Goal: Task Accomplishment & Management: Use online tool/utility

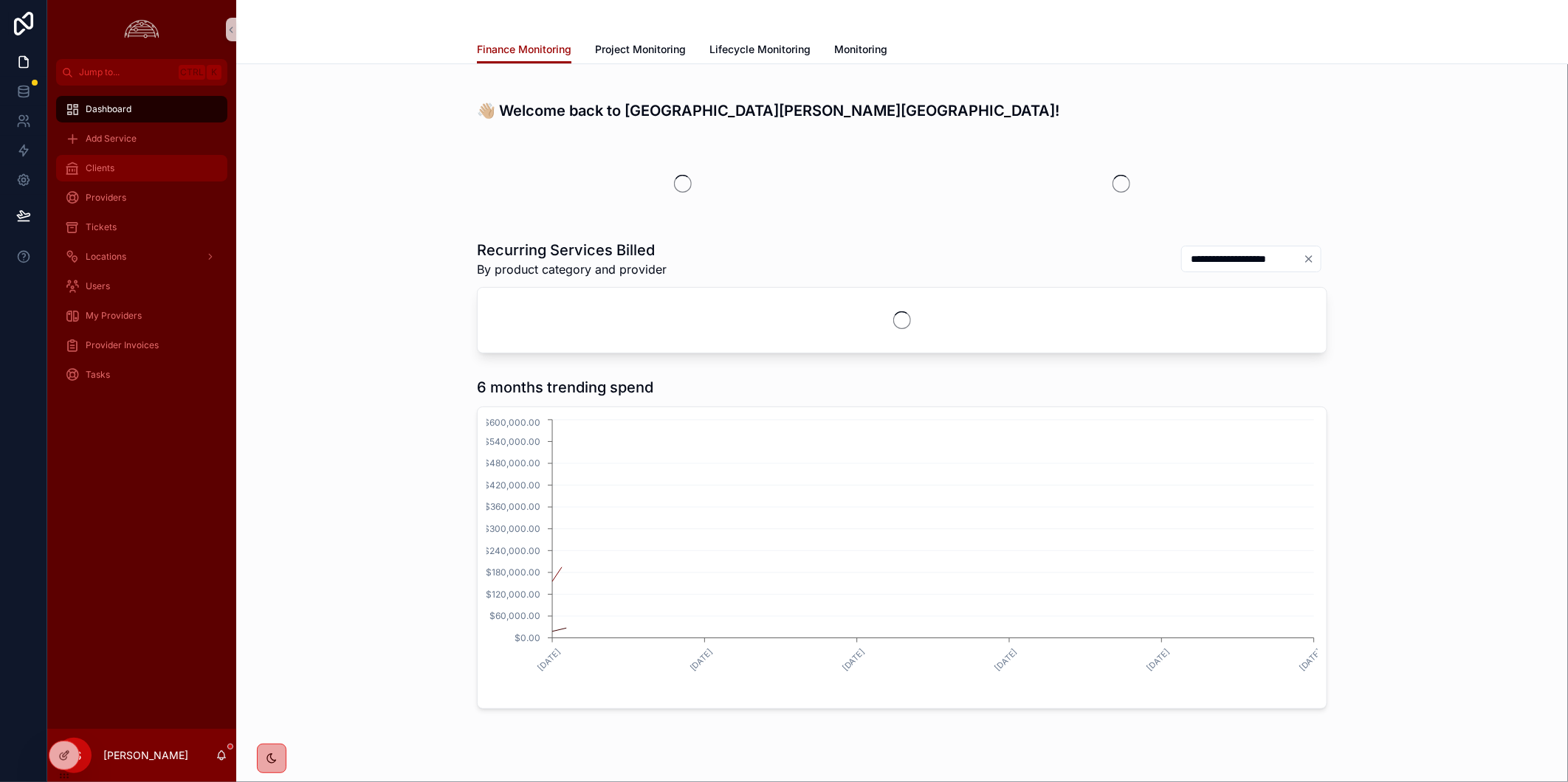
click at [151, 165] on div "Clients" at bounding box center [141, 168] width 153 height 23
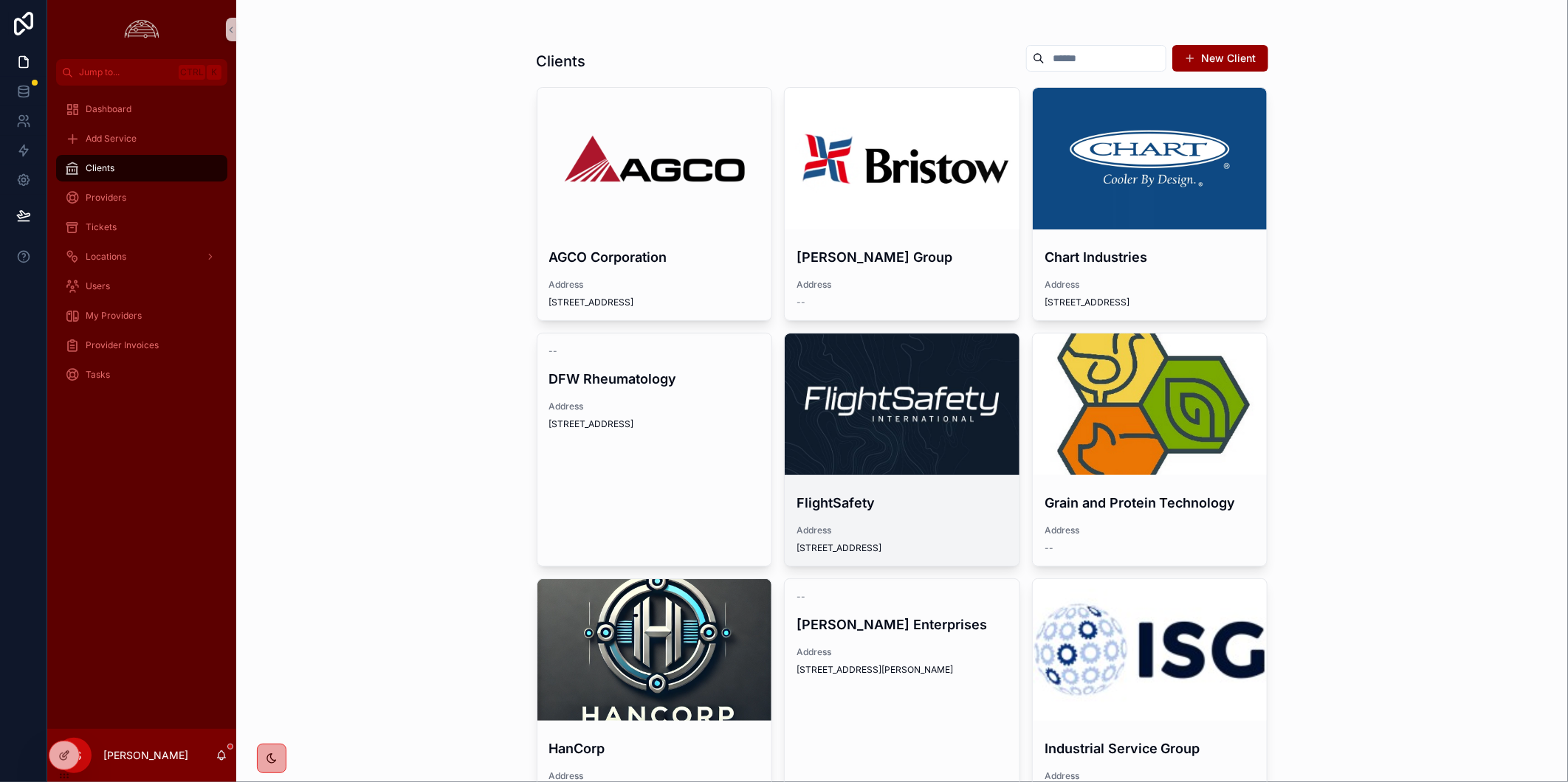
click at [890, 373] on div "scrollable content" at bounding box center [902, 404] width 234 height 141
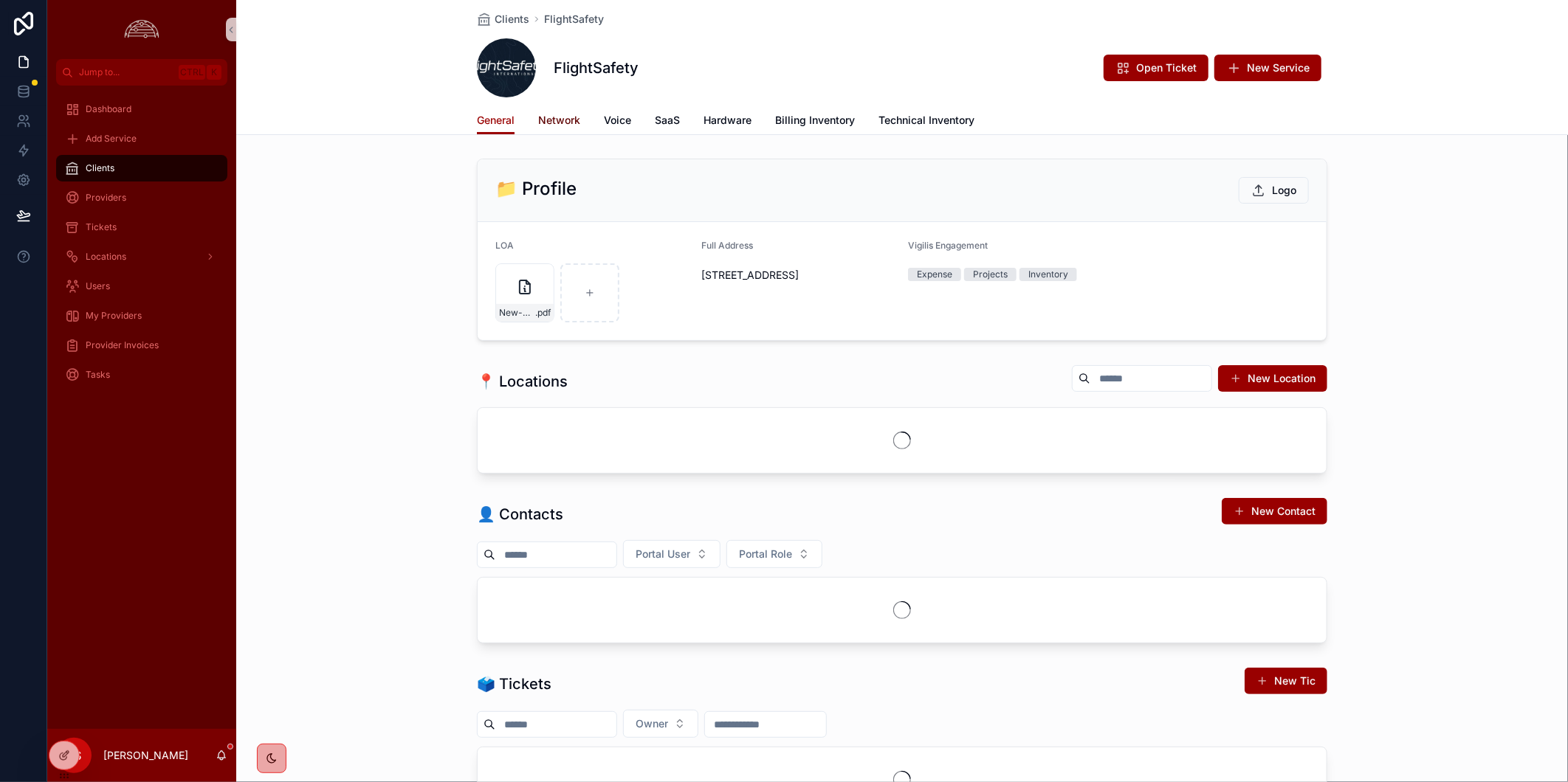
click at [556, 115] on span "Network" at bounding box center [559, 120] width 42 height 14
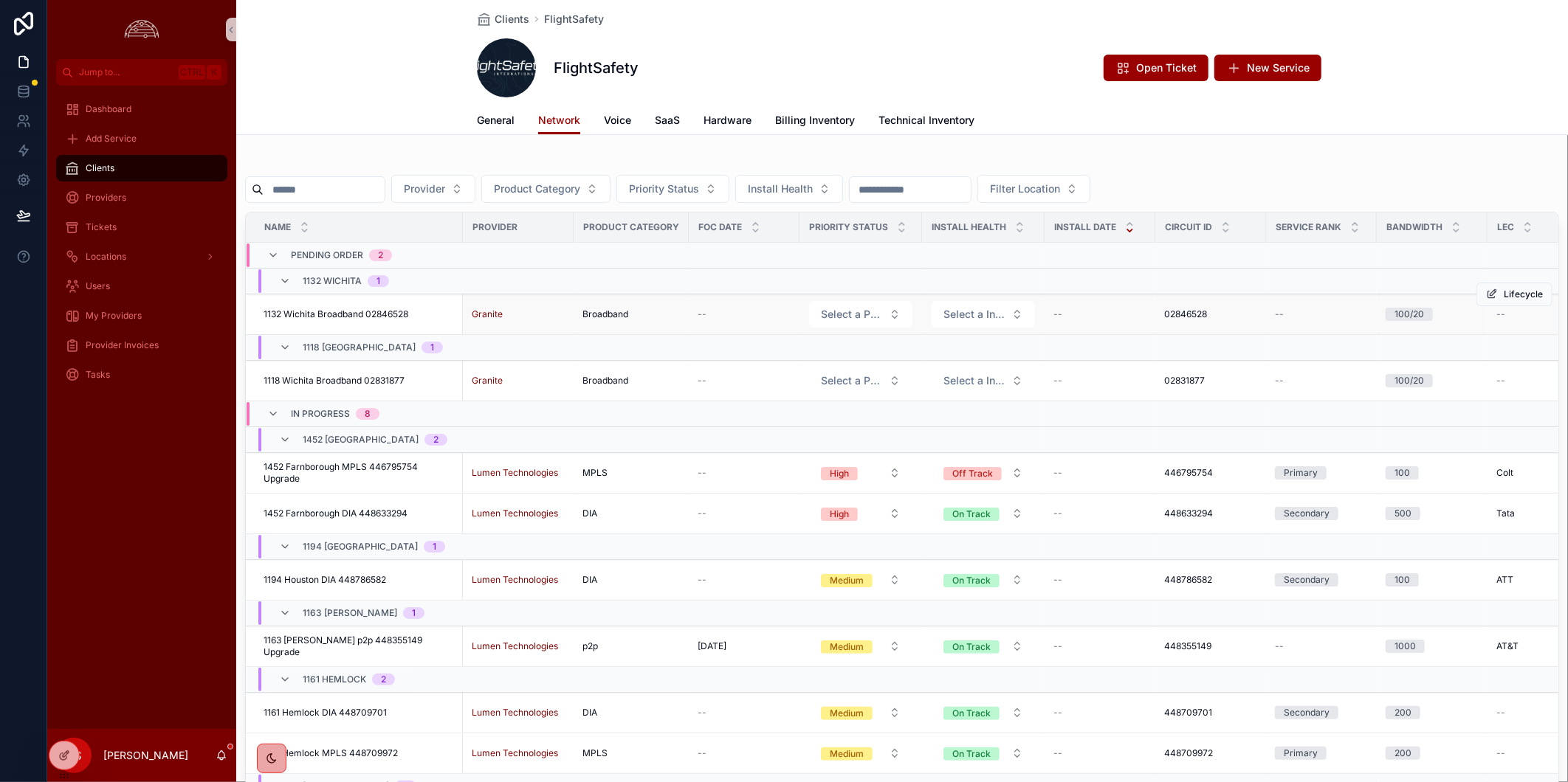
click at [340, 316] on span "1132 Wichita Broadband 02846528" at bounding box center [335, 314] width 145 height 12
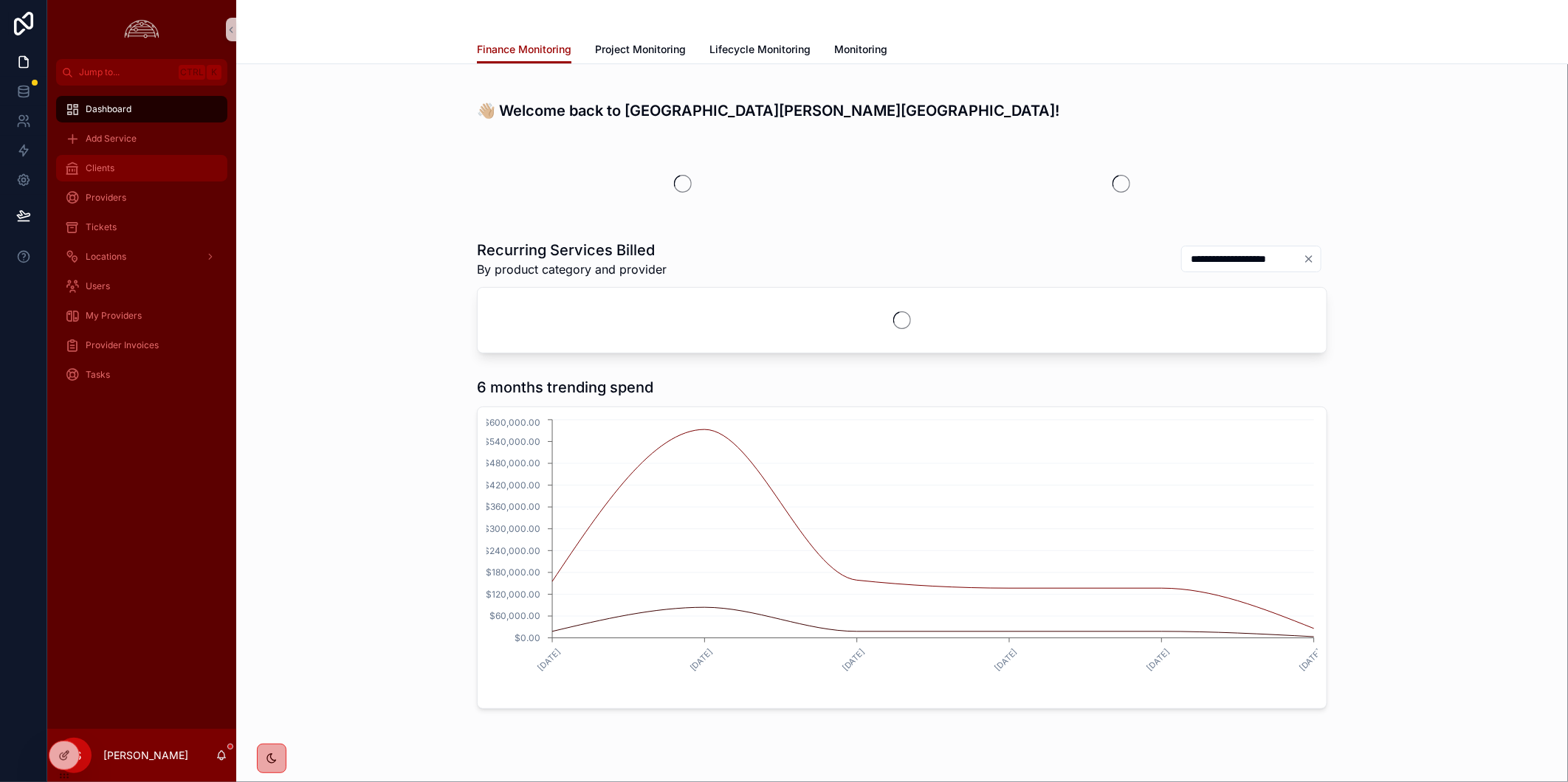
click at [116, 168] on div "Clients" at bounding box center [141, 168] width 153 height 23
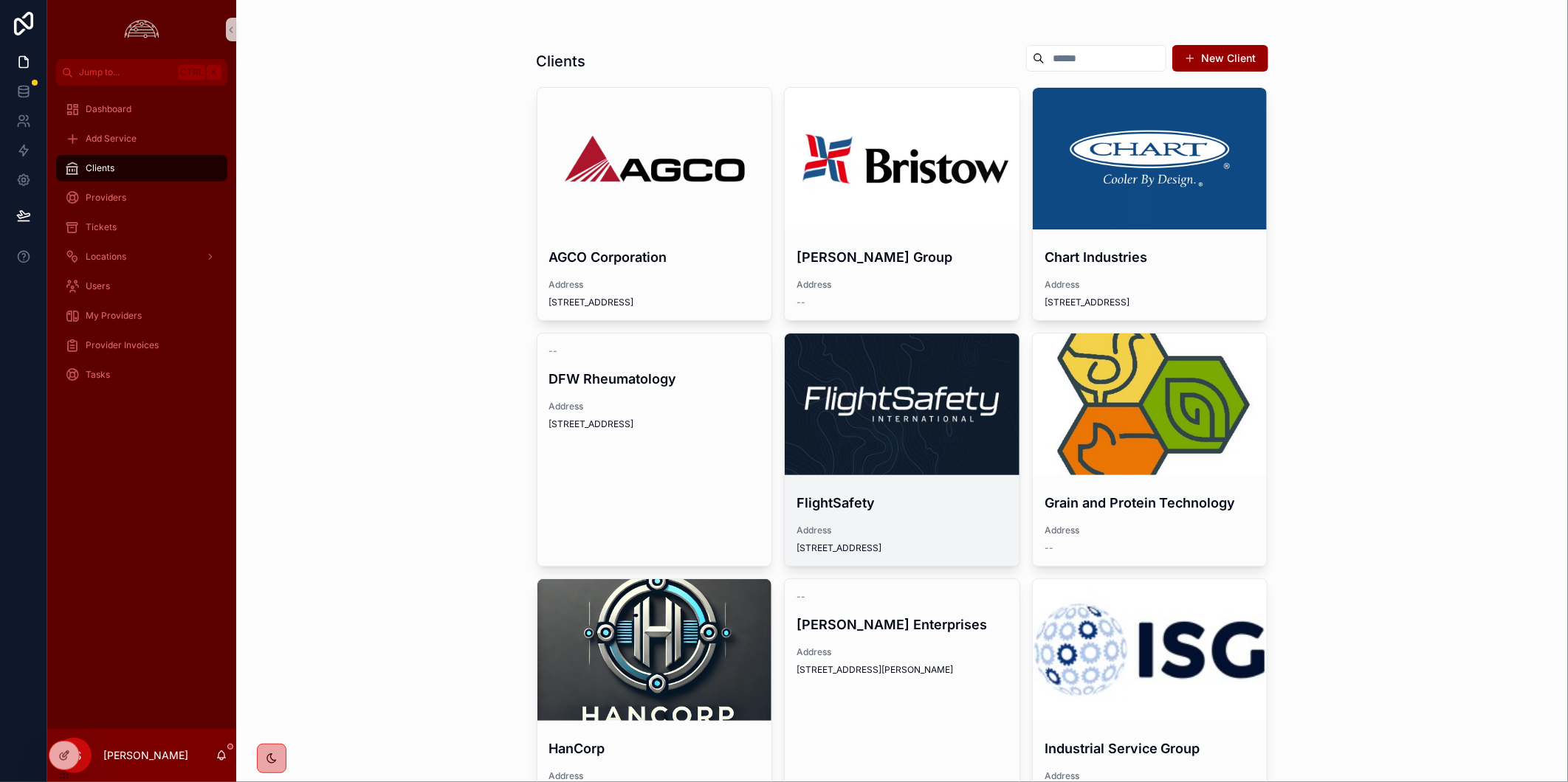
click at [835, 396] on div "scrollable content" at bounding box center [902, 405] width 234 height 18
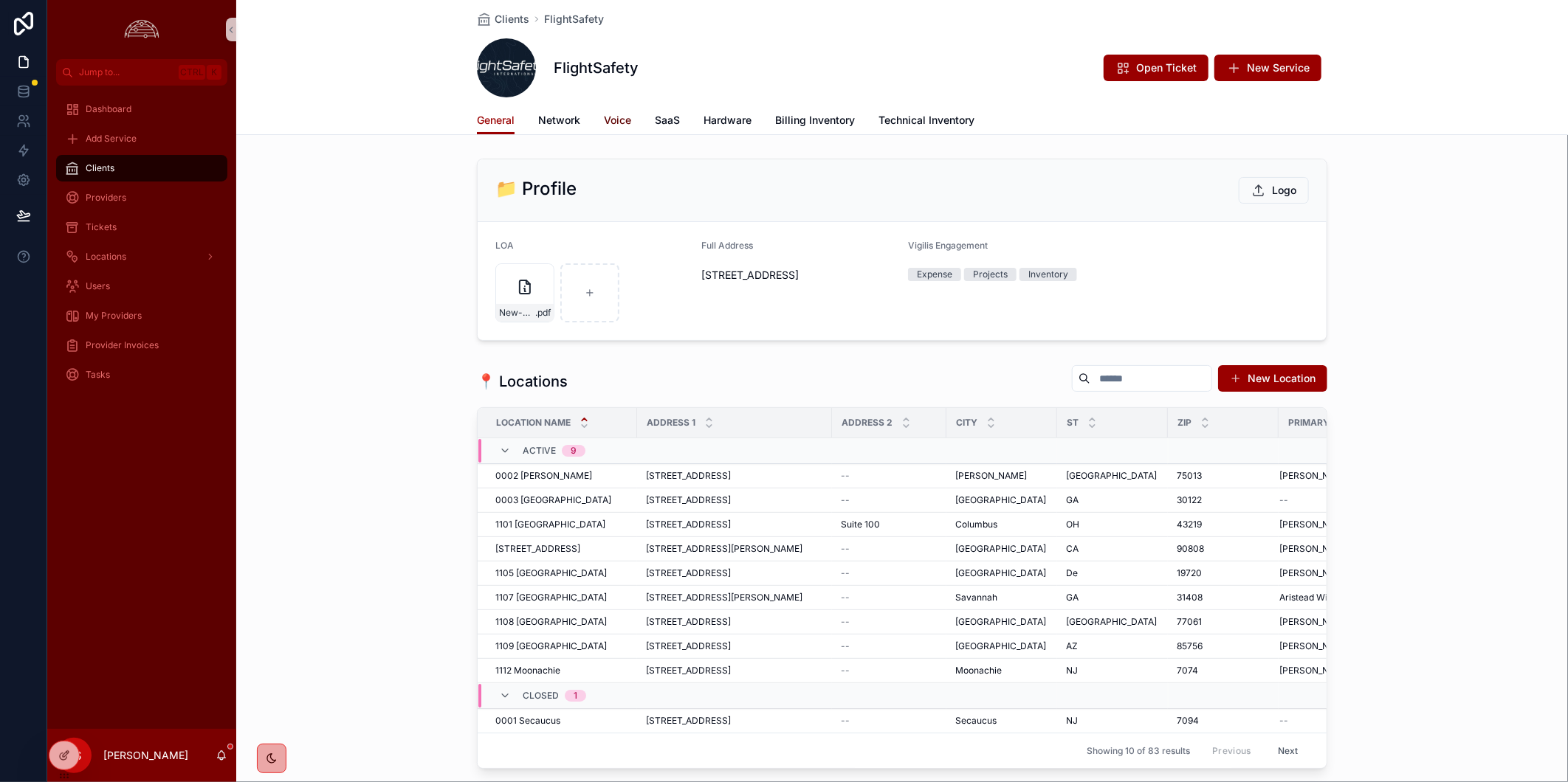
click at [606, 123] on span "Voice" at bounding box center [617, 120] width 27 height 14
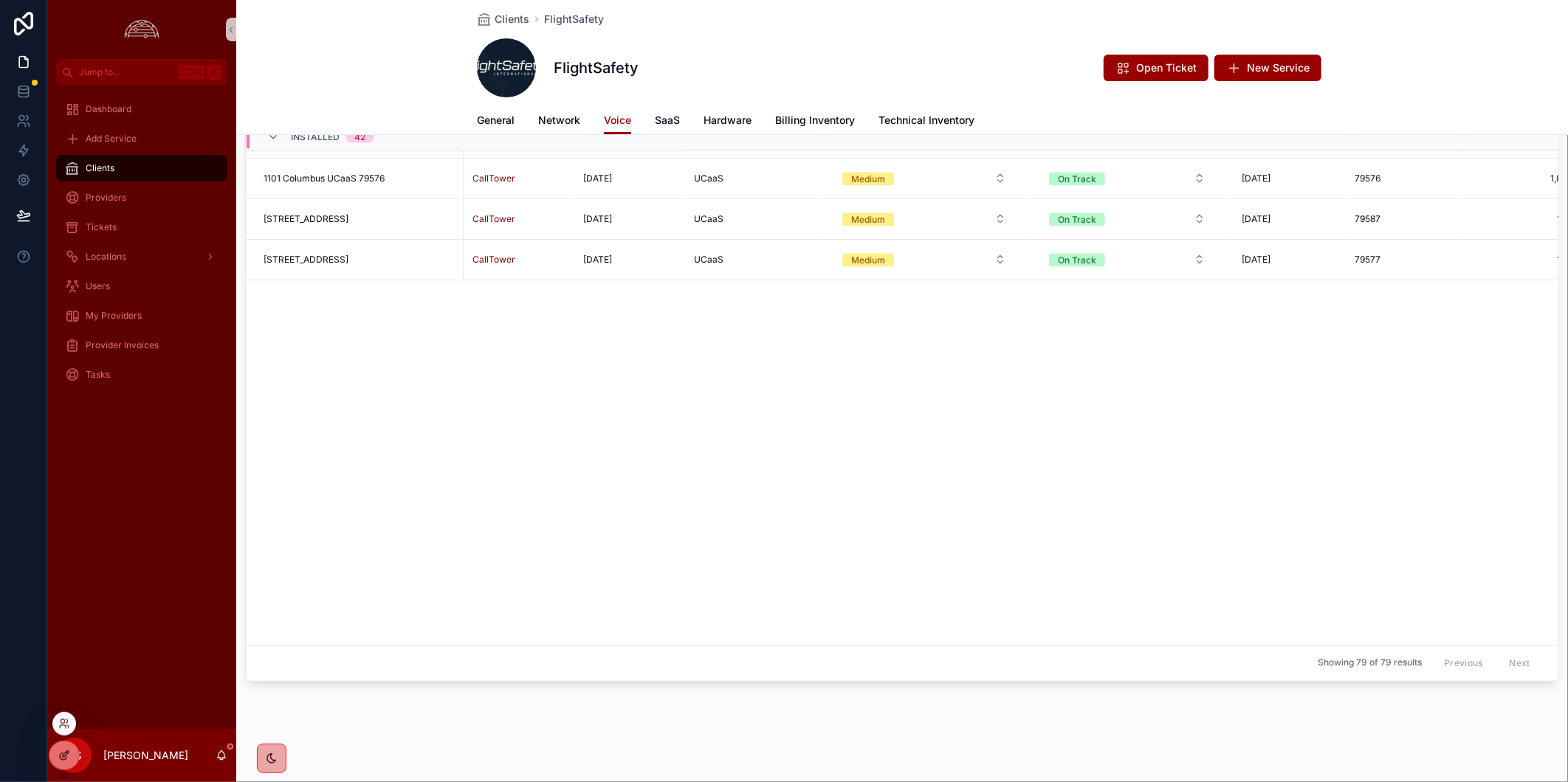
scroll to position [667, 0]
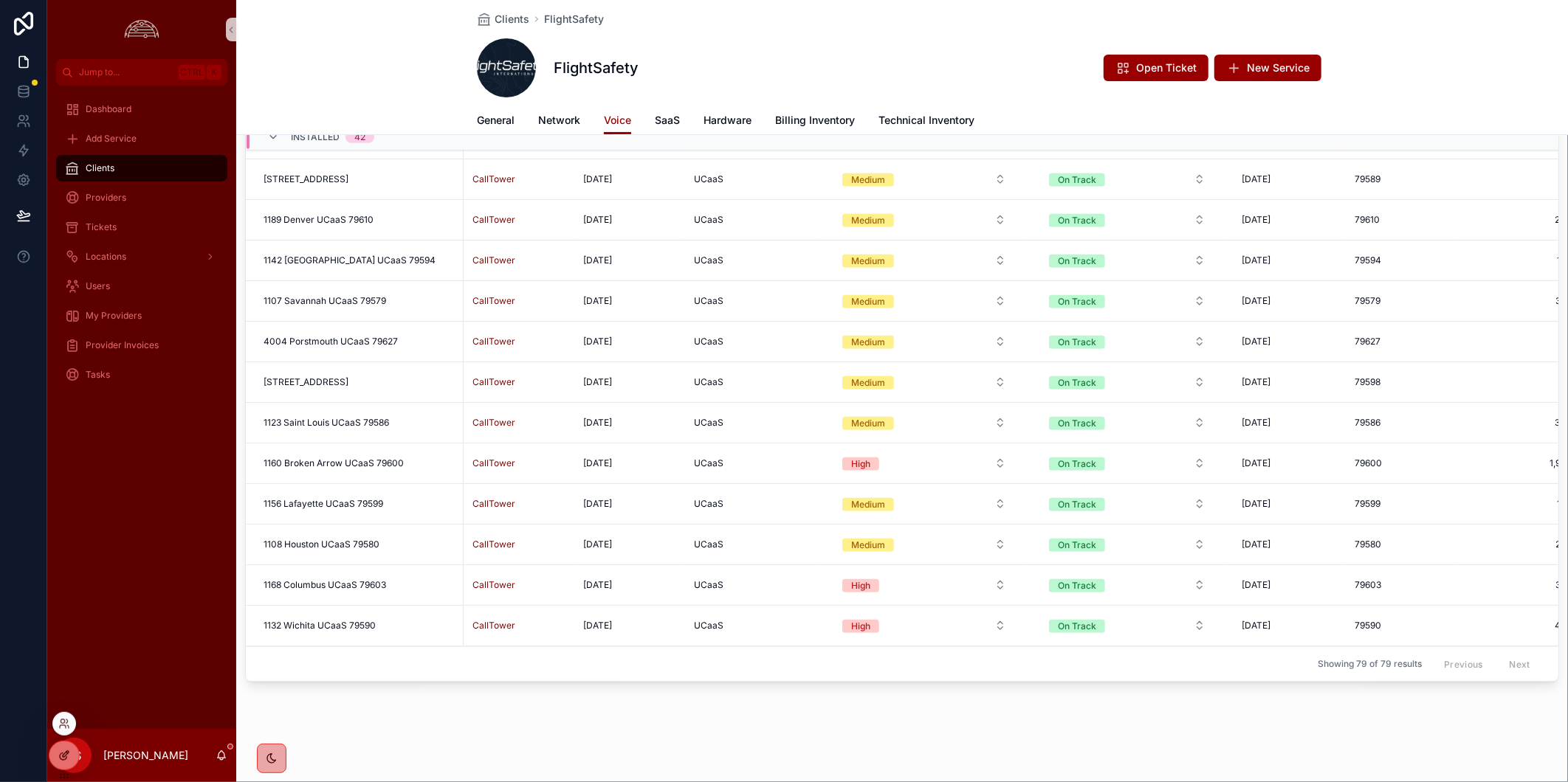
click at [74, 753] on div at bounding box center [64, 755] width 30 height 28
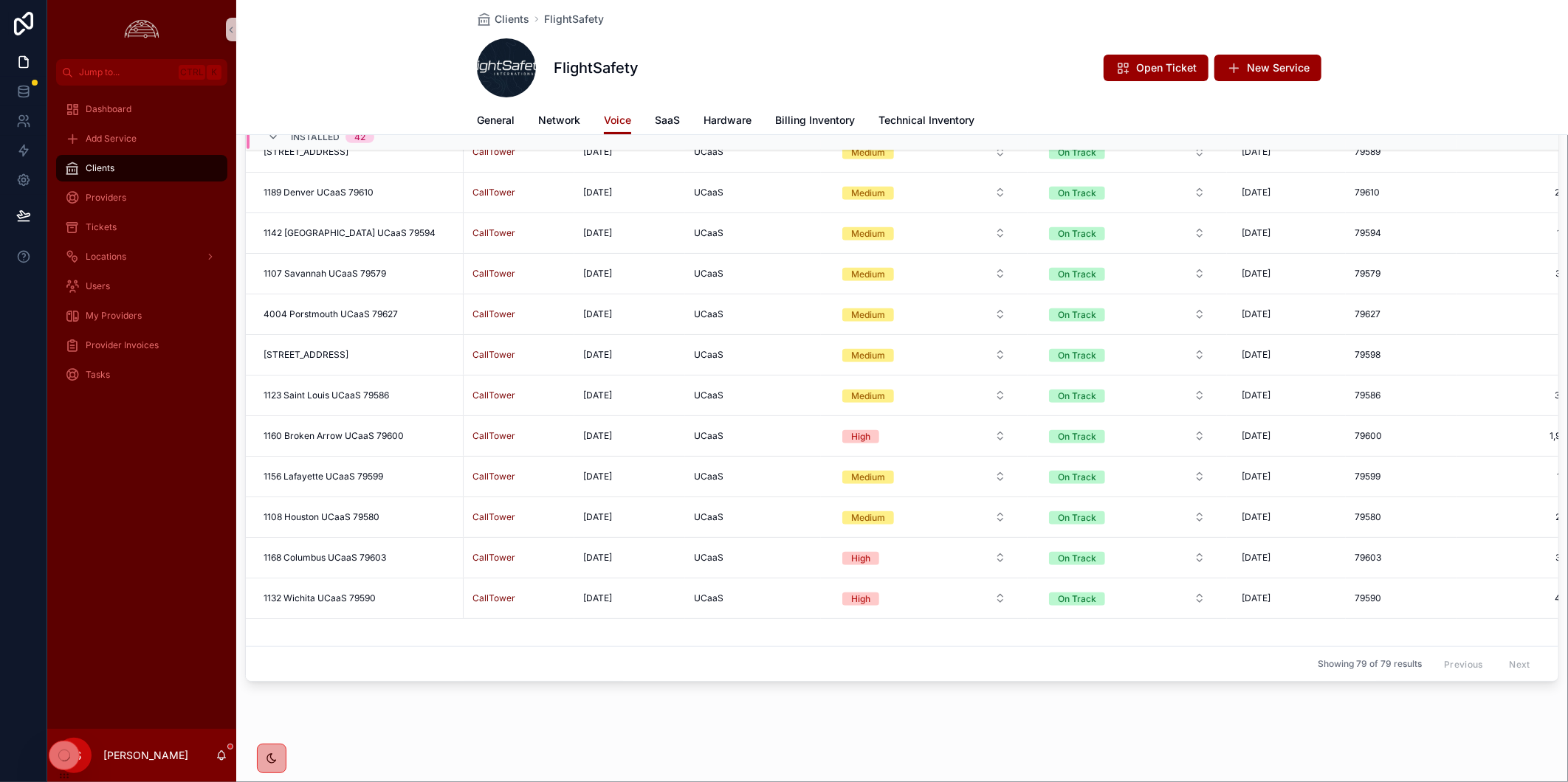
scroll to position [149, 0]
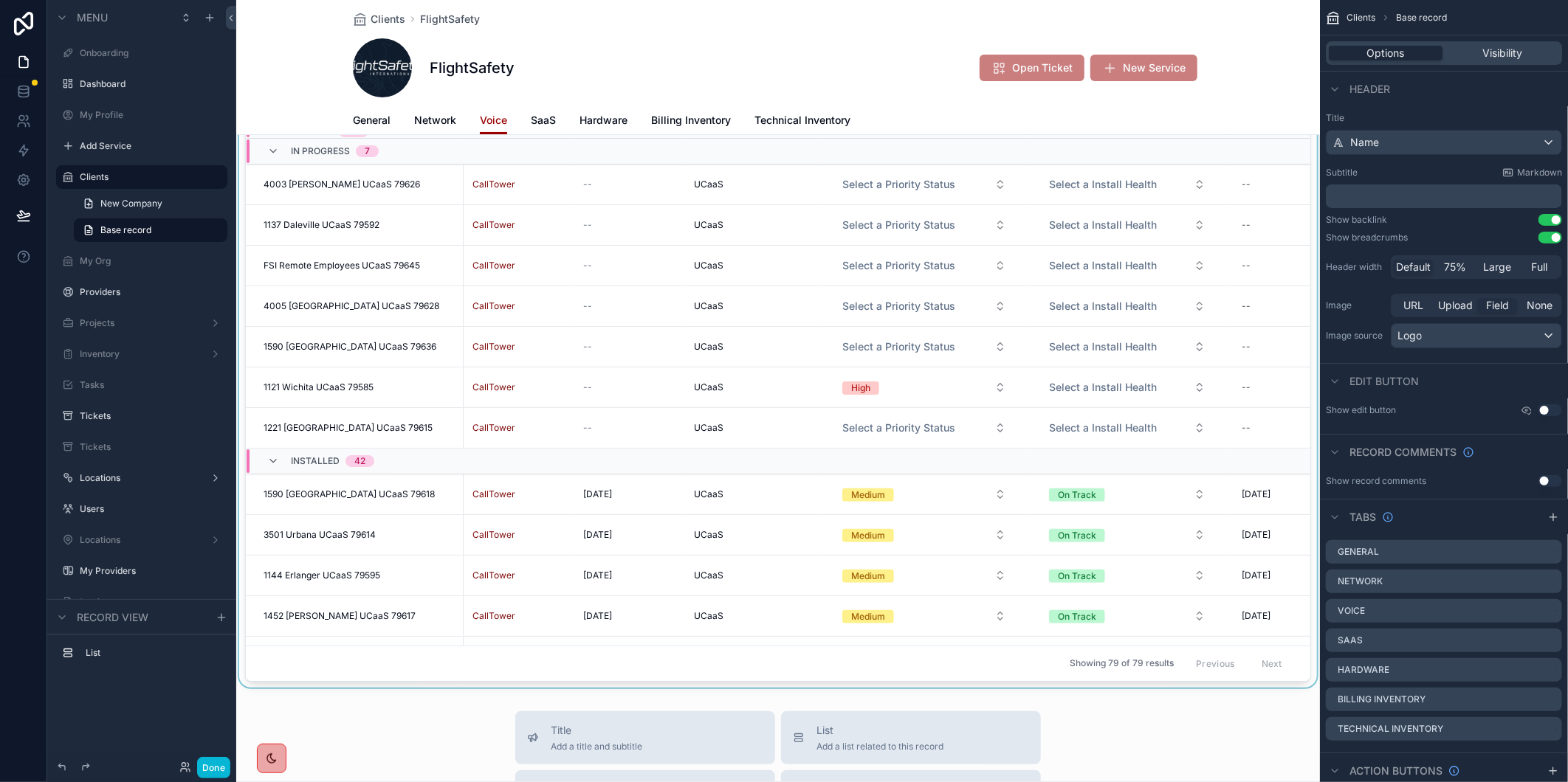
click at [374, 186] on div "scrollable content" at bounding box center [778, 360] width 1083 height 653
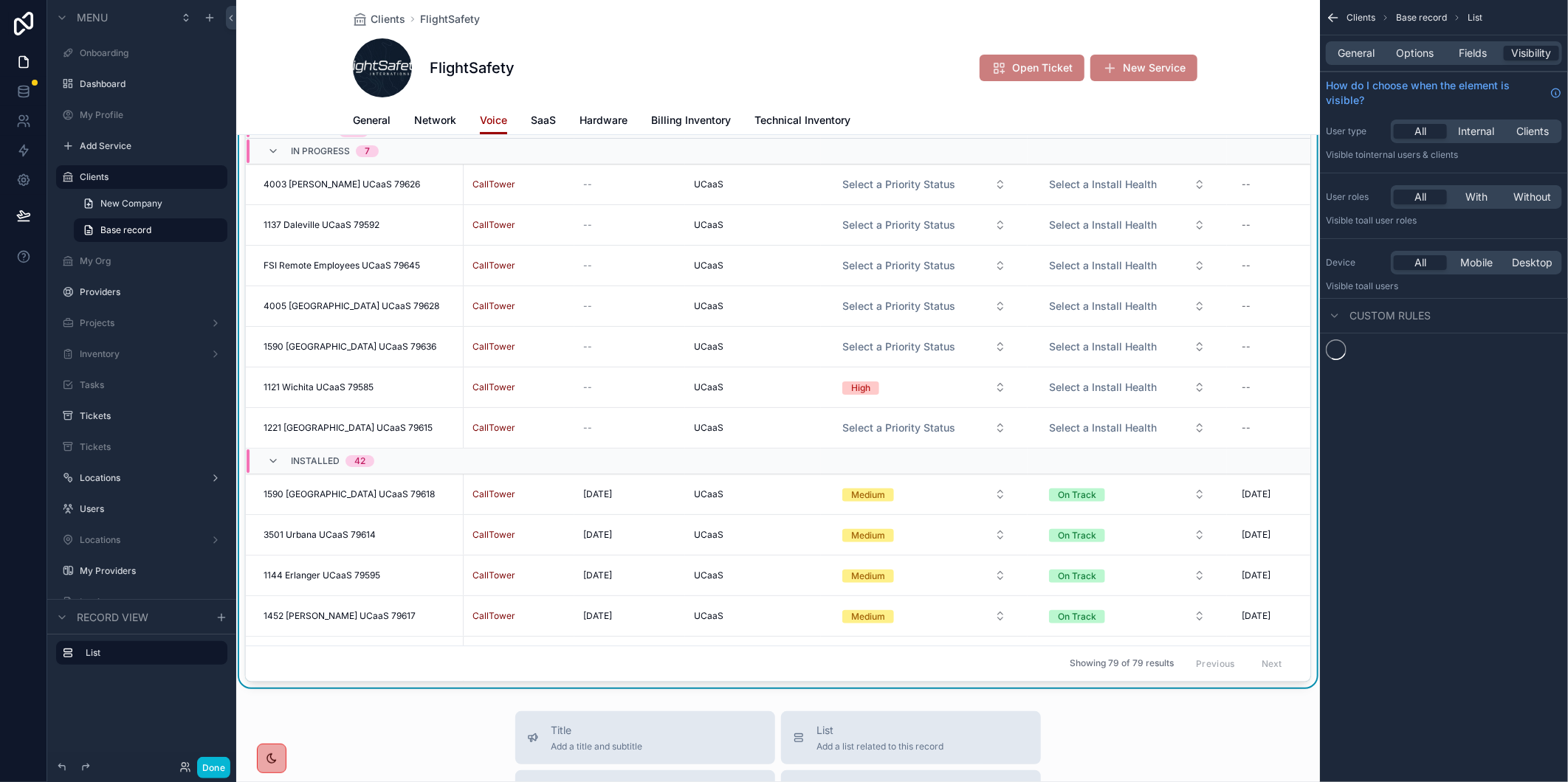
scroll to position [0, 0]
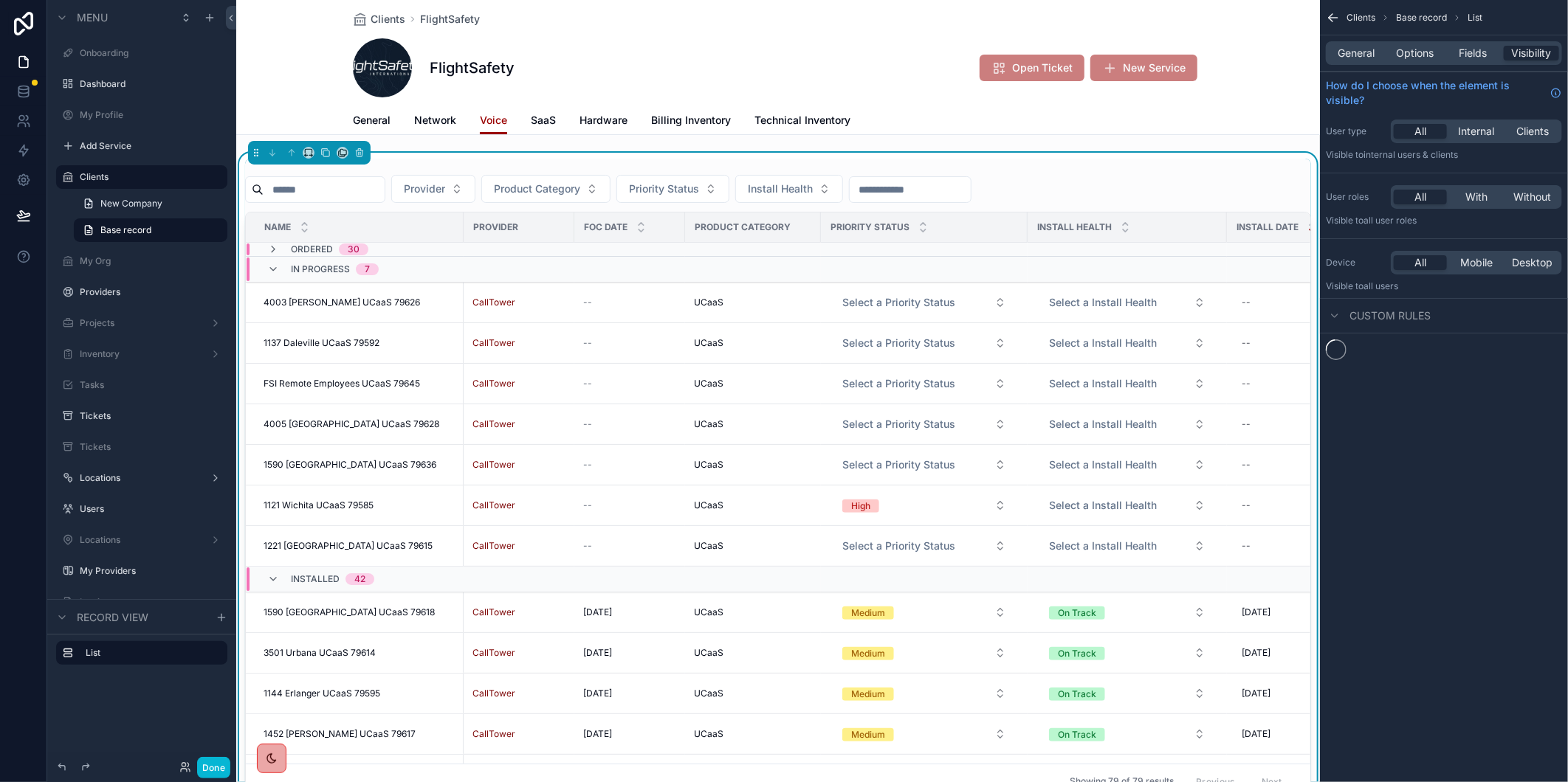
click at [315, 192] on input "scrollable content" at bounding box center [324, 189] width 121 height 21
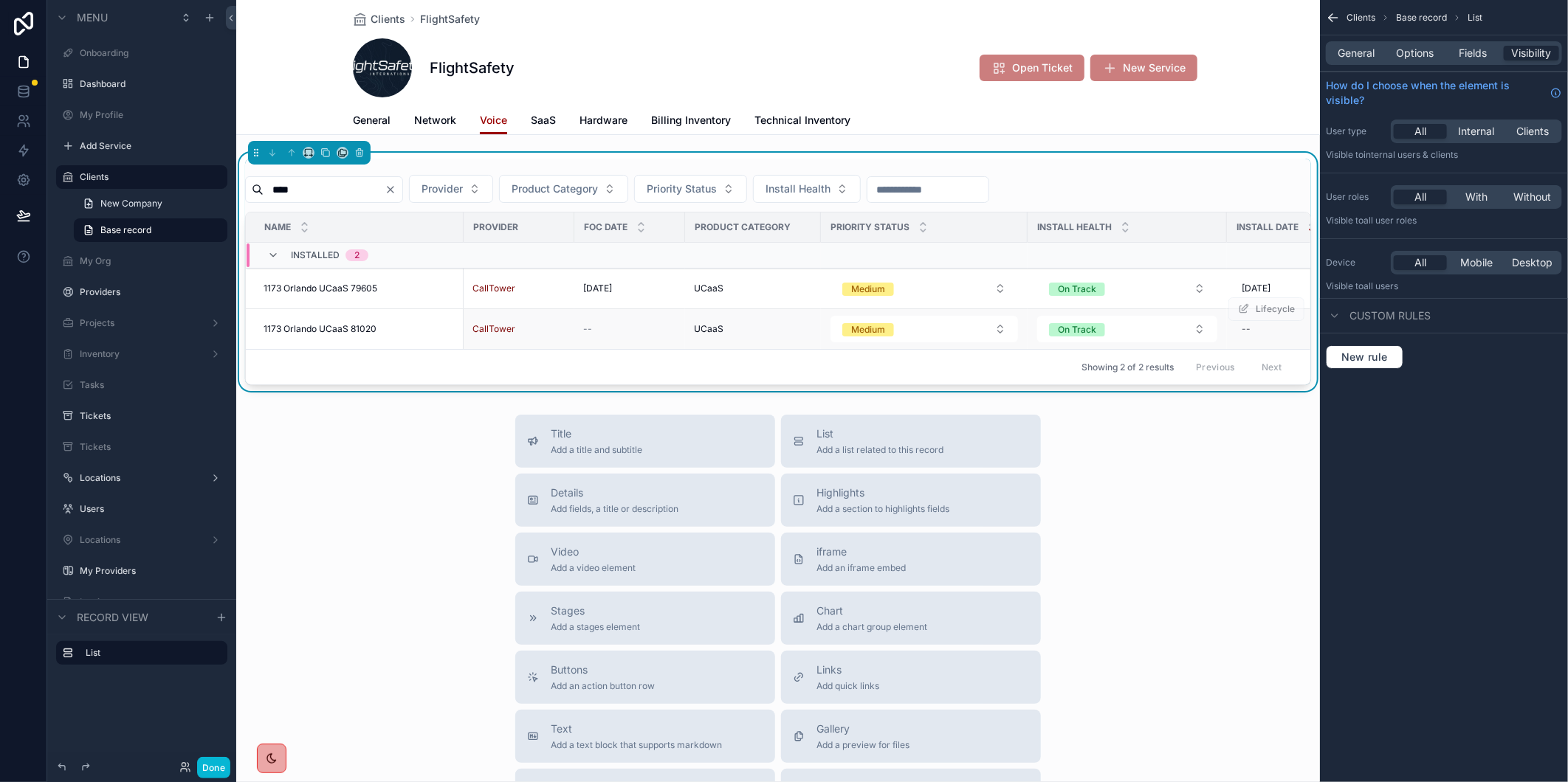
type input "****"
click at [356, 325] on span "1173 Orlando UCaaS 81020" at bounding box center [319, 329] width 113 height 12
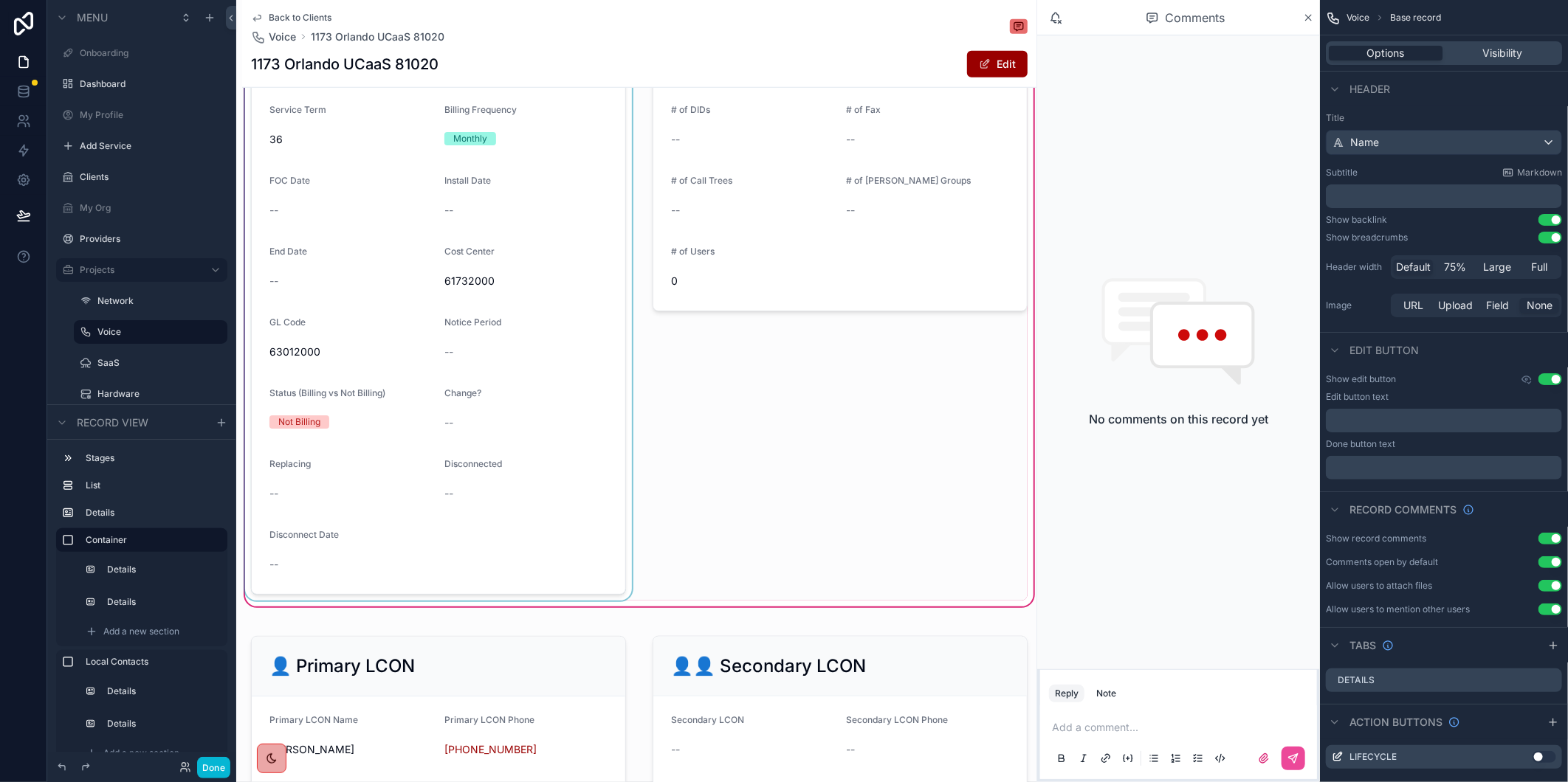
scroll to position [655, 0]
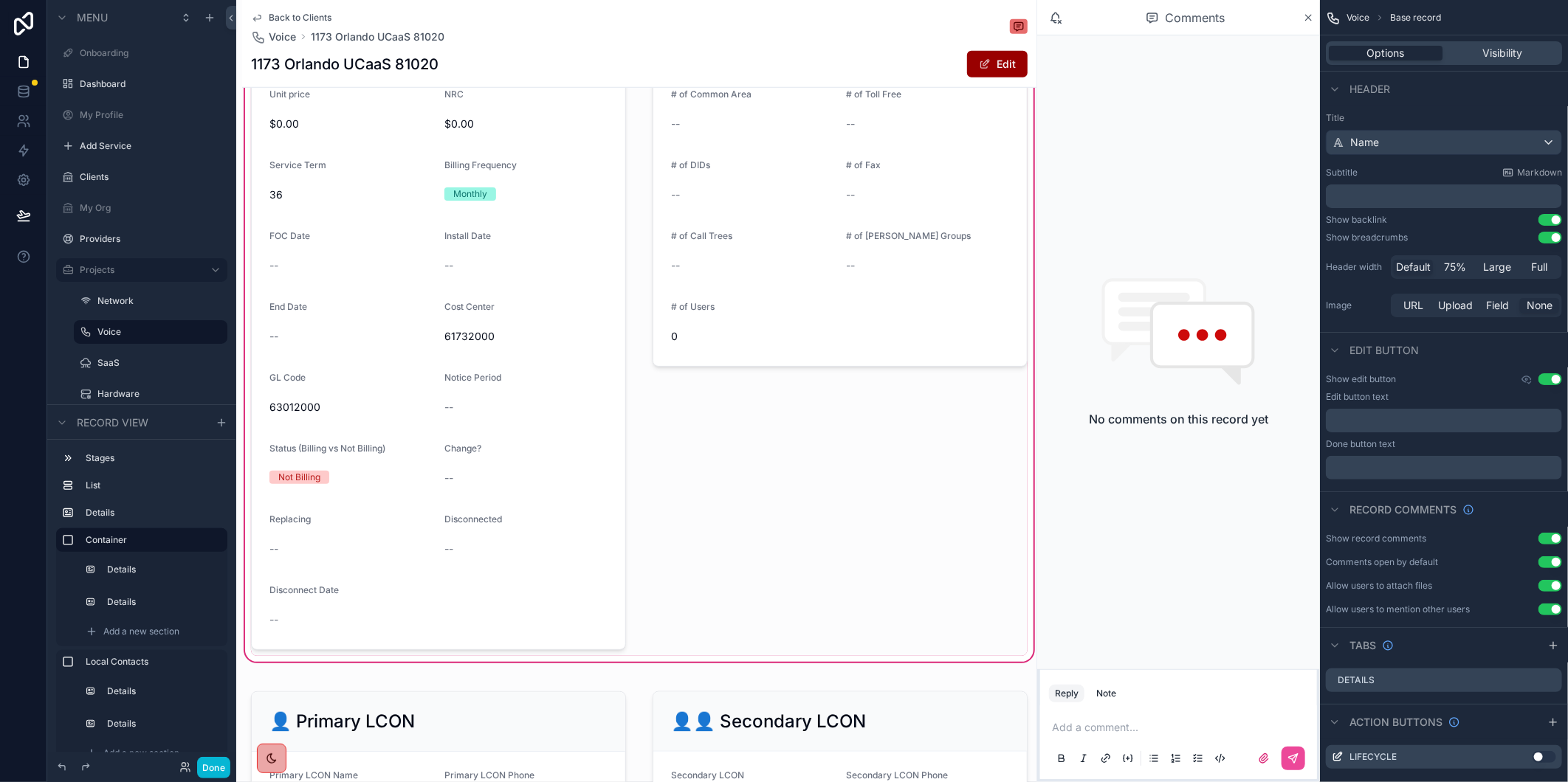
click at [411, 68] on h1 "1173 Orlando UCaaS 81020" at bounding box center [345, 64] width 187 height 21
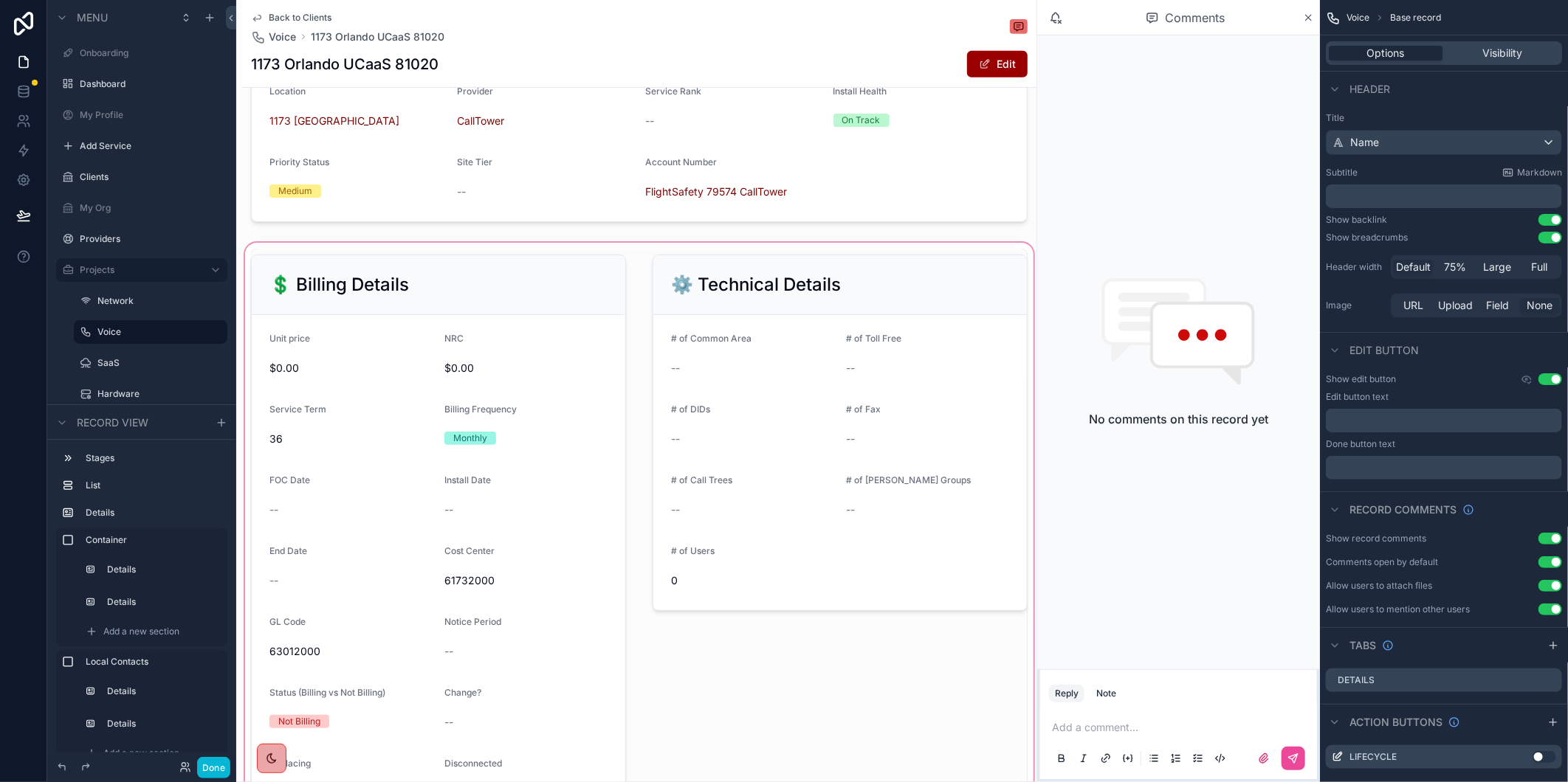
scroll to position [492, 0]
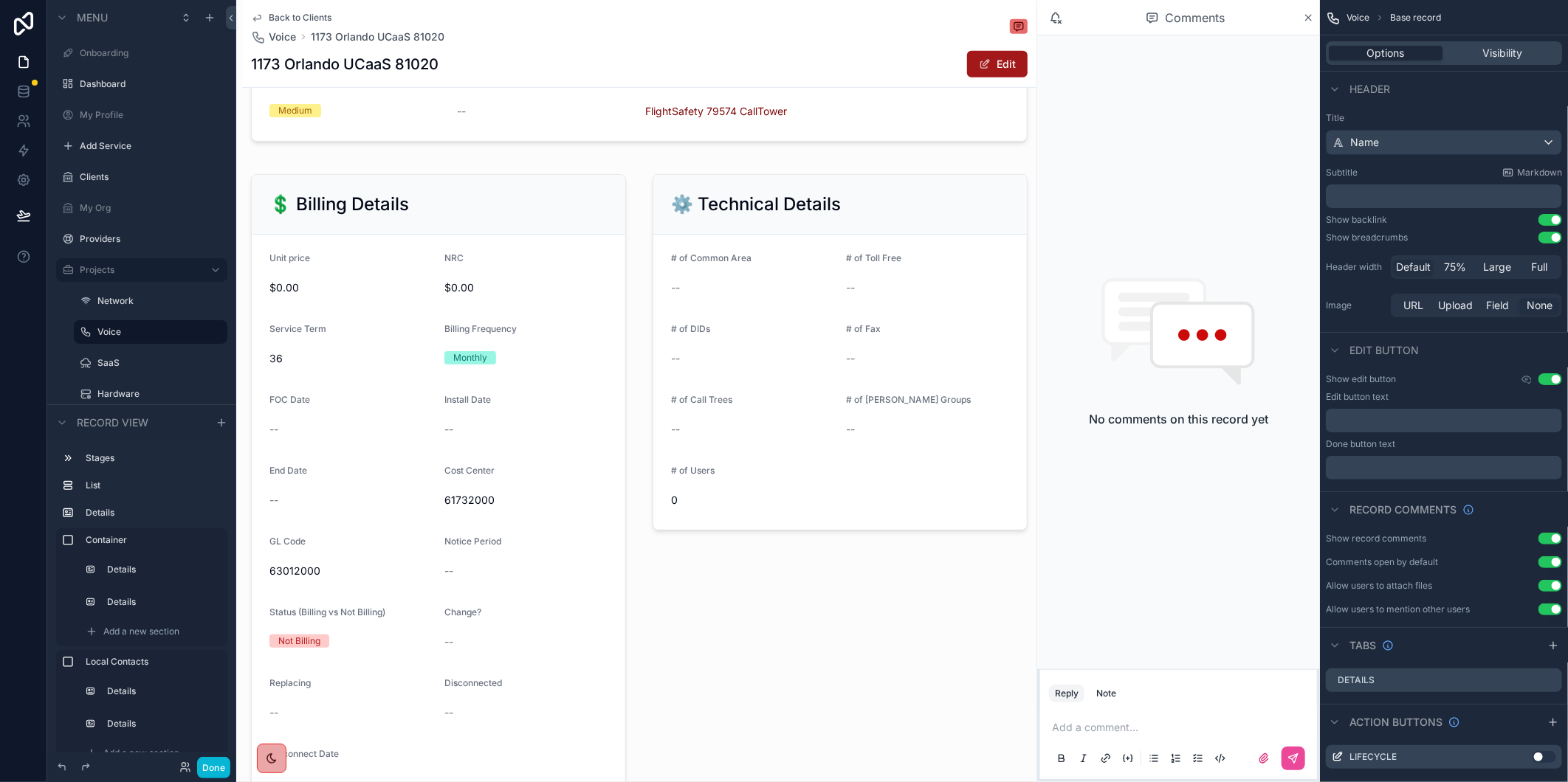
click at [986, 70] on button "Edit" at bounding box center [997, 64] width 60 height 26
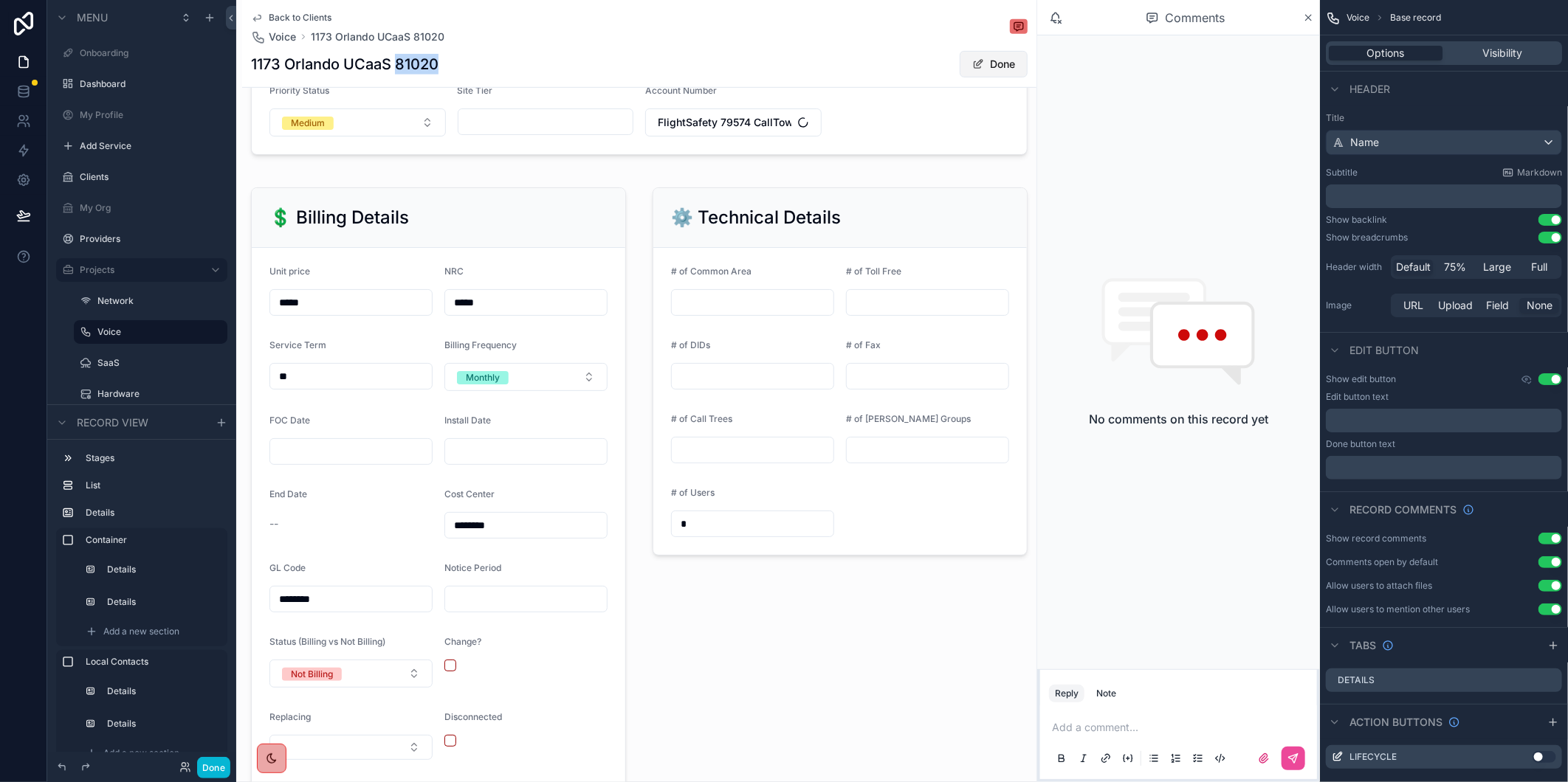
scroll to position [496, 0]
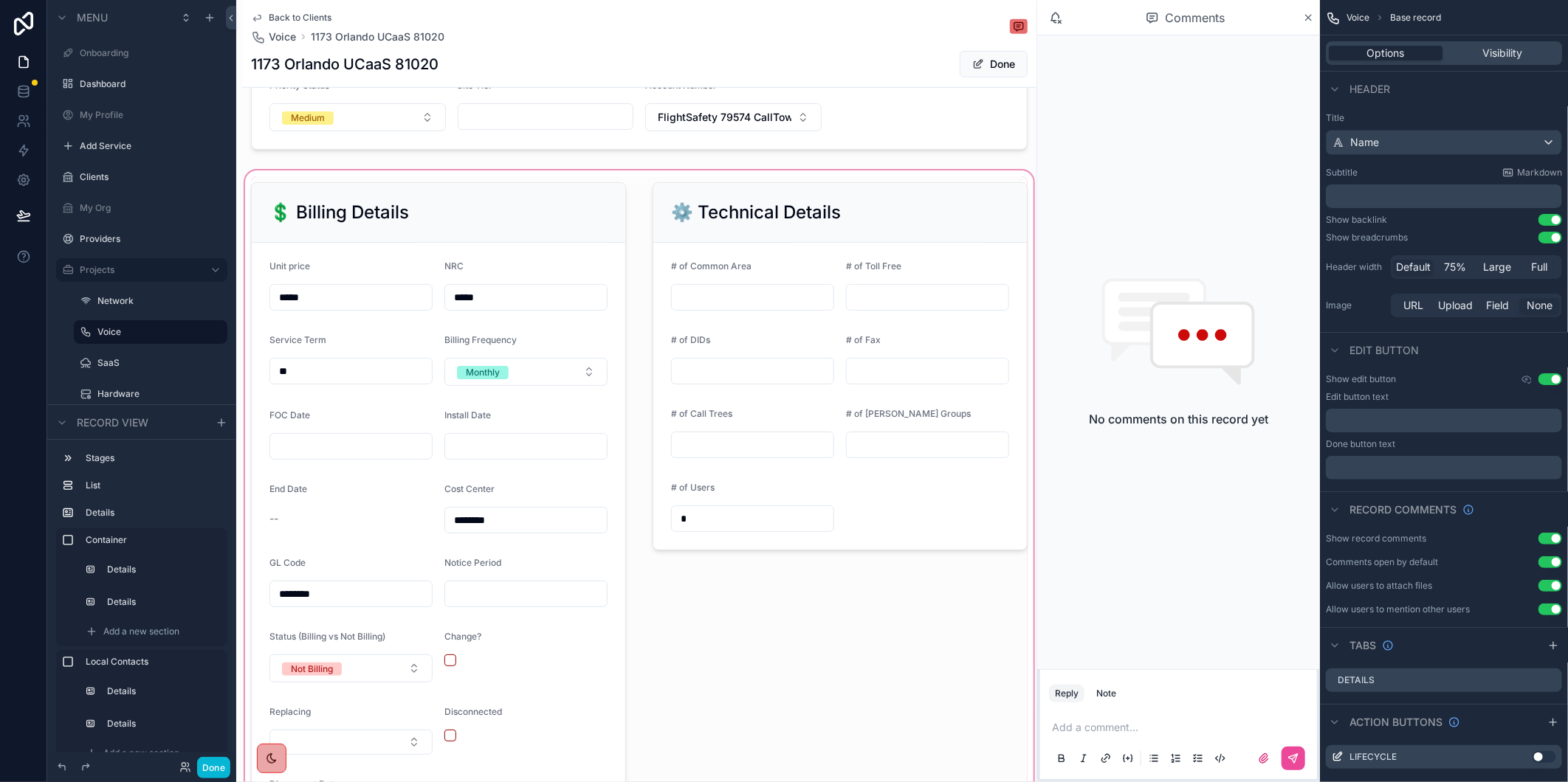
click at [331, 465] on div "scrollable content" at bounding box center [639, 514] width 794 height 695
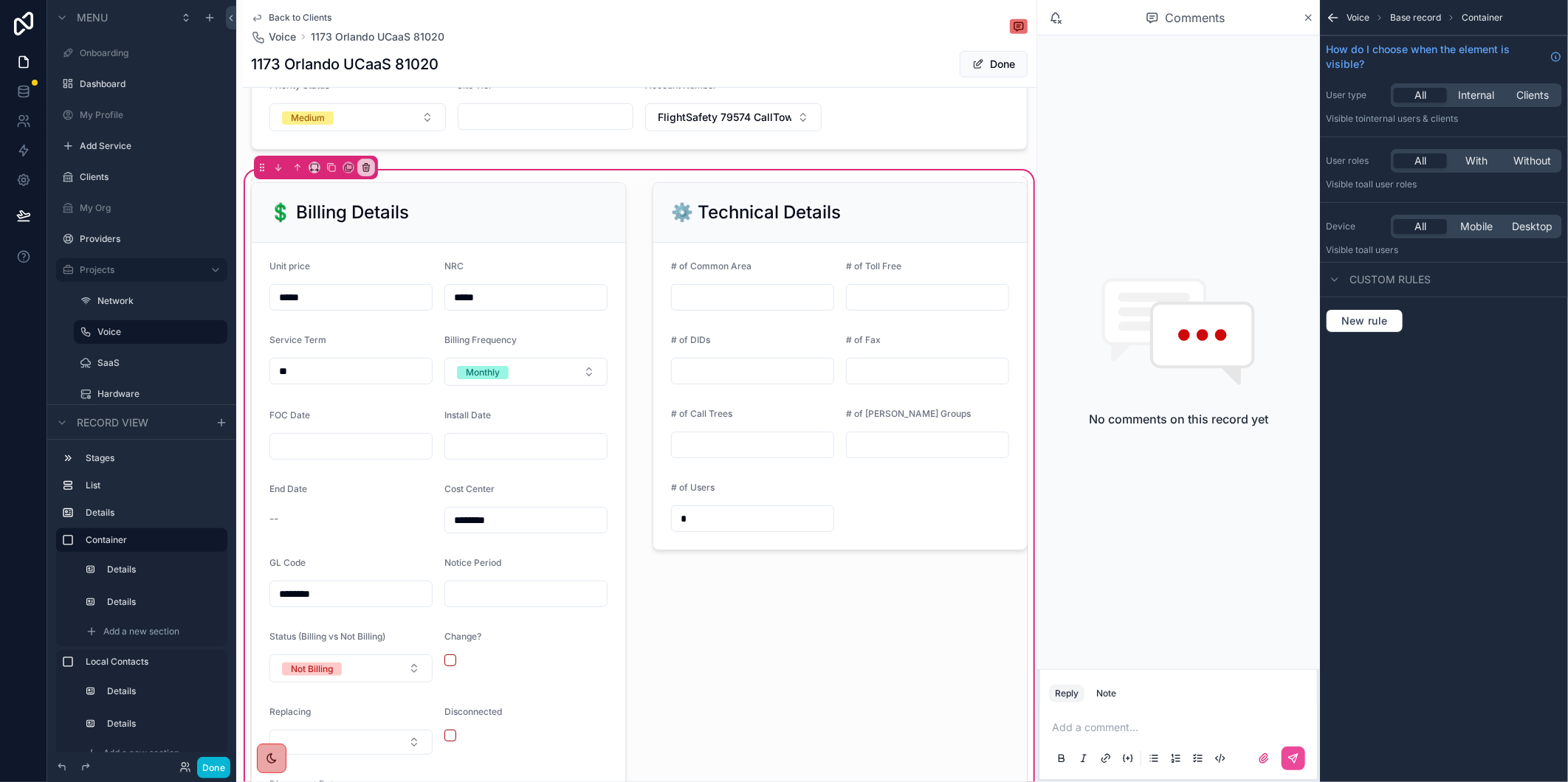
click at [331, 465] on div "scrollable content" at bounding box center [439, 514] width 393 height 677
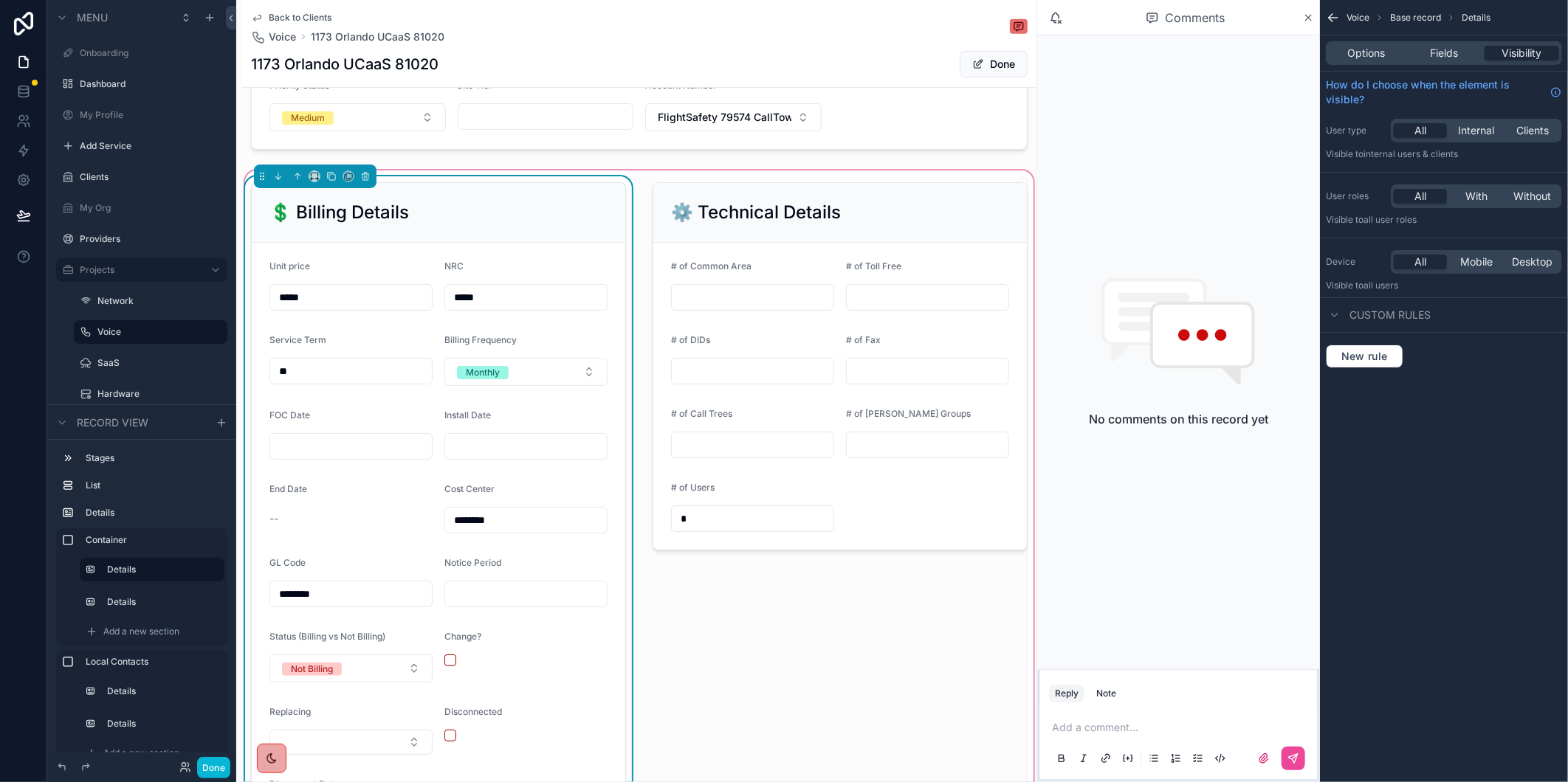
click at [298, 457] on input "scrollable content" at bounding box center [351, 446] width 161 height 21
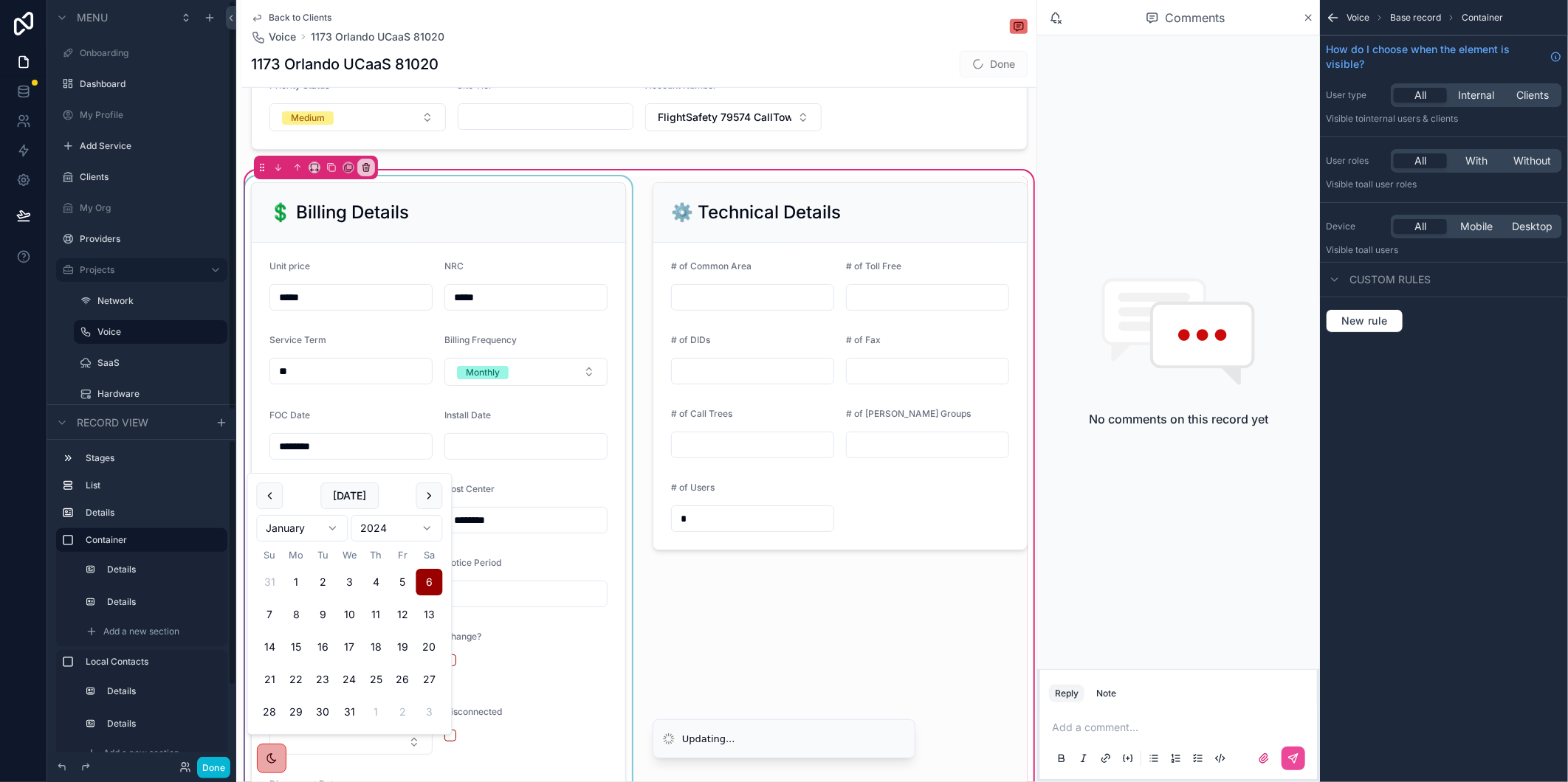
type input "********"
click at [360, 458] on div "scrollable content" at bounding box center [439, 514] width 393 height 677
click at [360, 457] on input "********" at bounding box center [351, 446] width 161 height 21
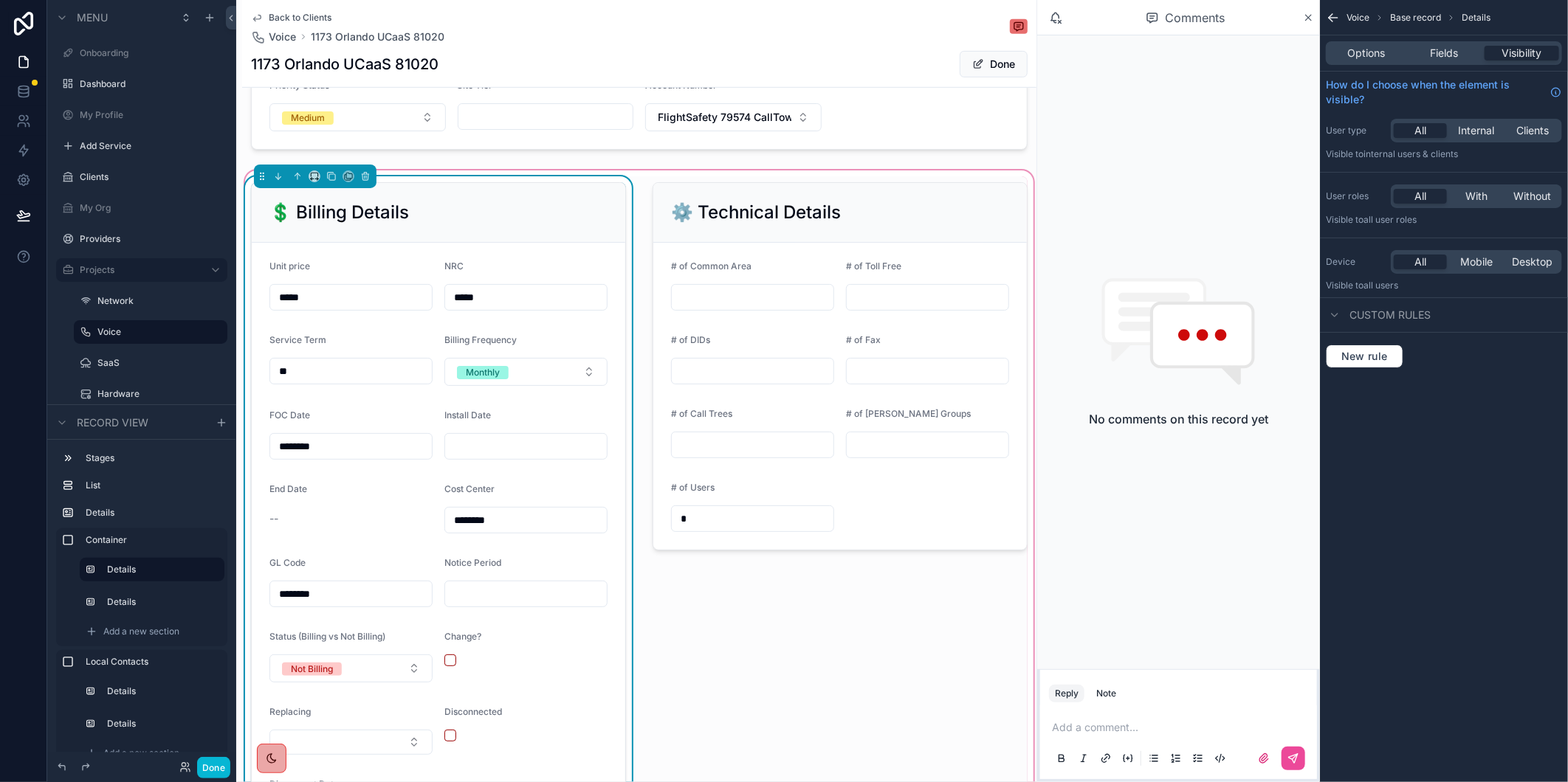
click at [316, 457] on input "********" at bounding box center [351, 446] width 161 height 21
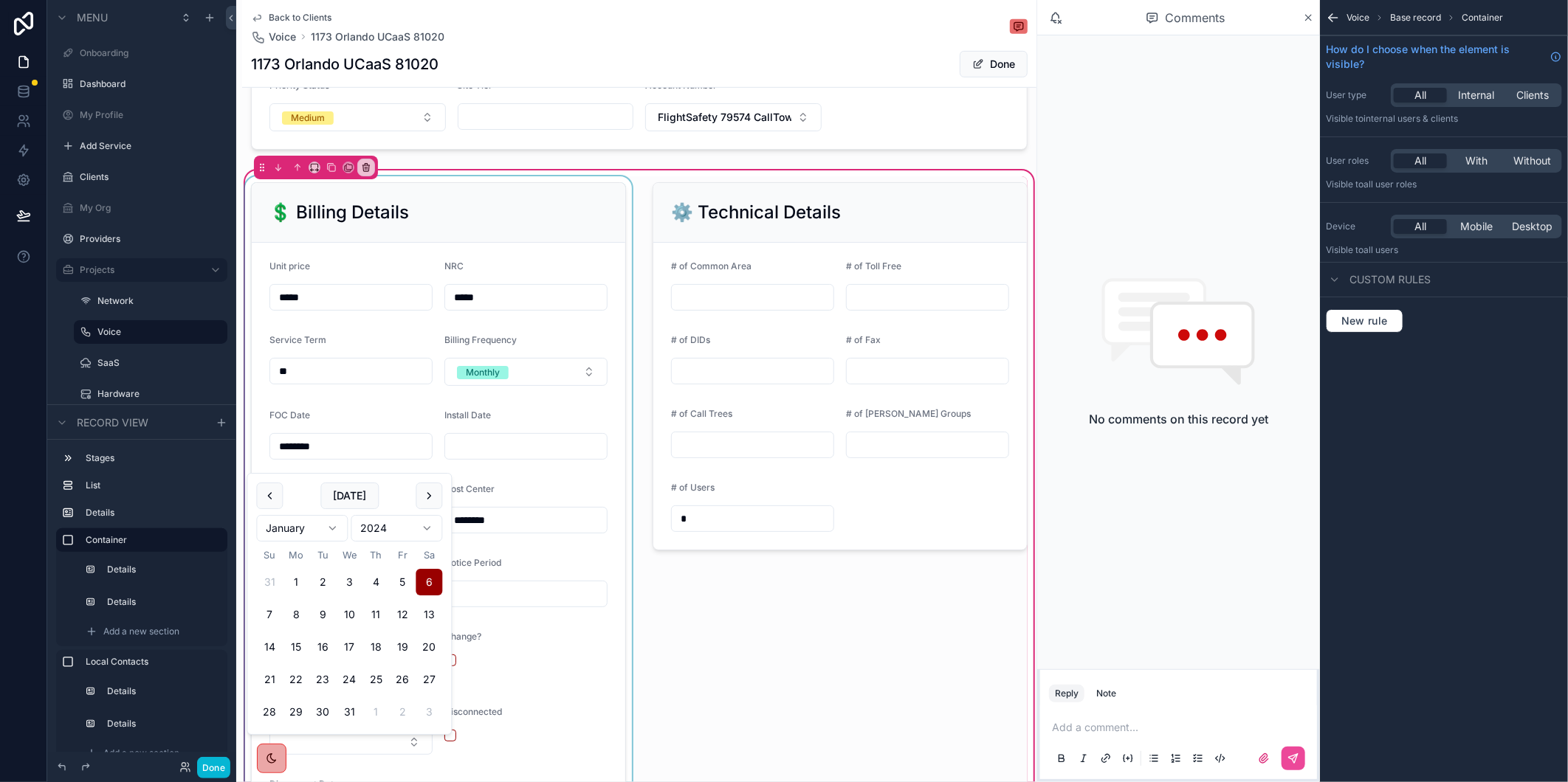
click at [509, 465] on div "scrollable content" at bounding box center [439, 514] width 393 height 677
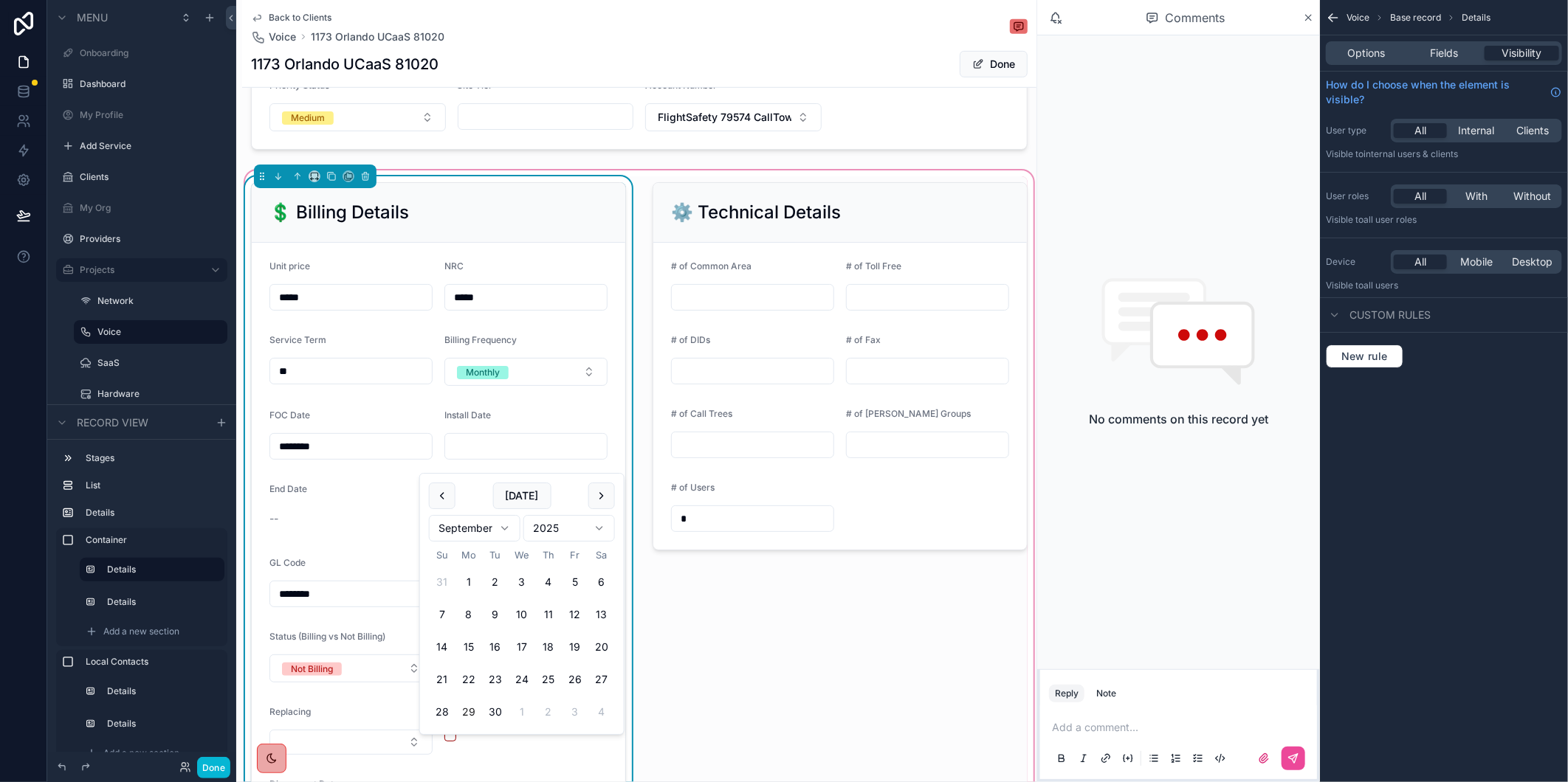
click at [491, 455] on input "scrollable content" at bounding box center [525, 446] width 161 height 21
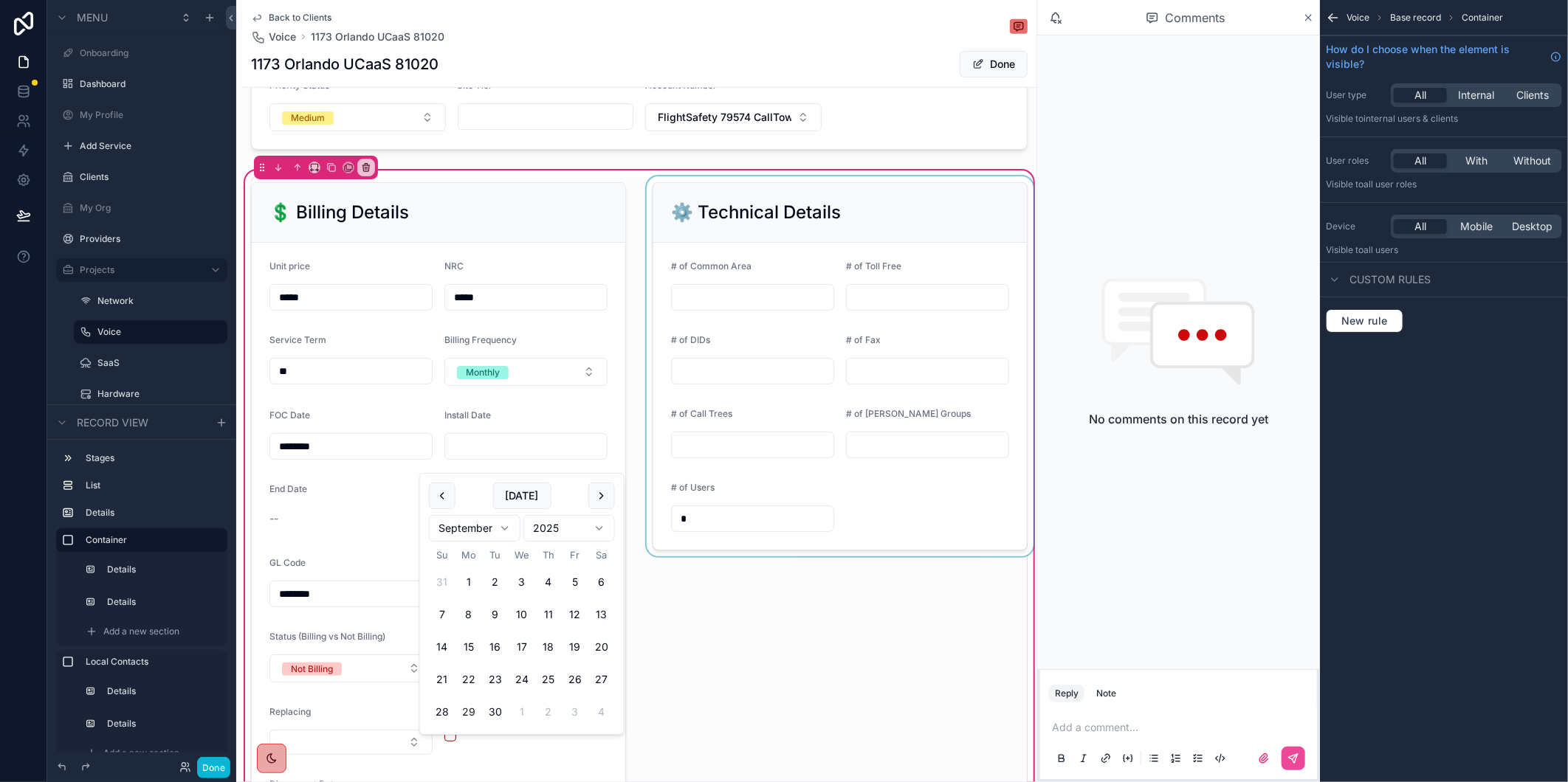
paste input "********"
type input "********"
click at [976, 65] on button "Done" at bounding box center [993, 64] width 68 height 26
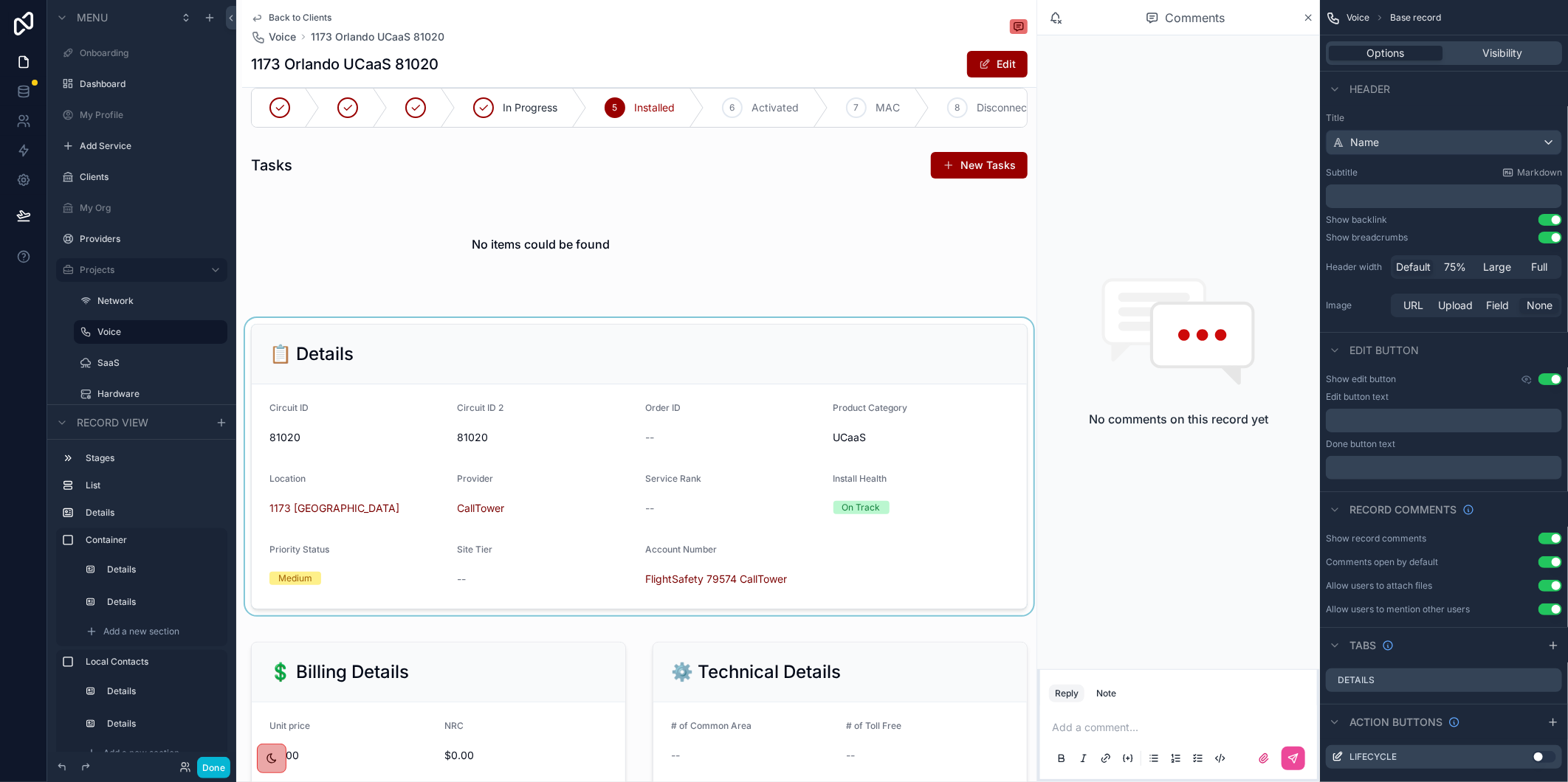
scroll to position [0, 0]
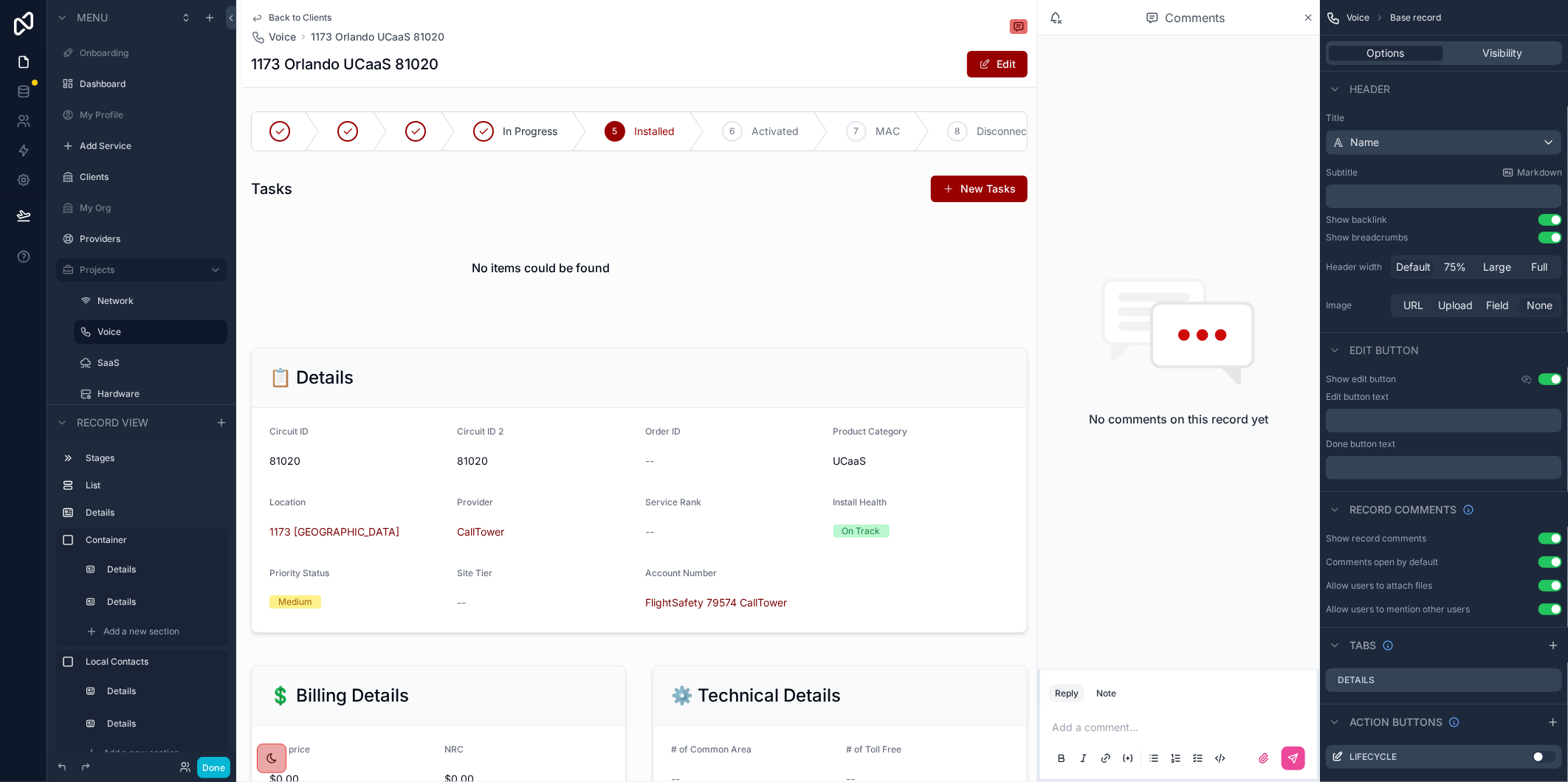
click at [320, 19] on span "Back to Clients" at bounding box center [300, 17] width 63 height 12
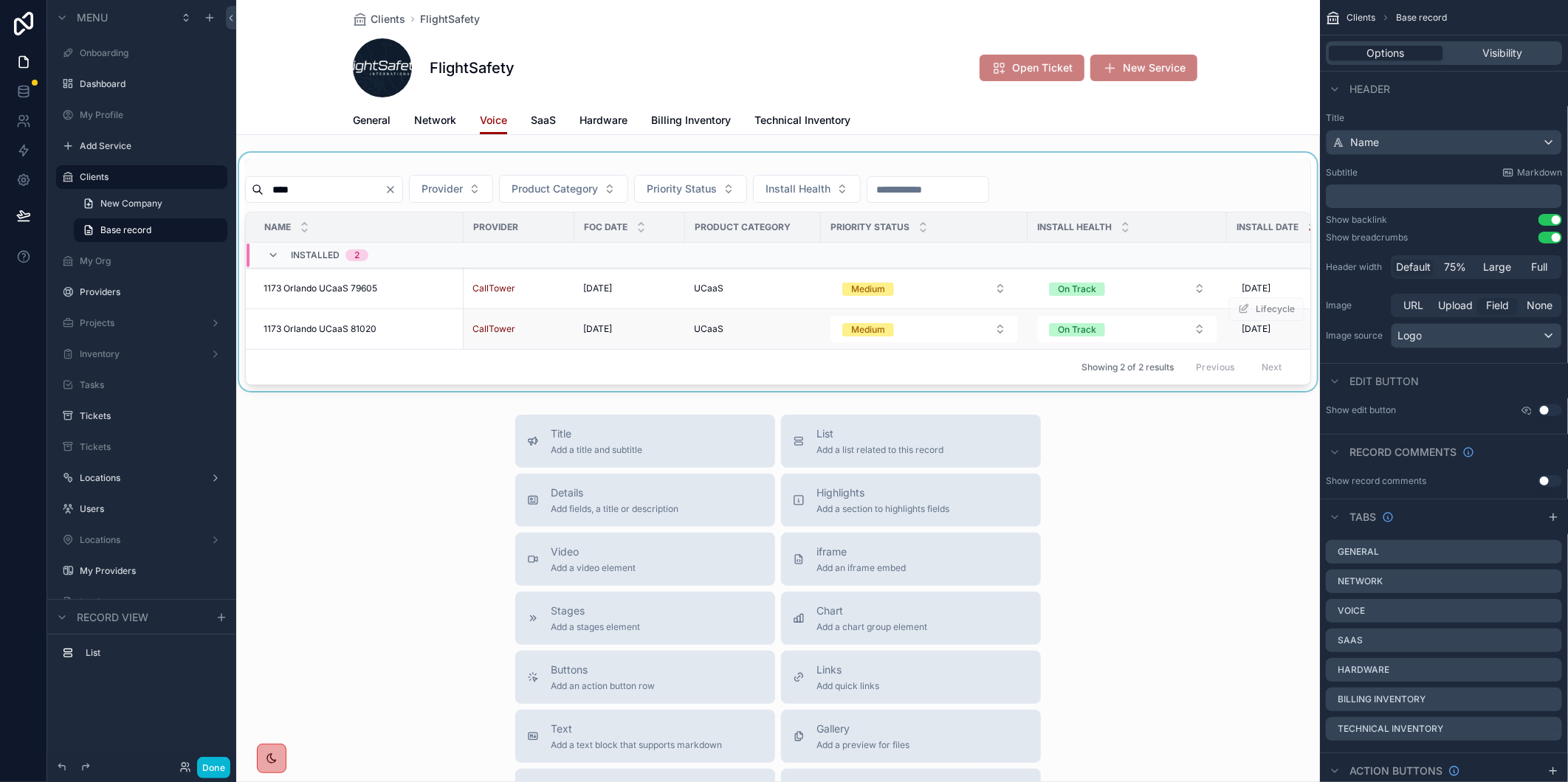
click at [345, 324] on span "1173 Orlando UCaaS 81020" at bounding box center [319, 329] width 113 height 12
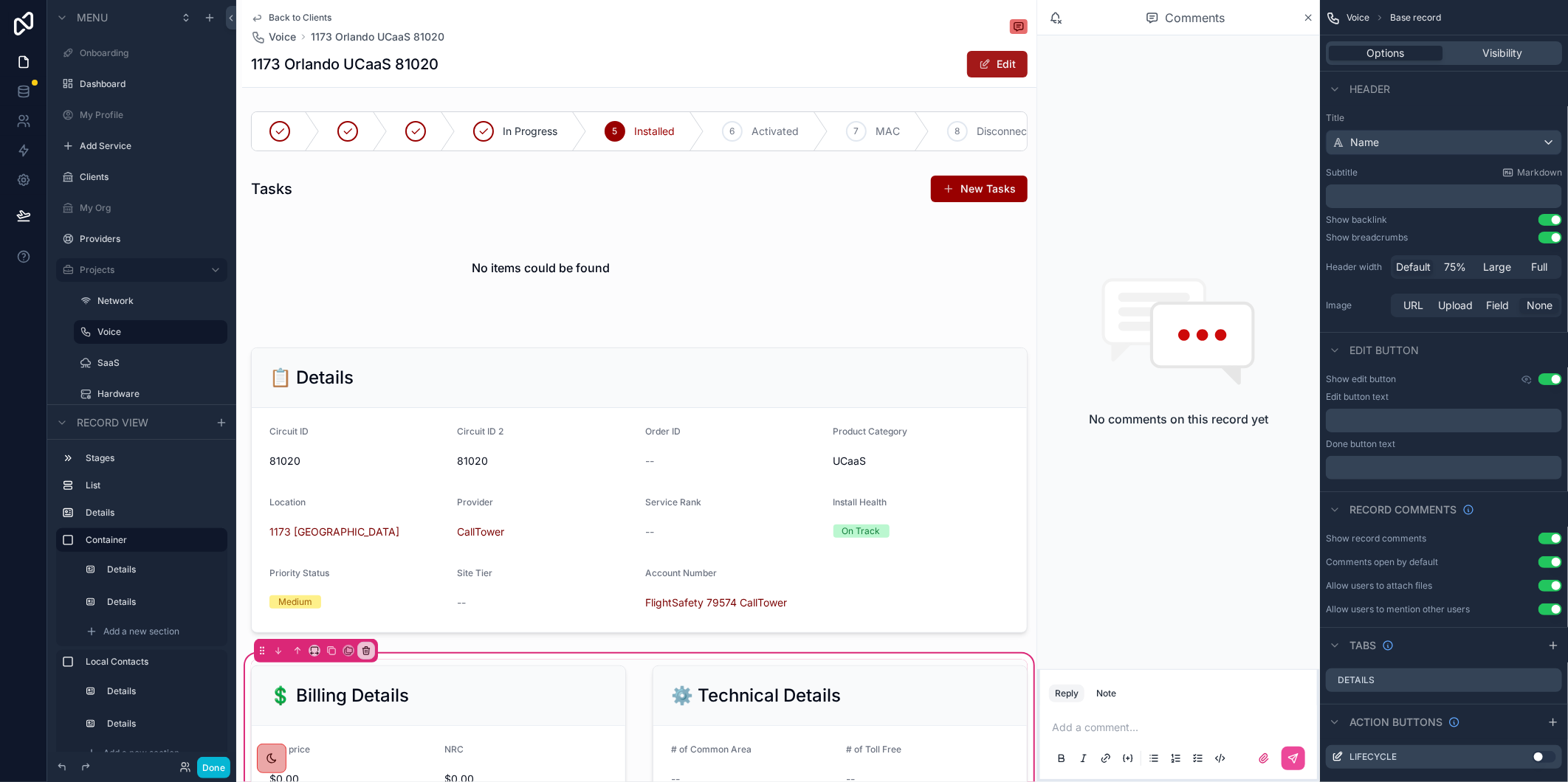
click at [979, 68] on span "scrollable content" at bounding box center [984, 64] width 12 height 12
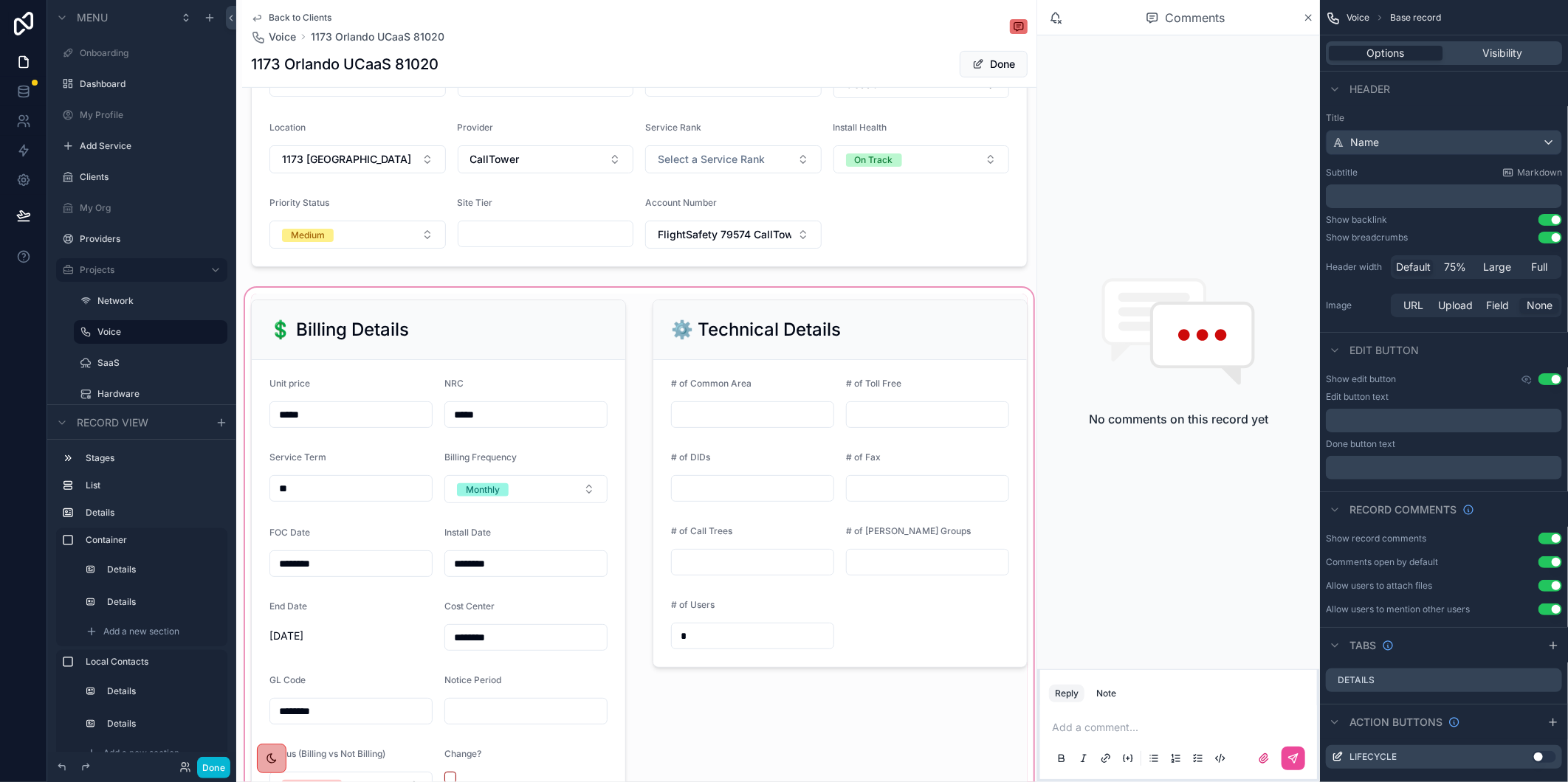
scroll to position [573, 0]
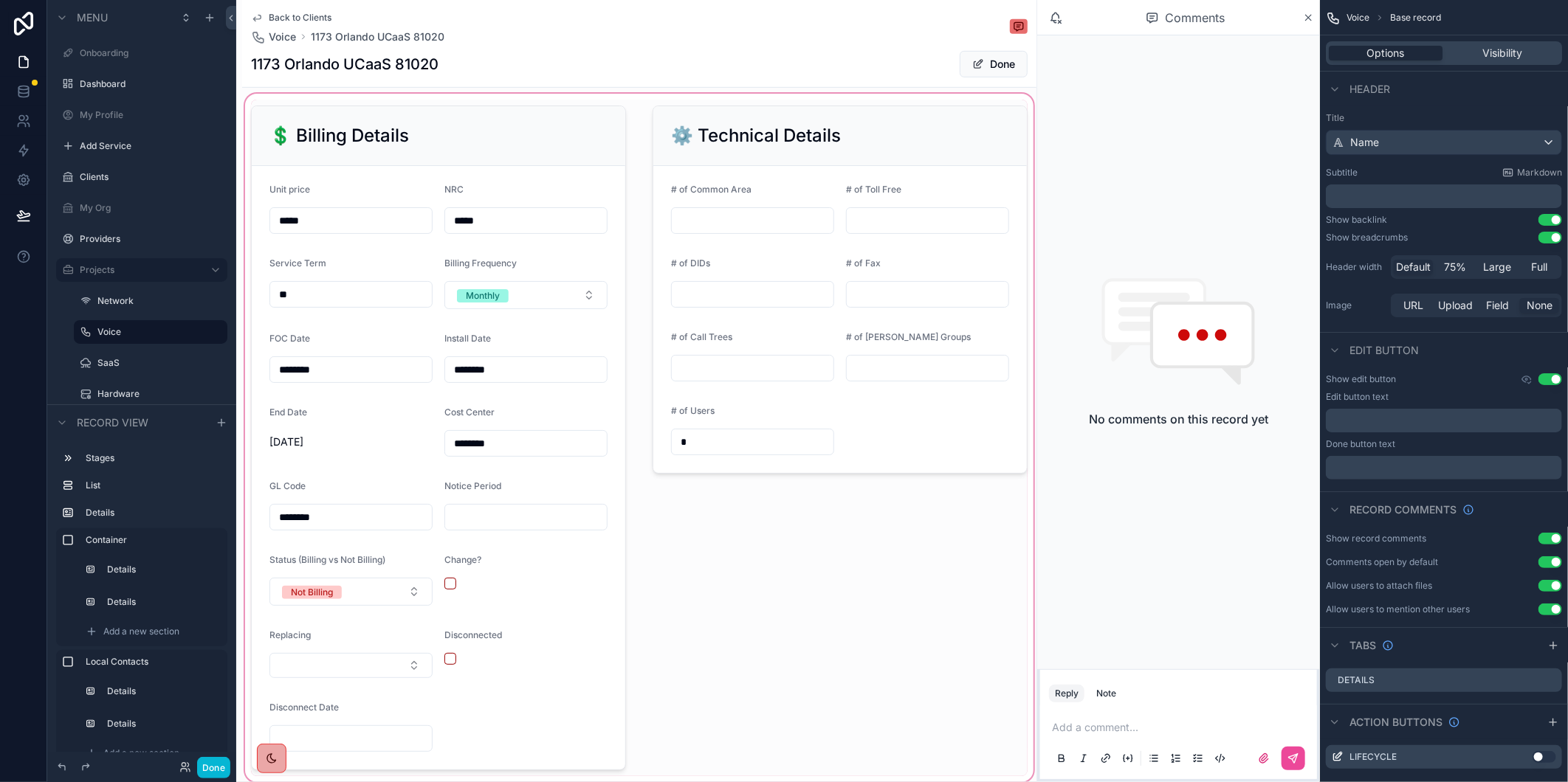
click at [290, 377] on div "scrollable content" at bounding box center [639, 438] width 794 height 695
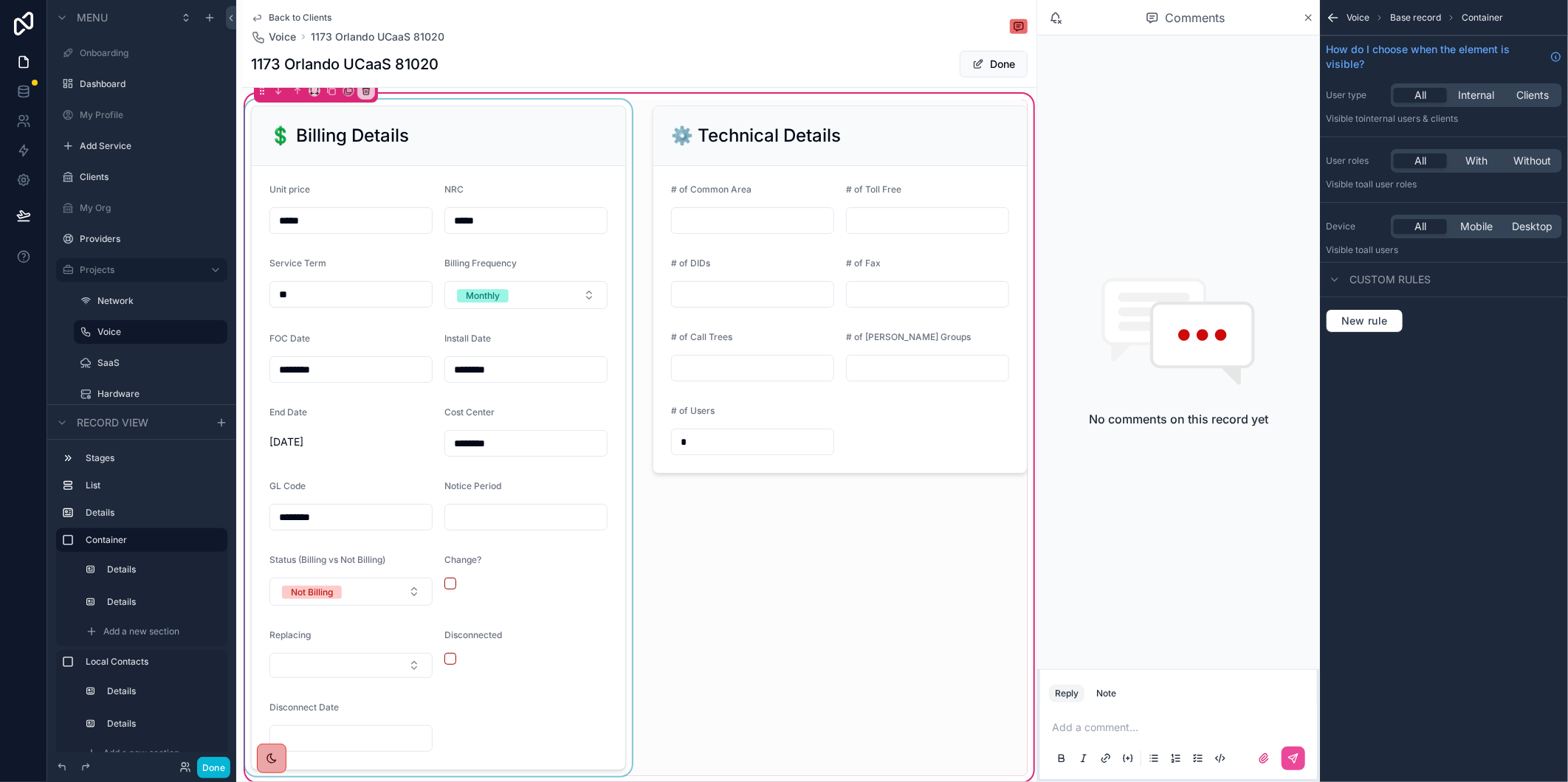
click at [289, 381] on div "scrollable content" at bounding box center [439, 438] width 393 height 677
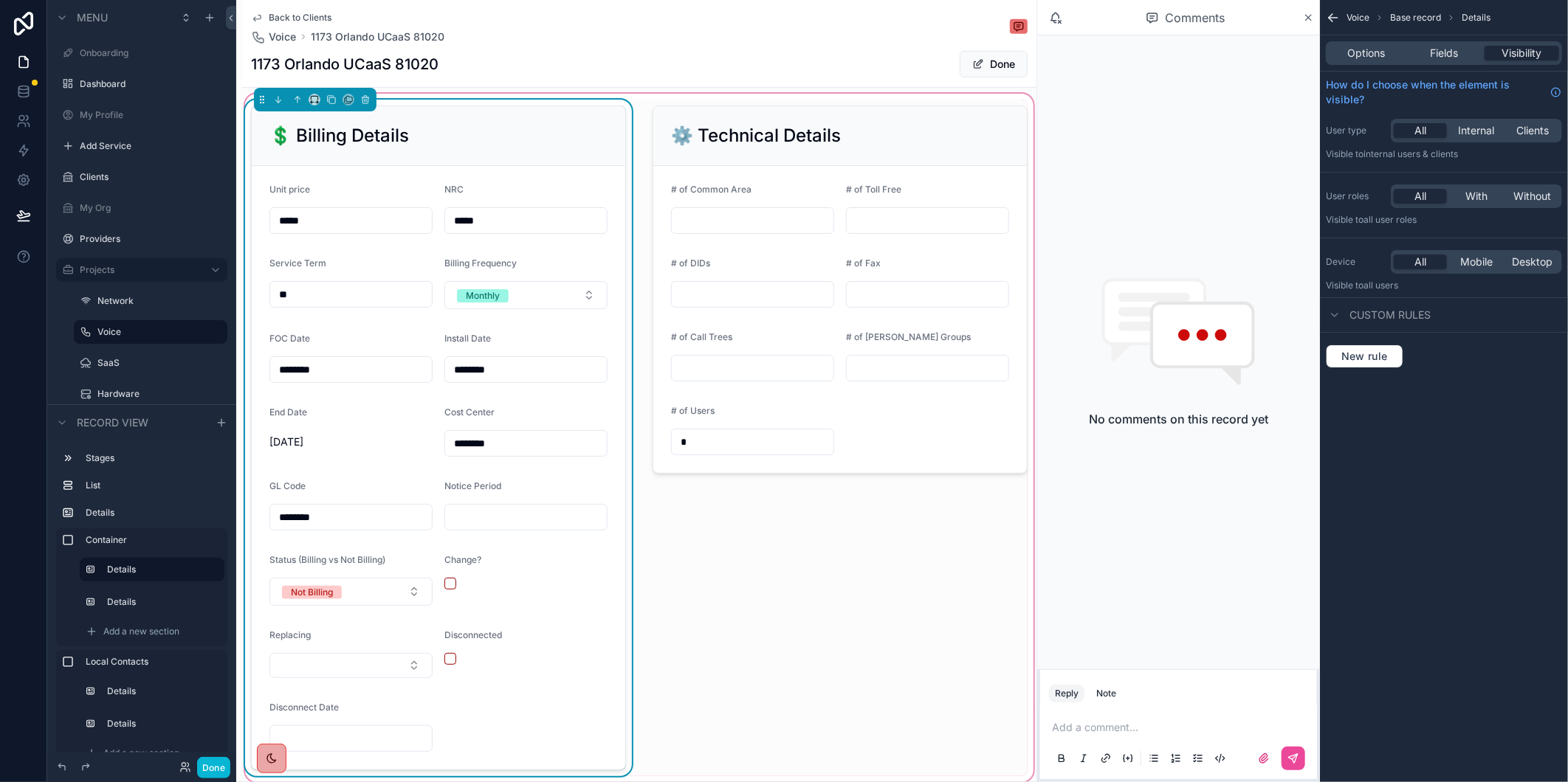
click at [291, 380] on input "********" at bounding box center [351, 369] width 161 height 21
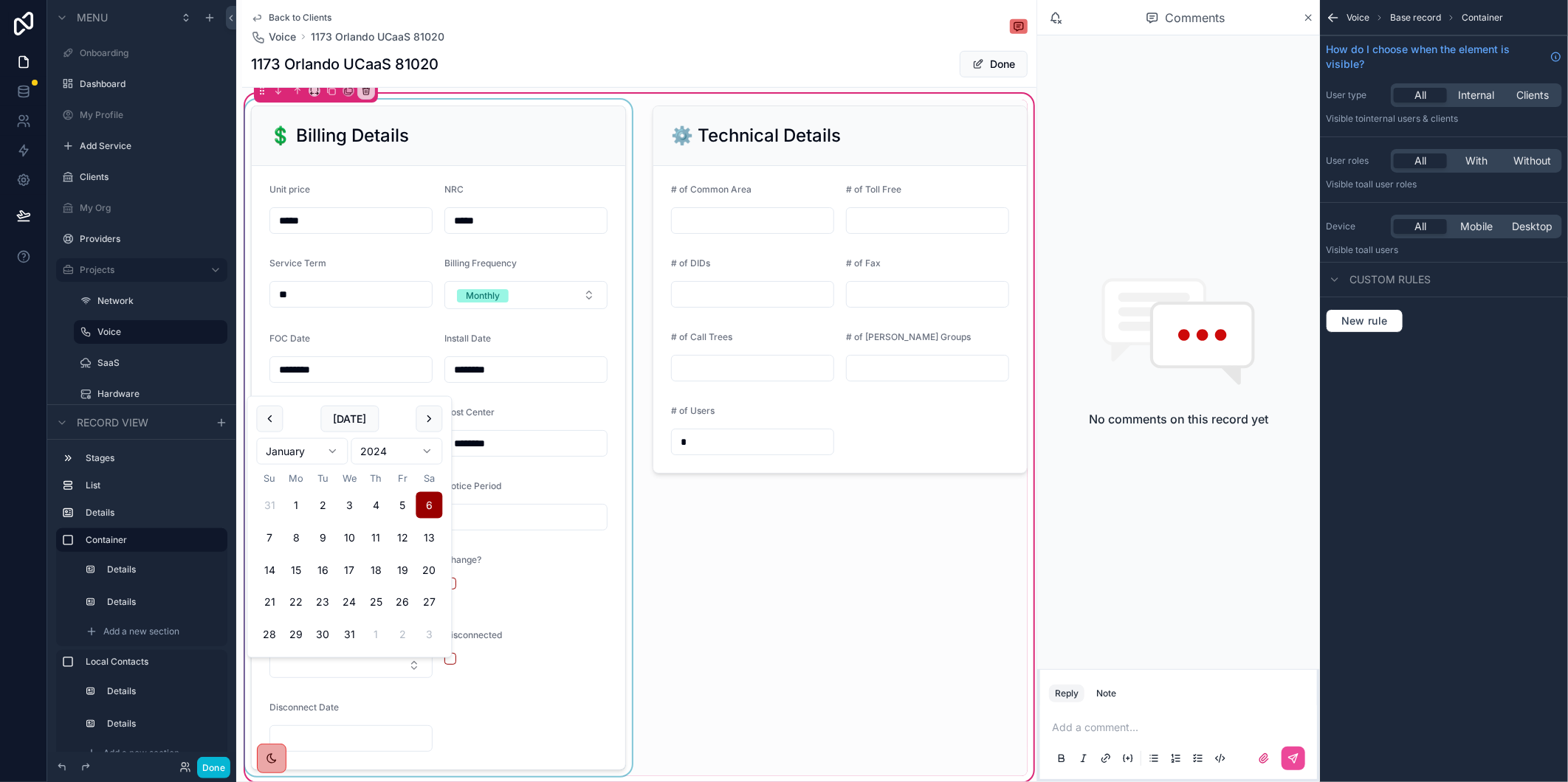
click at [287, 381] on div "scrollable content" at bounding box center [439, 438] width 393 height 677
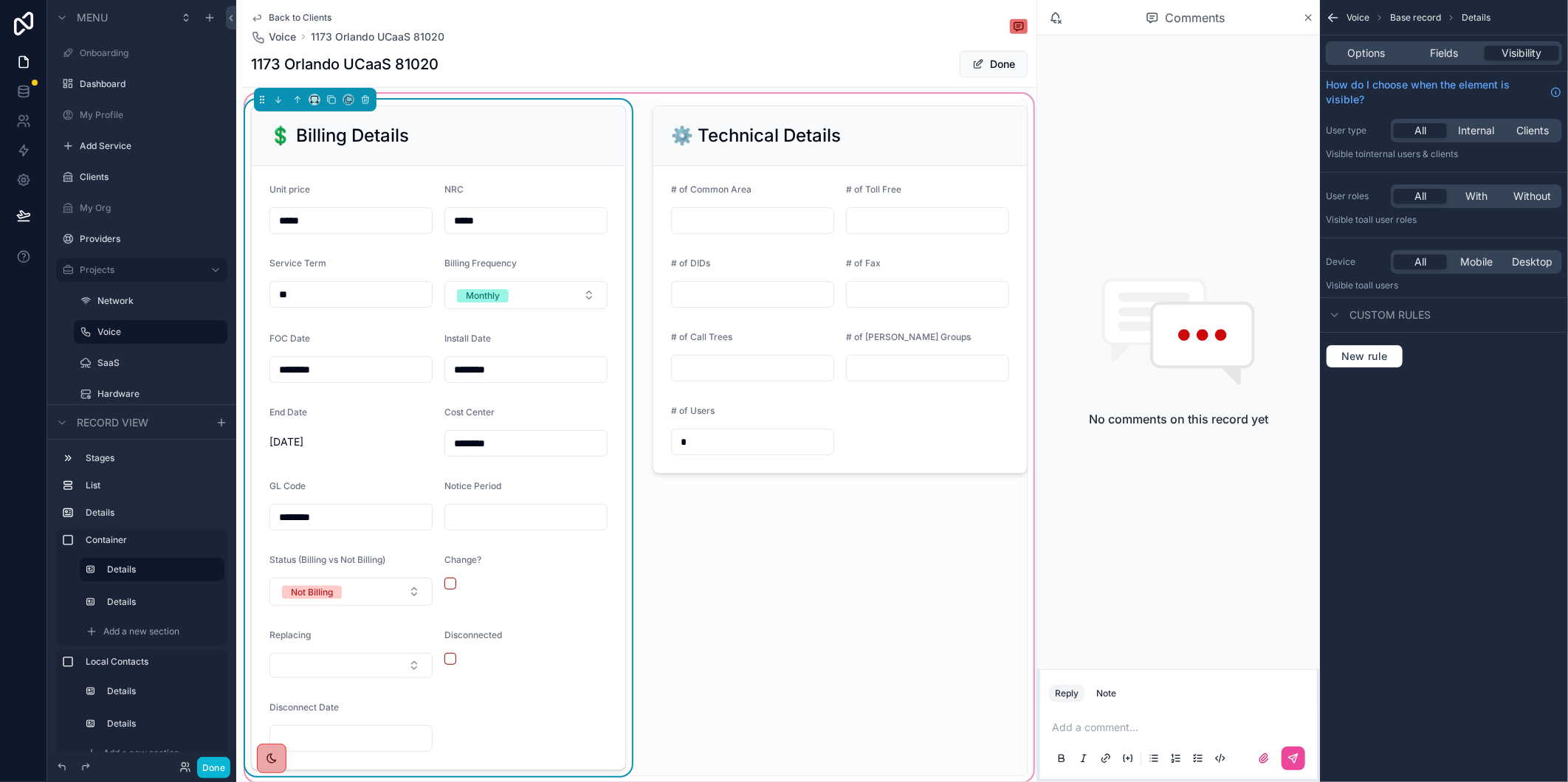
click at [287, 380] on input "********" at bounding box center [351, 369] width 161 height 21
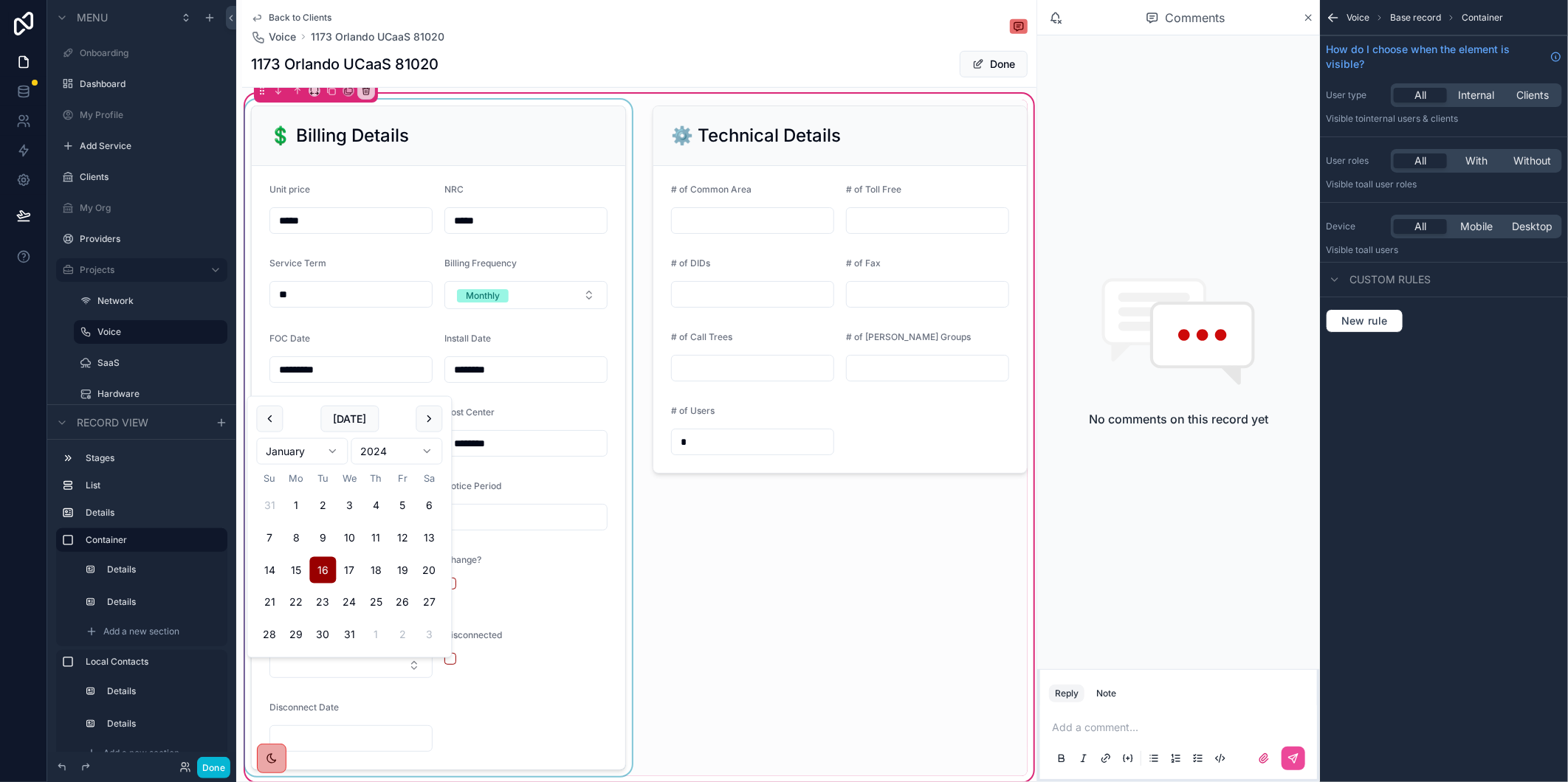
type input "*********"
paste input "*"
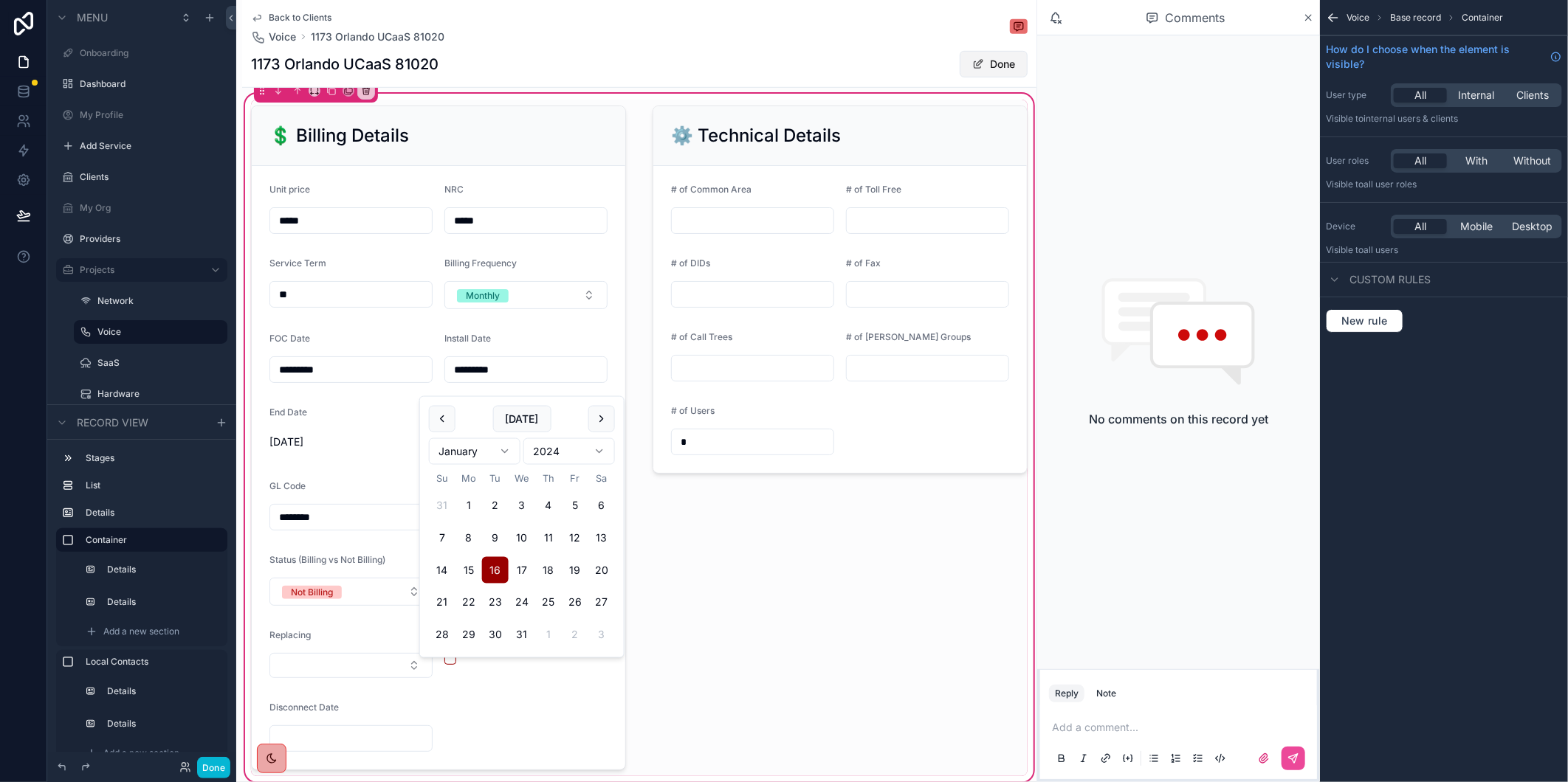
type input "*********"
click at [975, 67] on button "Done" at bounding box center [993, 64] width 68 height 26
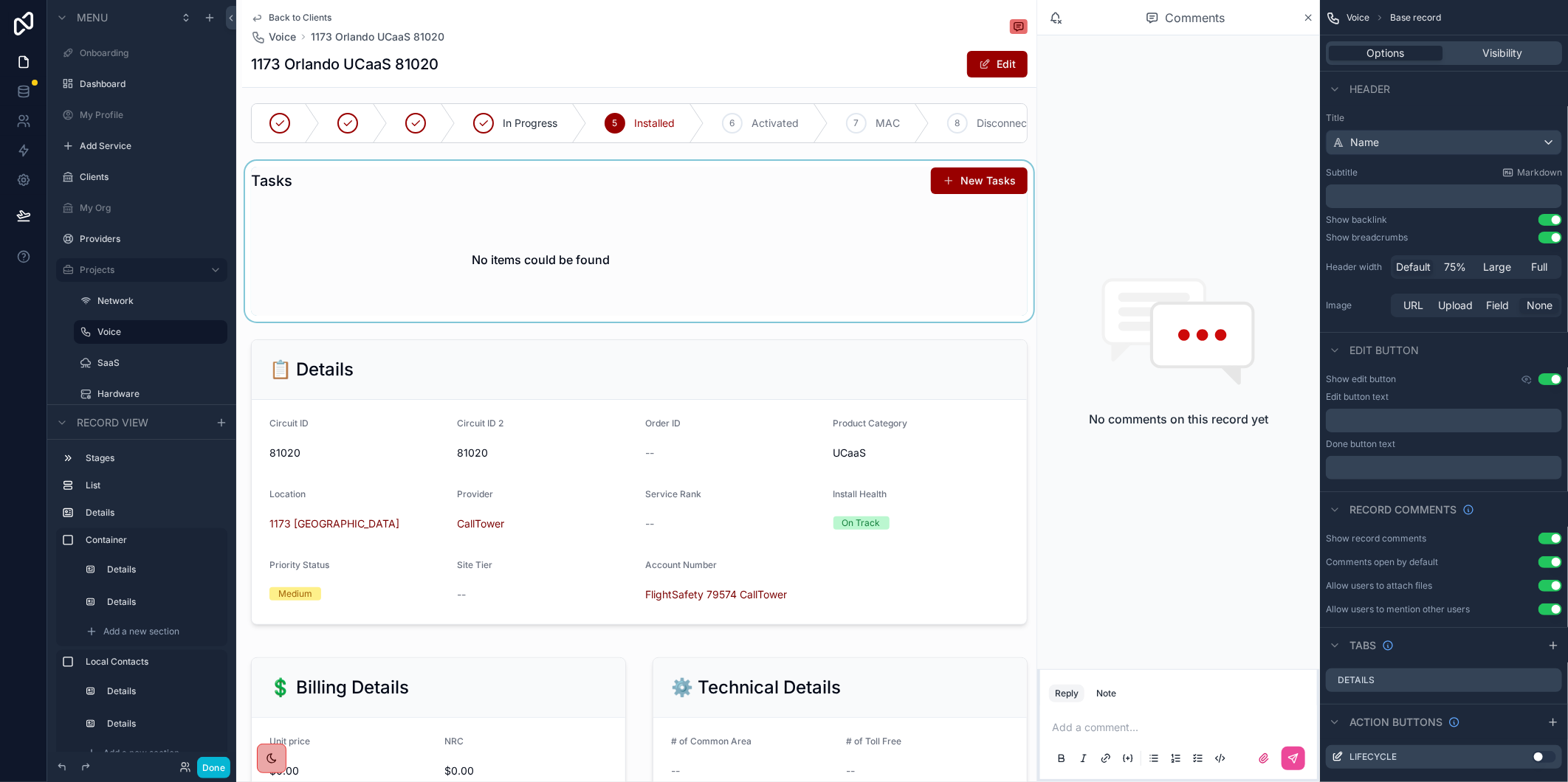
scroll to position [0, 0]
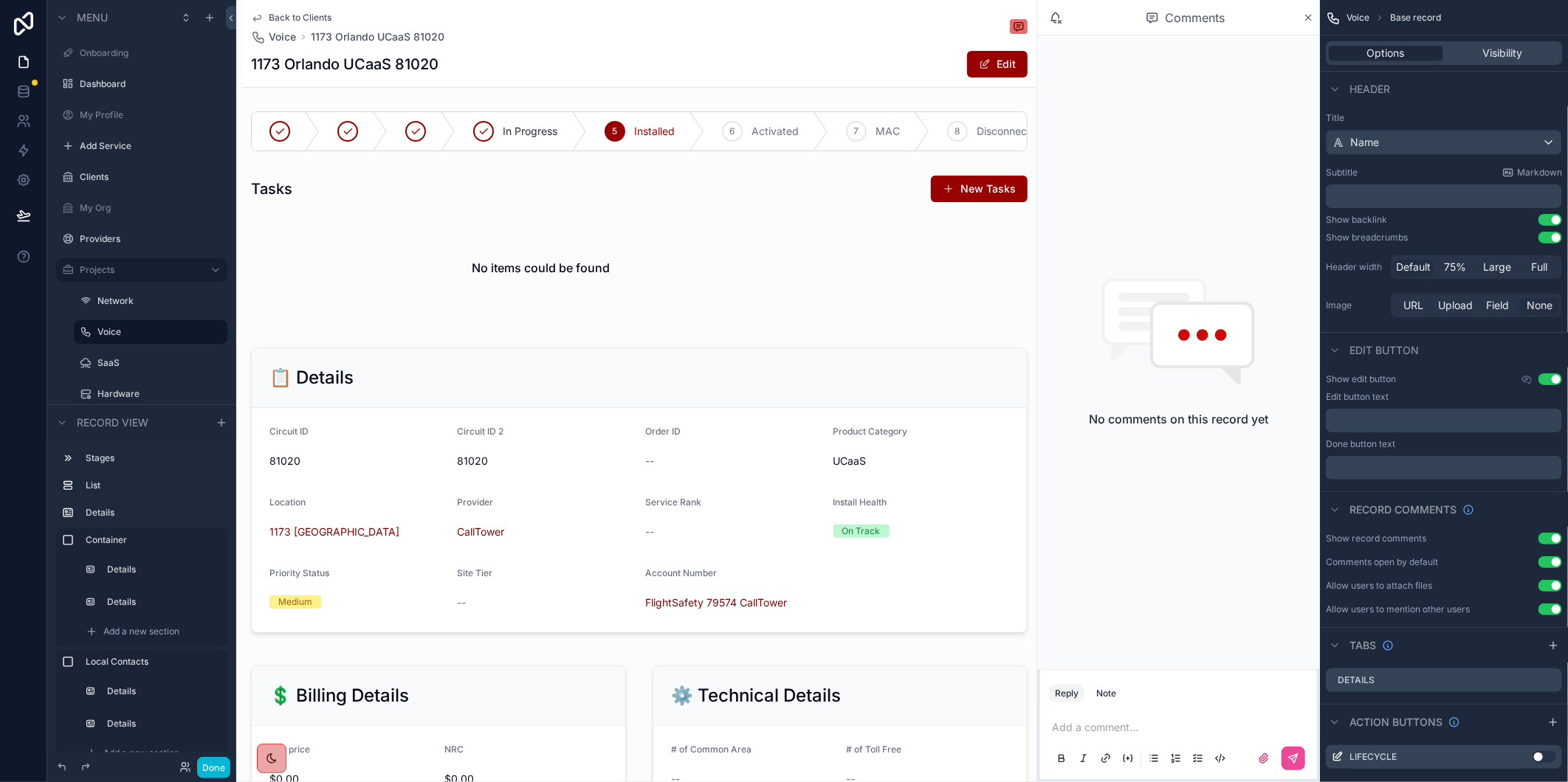
click at [322, 18] on span "Back to Clients" at bounding box center [300, 17] width 63 height 12
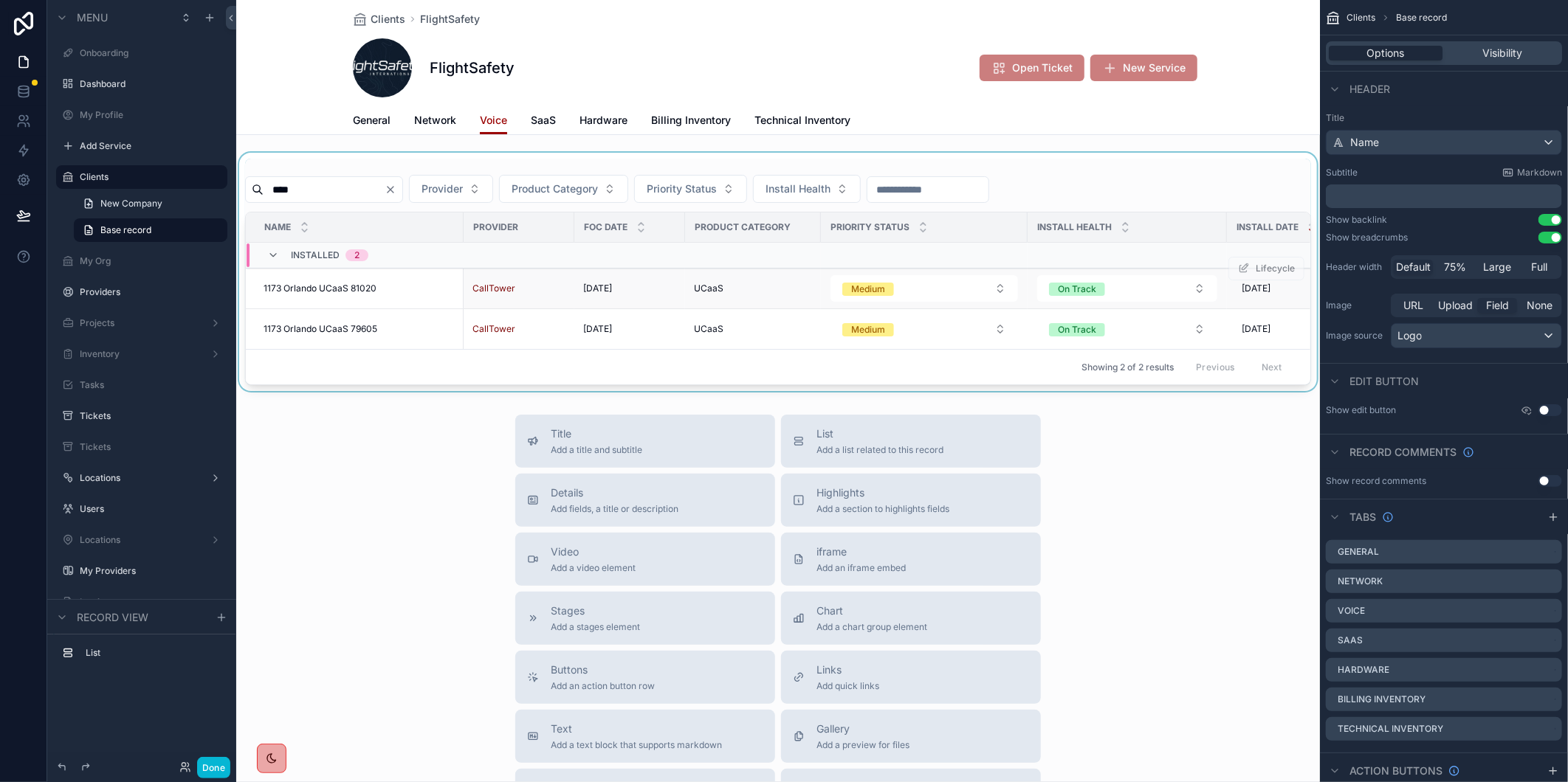
click at [347, 286] on span "1173 Orlando UCaaS 81020" at bounding box center [319, 288] width 113 height 12
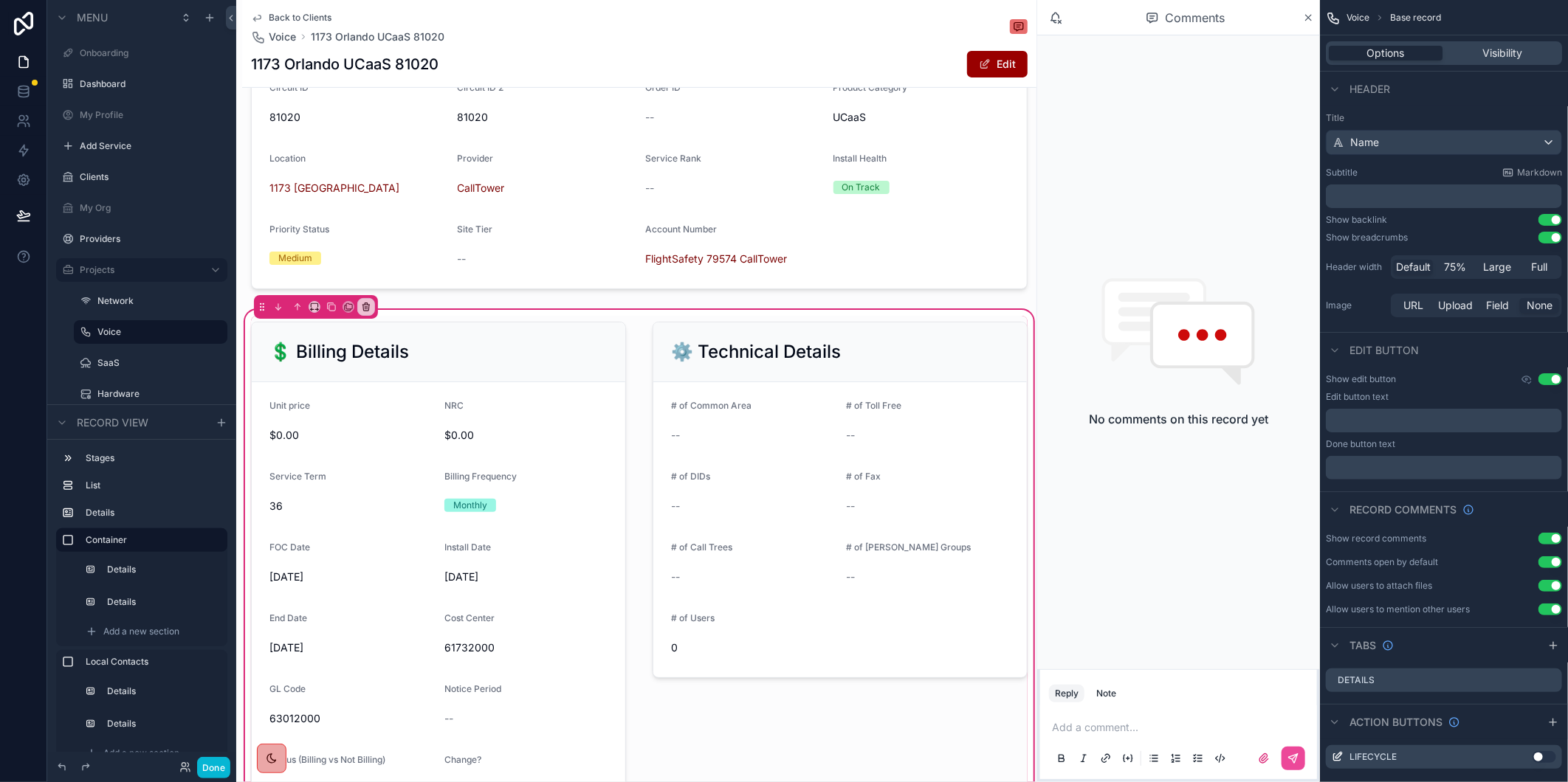
scroll to position [82, 0]
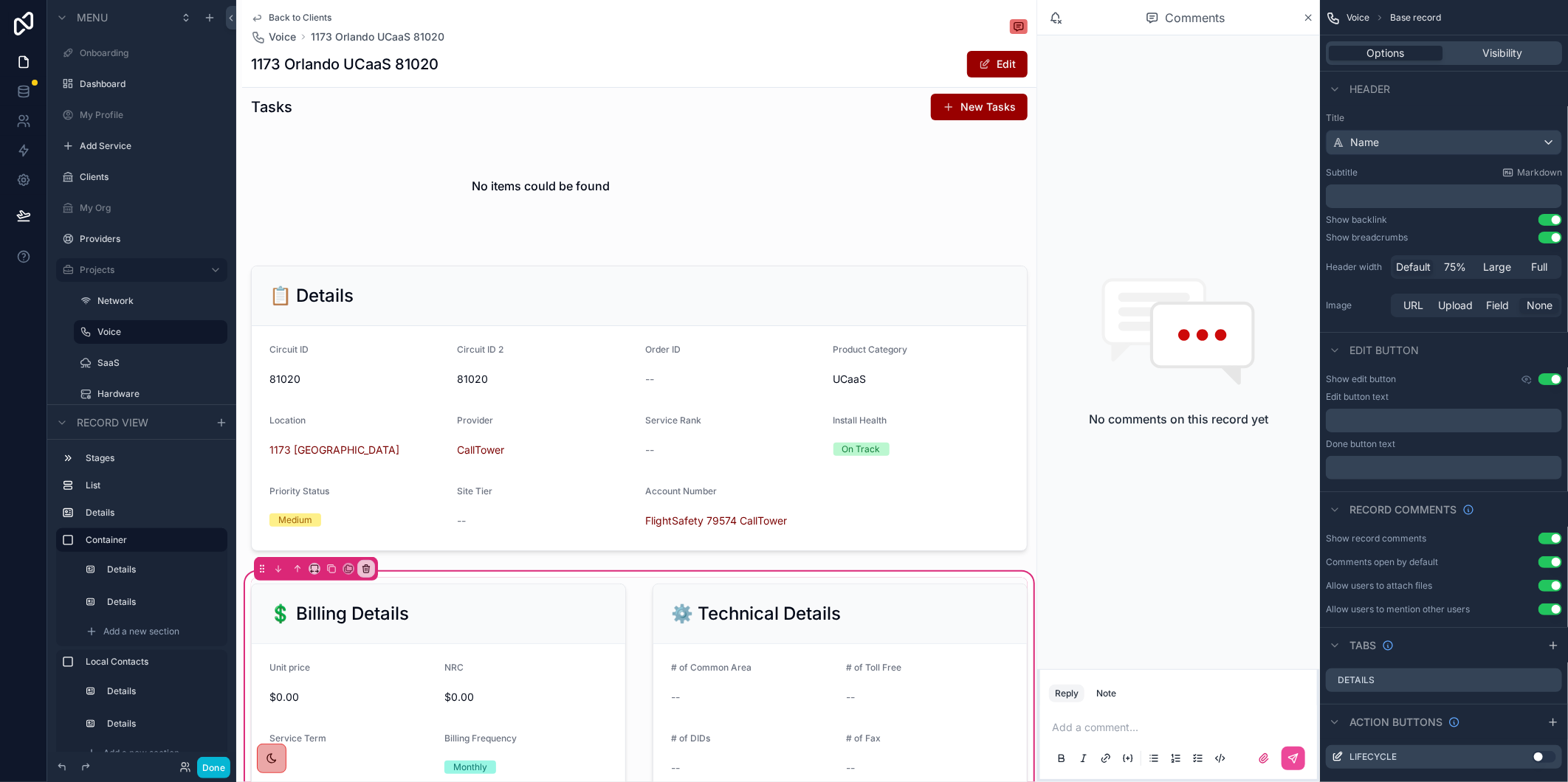
click at [292, 18] on span "Back to Clients" at bounding box center [300, 17] width 63 height 12
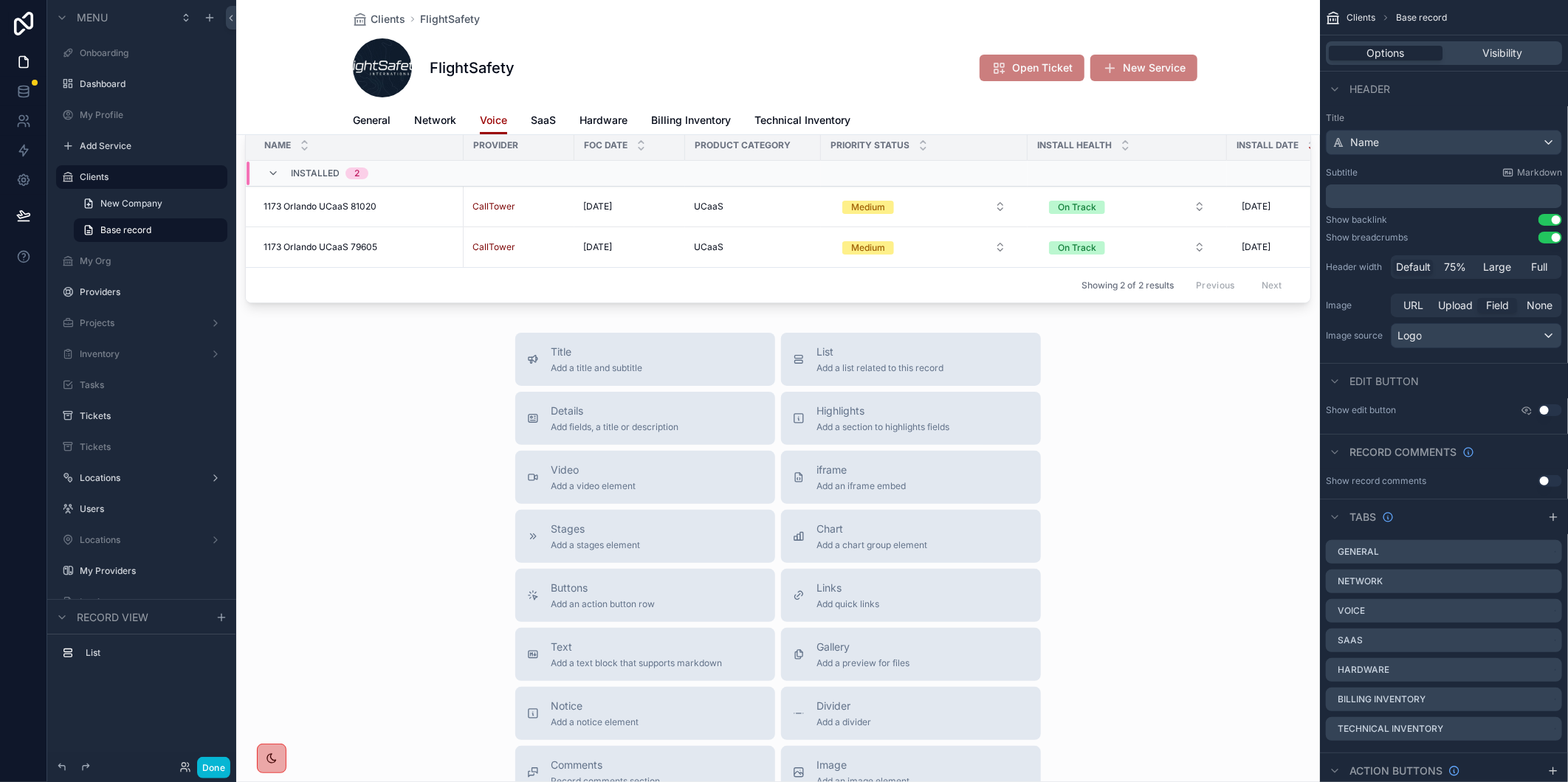
click at [357, 248] on span "1173 Orlando UCaaS 79605" at bounding box center [320, 247] width 114 height 12
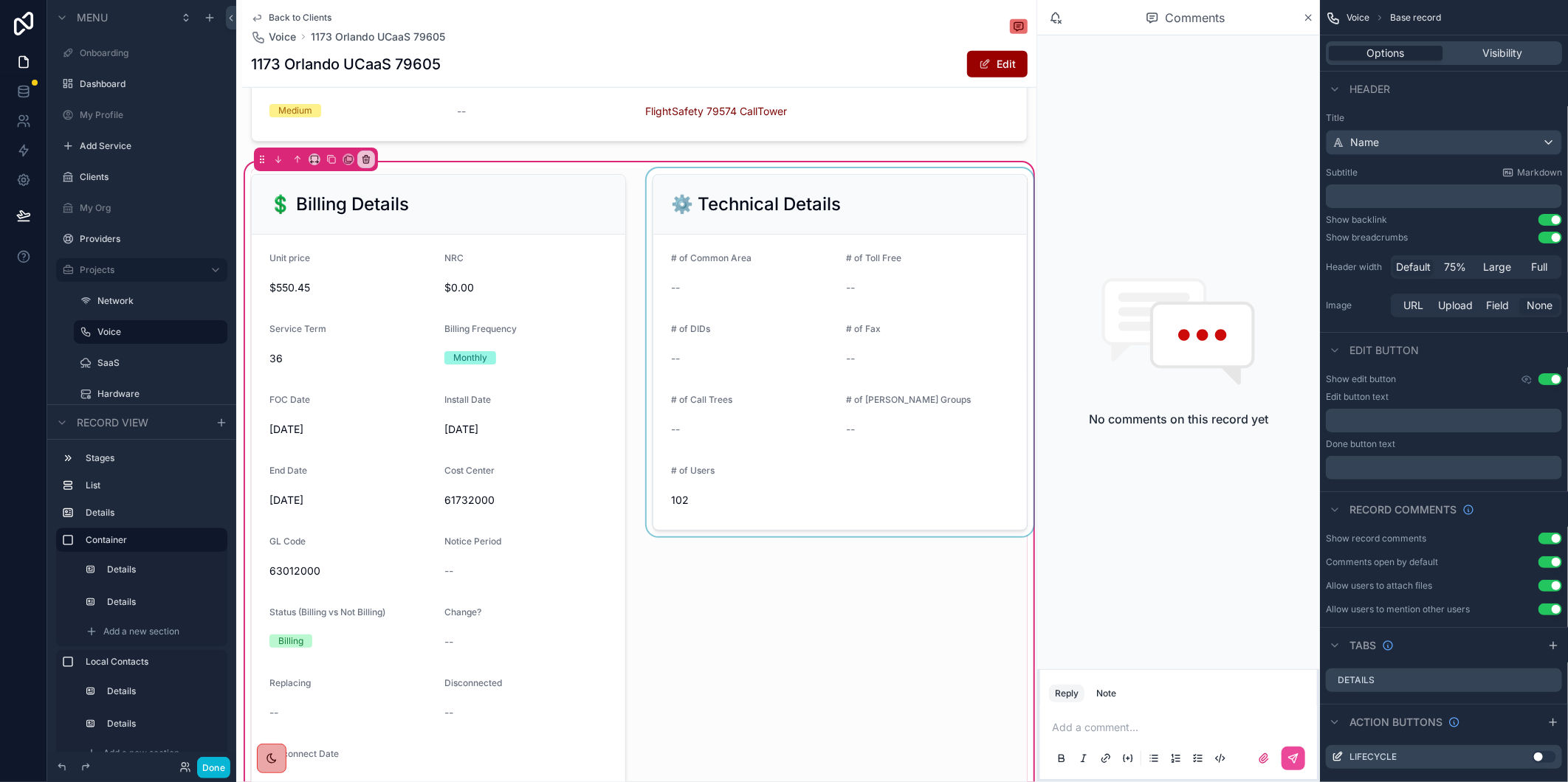
scroll to position [539, 0]
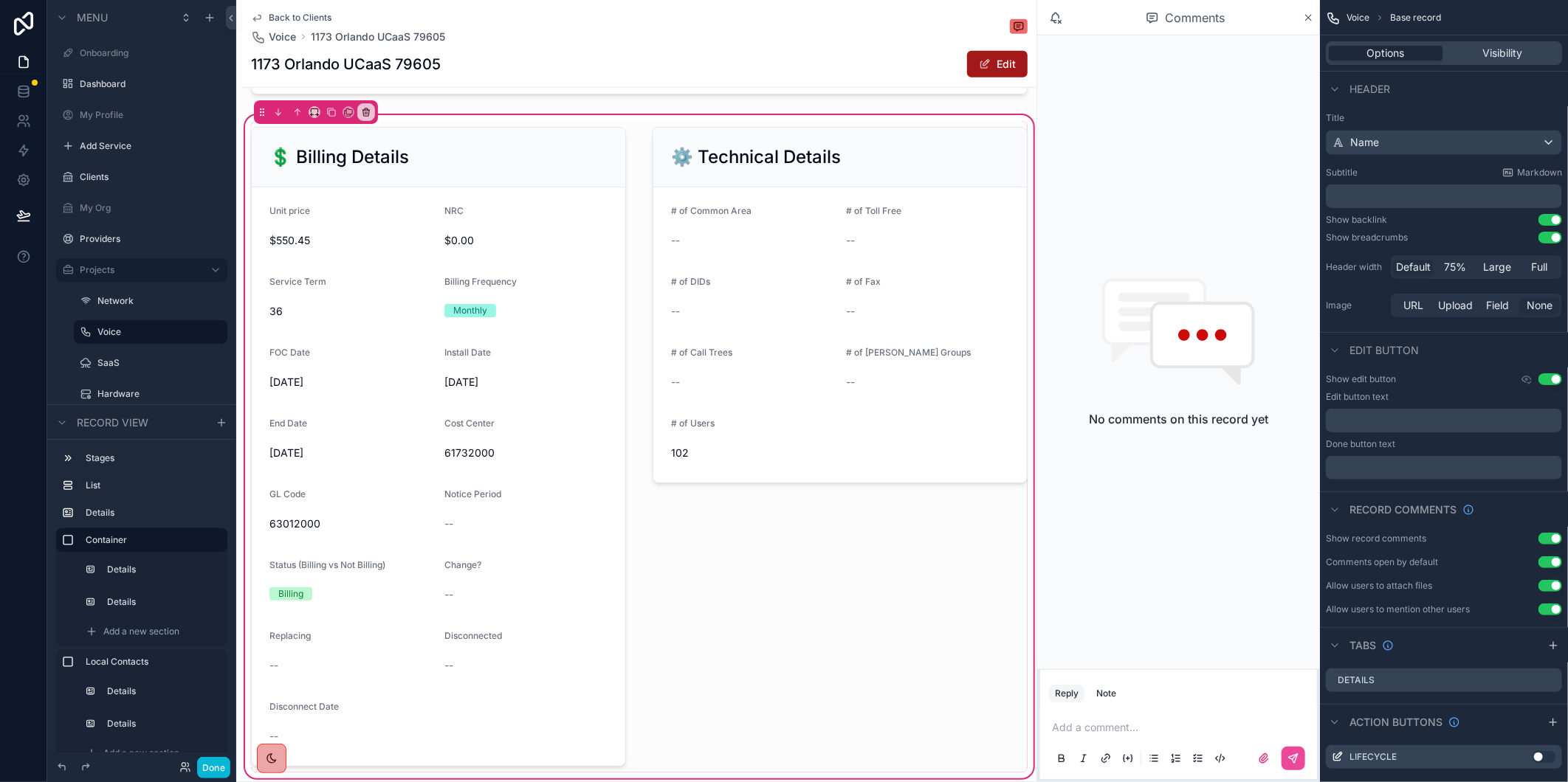
click at [999, 67] on button "Edit" at bounding box center [997, 64] width 60 height 26
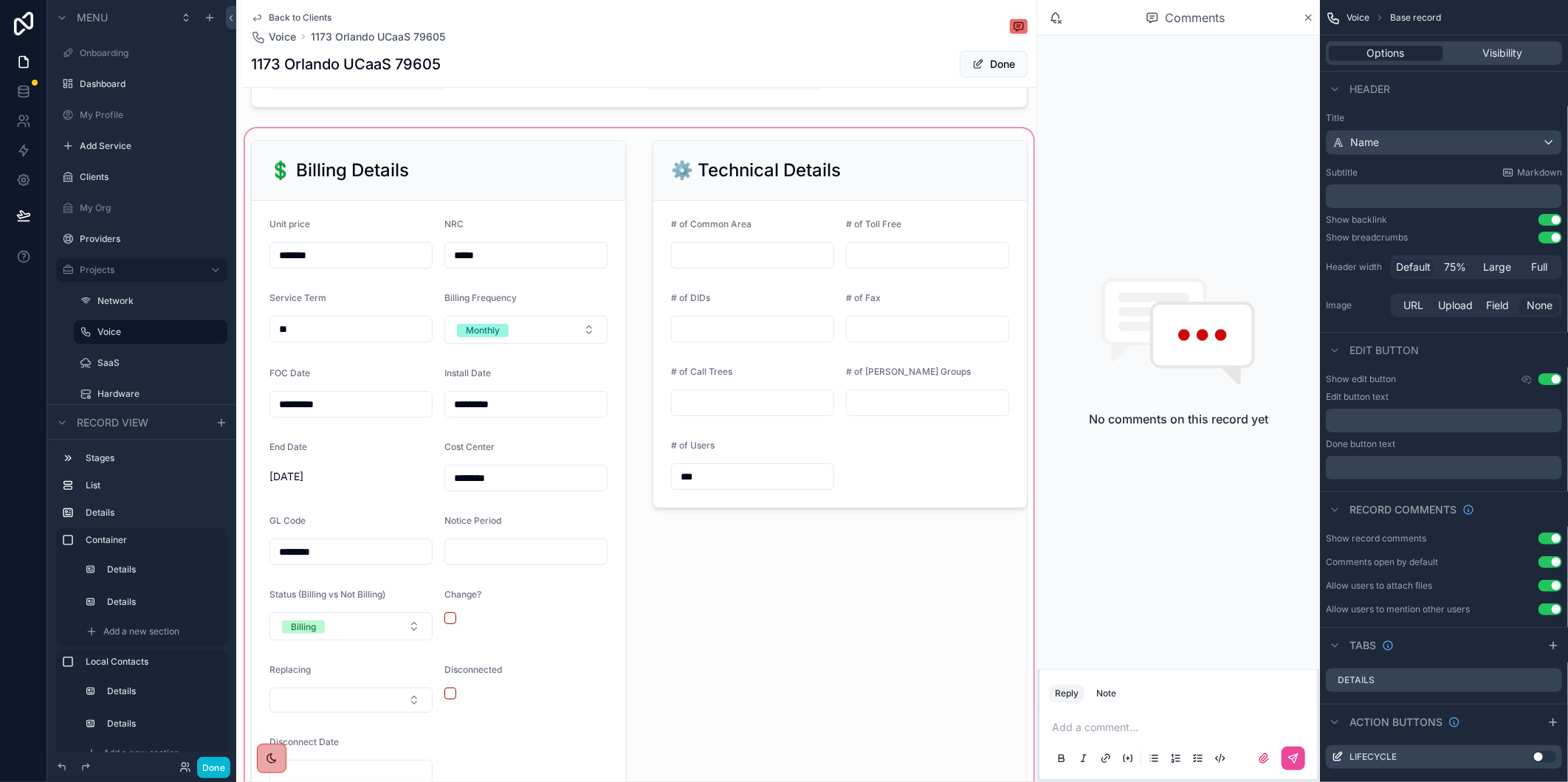
click at [329, 416] on div "scrollable content" at bounding box center [639, 472] width 794 height 695
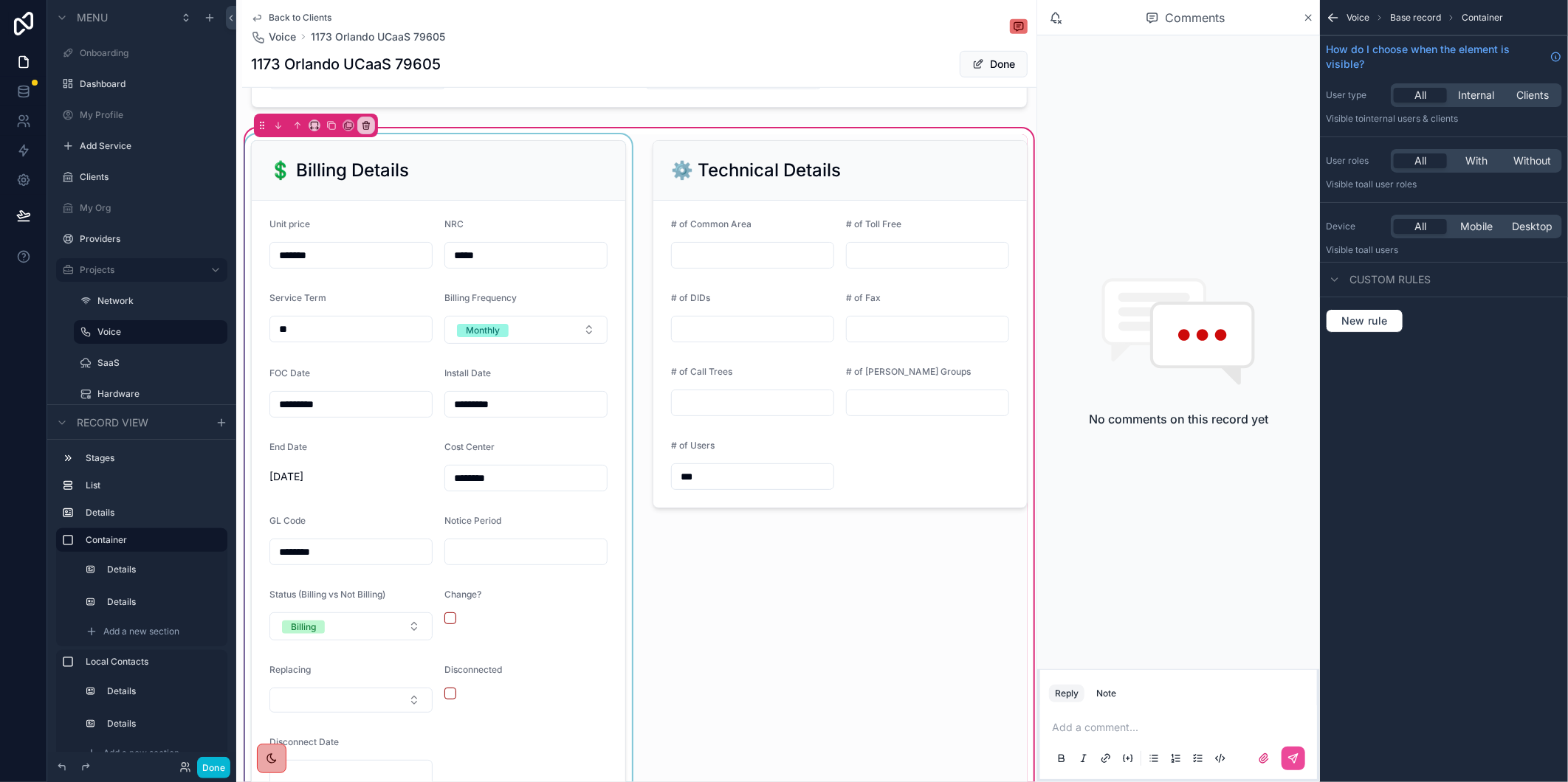
click at [320, 416] on div "scrollable content" at bounding box center [439, 472] width 393 height 677
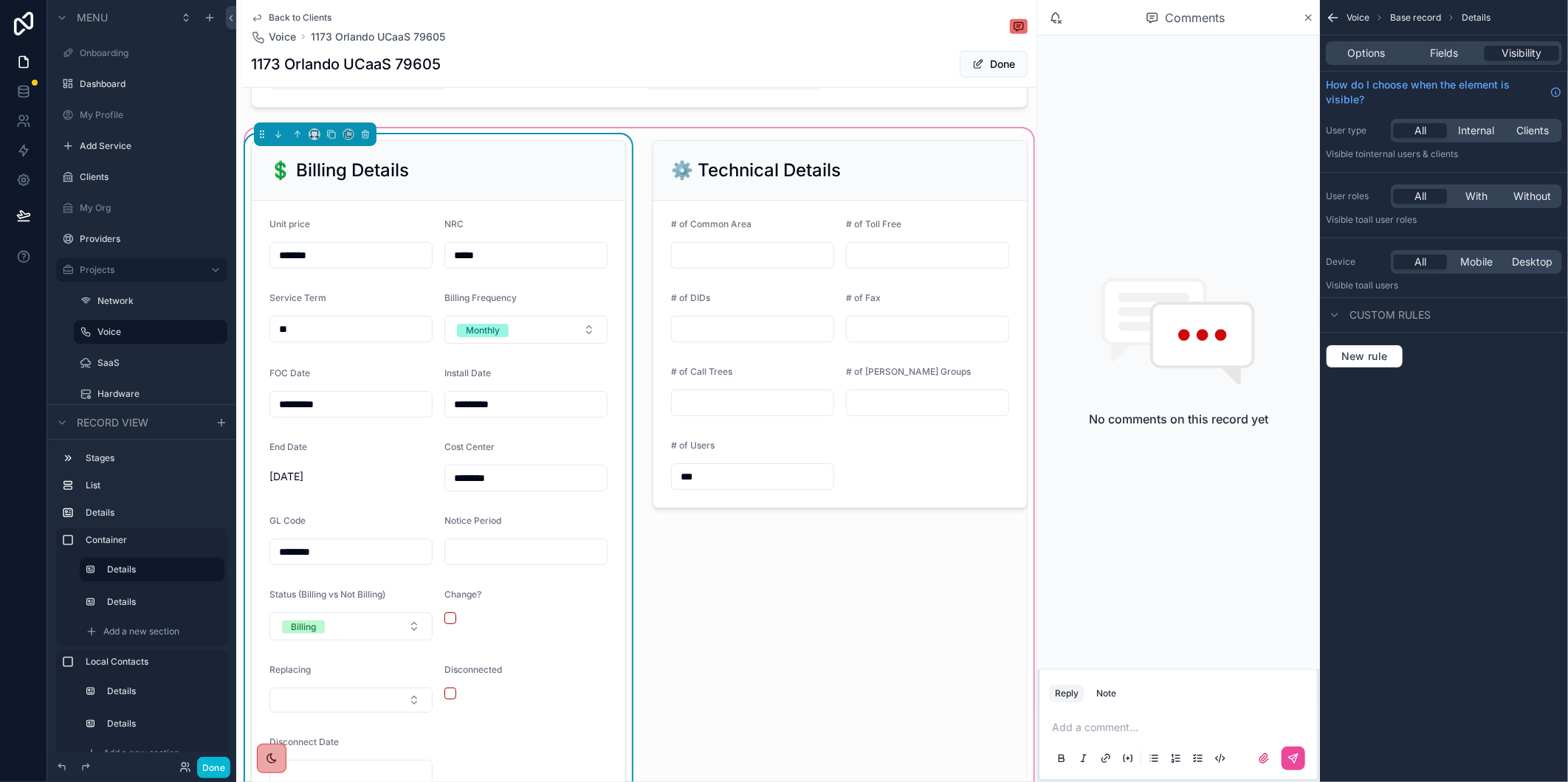
click at [369, 414] on input "*********" at bounding box center [351, 404] width 161 height 21
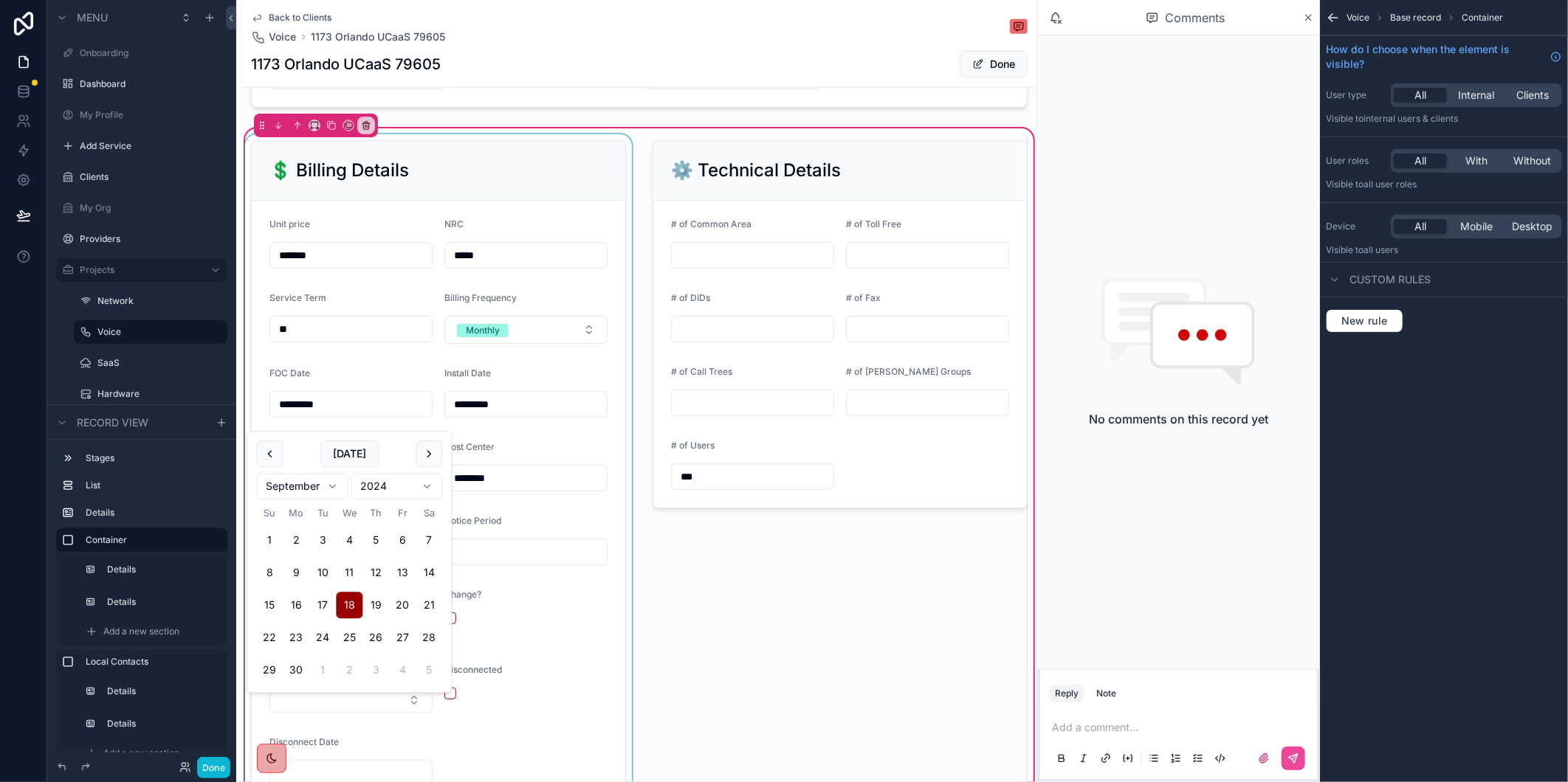
type input "*********"
paste input "scrollable content"
type input "*********"
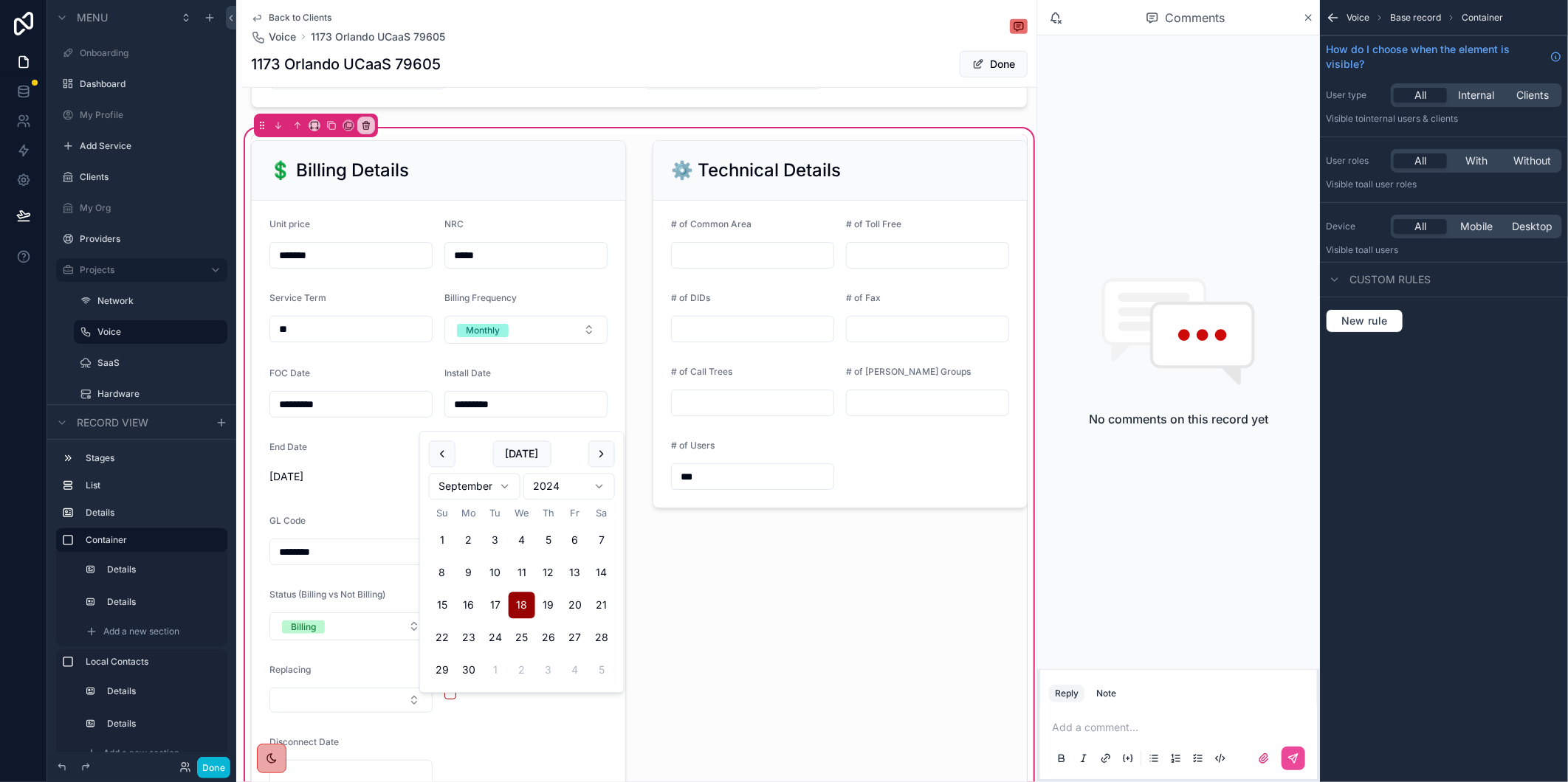
click at [995, 56] on button "Done" at bounding box center [993, 64] width 68 height 26
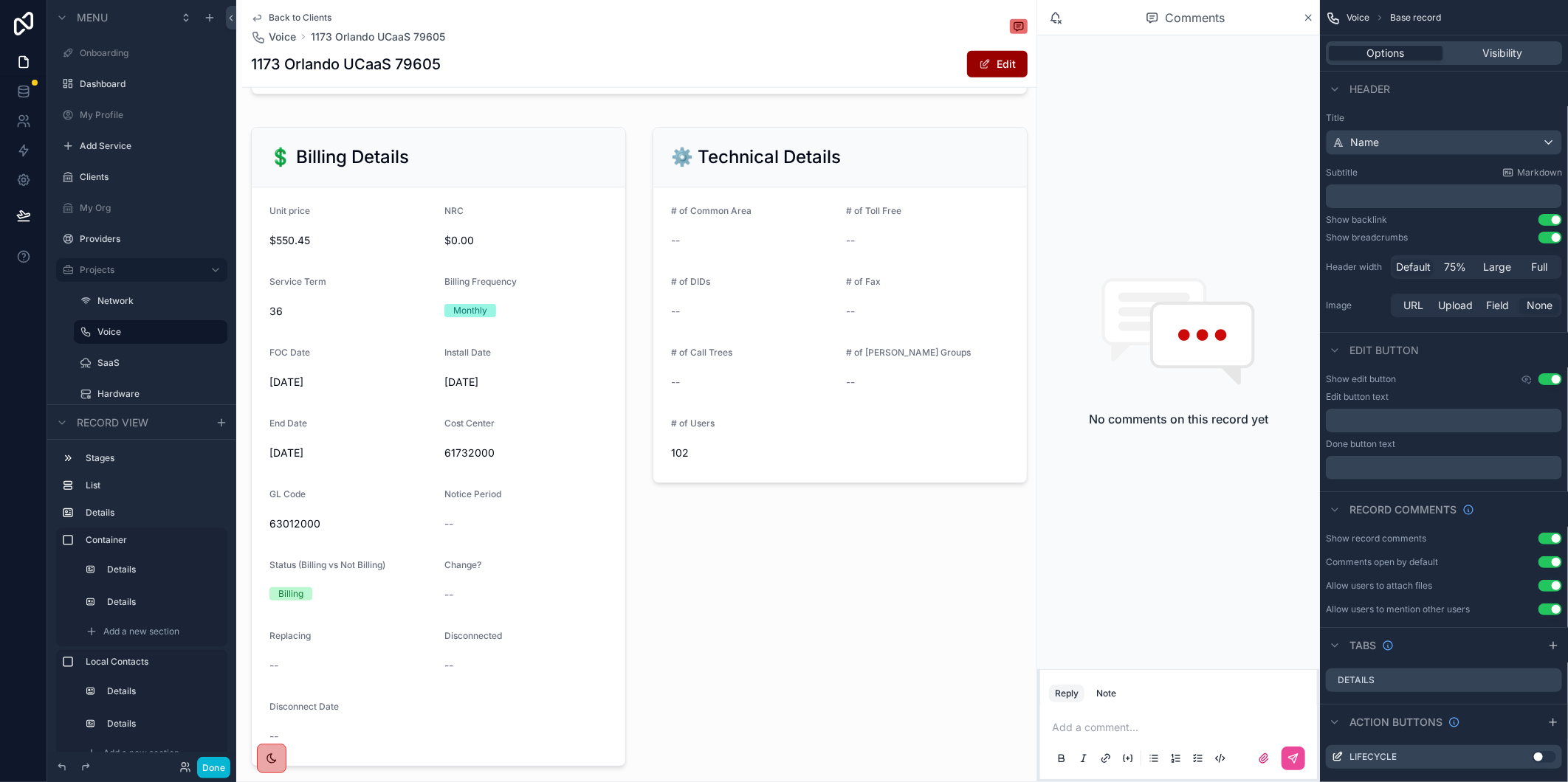
scroll to position [533, 0]
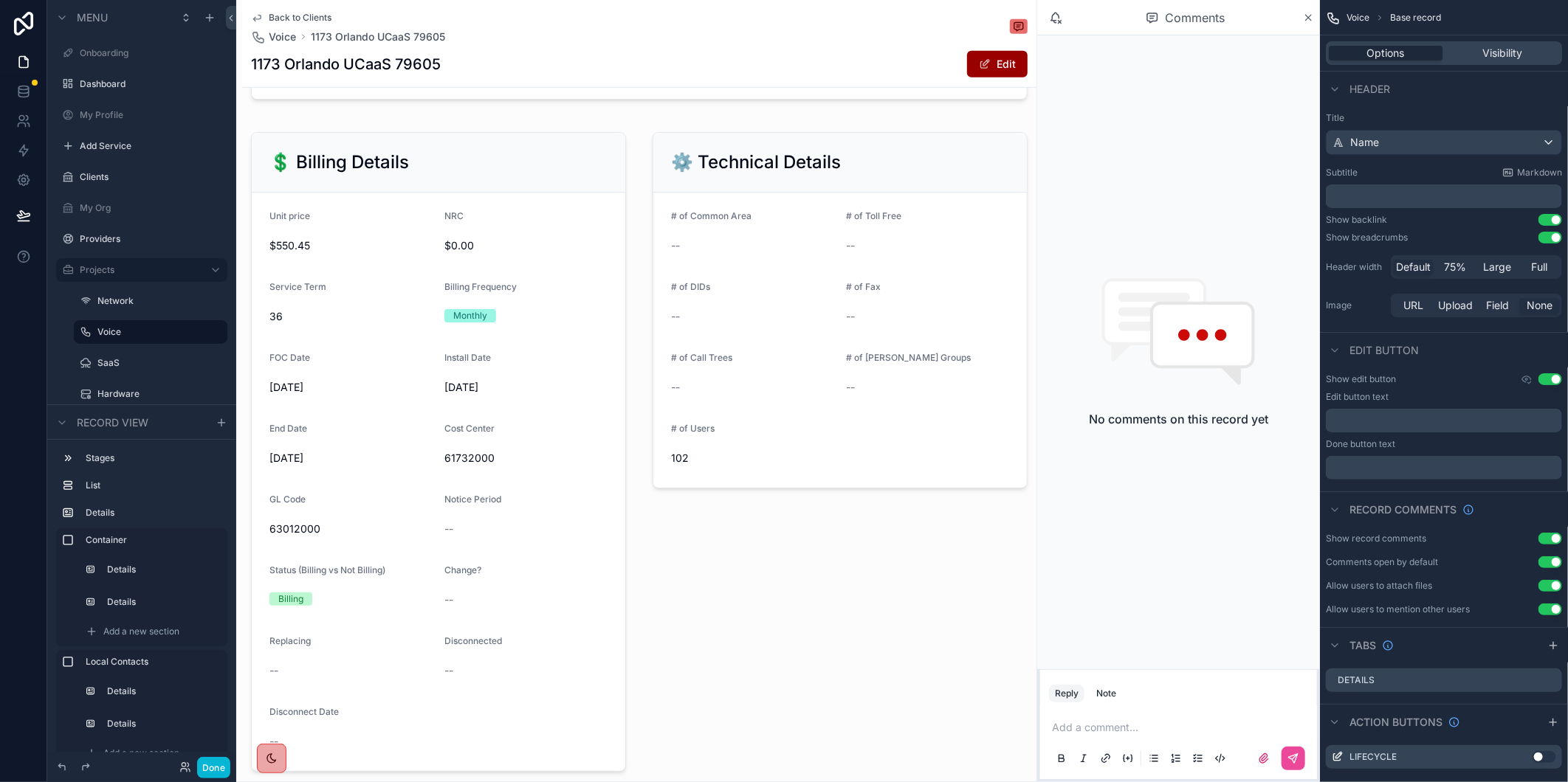
click at [809, 31] on div "Back to Clients Voice 1173 Orlando UCaaS 79605" at bounding box center [640, 28] width 777 height 32
click at [299, 13] on span "Back to Clients" at bounding box center [300, 17] width 63 height 12
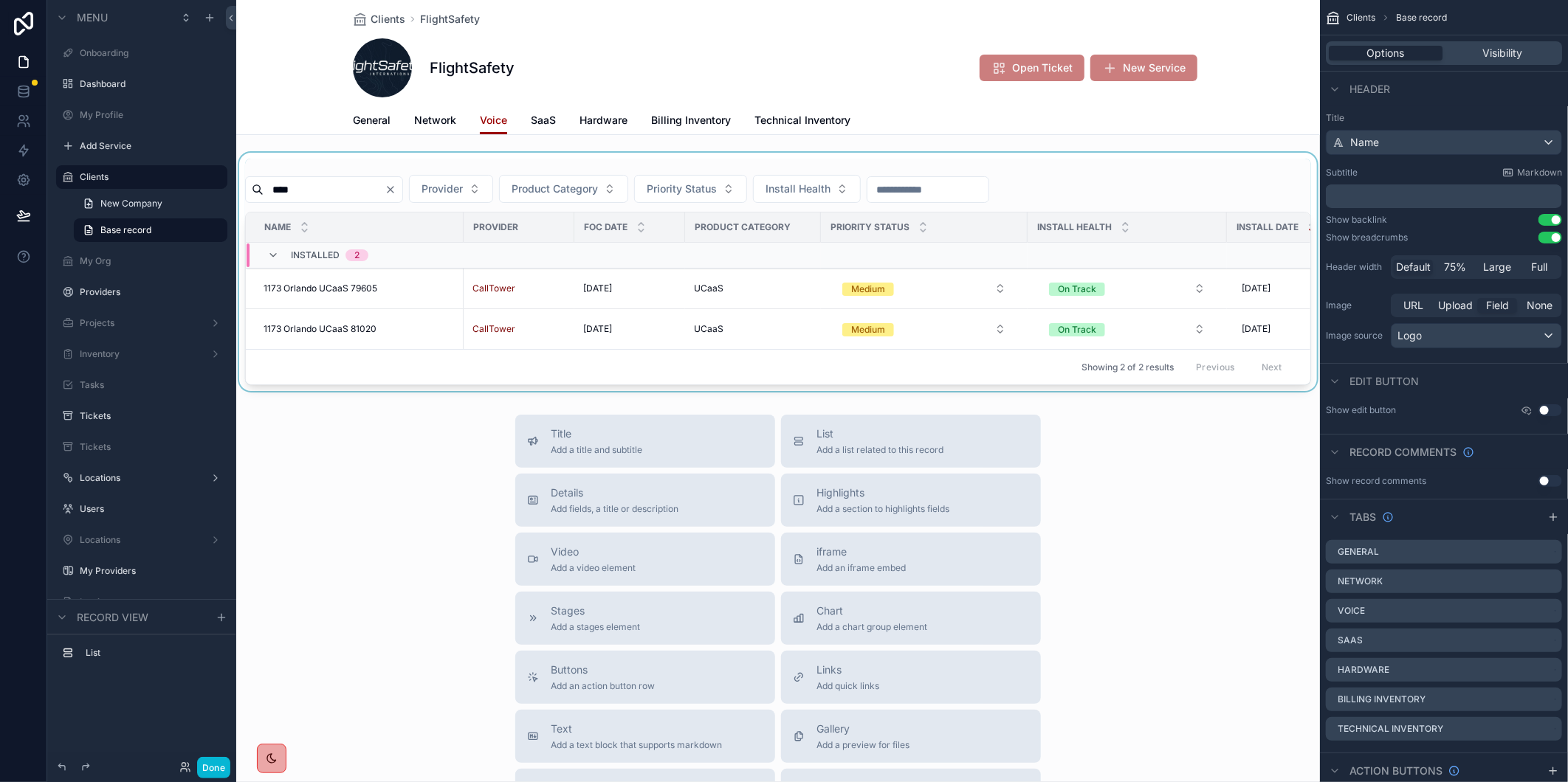
click at [424, 193] on div "scrollable content" at bounding box center [778, 272] width 1083 height 239
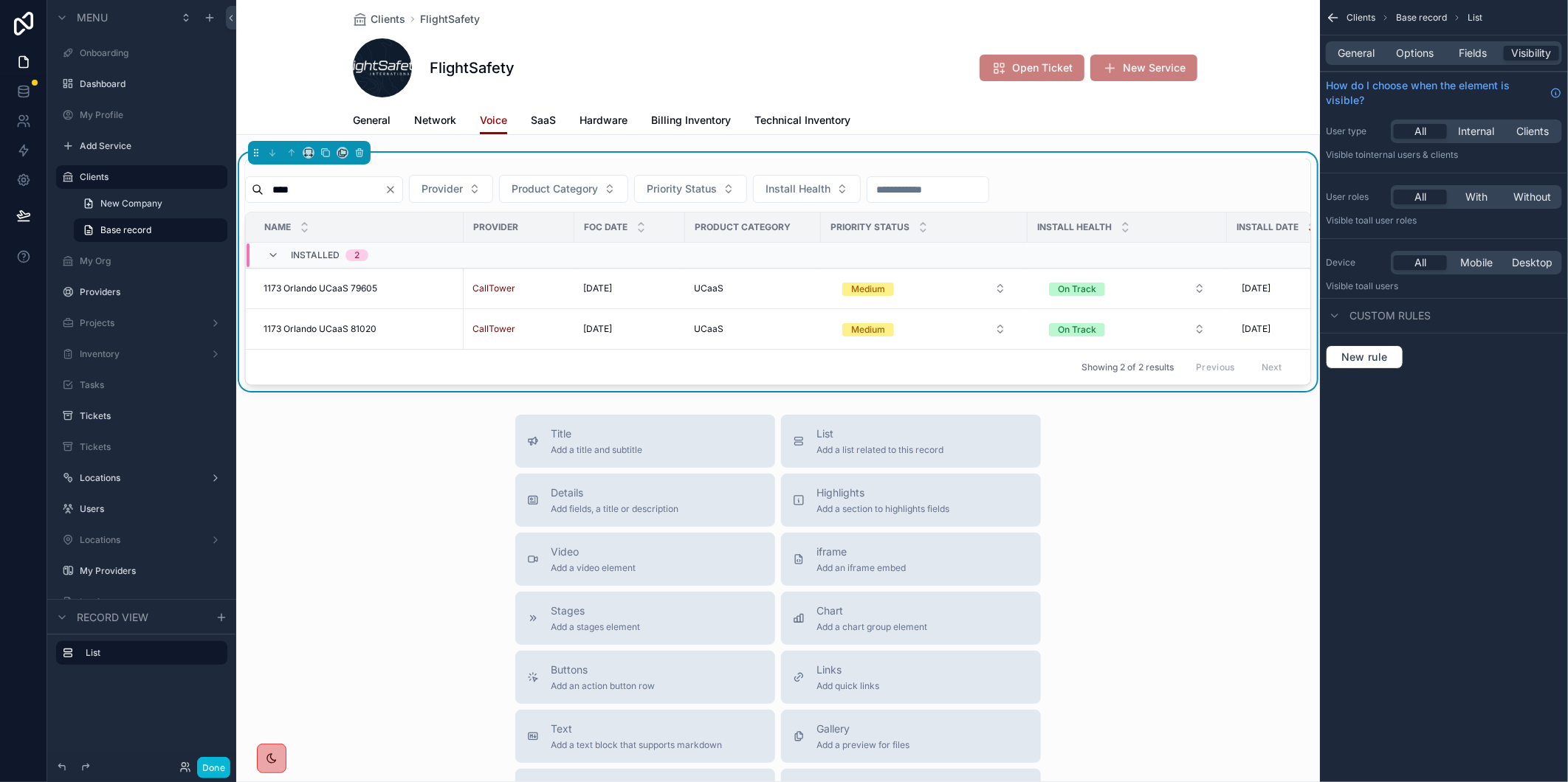
click at [397, 194] on icon "Clear" at bounding box center [390, 189] width 12 height 12
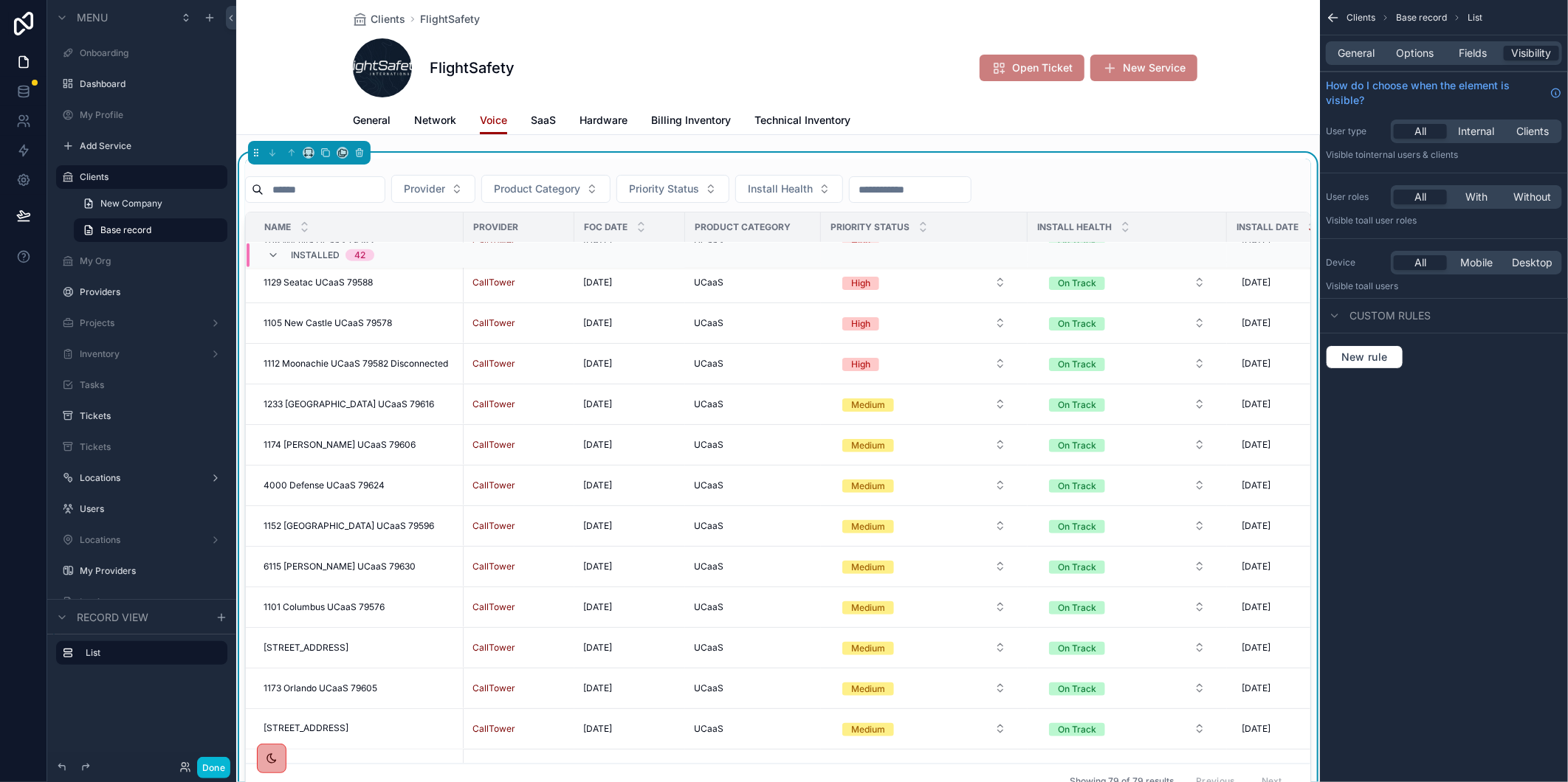
scroll to position [1589, 0]
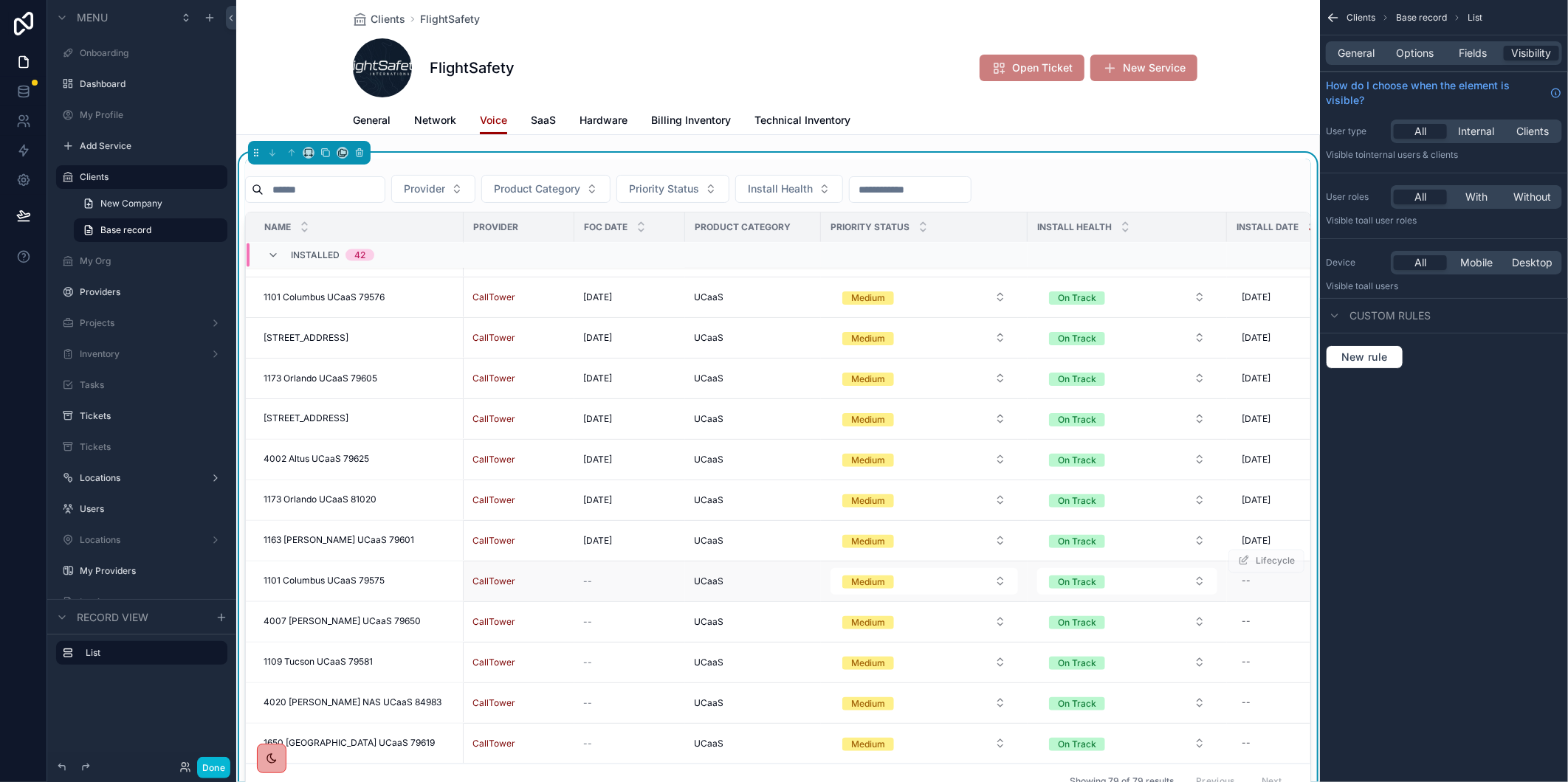
click at [345, 576] on span "1101 Columbus UCaaS 79575" at bounding box center [324, 581] width 121 height 12
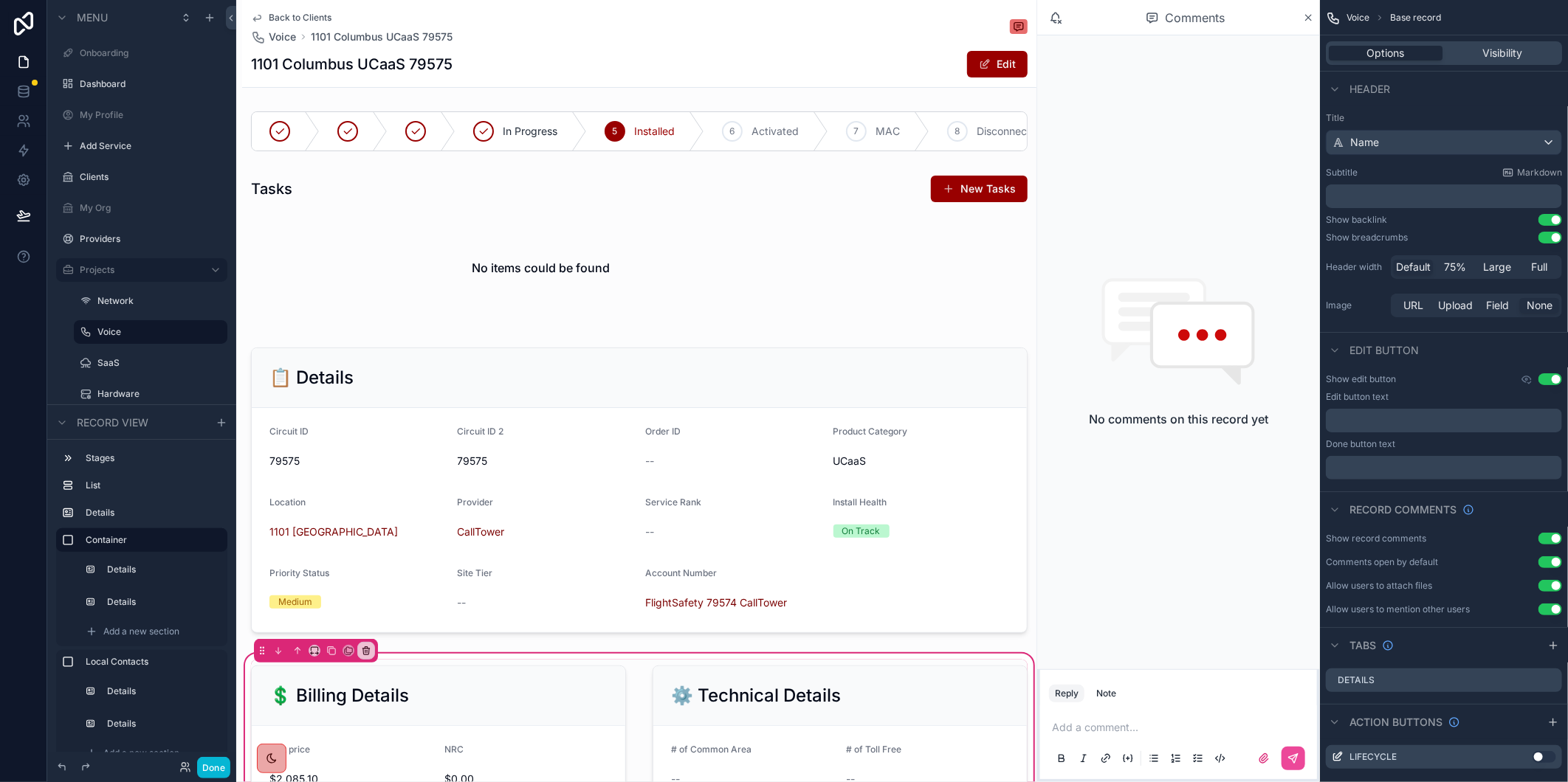
click at [317, 12] on span "Back to Clients" at bounding box center [300, 17] width 63 height 12
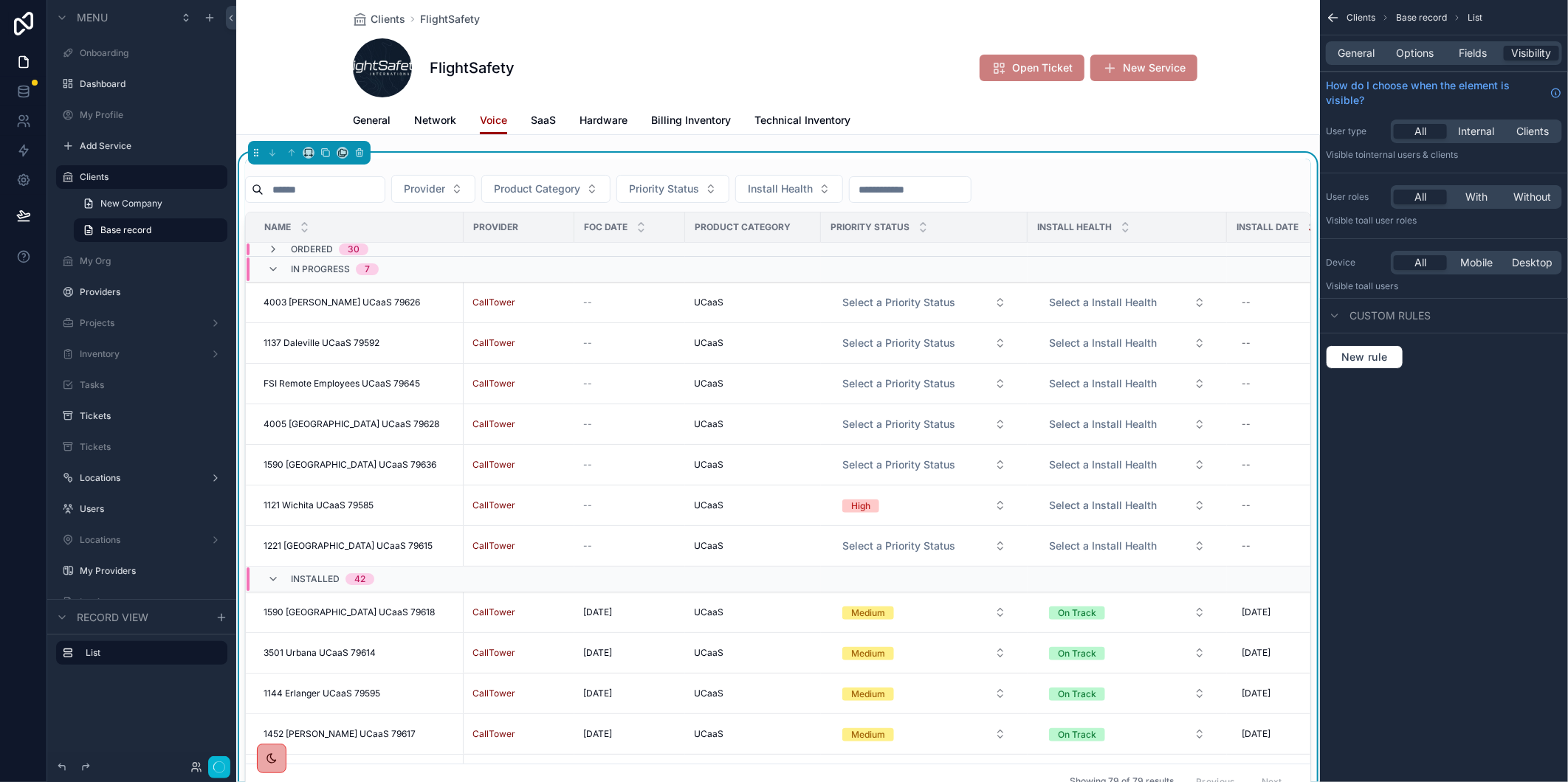
click at [308, 187] on input "scrollable content" at bounding box center [324, 189] width 121 height 21
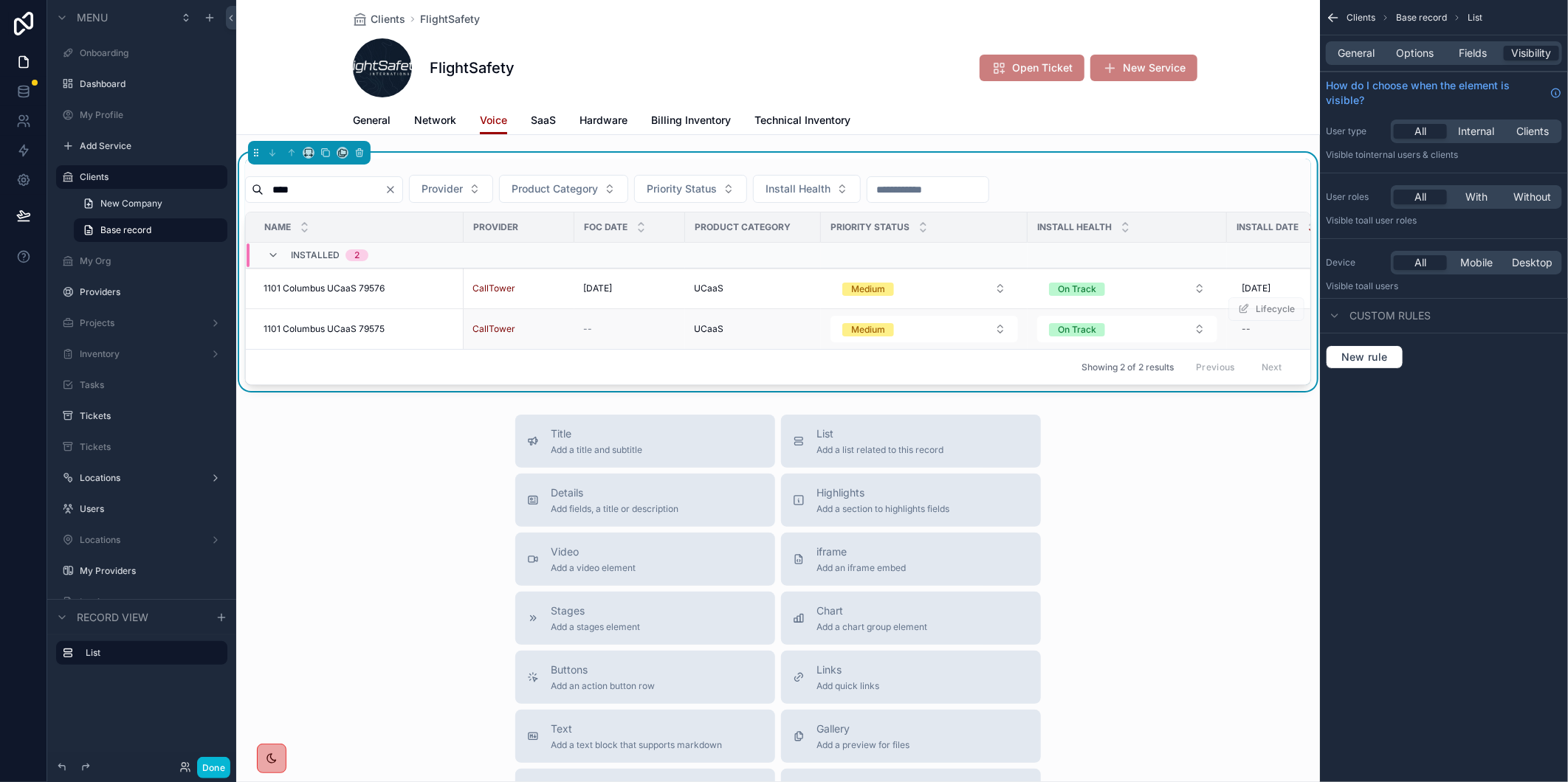
type input "****"
click at [320, 327] on span "1101 Columbus UCaaS 79575" at bounding box center [324, 329] width 121 height 12
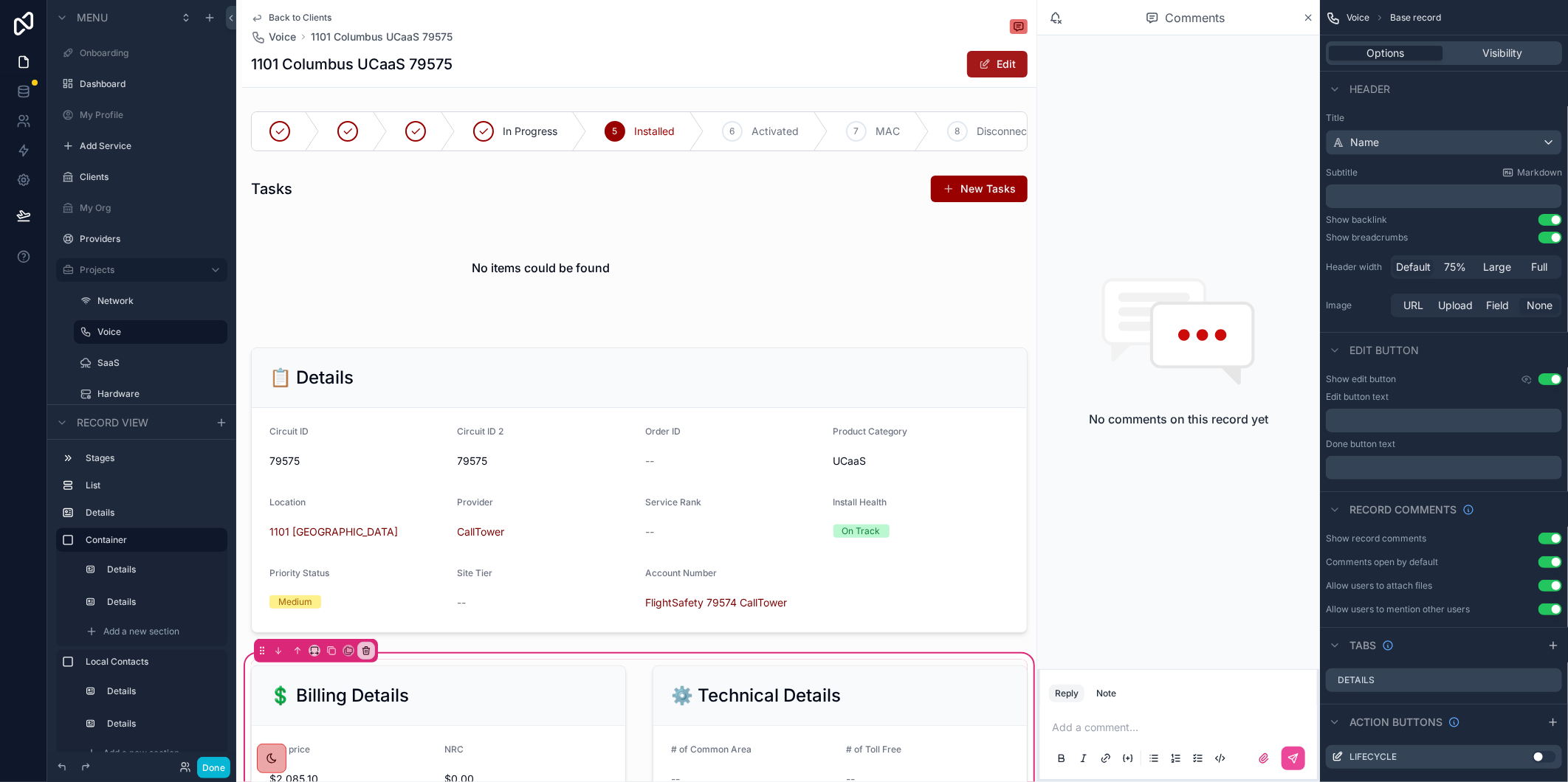
click at [980, 63] on button "Edit" at bounding box center [997, 64] width 60 height 26
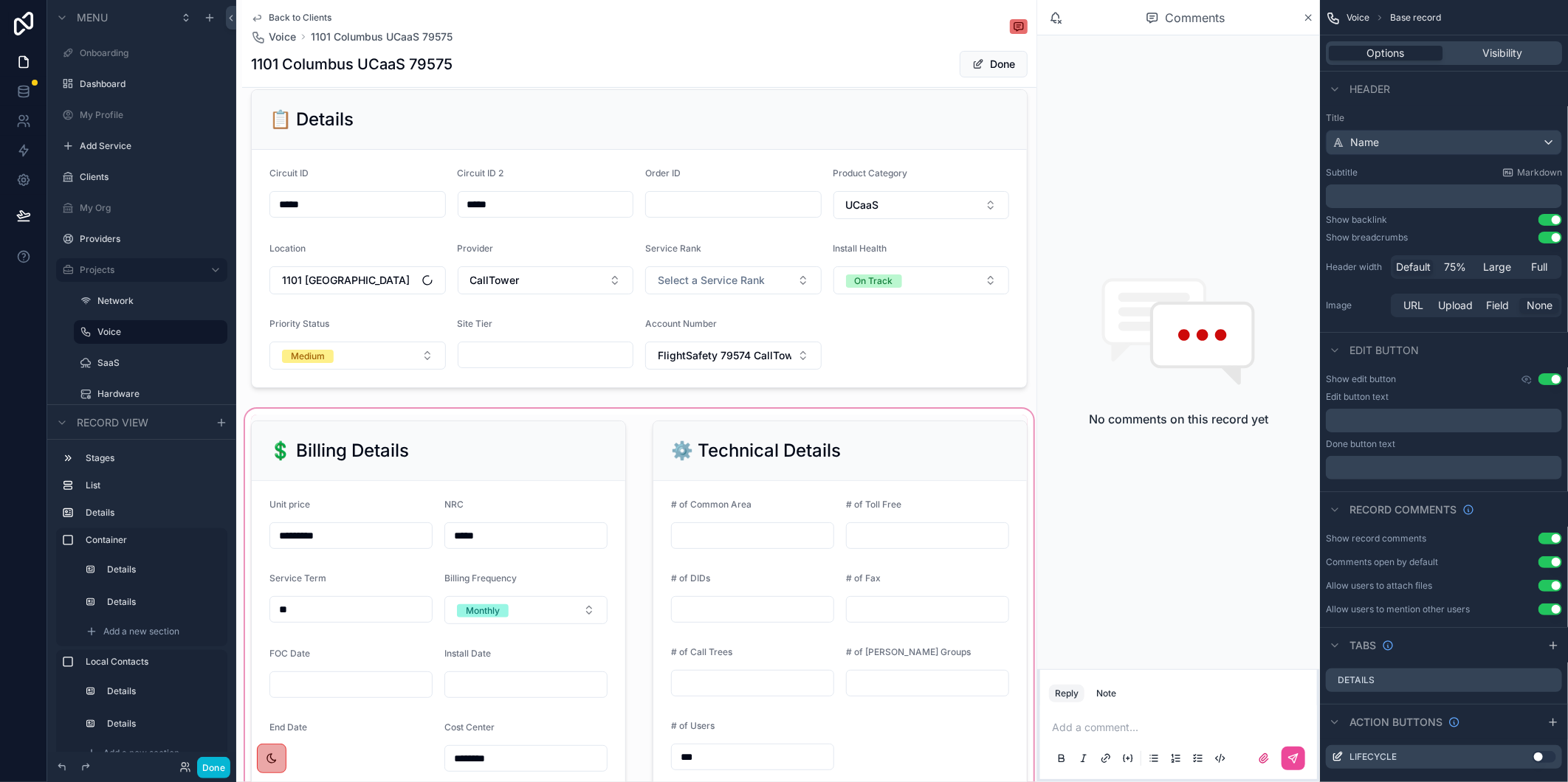
scroll to position [492, 0]
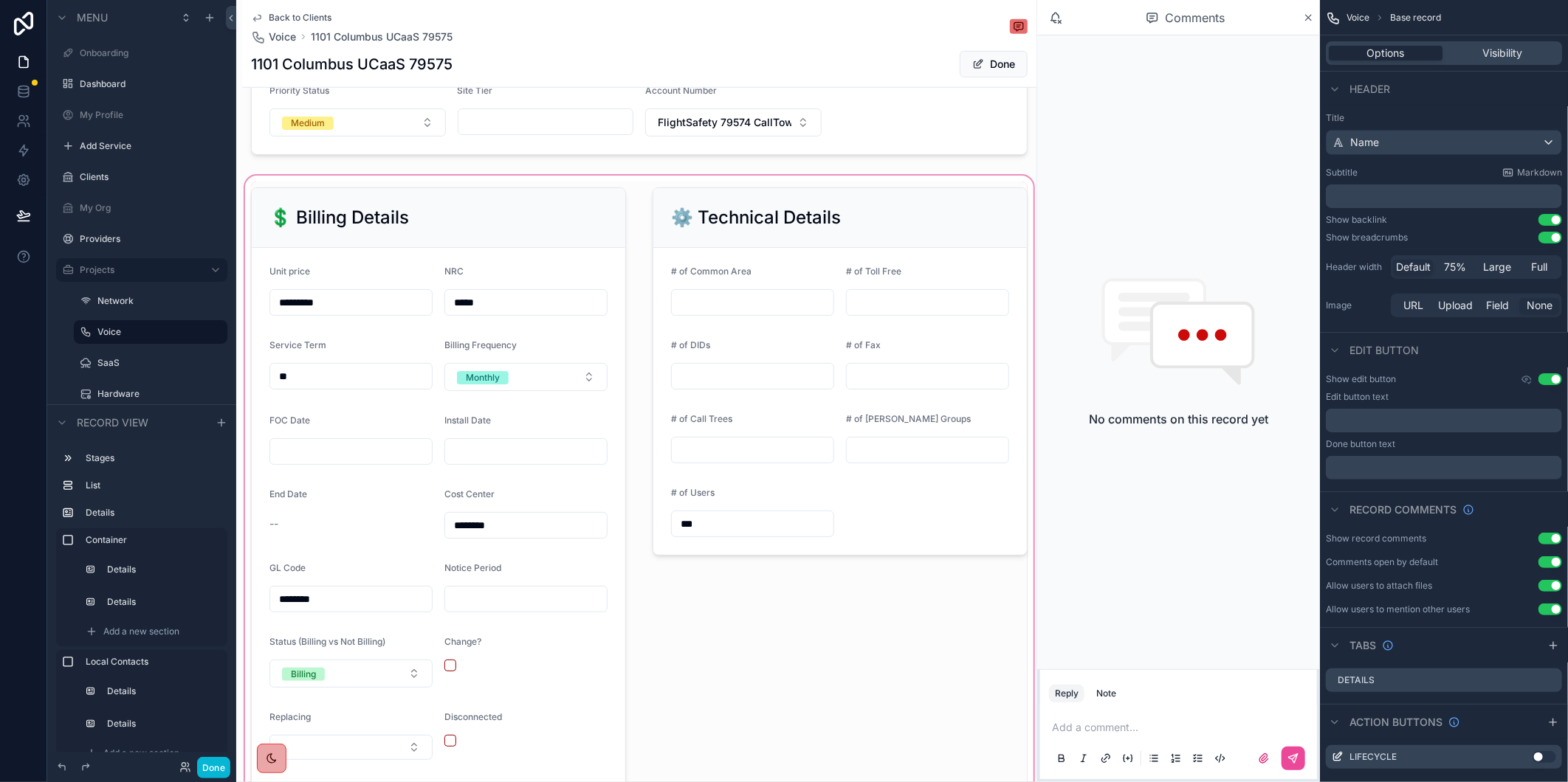
click at [318, 468] on div "scrollable content" at bounding box center [639, 520] width 794 height 695
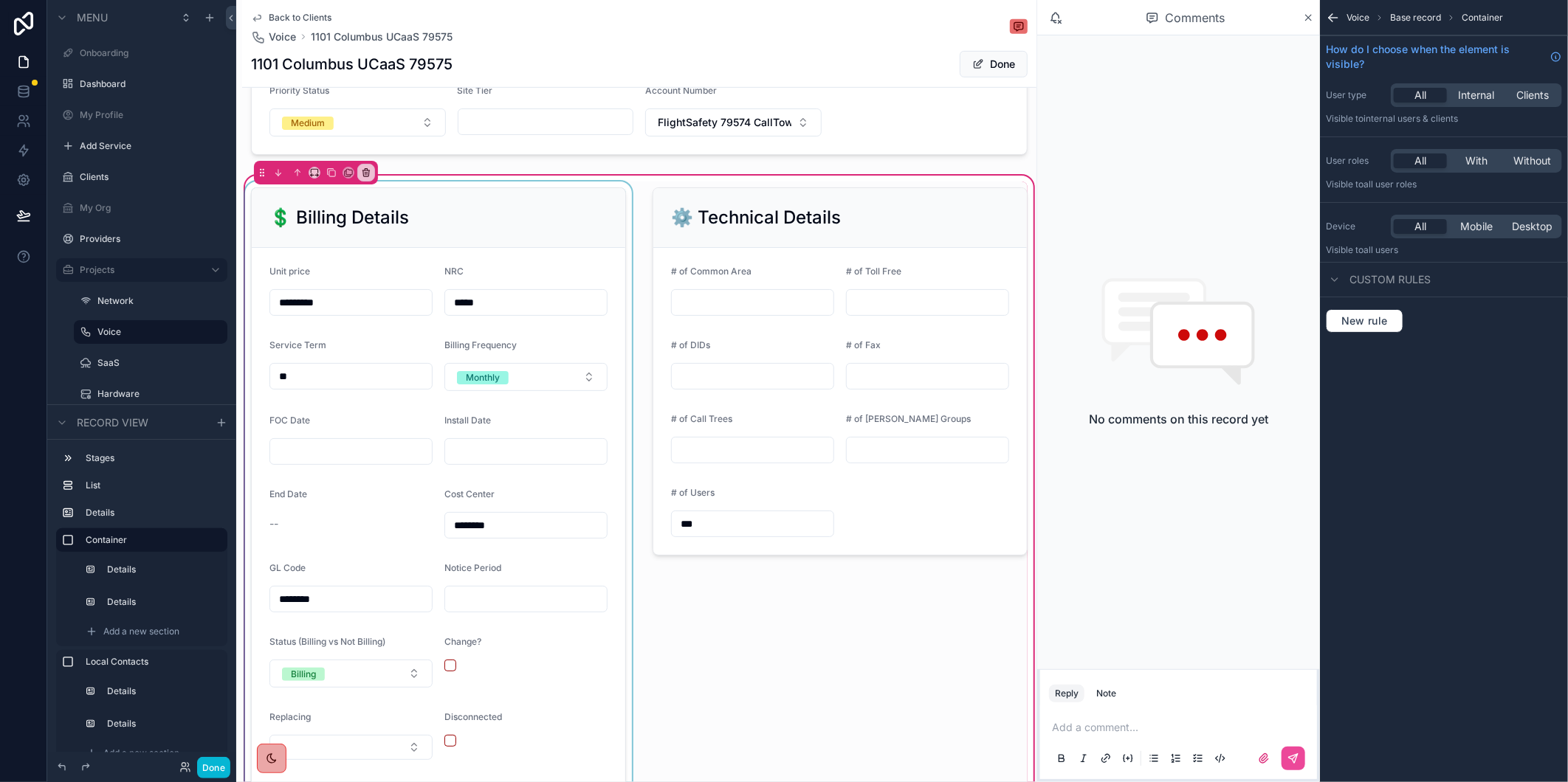
click at [304, 467] on div "scrollable content" at bounding box center [439, 520] width 393 height 677
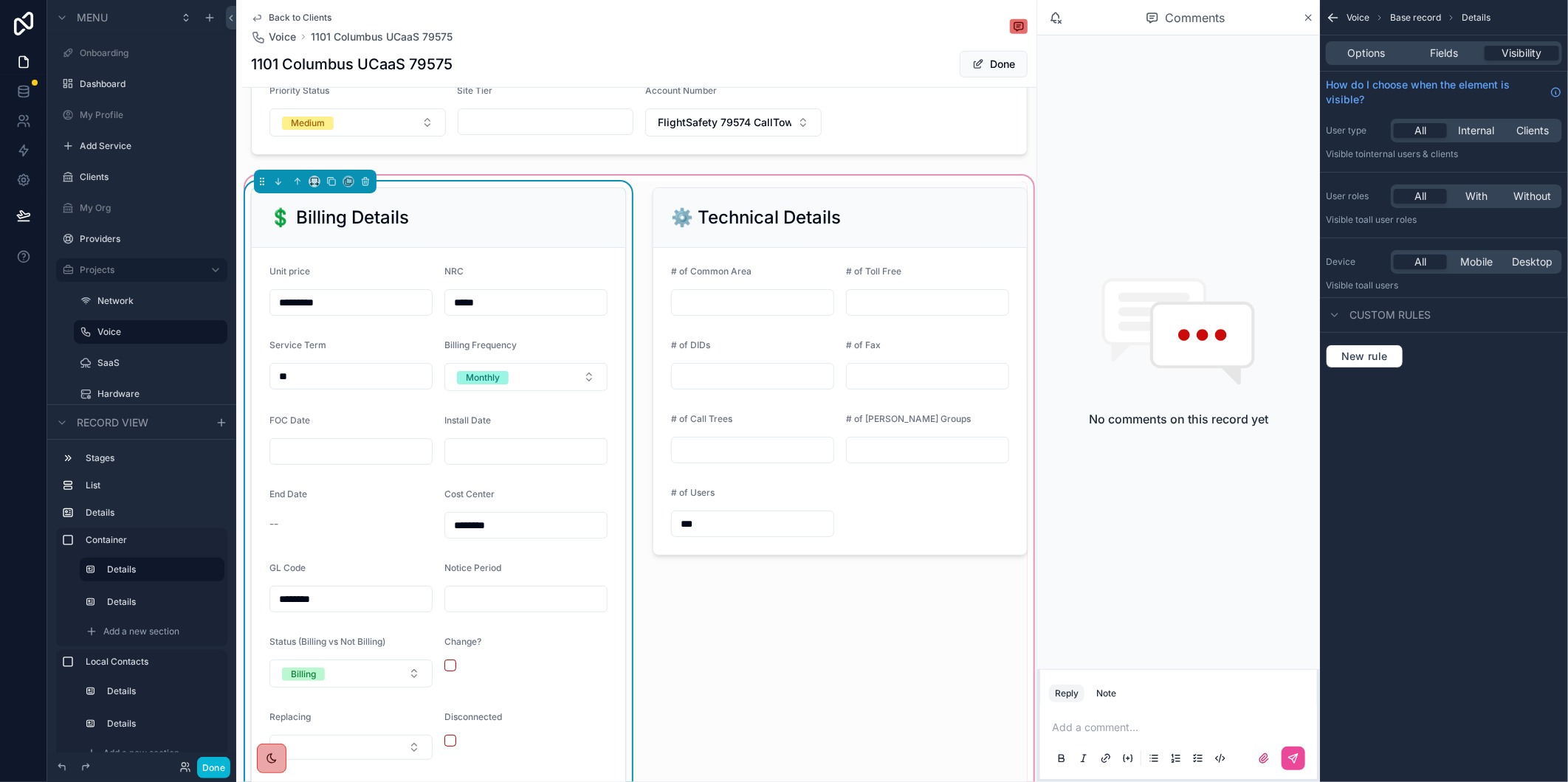
click at [292, 462] on input "scrollable content" at bounding box center [351, 451] width 161 height 21
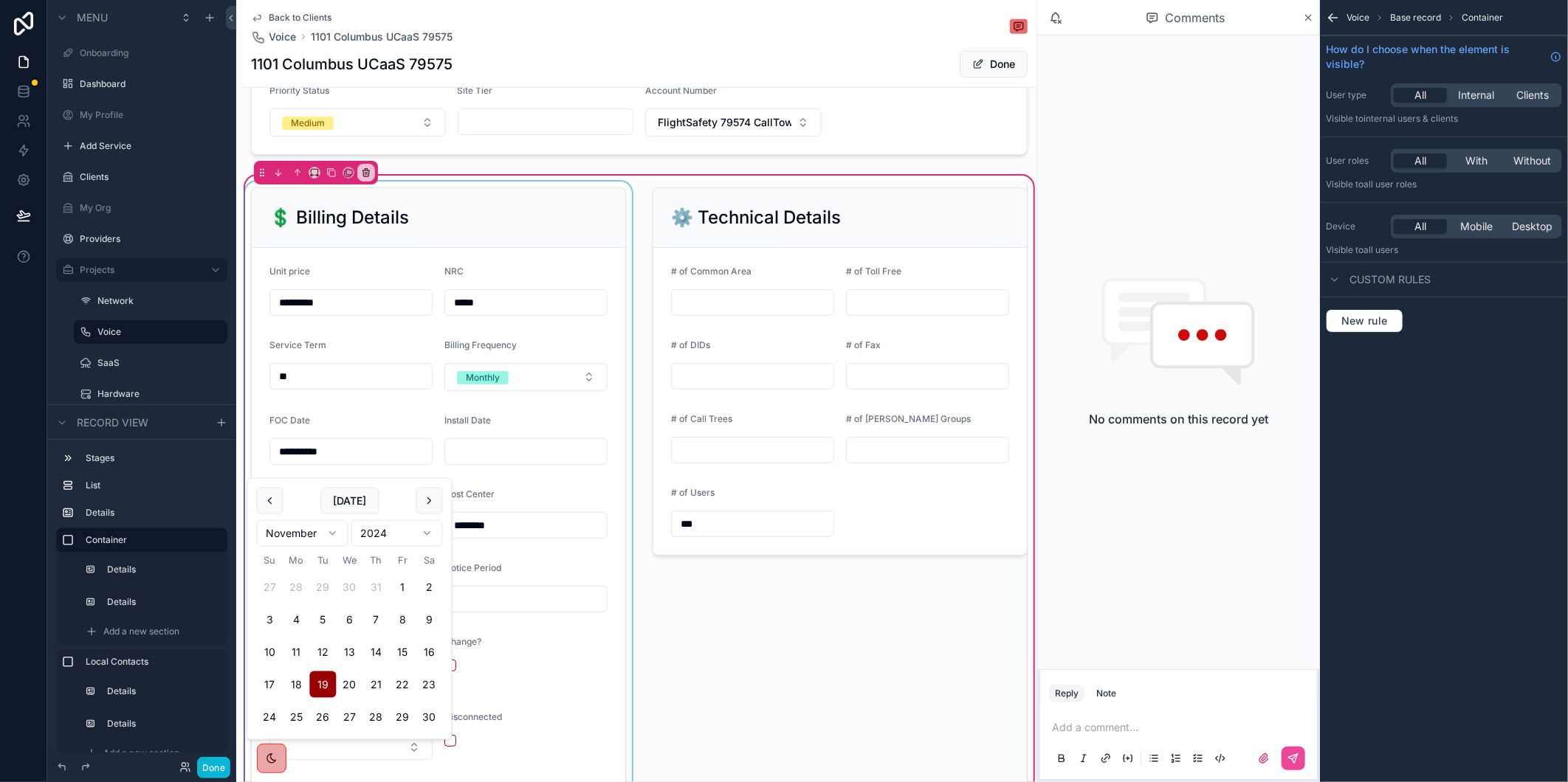
type input "**********"
paste input "**********"
type input "**********"
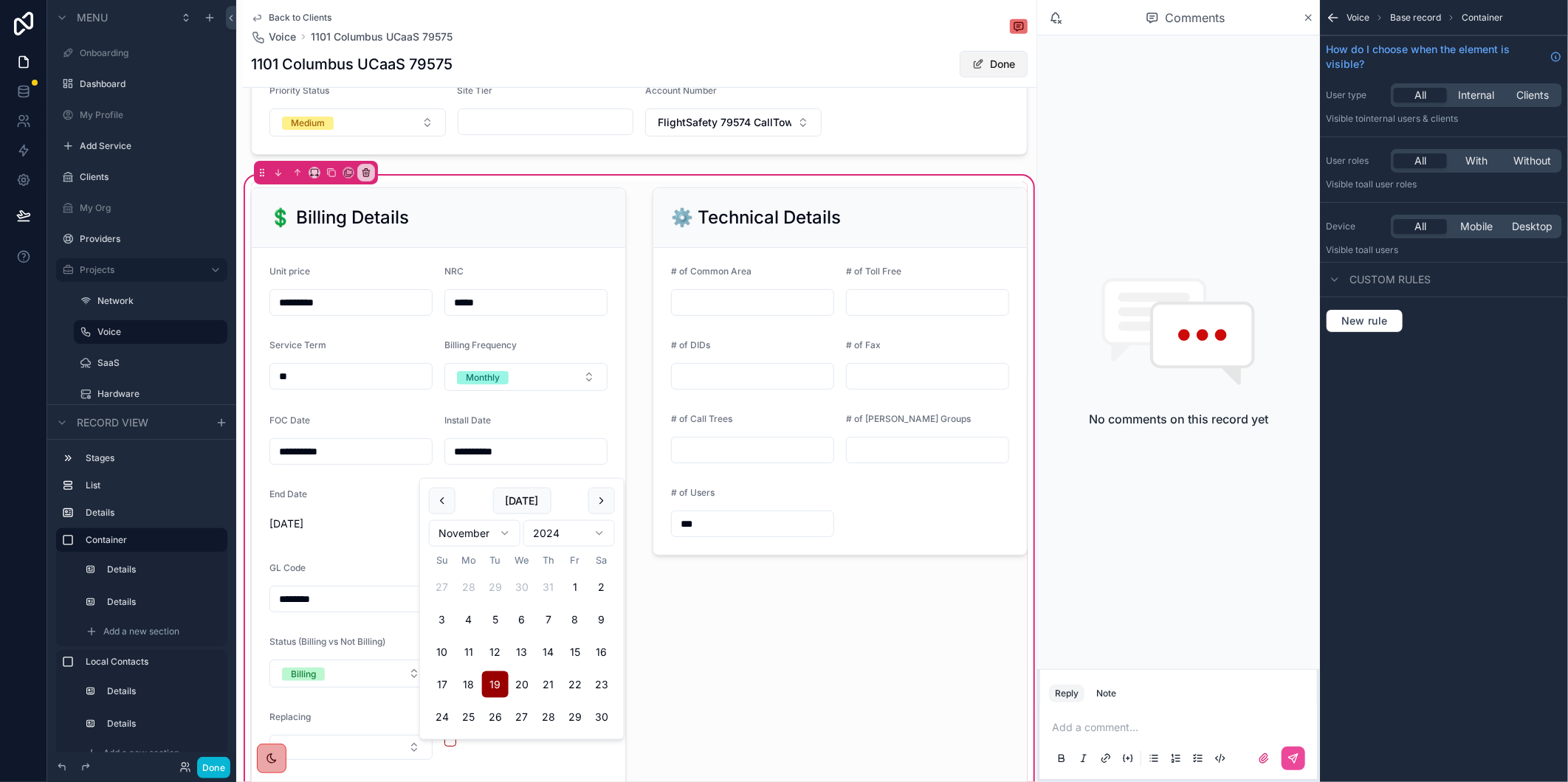
click at [980, 63] on button "Done" at bounding box center [993, 64] width 68 height 26
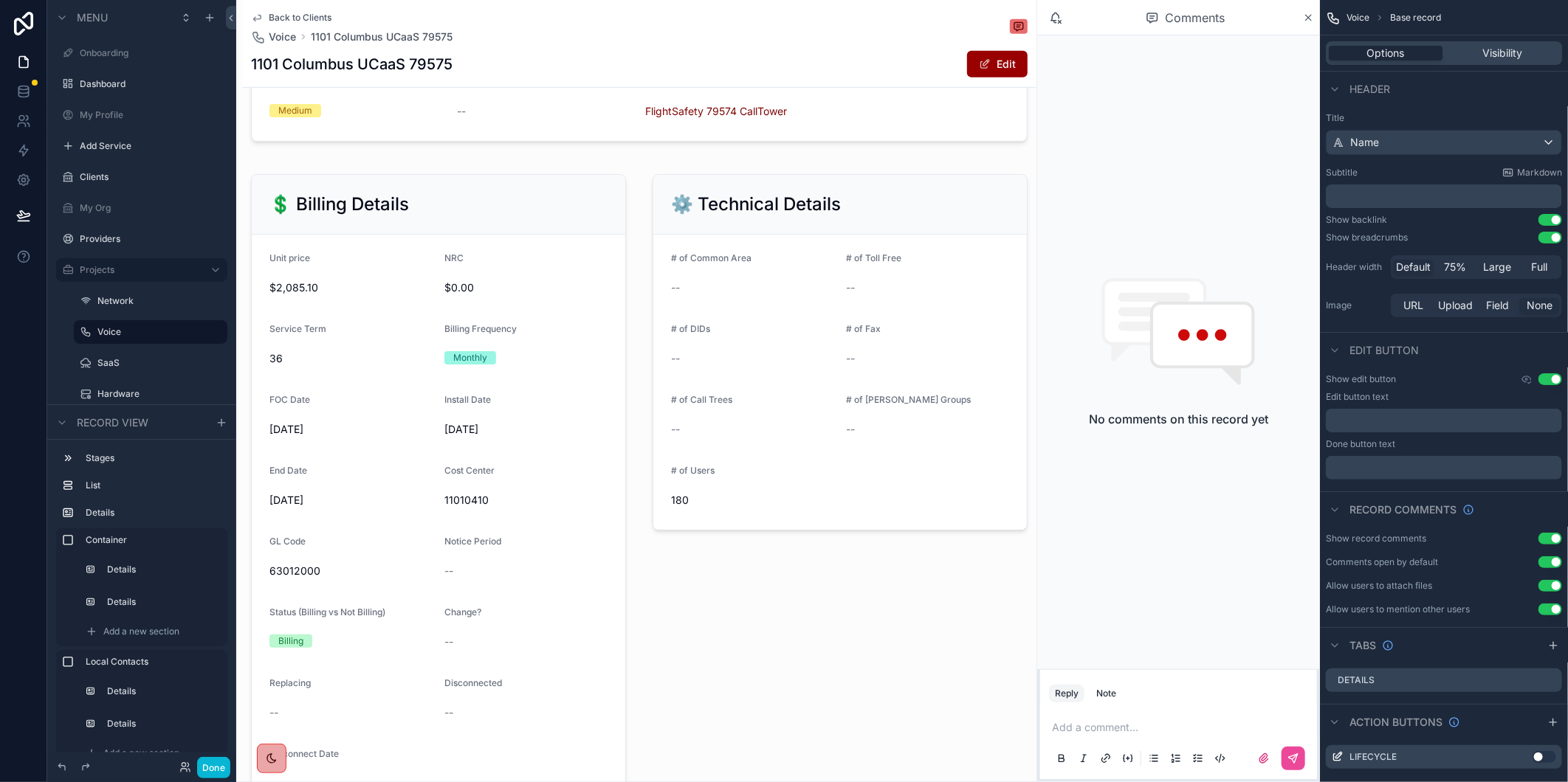
scroll to position [487, 0]
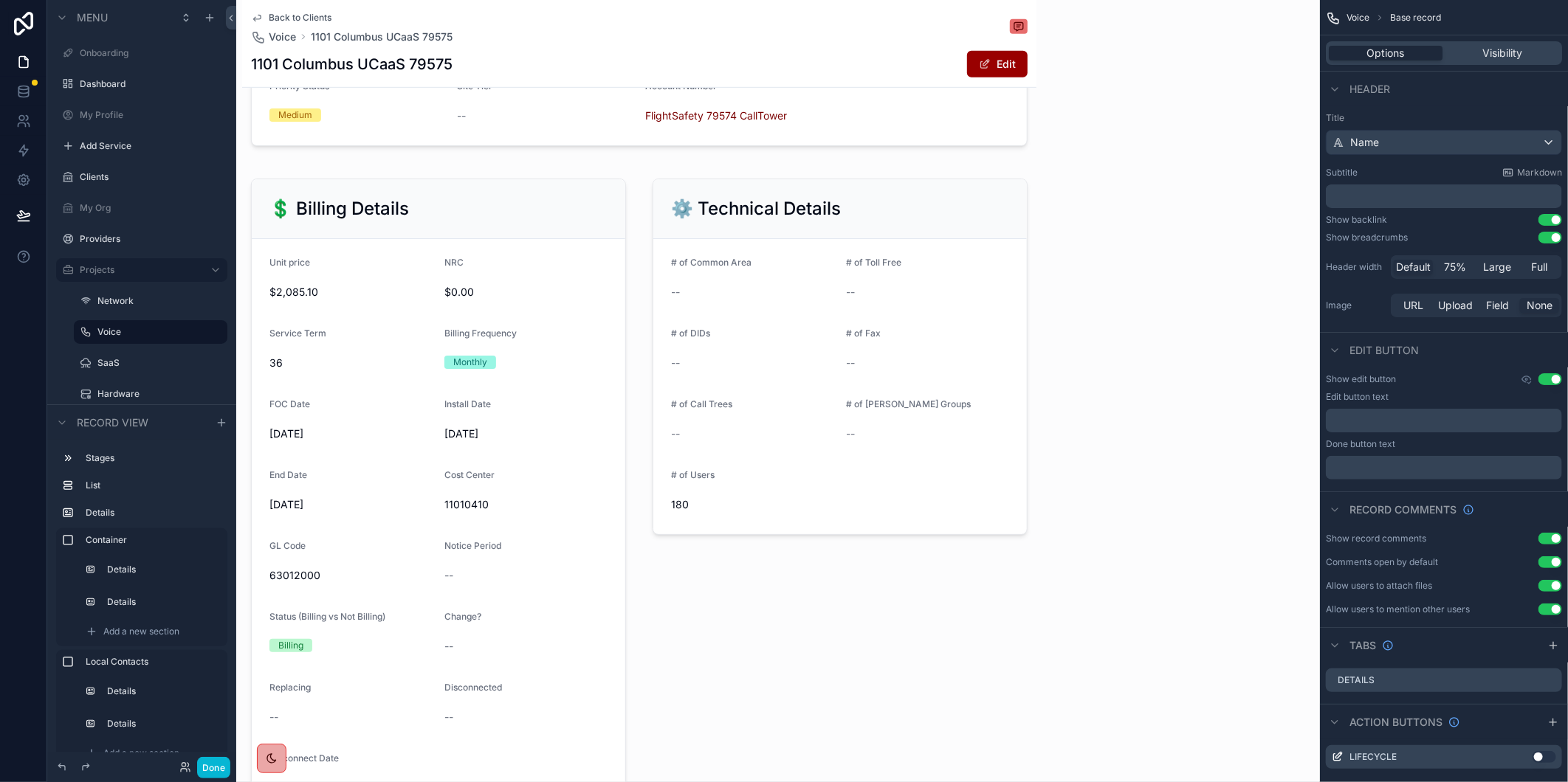
click at [299, 17] on span "Back to Clients" at bounding box center [300, 17] width 63 height 12
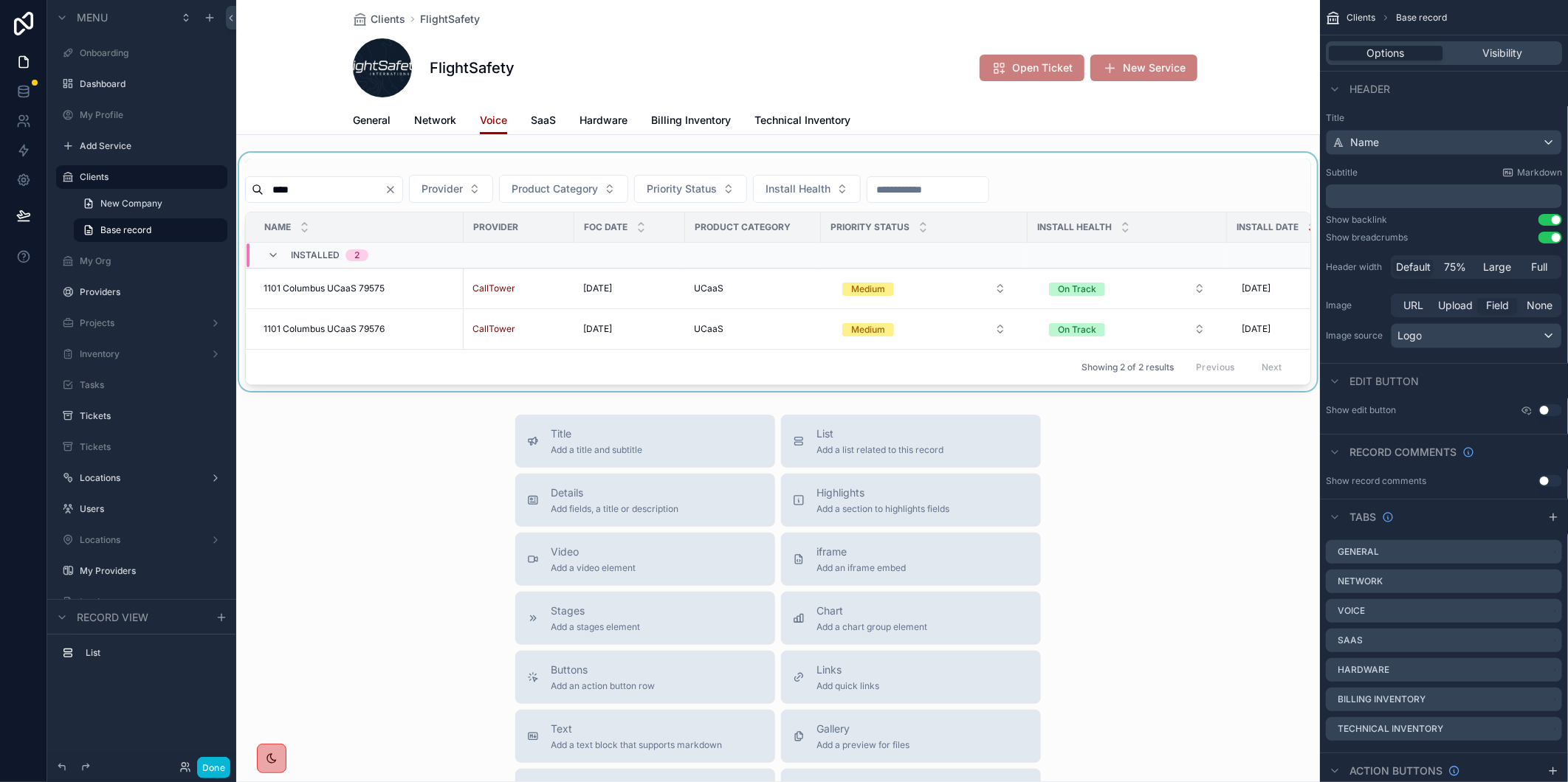
click at [425, 189] on div "scrollable content" at bounding box center [778, 272] width 1083 height 239
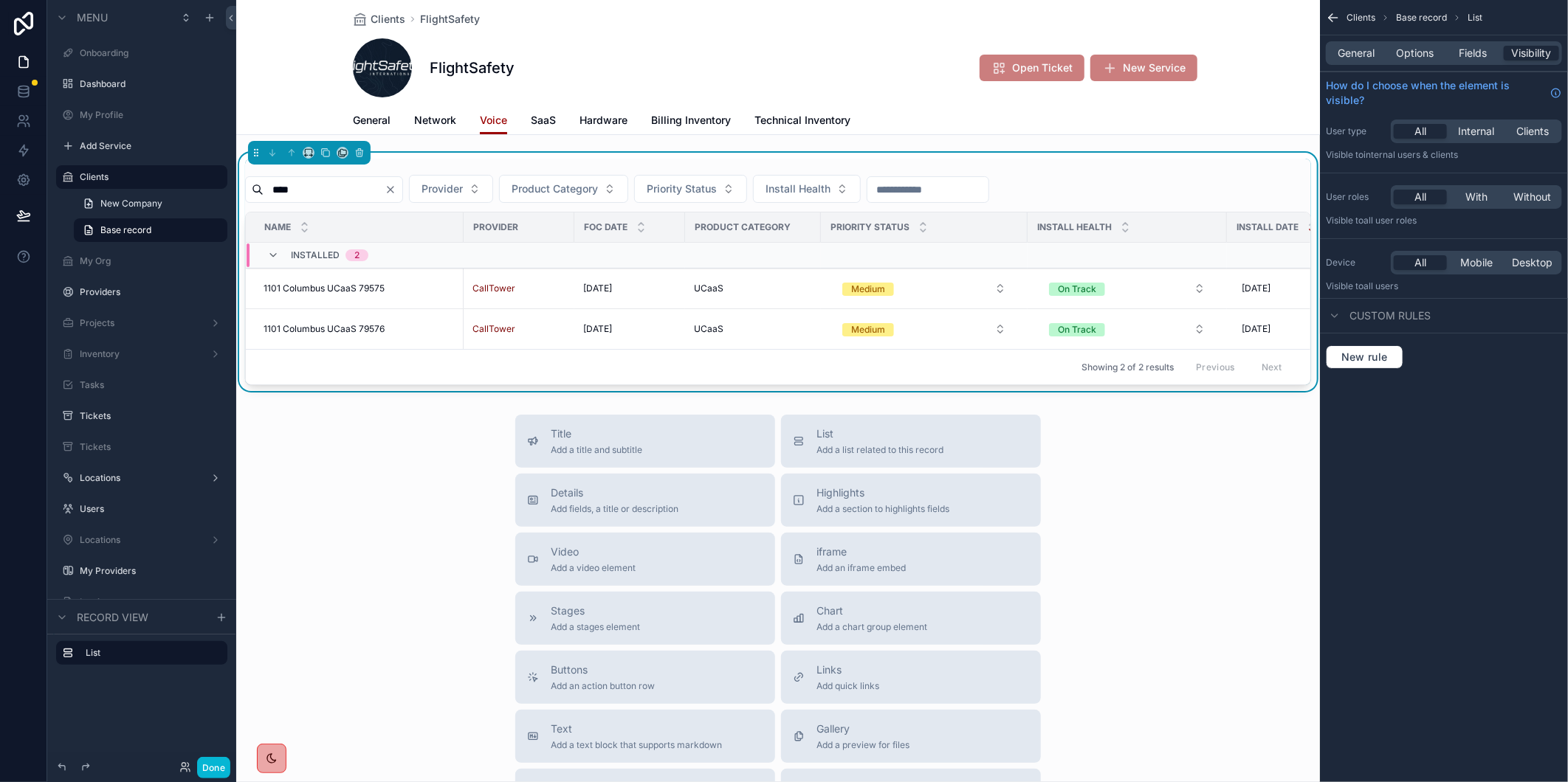
click at [397, 190] on icon "Clear" at bounding box center [390, 189] width 12 height 12
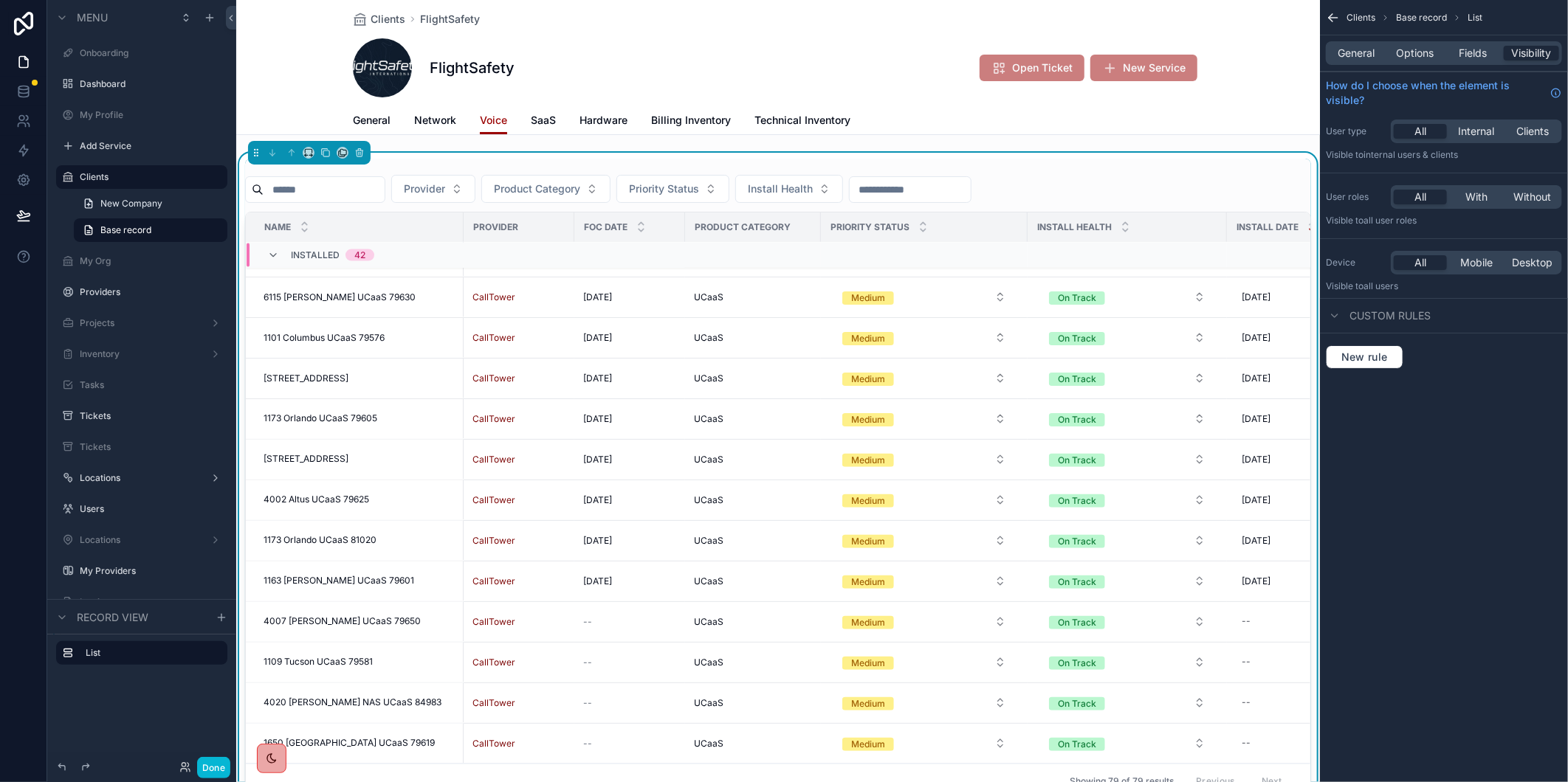
scroll to position [1589, 0]
click at [356, 186] on input "scrollable content" at bounding box center [324, 189] width 121 height 21
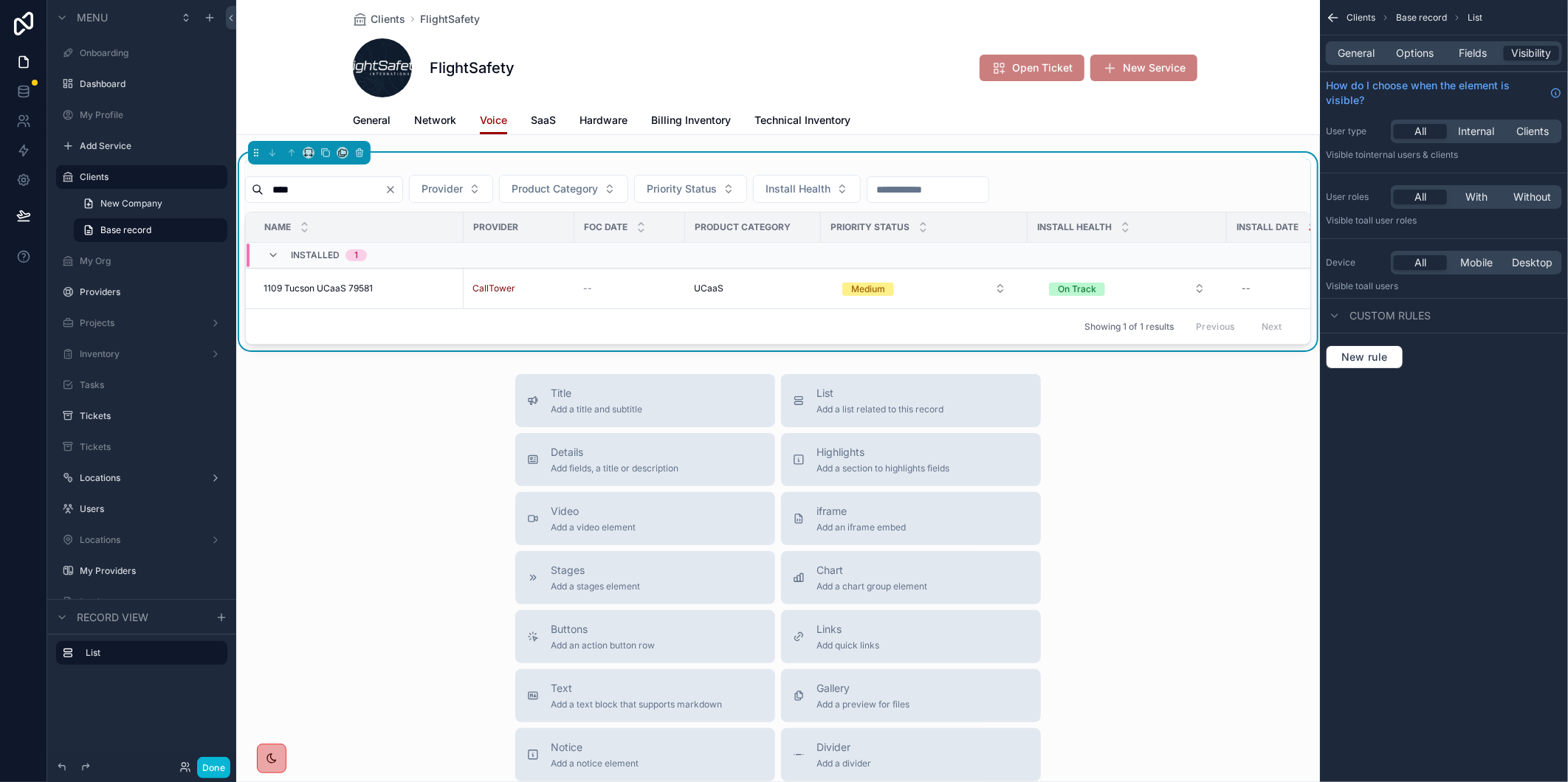
type input "****"
click at [320, 289] on span "1109 Tucson UCaaS 79581" at bounding box center [317, 288] width 109 height 12
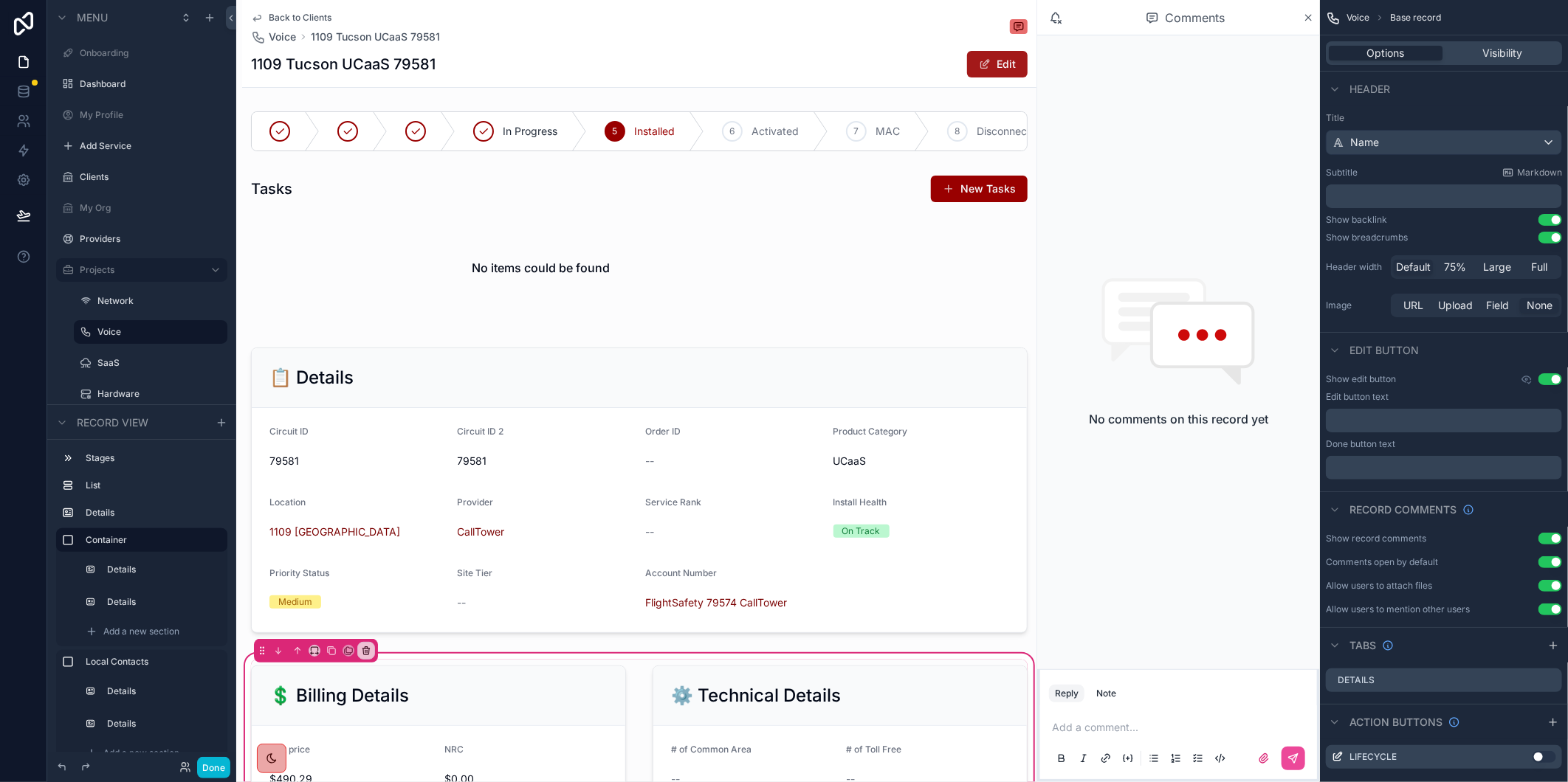
click at [980, 67] on button "Edit" at bounding box center [997, 64] width 60 height 26
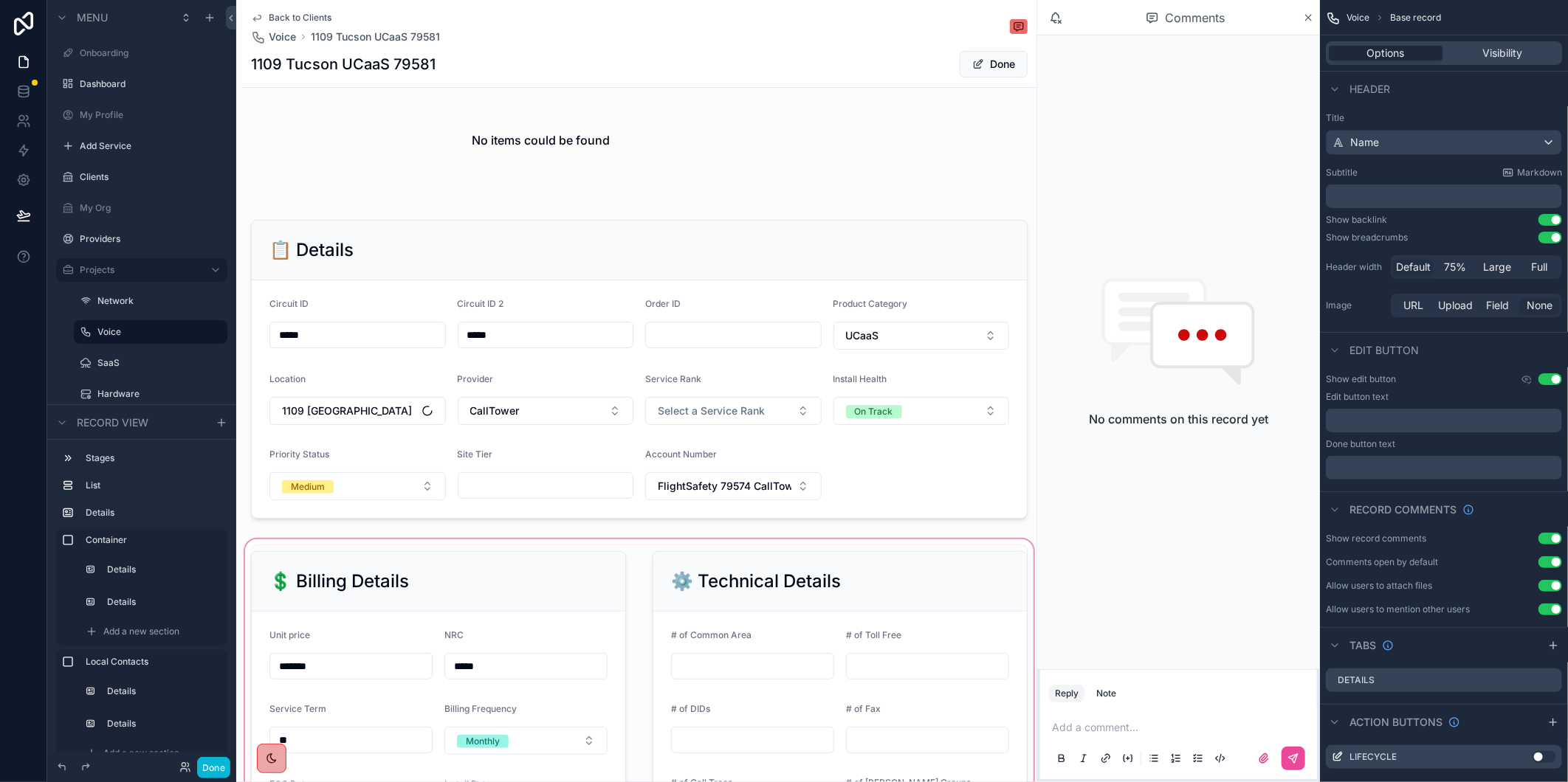
scroll to position [410, 0]
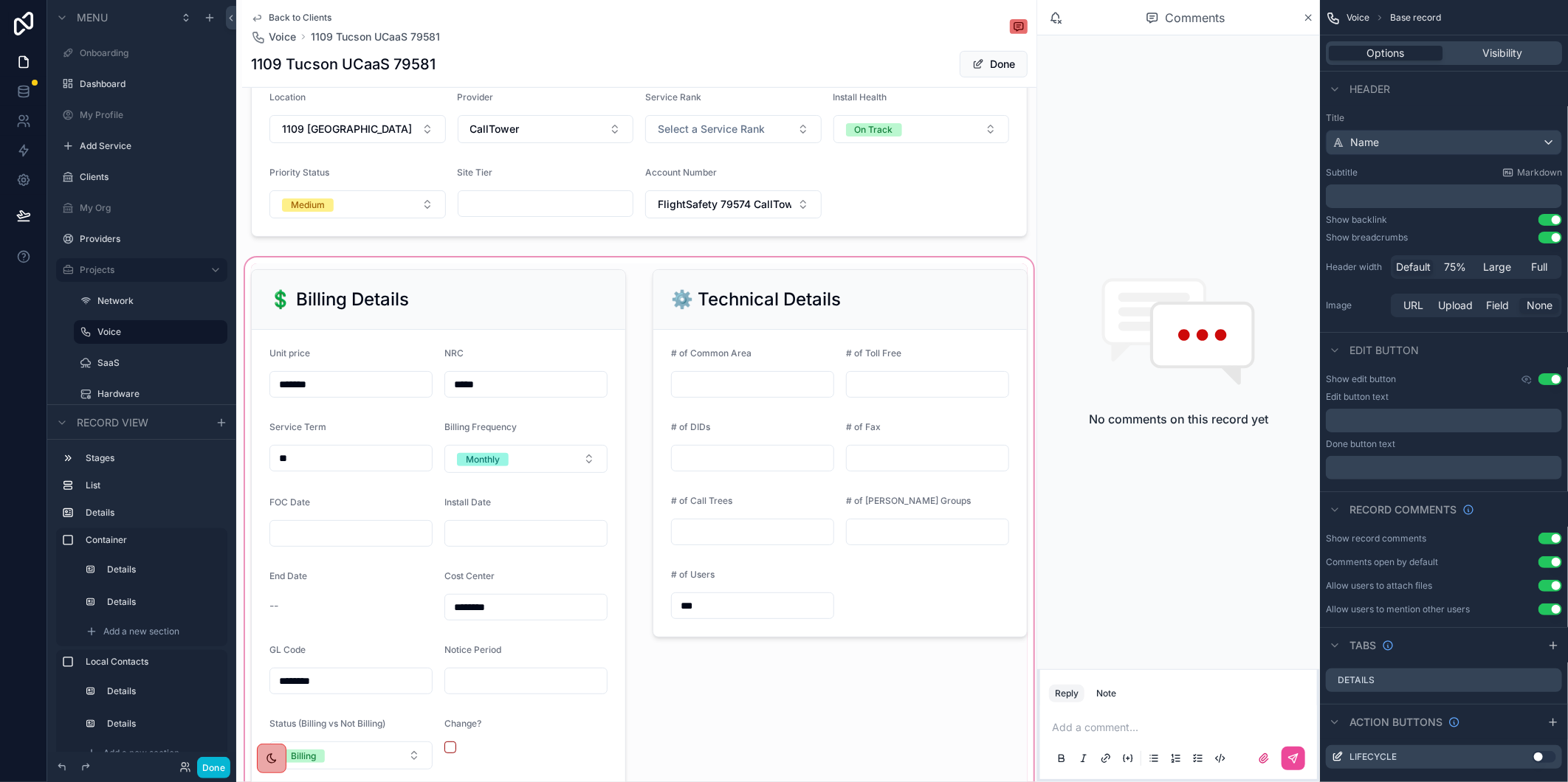
click at [373, 542] on div "scrollable content" at bounding box center [639, 602] width 794 height 695
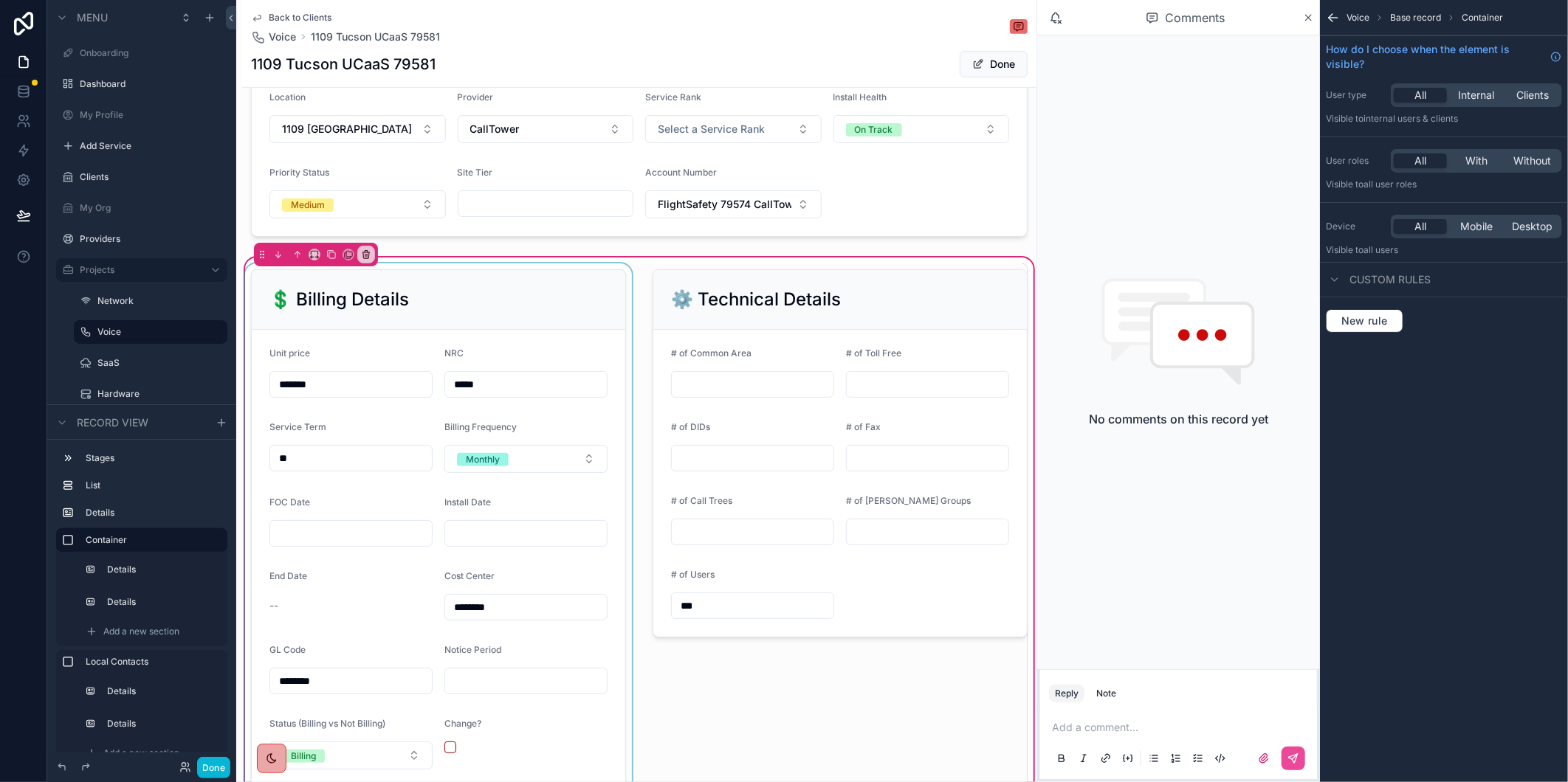
click at [338, 541] on div "scrollable content" at bounding box center [439, 601] width 393 height 677
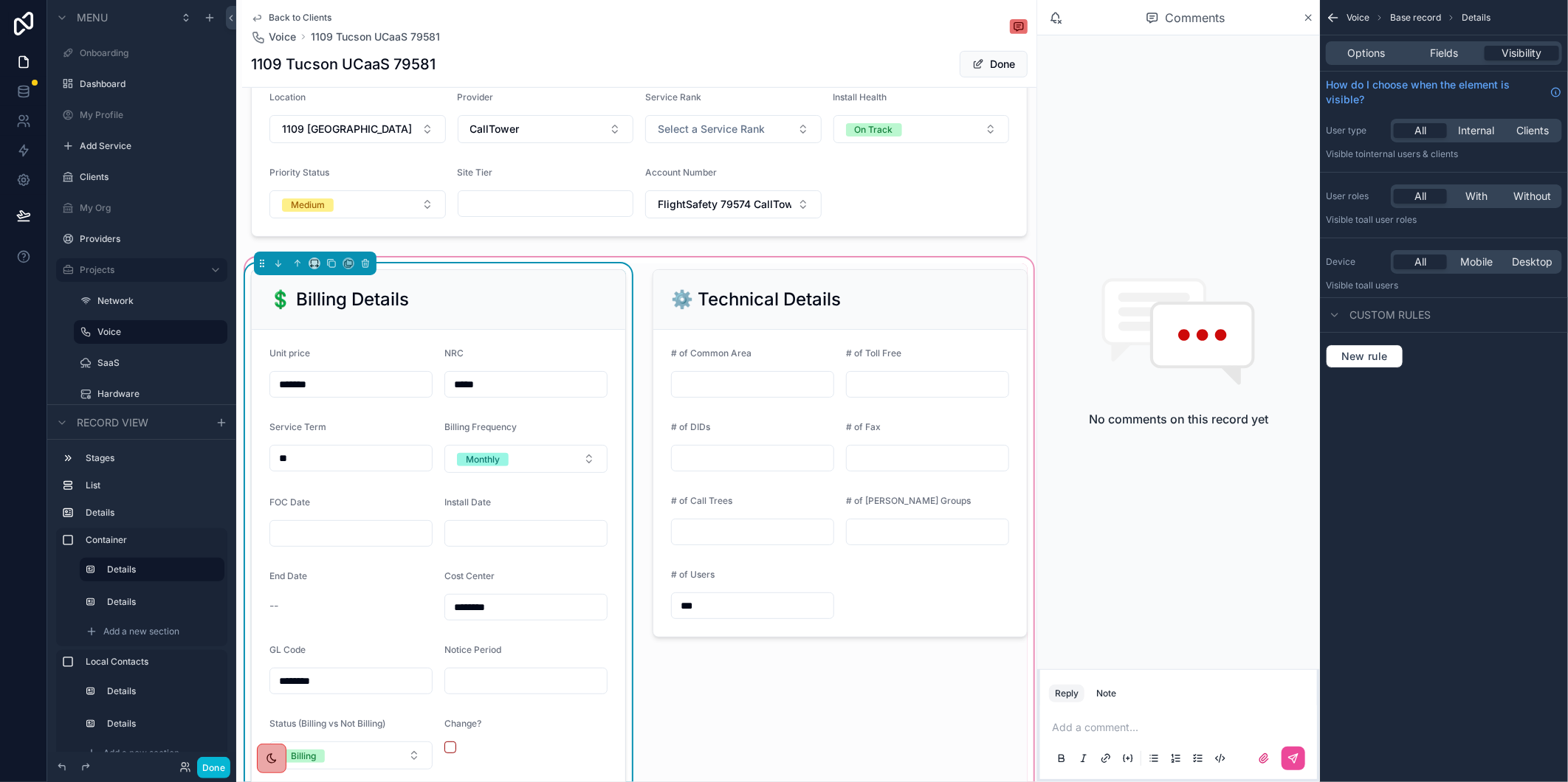
click at [305, 544] on input "scrollable content" at bounding box center [351, 533] width 161 height 21
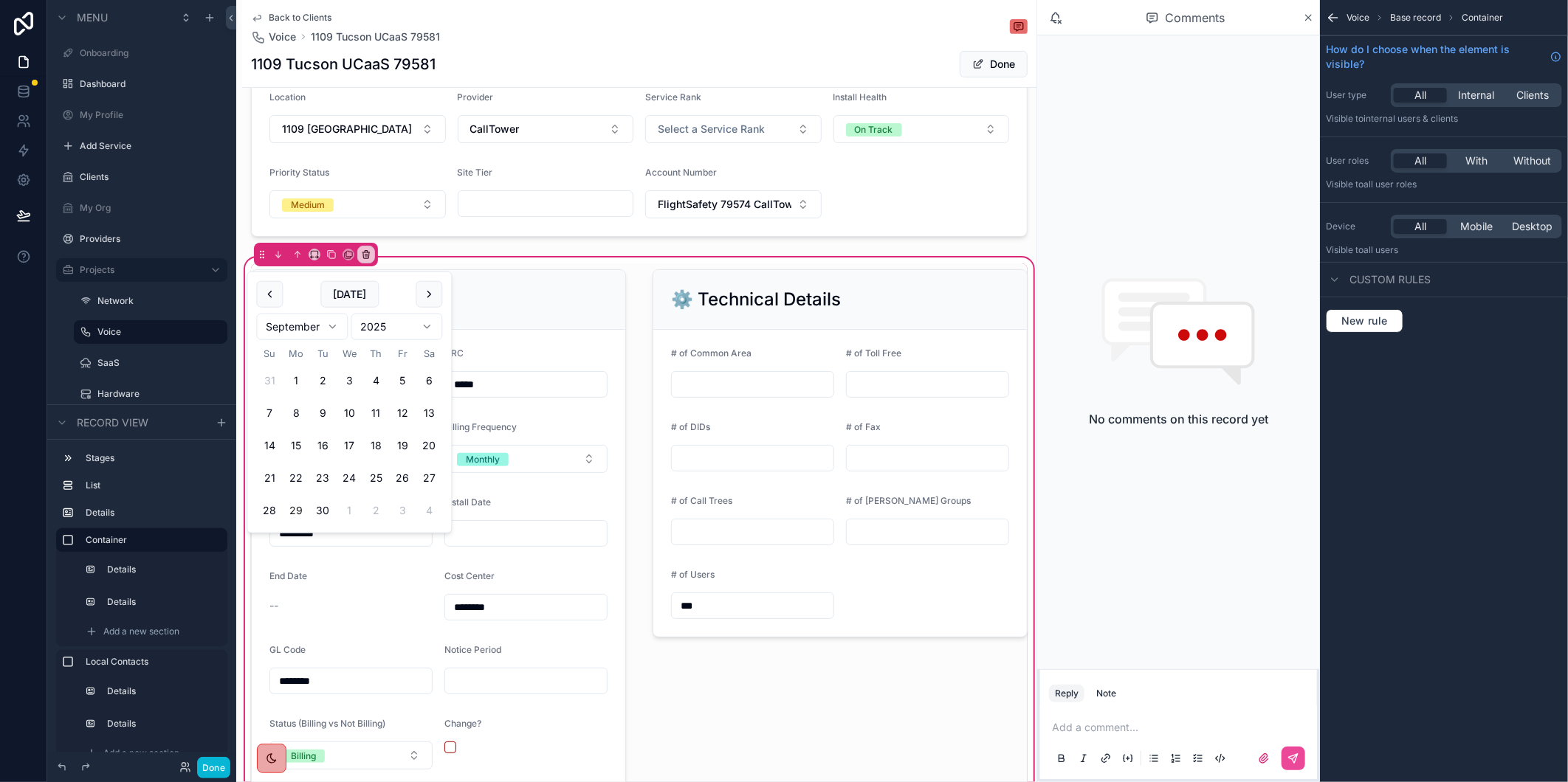
type input "*********"
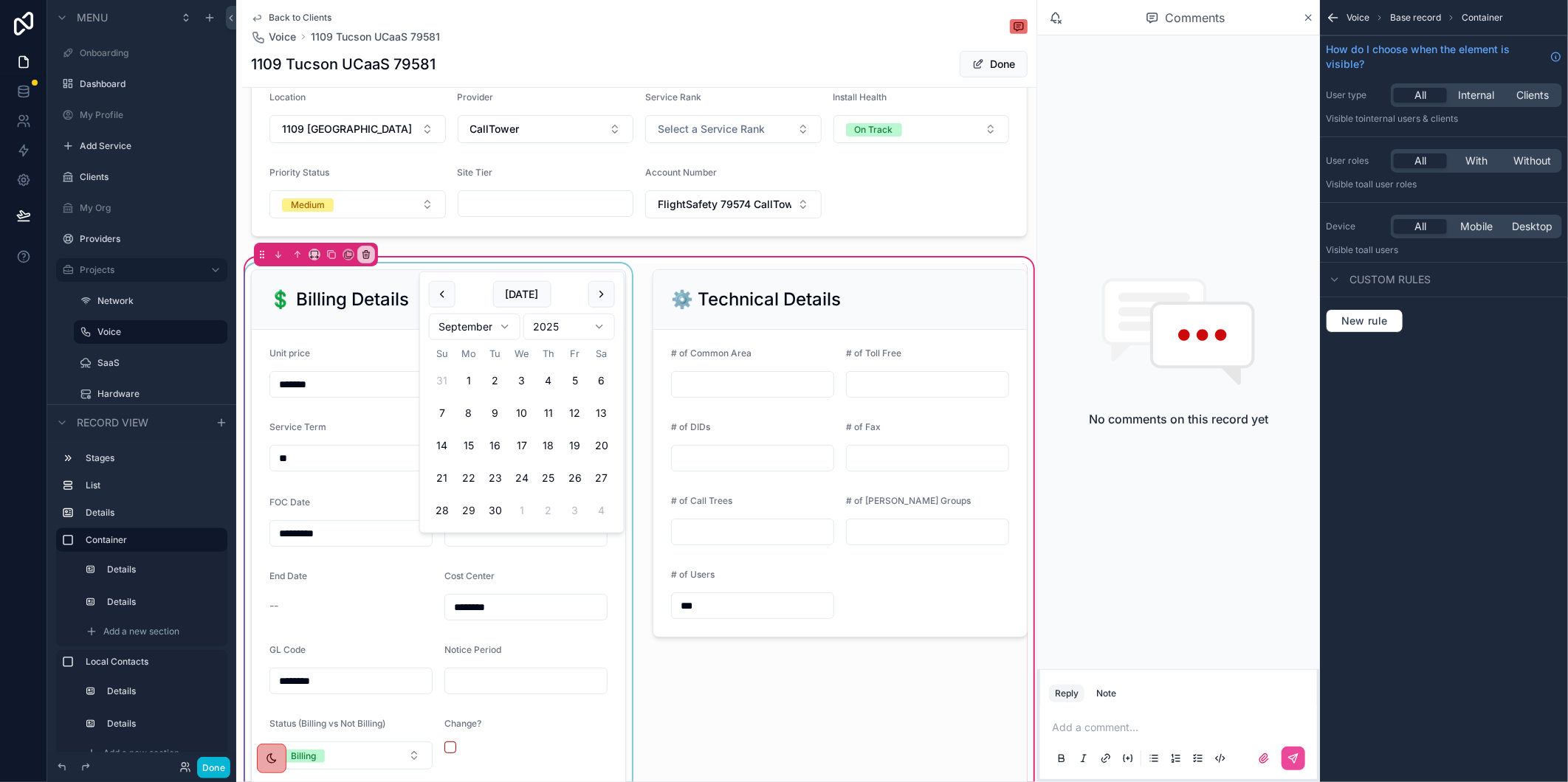
paste input "*********"
type input "*********"
click at [968, 72] on button "Done" at bounding box center [993, 64] width 68 height 26
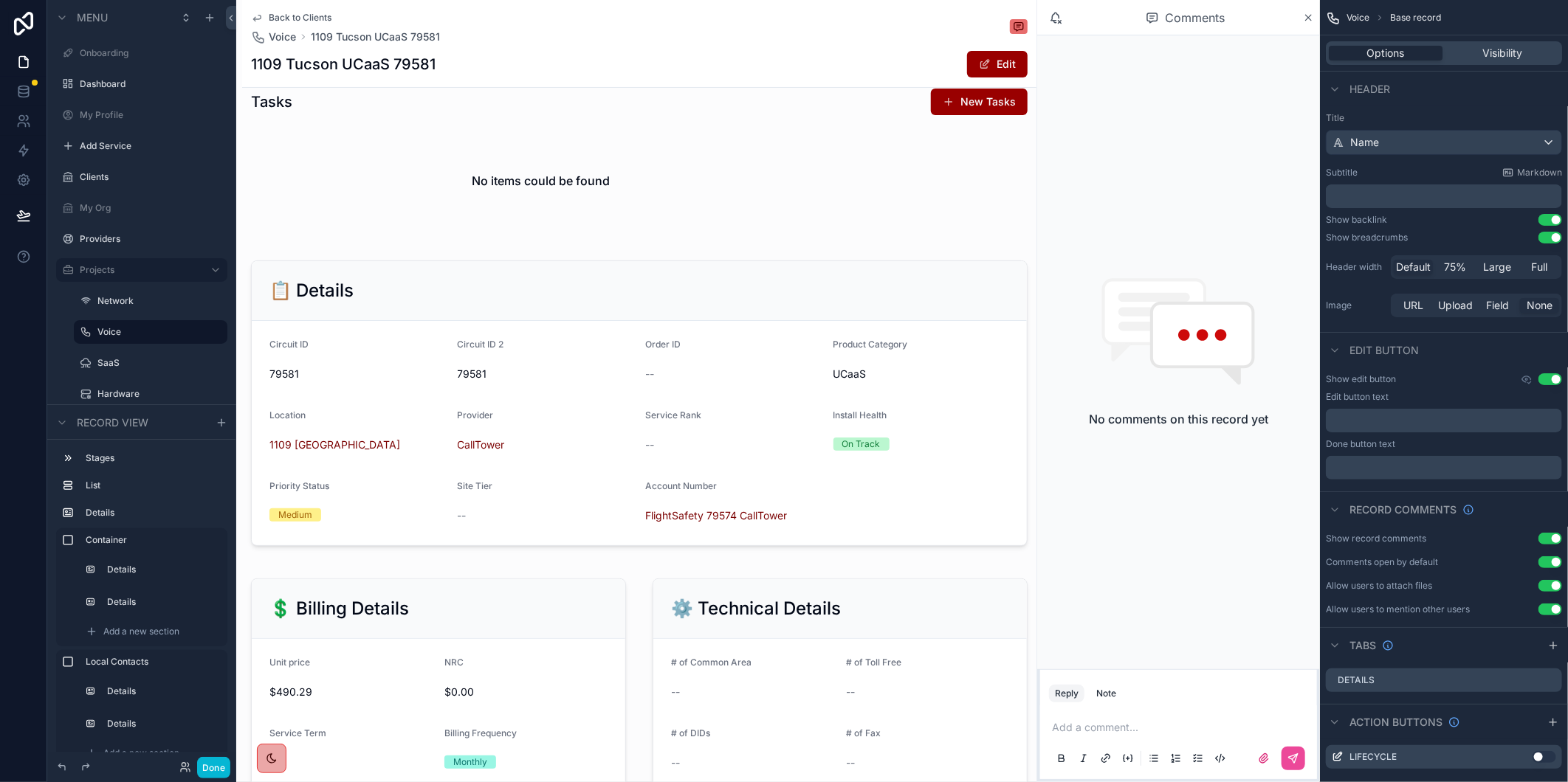
scroll to position [0, 0]
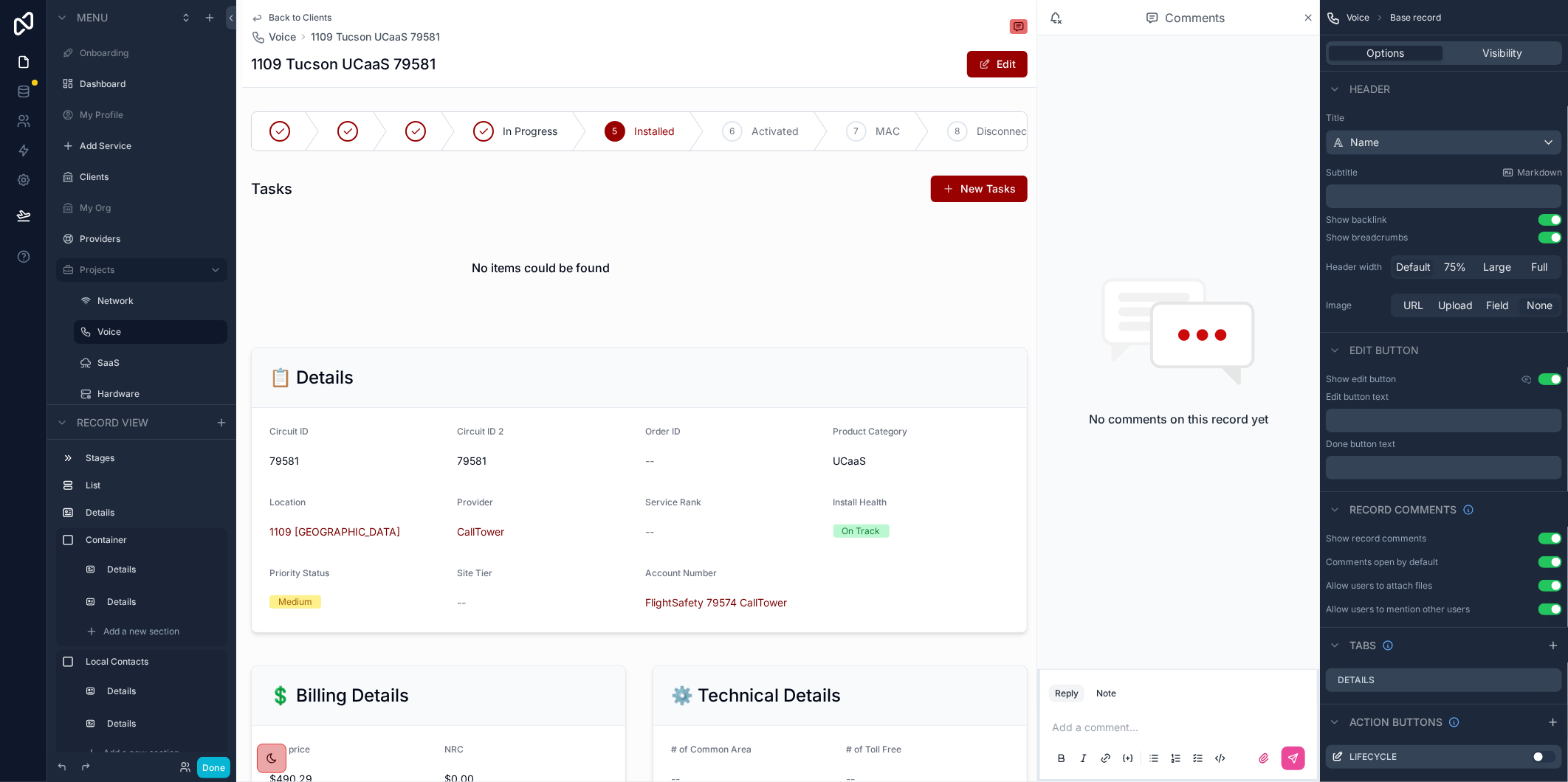
click at [300, 18] on span "Back to Clients" at bounding box center [300, 17] width 63 height 12
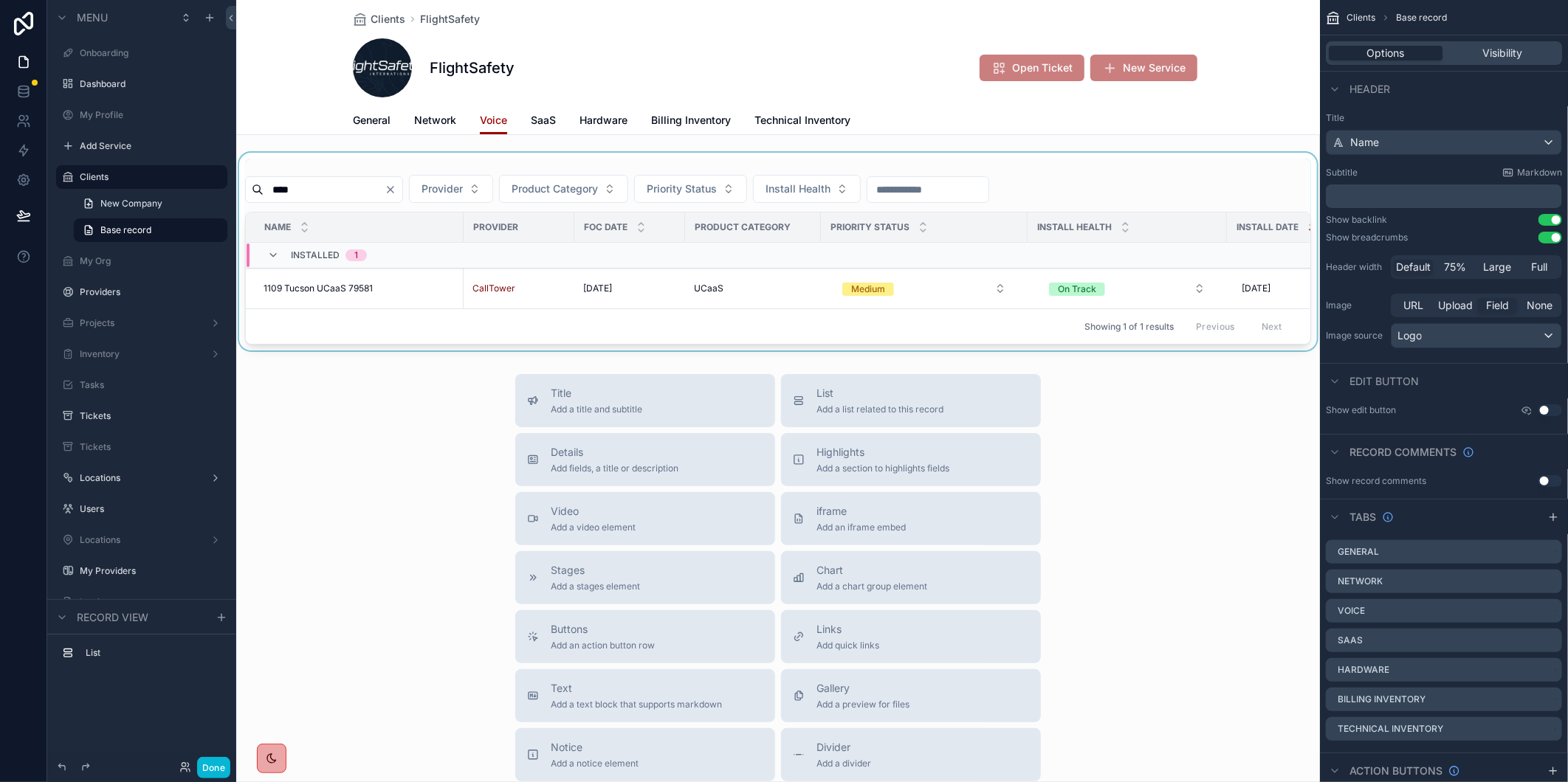
click at [425, 189] on div "scrollable content" at bounding box center [778, 252] width 1083 height 198
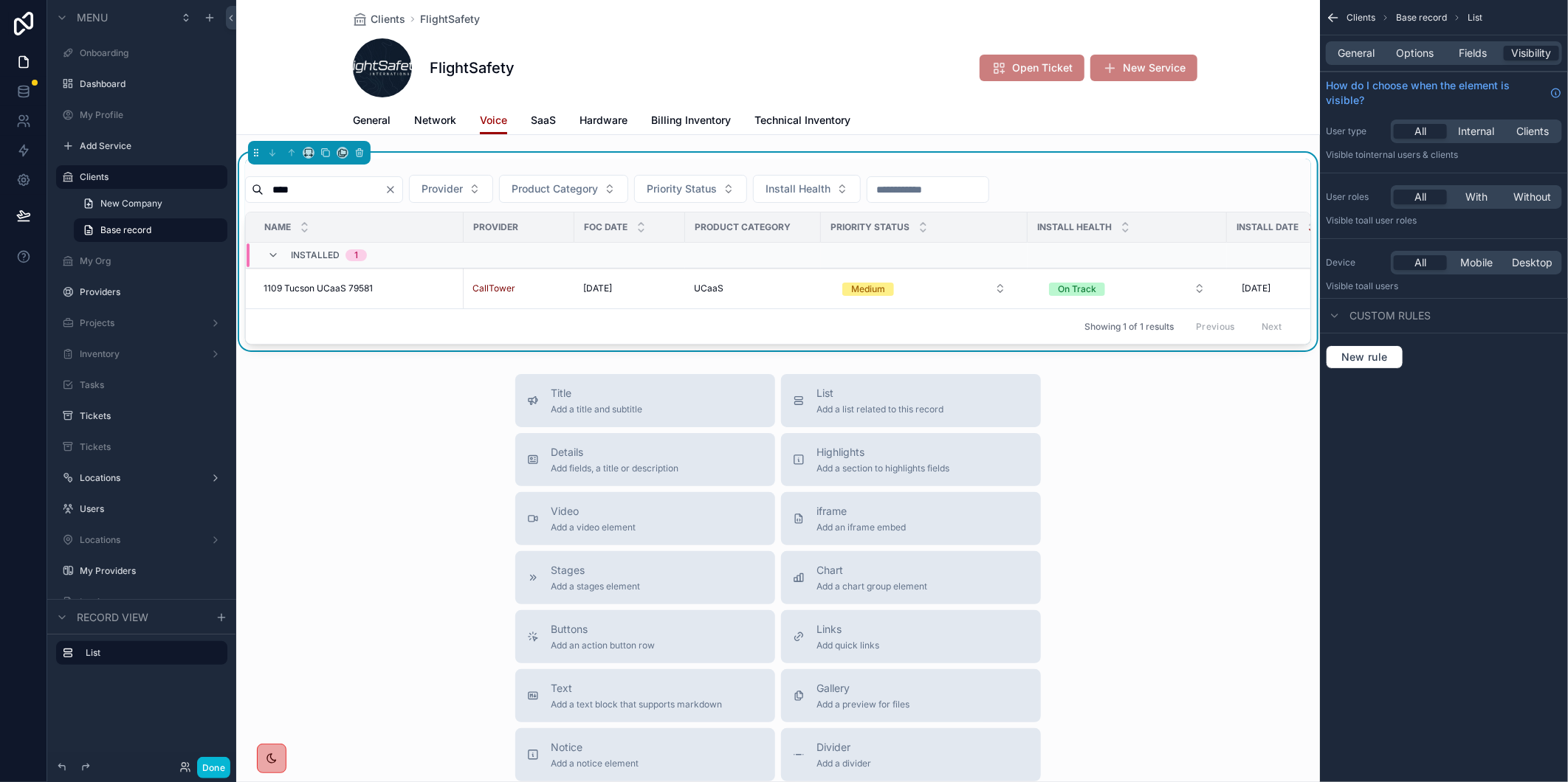
click at [394, 189] on icon "Clear" at bounding box center [390, 189] width 6 height 6
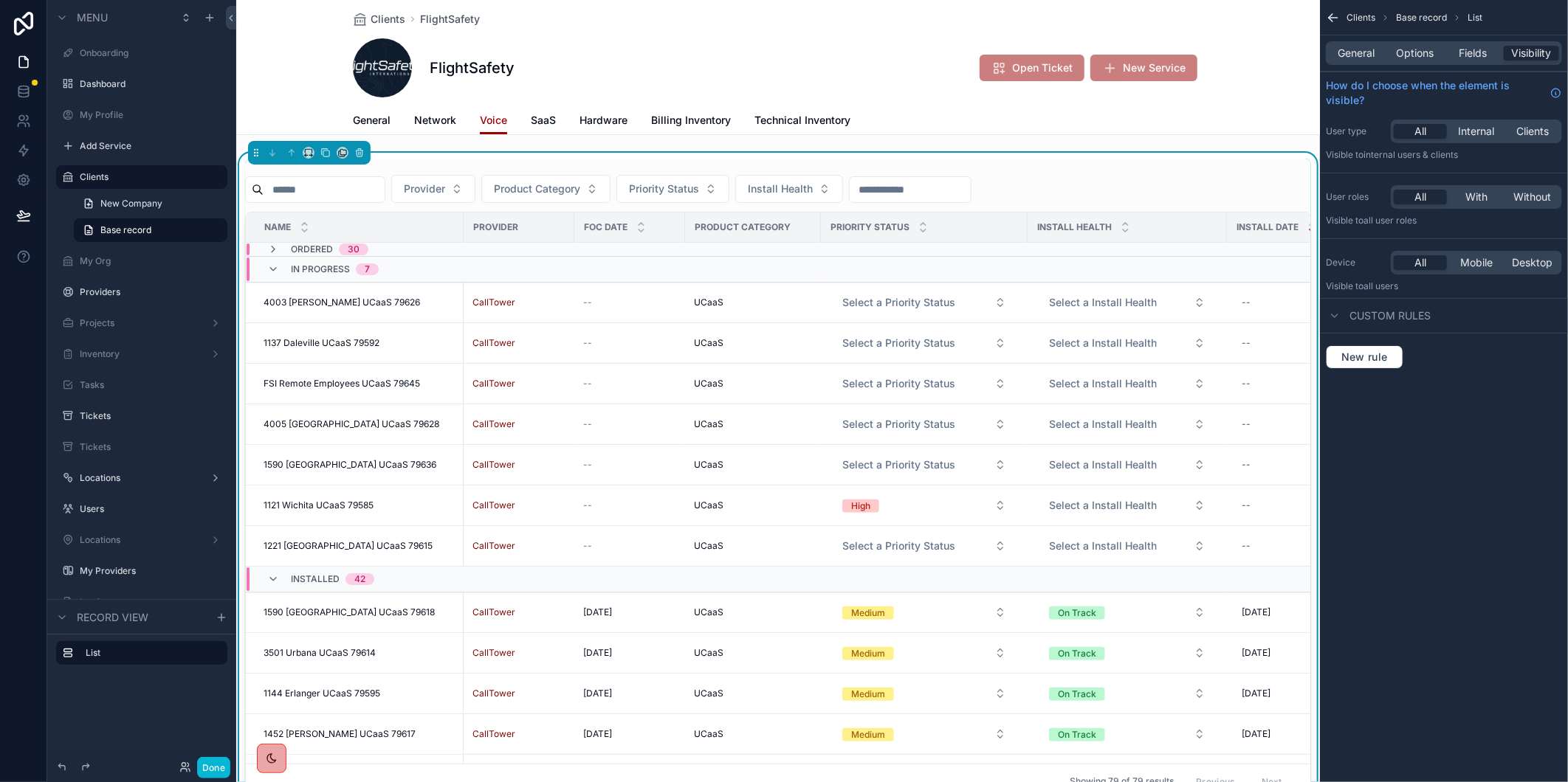
click at [366, 194] on input "scrollable content" at bounding box center [324, 189] width 121 height 21
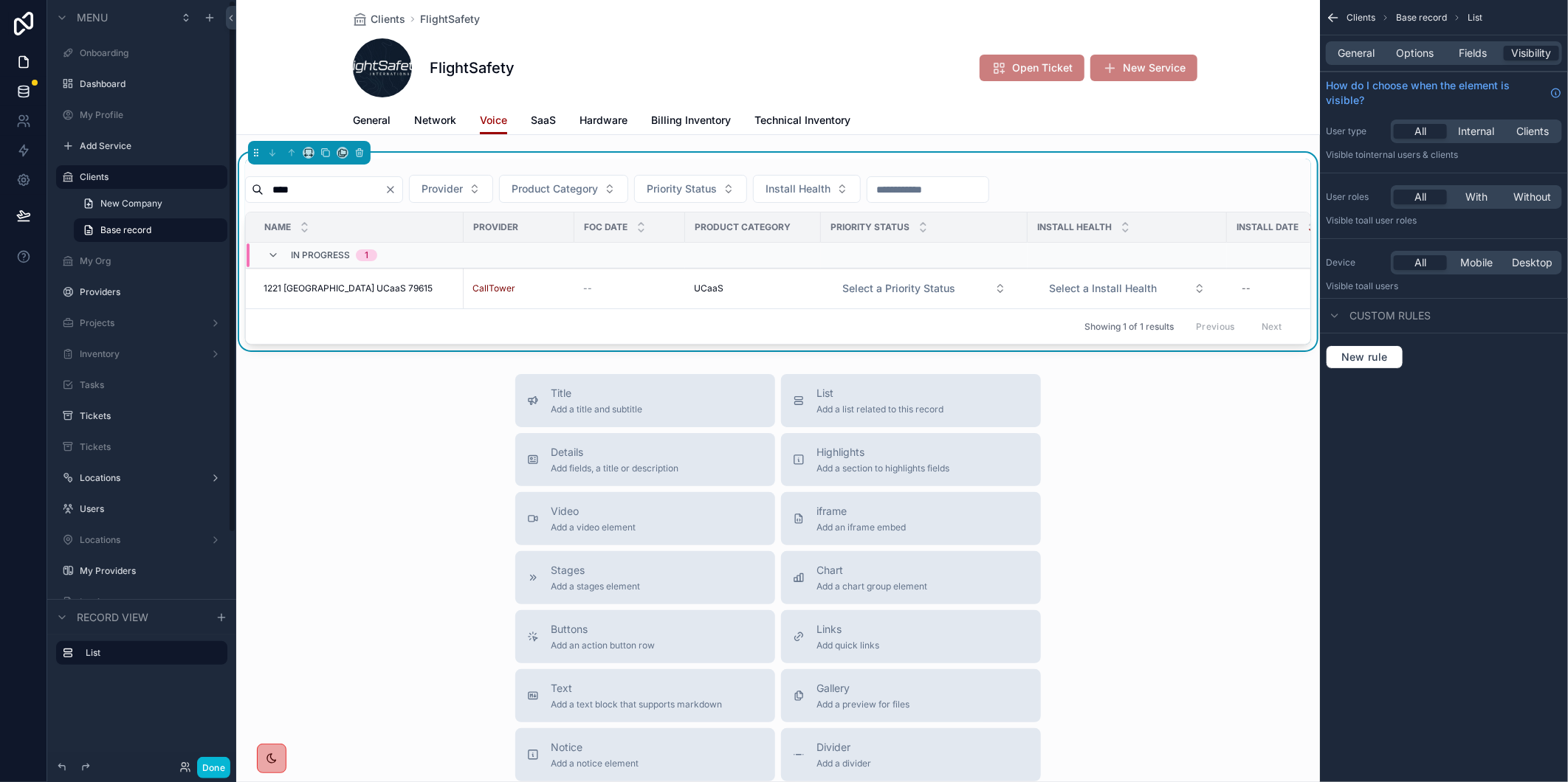
type input "****"
click at [320, 286] on span "1221 [GEOGRAPHIC_DATA] UCaaS 79615" at bounding box center [348, 288] width 169 height 12
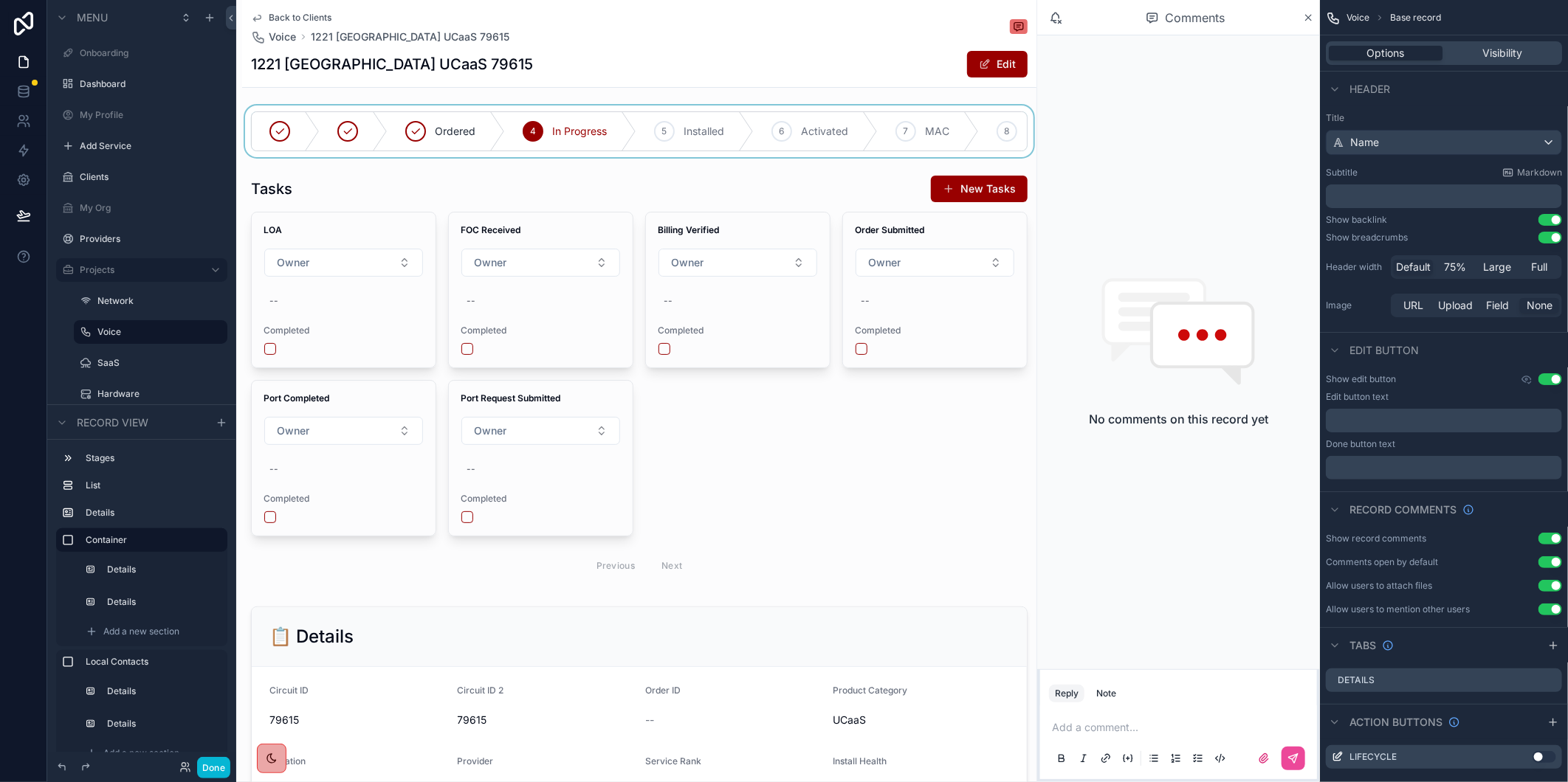
click at [663, 128] on div "scrollable content" at bounding box center [639, 131] width 794 height 51
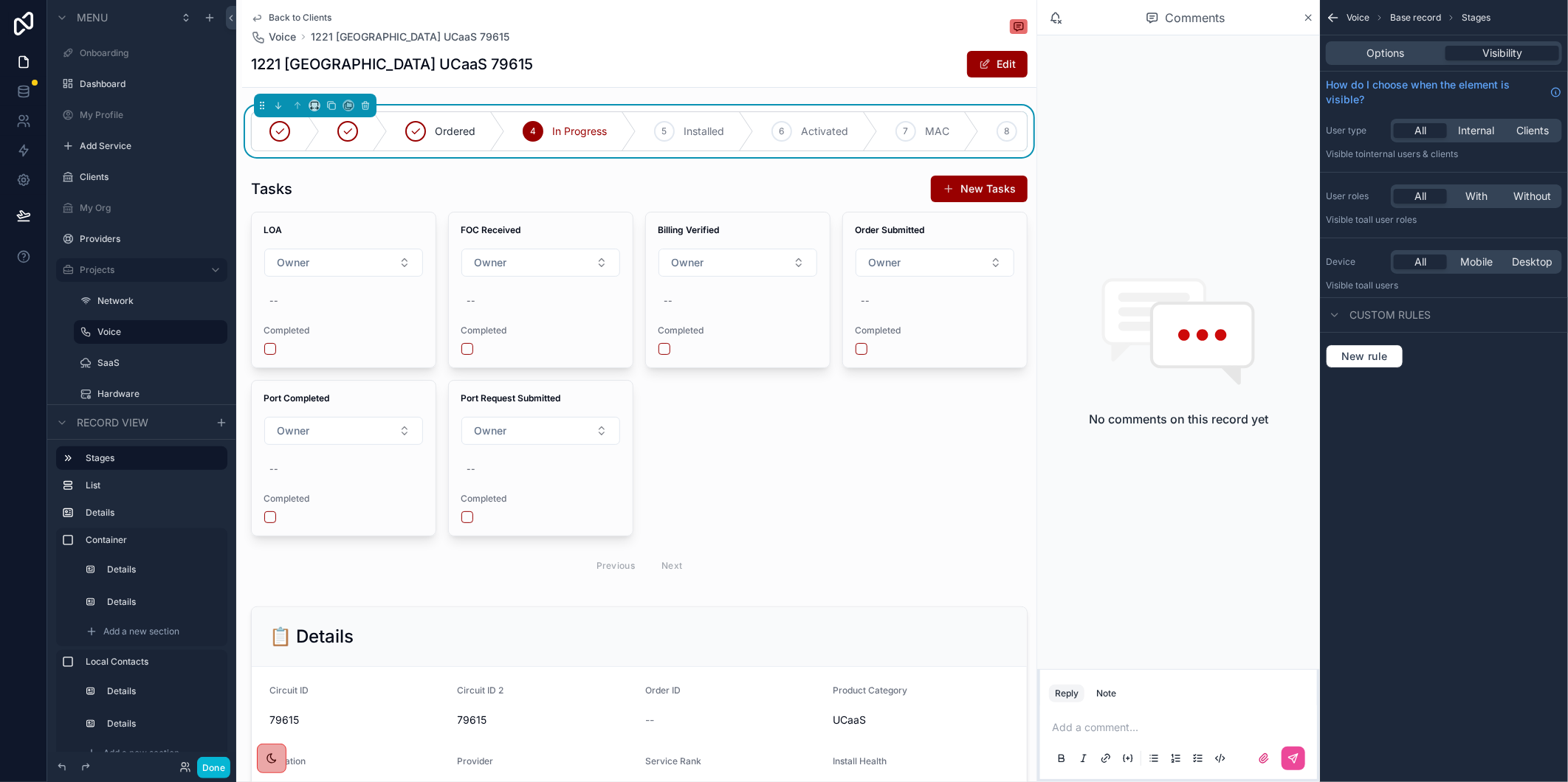
click at [0, 0] on icon "scrollable content" at bounding box center [0, 0] width 0 height 0
click at [281, 312] on div "scrollable content" at bounding box center [639, 379] width 794 height 420
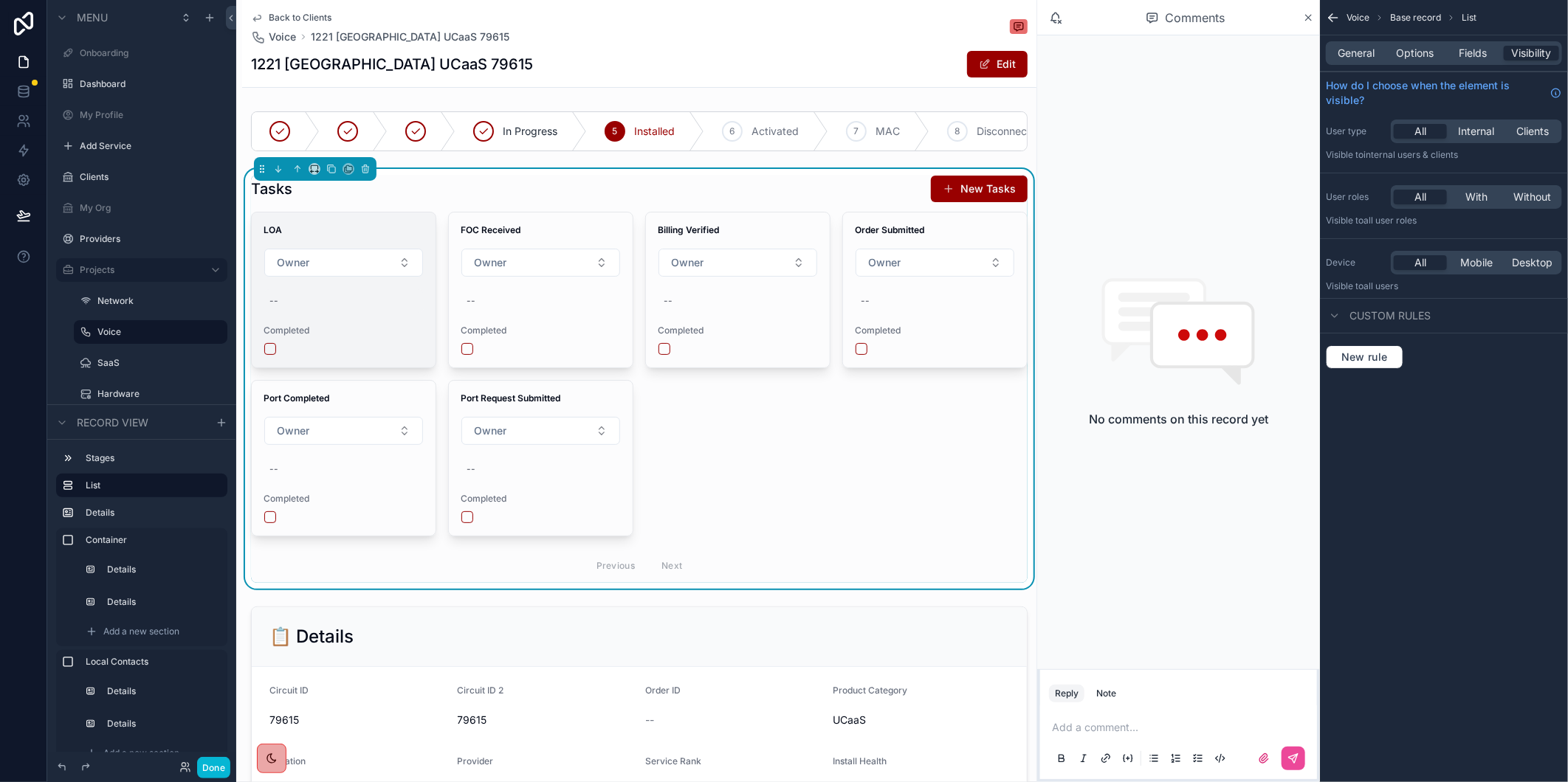
click at [284, 313] on div "--" at bounding box center [343, 301] width 160 height 23
drag, startPoint x: 284, startPoint y: 320, endPoint x: 352, endPoint y: 329, distance: 68.6
click at [352, 329] on input "scrollable content" at bounding box center [342, 334] width 139 height 21
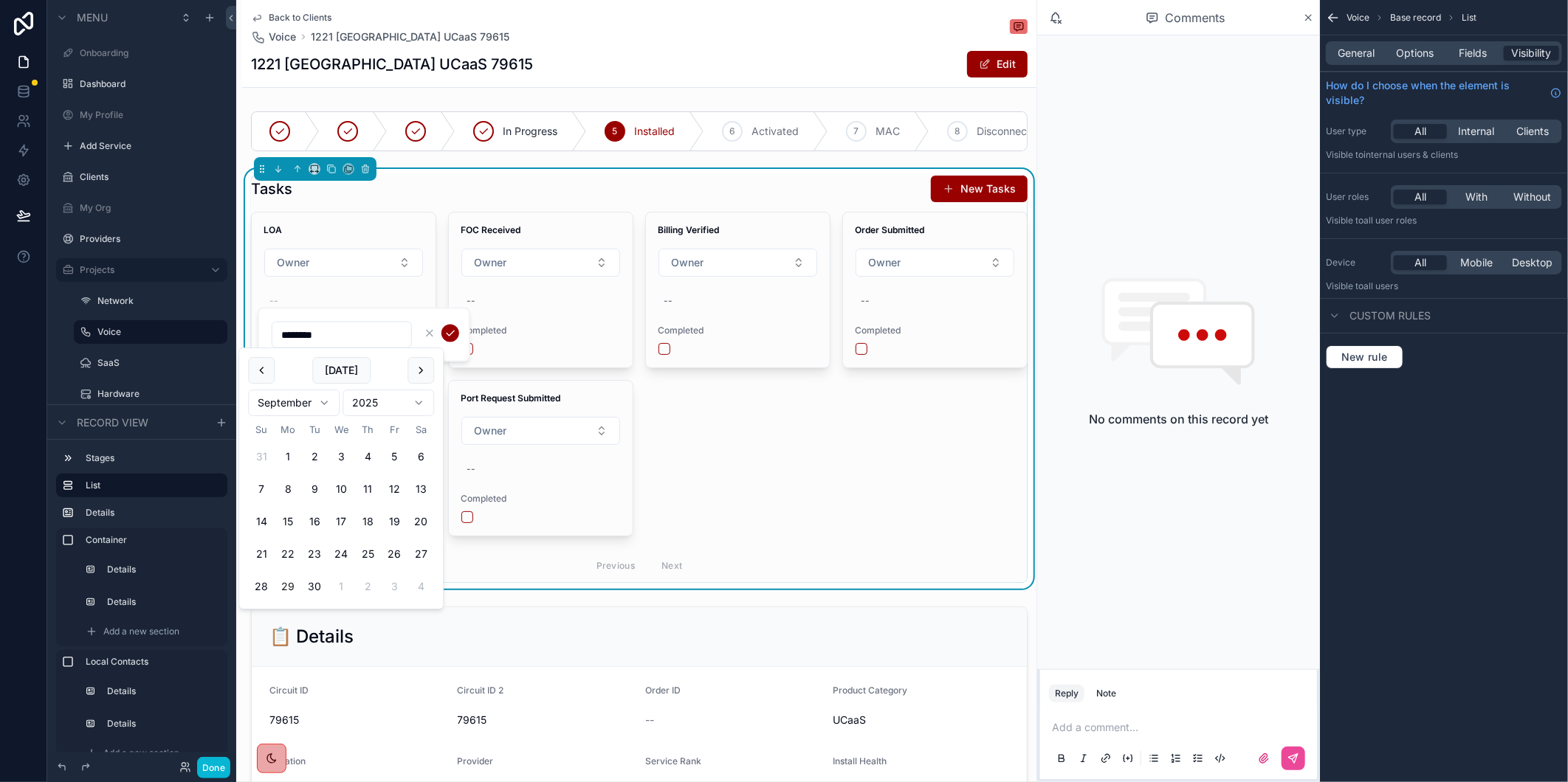
type input "*********"
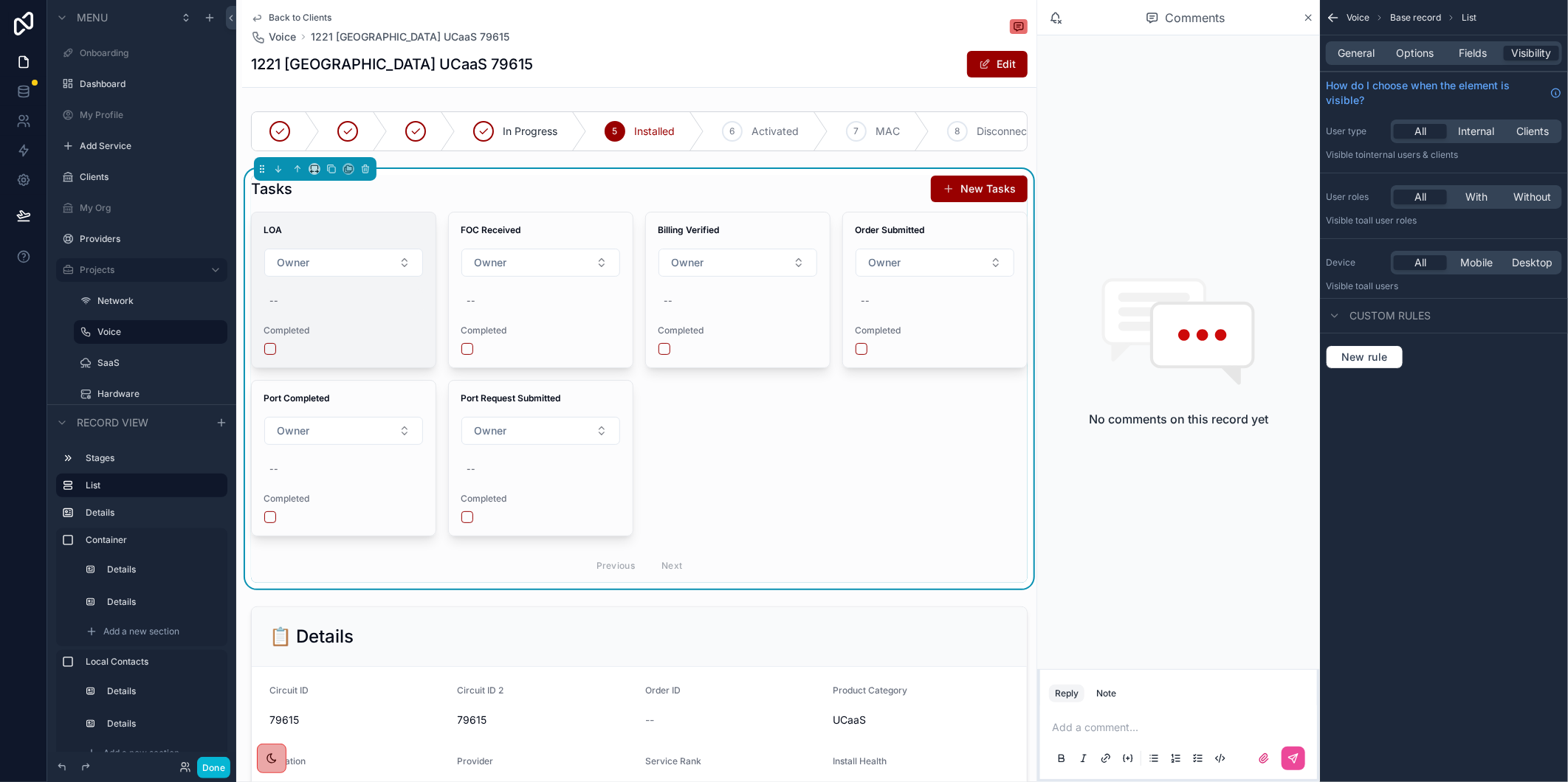
click at [330, 313] on div "--" at bounding box center [343, 301] width 160 height 23
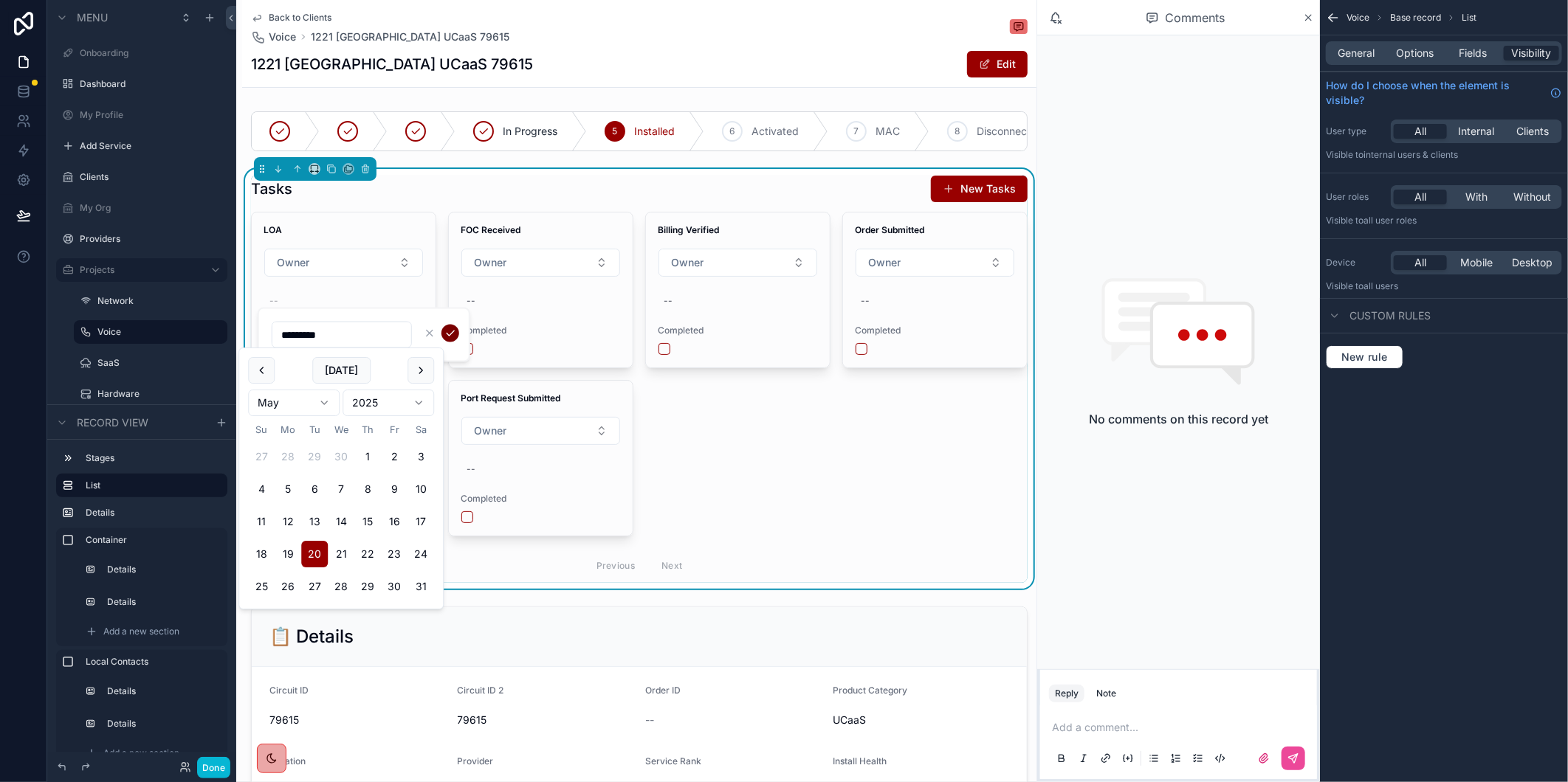
click at [448, 328] on icon "scrollable content" at bounding box center [450, 333] width 12 height 12
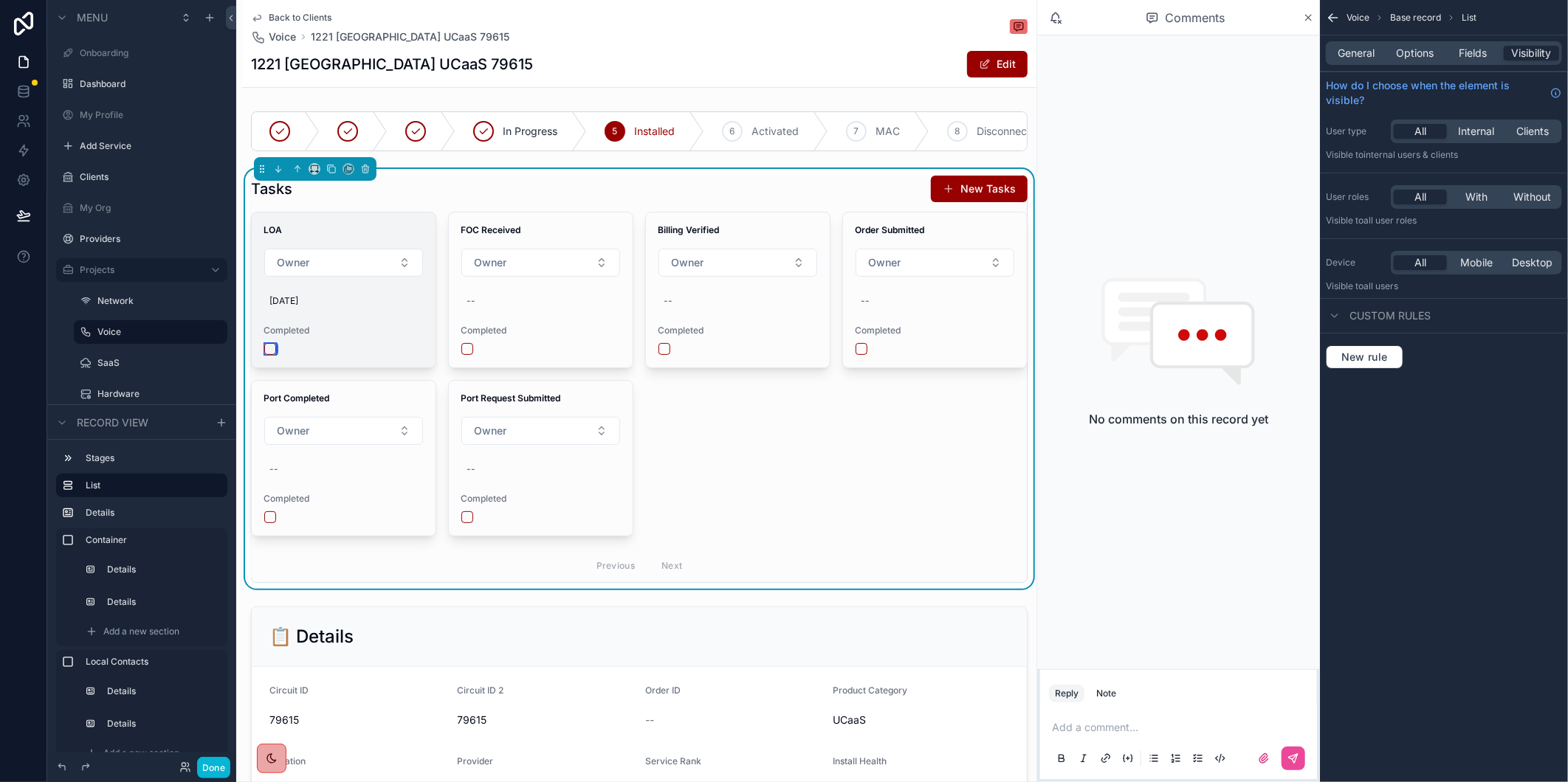
click at [269, 355] on button "scrollable content" at bounding box center [269, 349] width 12 height 12
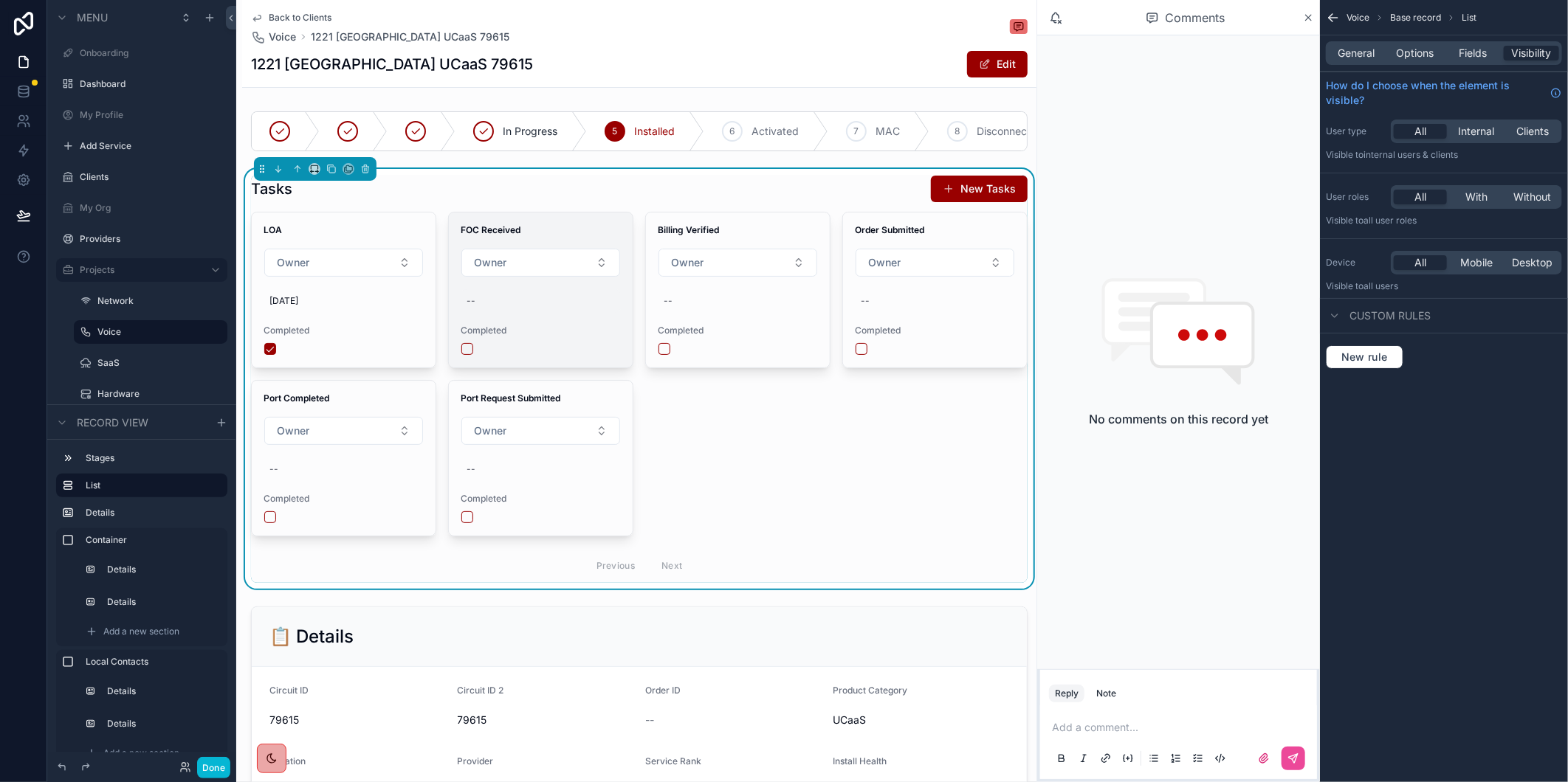
click at [475, 313] on div "--" at bounding box center [541, 301] width 160 height 23
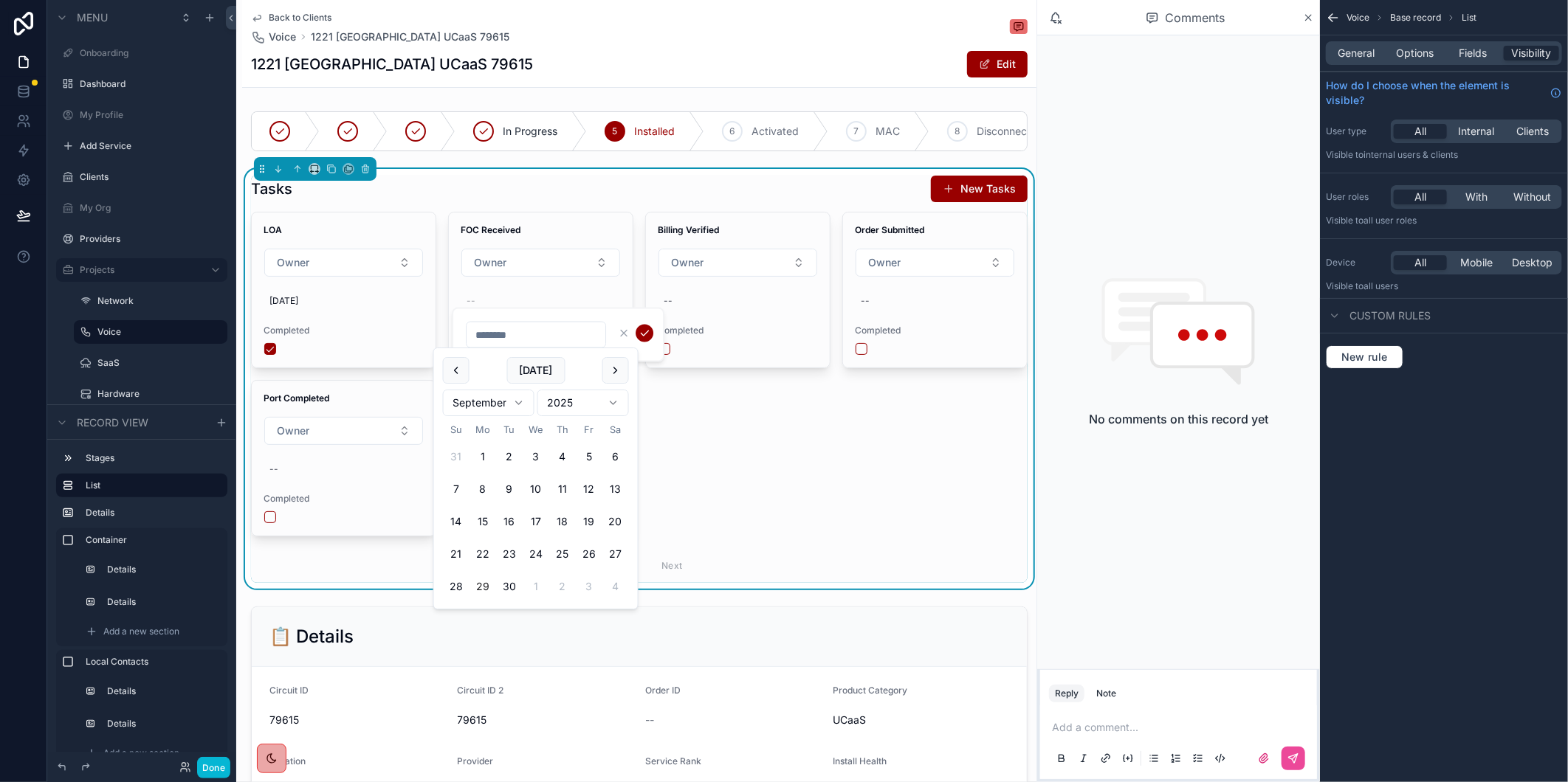
type input "*********"
click at [644, 332] on icon "scrollable content" at bounding box center [644, 333] width 12 height 12
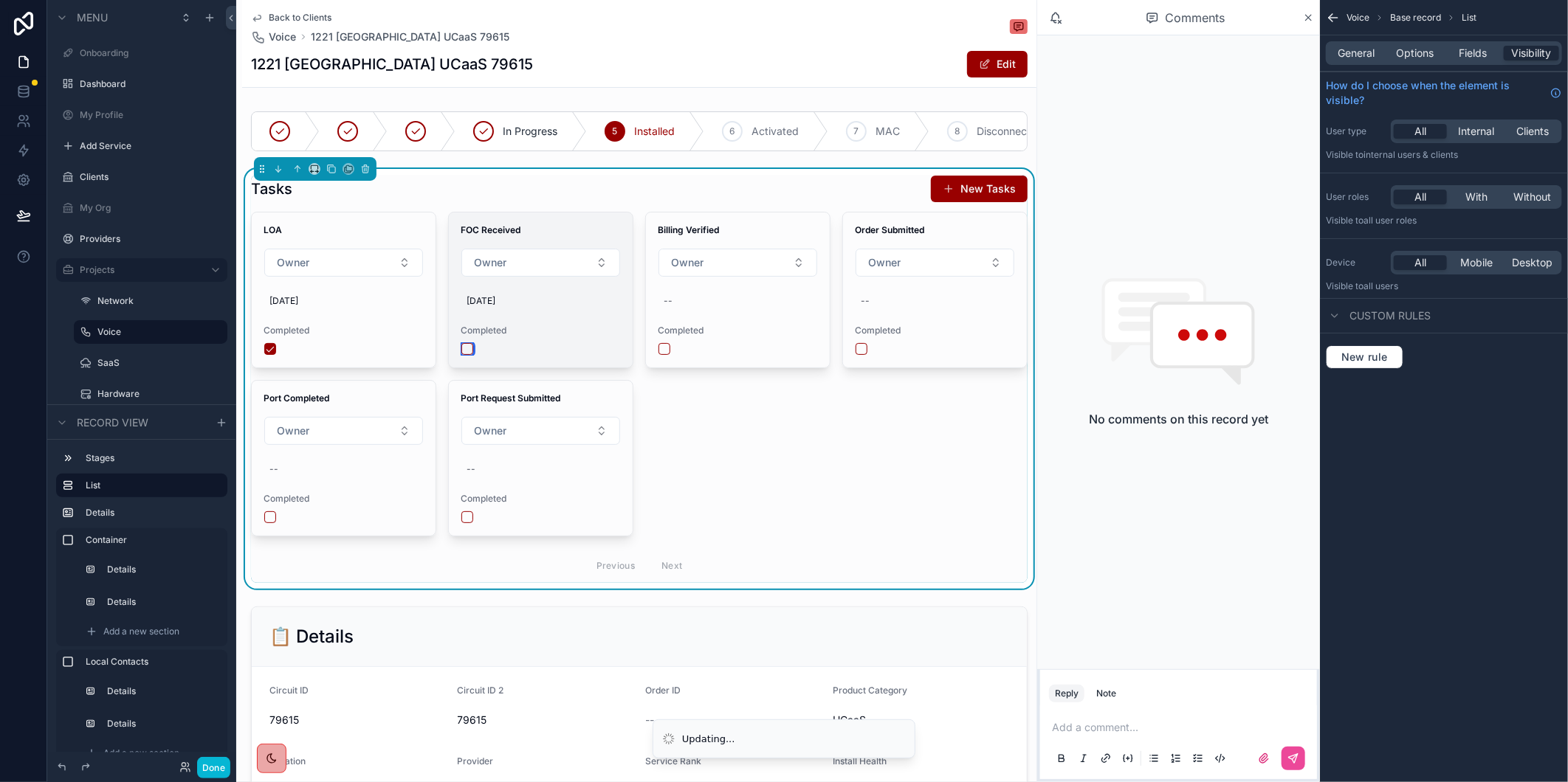
click at [462, 355] on button "scrollable content" at bounding box center [467, 349] width 12 height 12
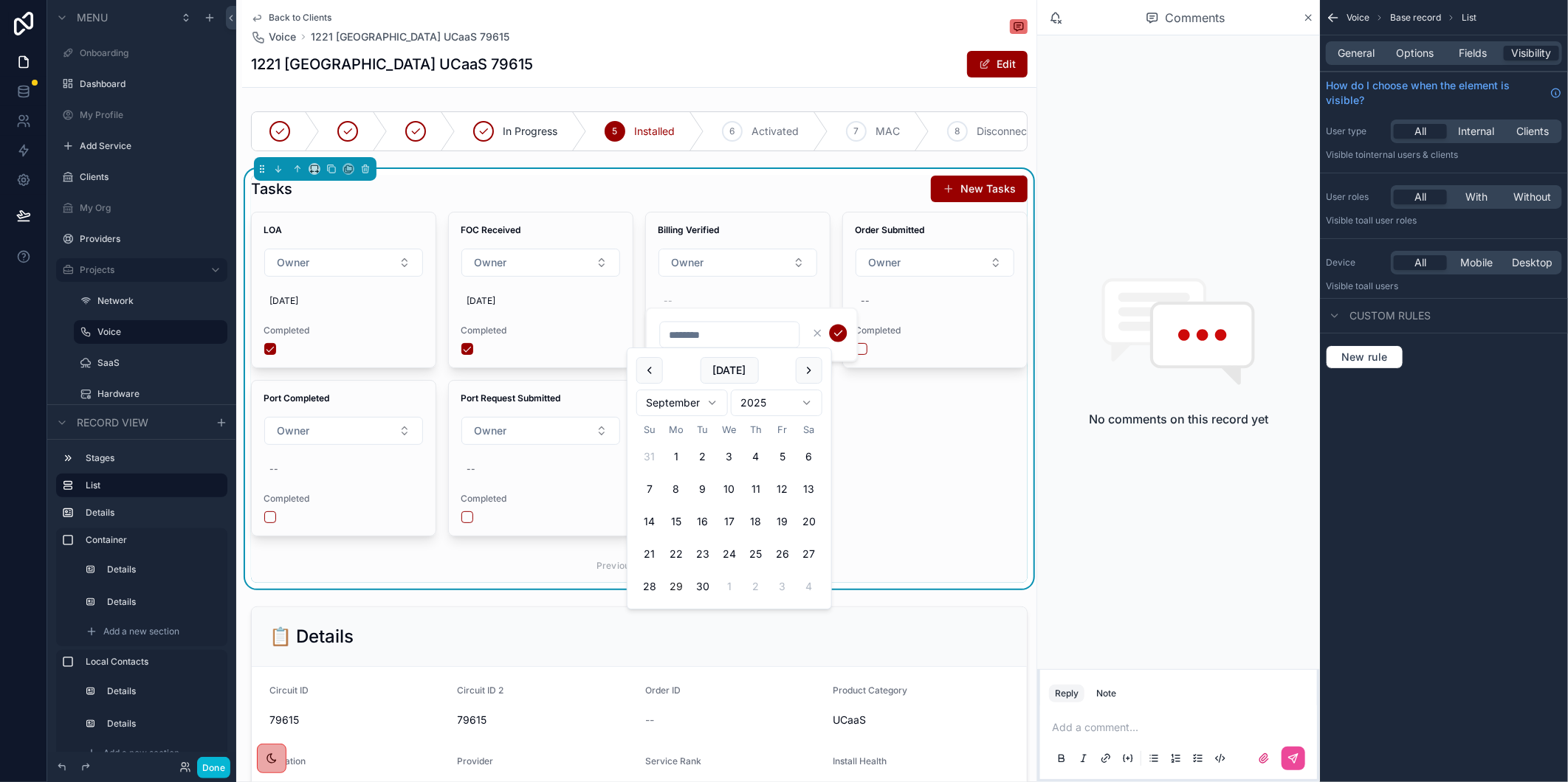
click at [724, 327] on input "scrollable content" at bounding box center [729, 334] width 139 height 21
click at [670, 586] on button "29" at bounding box center [676, 586] width 26 height 26
type input "*********"
click at [868, 426] on div "LOA Owner 5/20/2025 Completed FOC Received Owner 5/20/2025 Completed Billing Ve…" at bounding box center [640, 397] width 777 height 371
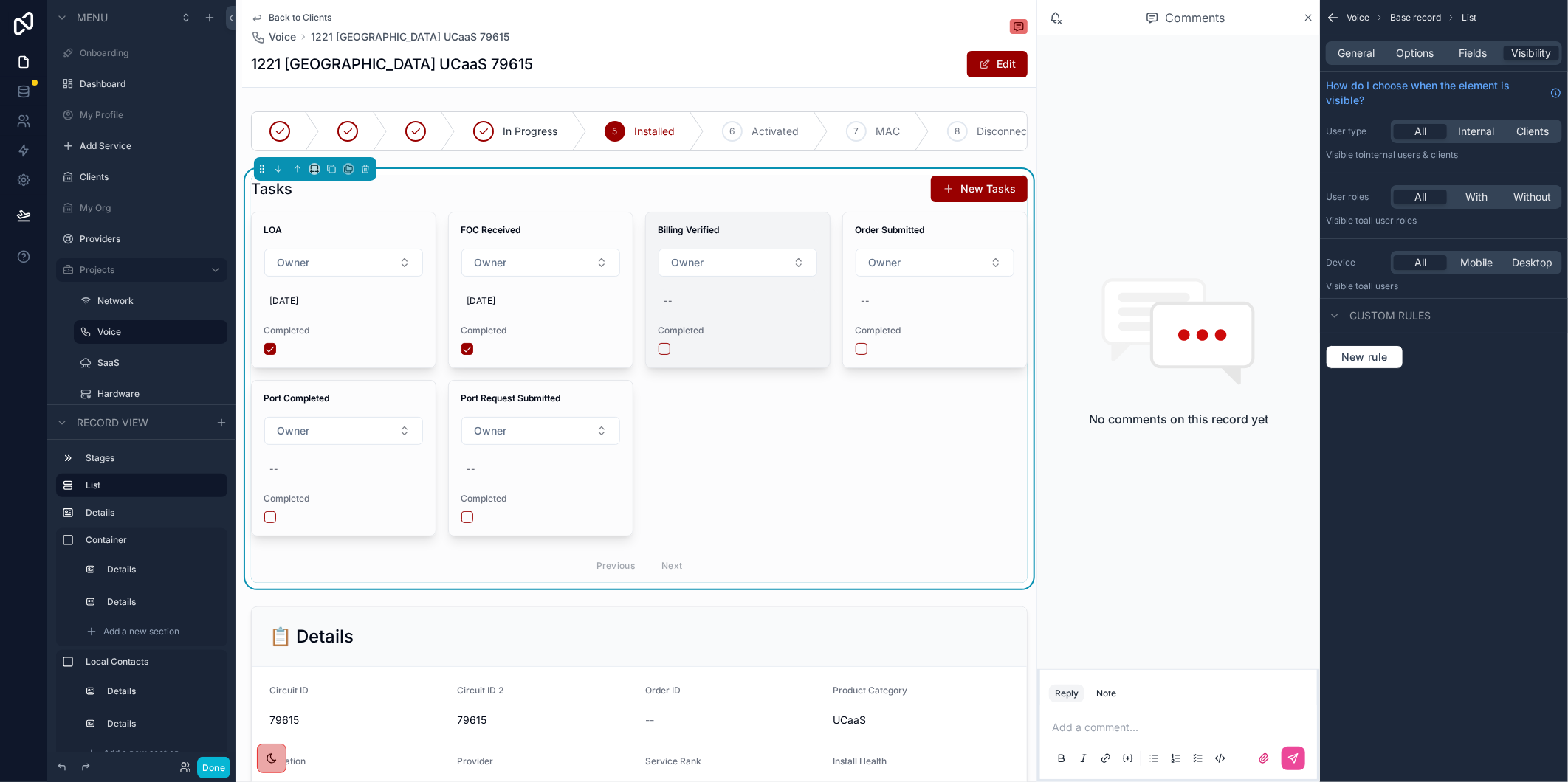
click at [685, 313] on div "--" at bounding box center [738, 301] width 160 height 23
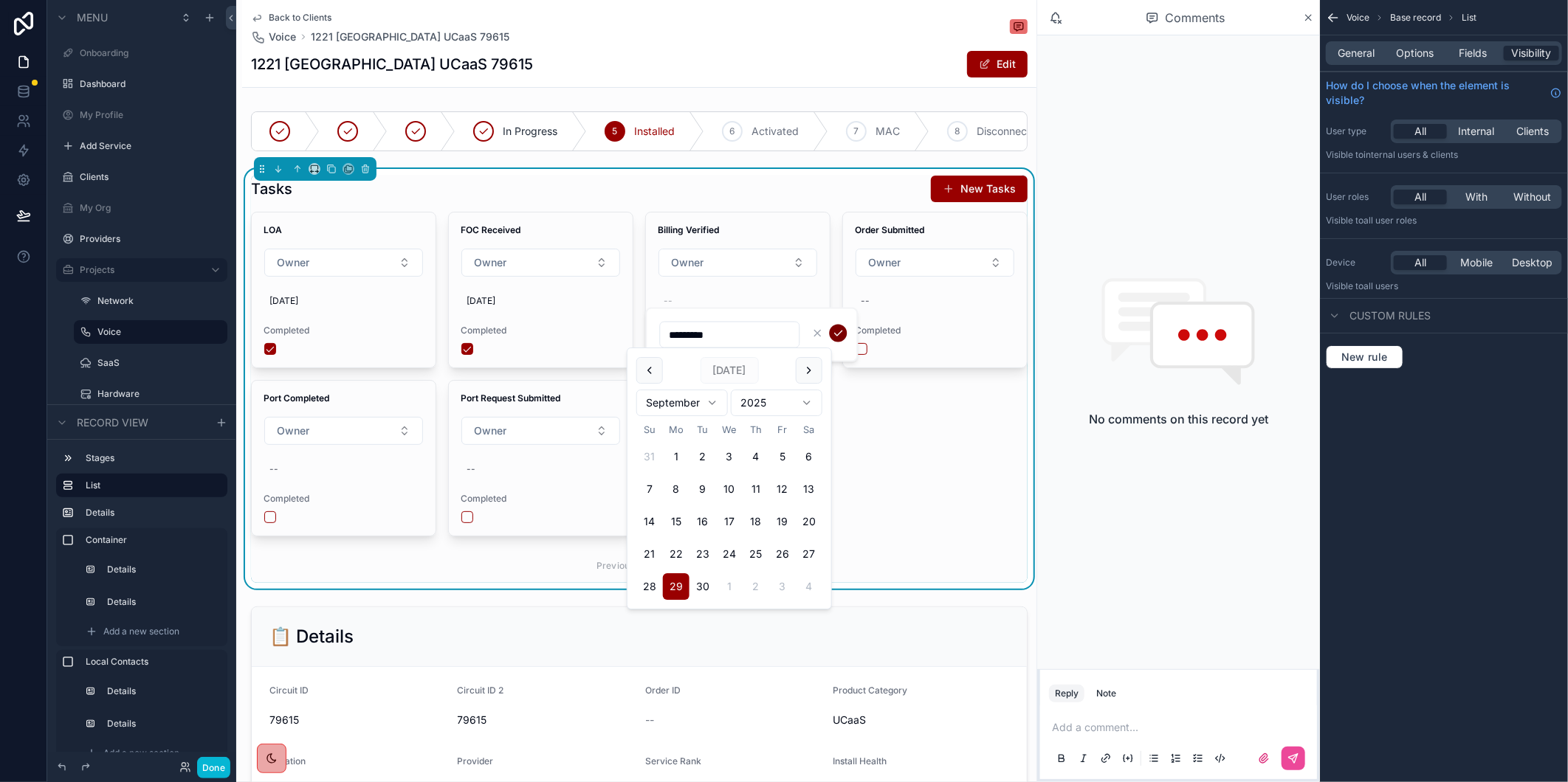
click at [830, 332] on button "scrollable content" at bounding box center [838, 333] width 18 height 18
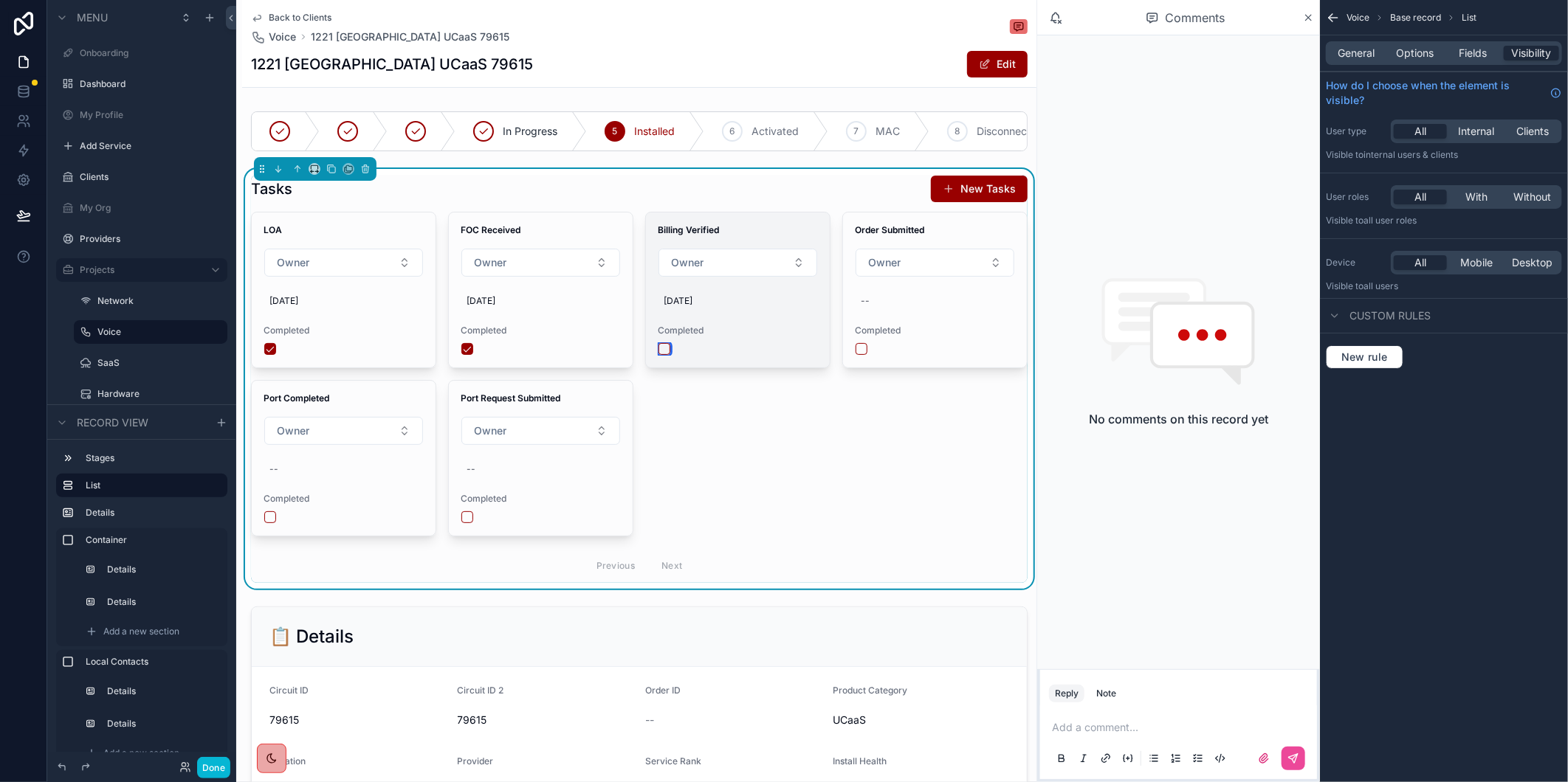
click at [659, 355] on button "scrollable content" at bounding box center [664, 349] width 12 height 12
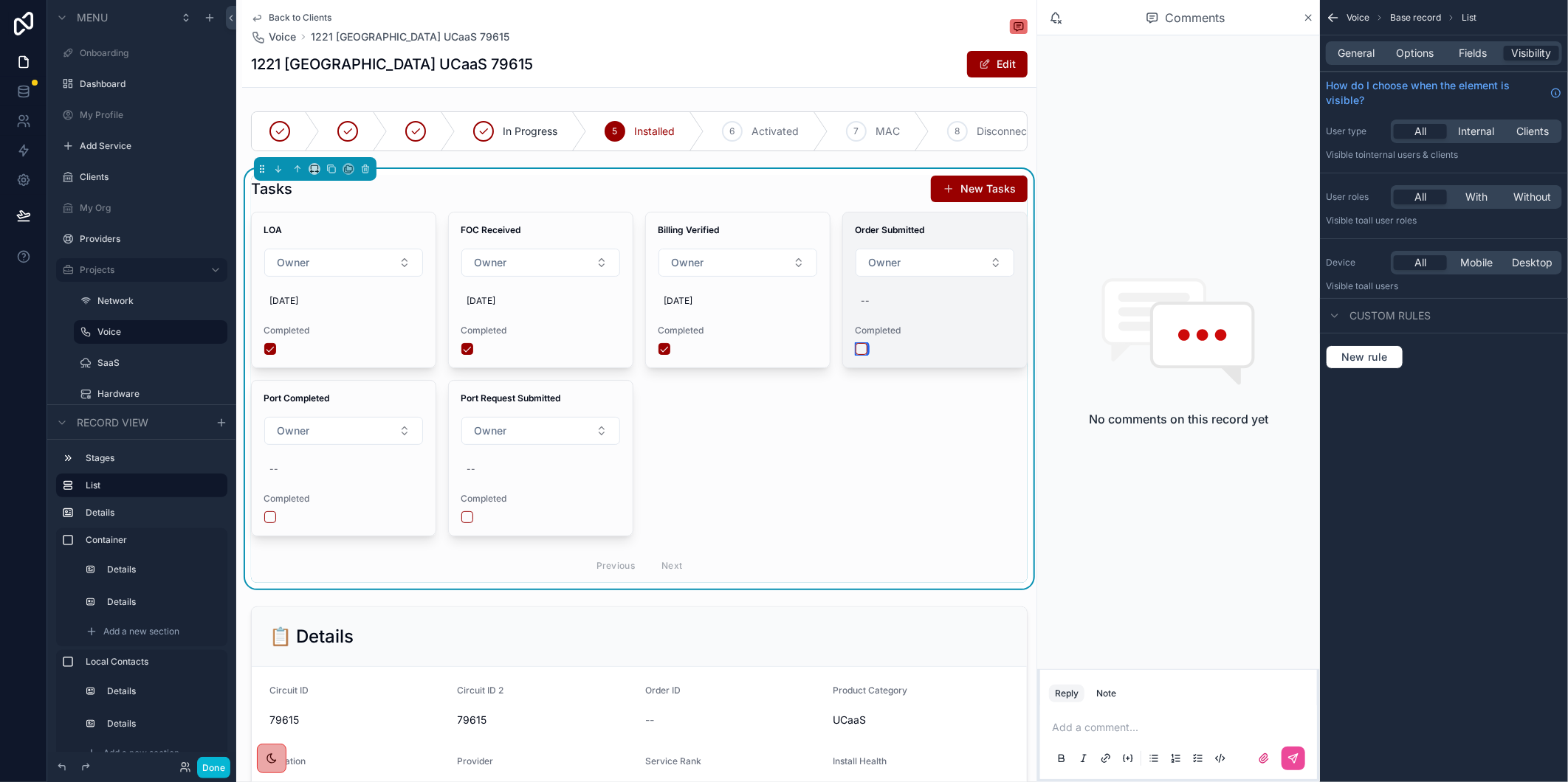
click at [855, 355] on button "scrollable content" at bounding box center [861, 349] width 12 height 12
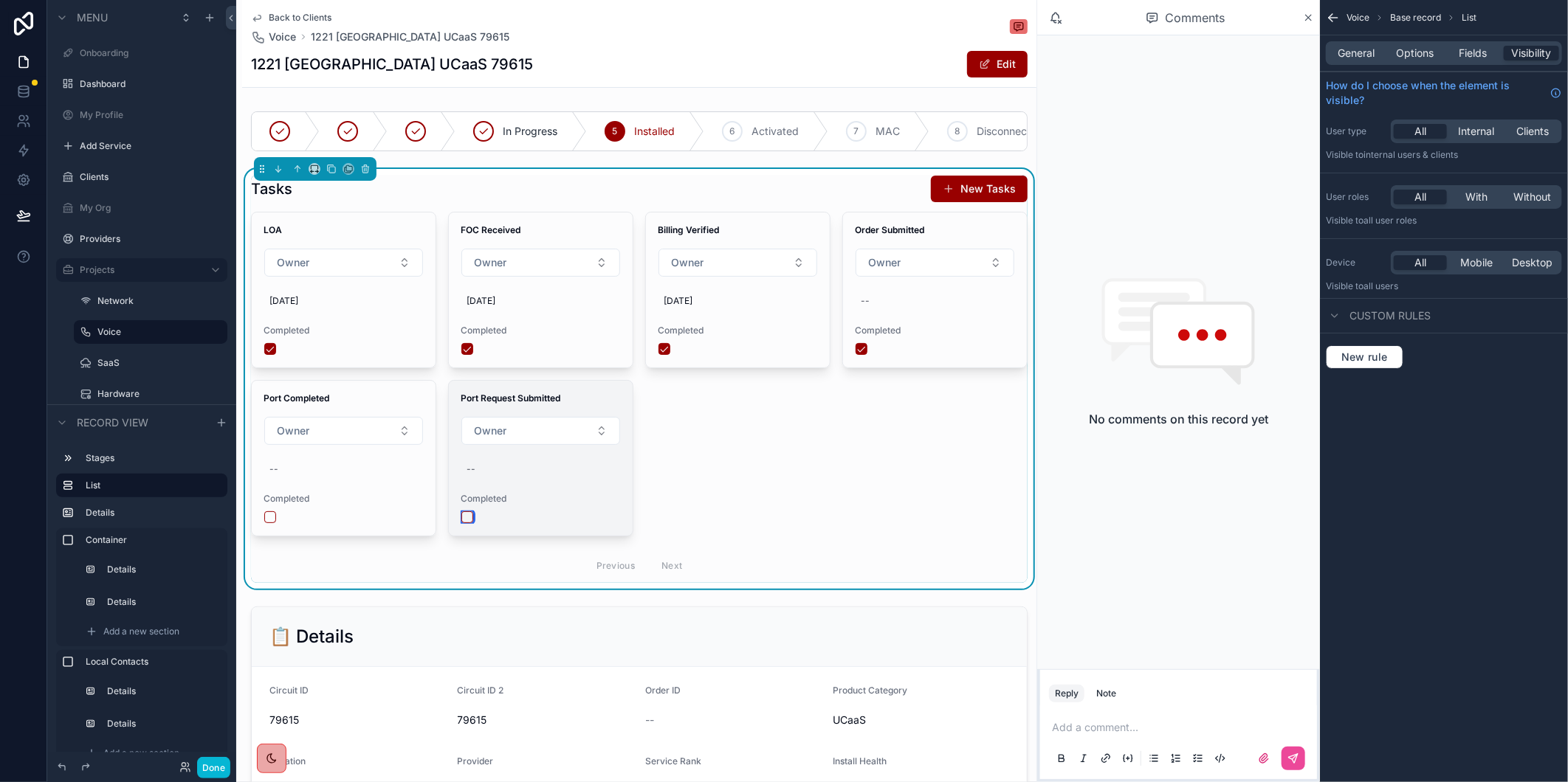
click at [466, 523] on button "scrollable content" at bounding box center [467, 517] width 12 height 12
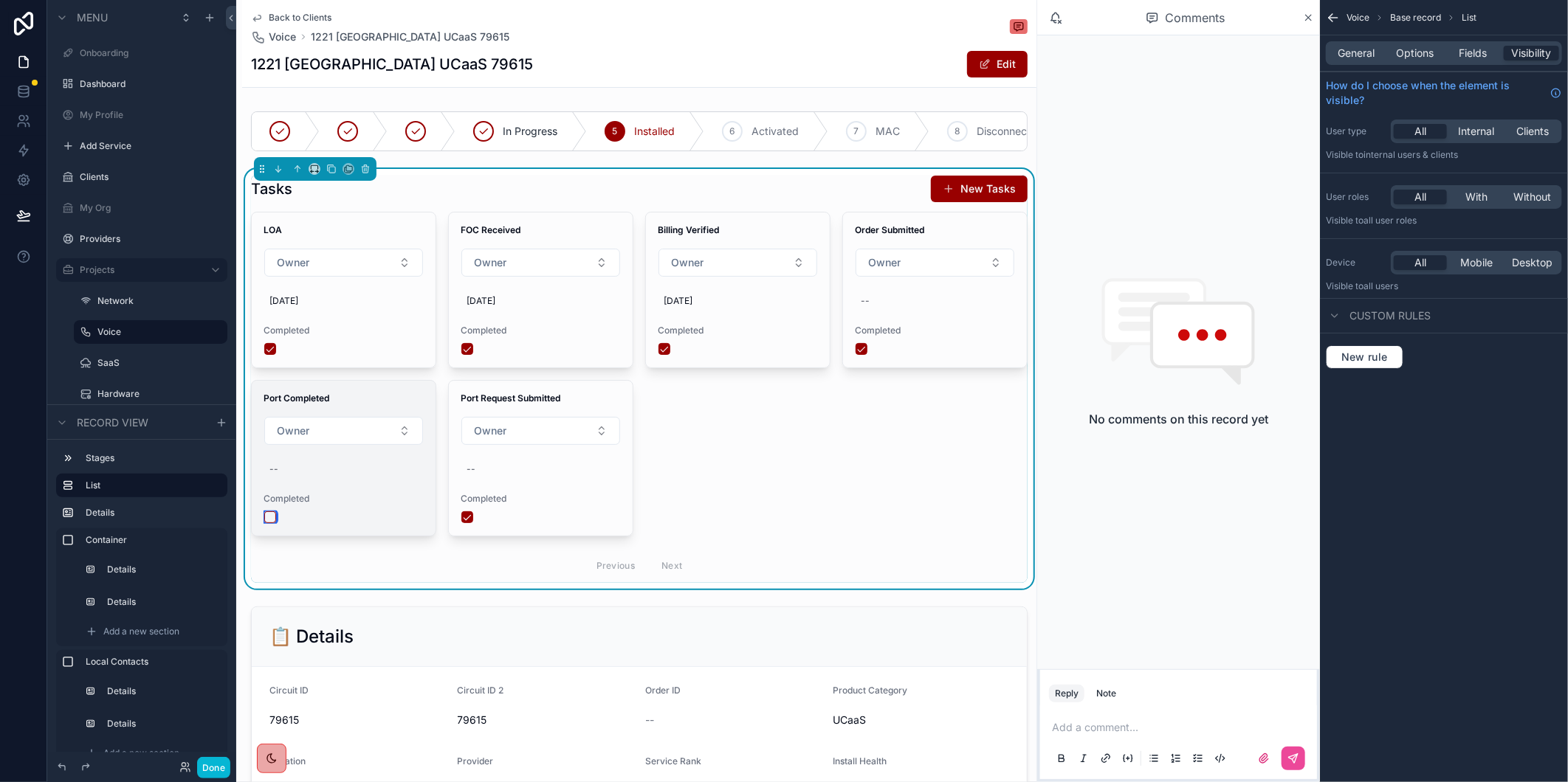
click at [266, 523] on button "scrollable content" at bounding box center [269, 517] width 12 height 12
click at [438, 59] on h1 "1221 [GEOGRAPHIC_DATA] UCaaS 79615" at bounding box center [392, 64] width 282 height 21
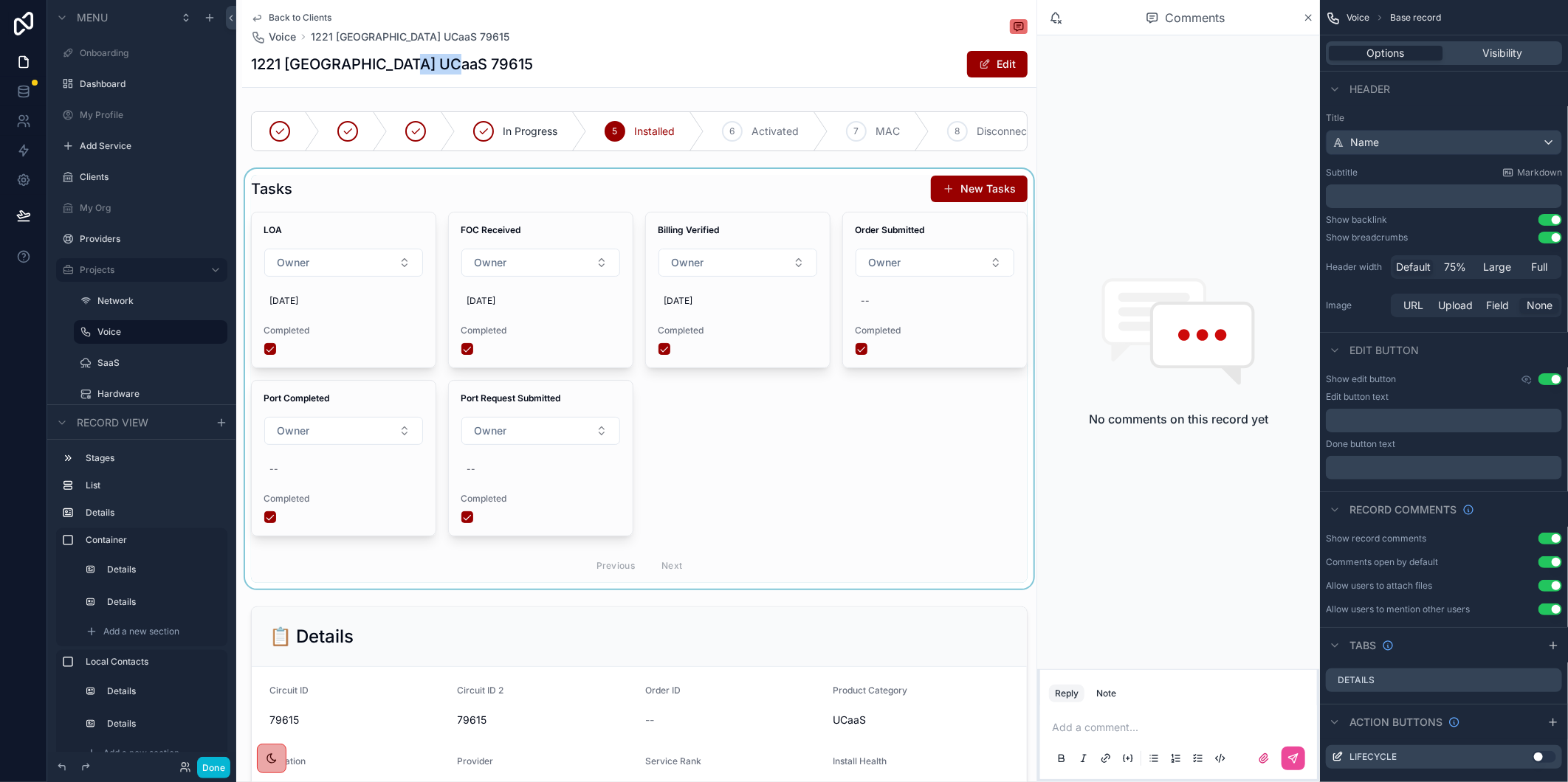
copy h1 "79615"
click at [429, 60] on h1 "1221 [GEOGRAPHIC_DATA] UCaaS 79615" at bounding box center [392, 64] width 282 height 21
copy h1 "79615"
click at [299, 314] on div "scrollable content" at bounding box center [639, 379] width 794 height 420
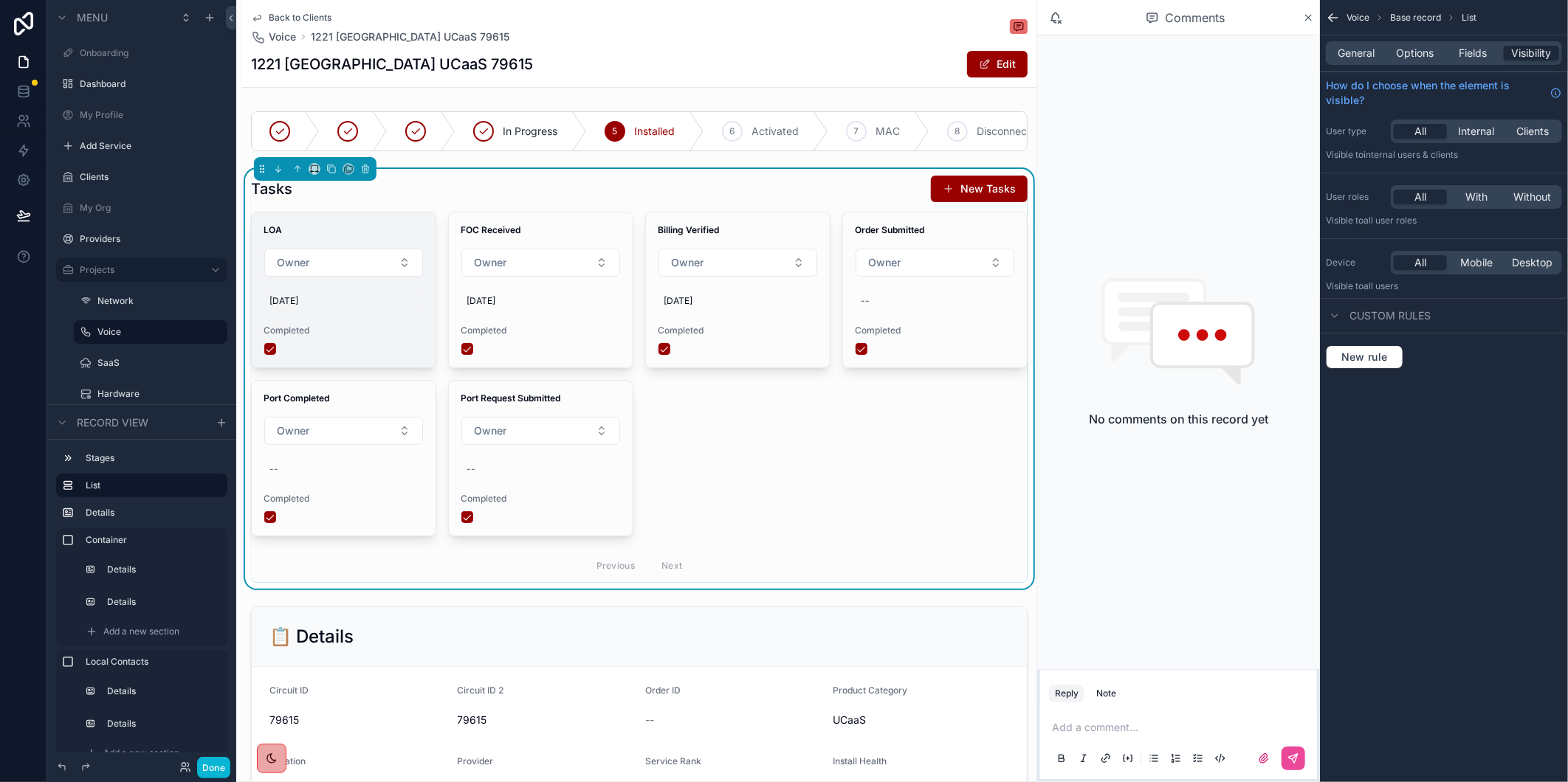
click at [298, 307] on span "[DATE]" at bounding box center [343, 301] width 149 height 12
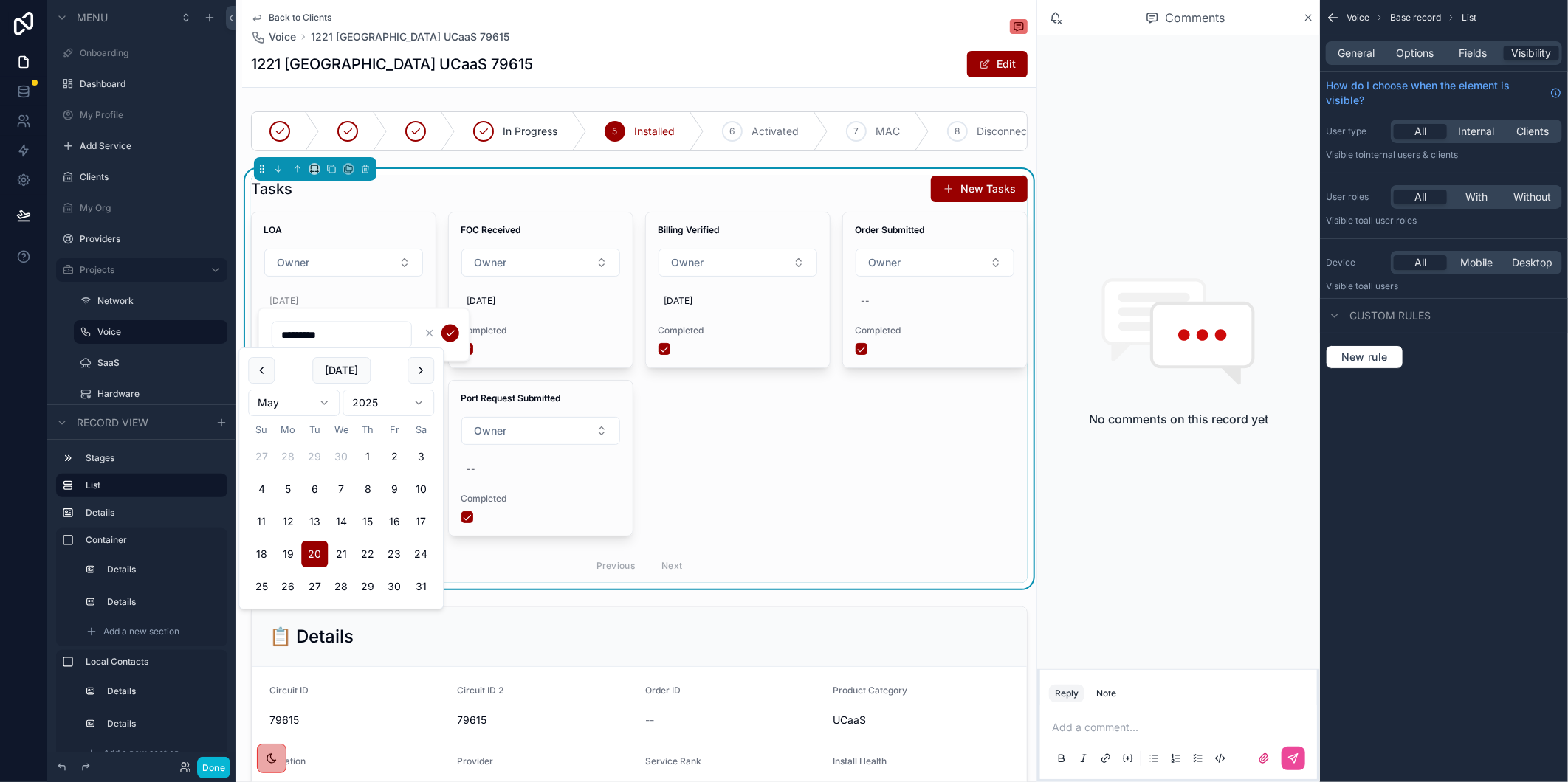
click at [842, 426] on div "LOA Owner 5/20/2025 Completed FOC Received Owner 5/20/2025 Completed Billing Ve…" at bounding box center [640, 397] width 777 height 371
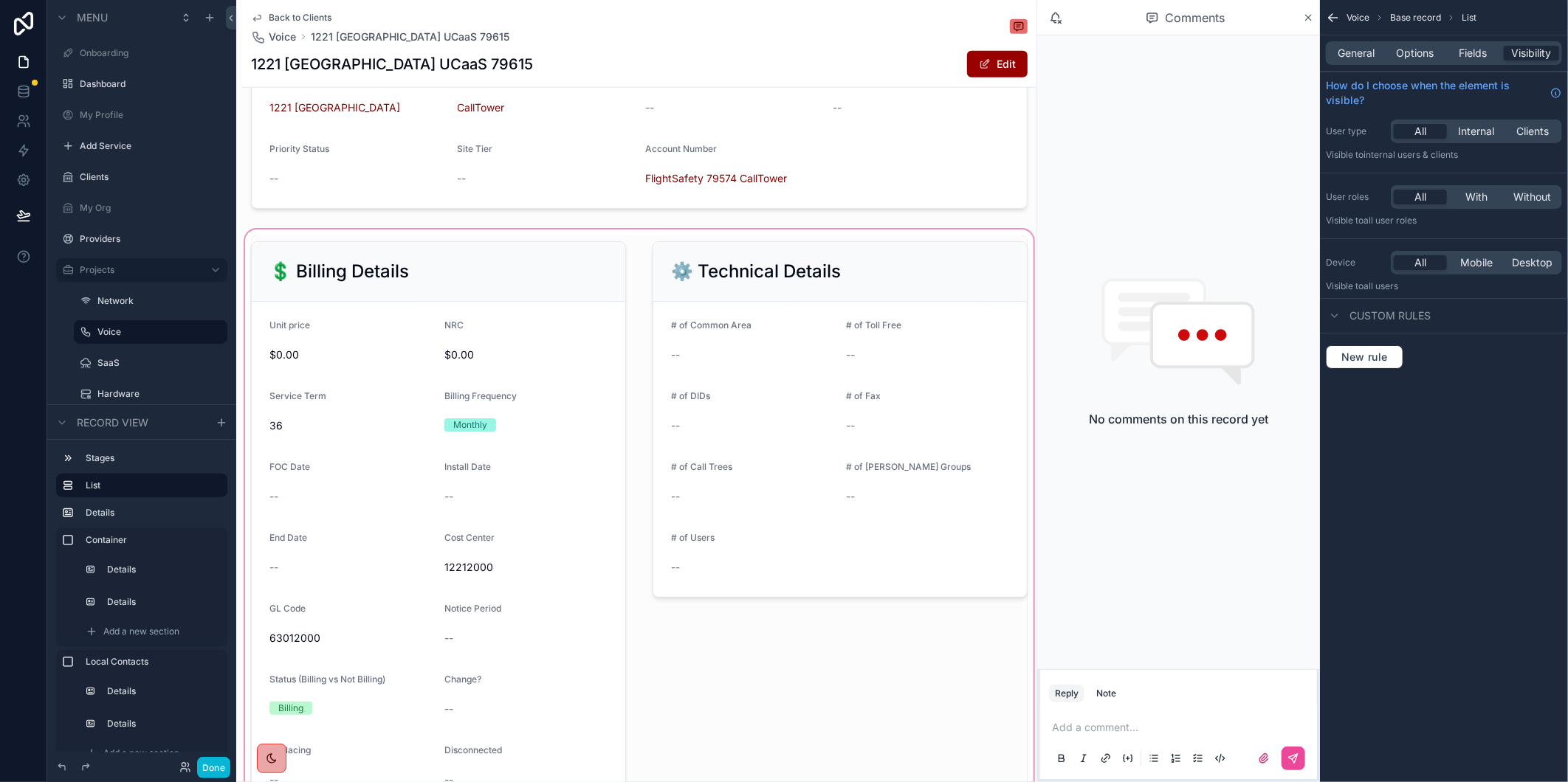
scroll to position [902, 0]
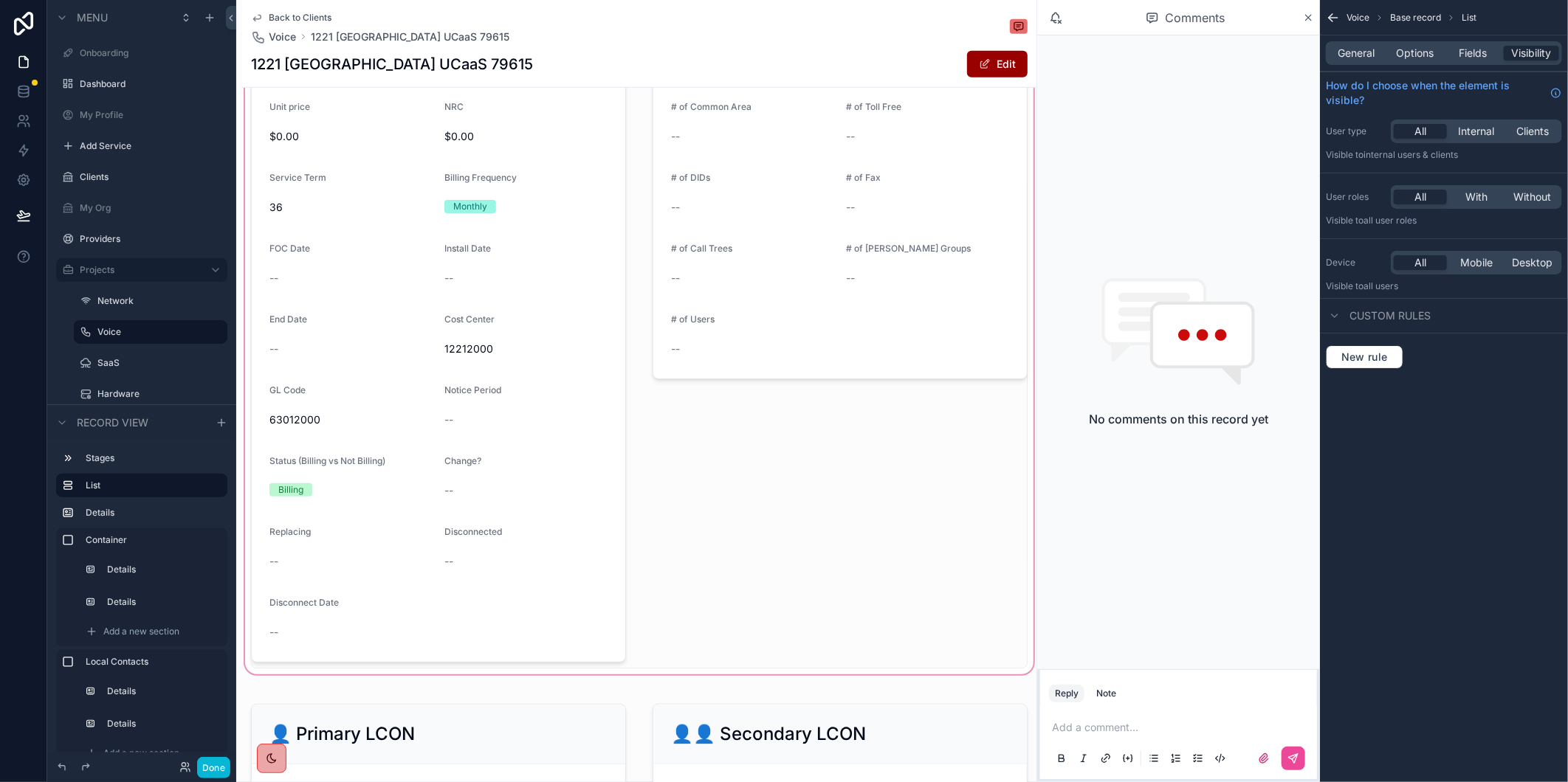
click at [299, 284] on div "scrollable content" at bounding box center [639, 342] width 794 height 669
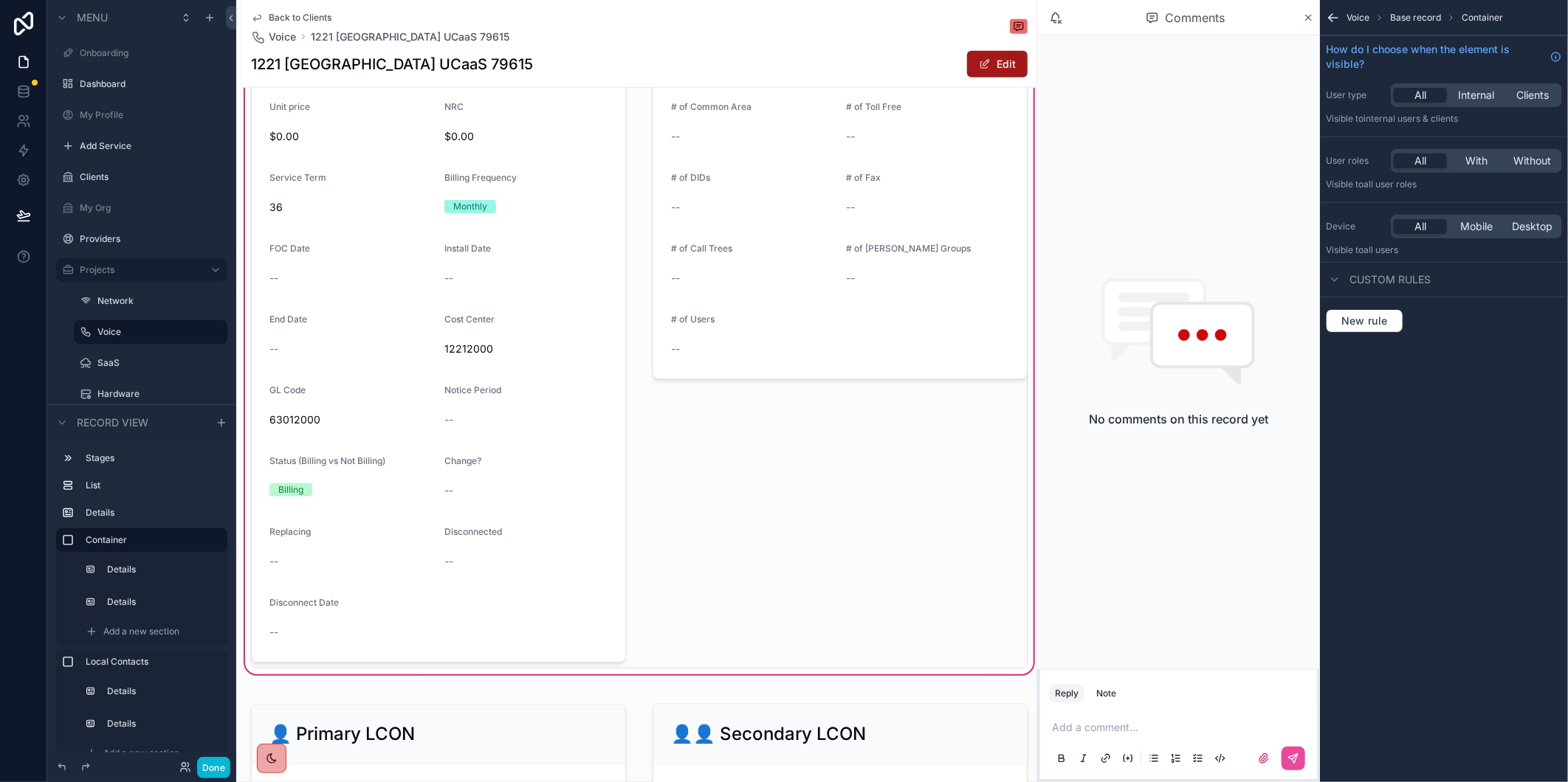
click at [984, 64] on button "Edit" at bounding box center [997, 64] width 60 height 26
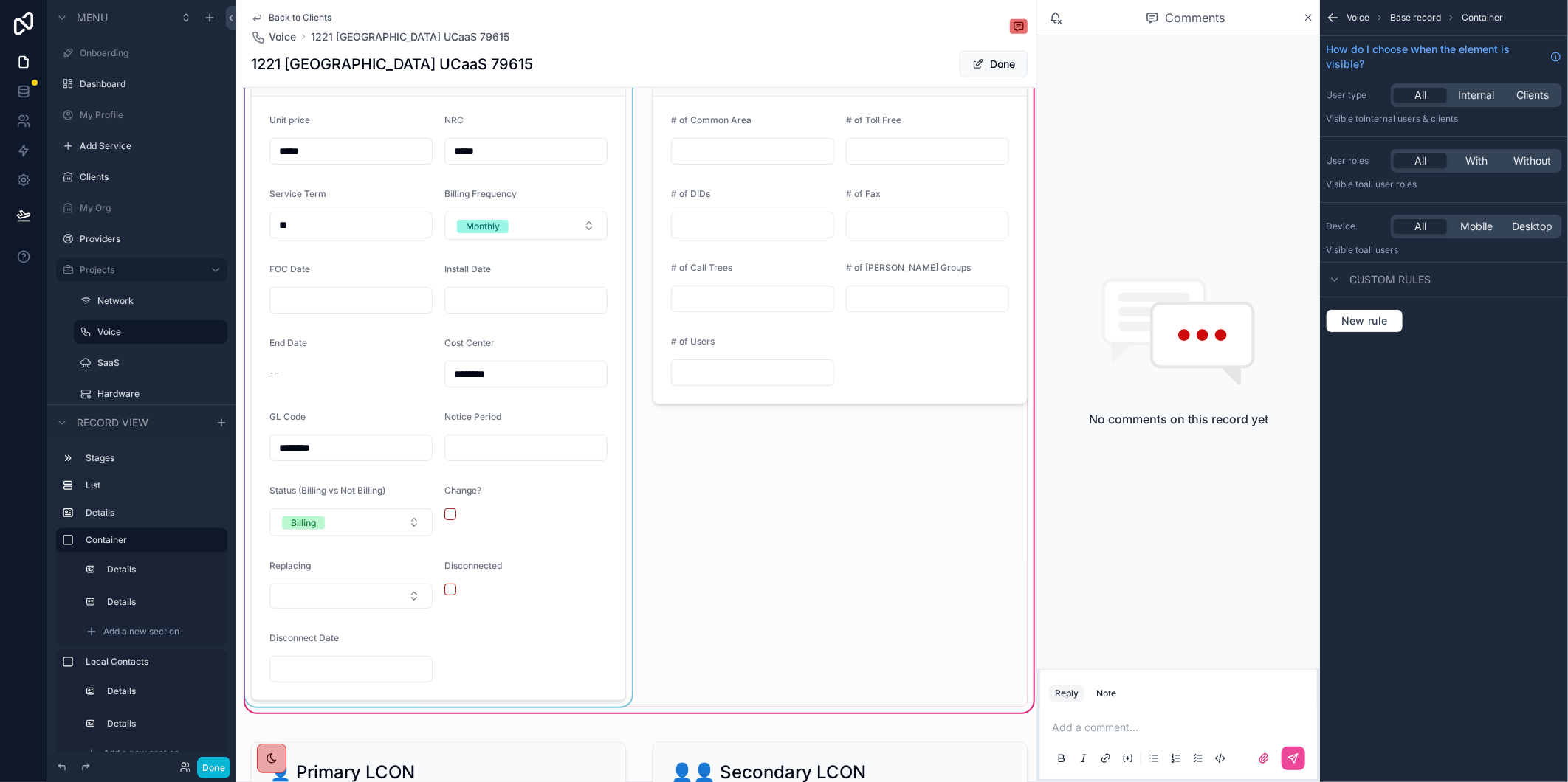
click at [292, 312] on div "scrollable content" at bounding box center [439, 368] width 393 height 677
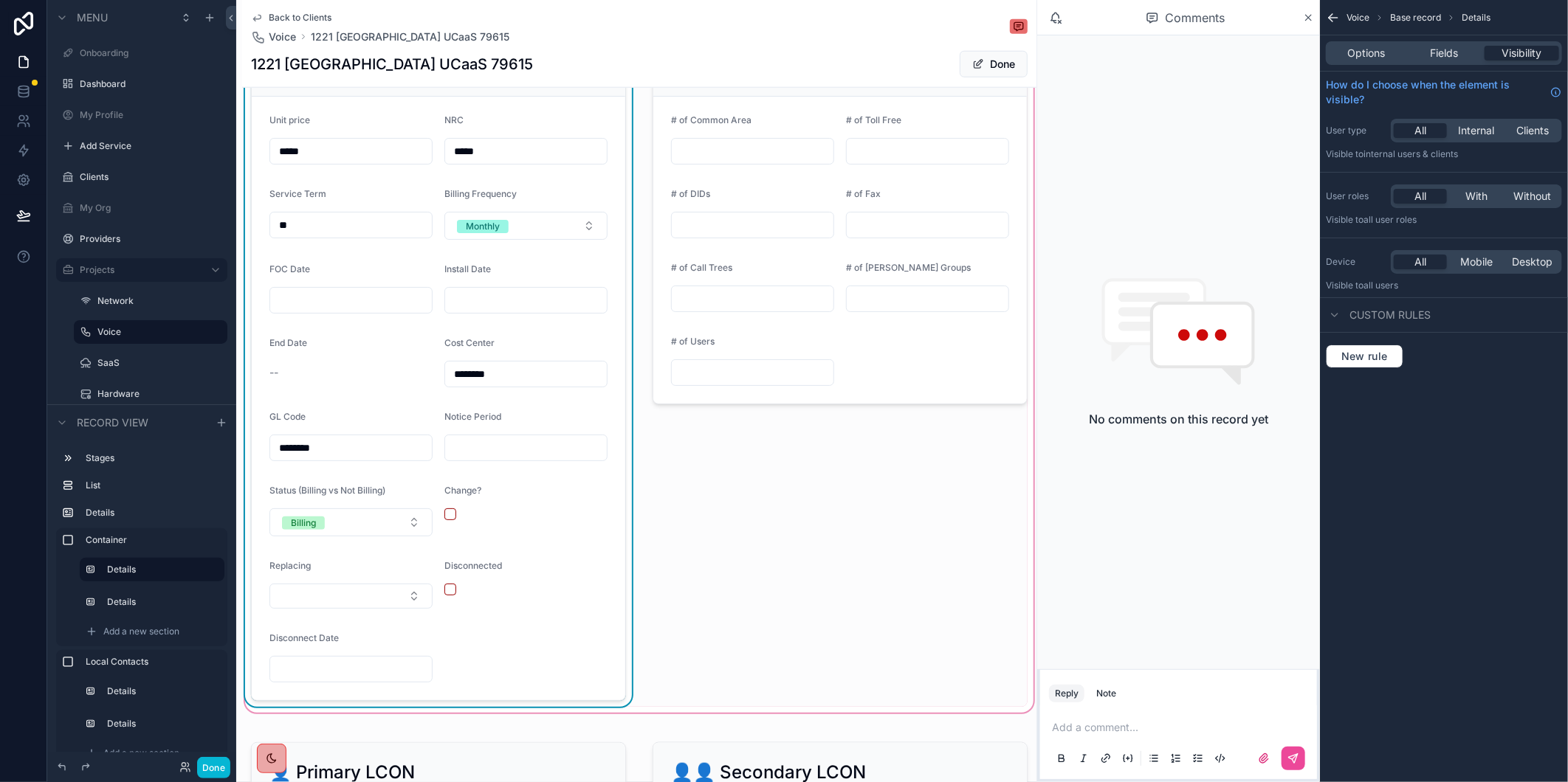
click at [292, 311] on input "scrollable content" at bounding box center [351, 300] width 161 height 21
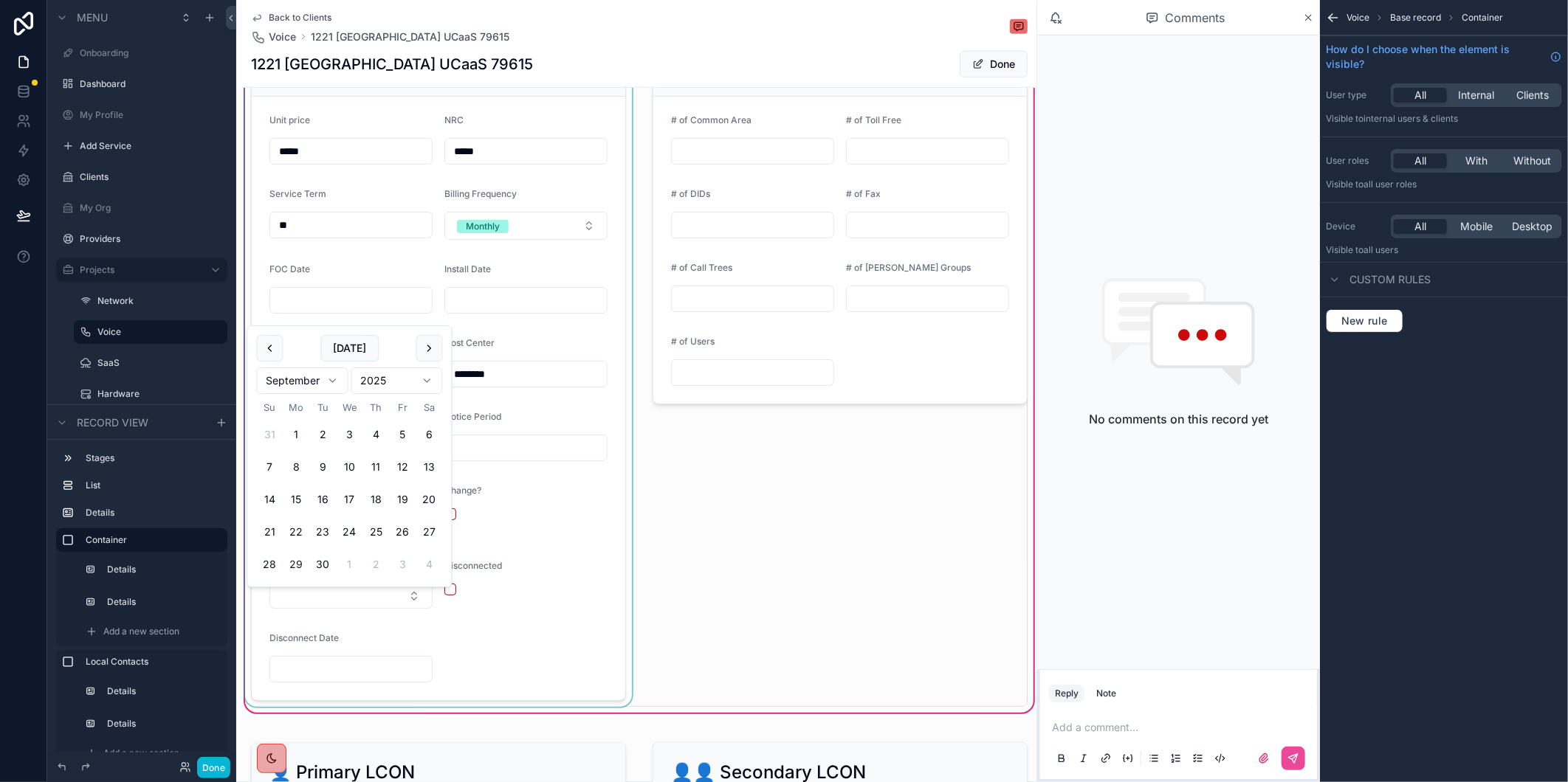
paste input "*********"
type input "*********"
click at [479, 310] on div "scrollable content" at bounding box center [439, 368] width 393 height 677
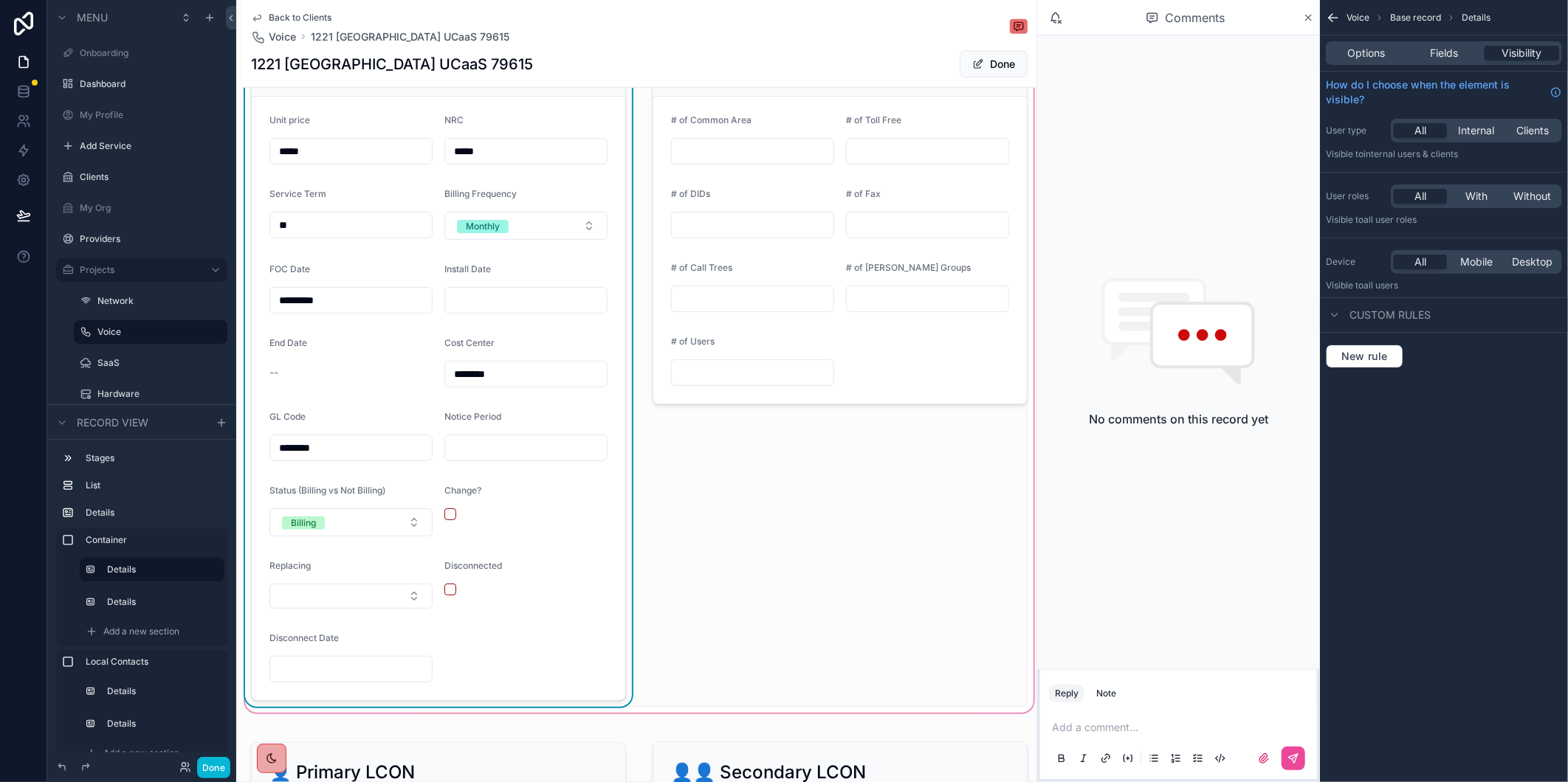
click at [479, 310] on input "scrollable content" at bounding box center [525, 300] width 161 height 21
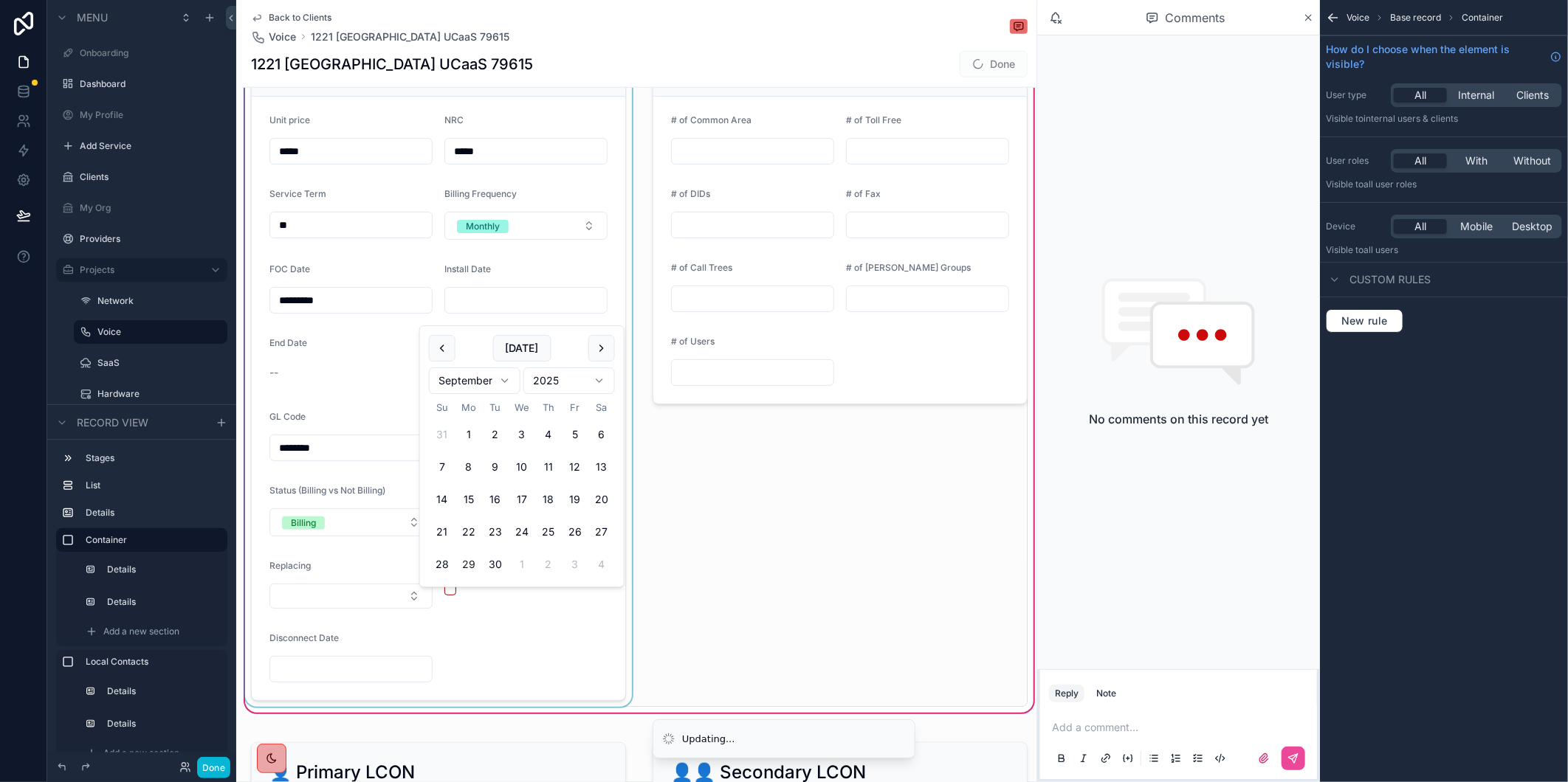
paste input "*********"
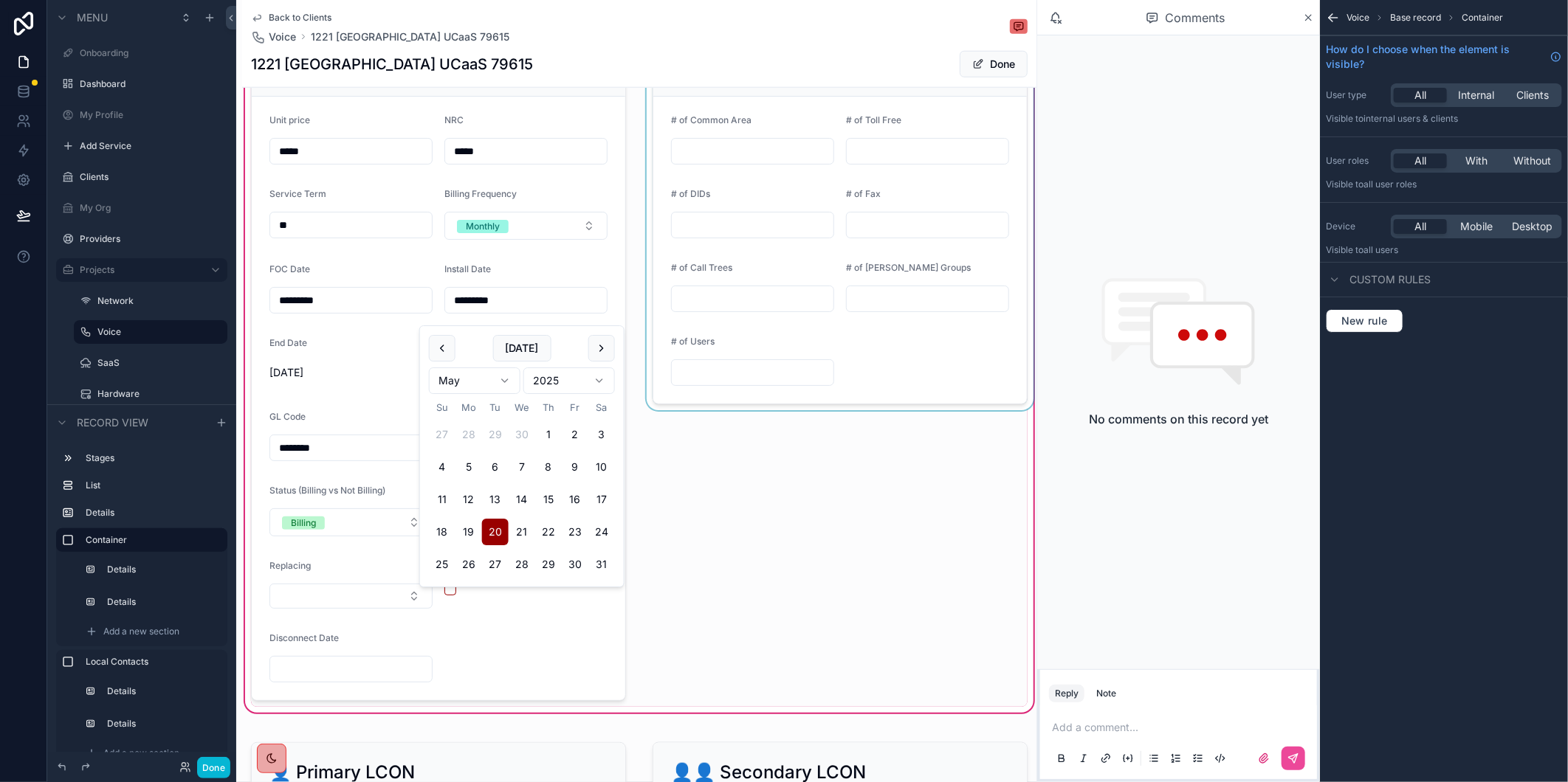
type input "*********"
click at [761, 594] on div "scrollable content" at bounding box center [840, 368] width 393 height 677
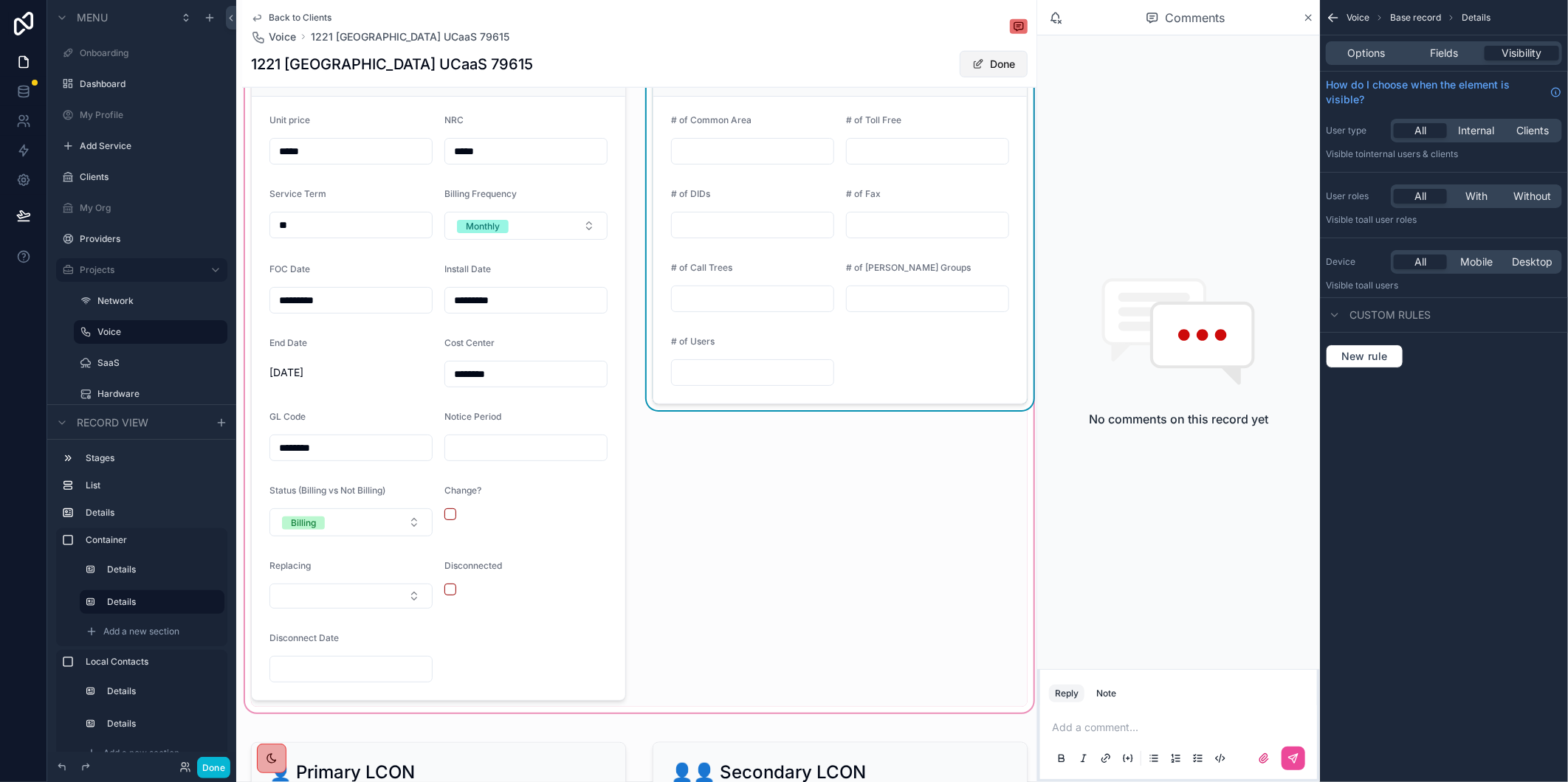
click at [994, 57] on button "Done" at bounding box center [993, 64] width 68 height 26
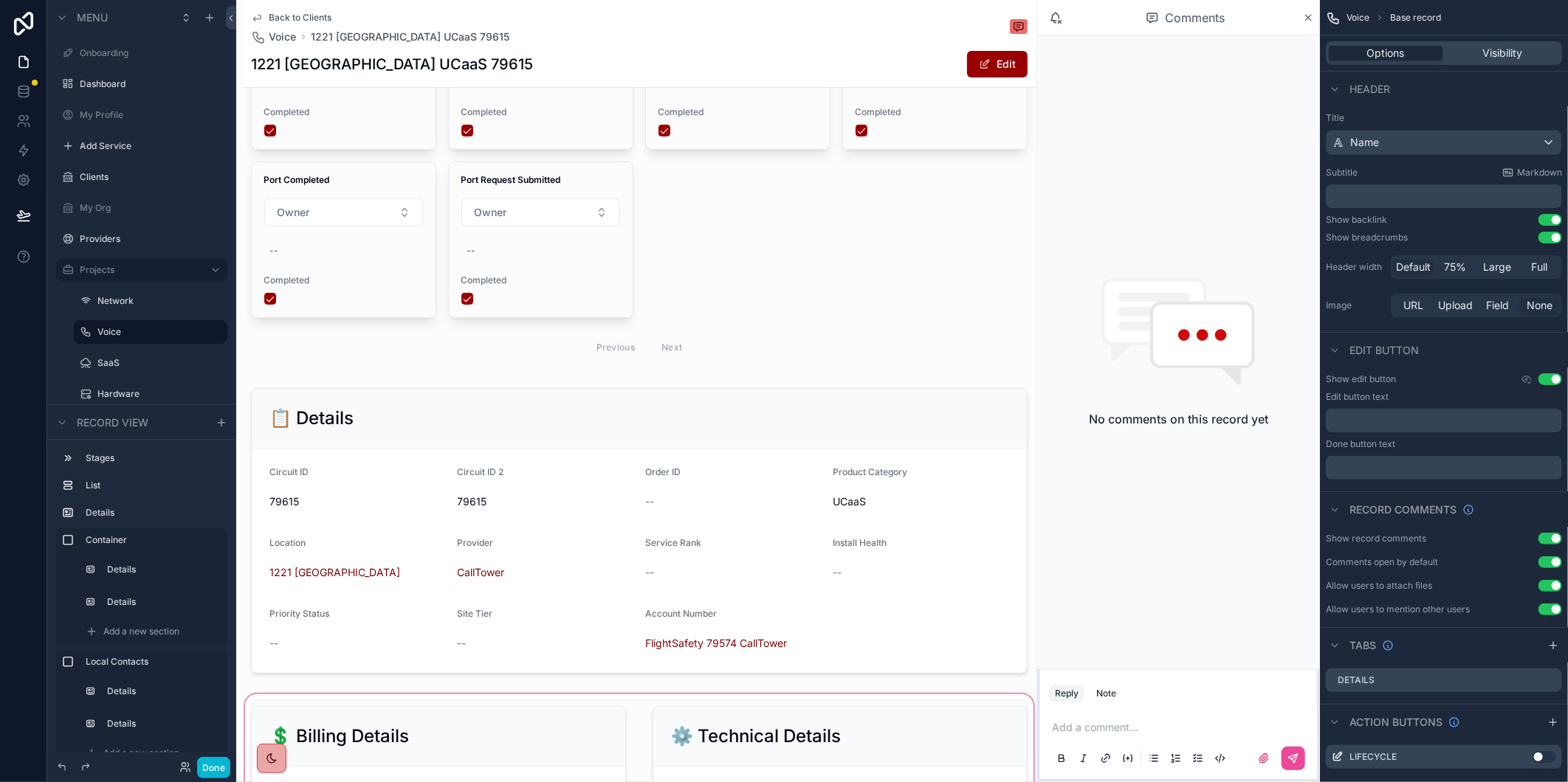
scroll to position [0, 0]
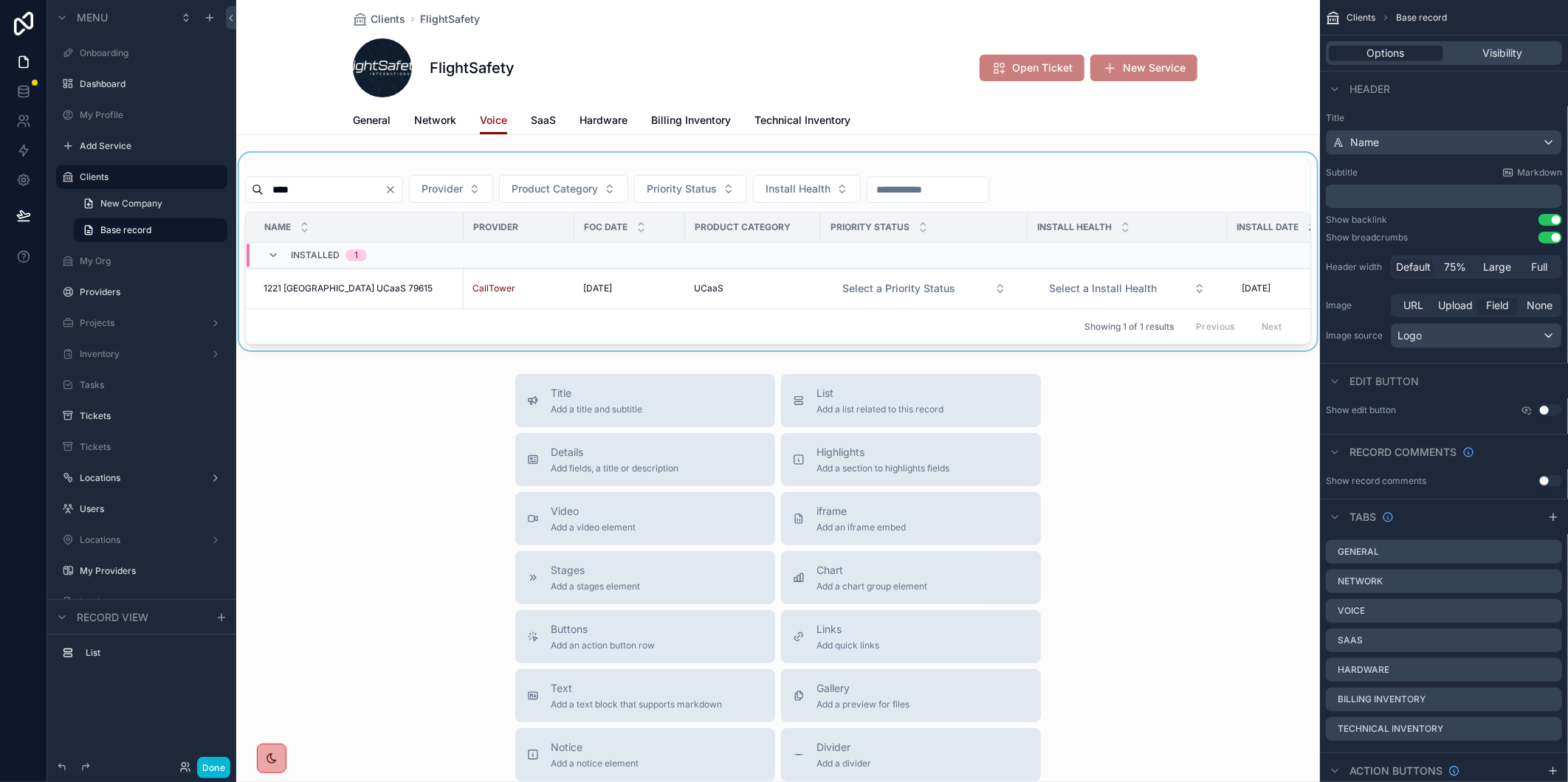
click at [423, 188] on div "scrollable content" at bounding box center [778, 252] width 1083 height 198
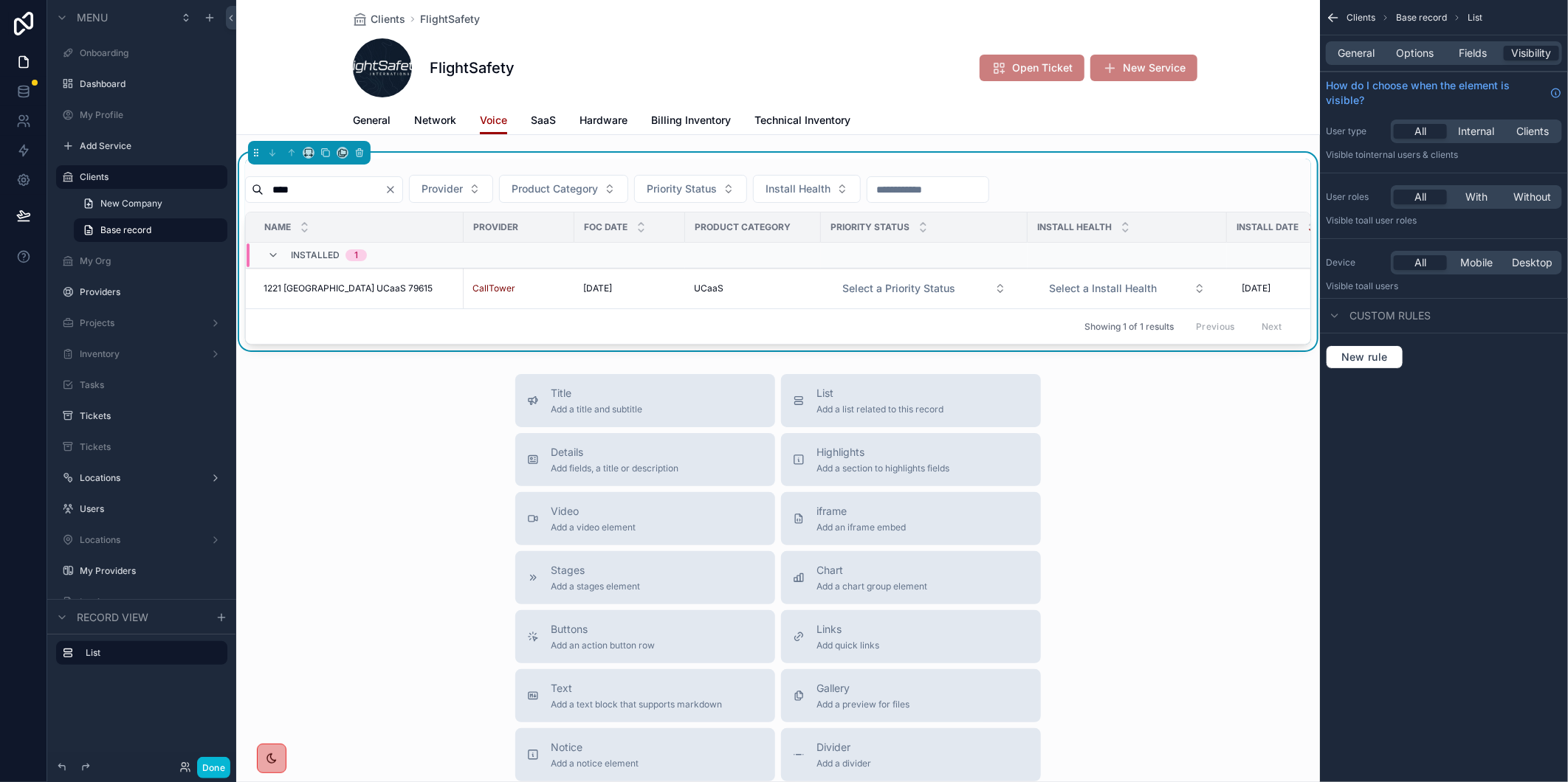
click at [397, 188] on icon "Clear" at bounding box center [390, 189] width 12 height 12
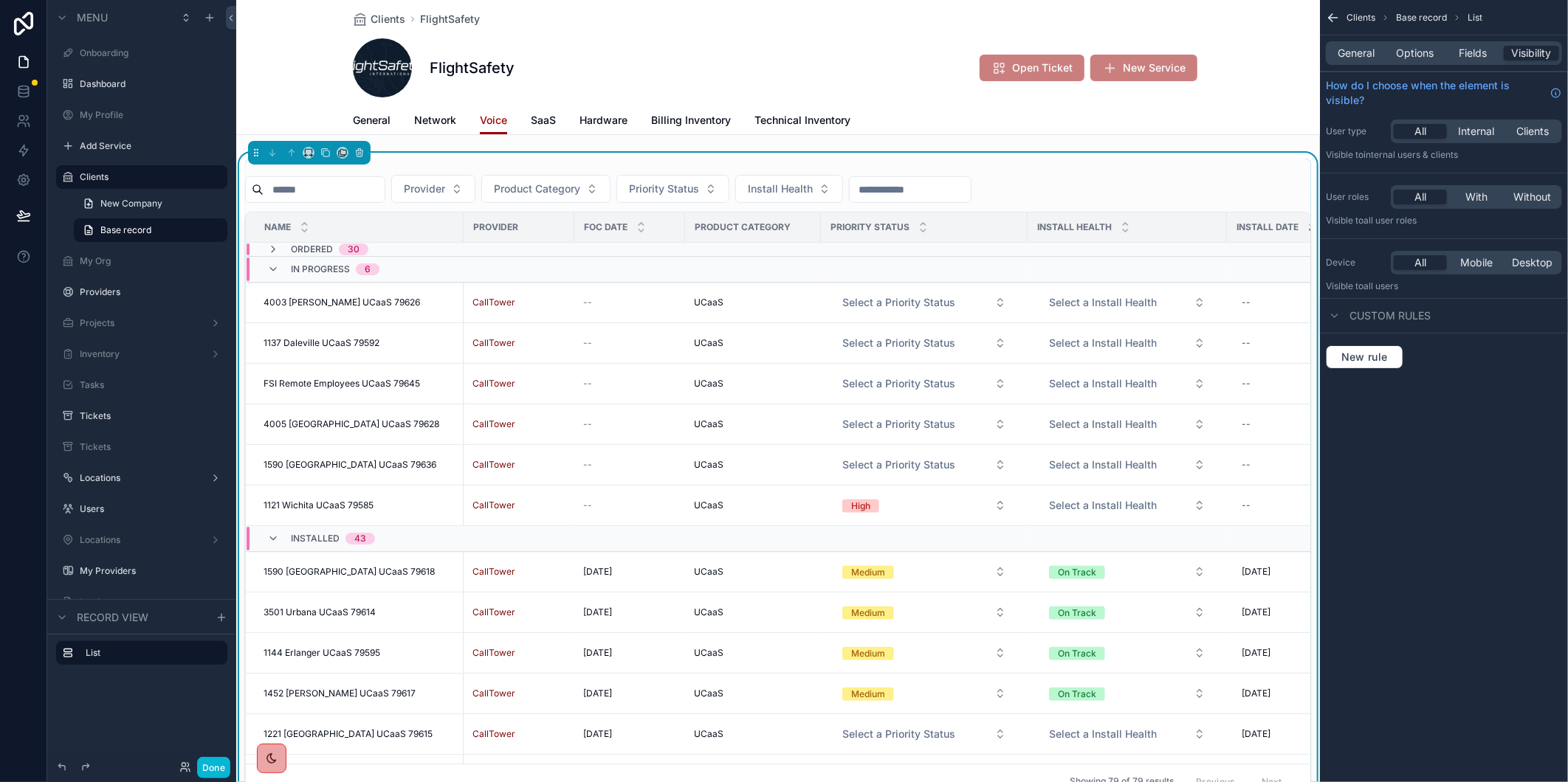
click at [312, 193] on input "scrollable content" at bounding box center [324, 189] width 121 height 21
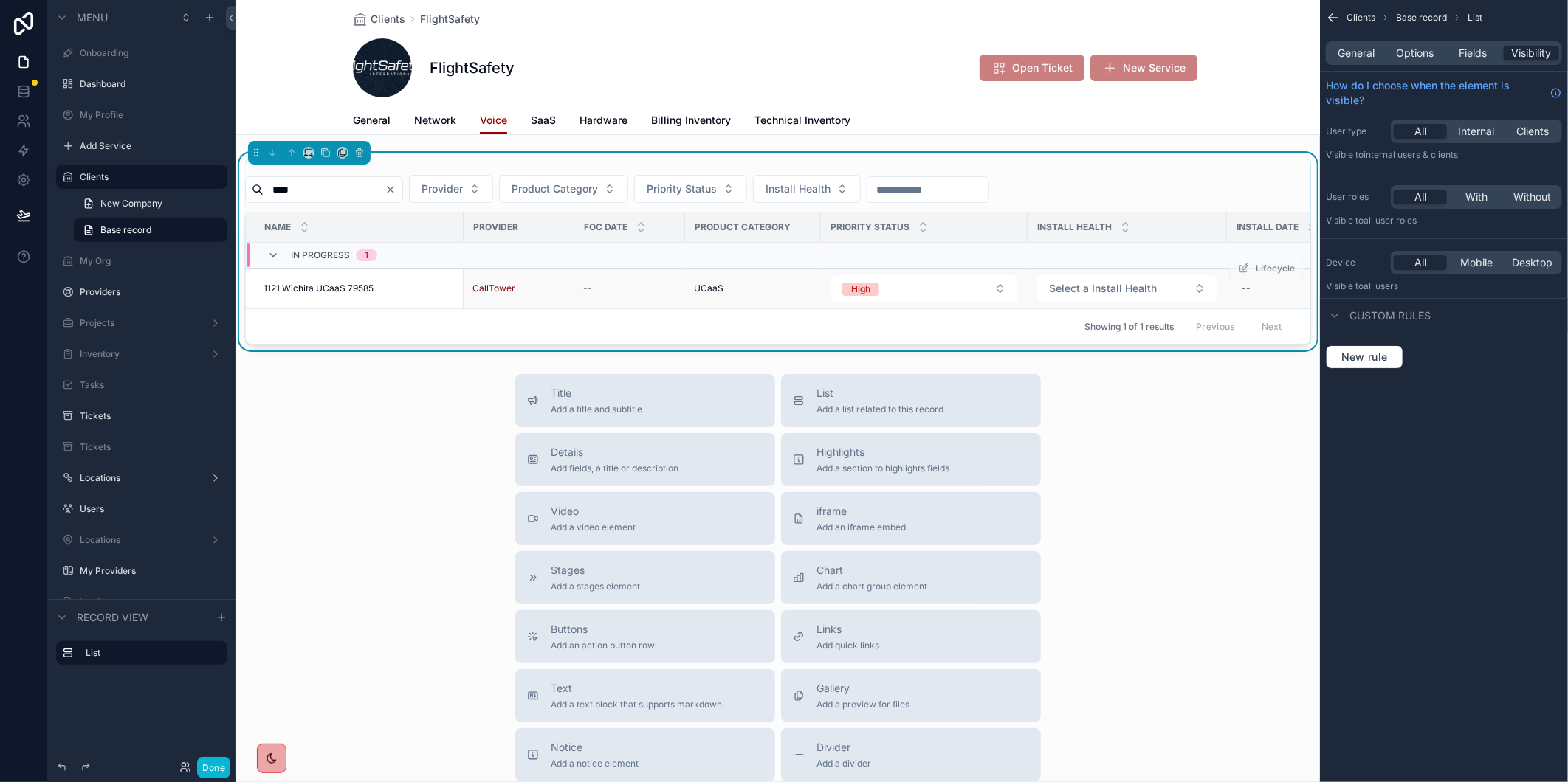
type input "****"
click at [349, 291] on span "1121 Wichita UCaaS 79585" at bounding box center [318, 288] width 110 height 12
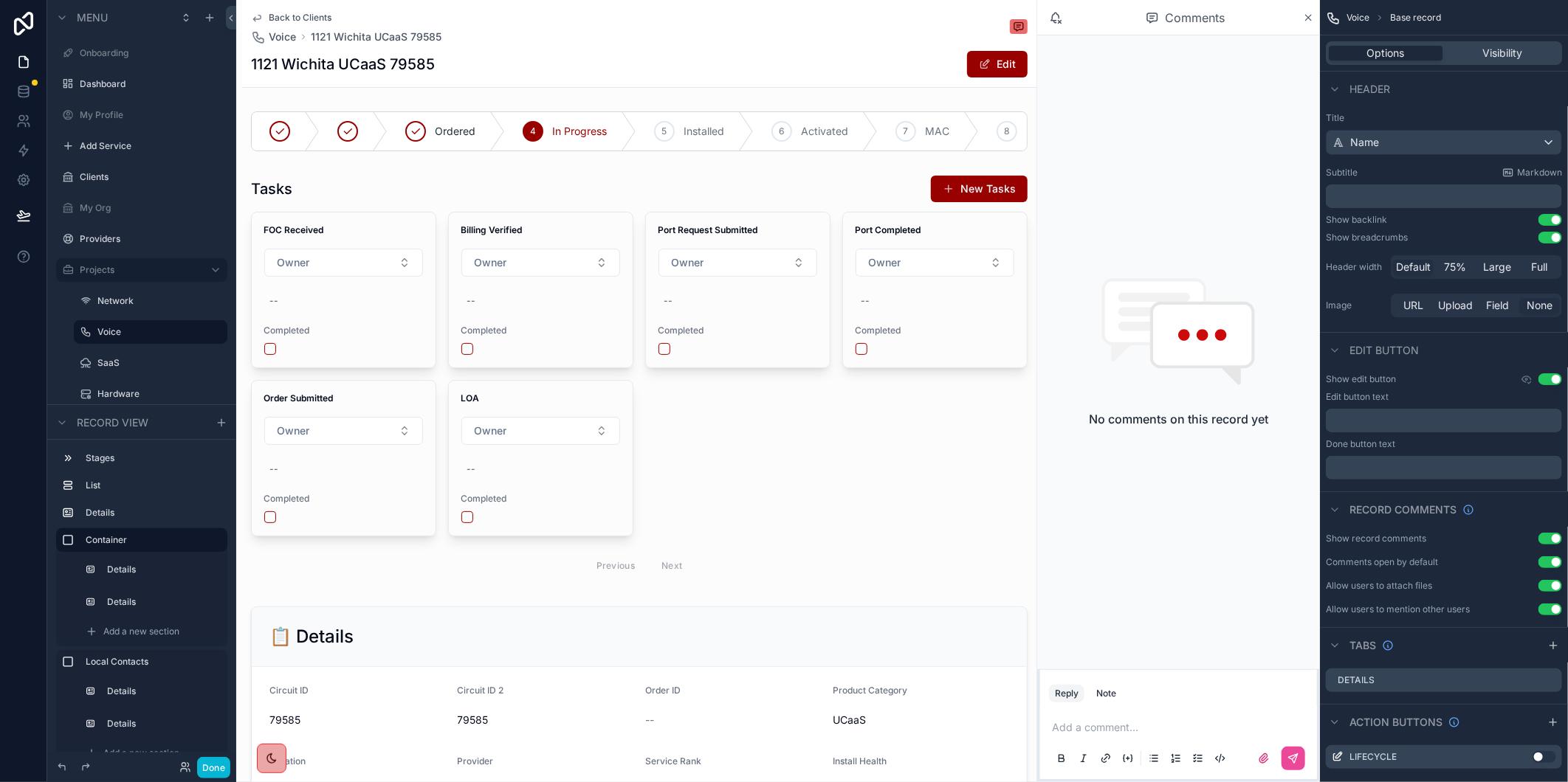
click at [424, 68] on h1 "1121 Wichita UCaaS 79585" at bounding box center [343, 64] width 184 height 21
drag, startPoint x: 424, startPoint y: 68, endPoint x: 560, endPoint y: 62, distance: 136.1
click at [648, 68] on div "1121 Wichita UCaaS 79585 Edit" at bounding box center [640, 64] width 777 height 28
click at [431, 63] on h1 "1121 Wichita UCaaS 79585" at bounding box center [343, 64] width 184 height 21
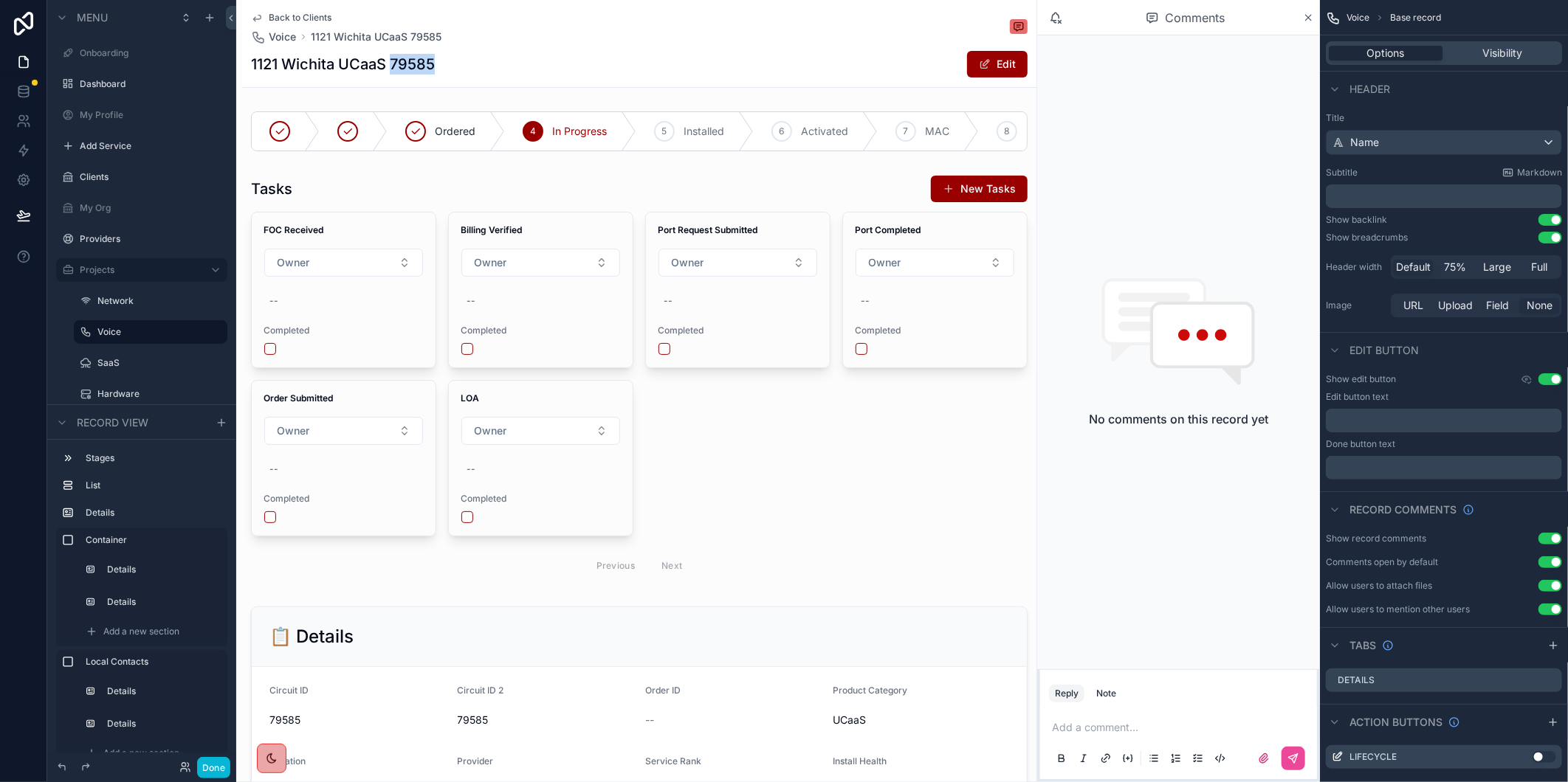
copy h1 "79585"
click at [669, 124] on div "scrollable content" at bounding box center [639, 131] width 794 height 51
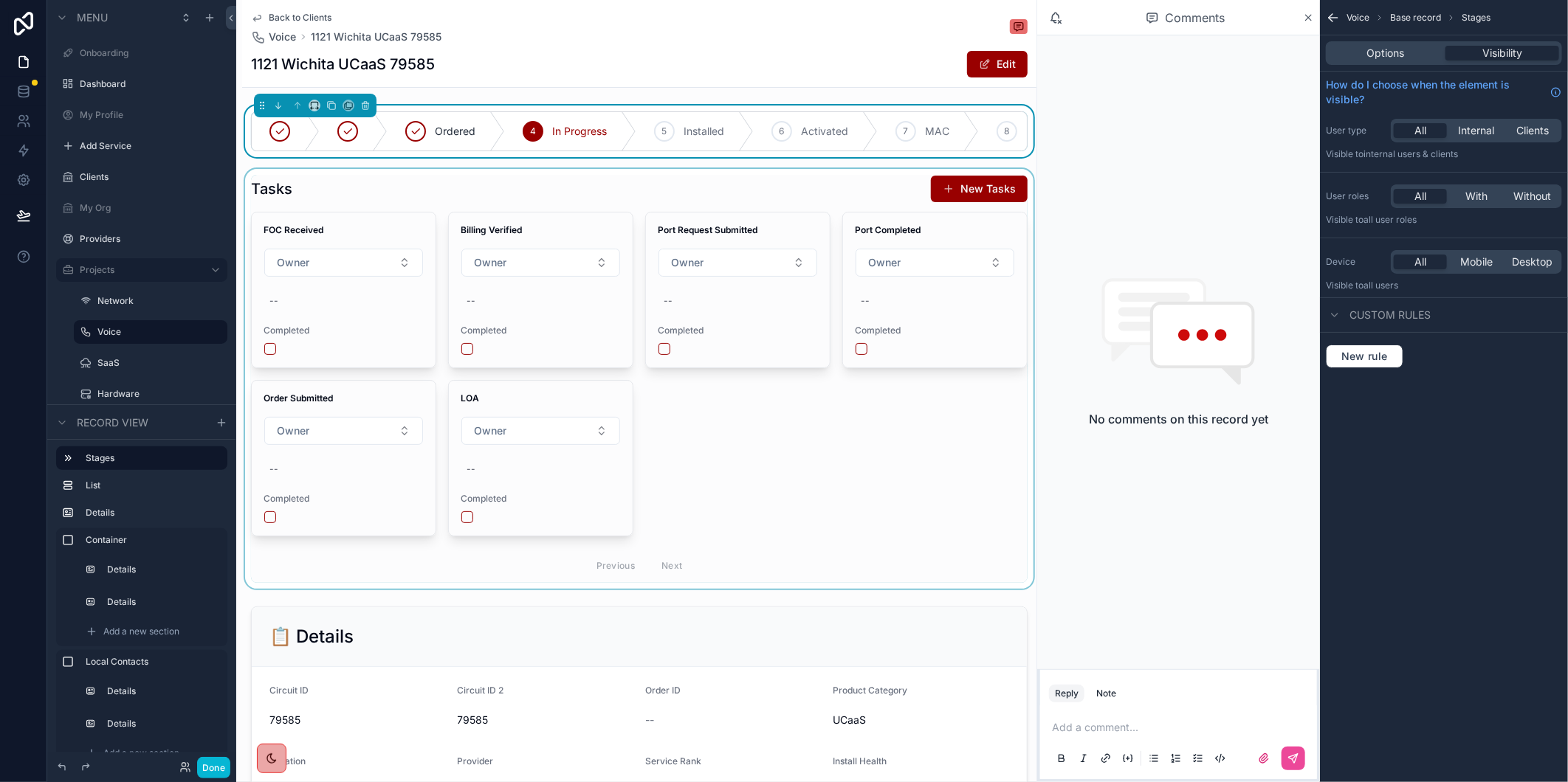
click at [290, 312] on div "scrollable content" at bounding box center [639, 379] width 794 height 420
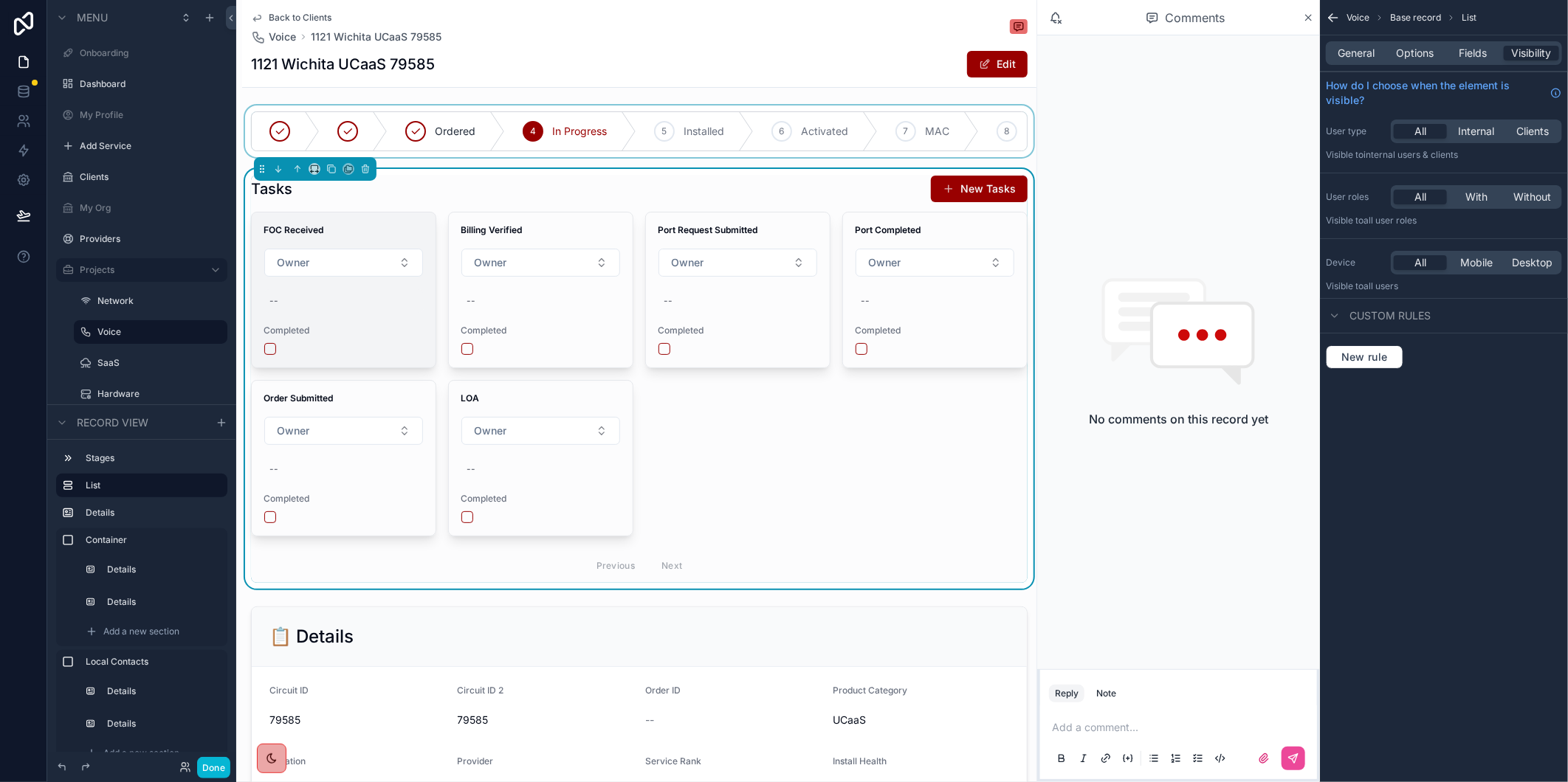
click at [280, 312] on div "--" at bounding box center [343, 301] width 160 height 23
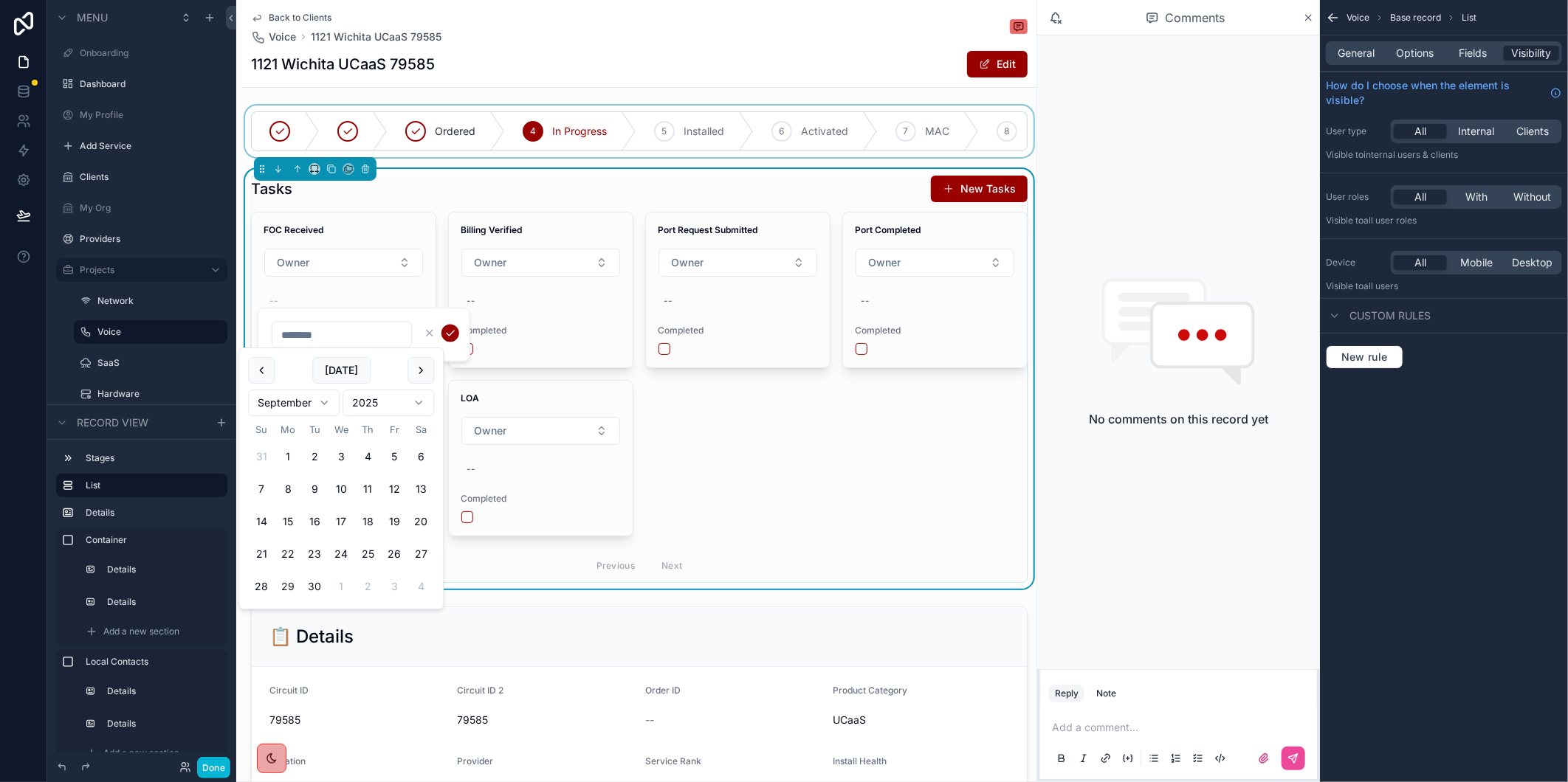
click at [311, 332] on input "scrollable content" at bounding box center [342, 334] width 139 height 21
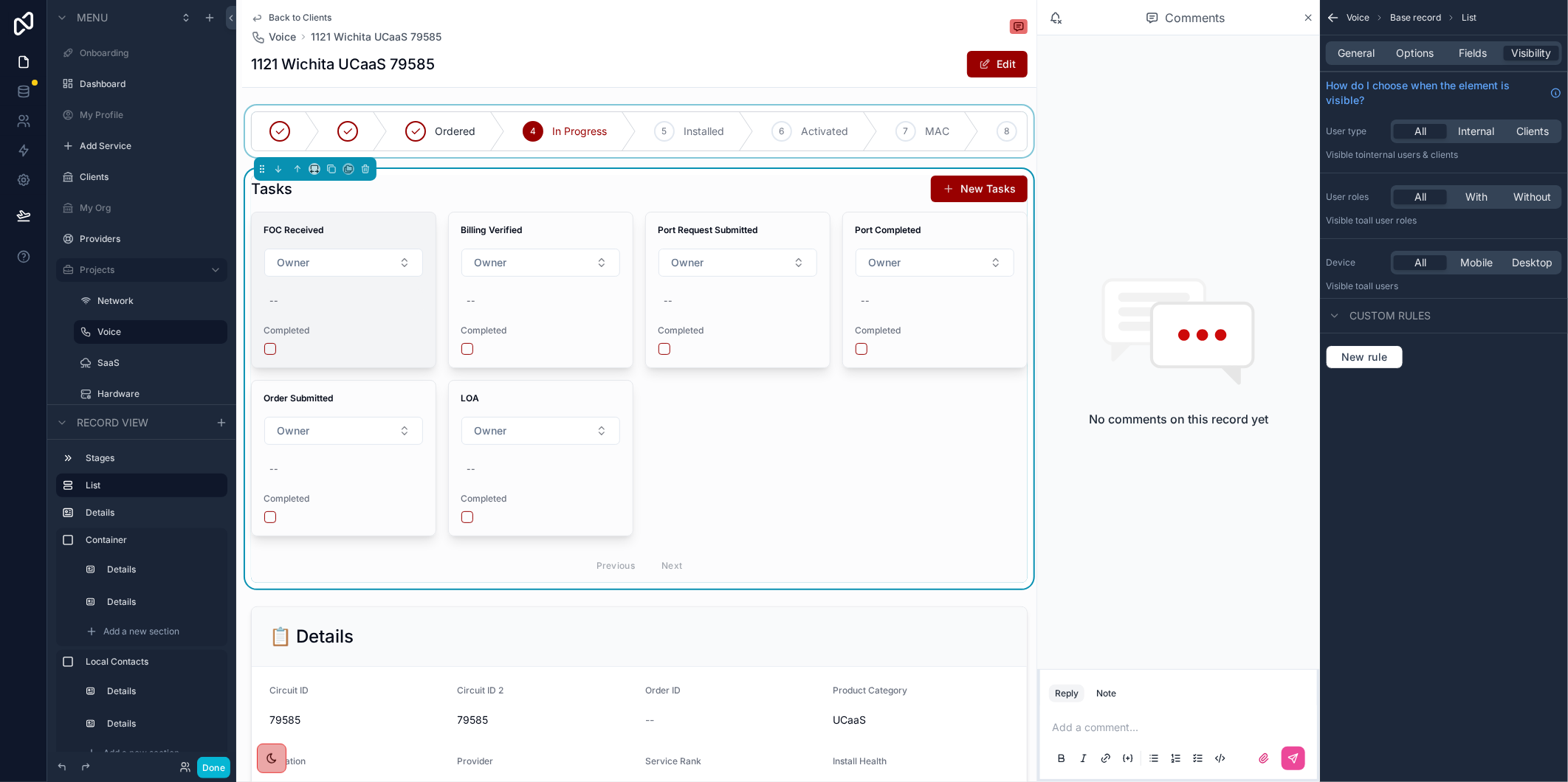
click at [320, 313] on div "--" at bounding box center [343, 301] width 160 height 23
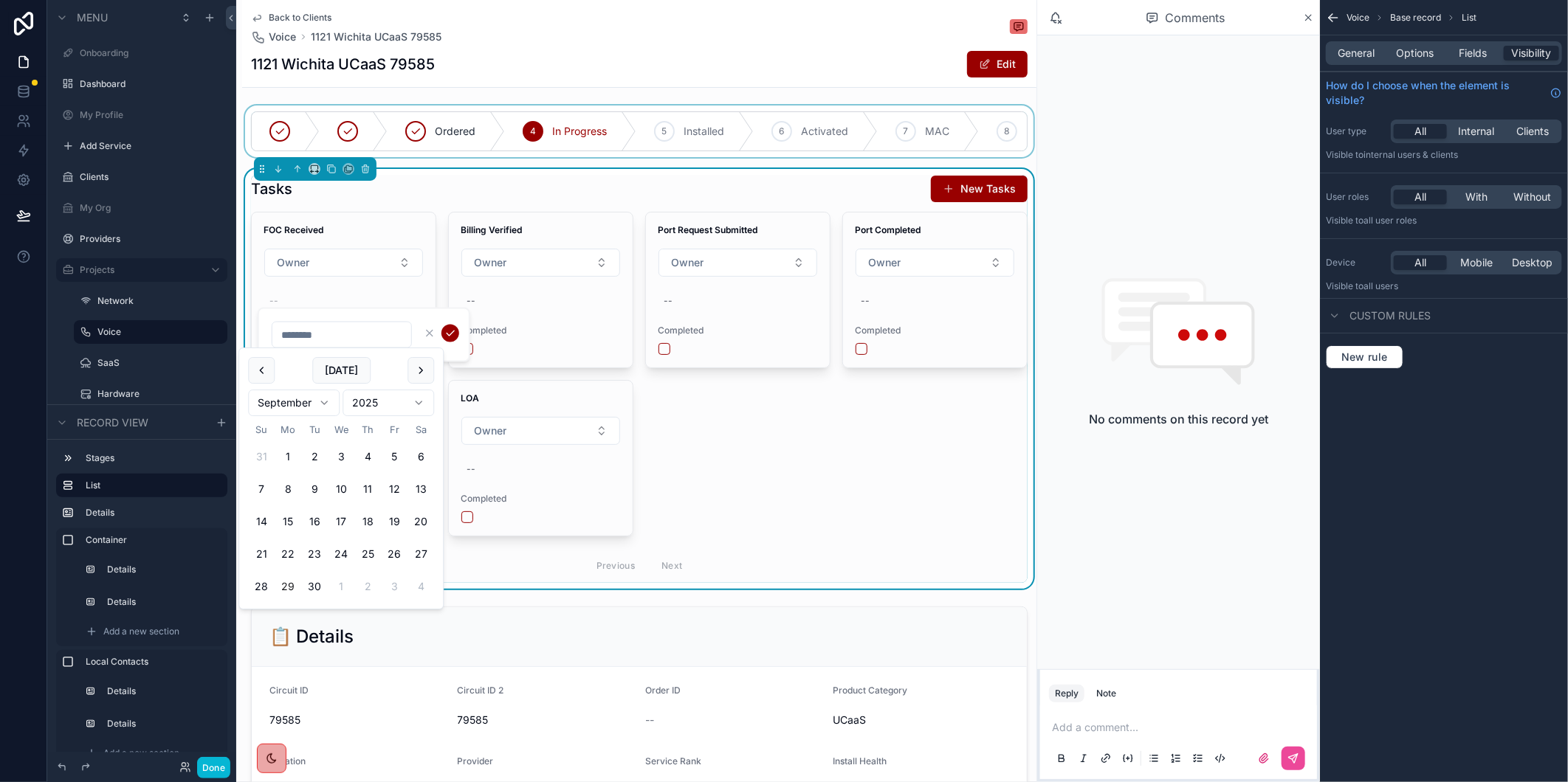
click at [324, 329] on input "scrollable content" at bounding box center [342, 334] width 139 height 21
type input "*********"
click at [810, 511] on div "FOC Received Owner -- Completed Billing Verified Owner -- Completed Port Reques…" at bounding box center [640, 397] width 777 height 371
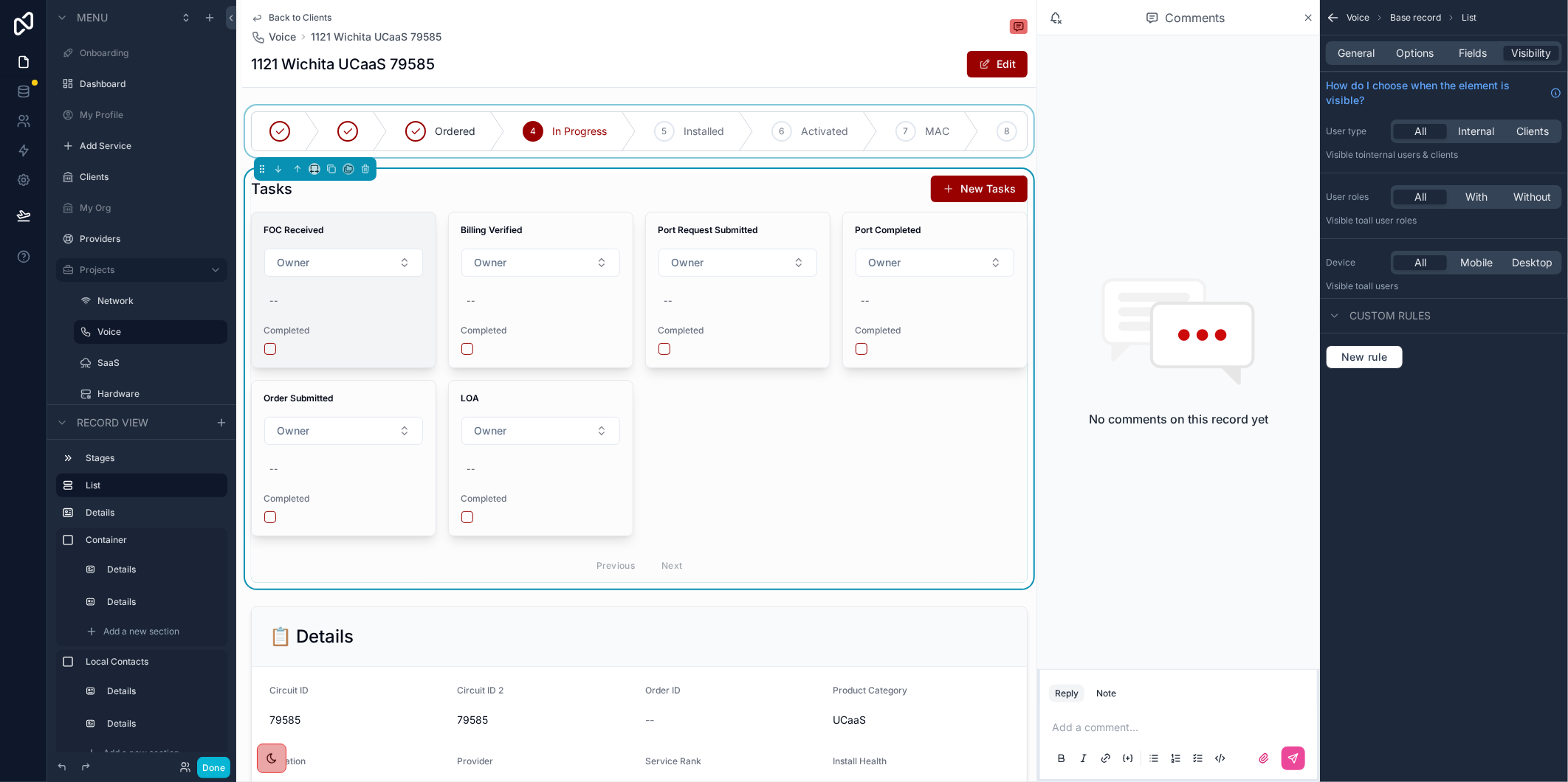
click at [311, 308] on div "--" at bounding box center [343, 301] width 160 height 23
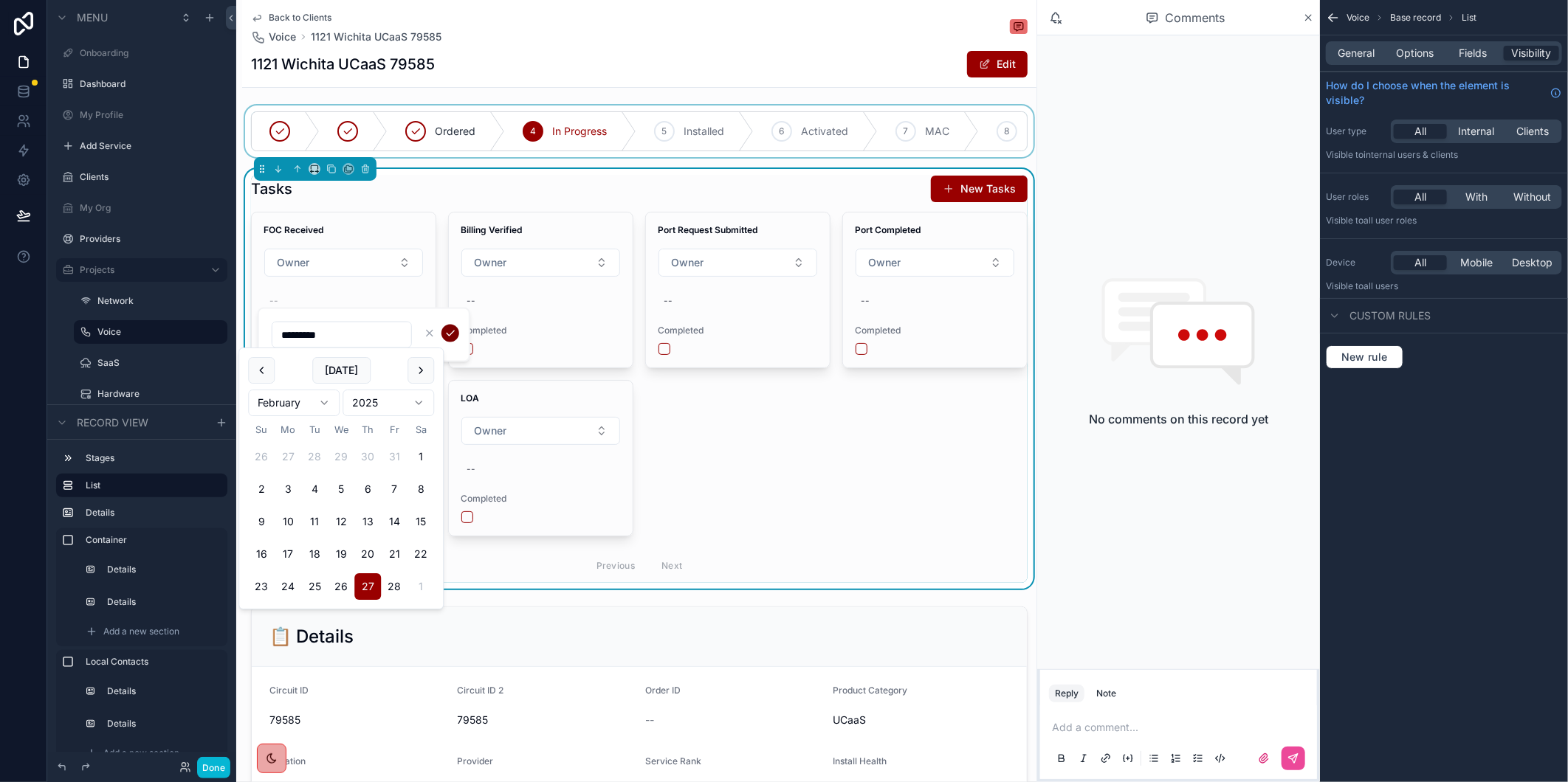
click at [447, 330] on icon "scrollable content" at bounding box center [450, 333] width 12 height 12
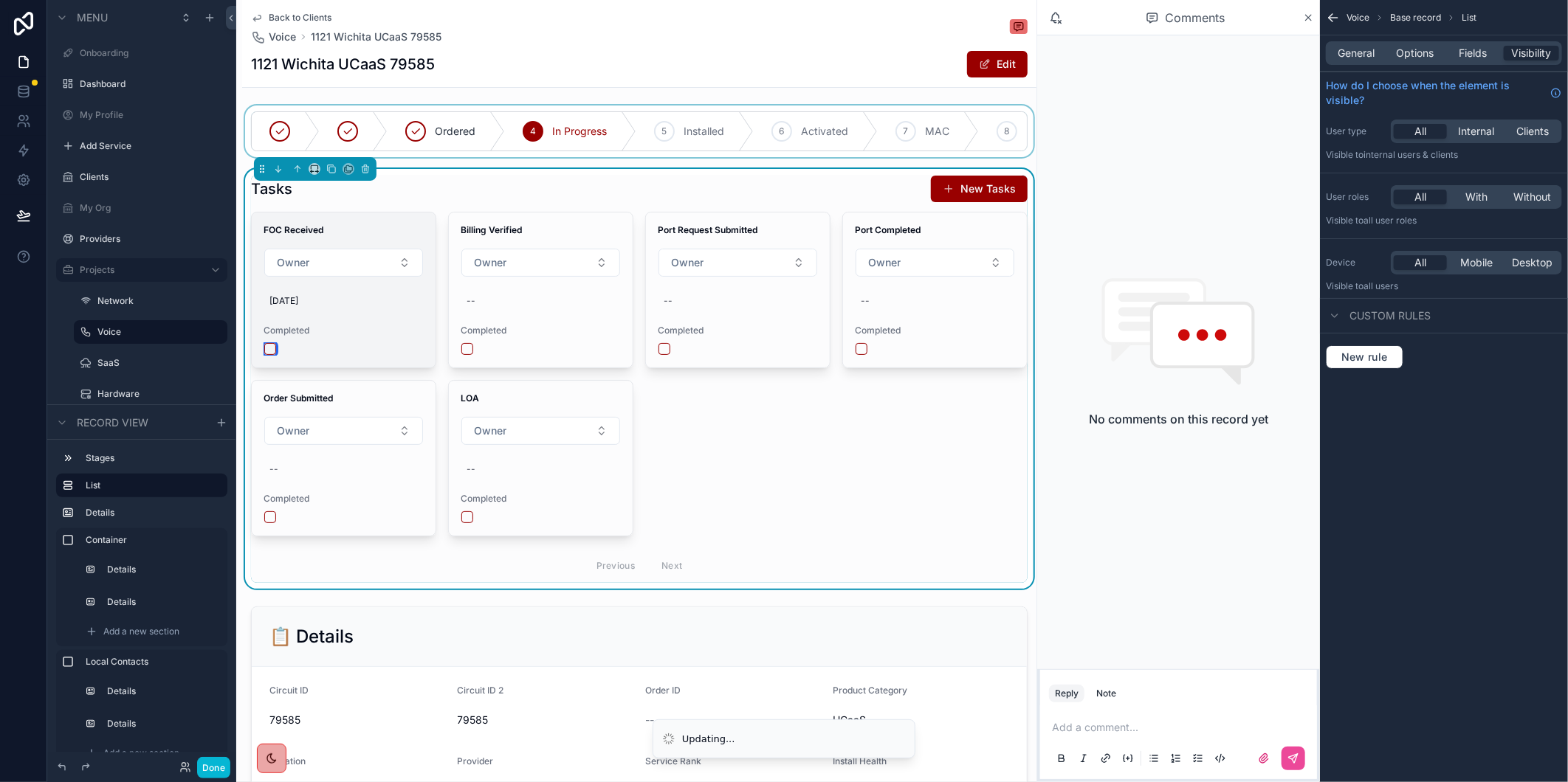
click at [266, 355] on button "scrollable content" at bounding box center [269, 349] width 12 height 12
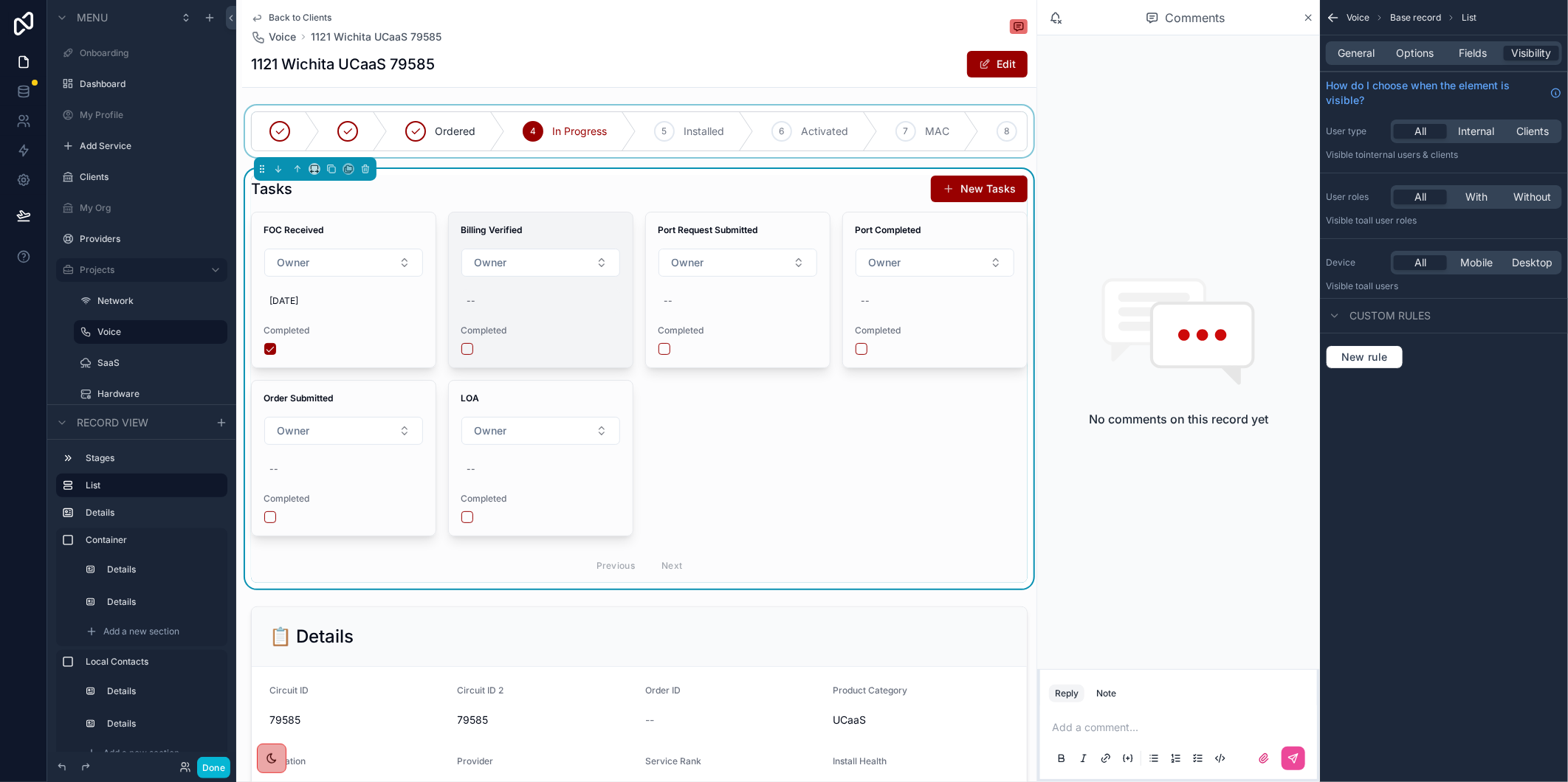
click at [470, 307] on div "--" at bounding box center [471, 301] width 9 height 12
click at [463, 355] on button "scrollable content" at bounding box center [467, 349] width 12 height 12
click at [466, 355] on button "scrollable content" at bounding box center [467, 349] width 12 height 12
click at [503, 312] on div "--" at bounding box center [541, 301] width 160 height 23
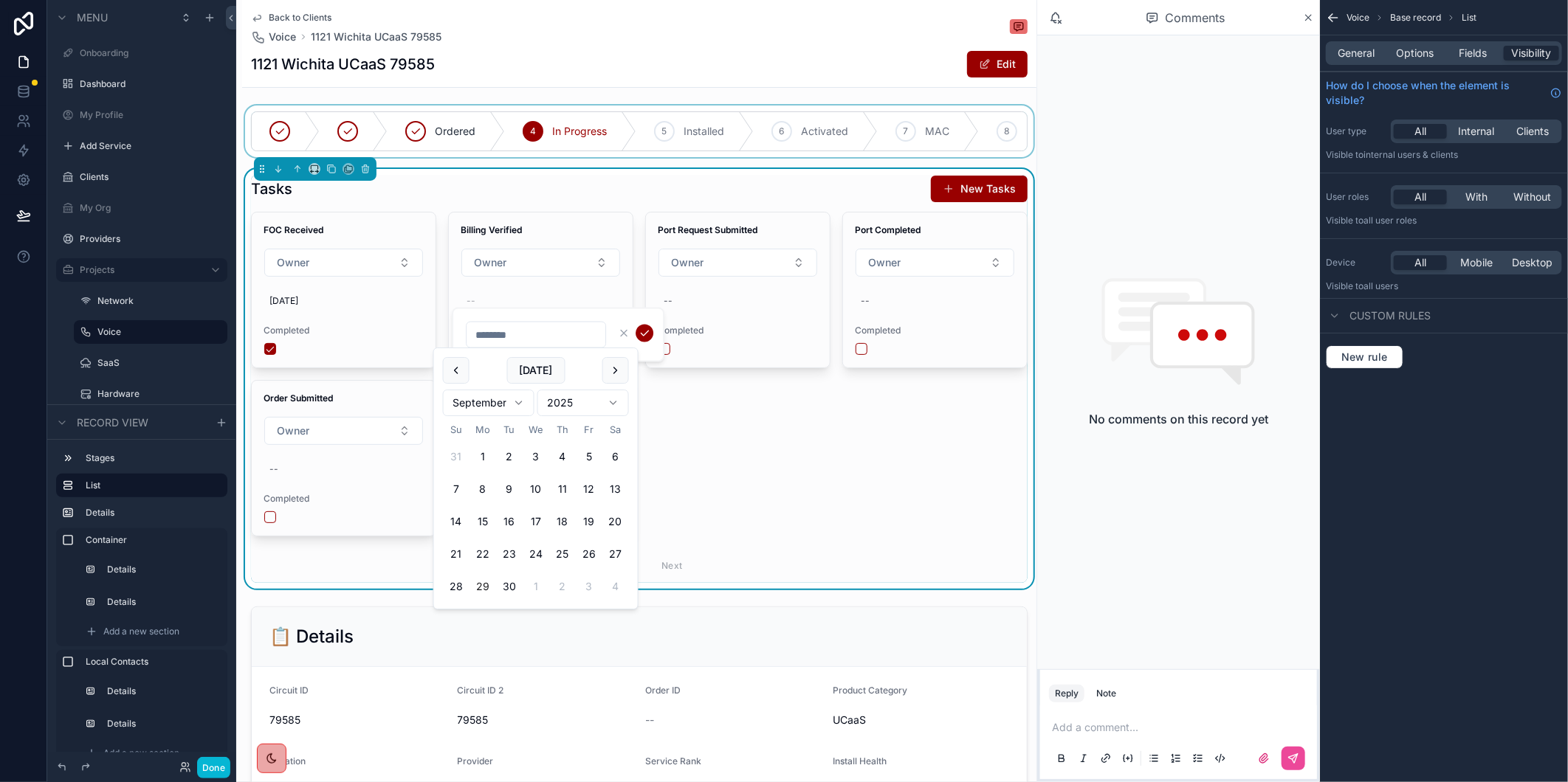
click at [484, 585] on button "29" at bounding box center [482, 586] width 26 height 26
type input "*********"
click at [640, 335] on icon "scrollable content" at bounding box center [644, 333] width 12 height 12
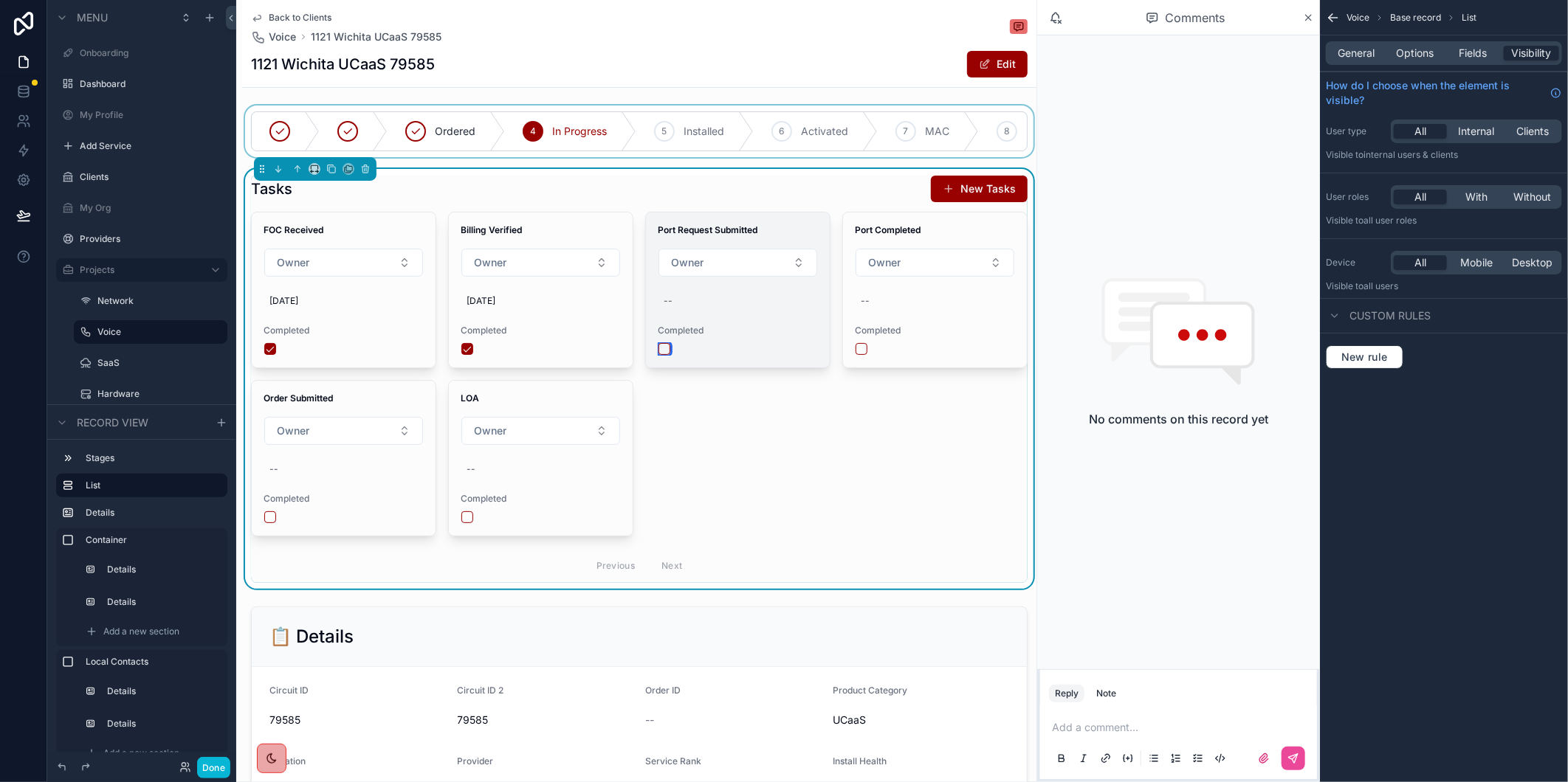
click at [659, 355] on button "scrollable content" at bounding box center [664, 349] width 12 height 12
click at [889, 313] on div "--" at bounding box center [935, 301] width 160 height 23
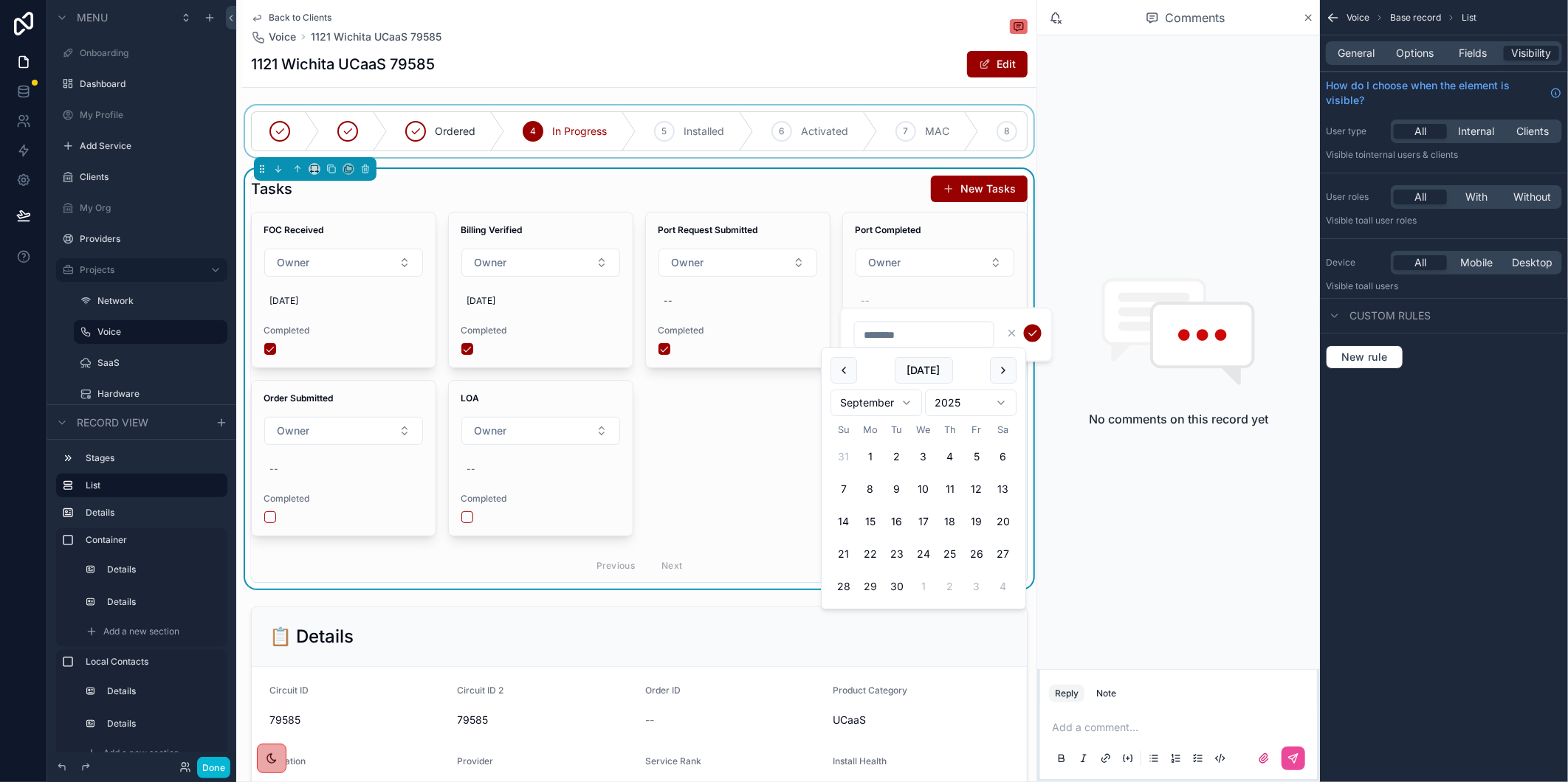
type input "*********"
click at [1031, 331] on icon "scrollable content" at bounding box center [1032, 333] width 12 height 12
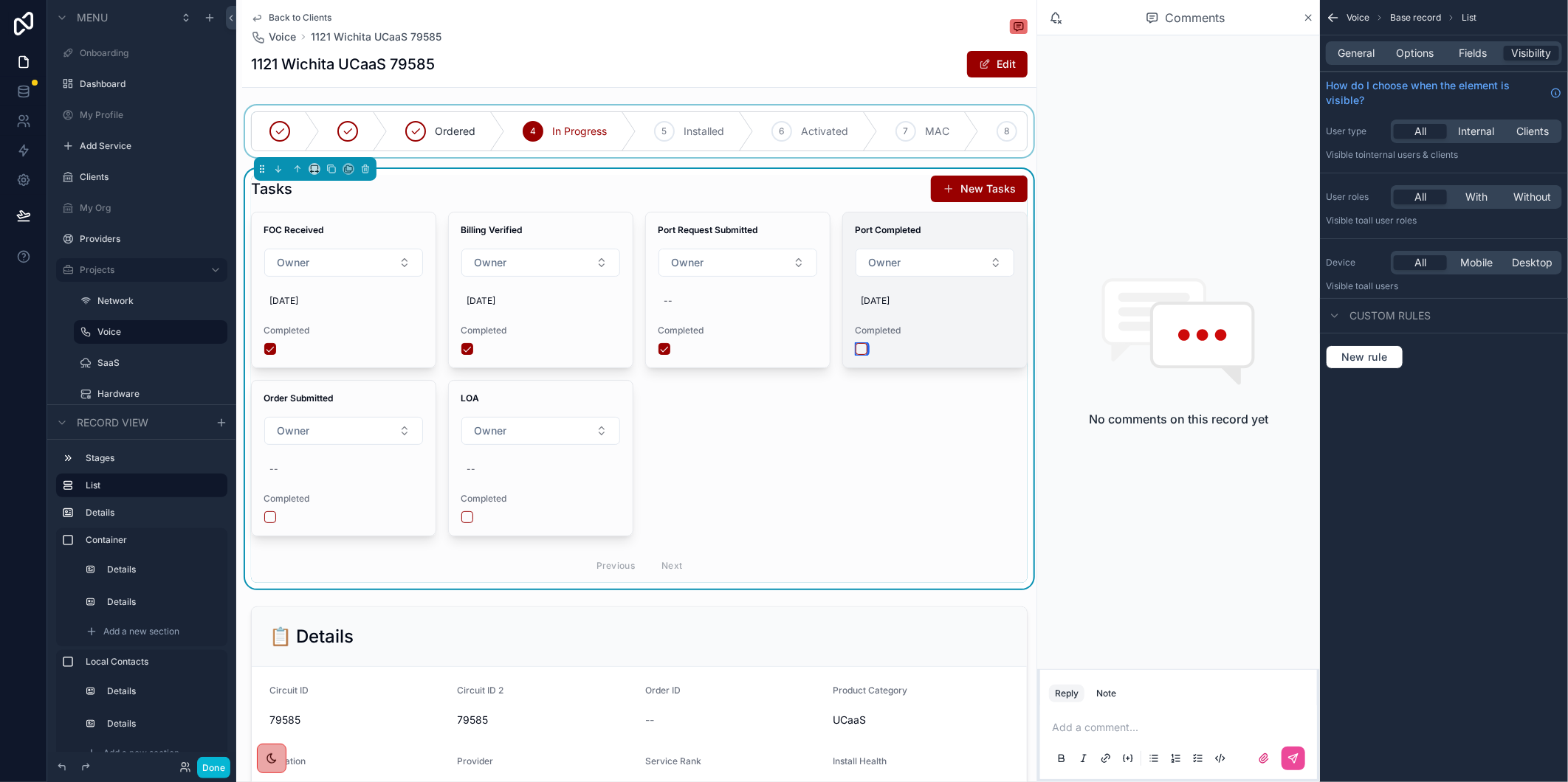
click at [855, 355] on button "scrollable content" at bounding box center [861, 349] width 12 height 12
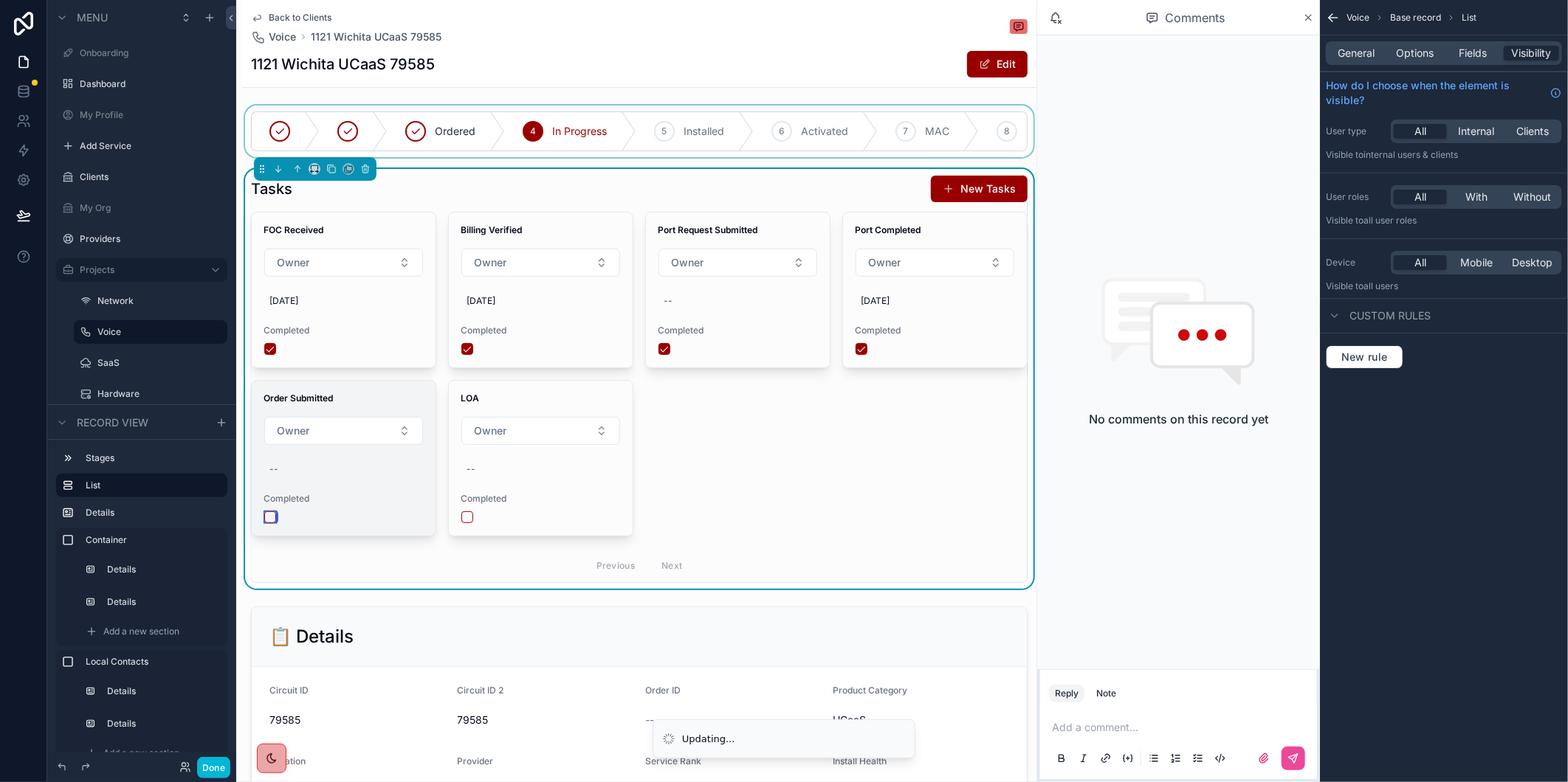
click at [269, 523] on button "scrollable content" at bounding box center [269, 517] width 12 height 12
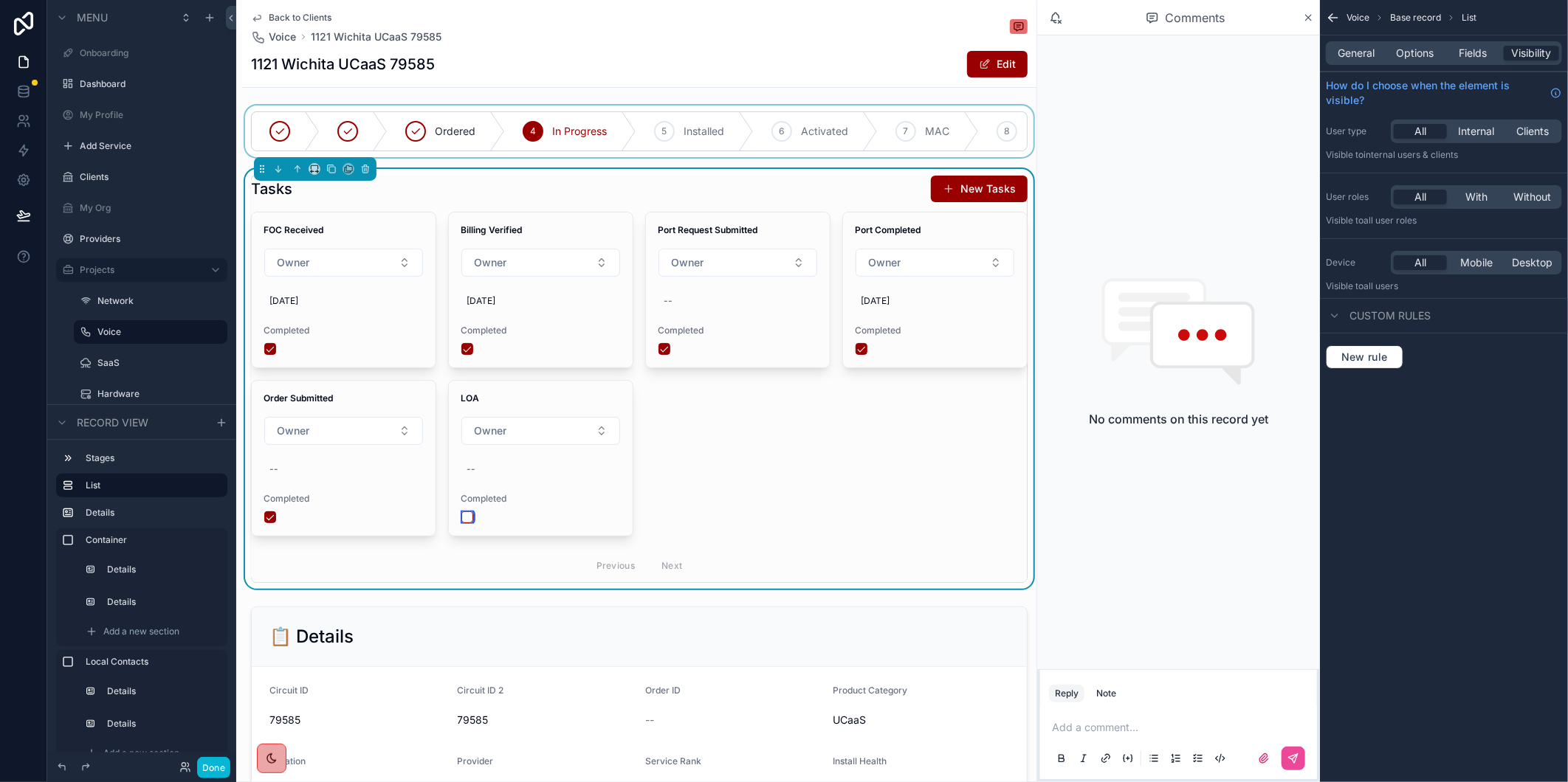
click at [461, 523] on button "scrollable content" at bounding box center [467, 517] width 12 height 12
click at [779, 474] on div "FOC Received Owner [DATE] Completed Billing Verified Owner [DATE] Completed Por…" at bounding box center [640, 397] width 777 height 371
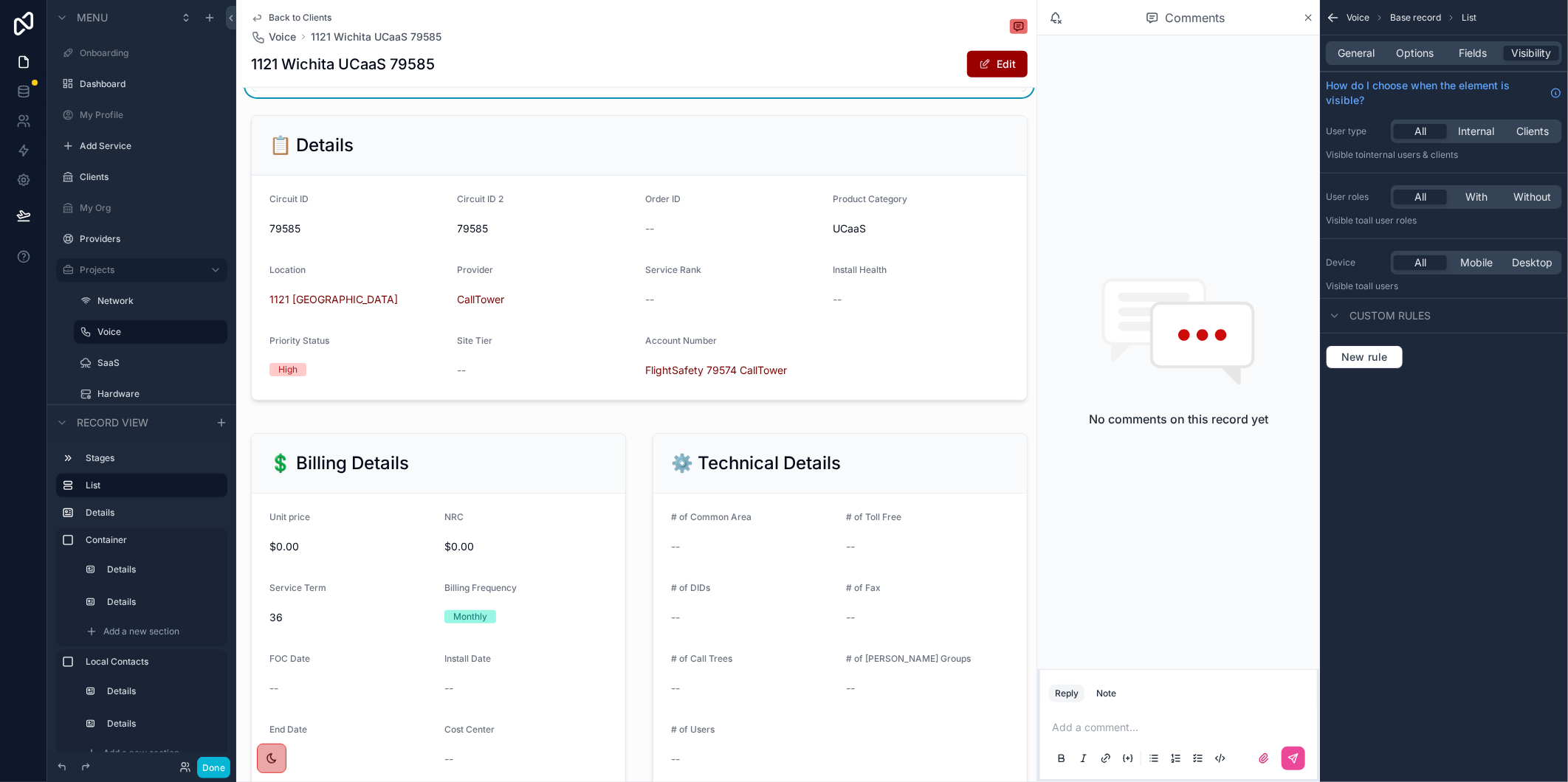
scroll to position [738, 0]
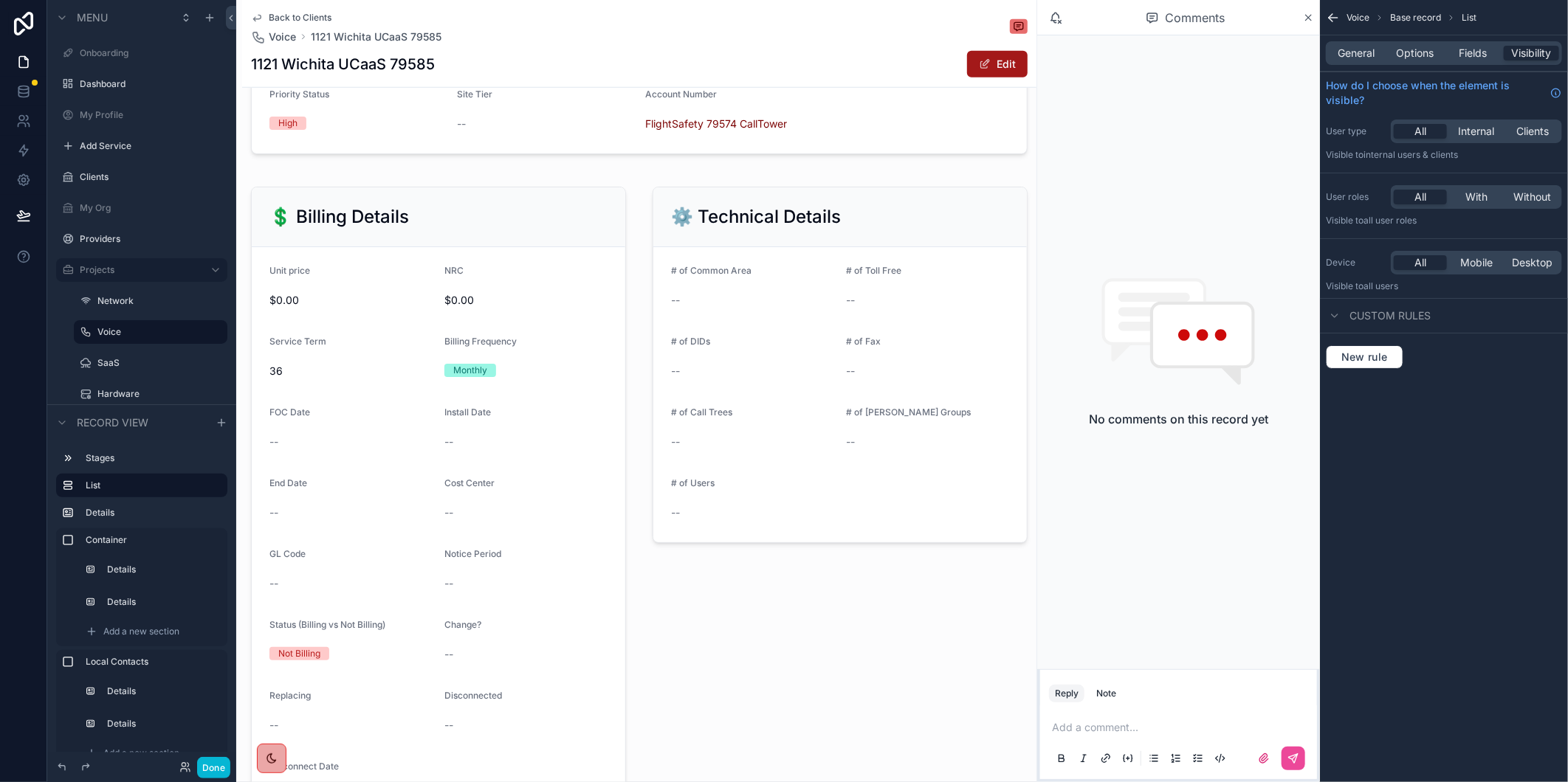
click at [986, 60] on button "Edit" at bounding box center [997, 64] width 60 height 26
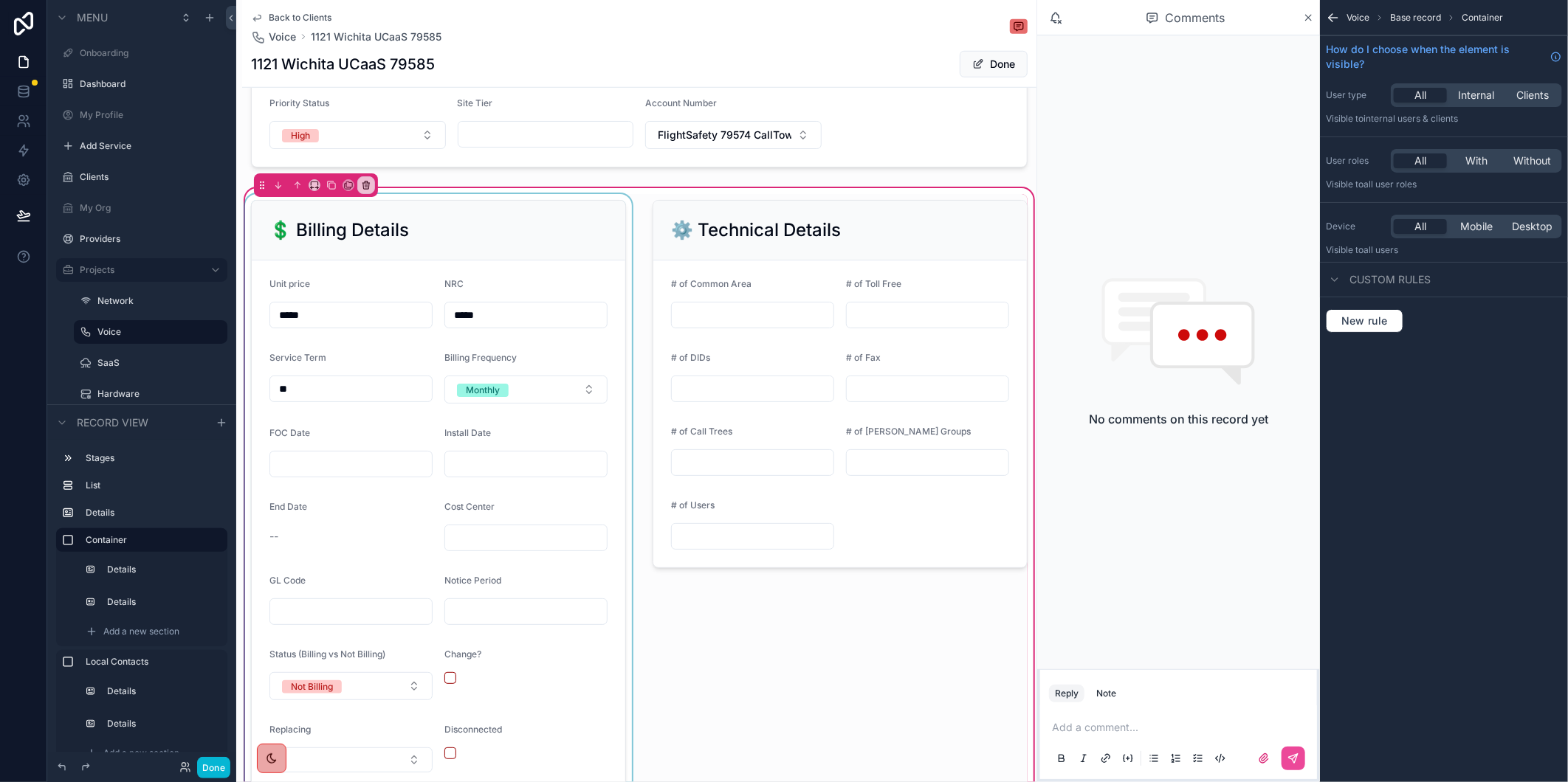
click at [296, 477] on div "scrollable content" at bounding box center [439, 532] width 393 height 677
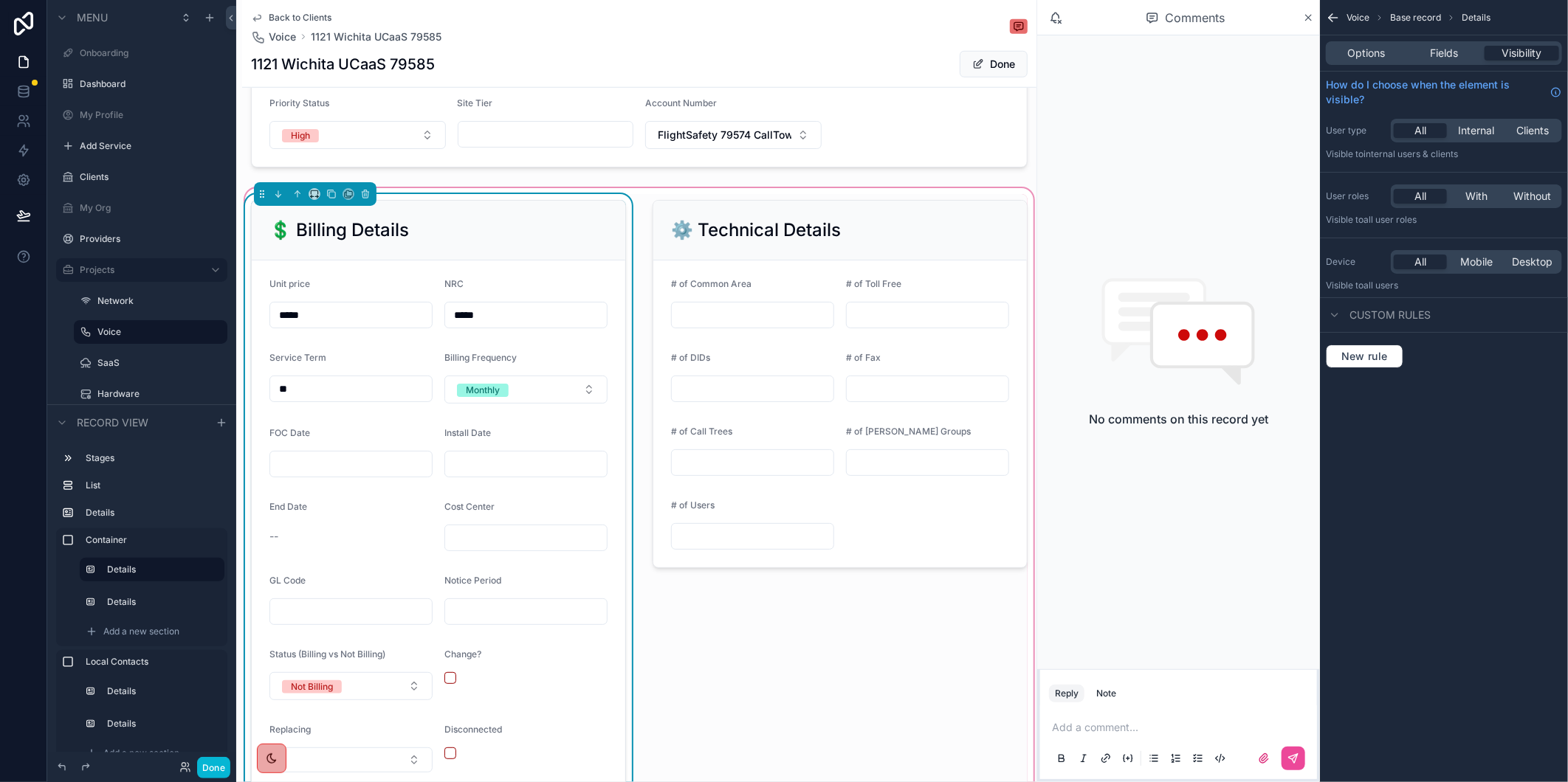
click at [293, 475] on input "scrollable content" at bounding box center [351, 464] width 161 height 21
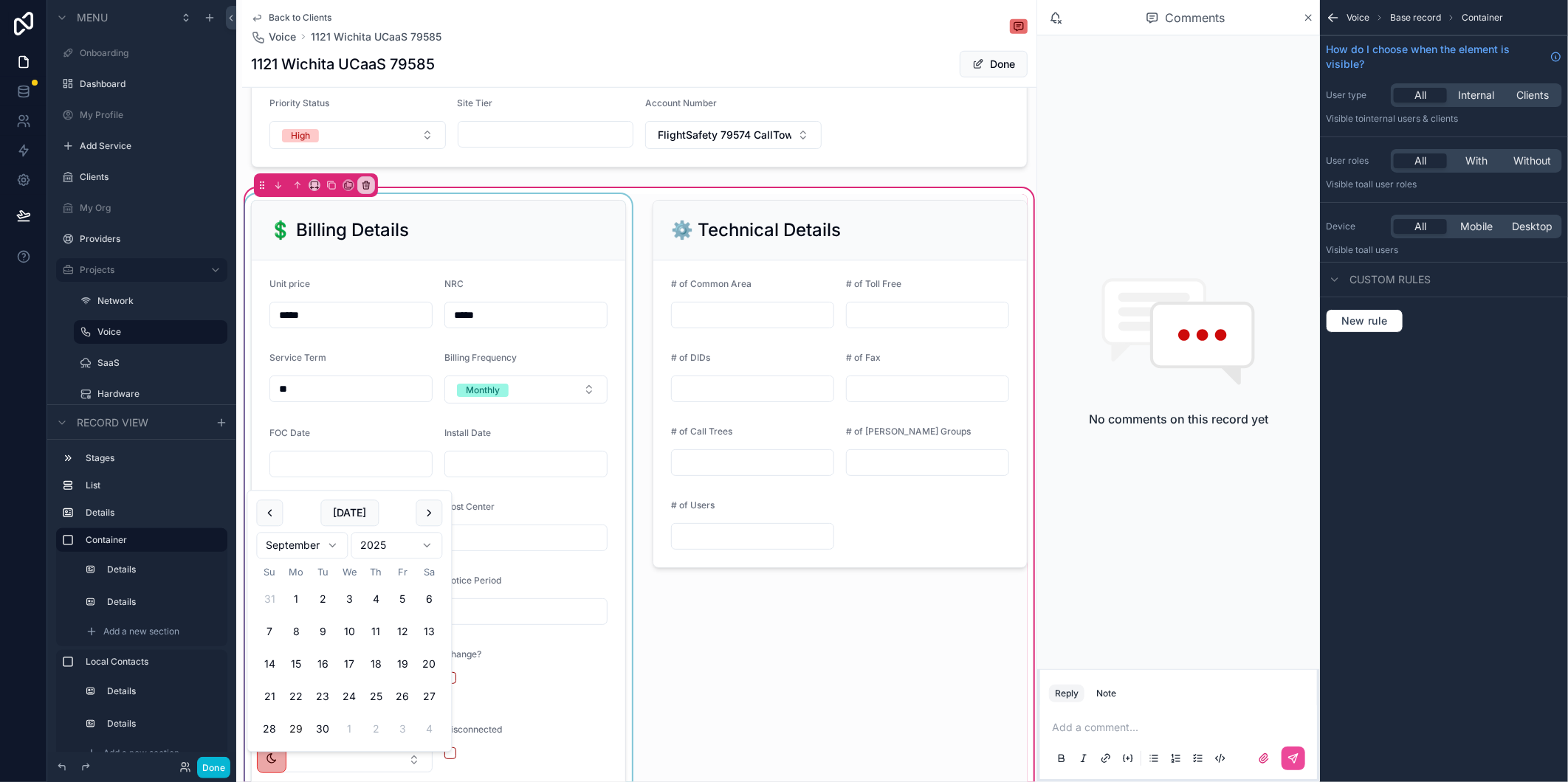
paste input "*********"
type input "*********"
paste input "*********"
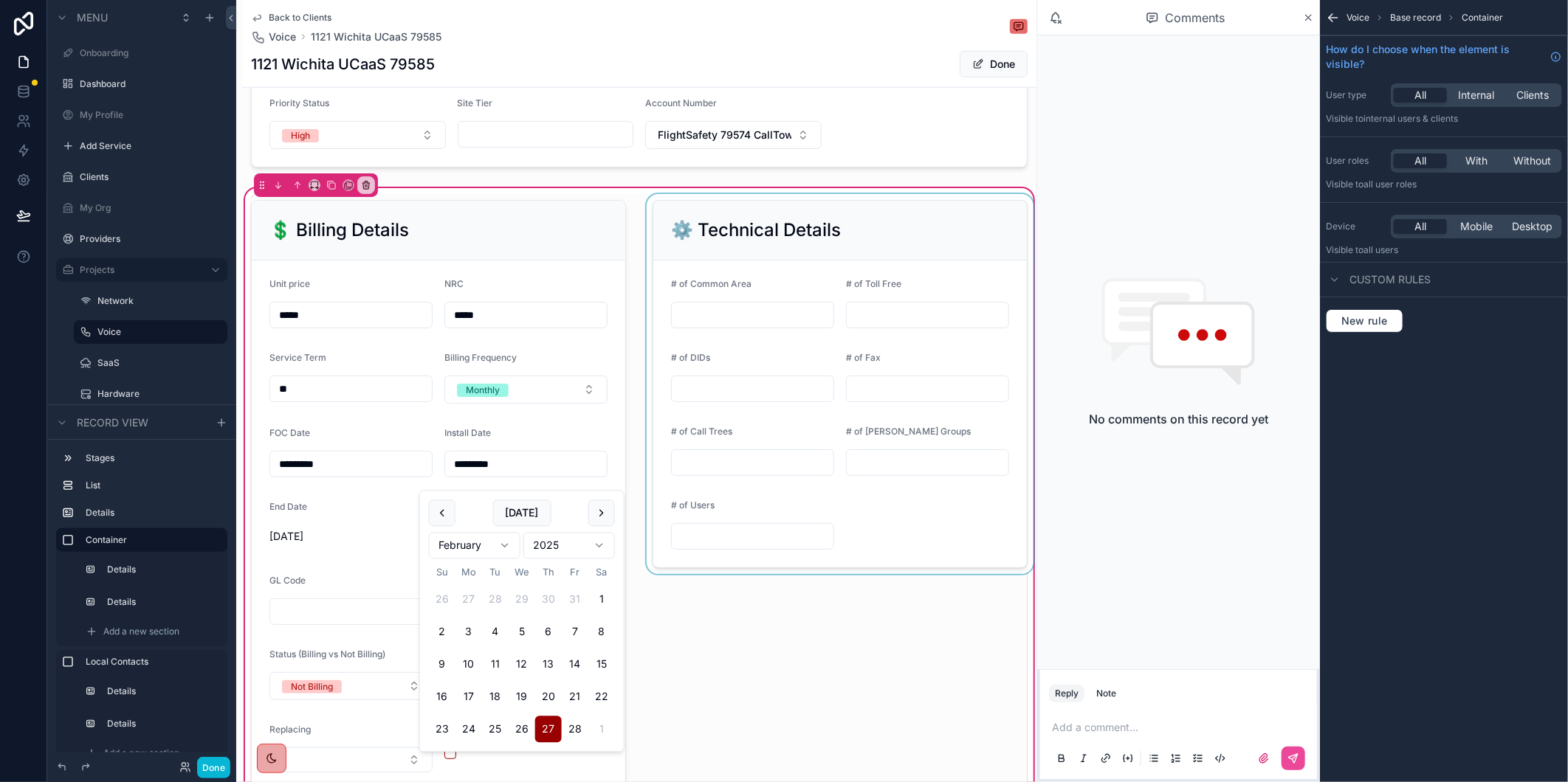
type input "*********"
click at [839, 675] on div "scrollable content" at bounding box center [840, 532] width 393 height 677
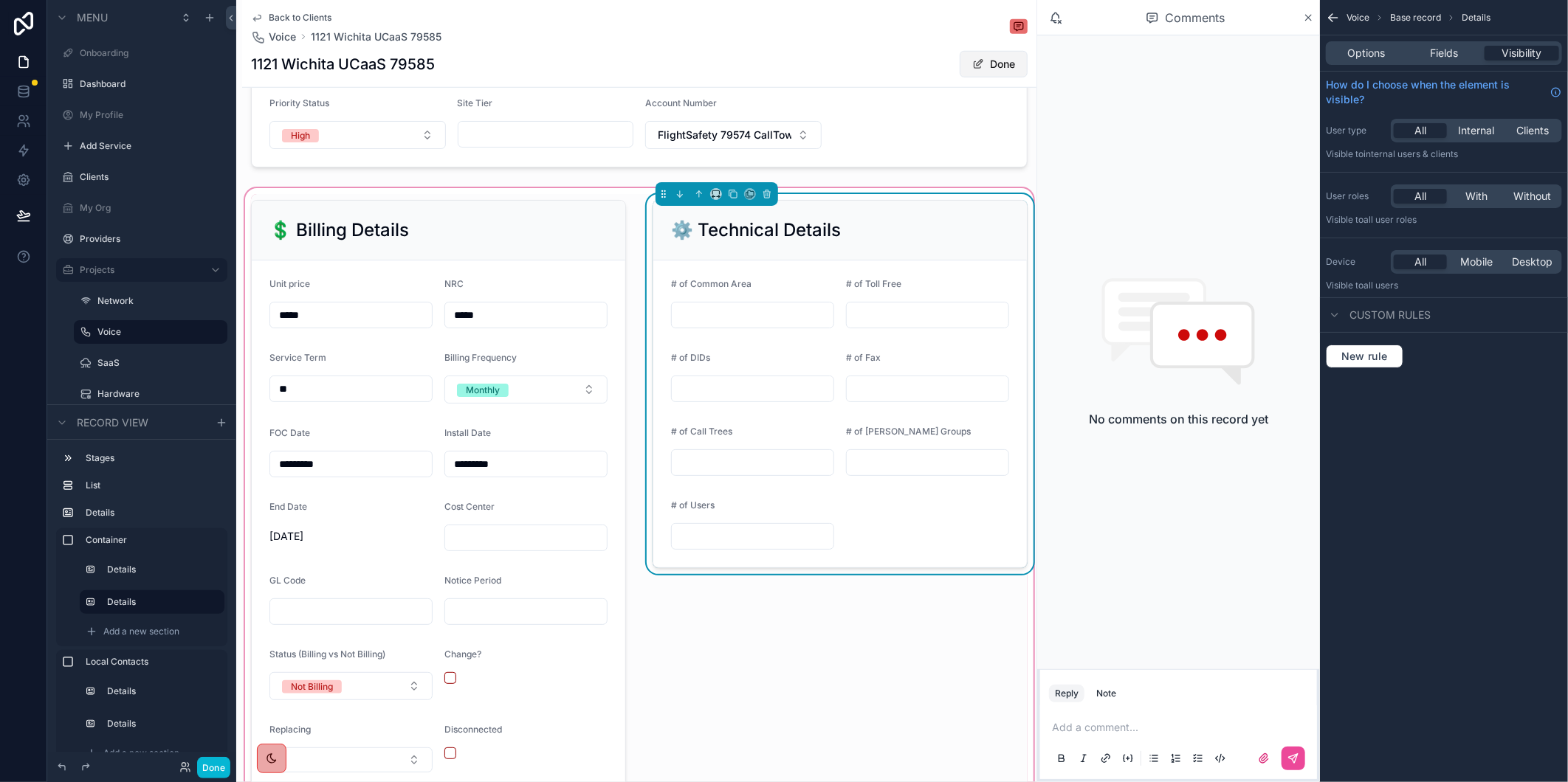
click at [972, 62] on span "scrollable content" at bounding box center [978, 64] width 12 height 12
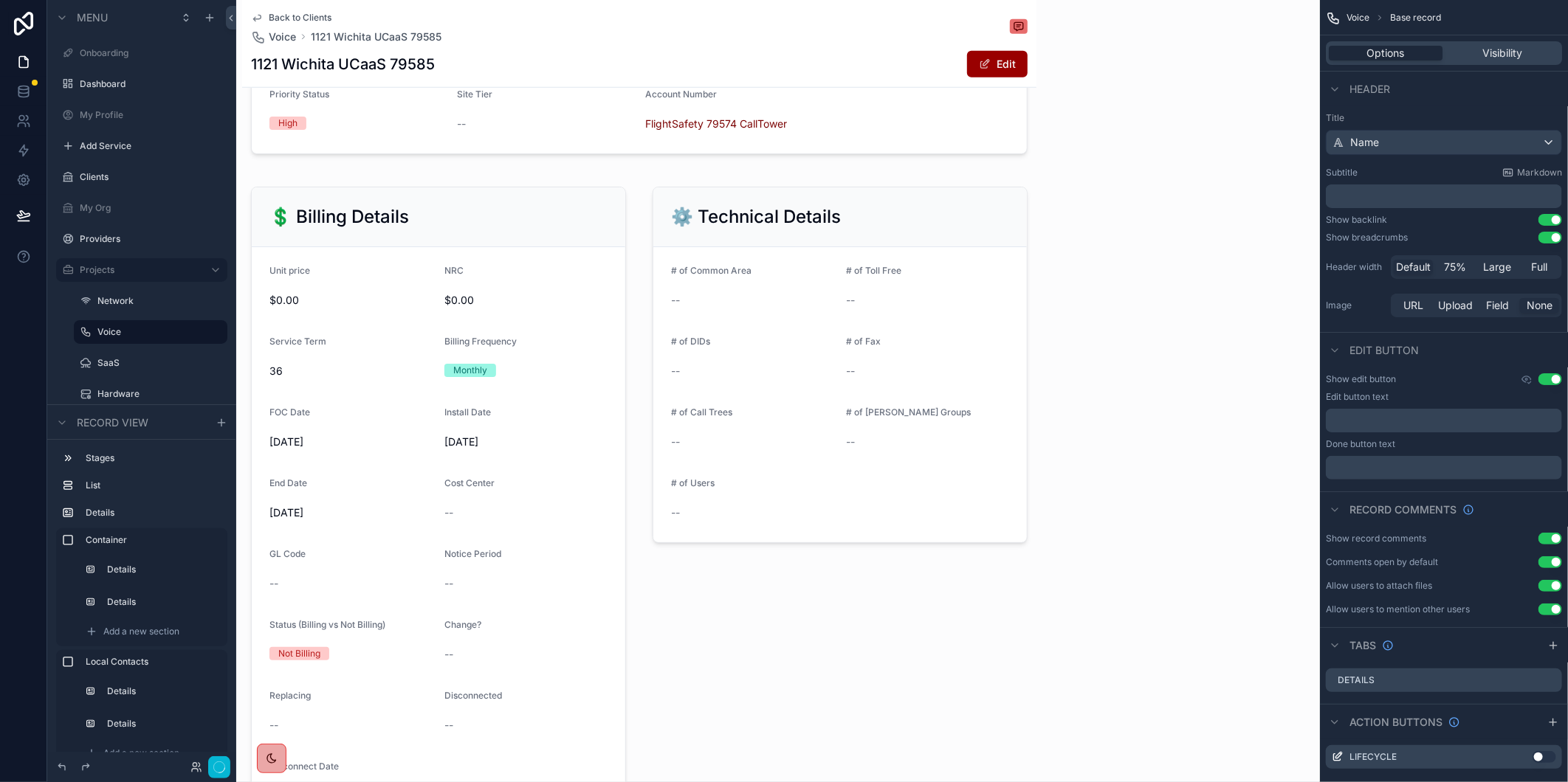
scroll to position [0, 0]
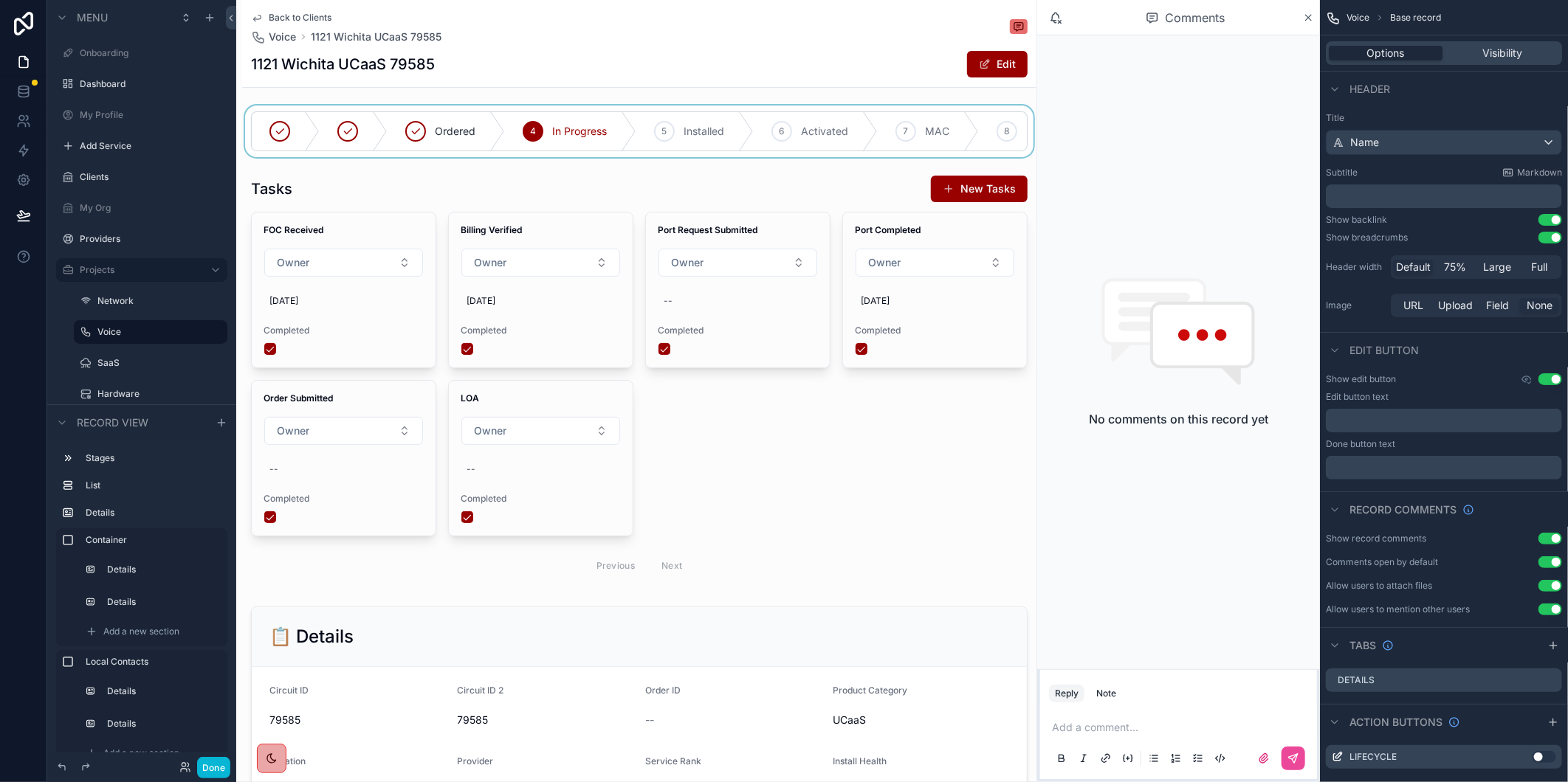
click at [667, 126] on div "scrollable content" at bounding box center [639, 131] width 794 height 51
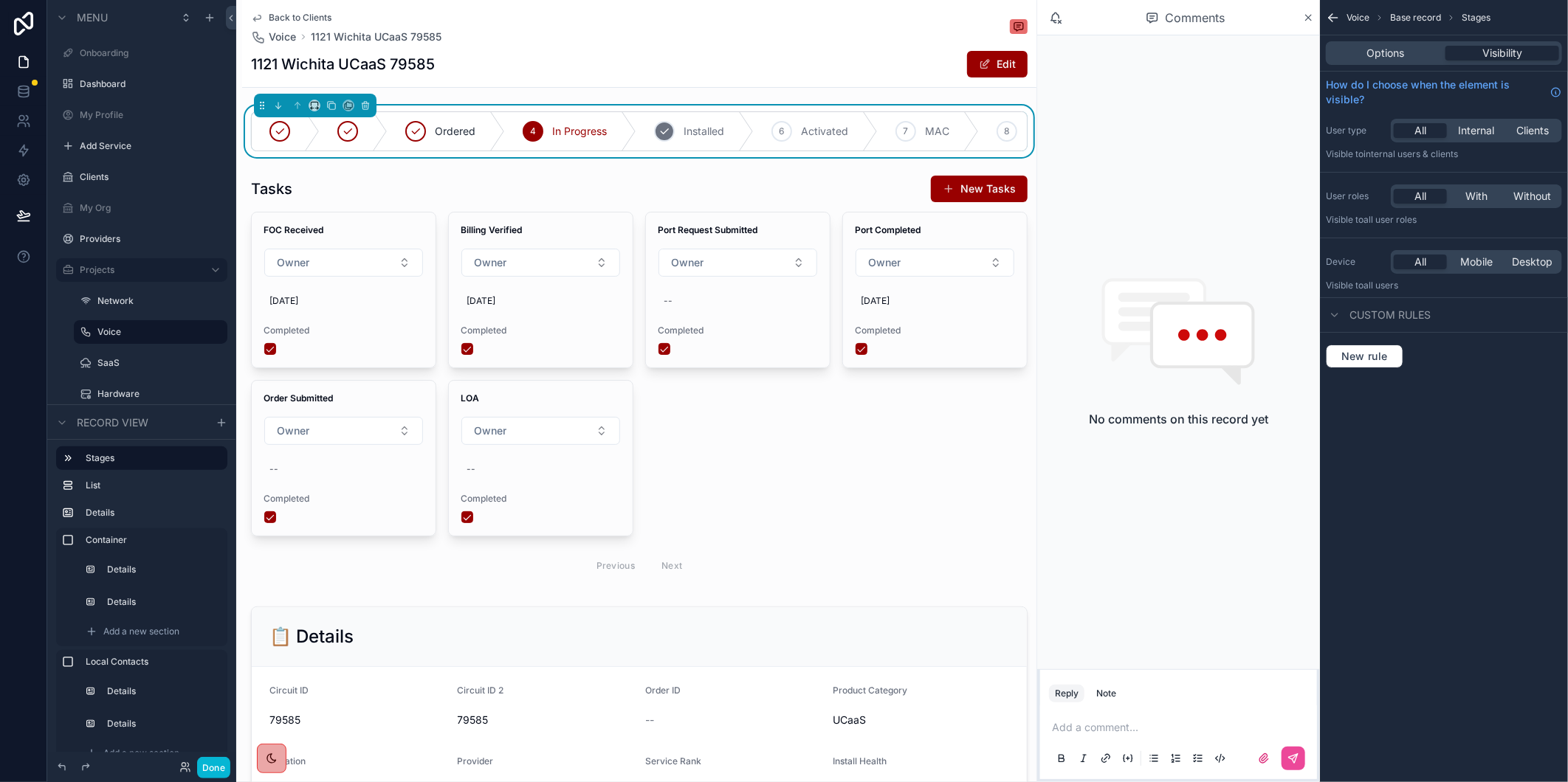
click at [667, 132] on icon "scrollable content" at bounding box center [664, 131] width 12 height 12
click at [684, 65] on div "1121 Wichita UCaaS 79585 Edit" at bounding box center [640, 64] width 777 height 28
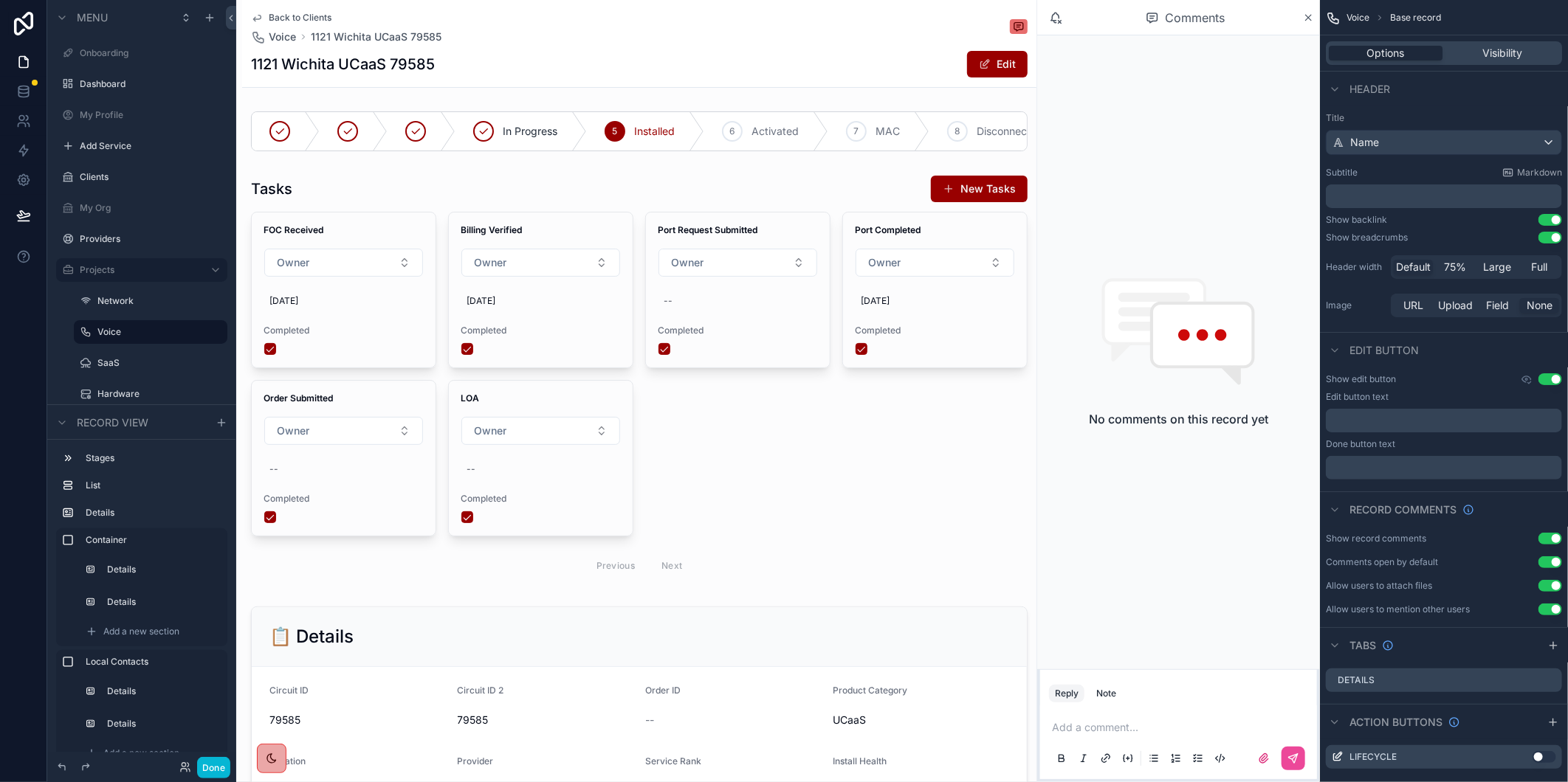
click at [304, 7] on div "Back to Clients Voice 1121 Wichita UCaaS 79585 1121 Wichita UCaaS 79585 Edit" at bounding box center [640, 43] width 777 height 87
click at [300, 18] on span "Back to Clients" at bounding box center [300, 17] width 63 height 12
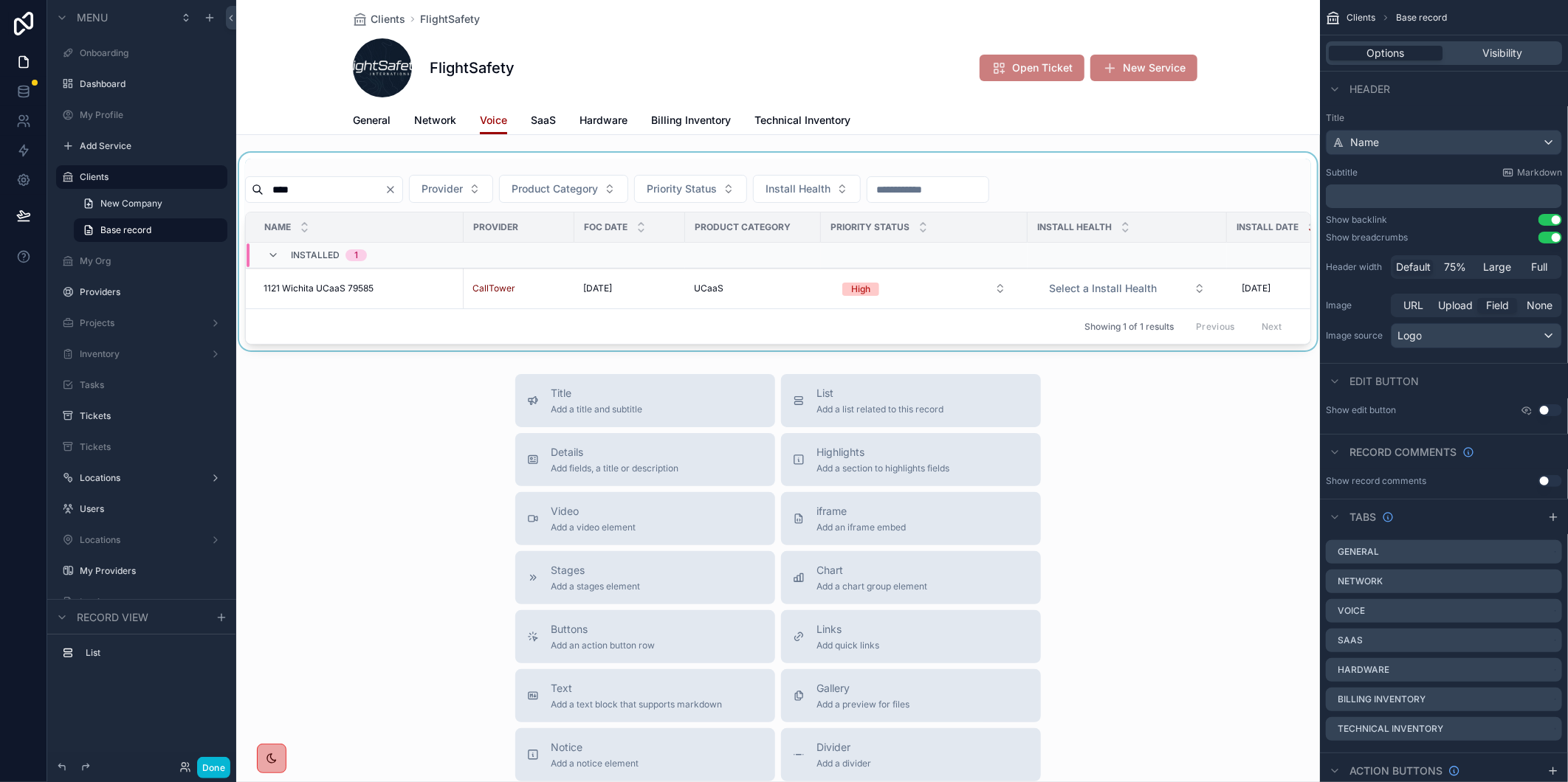
click at [426, 186] on div "scrollable content" at bounding box center [778, 252] width 1083 height 198
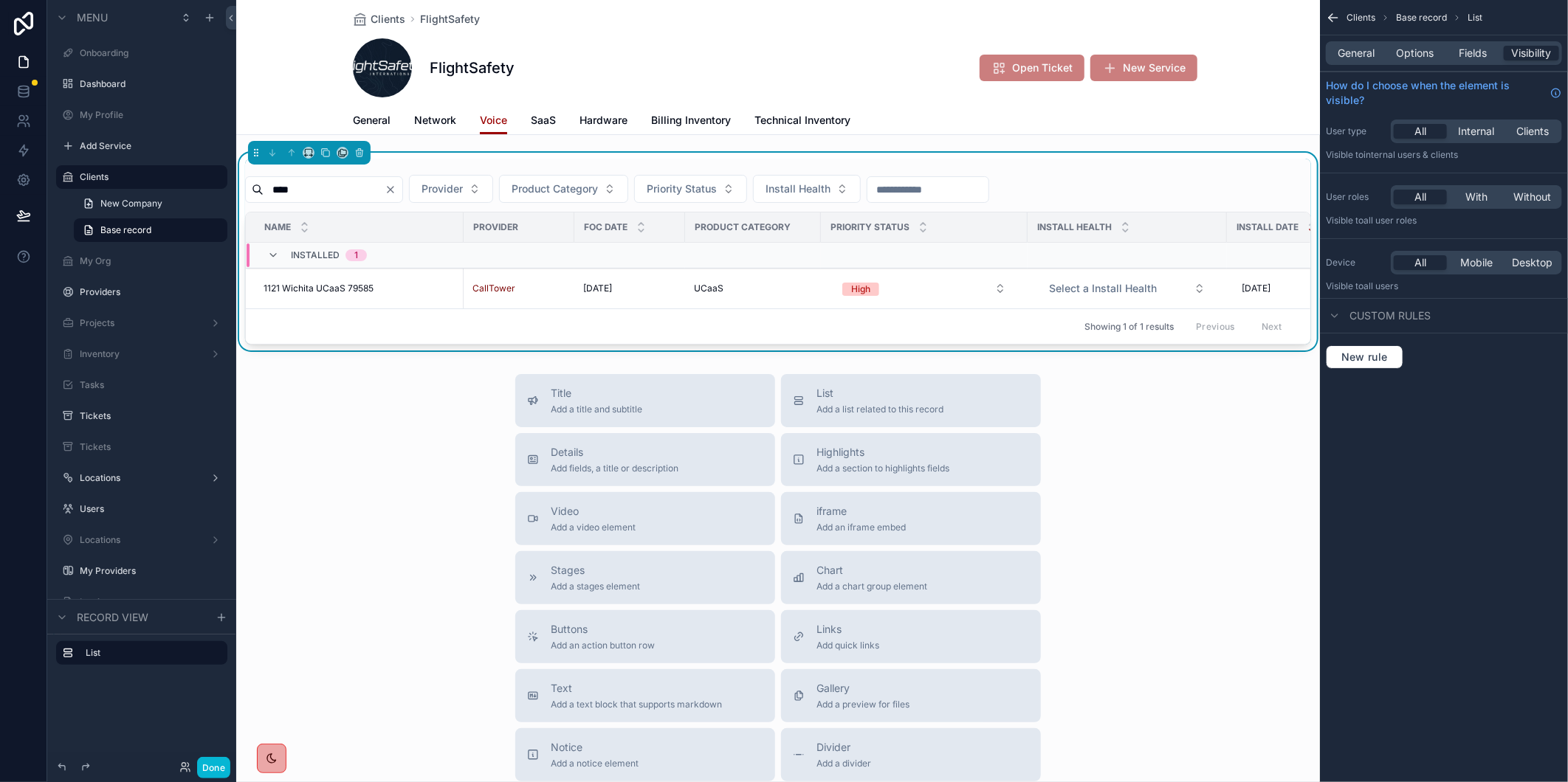
click at [397, 186] on icon "Clear" at bounding box center [390, 189] width 12 height 12
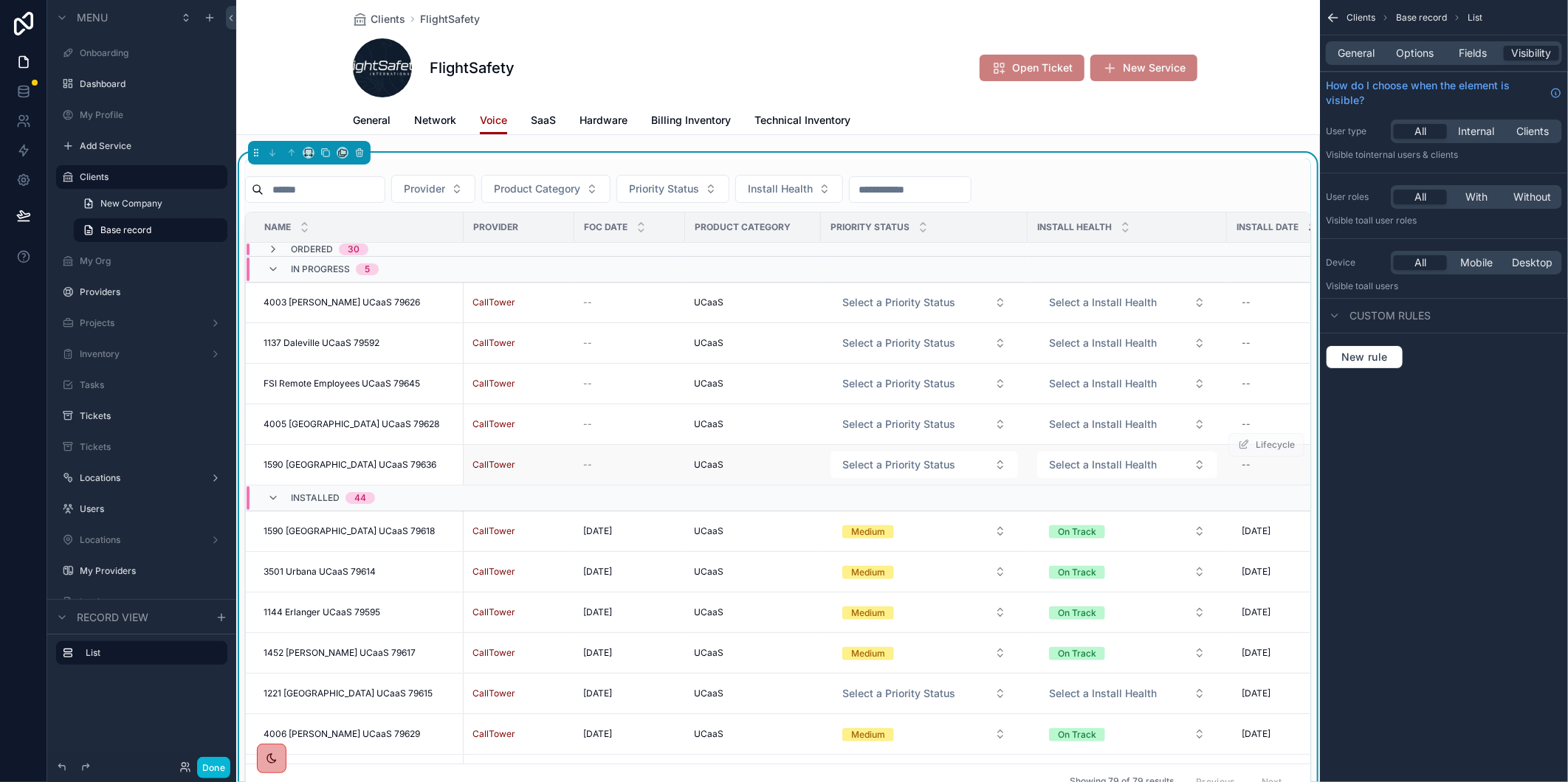
click at [296, 463] on span "1590 [GEOGRAPHIC_DATA] UCaaS 79636" at bounding box center [350, 464] width 173 height 12
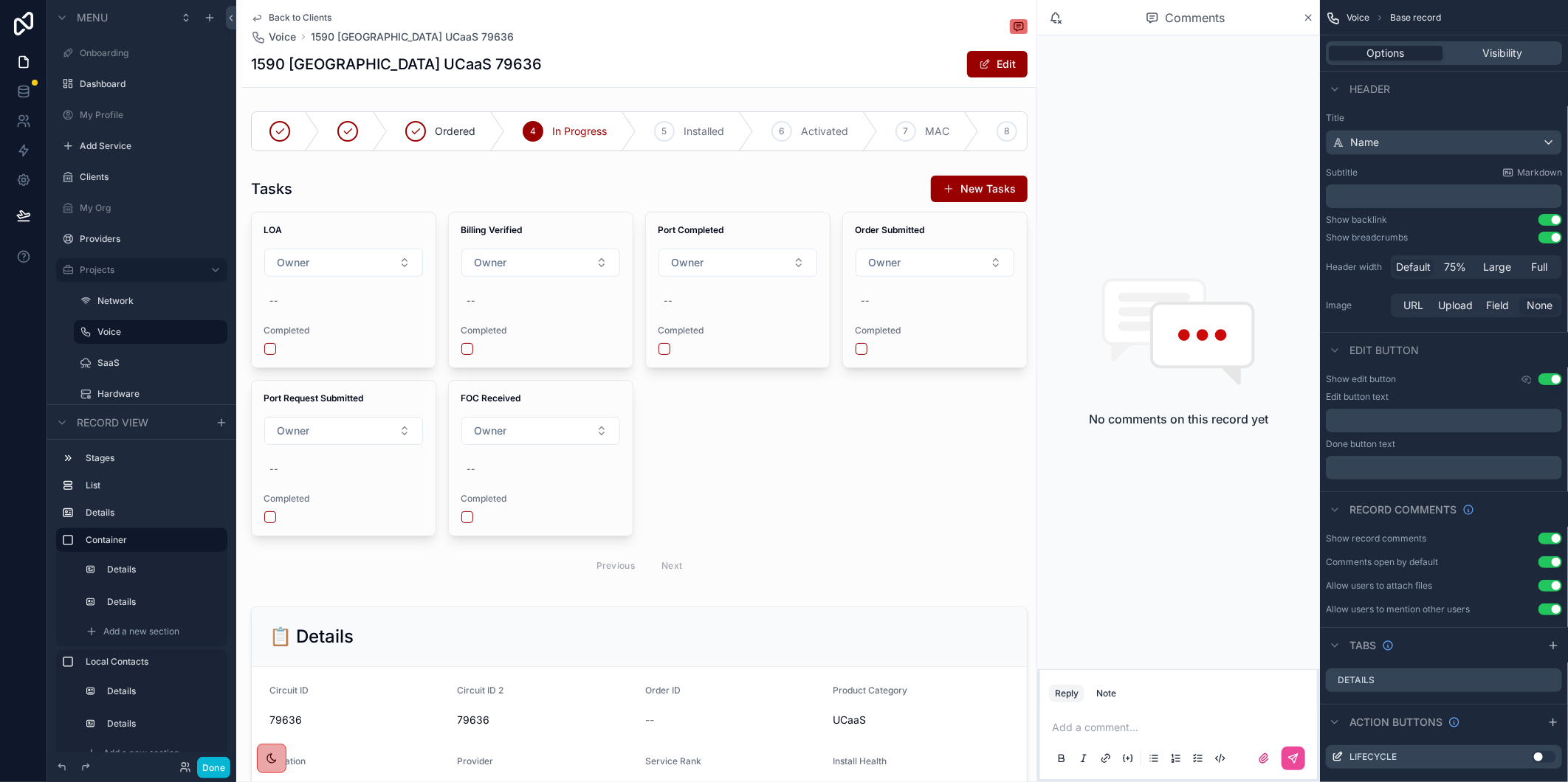
click at [406, 62] on h1 "1590 [GEOGRAPHIC_DATA] UCaaS 79636" at bounding box center [397, 64] width 291 height 21
copy h1 "79636"
click at [292, 15] on span "Back to Clients" at bounding box center [300, 17] width 63 height 12
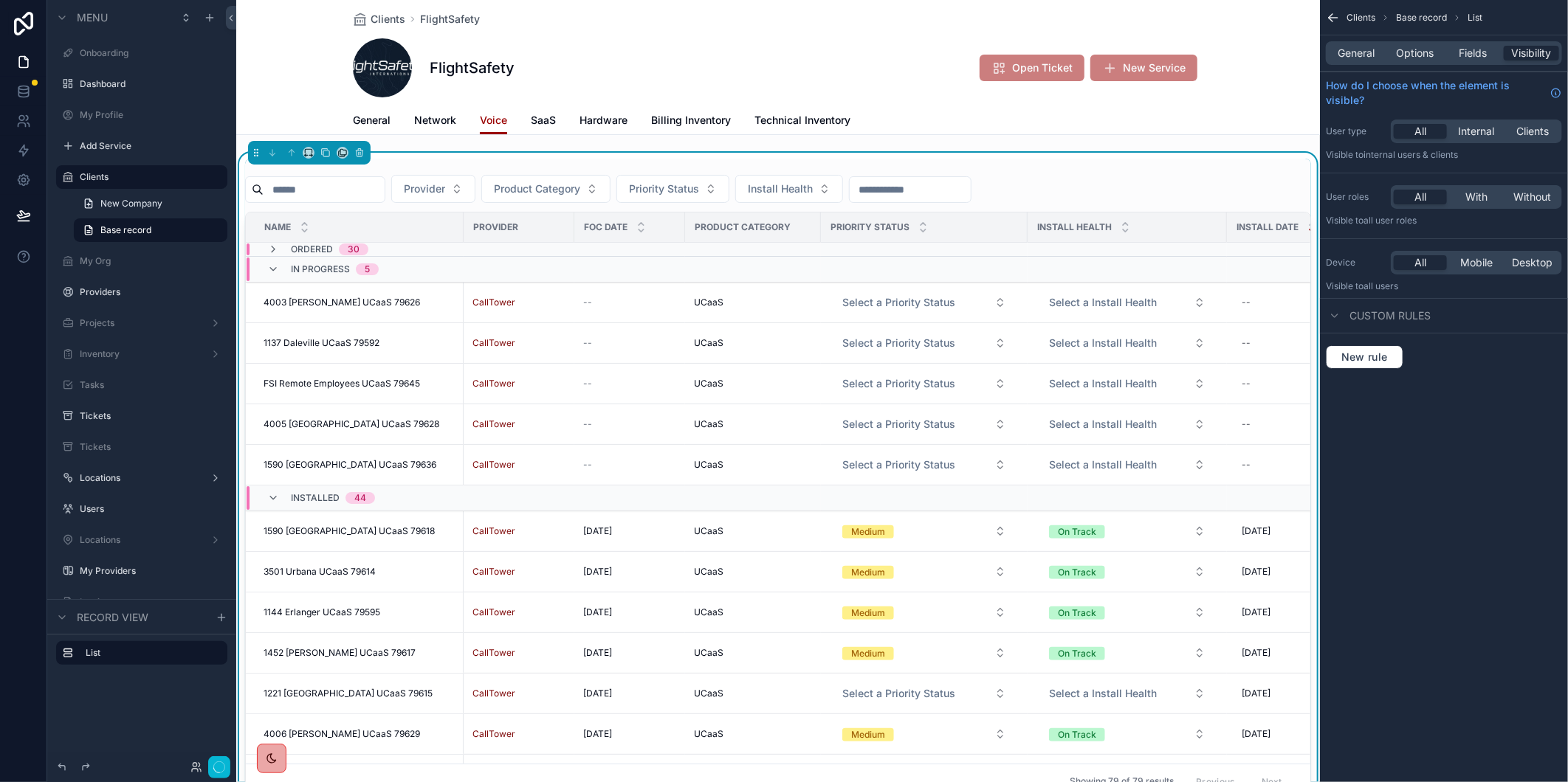
click at [306, 194] on input "scrollable content" at bounding box center [324, 189] width 121 height 21
paste input "*****"
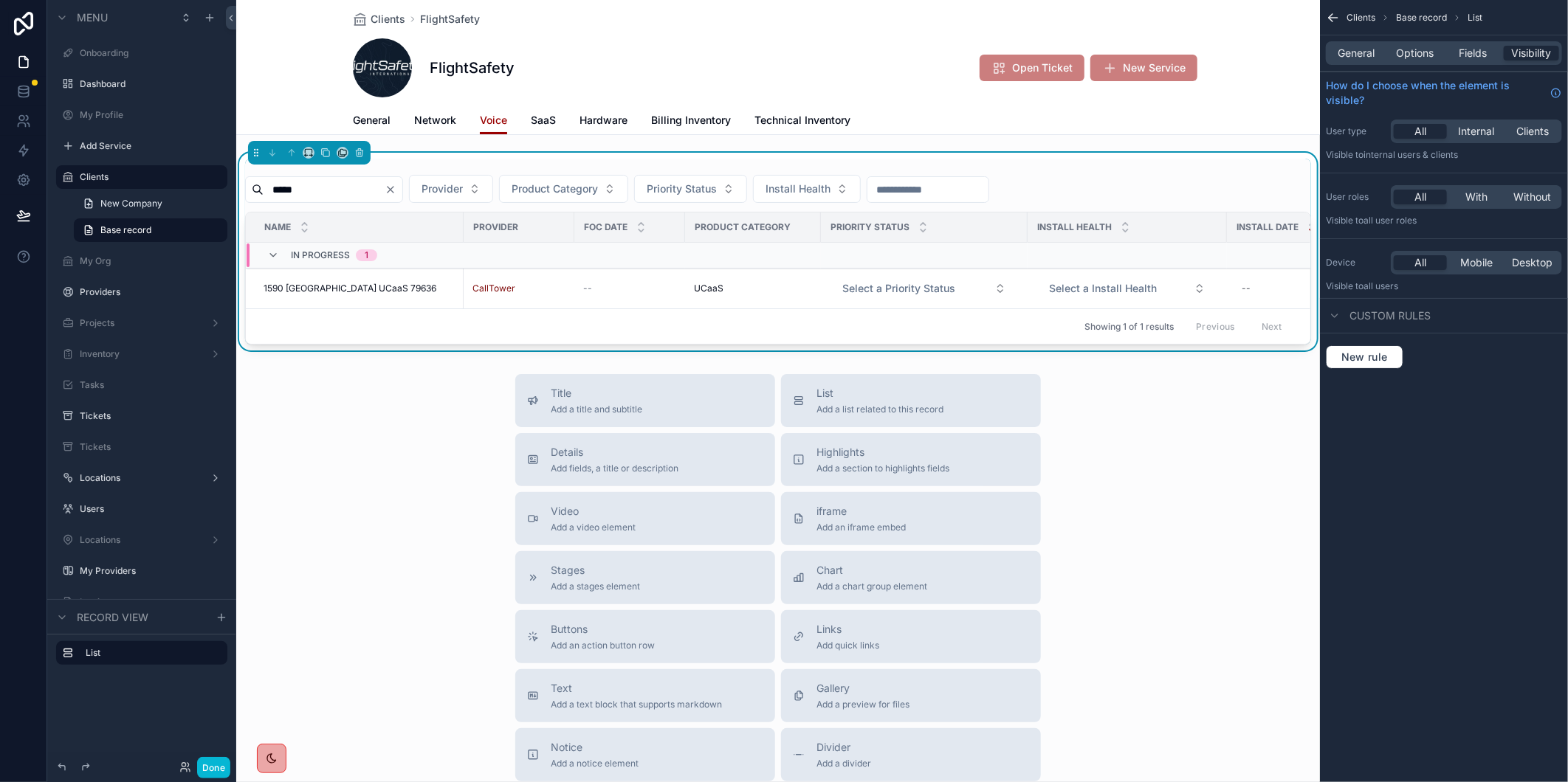
click at [354, 196] on input "*****" at bounding box center [324, 189] width 121 height 21
click at [367, 182] on input "****" at bounding box center [324, 189] width 121 height 21
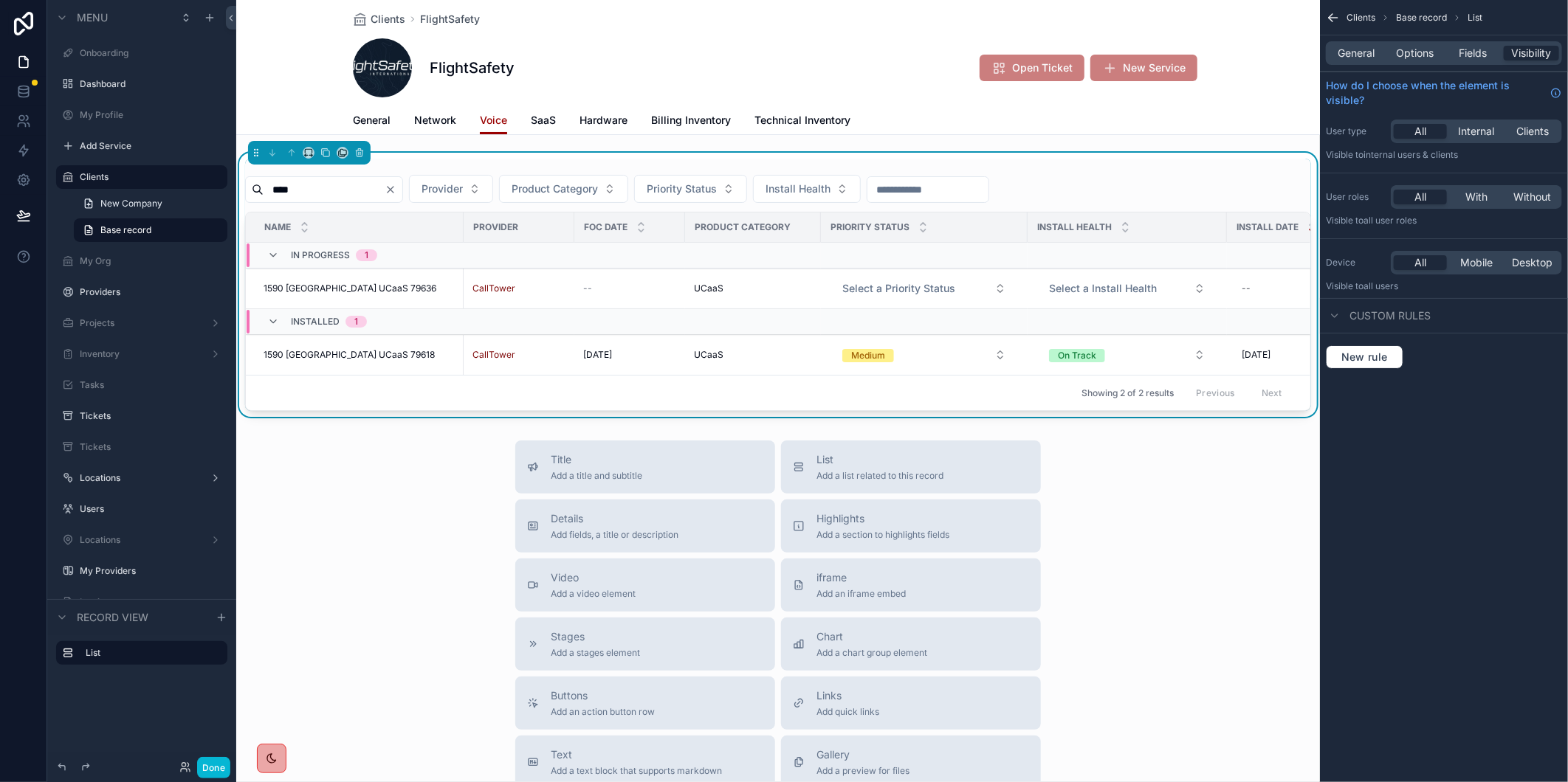
type input "****"
click at [322, 353] on span "1590 [GEOGRAPHIC_DATA] UCaaS 79618" at bounding box center [349, 354] width 171 height 12
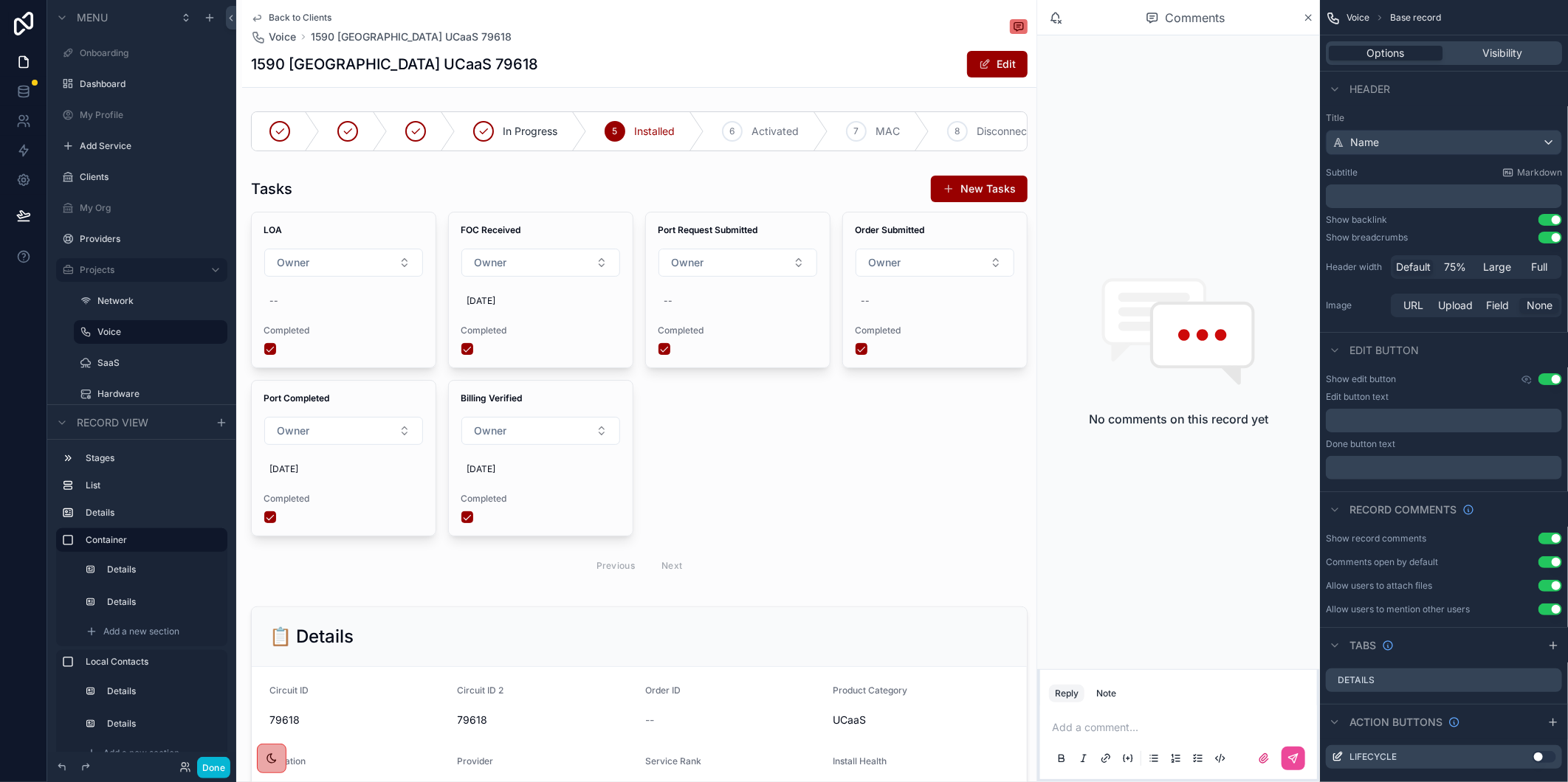
click at [301, 13] on span "Back to Clients" at bounding box center [300, 17] width 63 height 12
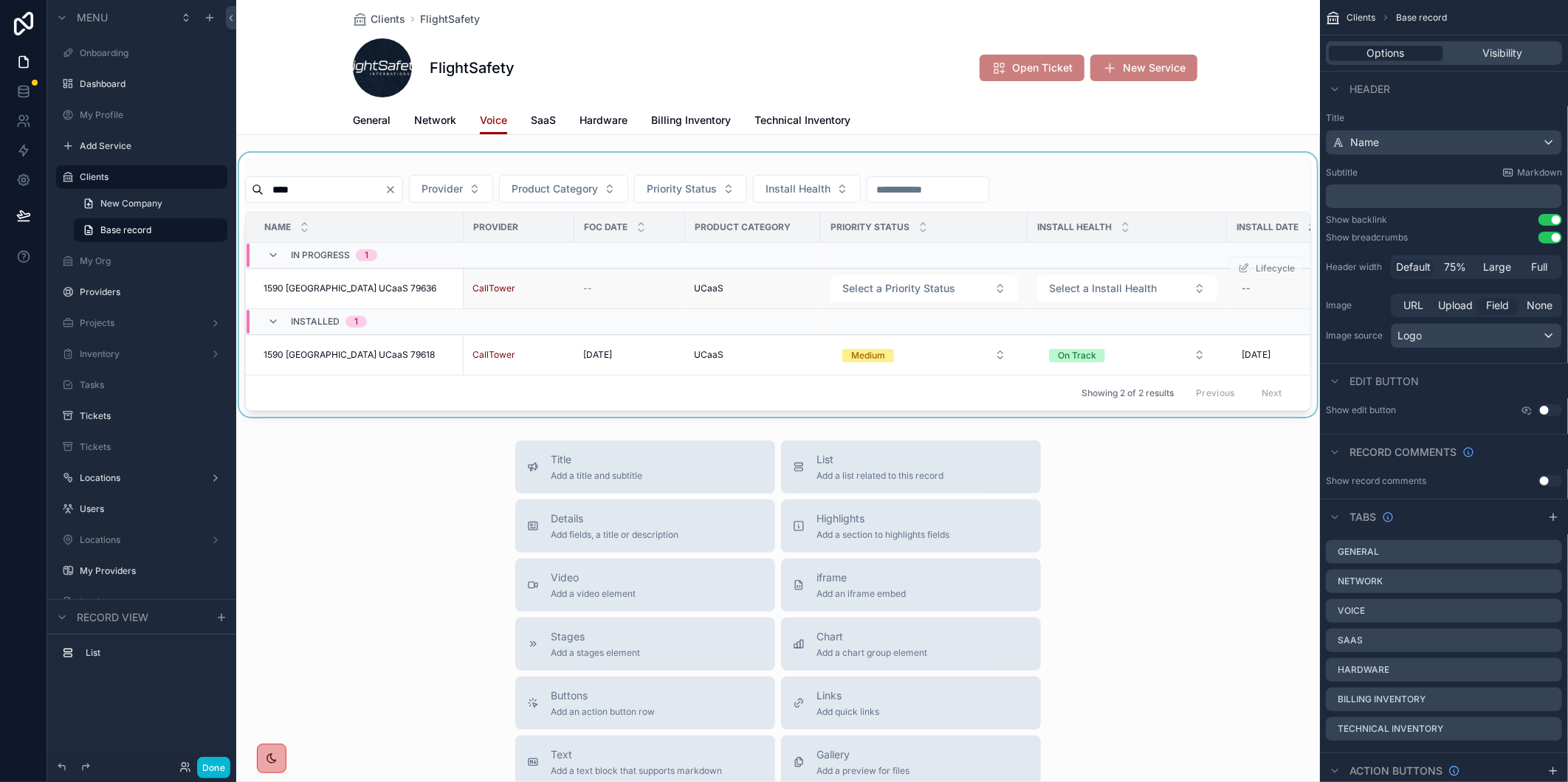
click at [356, 284] on span "1590 [GEOGRAPHIC_DATA] UCaaS 79636" at bounding box center [350, 288] width 173 height 12
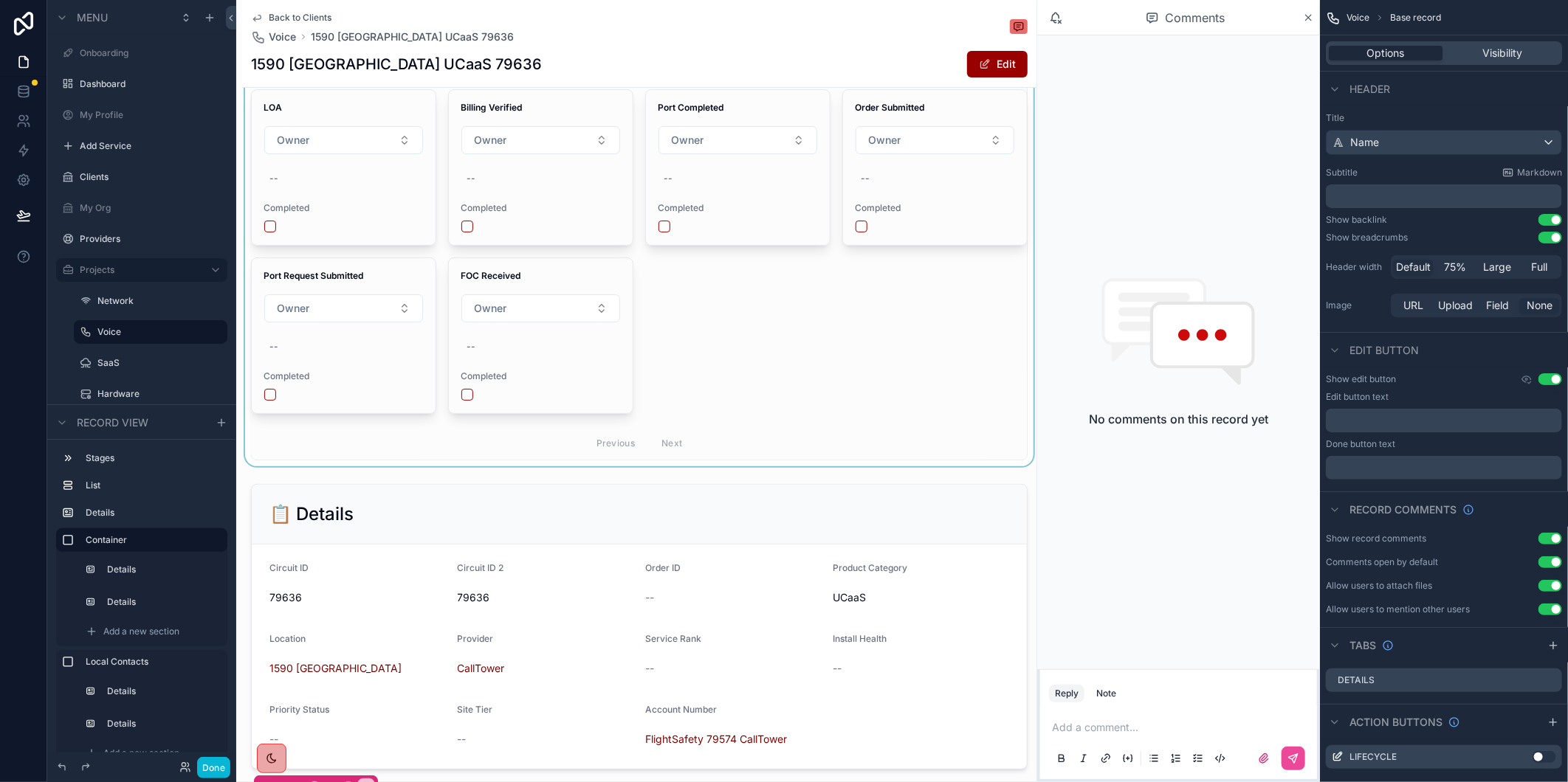
scroll to position [410, 0]
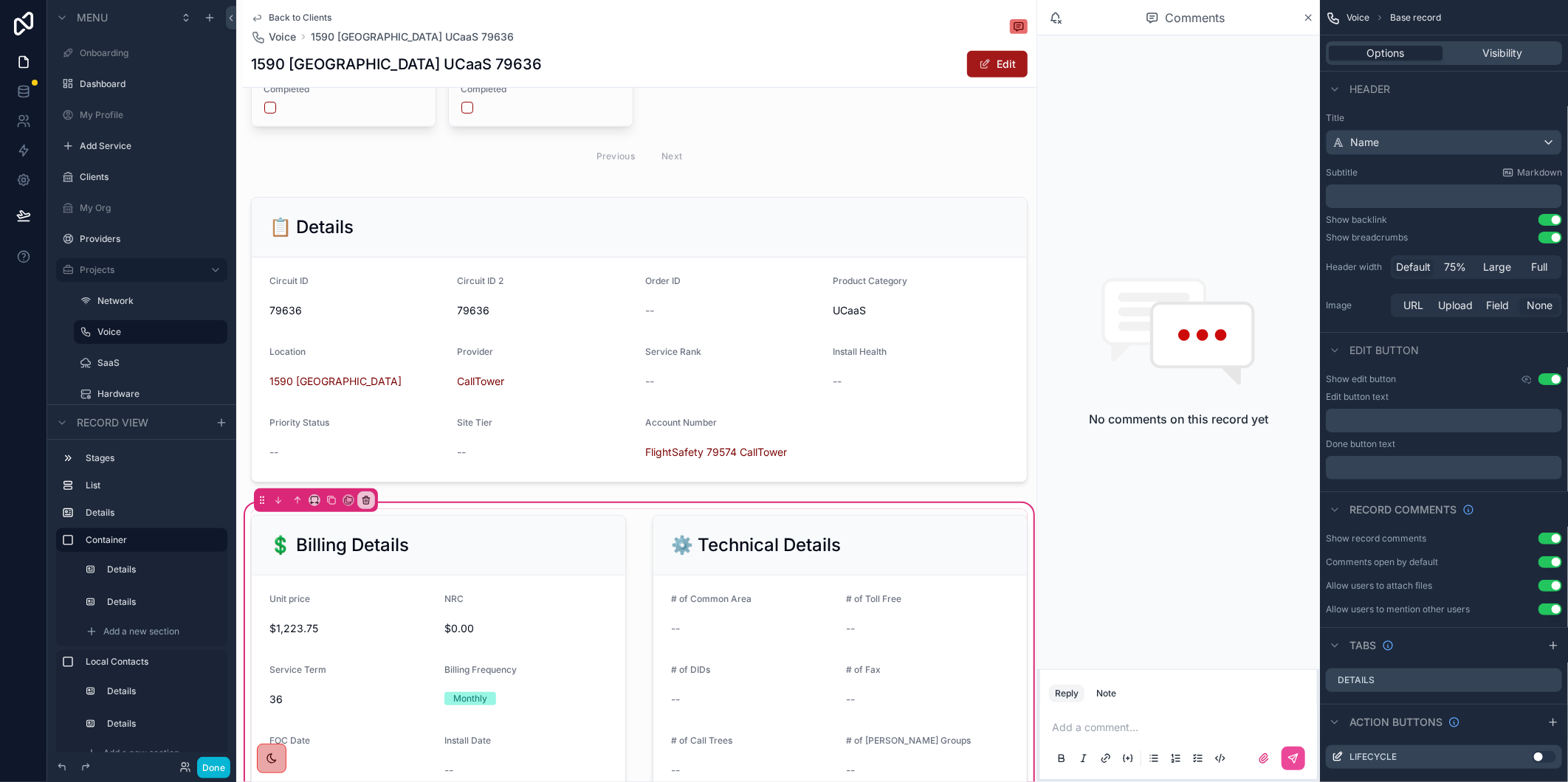
click at [998, 60] on button "Edit" at bounding box center [997, 64] width 60 height 26
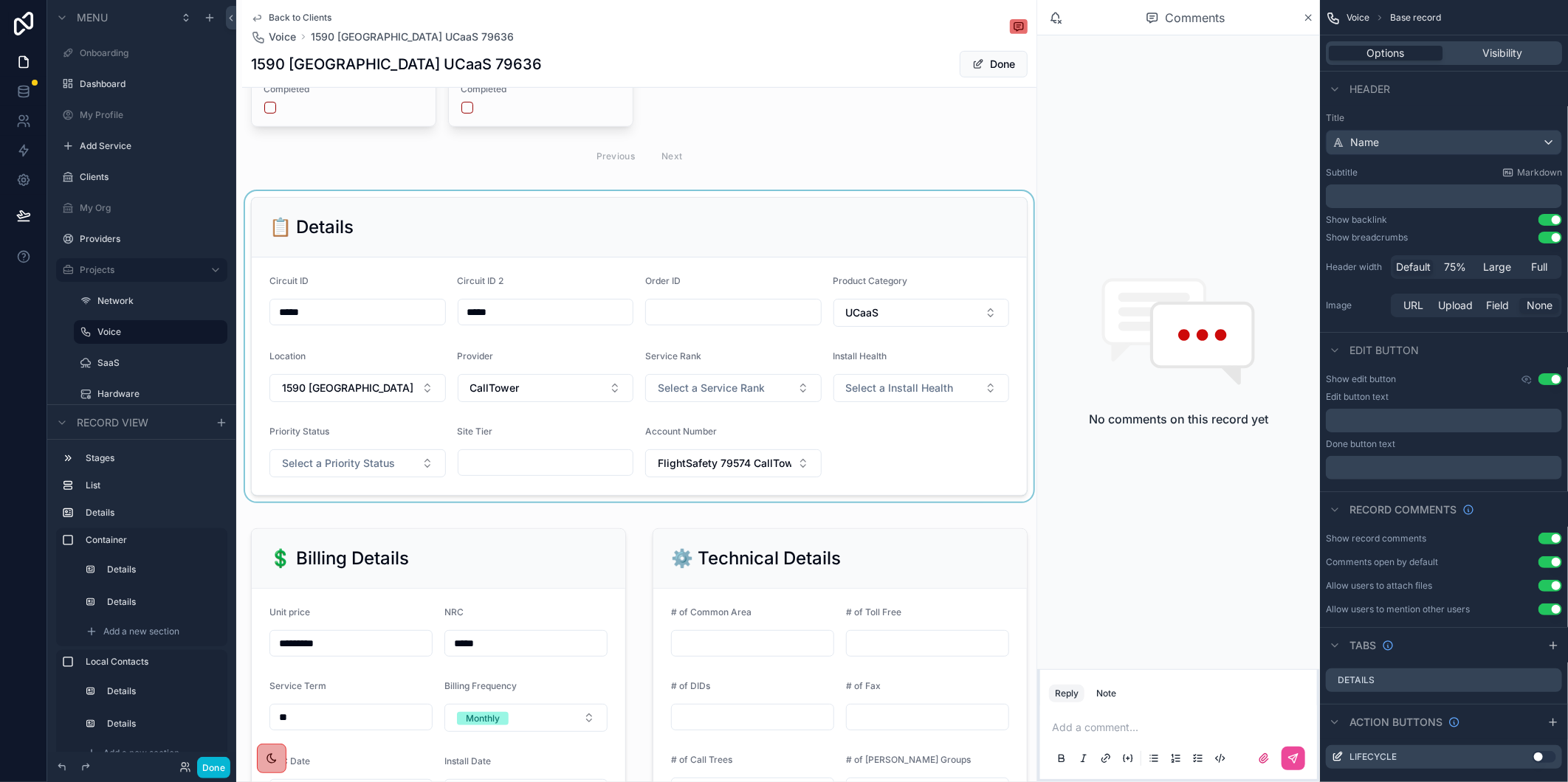
click at [423, 399] on div "scrollable content" at bounding box center [639, 346] width 794 height 311
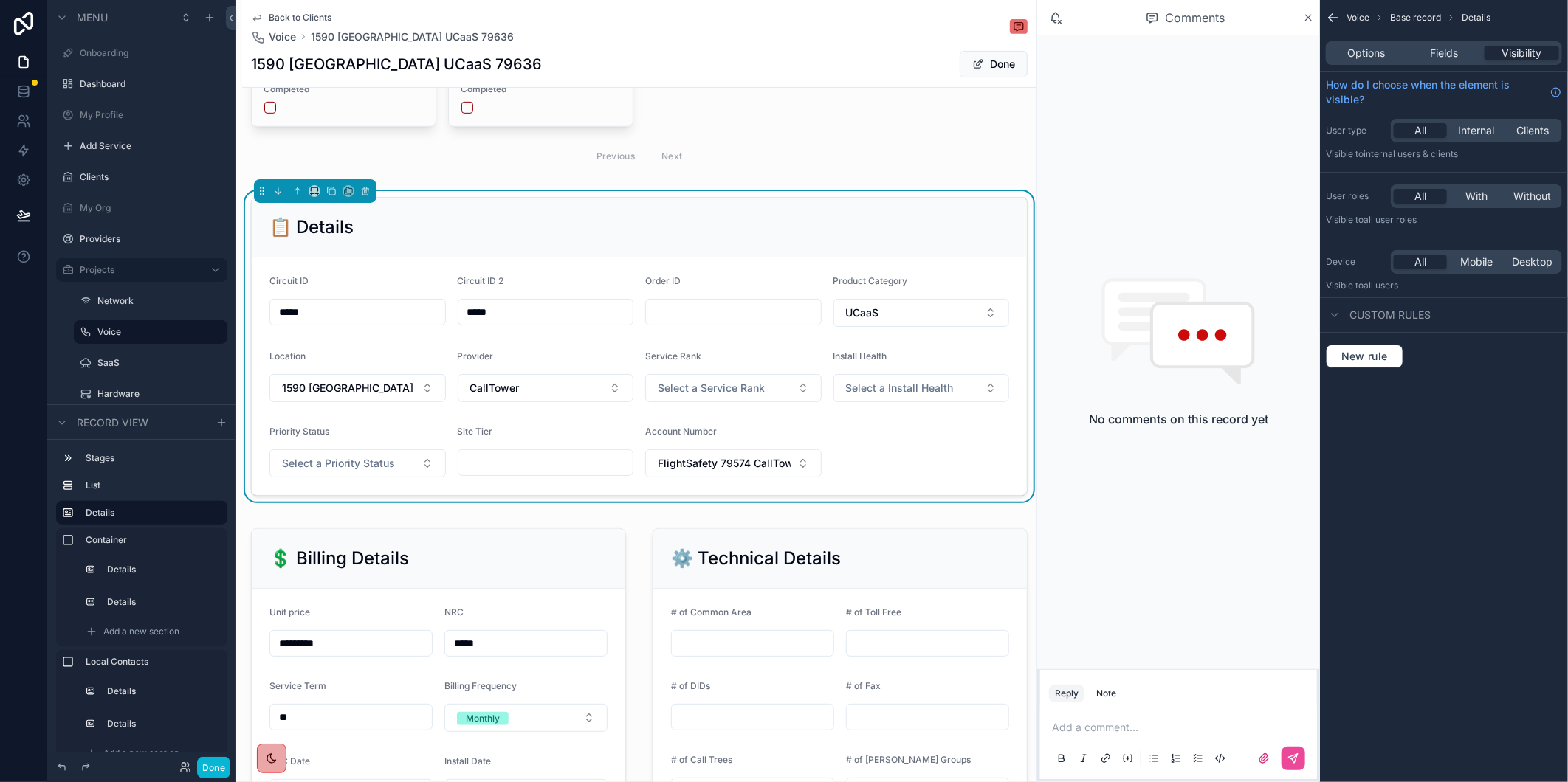
click at [423, 399] on button "1590 [GEOGRAPHIC_DATA]" at bounding box center [358, 387] width 177 height 28
type input "*"
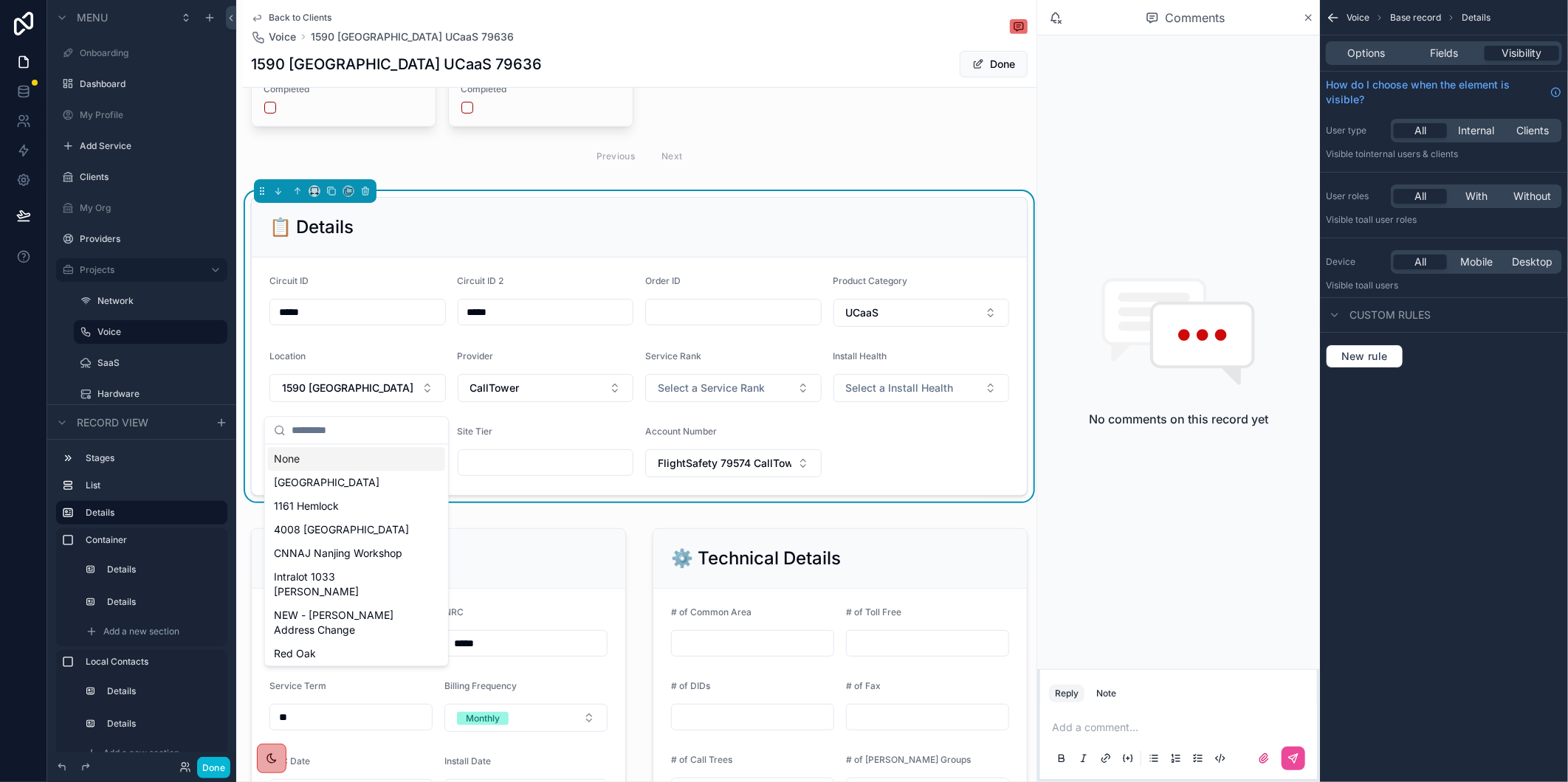
click at [957, 491] on form "Circuit ID ***** Circuit ID 2 ***** Order ID Product Category UCaaS Location 15…" at bounding box center [639, 377] width 775 height 238
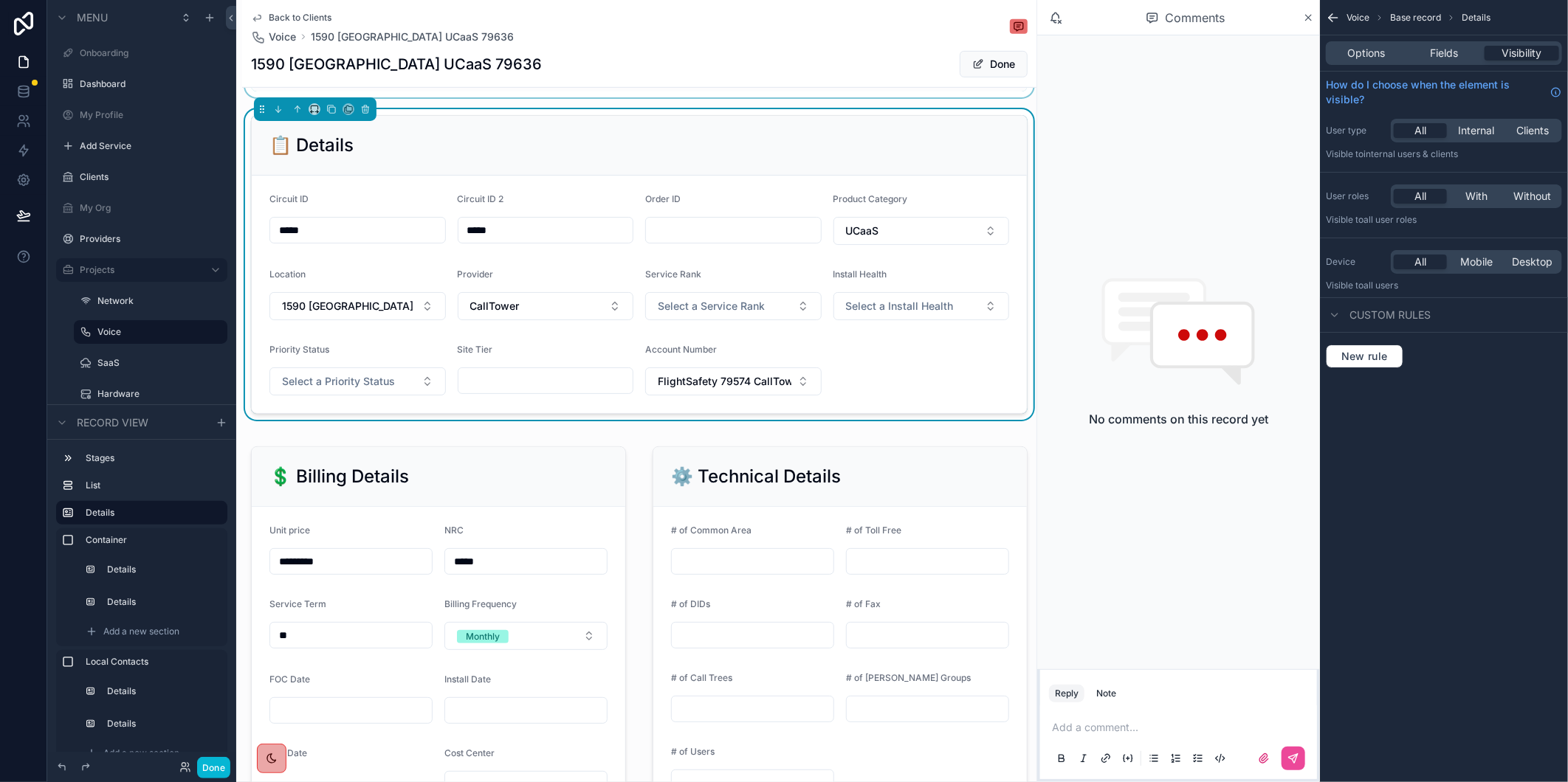
scroll to position [0, 0]
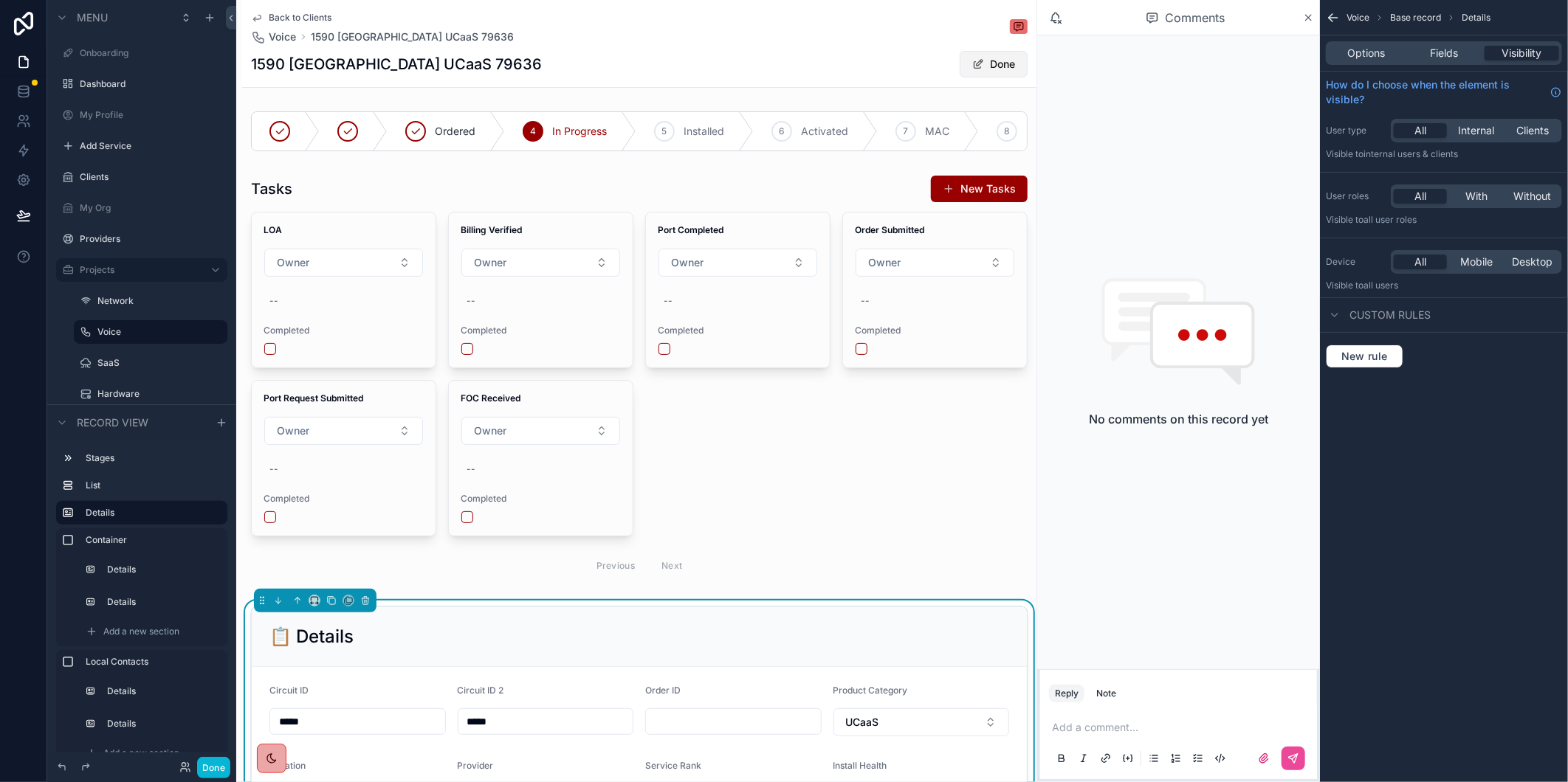
click at [979, 63] on button "Done" at bounding box center [993, 64] width 68 height 26
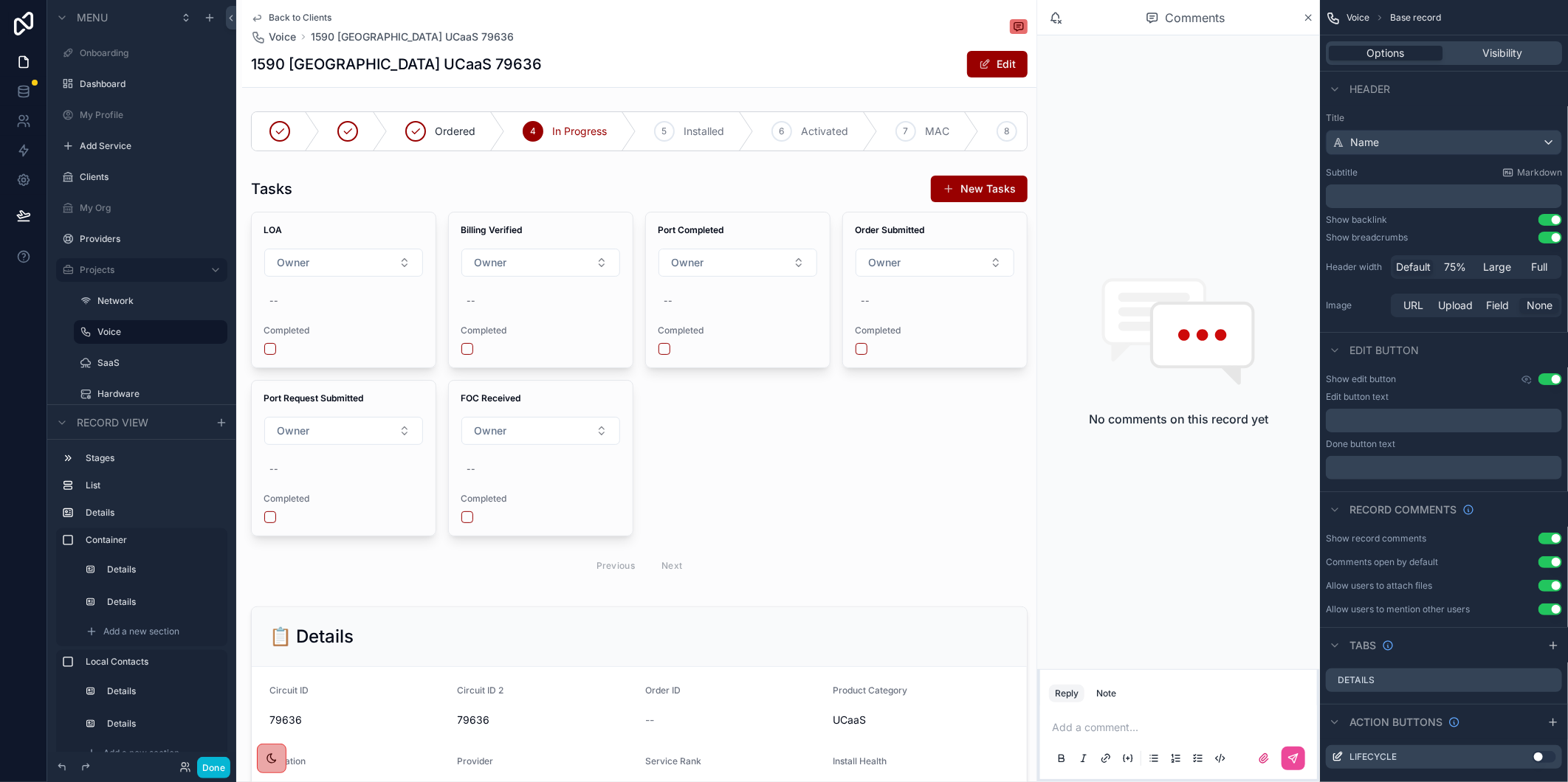
click at [273, 18] on span "Back to Clients" at bounding box center [300, 17] width 63 height 12
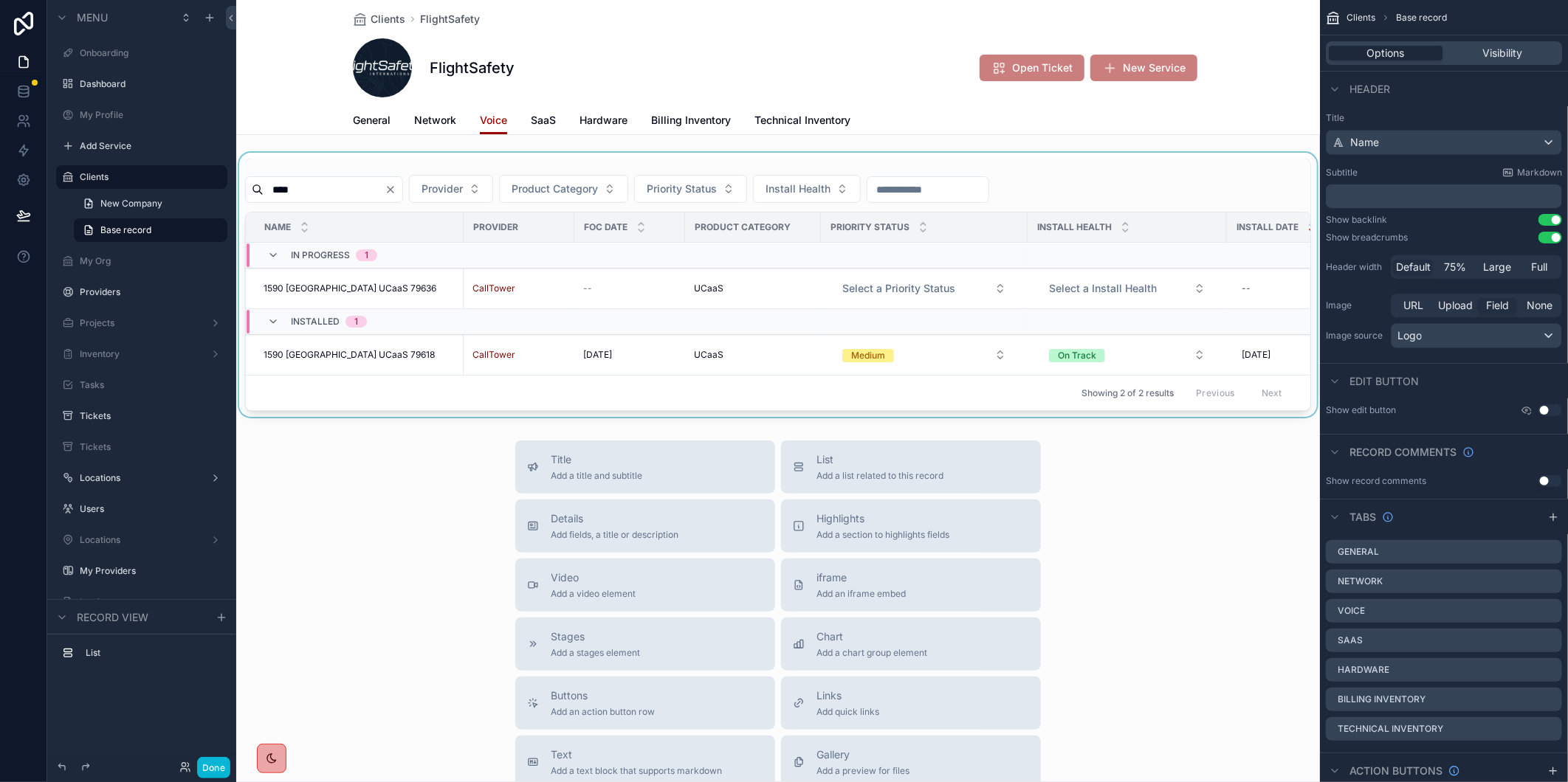
click at [424, 190] on div "scrollable content" at bounding box center [778, 285] width 1083 height 264
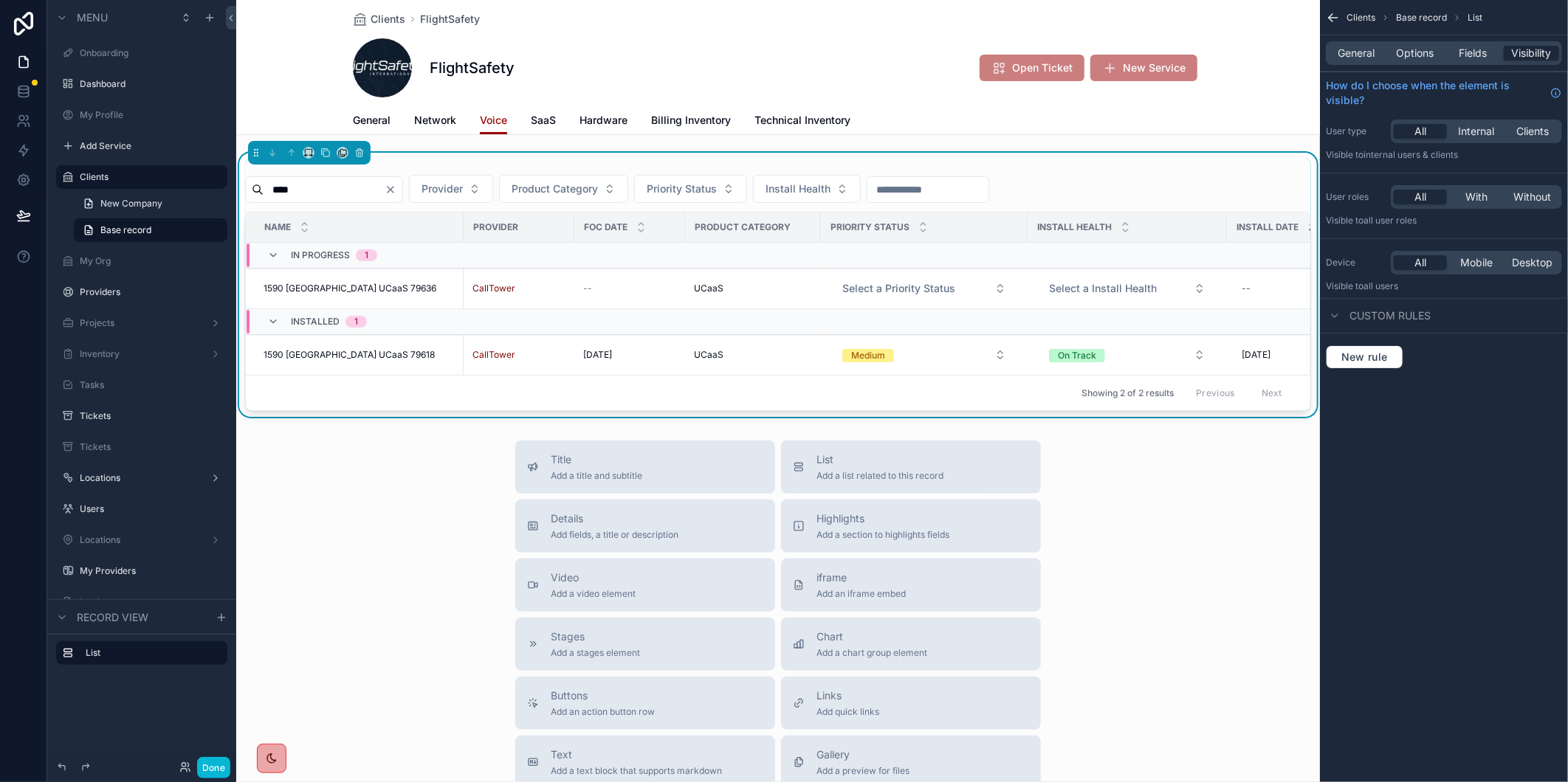
click at [394, 186] on icon "Clear" at bounding box center [390, 189] width 6 height 6
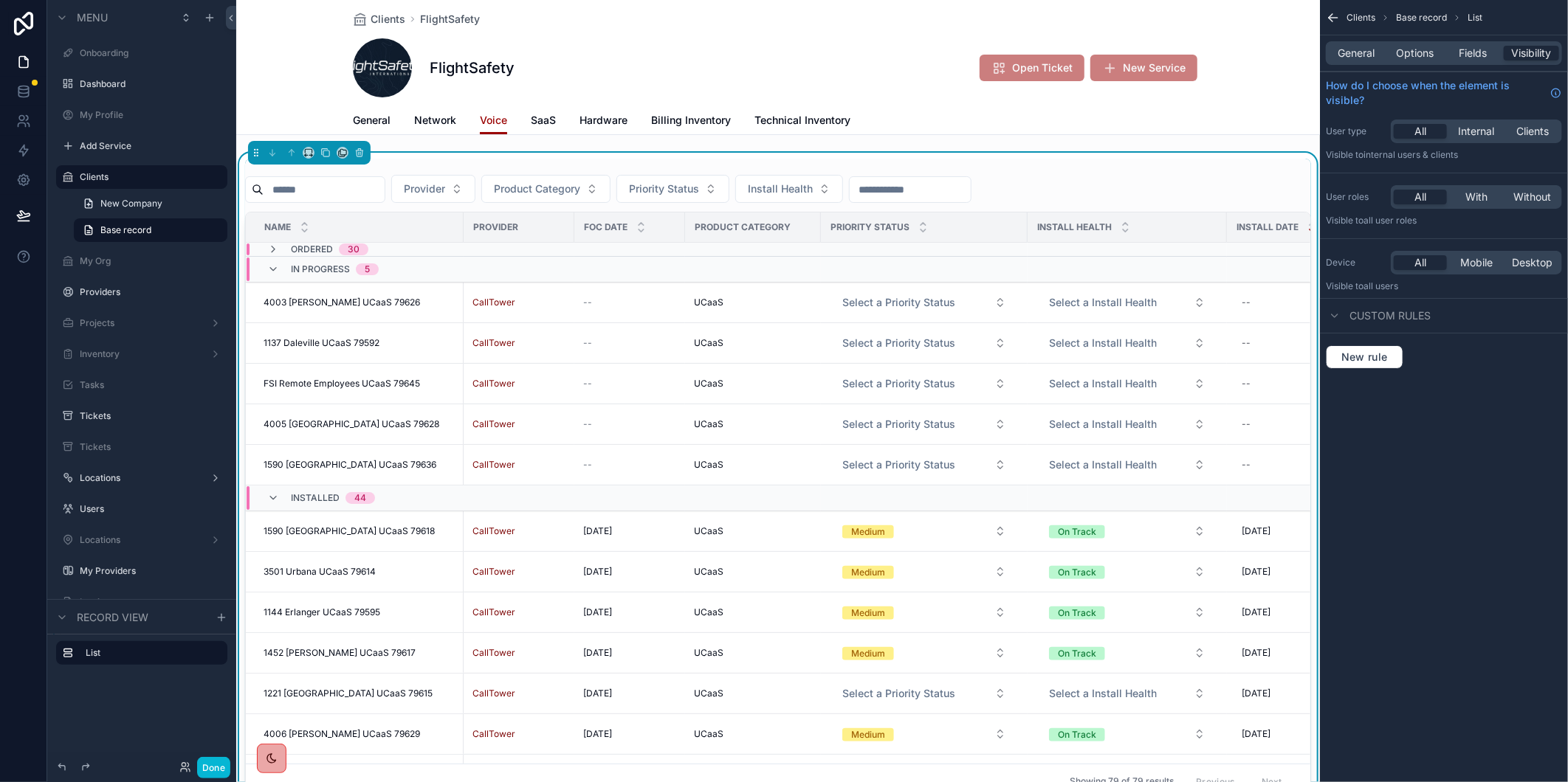
click at [315, 194] on input "scrollable content" at bounding box center [324, 189] width 121 height 21
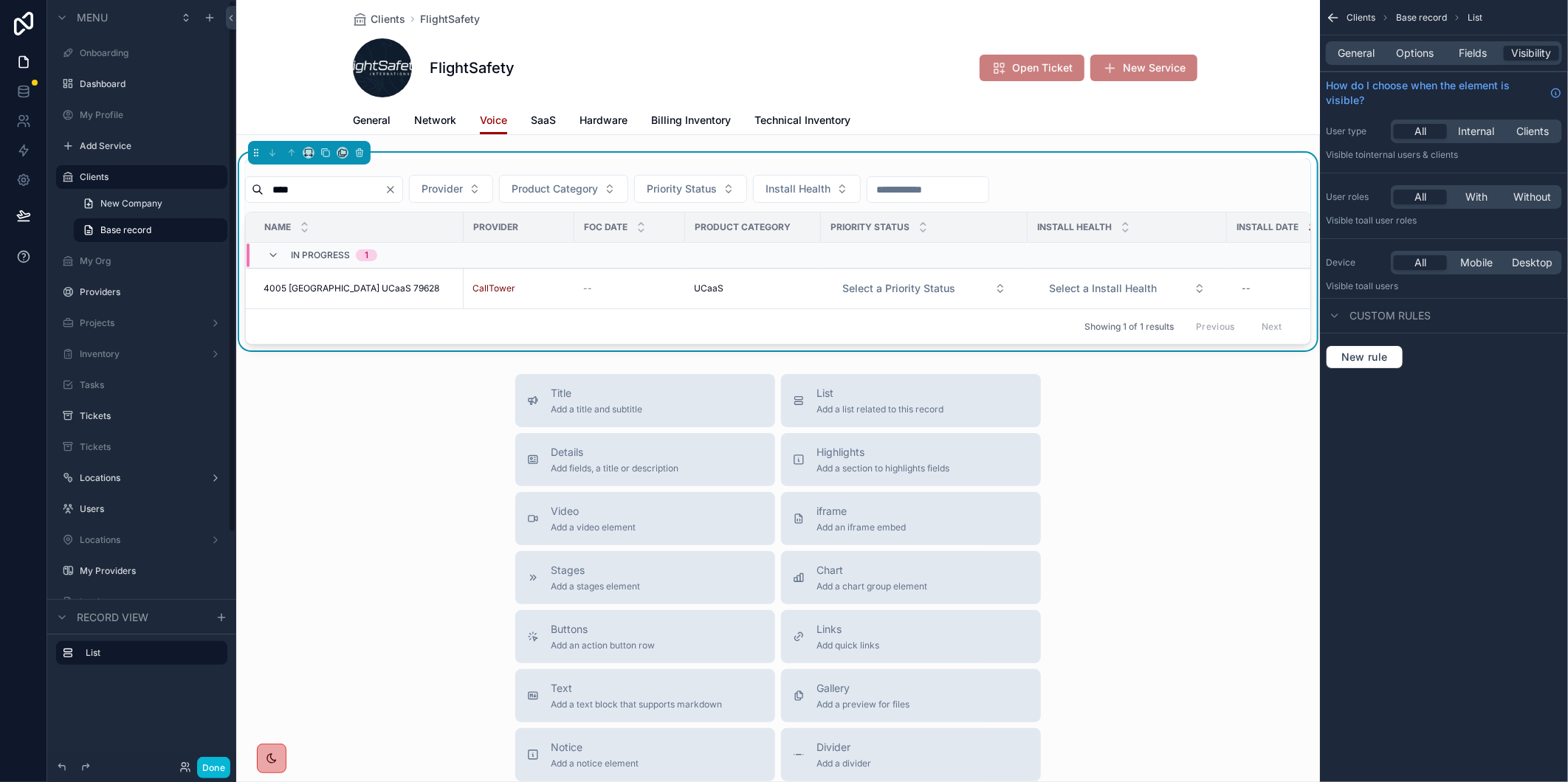
type input "****"
click at [351, 288] on span "4005 [GEOGRAPHIC_DATA] UCaaS 79628" at bounding box center [351, 288] width 176 height 12
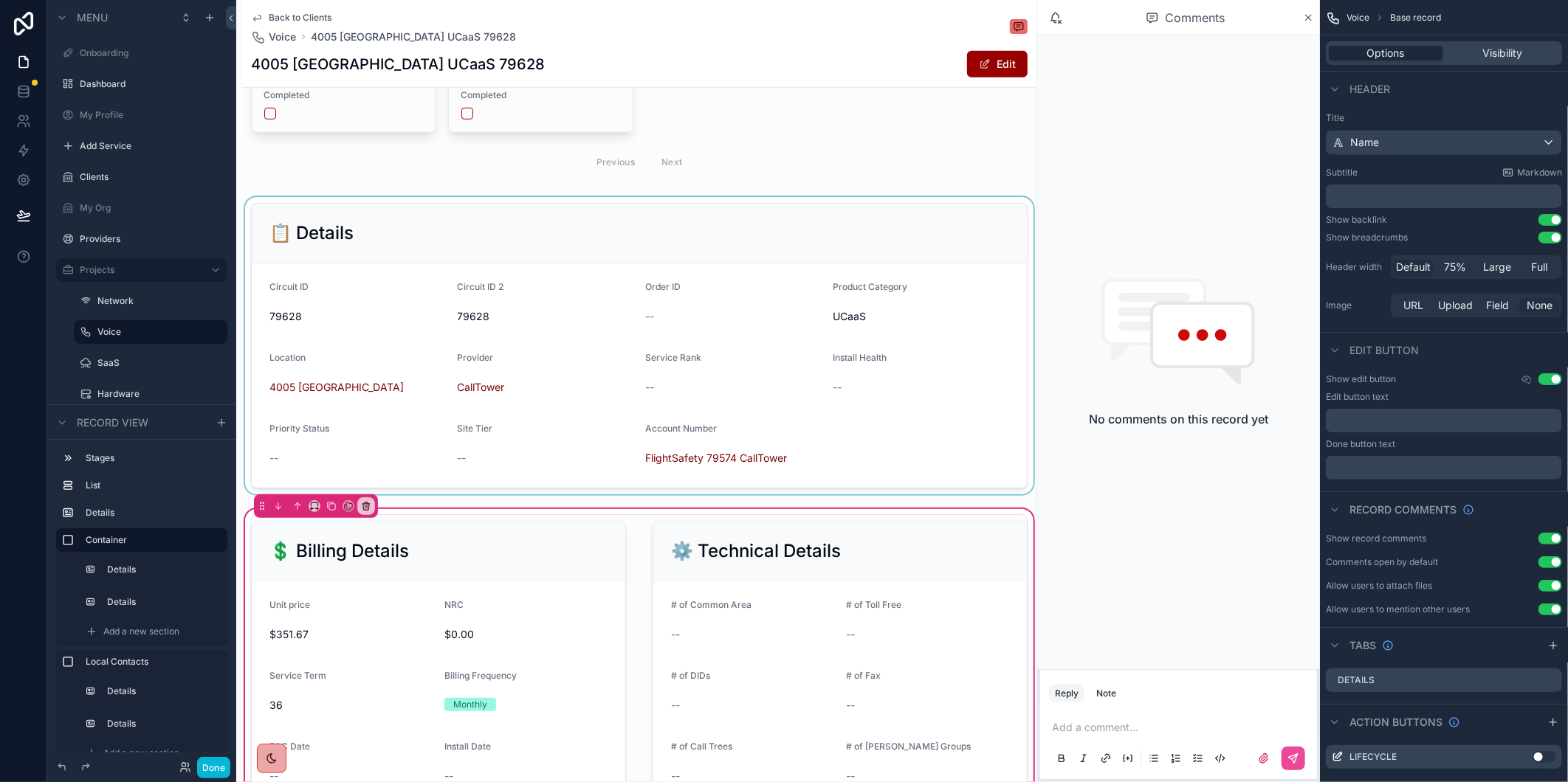
scroll to position [410, 0]
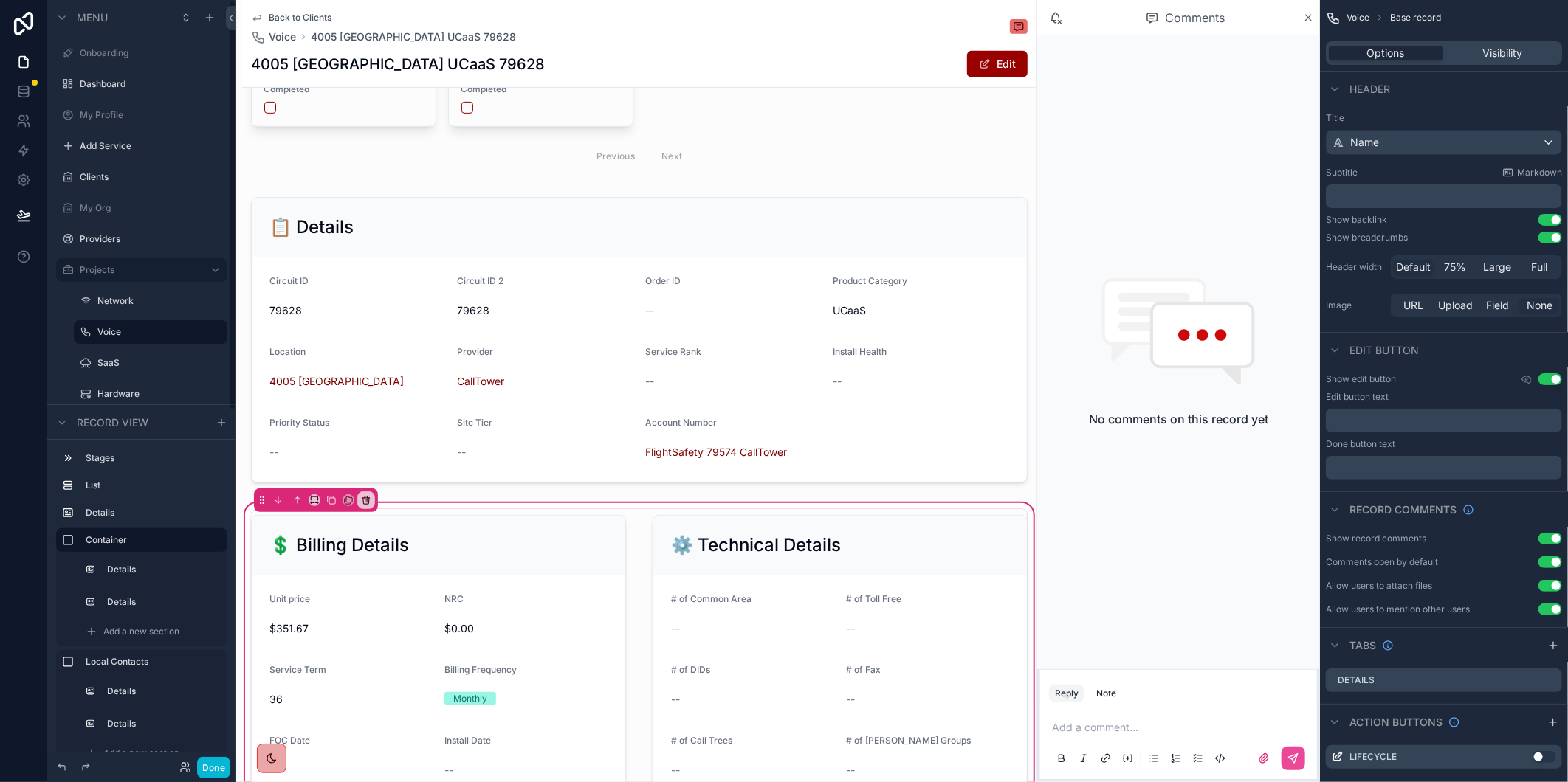
click at [437, 61] on h1 "4005 [GEOGRAPHIC_DATA] UCaaS 79628" at bounding box center [398, 64] width 294 height 21
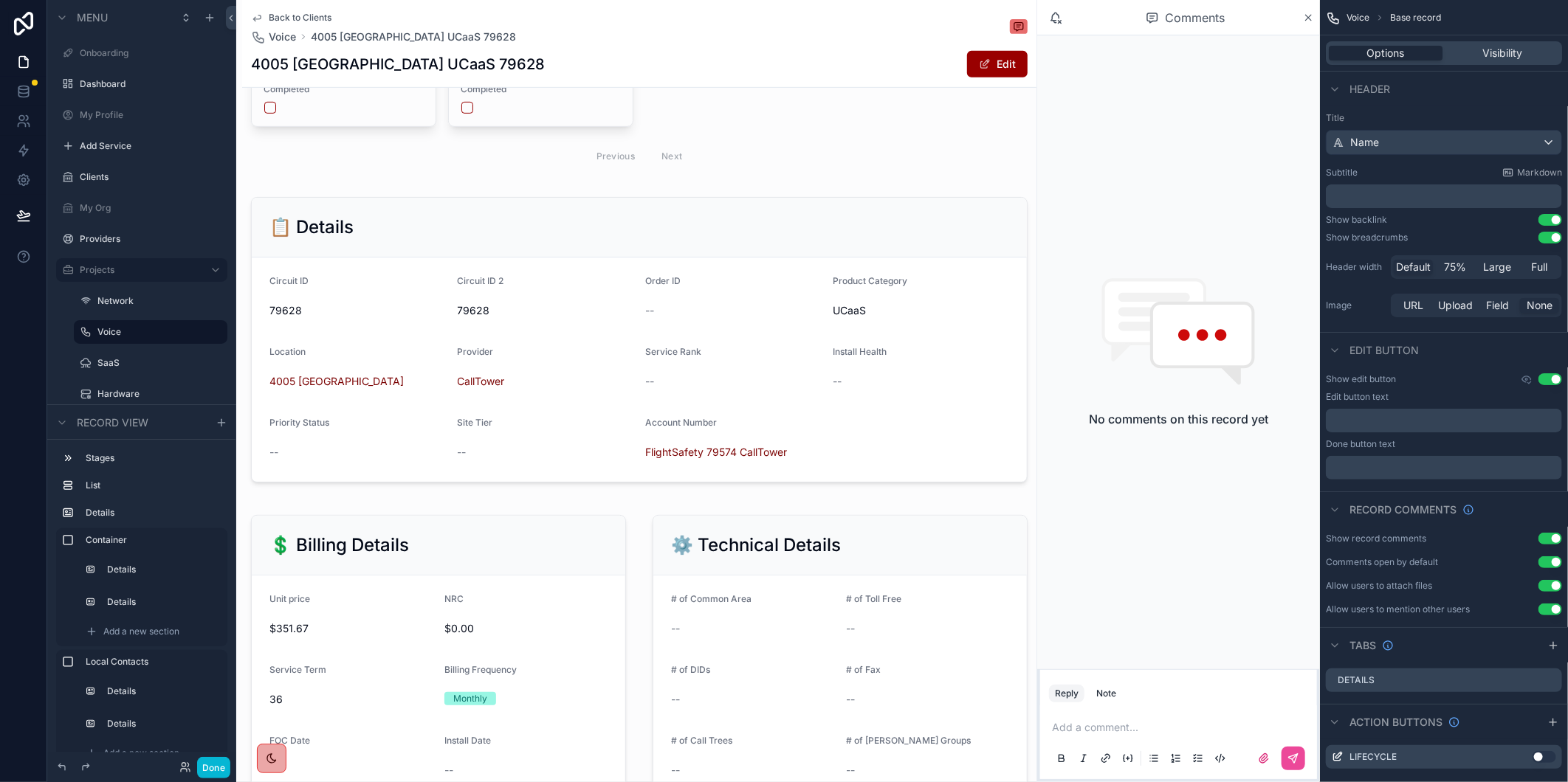
drag, startPoint x: 437, startPoint y: 61, endPoint x: 690, endPoint y: 50, distance: 253.2
click at [690, 50] on div "4005 Goldsboro UCaaS 79628 Edit" at bounding box center [640, 64] width 777 height 28
click at [459, 69] on h1 "4005 [GEOGRAPHIC_DATA] UCaaS 79628" at bounding box center [398, 64] width 294 height 21
copy h1 "79628"
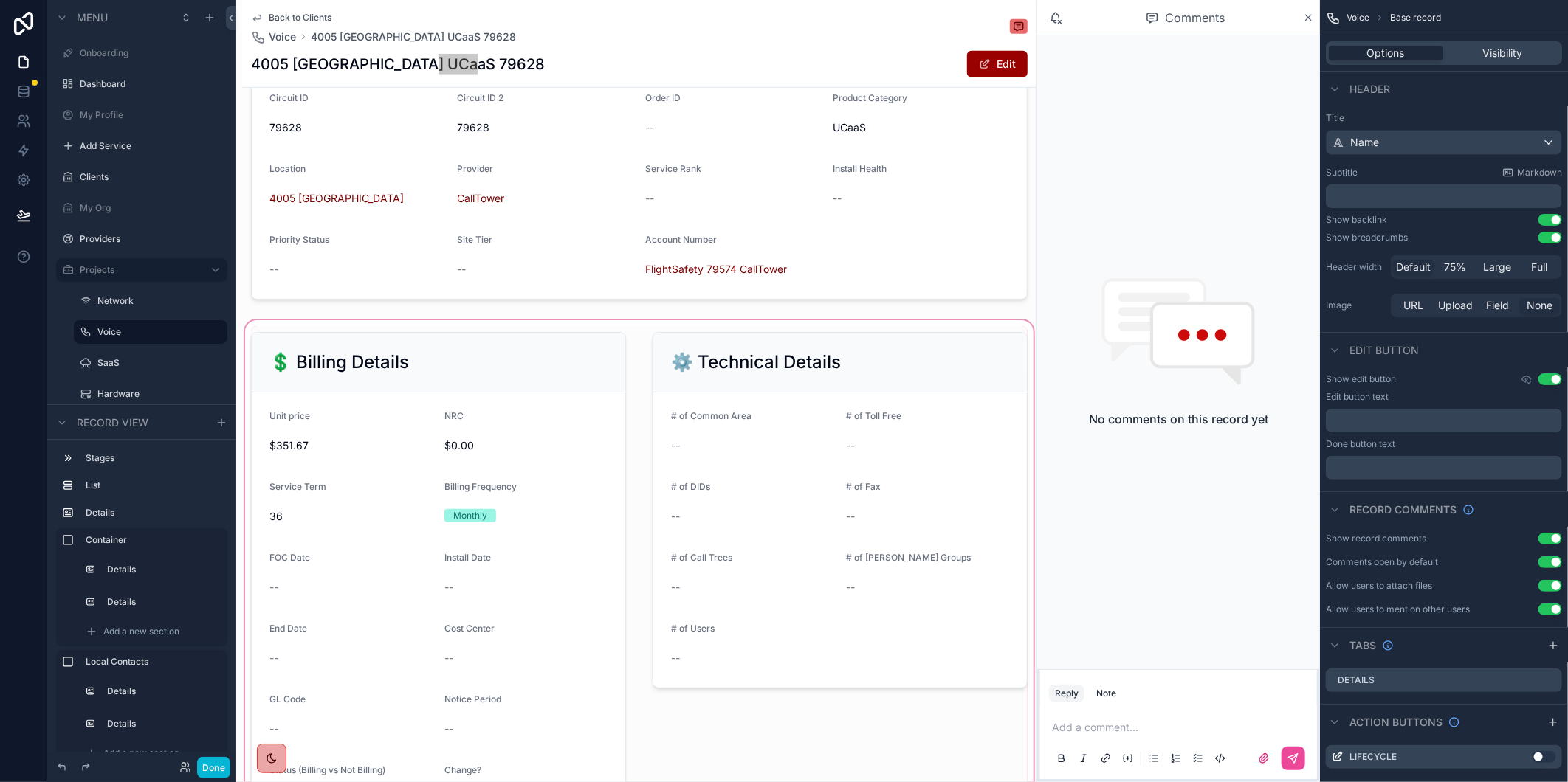
scroll to position [573, 0]
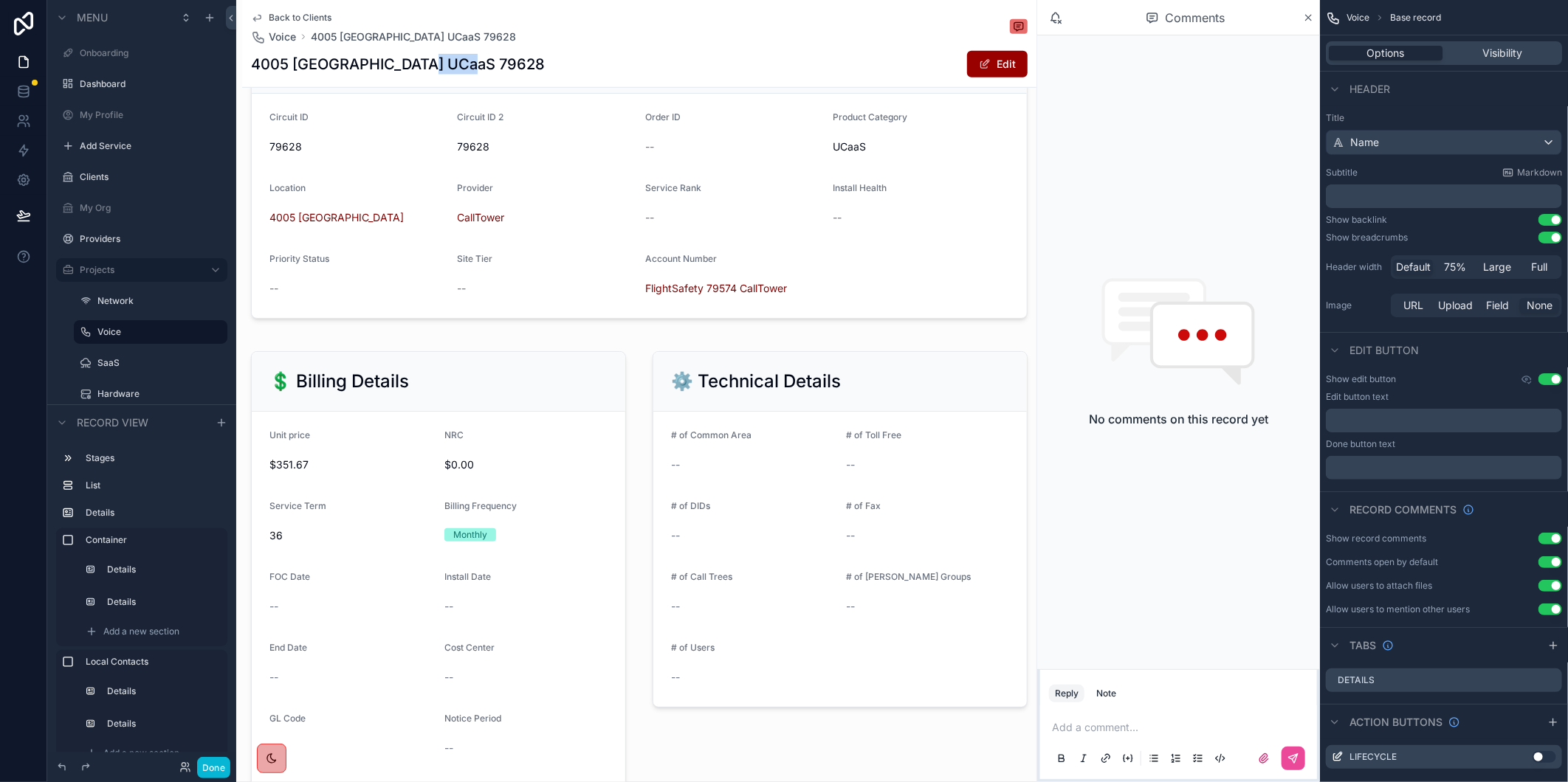
drag, startPoint x: 990, startPoint y: 68, endPoint x: 948, endPoint y: 82, distance: 44.3
click at [990, 68] on button "Edit" at bounding box center [997, 64] width 60 height 26
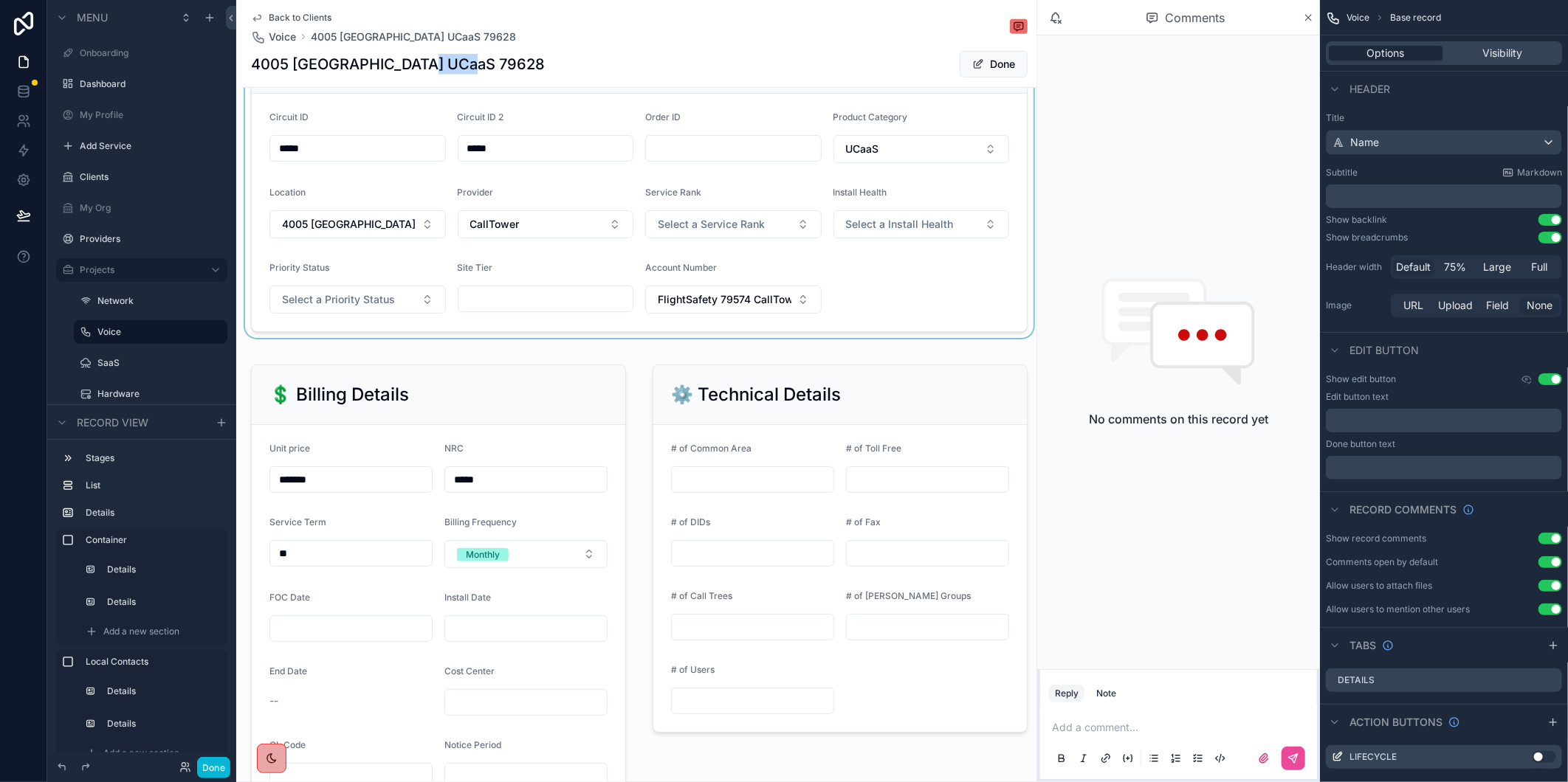
scroll to position [0, 0]
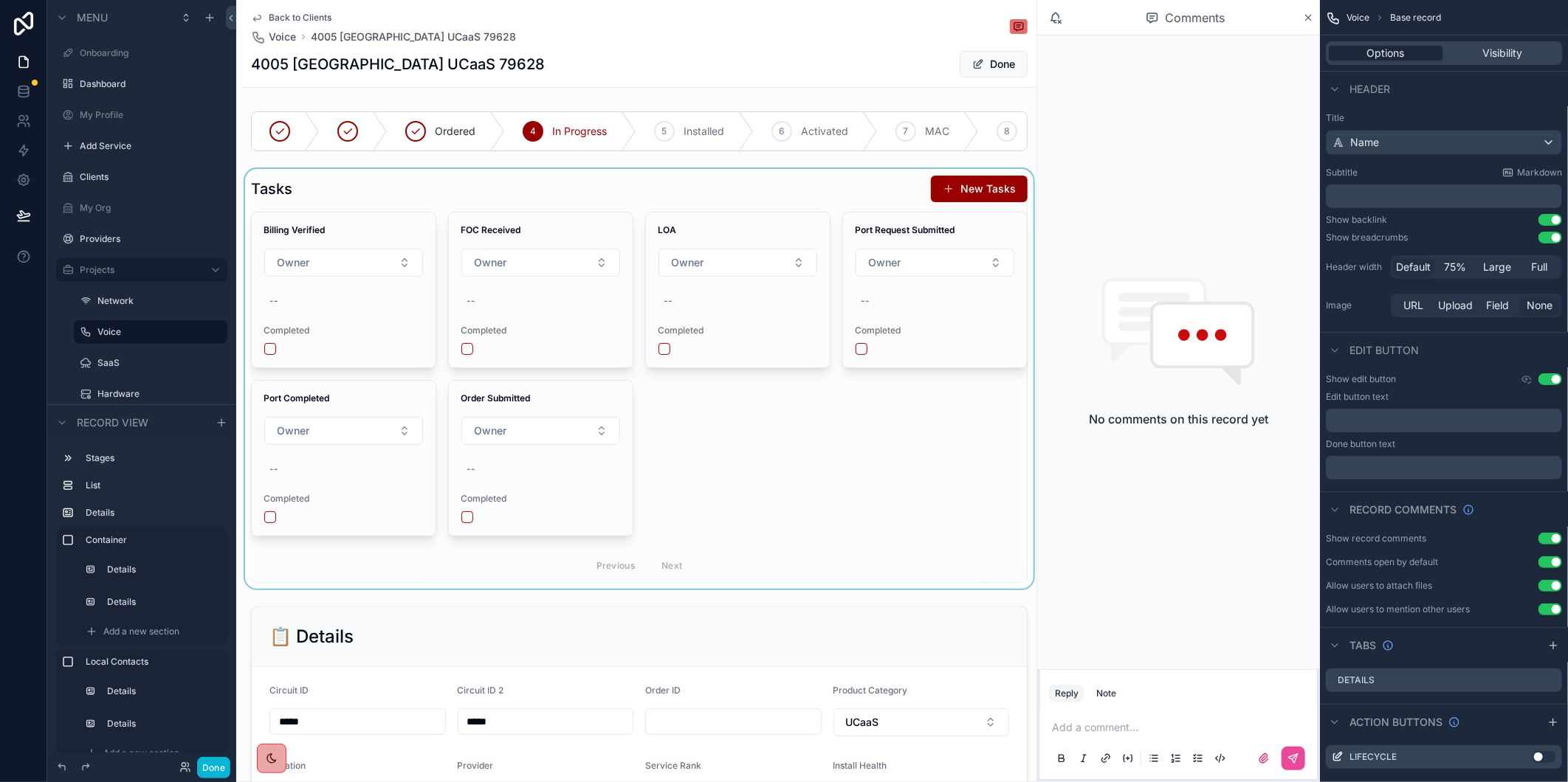
click at [276, 316] on div "scrollable content" at bounding box center [639, 379] width 794 height 420
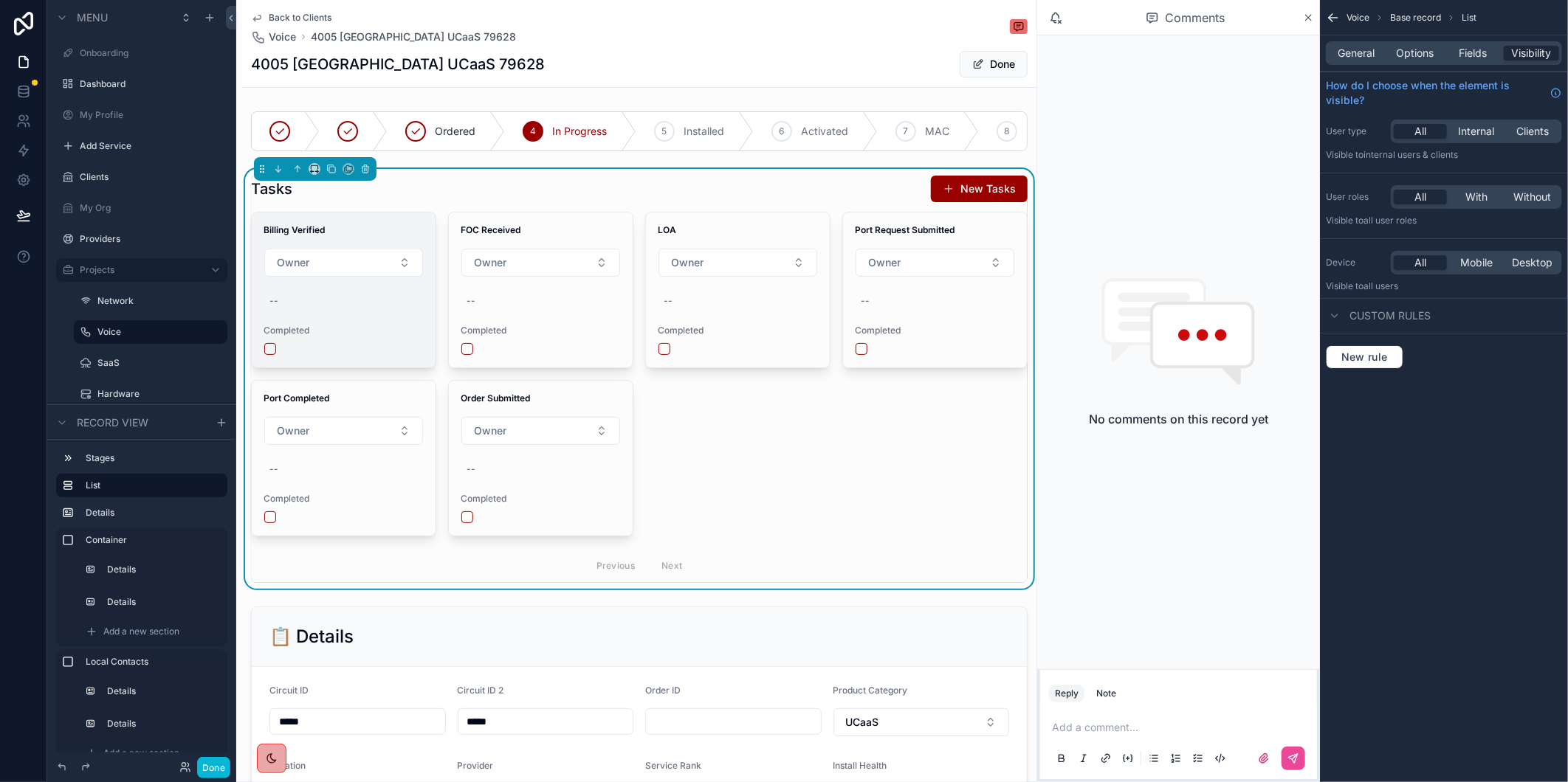
click at [277, 307] on div "--" at bounding box center [274, 301] width 9 height 12
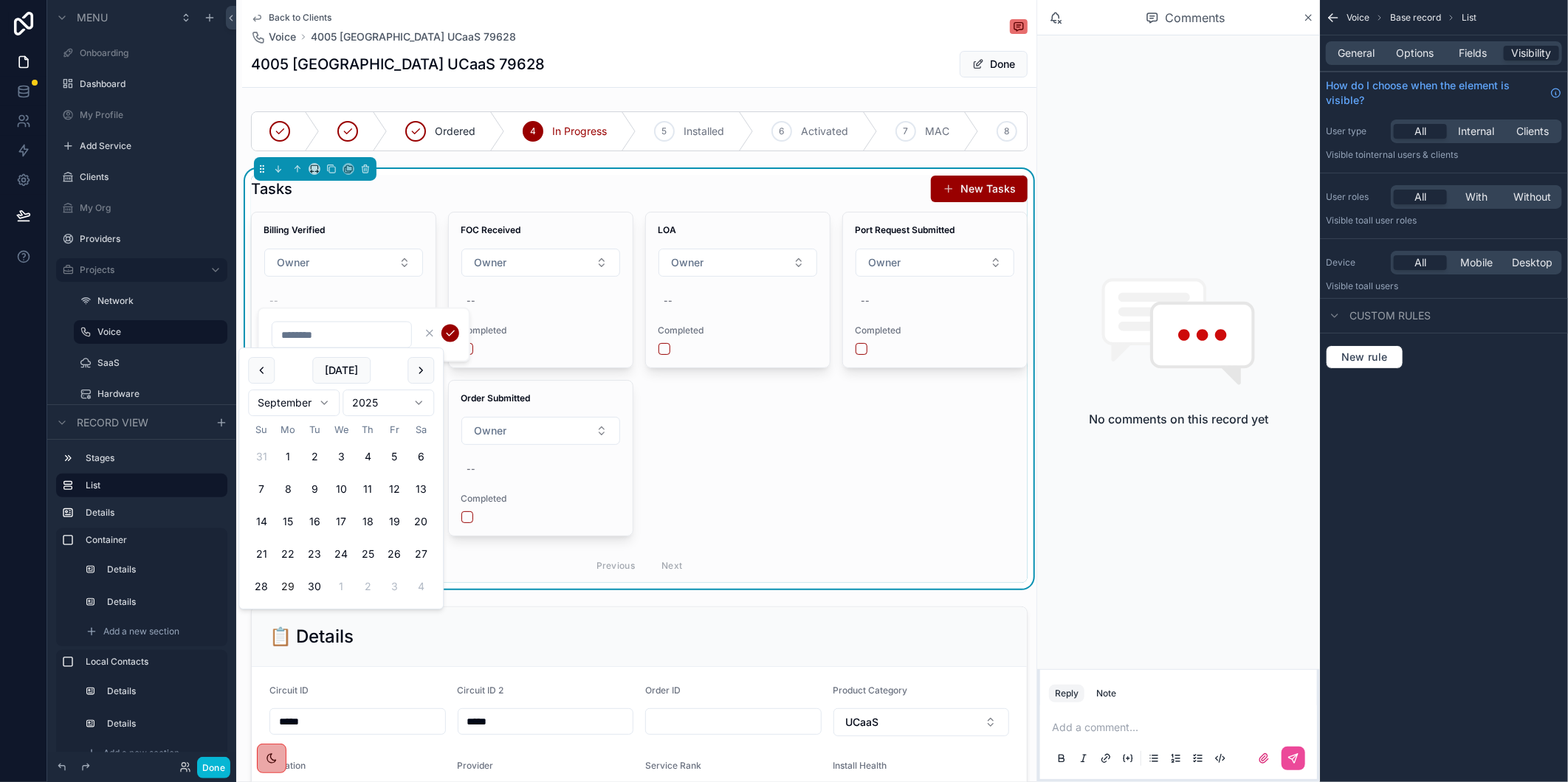
click at [287, 584] on button "29" at bounding box center [287, 586] width 26 height 26
type input "*********"
click at [444, 335] on icon "scrollable content" at bounding box center [450, 333] width 12 height 12
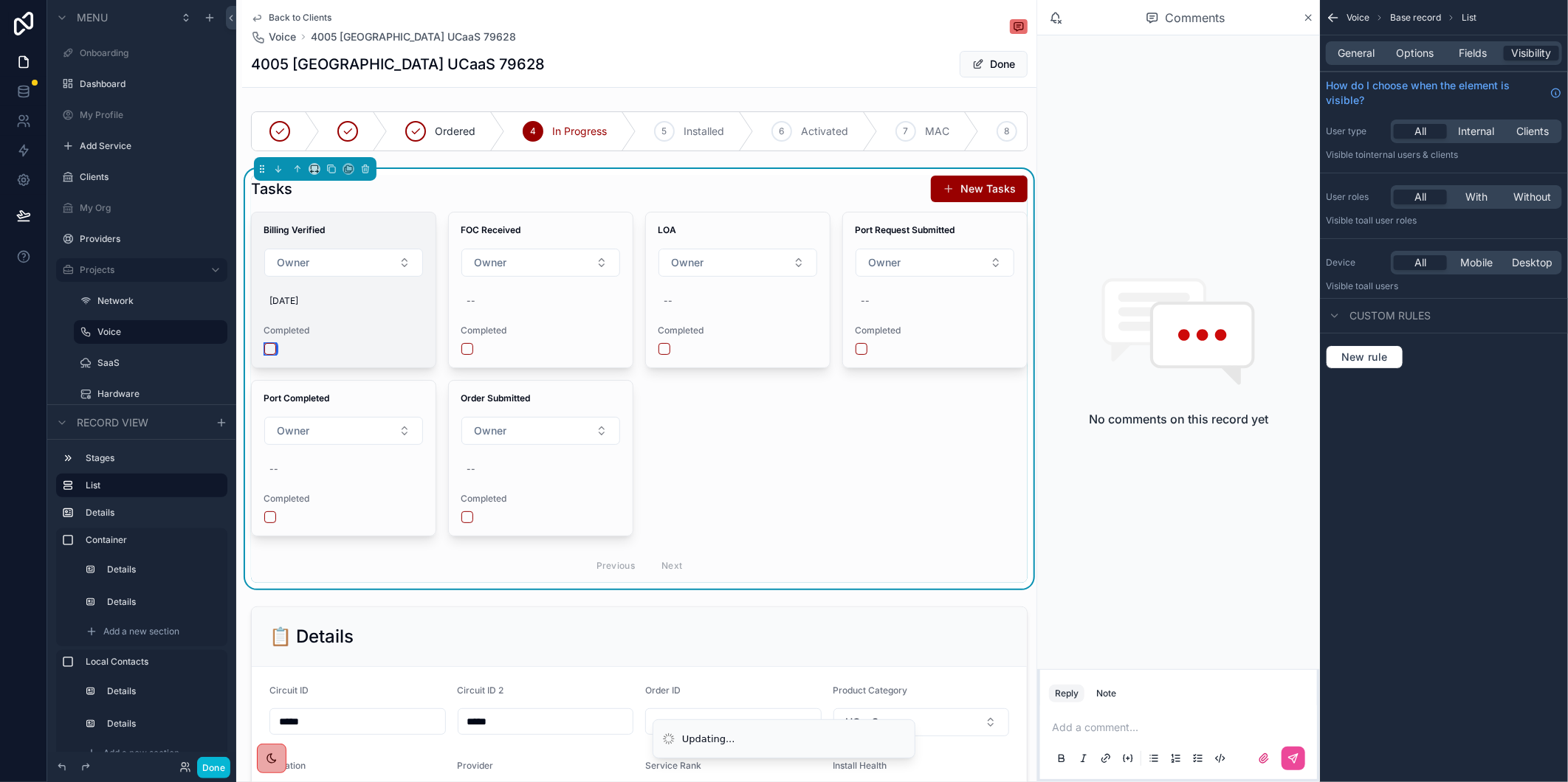
click at [269, 355] on button "scrollable content" at bounding box center [269, 349] width 12 height 12
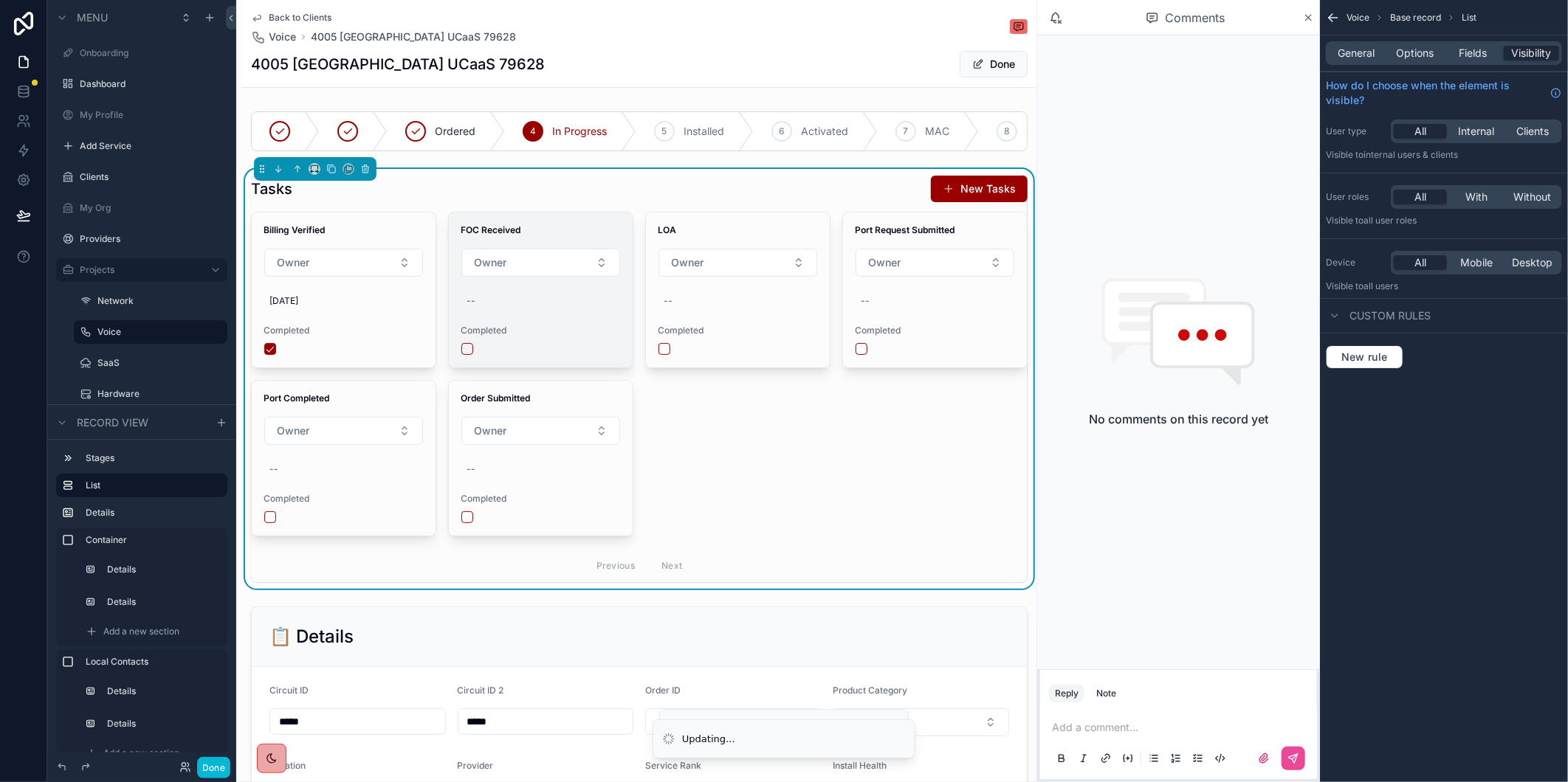
click at [497, 313] on div "--" at bounding box center [541, 301] width 160 height 23
click at [509, 333] on div "FOC Received Owner -- Completed" at bounding box center [541, 290] width 184 height 155
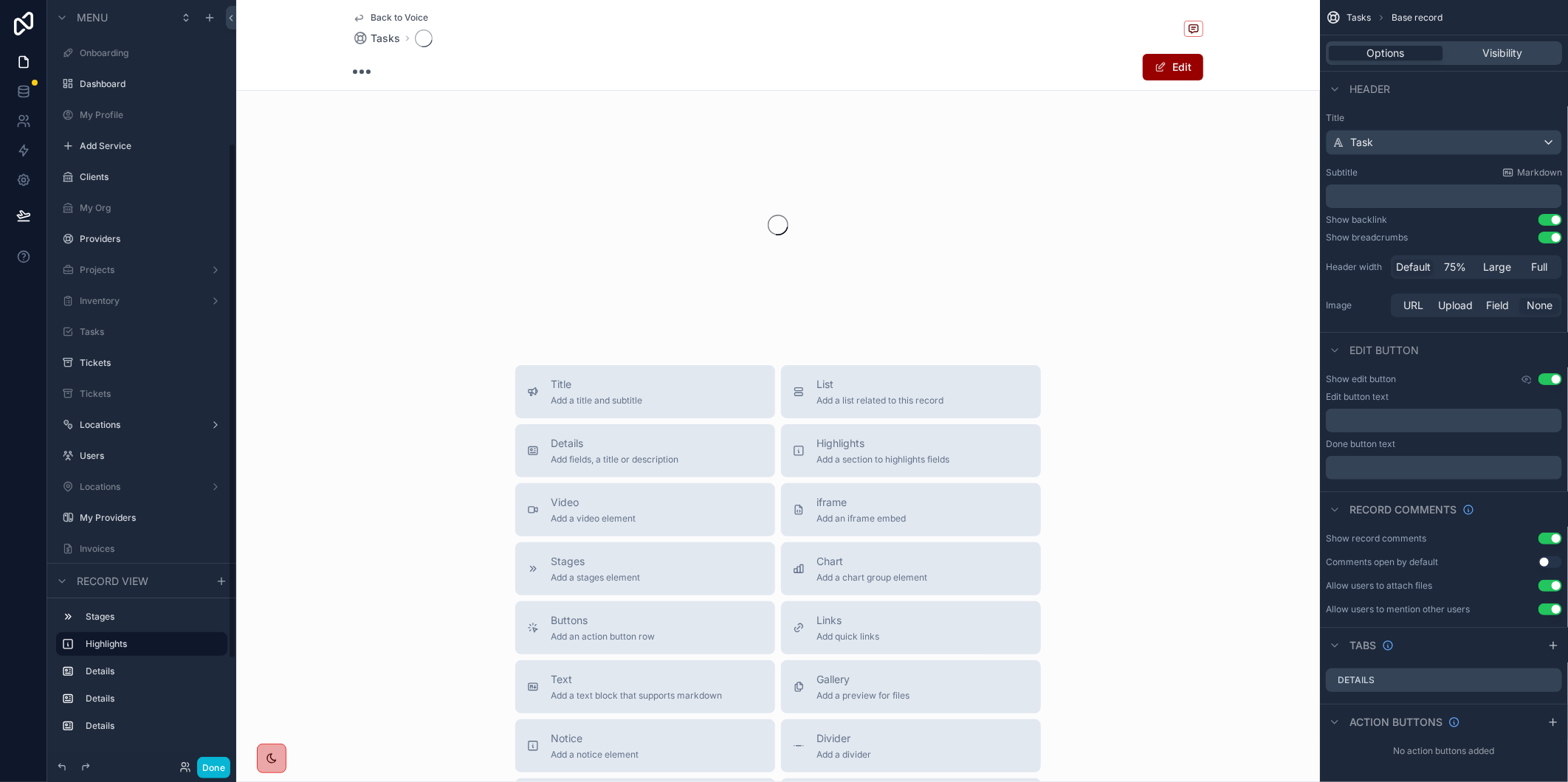
scroll to position [212, 0]
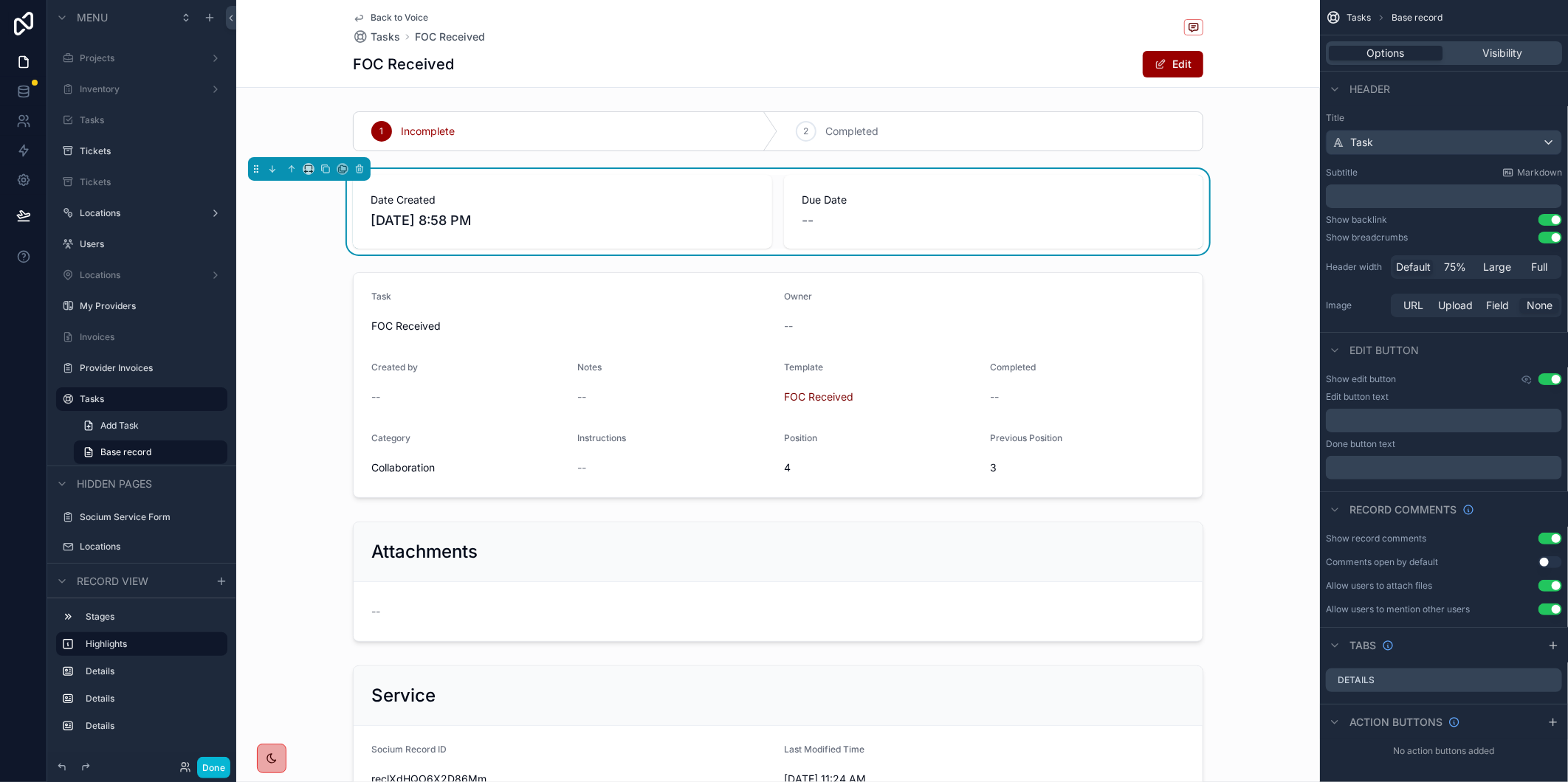
click at [367, 10] on div "Back to Voice Tasks FOC Received FOC Received Edit" at bounding box center [779, 43] width 851 height 87
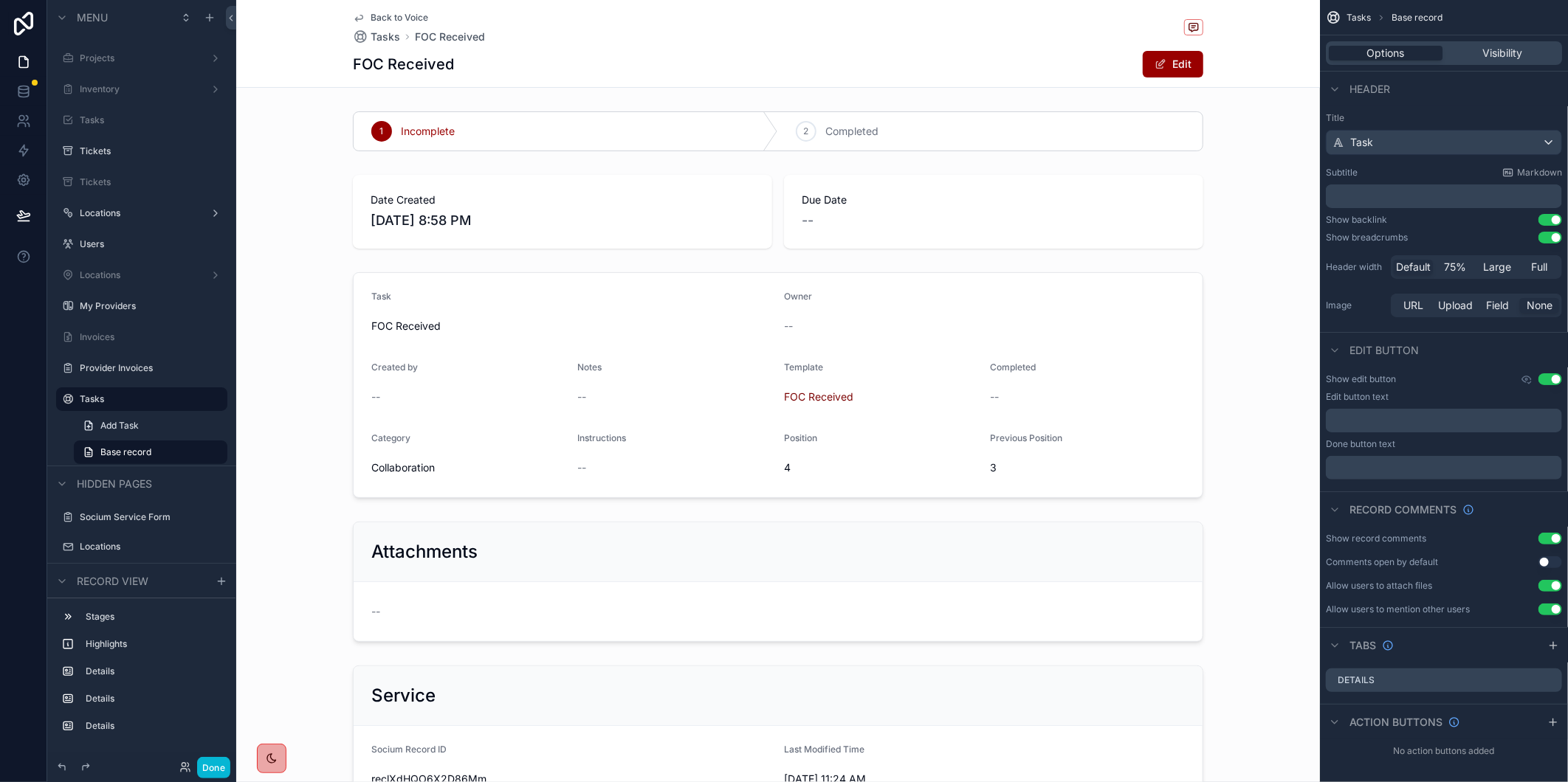
click at [370, 18] on span "Back to Voice" at bounding box center [399, 17] width 58 height 12
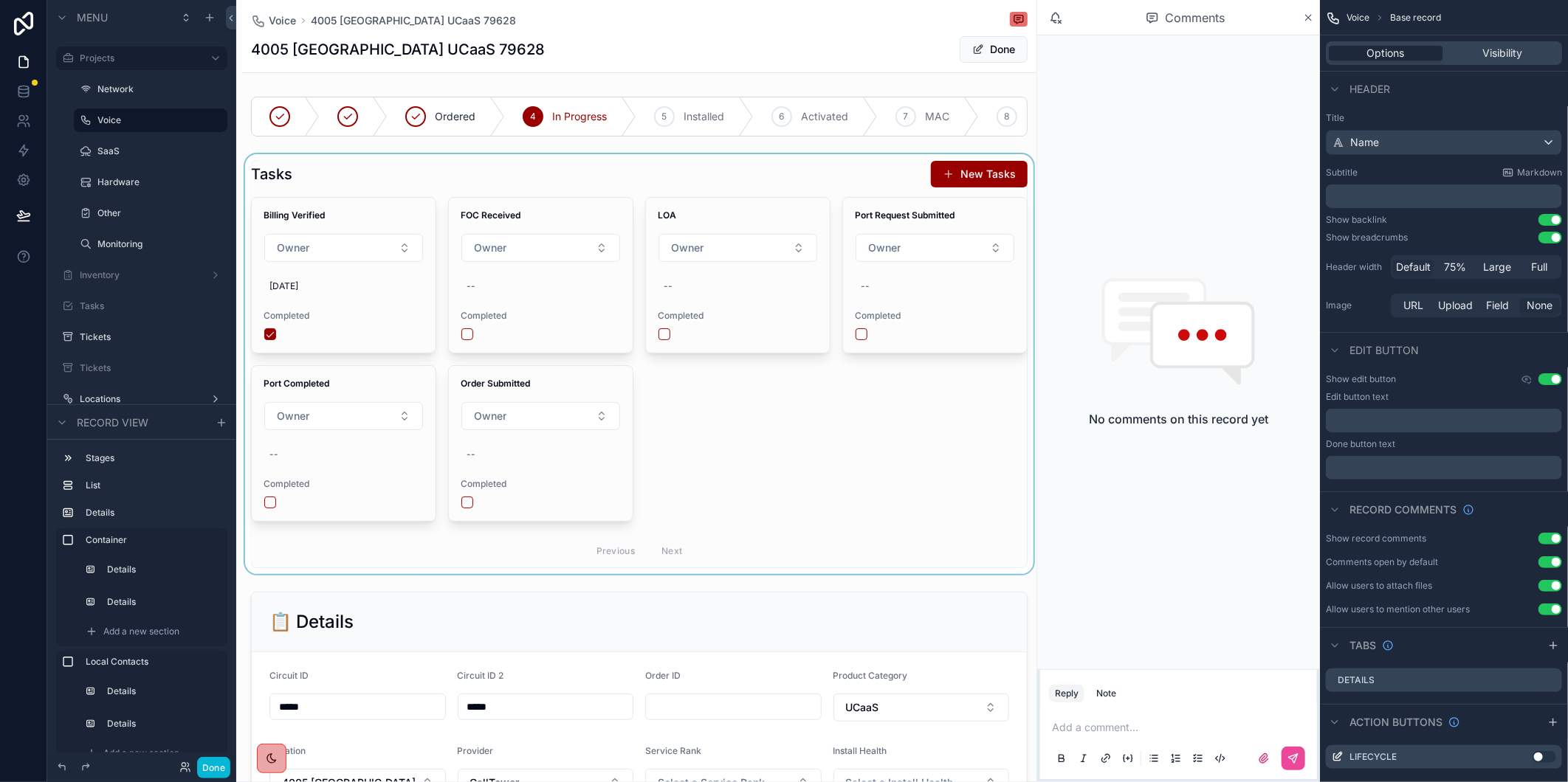
click at [474, 296] on div "scrollable content" at bounding box center [639, 364] width 794 height 420
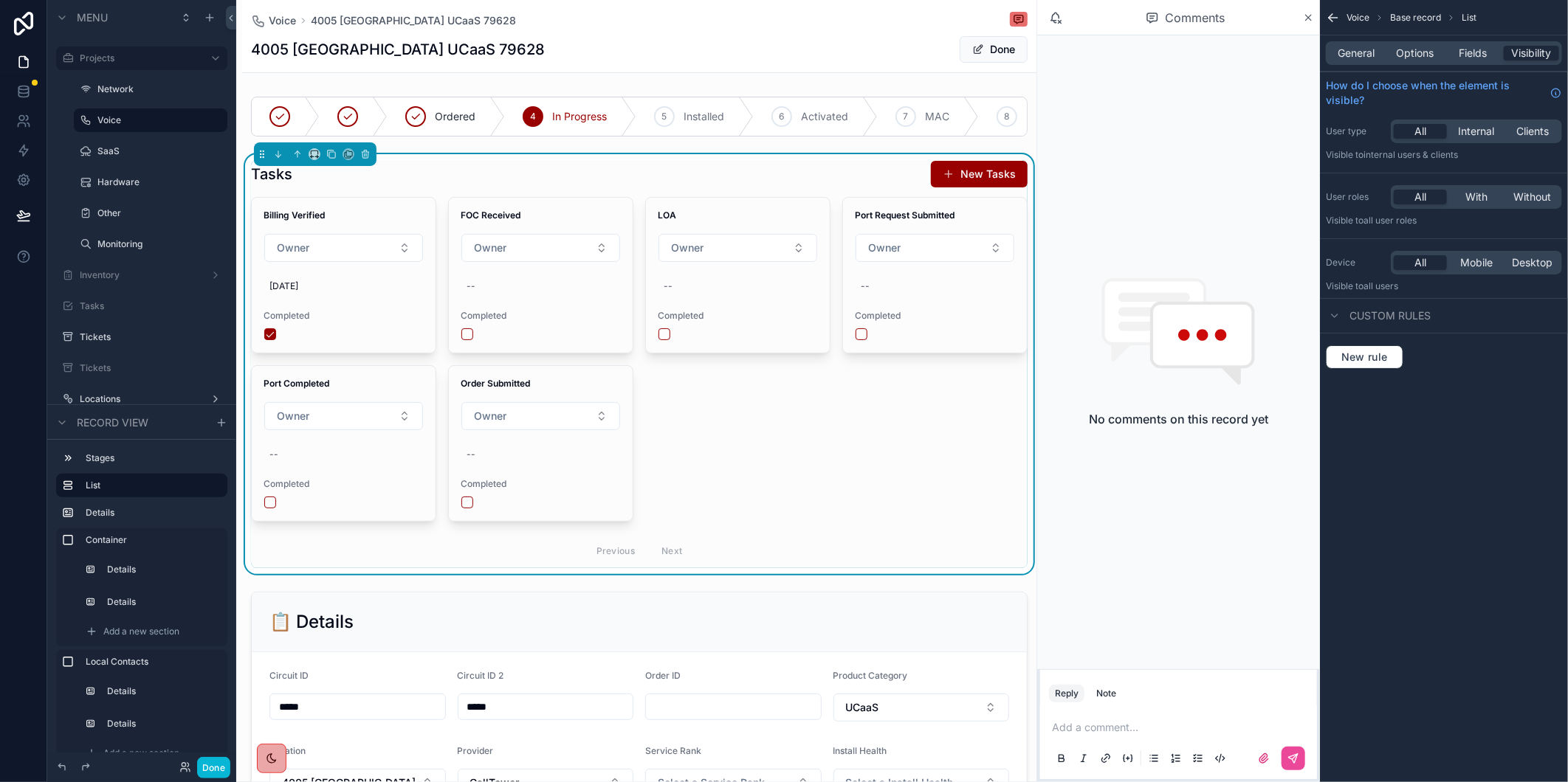
click at [485, 298] on div "--" at bounding box center [541, 286] width 160 height 23
click at [495, 320] on div "FOC Received Owner -- Completed" at bounding box center [541, 276] width 184 height 155
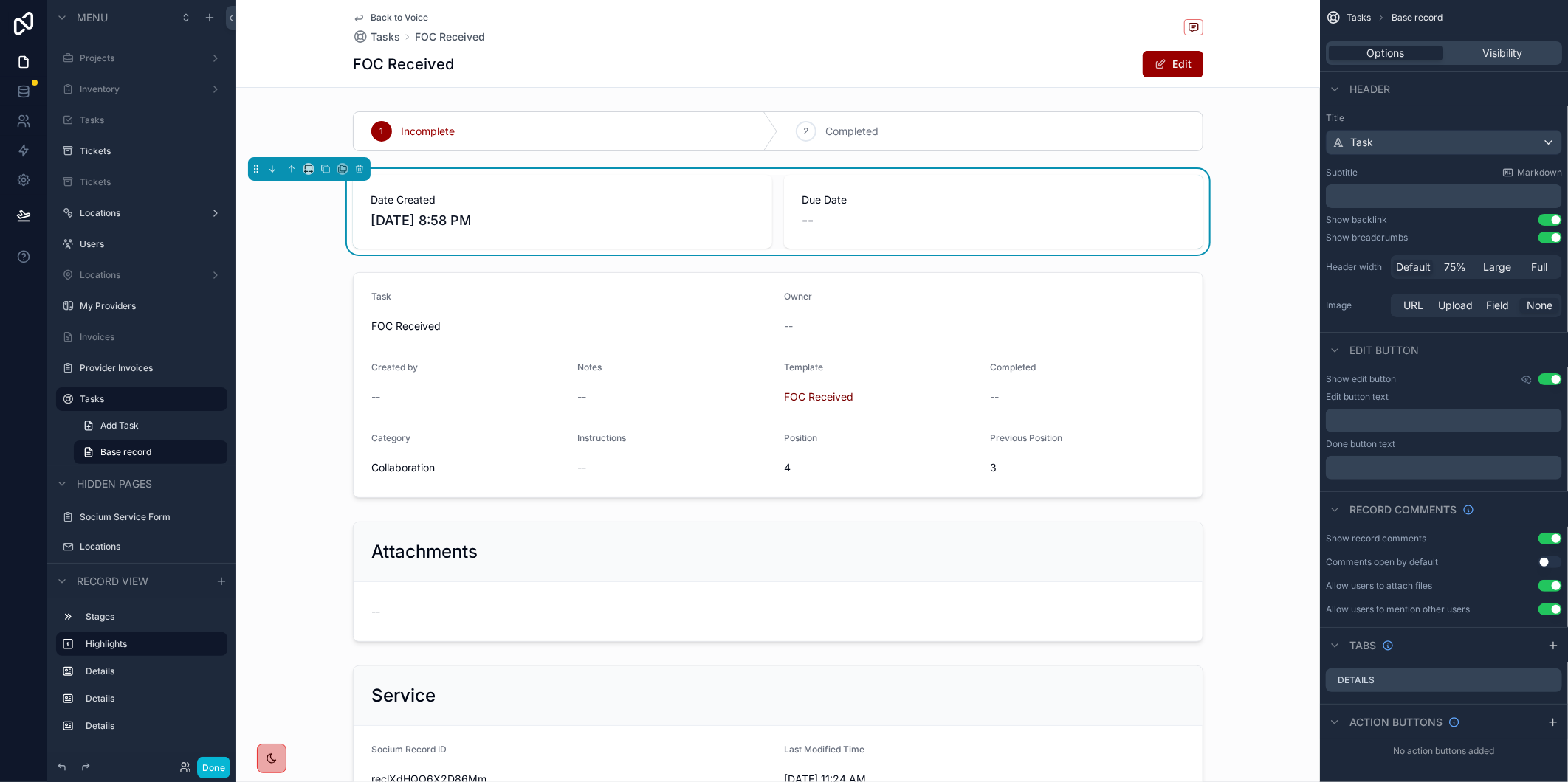
click at [373, 21] on span "Back to Voice" at bounding box center [399, 17] width 58 height 12
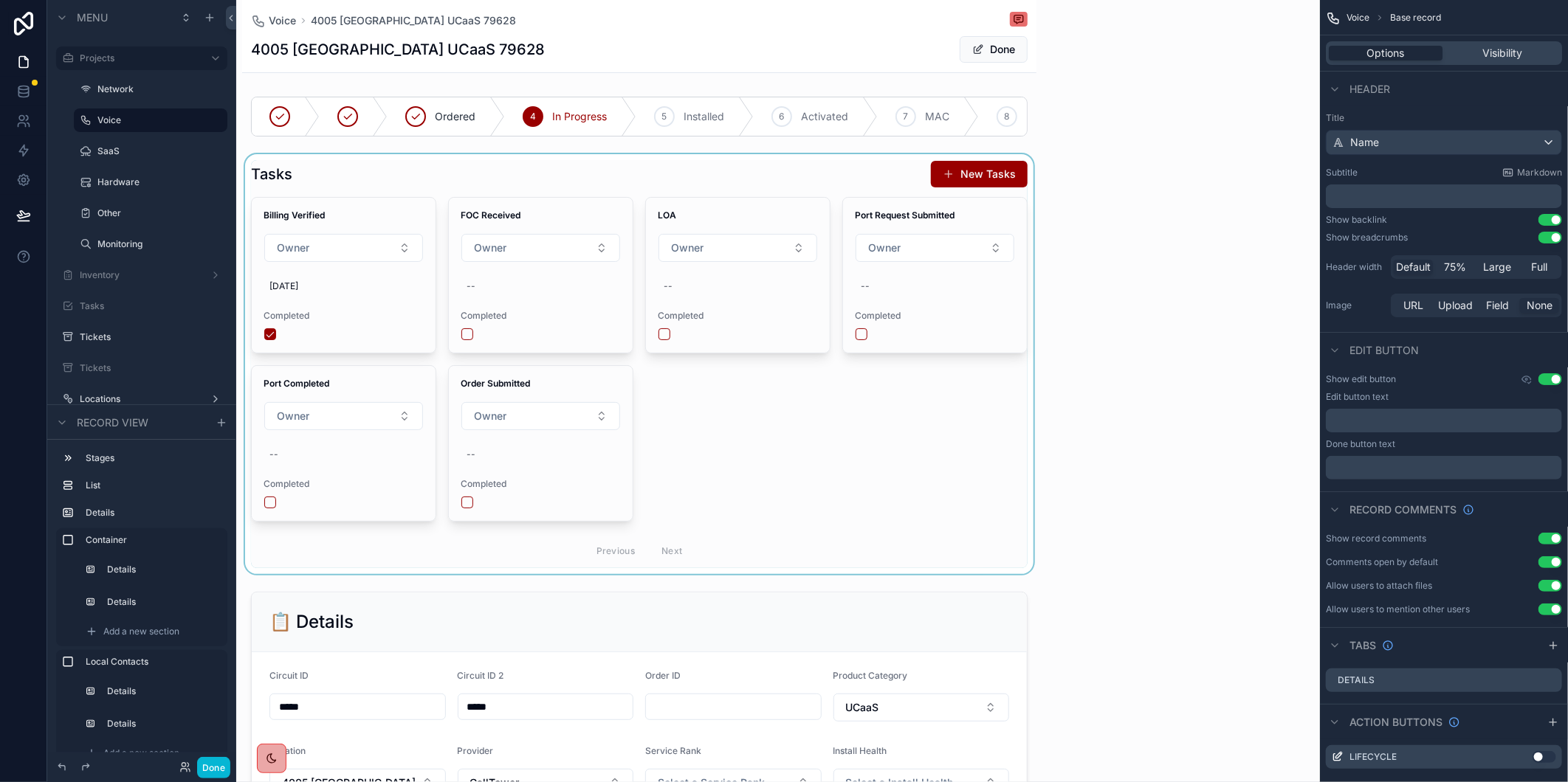
click at [498, 304] on div "scrollable content" at bounding box center [639, 364] width 794 height 420
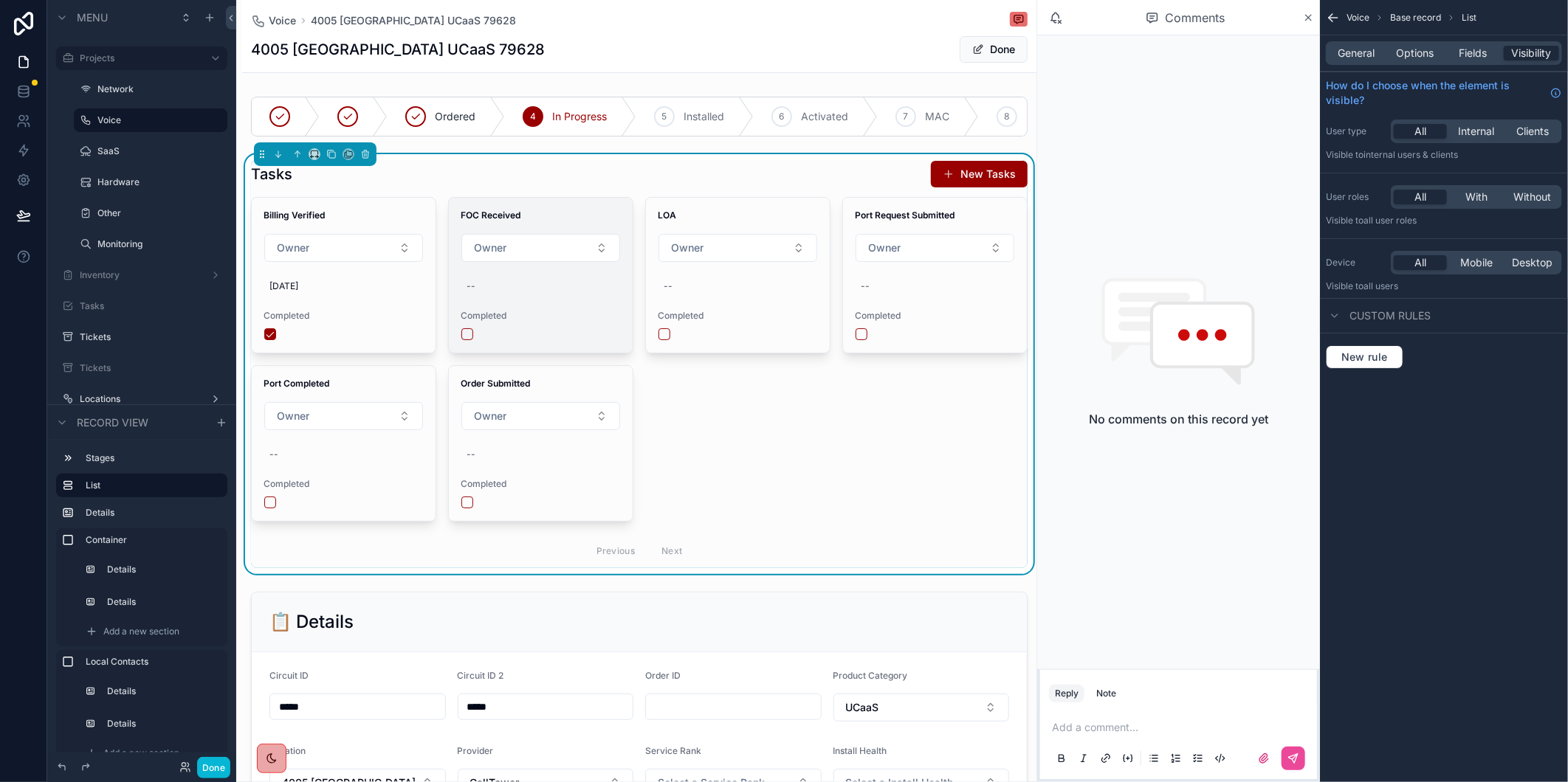
click at [498, 298] on div "--" at bounding box center [541, 286] width 160 height 23
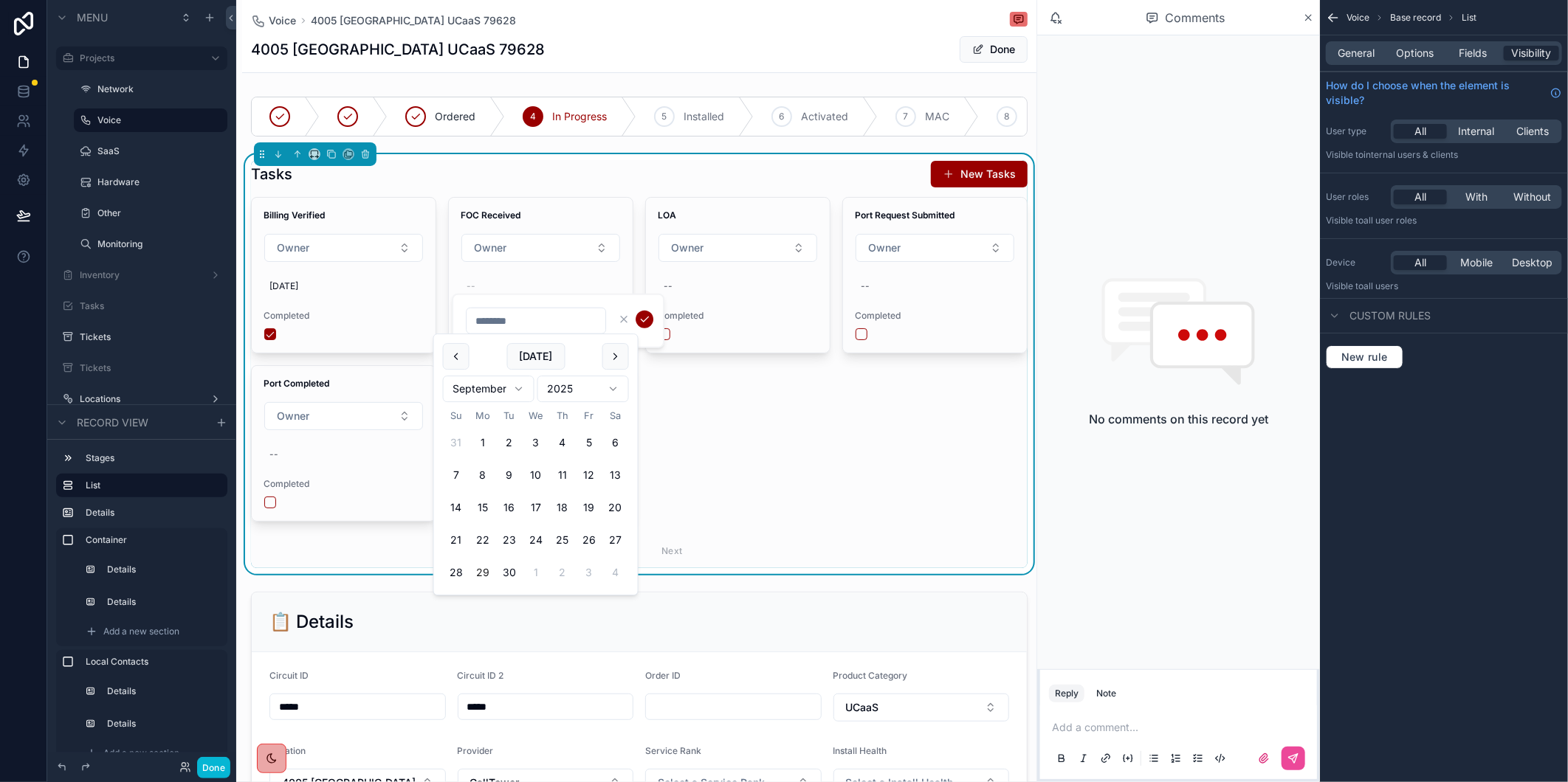
click at [513, 321] on input "scrollable content" at bounding box center [536, 321] width 139 height 21
type input "*********"
click at [643, 317] on icon "scrollable content" at bounding box center [644, 319] width 12 height 12
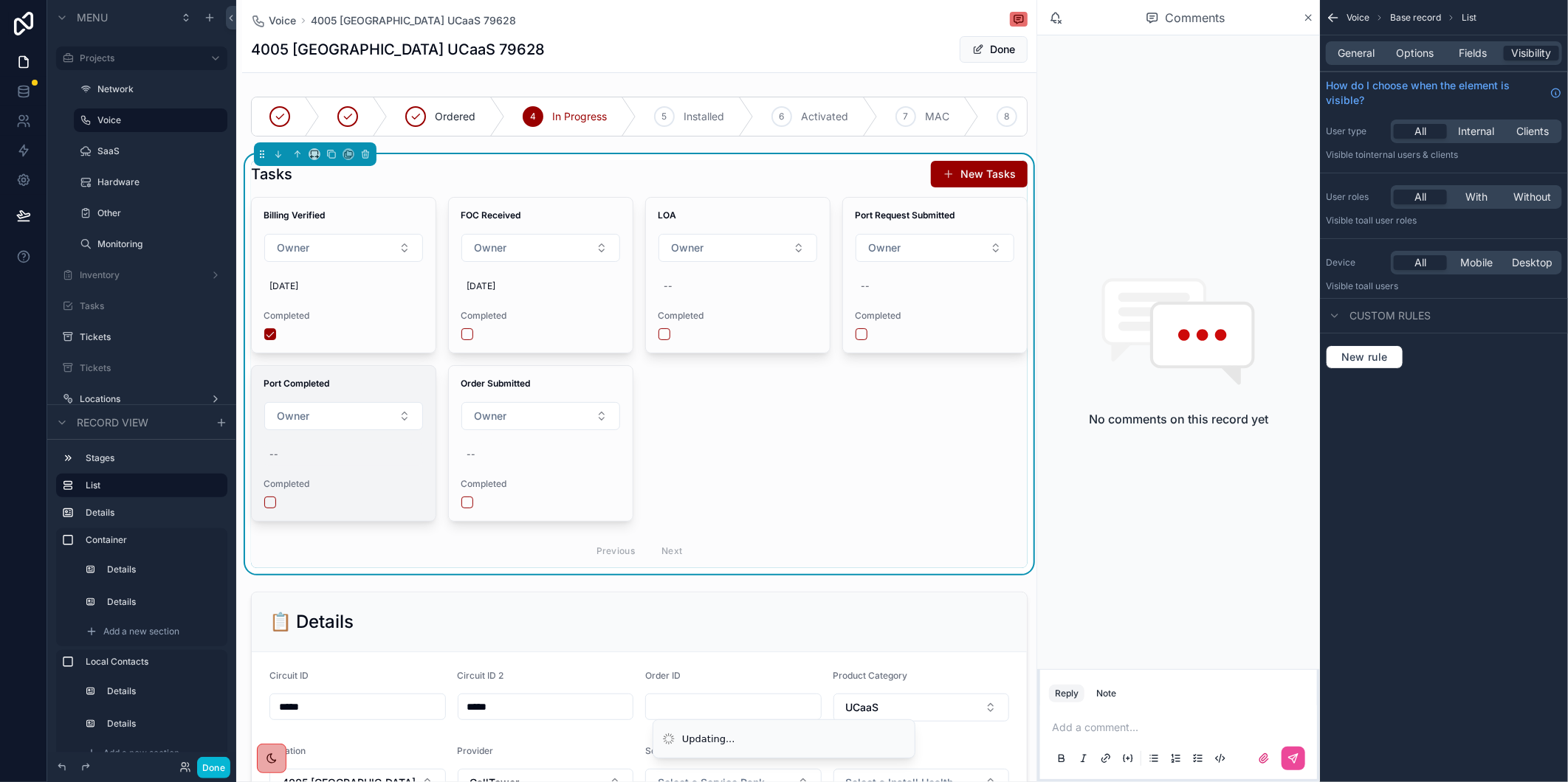
click at [321, 467] on div "--" at bounding box center [343, 454] width 160 height 23
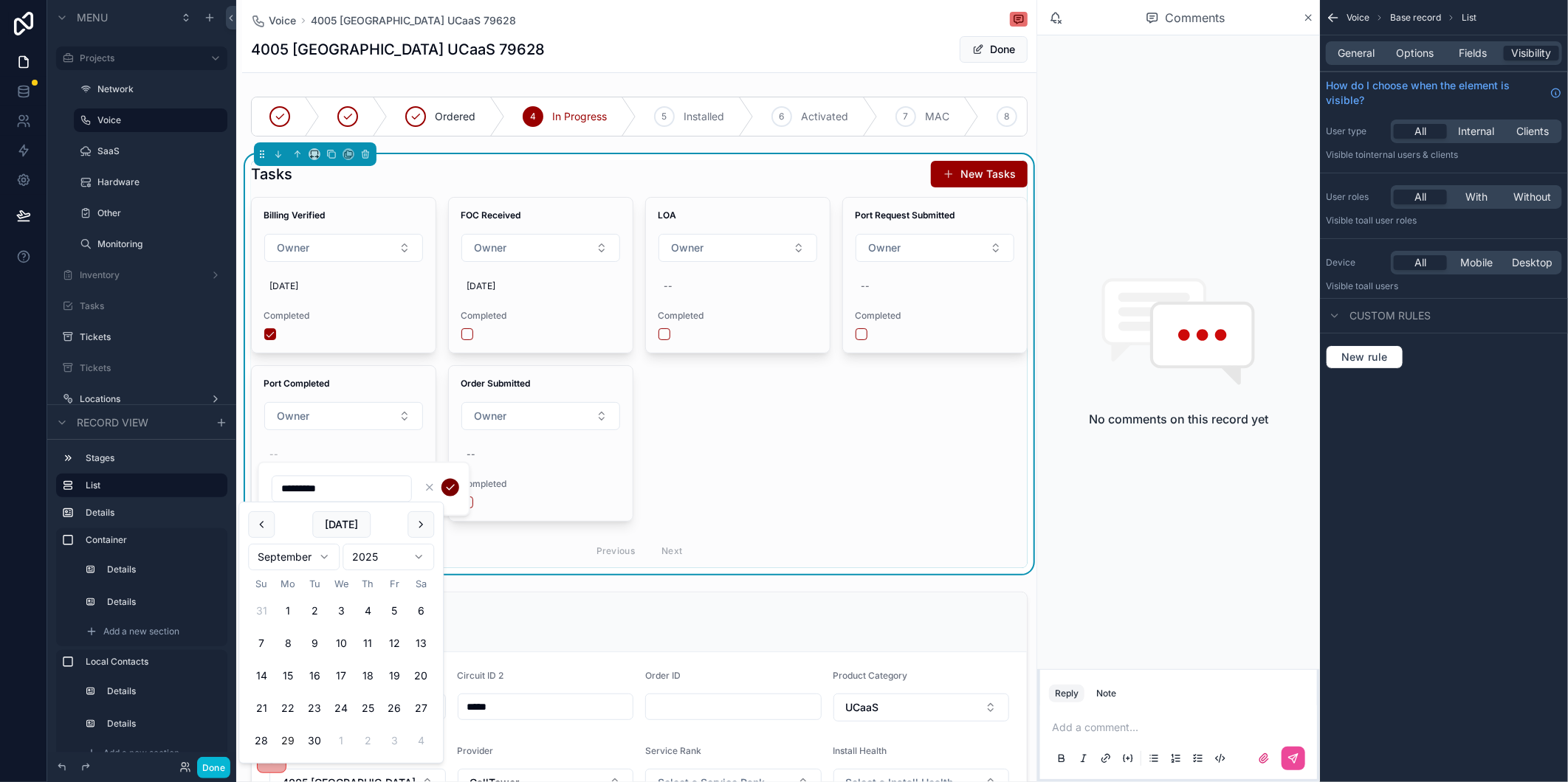
type input "*********"
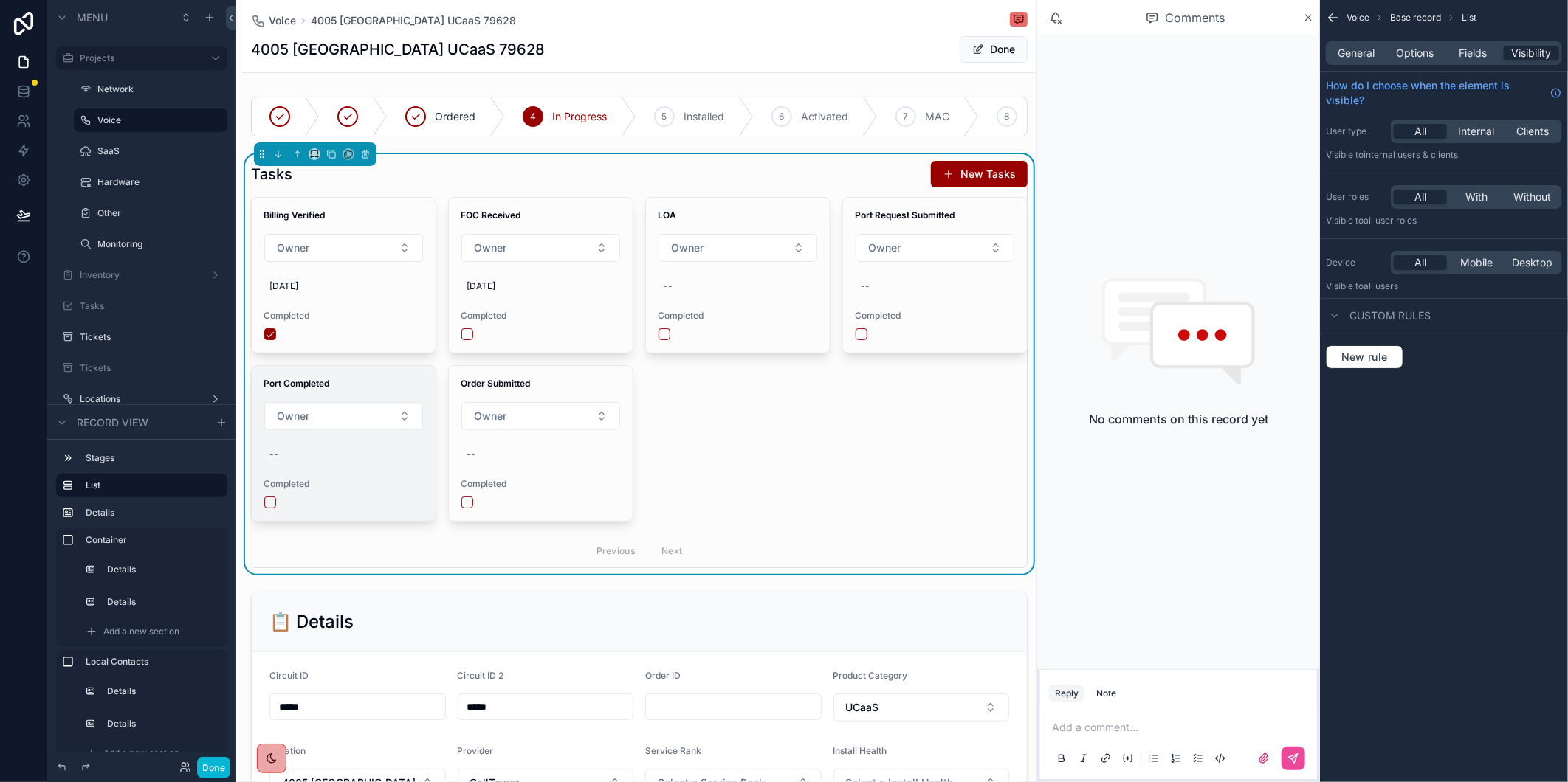
click at [275, 460] on div "--" at bounding box center [274, 454] width 9 height 12
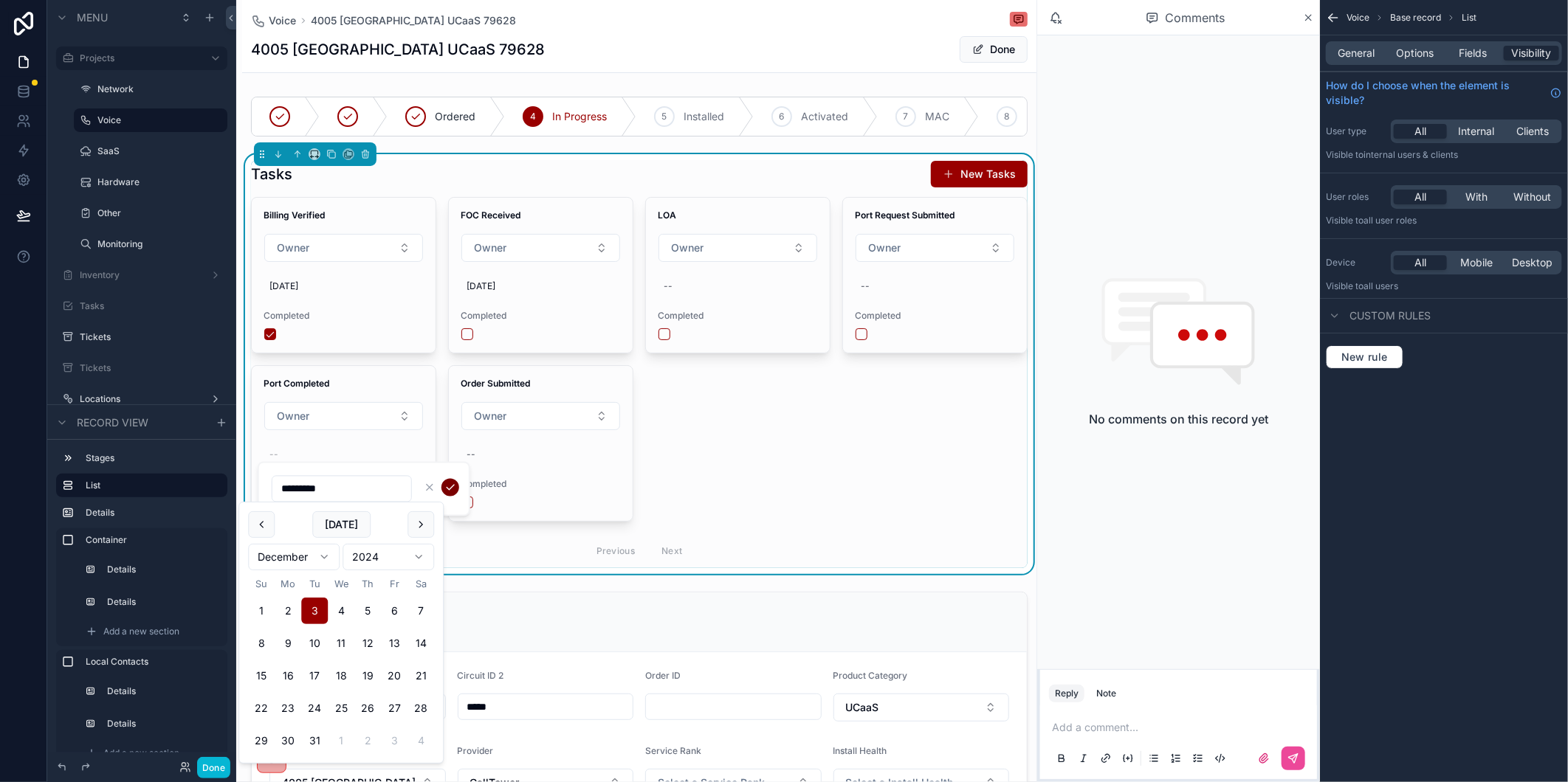
click at [451, 488] on icon "scrollable content" at bounding box center [450, 487] width 12 height 12
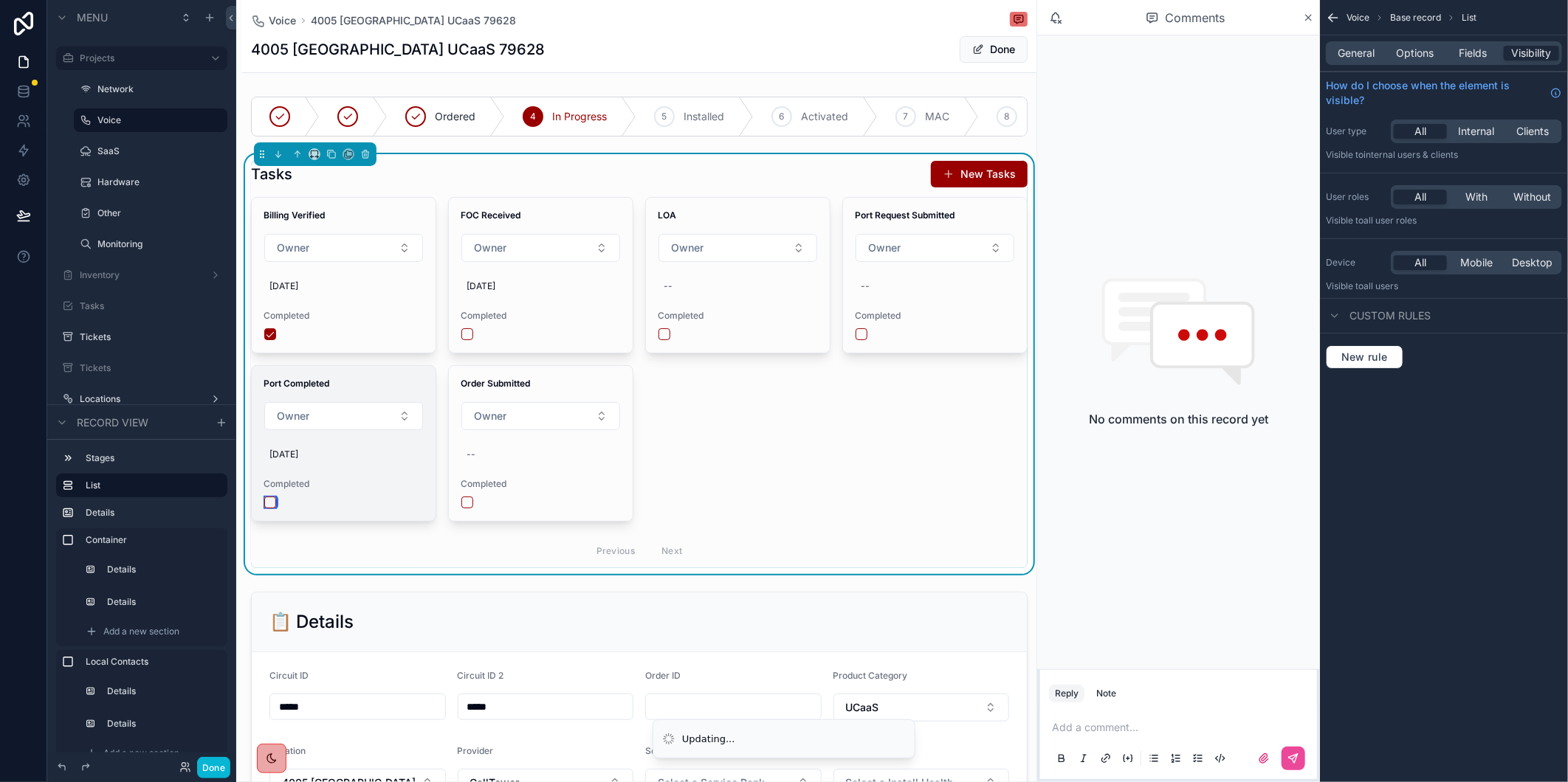
click at [273, 508] on button "scrollable content" at bounding box center [269, 502] width 12 height 12
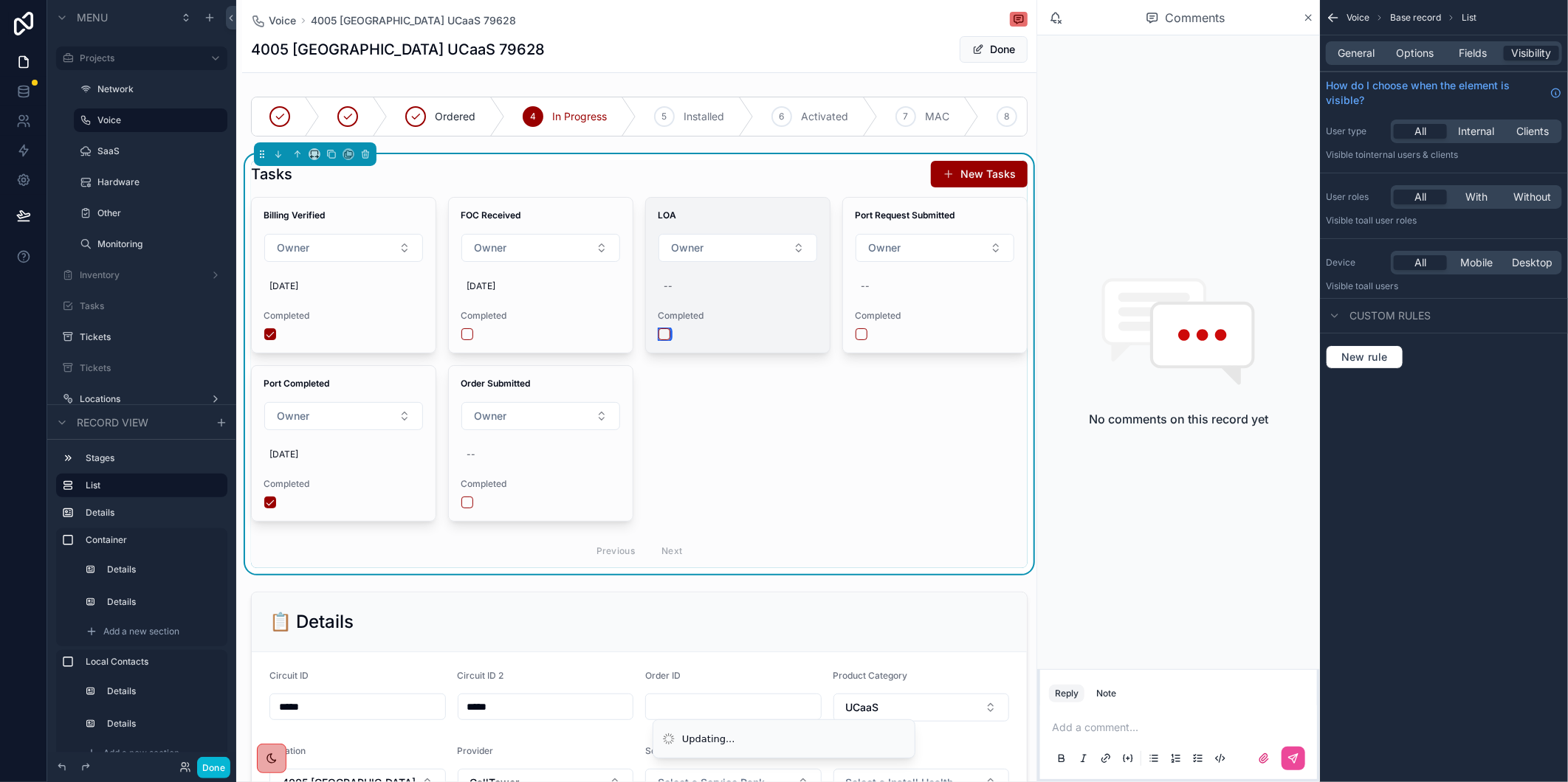
click at [659, 341] on button "scrollable content" at bounding box center [664, 334] width 12 height 12
click at [856, 341] on button "scrollable content" at bounding box center [861, 334] width 12 height 12
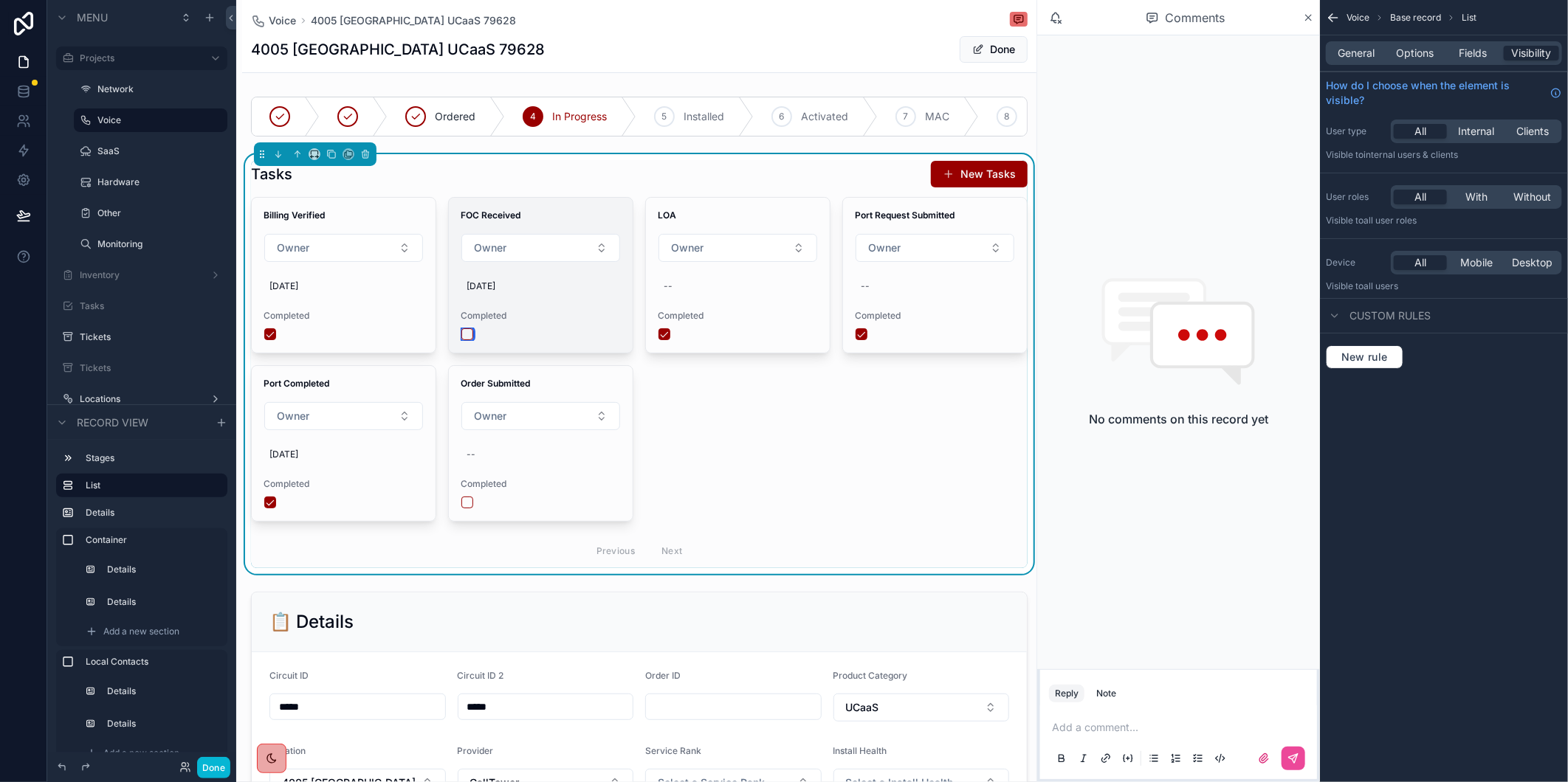
click at [467, 341] on button "scrollable content" at bounding box center [467, 334] width 12 height 12
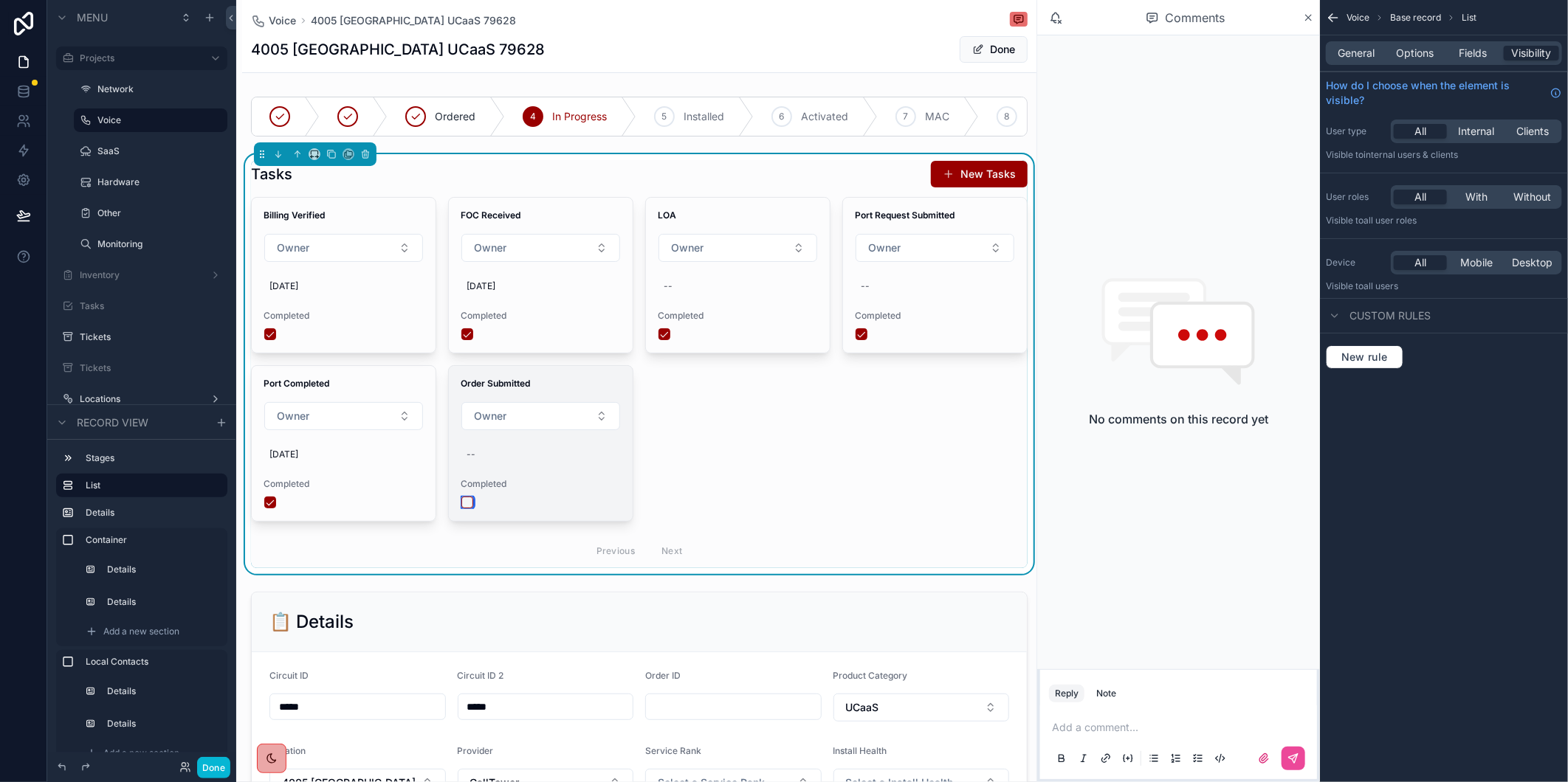
click at [461, 508] on button "scrollable content" at bounding box center [467, 502] width 12 height 12
click at [661, 122] on div "scrollable content" at bounding box center [639, 116] width 794 height 51
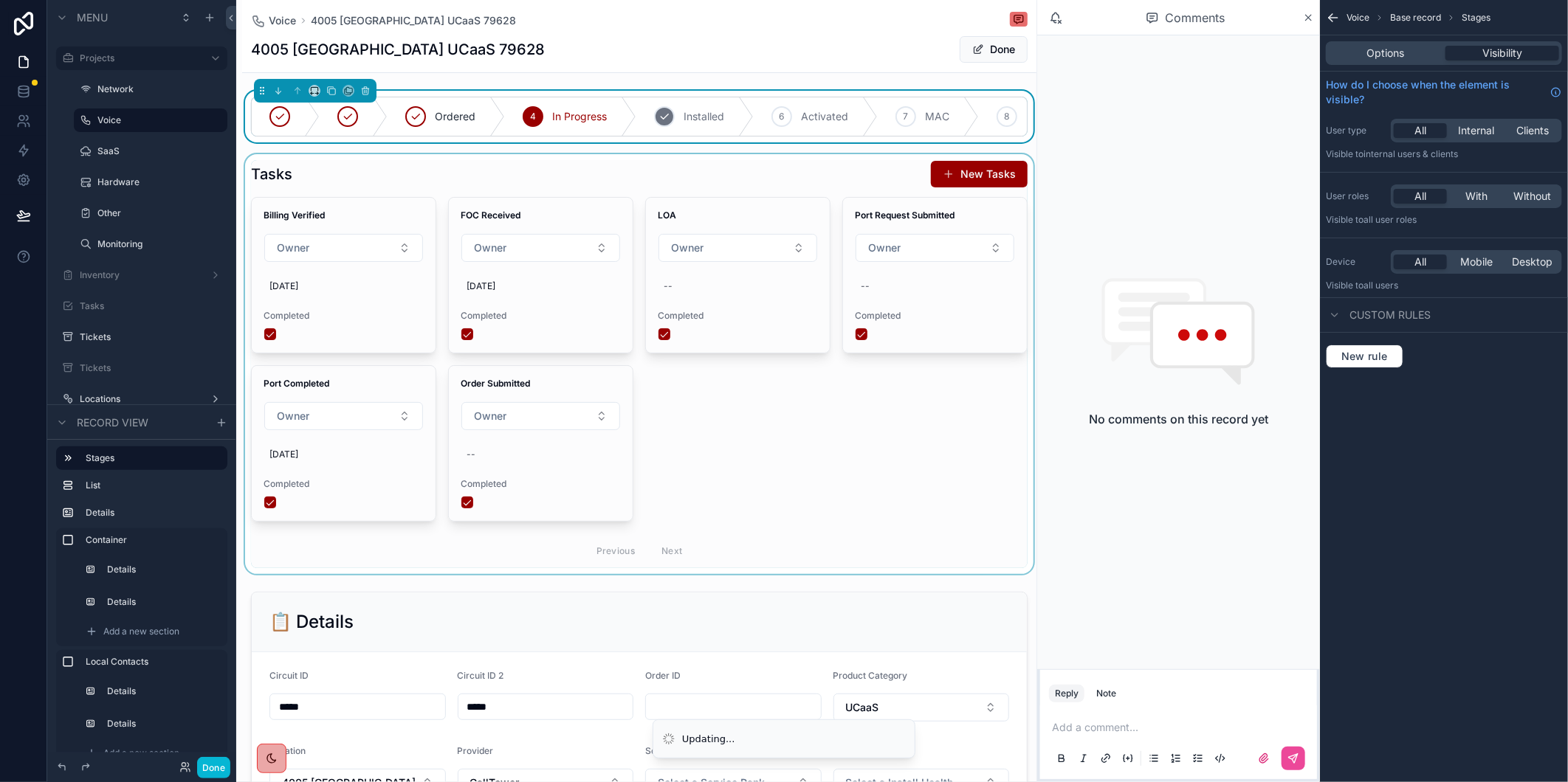
click at [661, 121] on icon "scrollable content" at bounding box center [664, 116] width 12 height 12
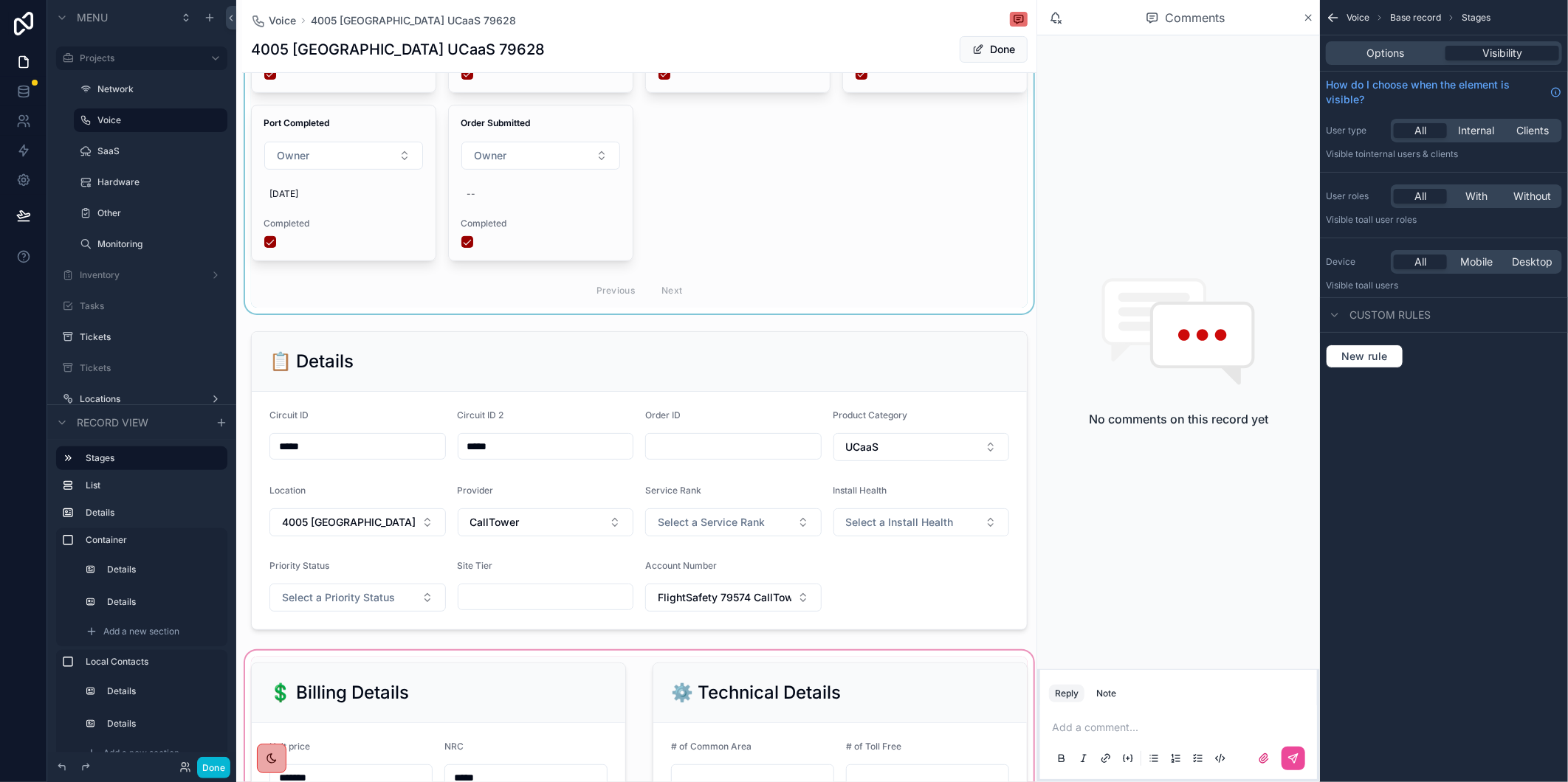
scroll to position [573, 0]
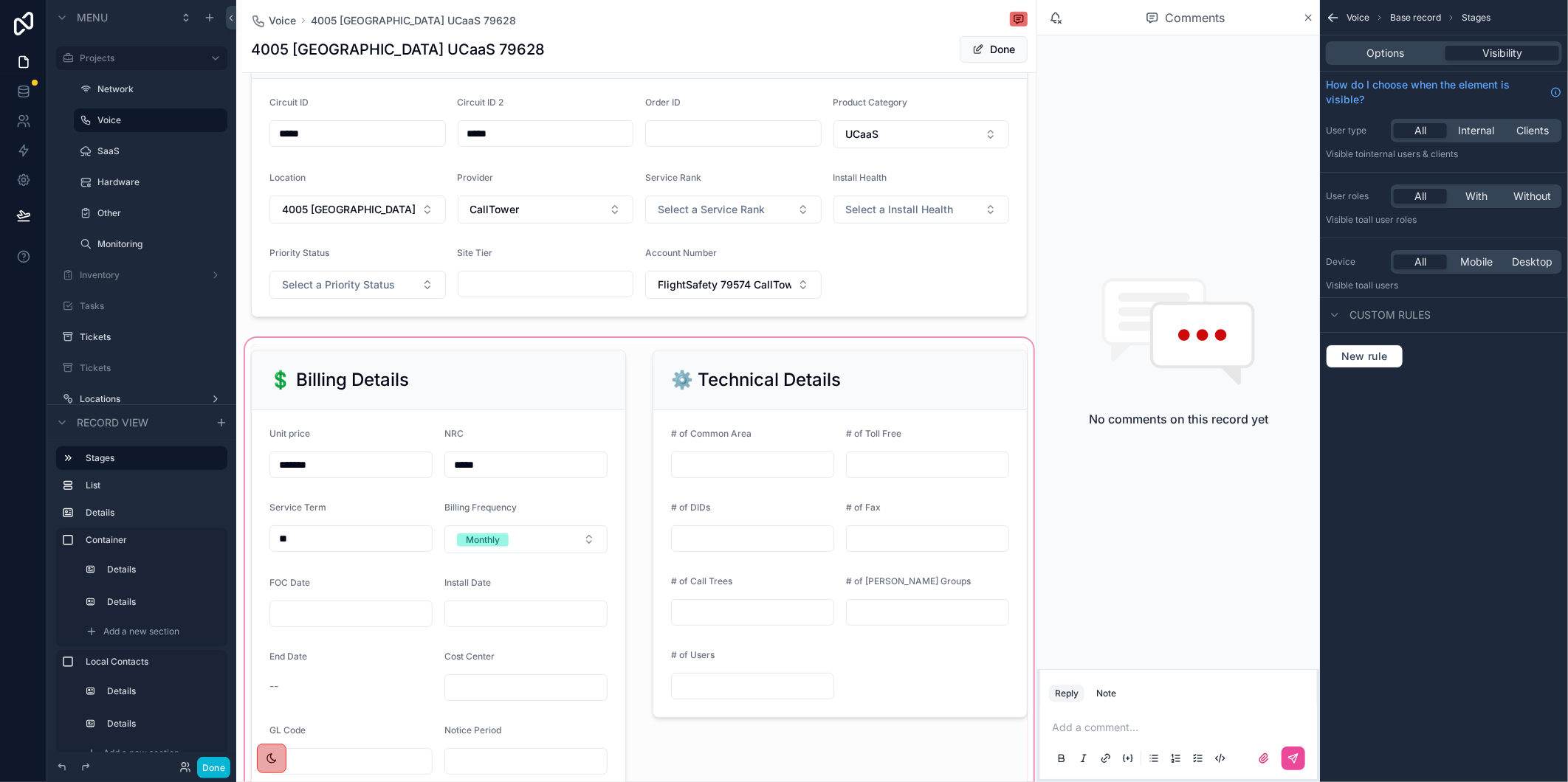
click at [320, 628] on div "scrollable content" at bounding box center [639, 682] width 794 height 695
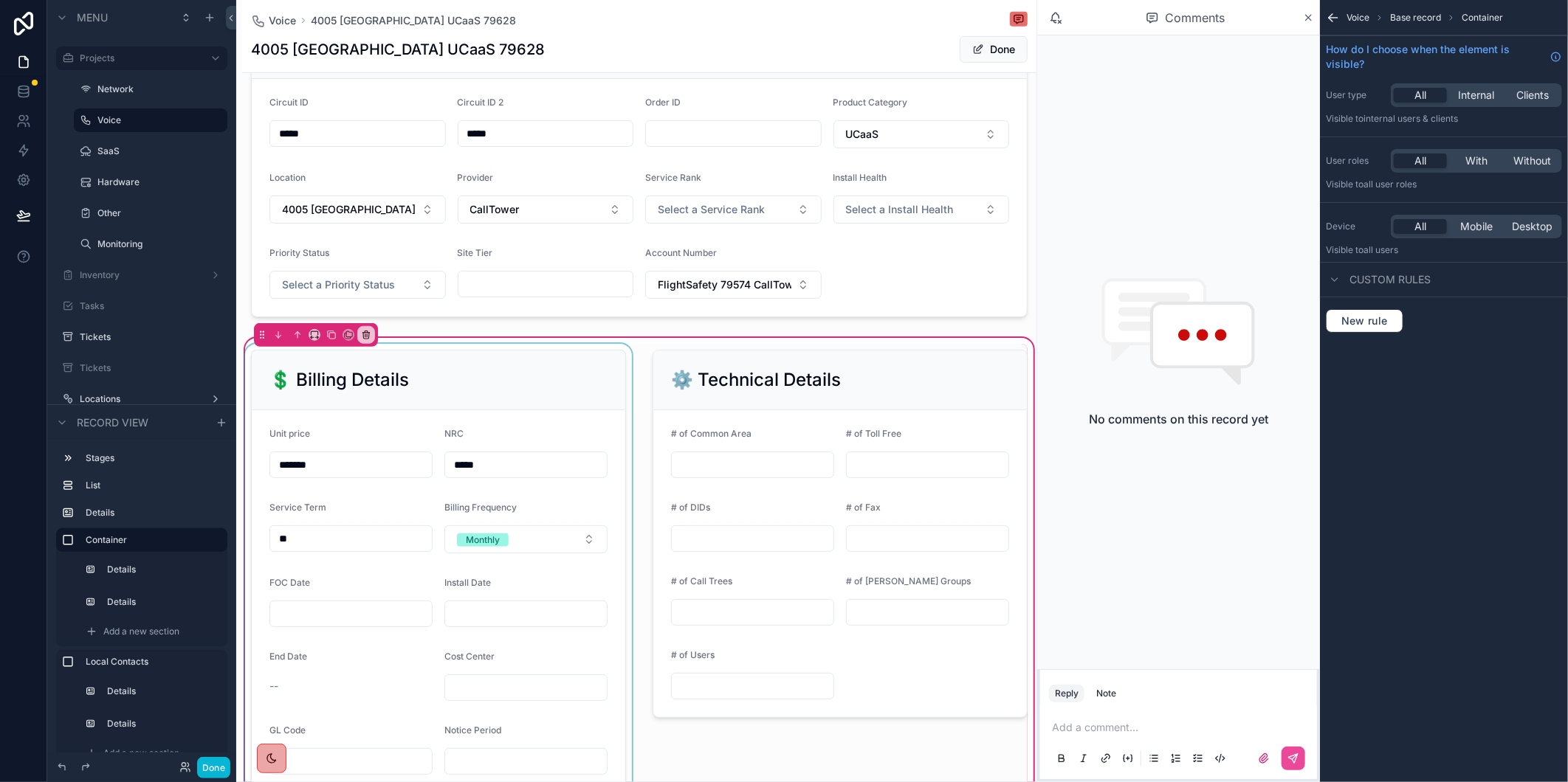
click at [304, 626] on div "scrollable content" at bounding box center [439, 682] width 393 height 677
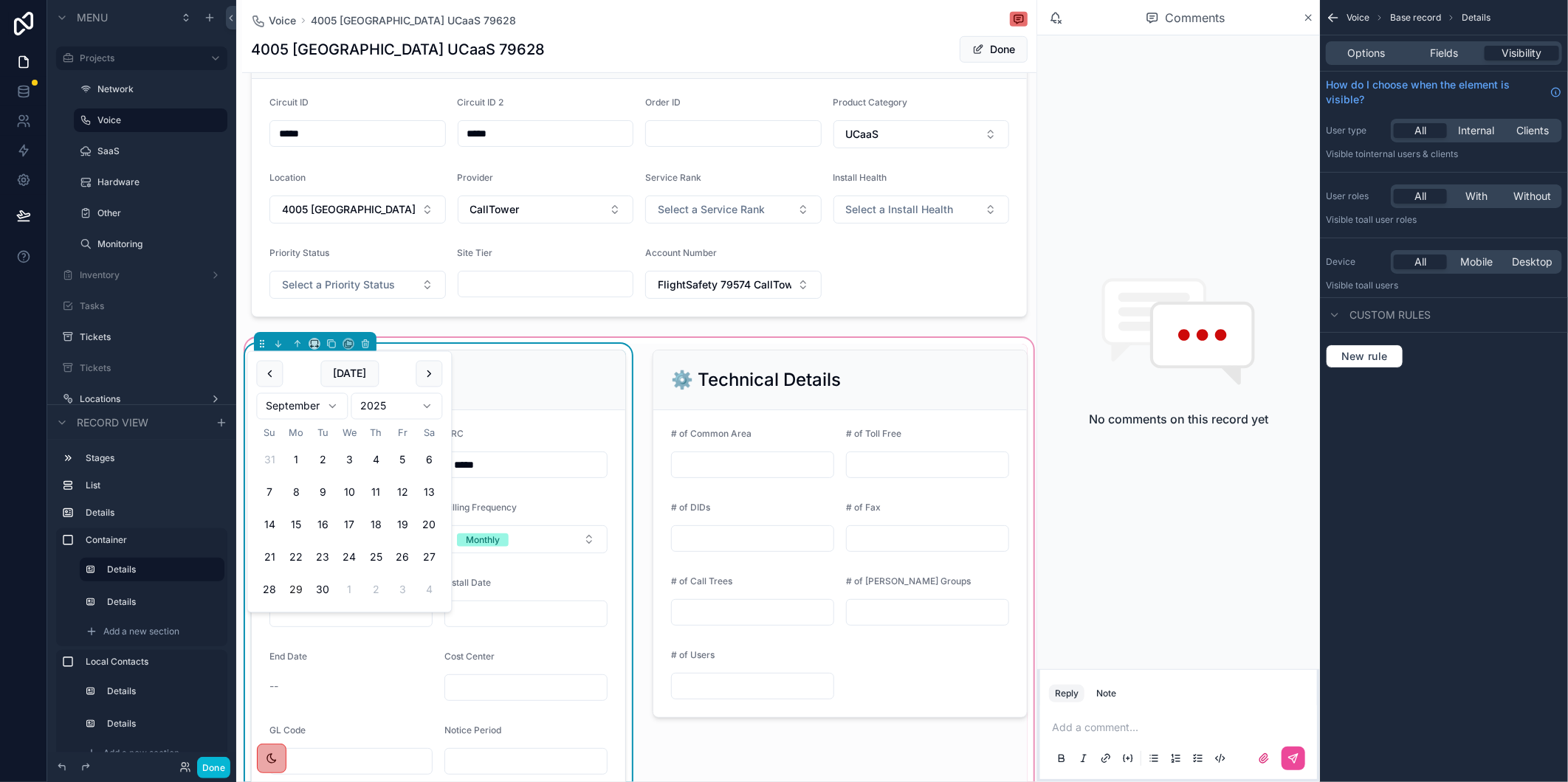
click at [296, 622] on input "scrollable content" at bounding box center [351, 614] width 161 height 21
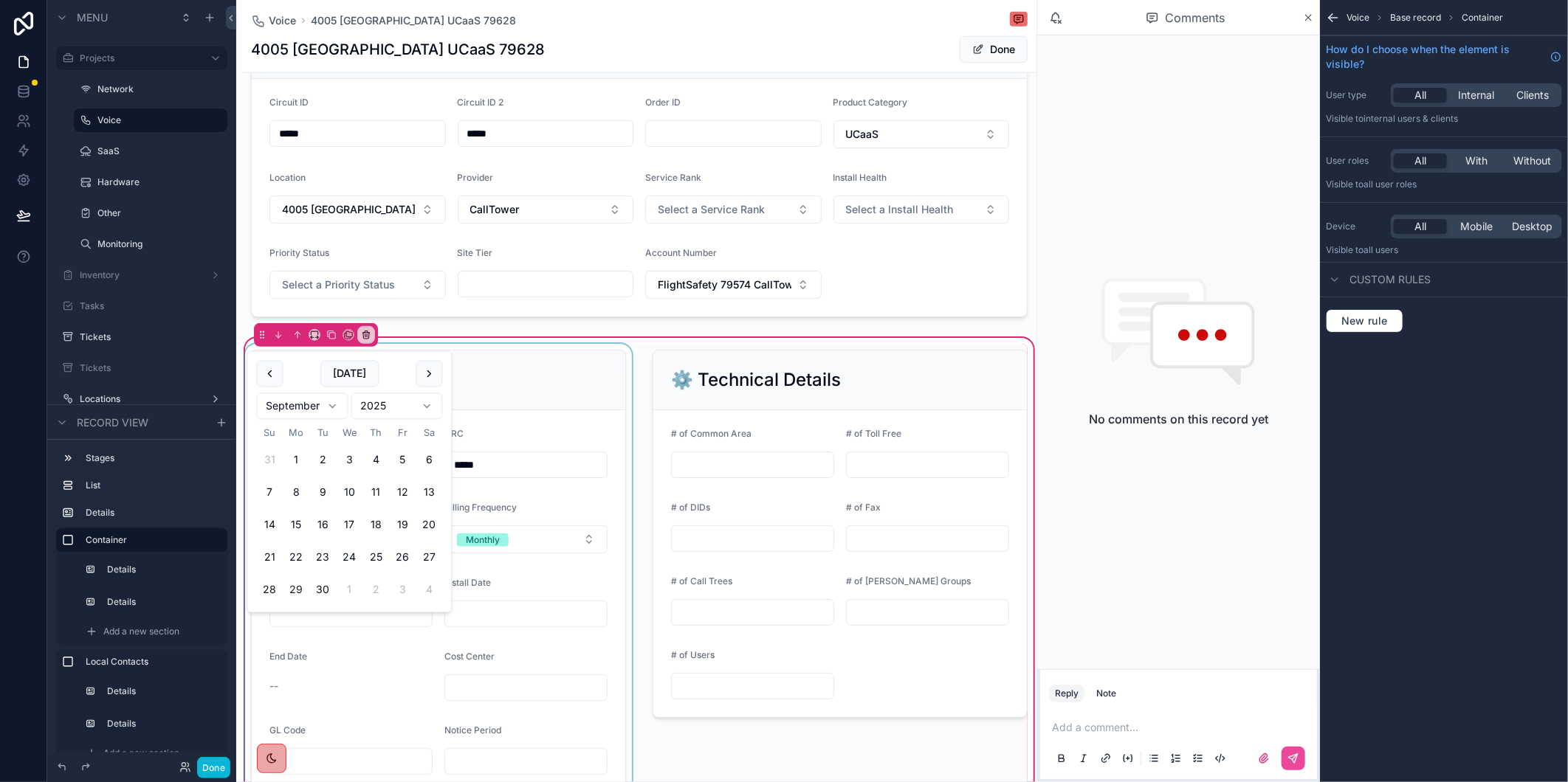
paste input "*********"
type input "*********"
click at [490, 625] on div "scrollable content" at bounding box center [439, 682] width 393 height 677
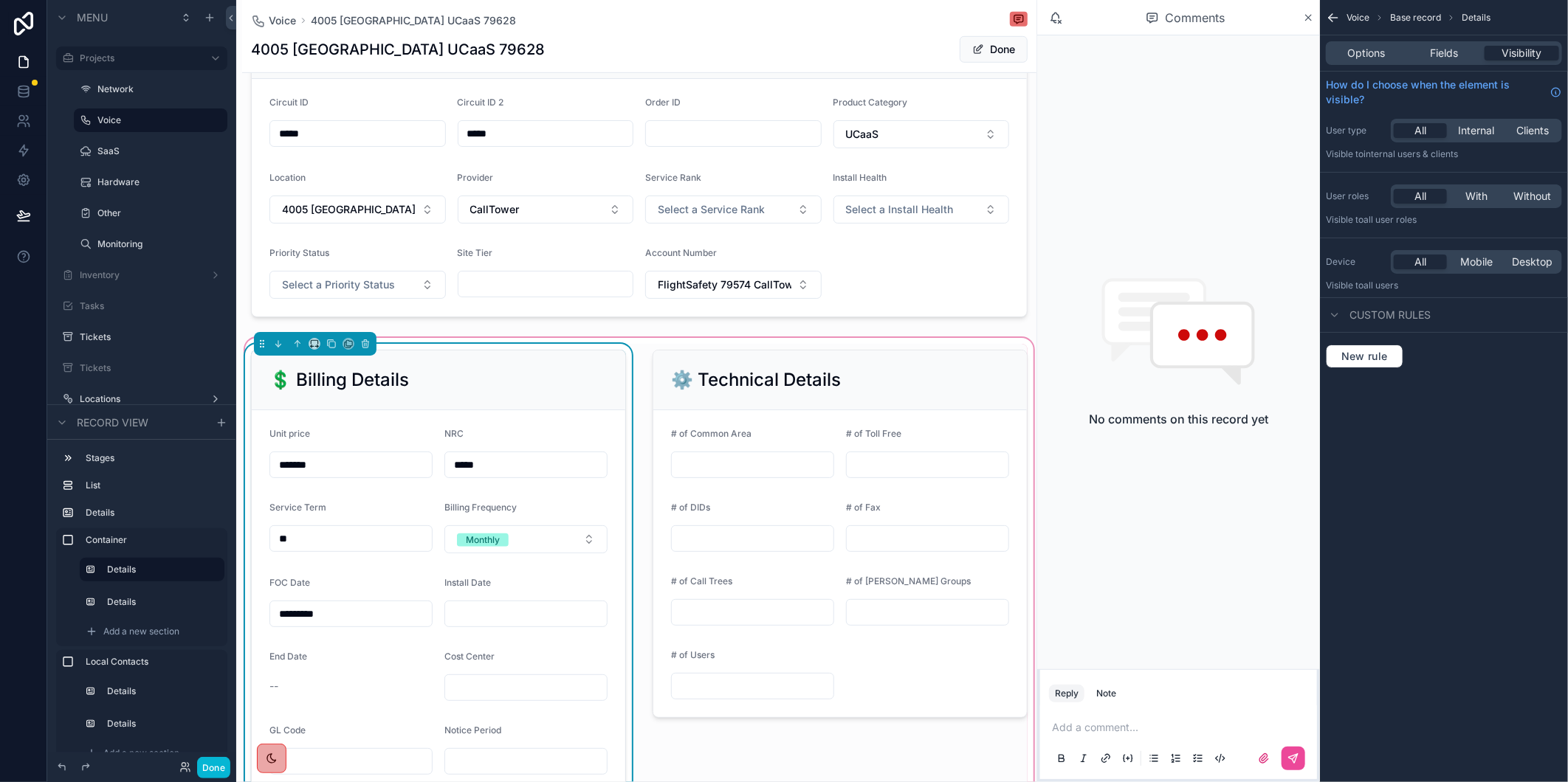
click at [469, 624] on input "scrollable content" at bounding box center [525, 614] width 161 height 21
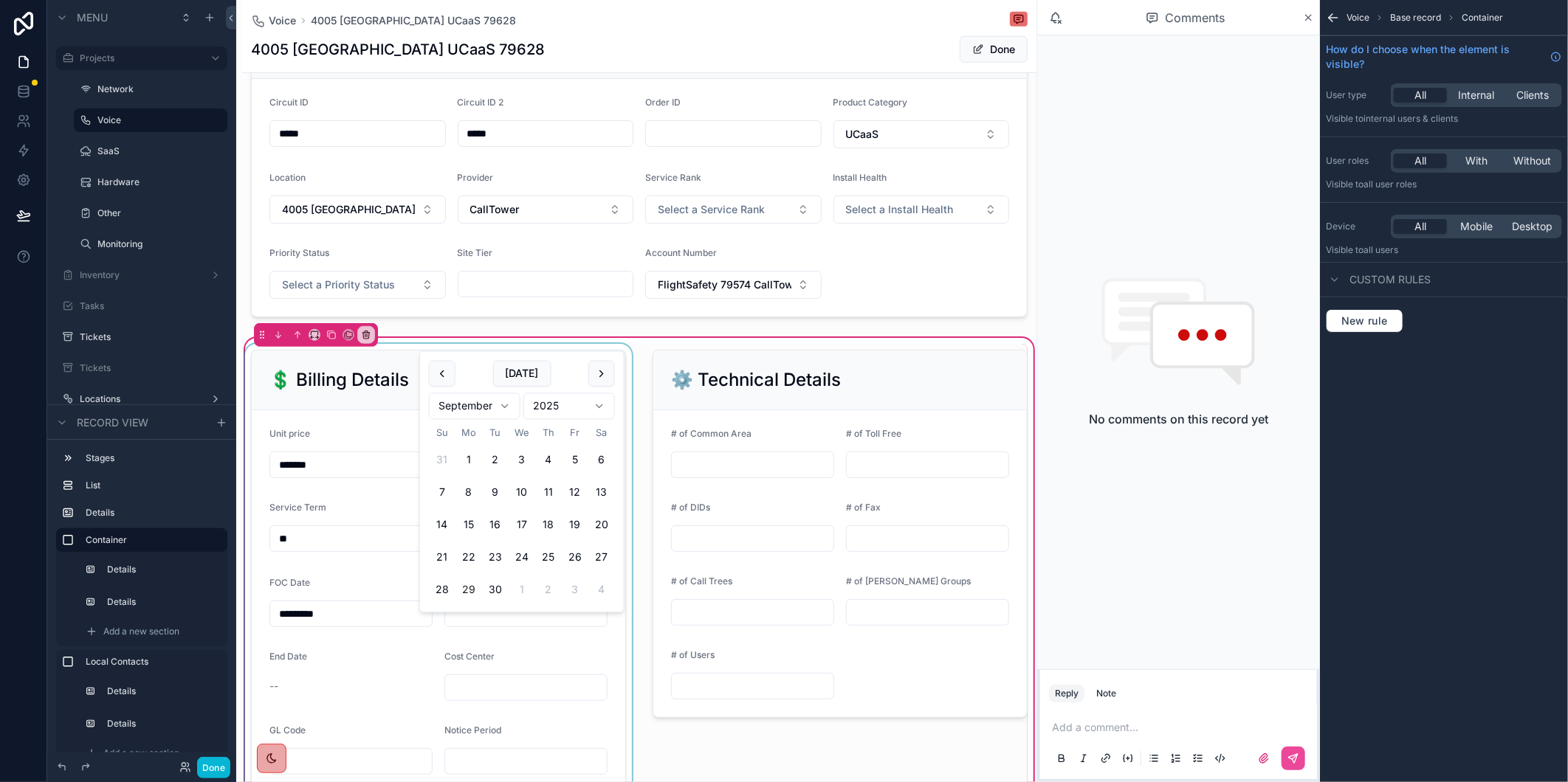
paste input "*********"
type input "*********"
drag, startPoint x: 350, startPoint y: 467, endPoint x: 337, endPoint y: 473, distance: 14.3
click at [350, 467] on div "scrollable content" at bounding box center [439, 682] width 393 height 677
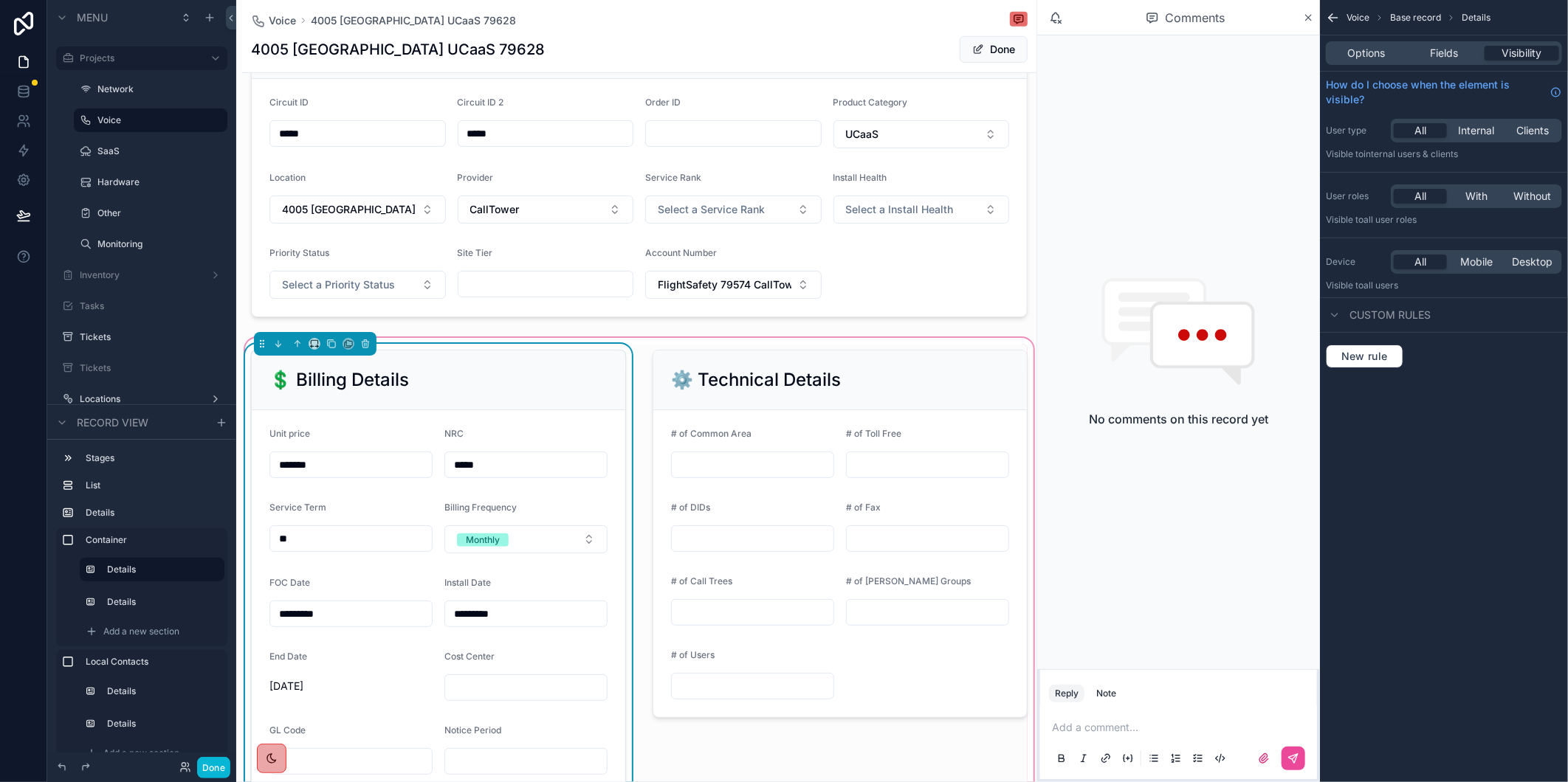
drag, startPoint x: 337, startPoint y: 473, endPoint x: 255, endPoint y: 476, distance: 82.1
click at [255, 476] on form "Unit price ******* NRC ***** Service Term ** Billing Frequency Monthly FOC Date…" at bounding box center [438, 712] width 373 height 604
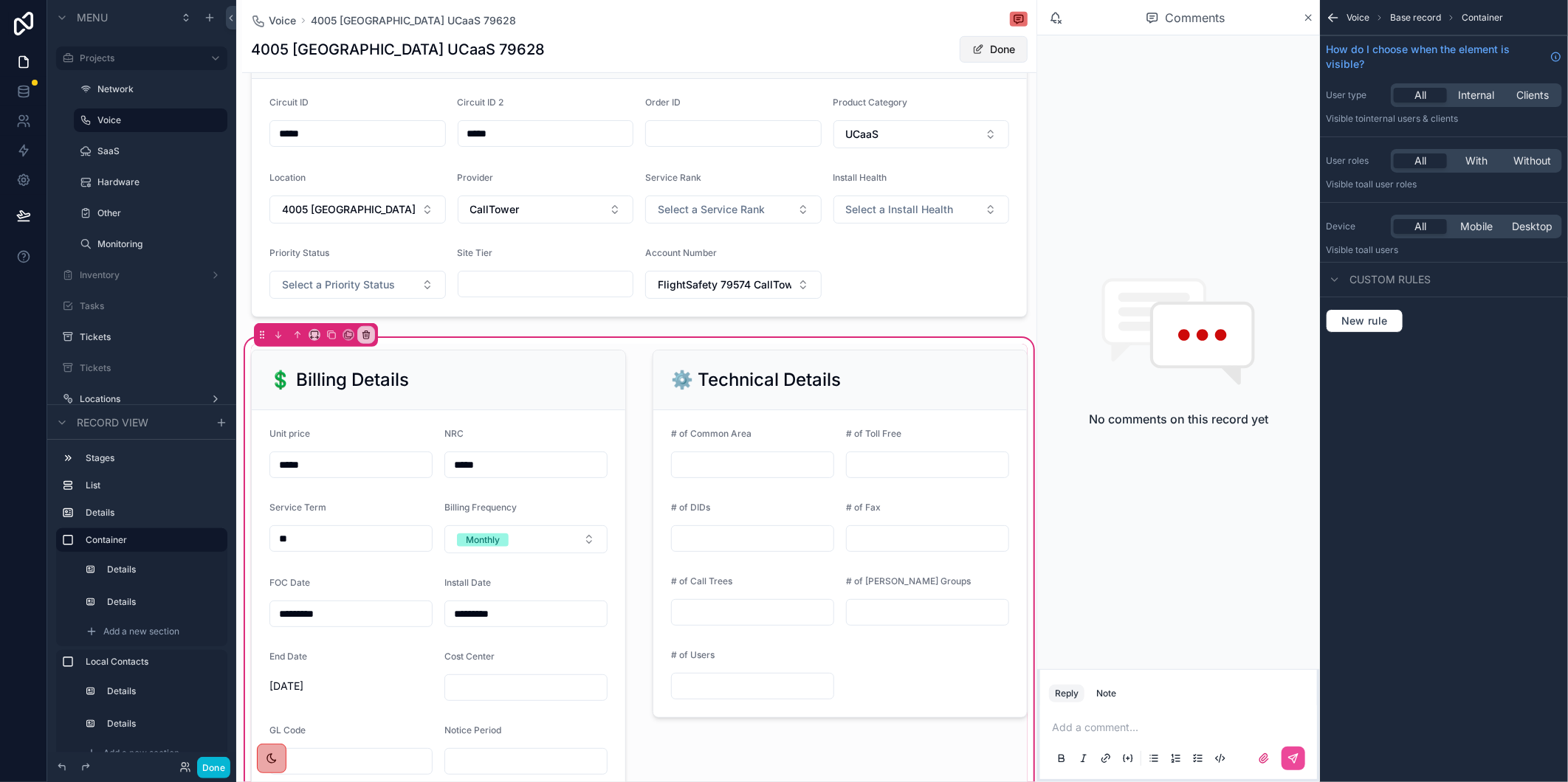
type input "*****"
click at [993, 49] on button "Done" at bounding box center [993, 49] width 68 height 26
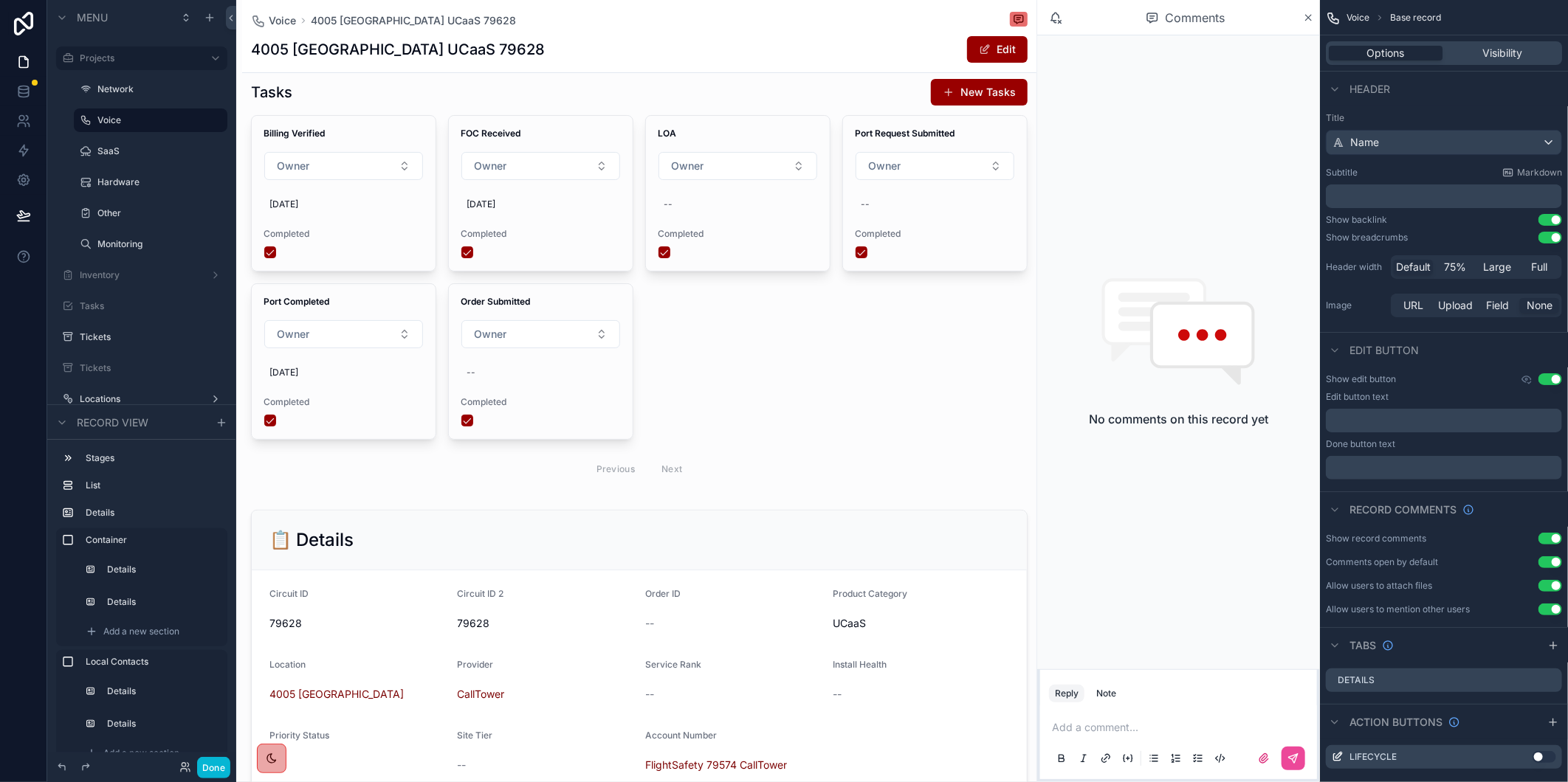
scroll to position [0, 0]
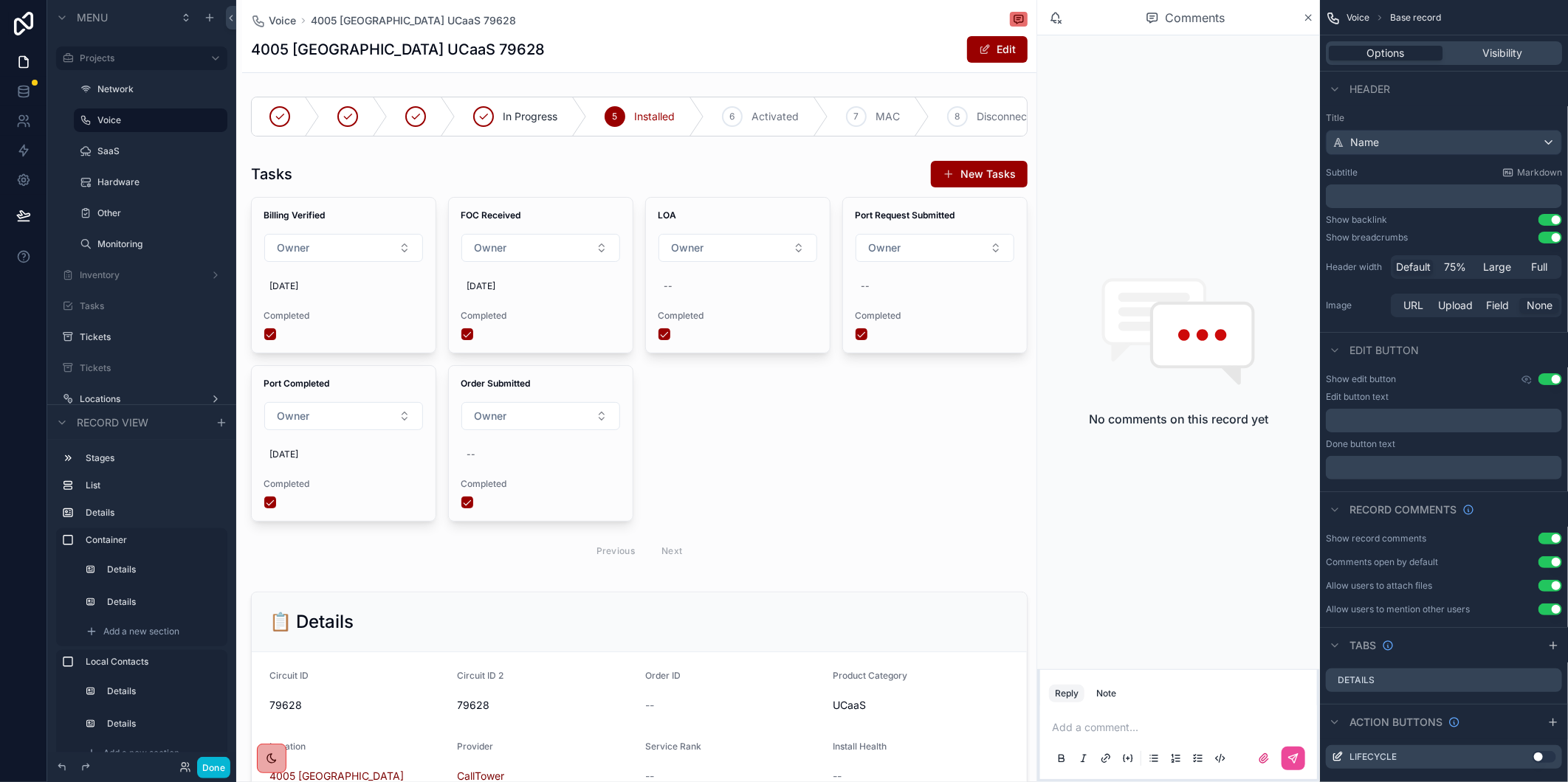
click at [817, 49] on div "4005 Goldsboro UCaaS 79628 Edit" at bounding box center [640, 49] width 777 height 28
click at [218, 771] on button "Done" at bounding box center [214, 768] width 33 height 22
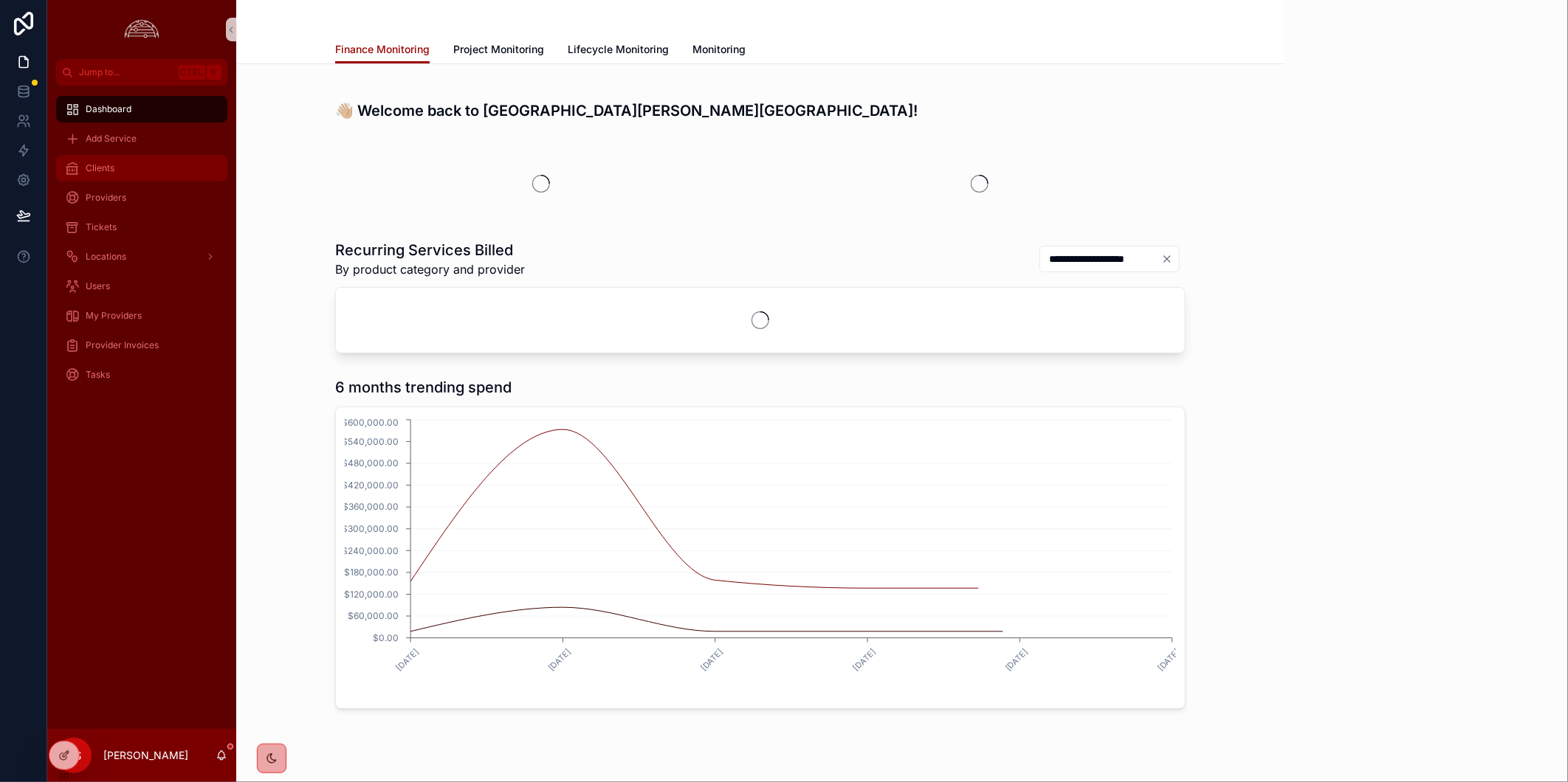
click at [105, 177] on div "Clients" at bounding box center [141, 168] width 153 height 23
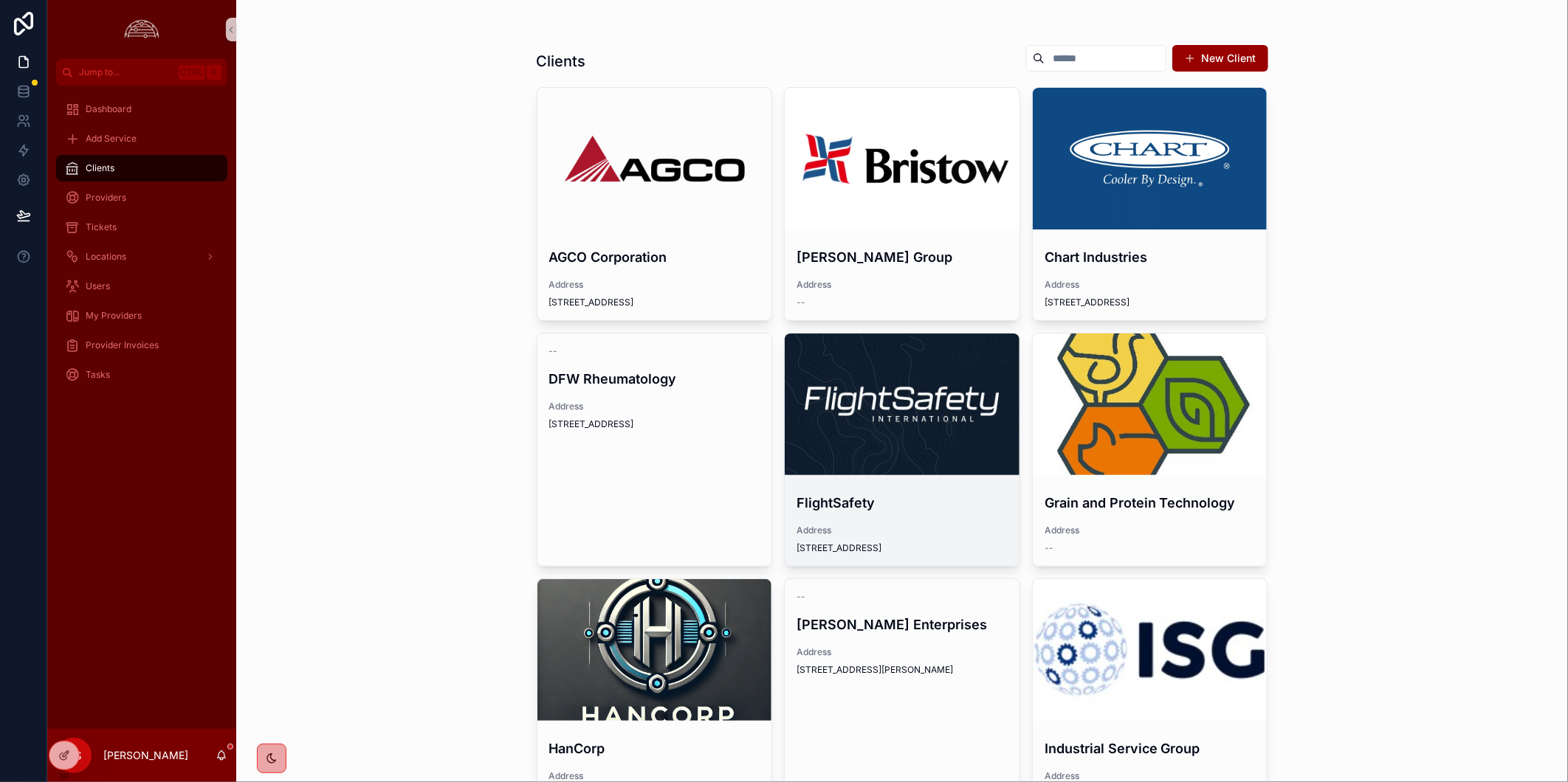
click at [805, 402] on div "scrollable content" at bounding box center [902, 405] width 234 height 18
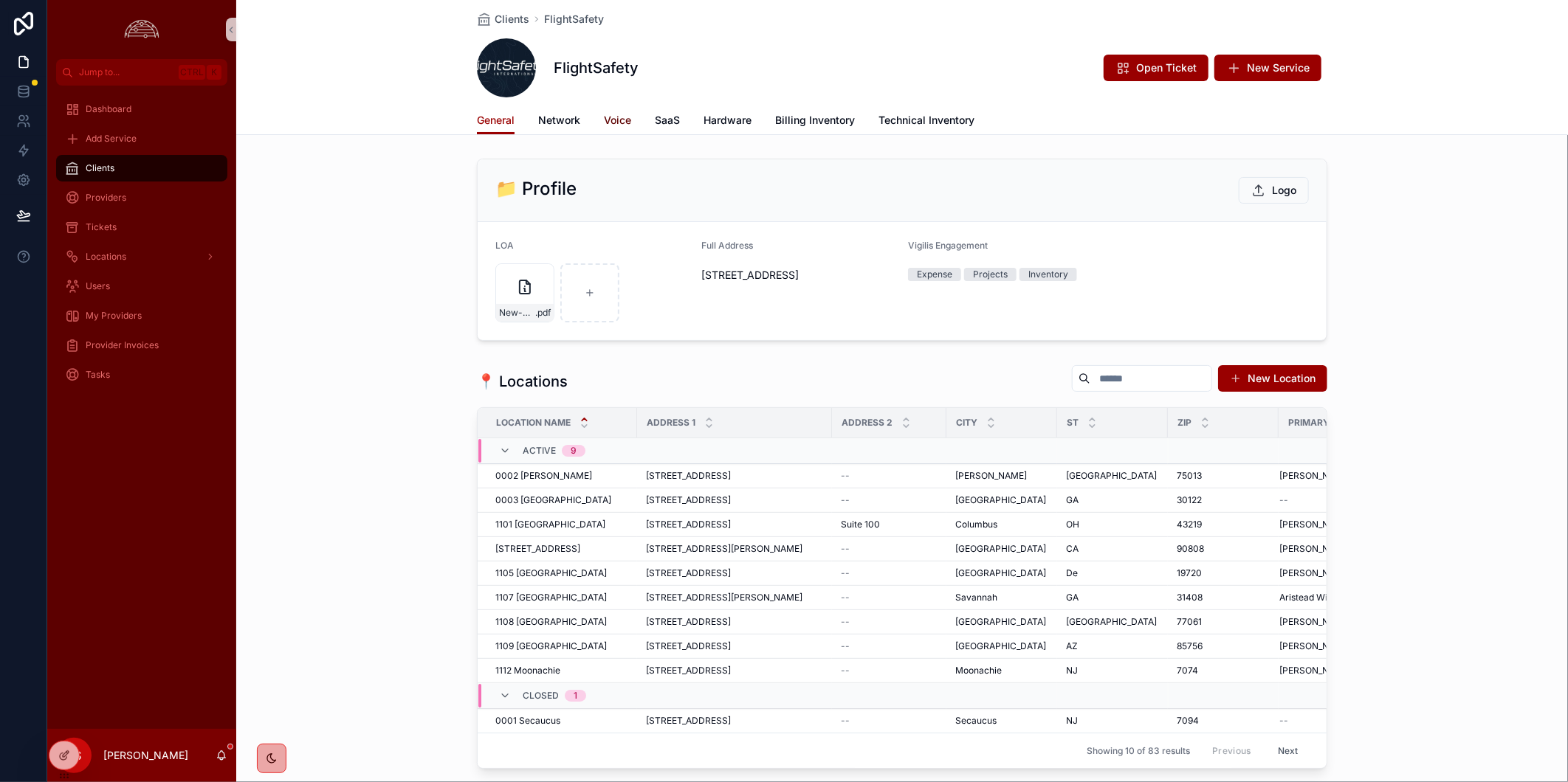
click at [604, 120] on span "Voice" at bounding box center [617, 120] width 27 height 14
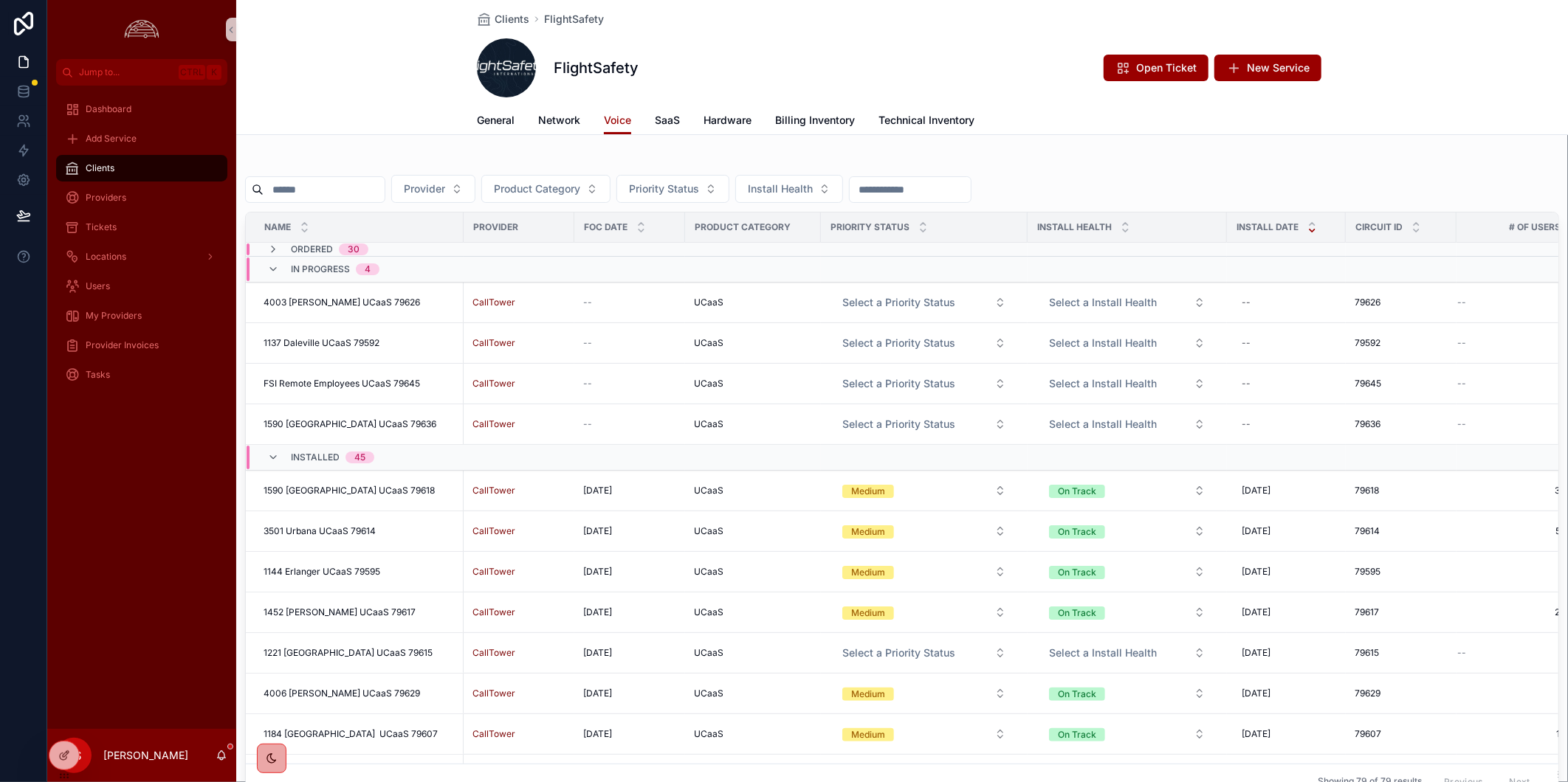
click at [994, 653] on button "Select a Priority Status" at bounding box center [925, 652] width 187 height 26
click at [949, 732] on div "Medium" at bounding box center [925, 734] width 180 height 23
click at [1196, 650] on button "Select a Install Health" at bounding box center [1127, 652] width 180 height 26
click at [1174, 651] on button "Select a Install Health" at bounding box center [1127, 652] width 180 height 26
click at [1152, 577] on div "On Track" at bounding box center [1127, 578] width 178 height 23
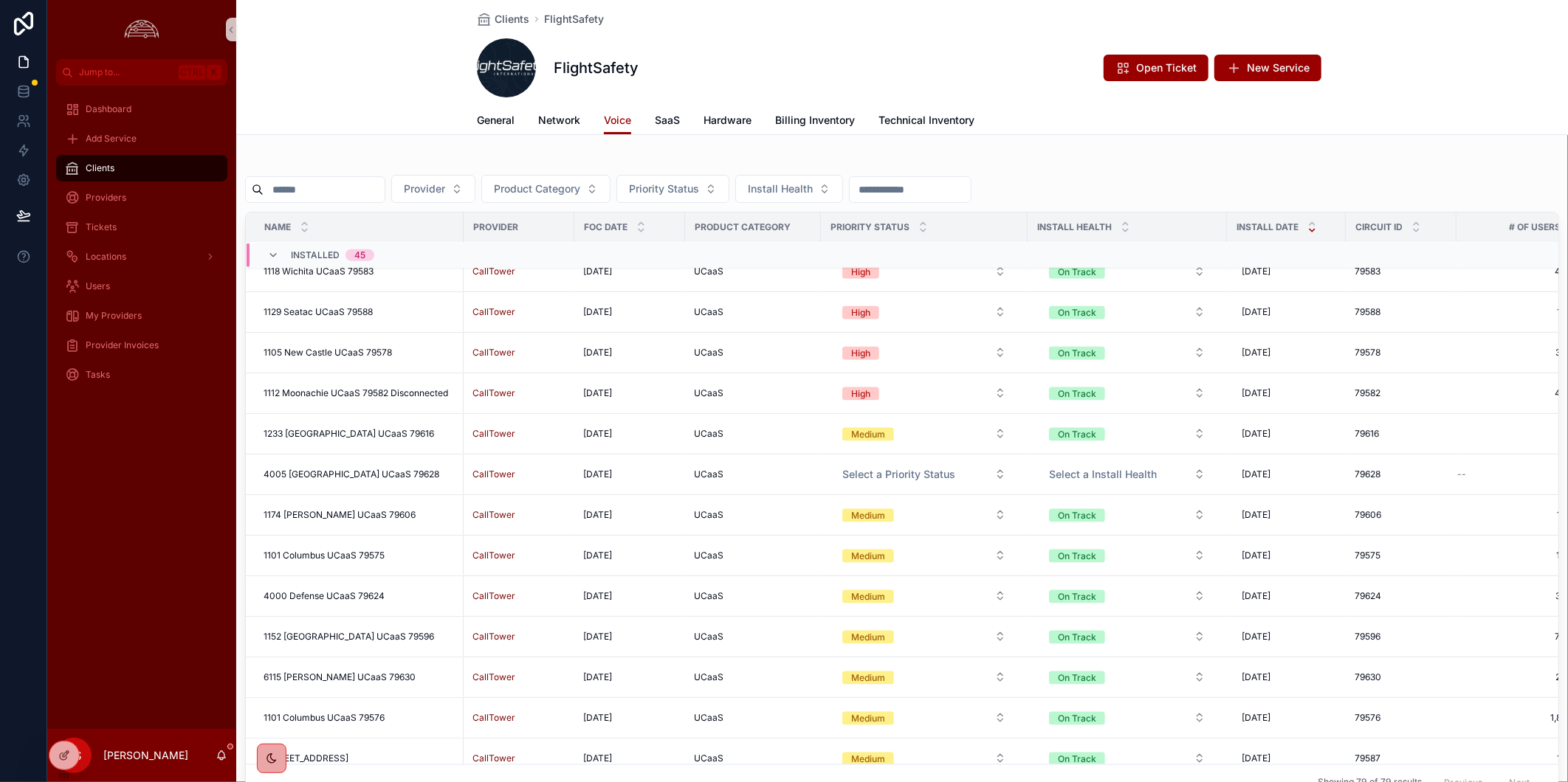
scroll to position [1168, 0]
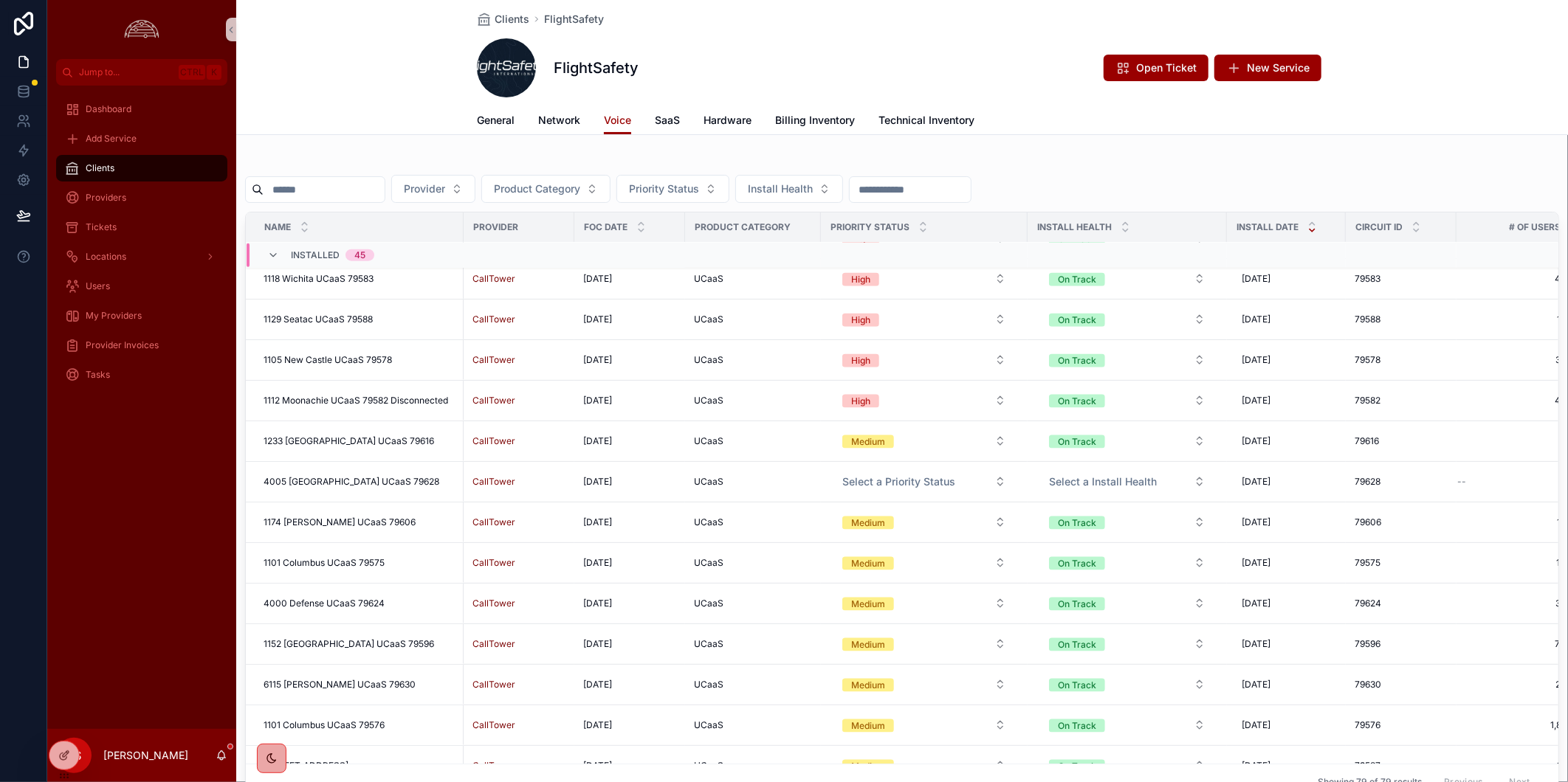
click at [312, 478] on span "4005 [GEOGRAPHIC_DATA] UCaaS 79628" at bounding box center [351, 481] width 176 height 12
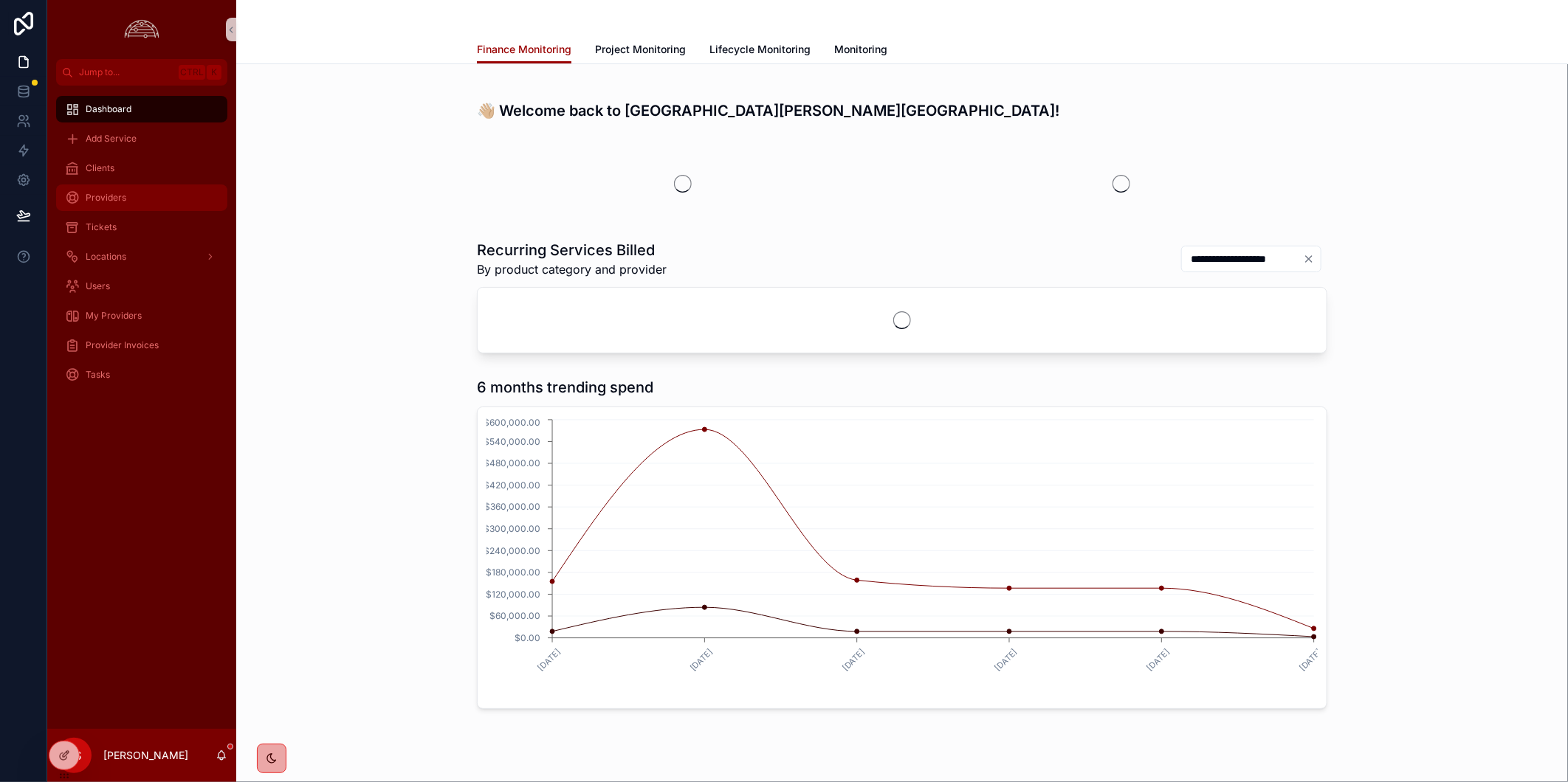
click at [196, 188] on div "Providers" at bounding box center [141, 197] width 153 height 23
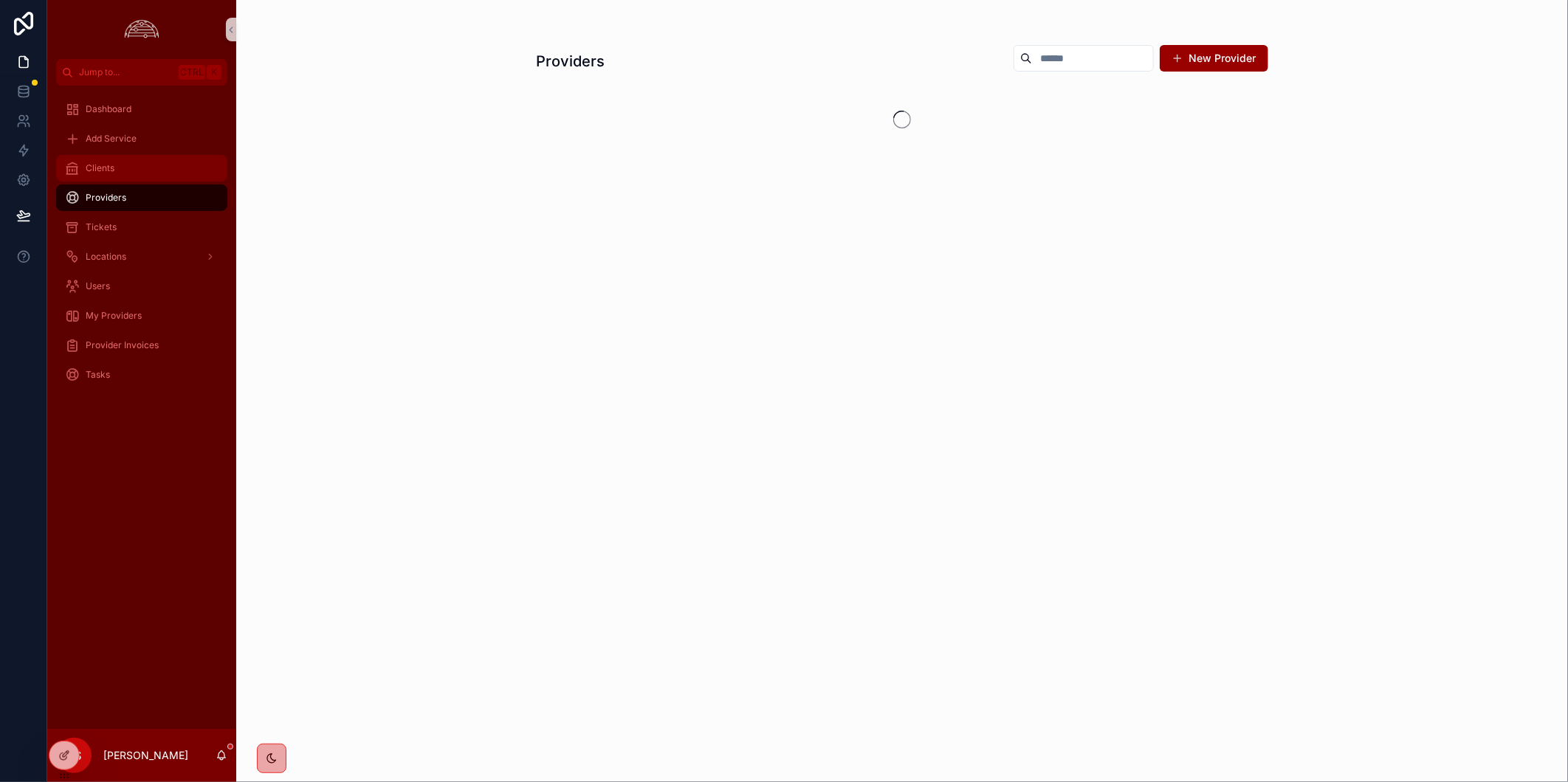
click at [186, 169] on div "Clients" at bounding box center [141, 168] width 153 height 23
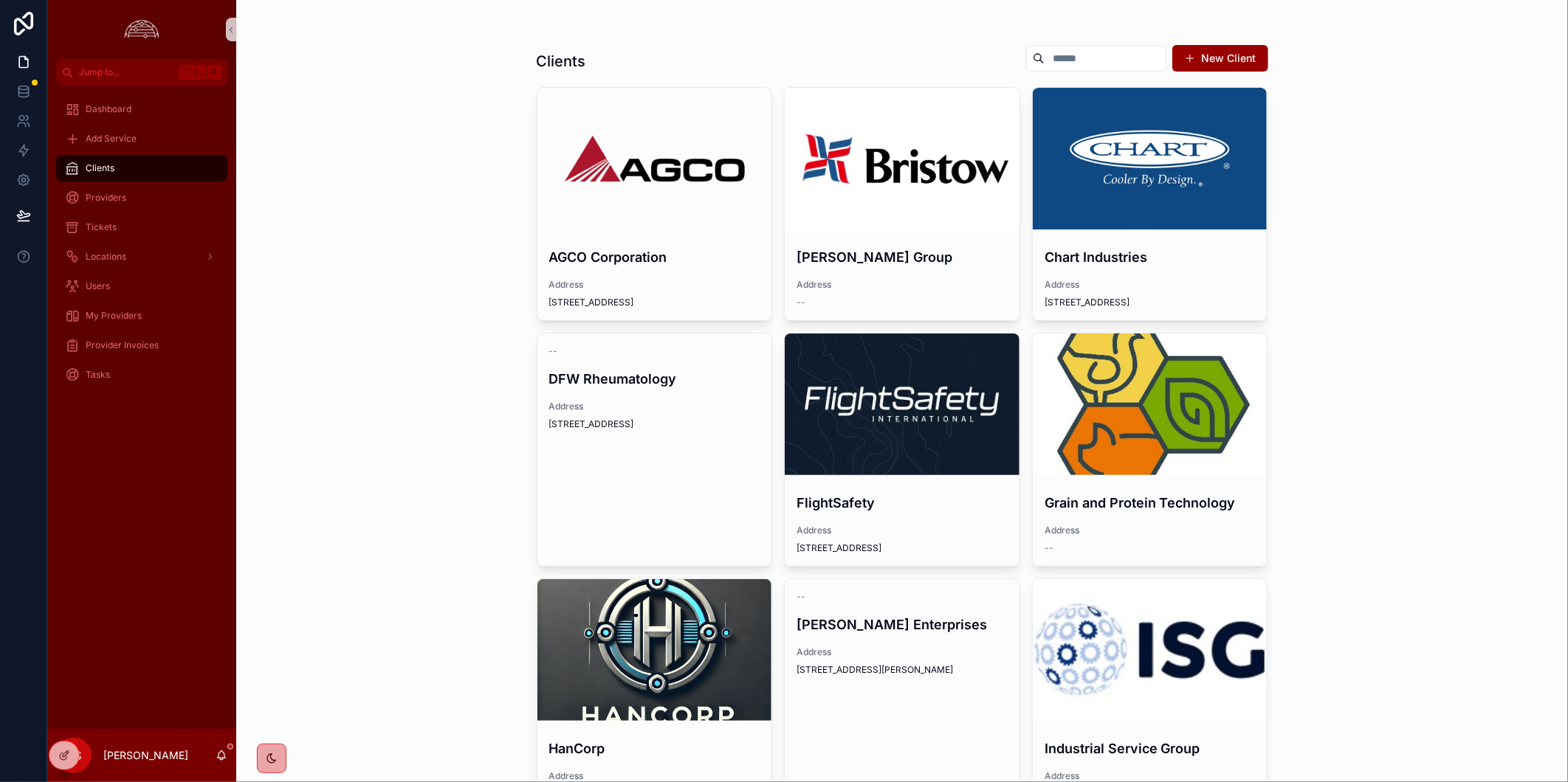
click at [186, 169] on div "Clients" at bounding box center [141, 168] width 153 height 23
click at [877, 380] on div "scrollable content" at bounding box center [902, 404] width 234 height 141
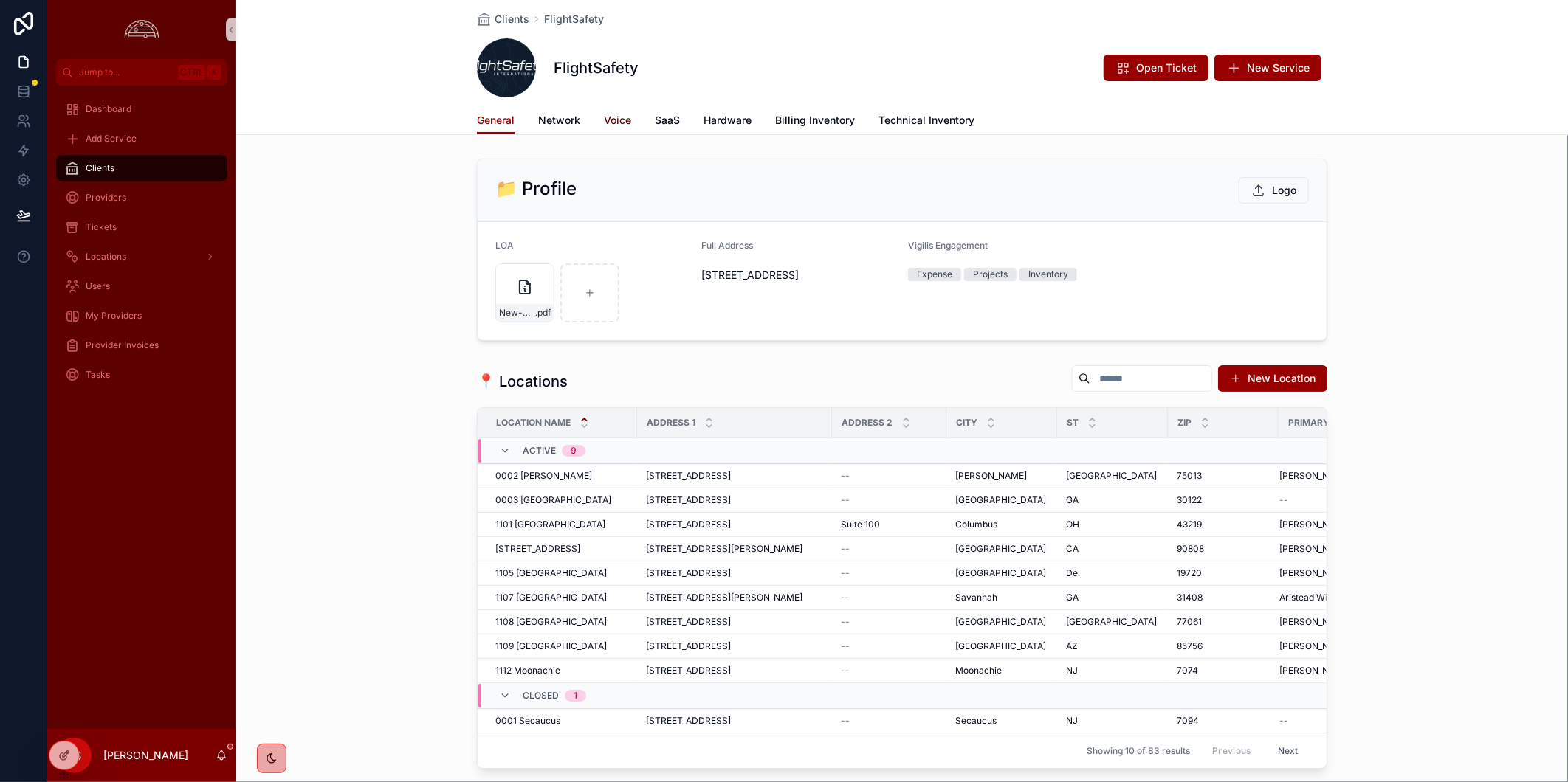
click at [606, 120] on span "Voice" at bounding box center [617, 120] width 27 height 14
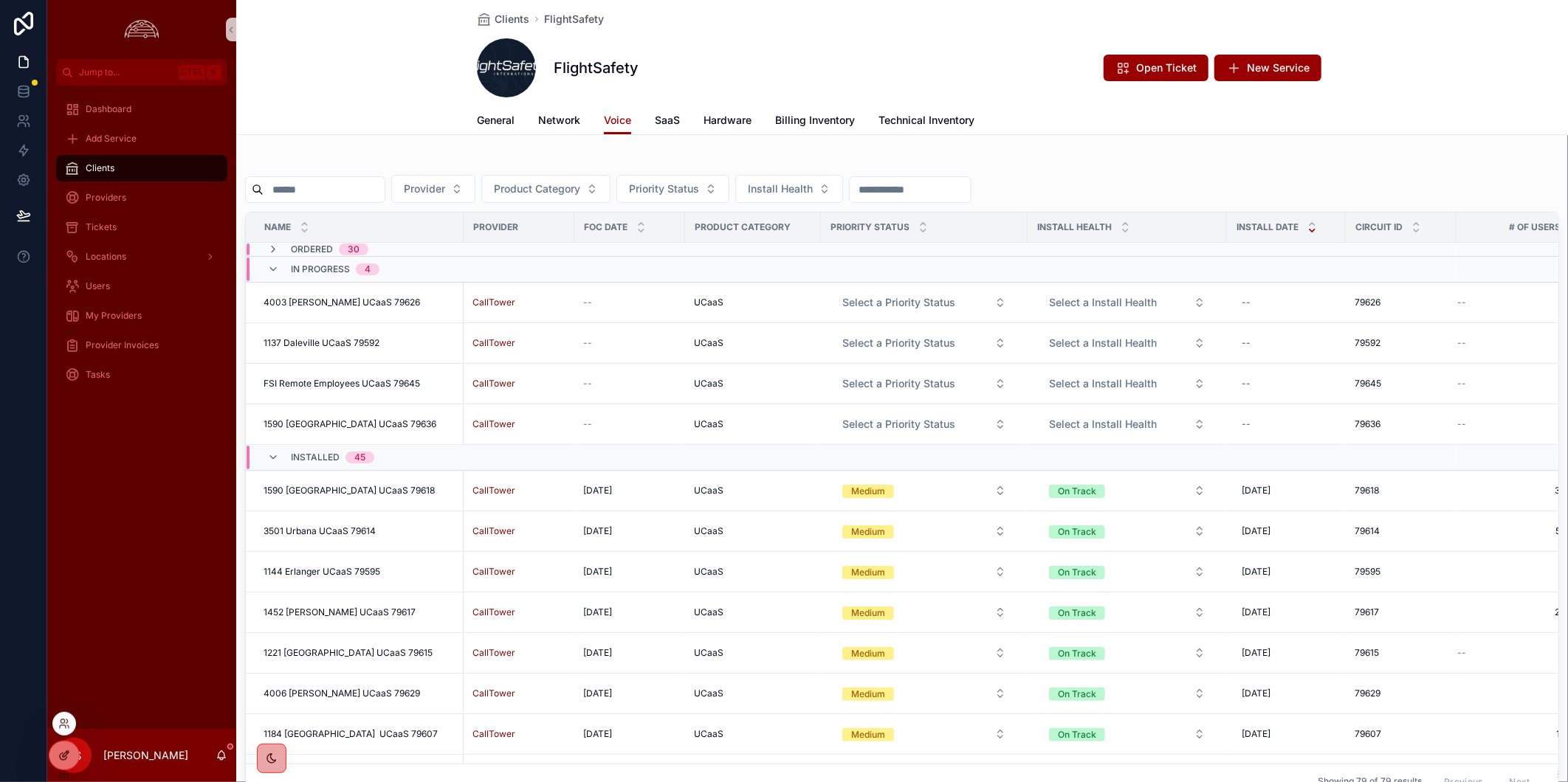
click at [65, 759] on icon at bounding box center [62, 756] width 6 height 6
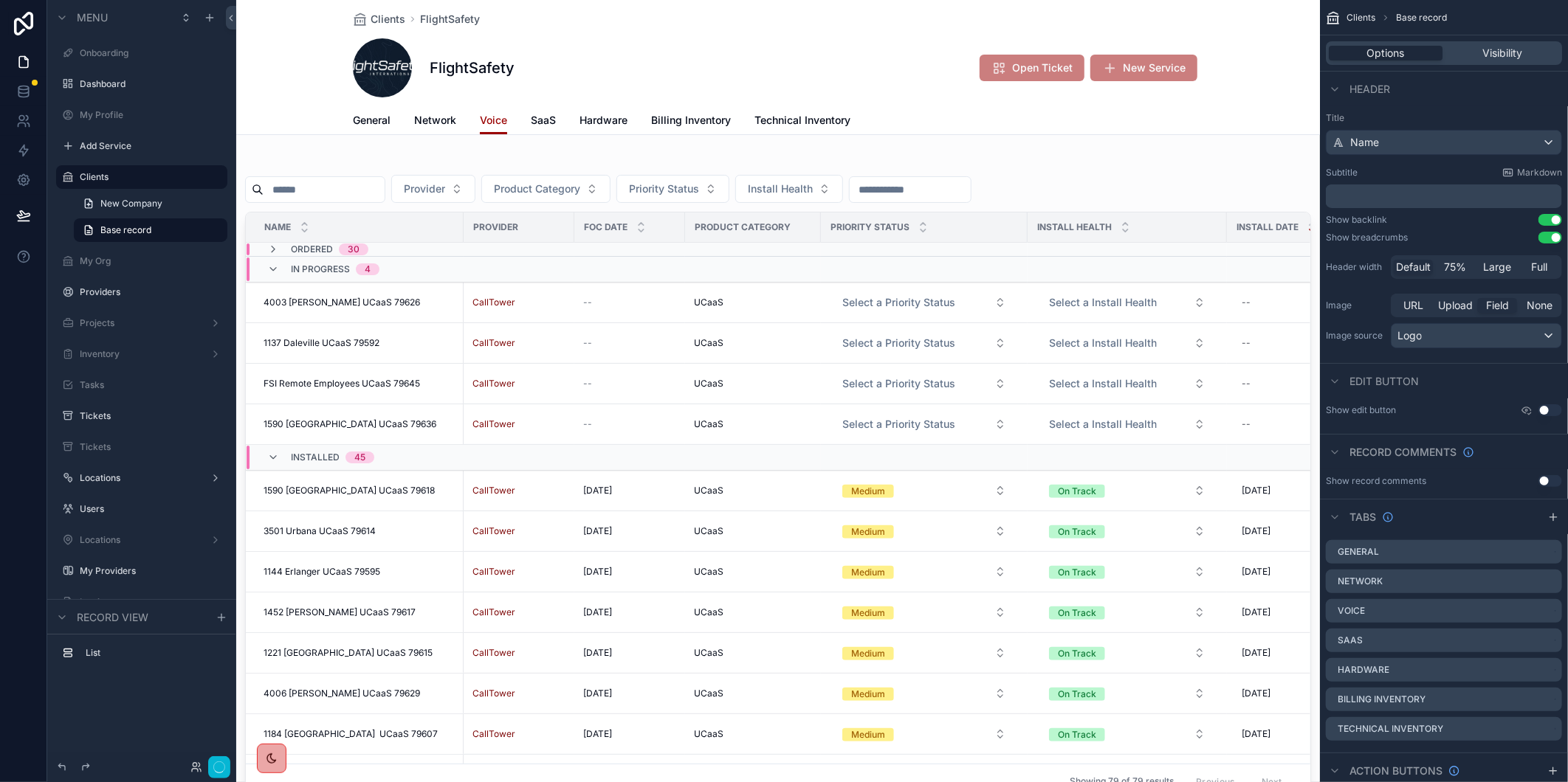
click at [333, 193] on div "scrollable content" at bounding box center [778, 479] width 1083 height 653
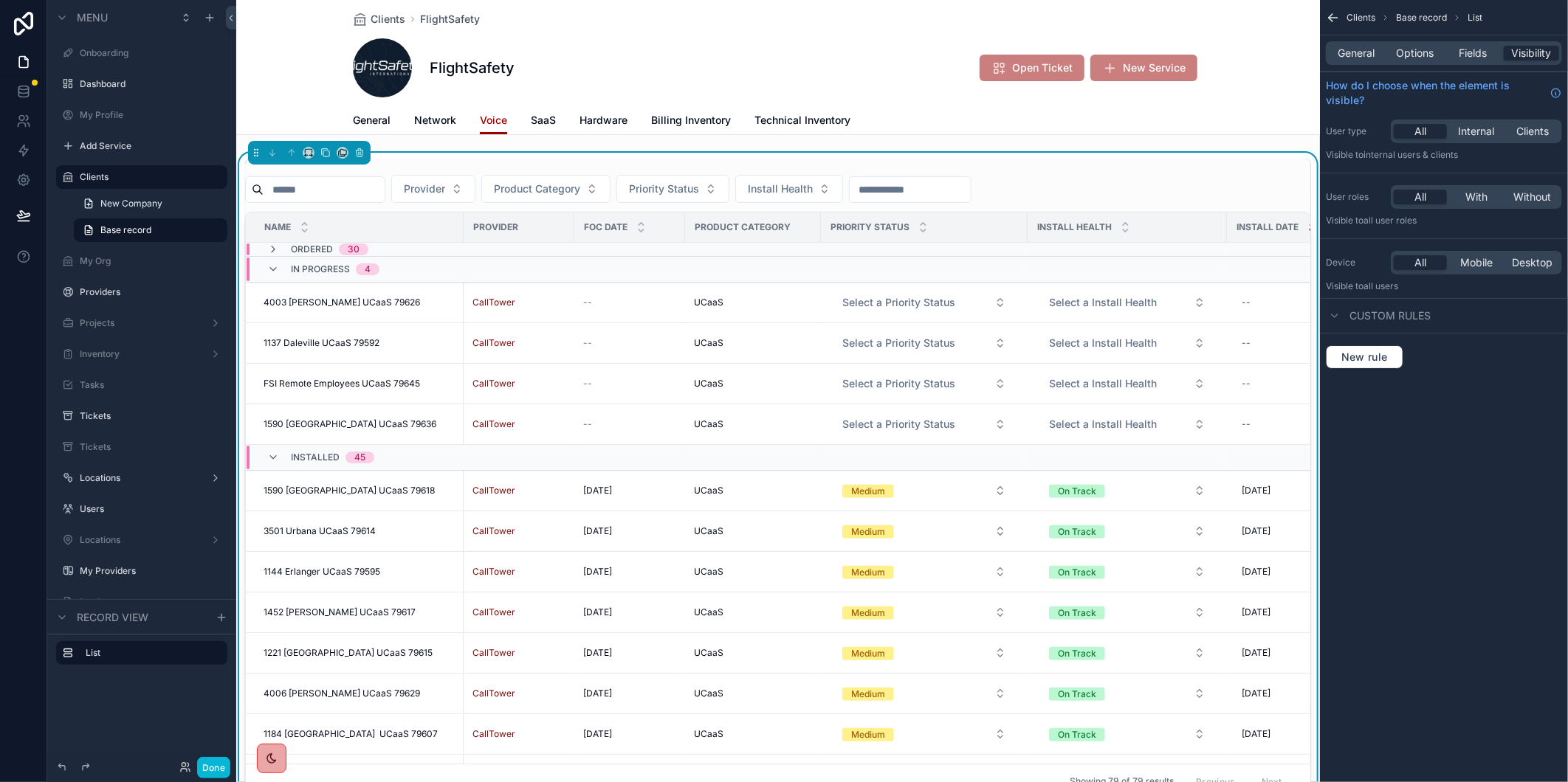
click at [319, 195] on input "scrollable content" at bounding box center [324, 189] width 121 height 21
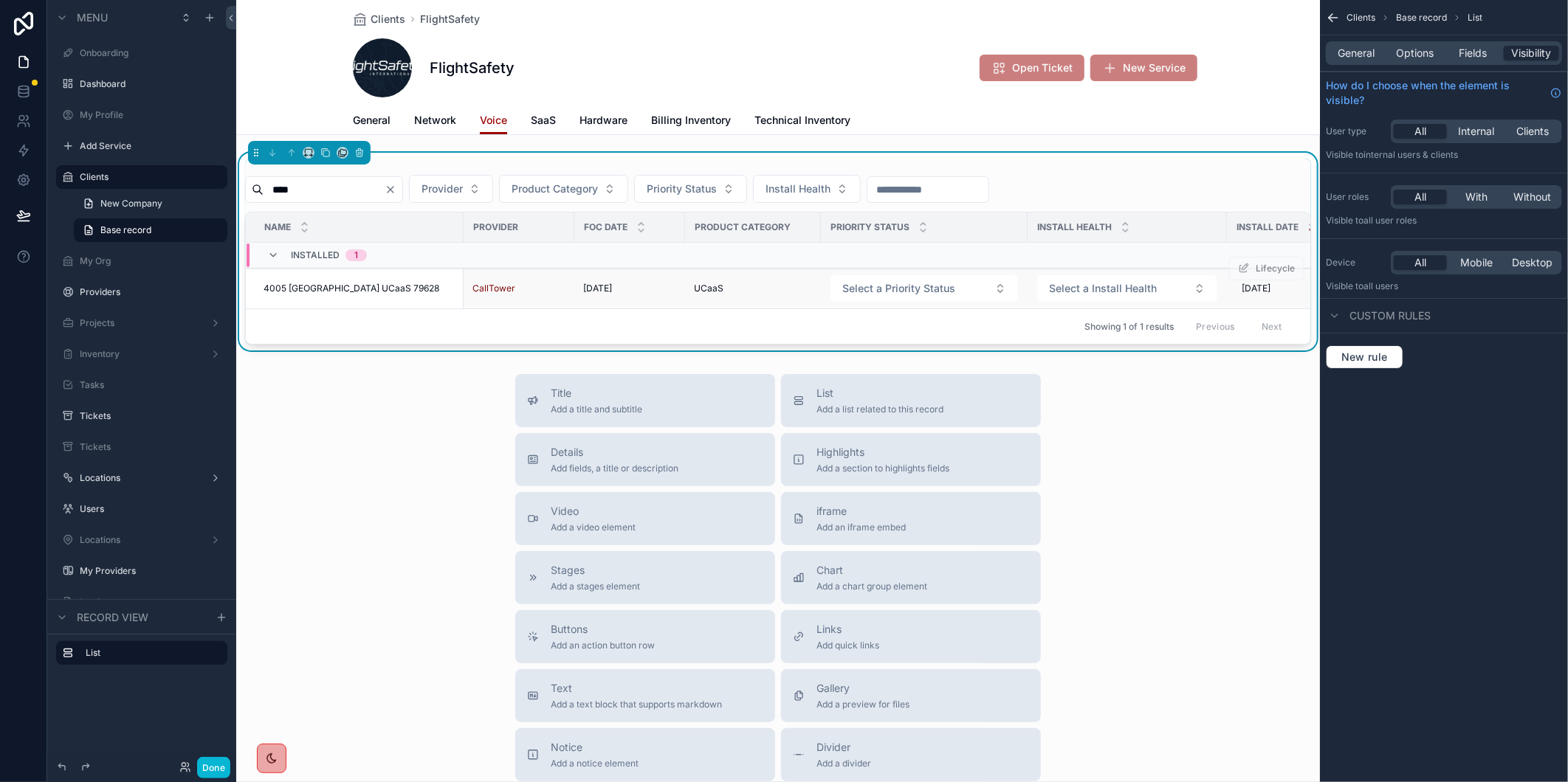
type input "****"
click at [337, 283] on span "4005 [GEOGRAPHIC_DATA] UCaaS 79628" at bounding box center [351, 288] width 176 height 12
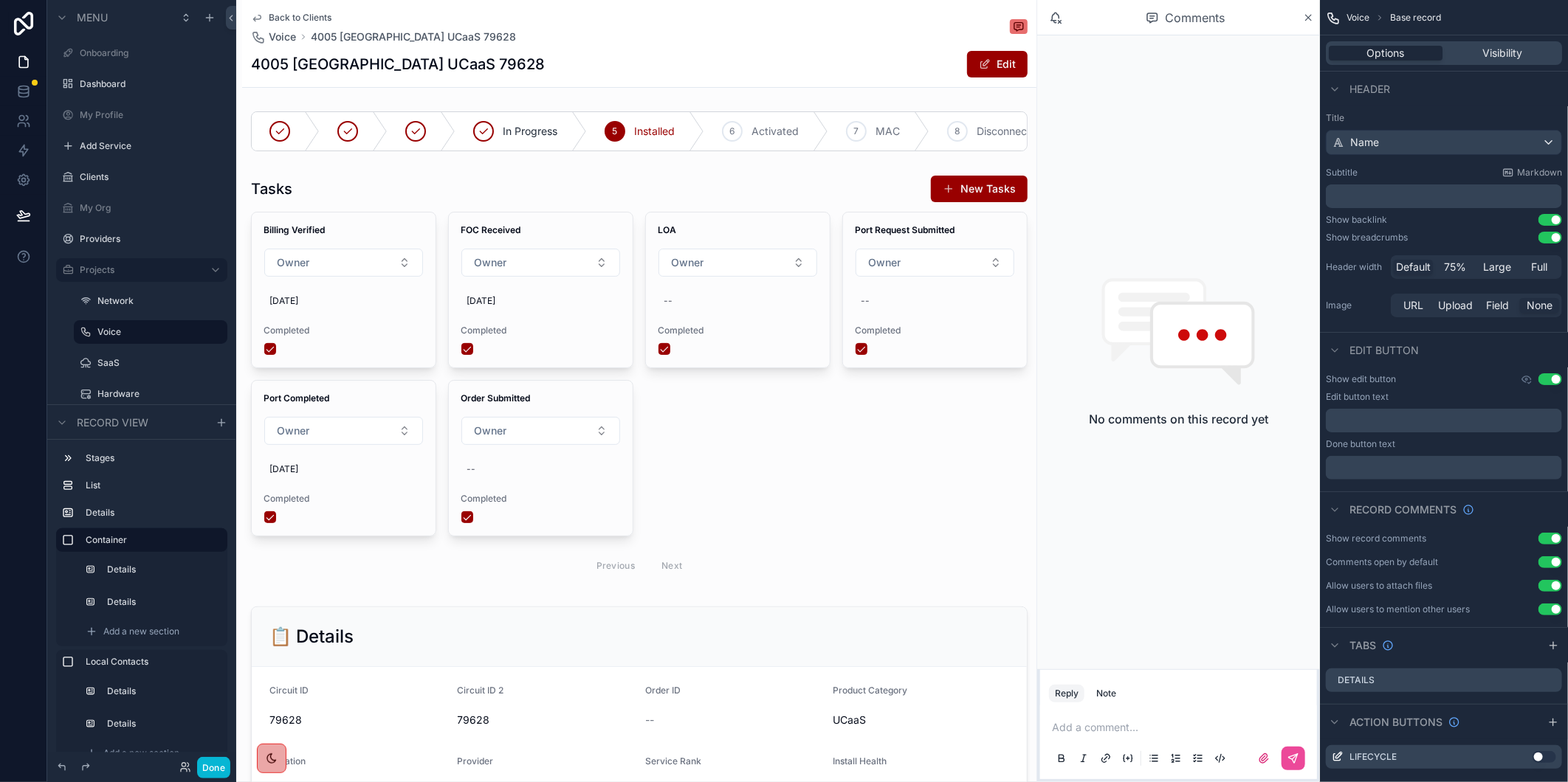
scroll to position [492, 0]
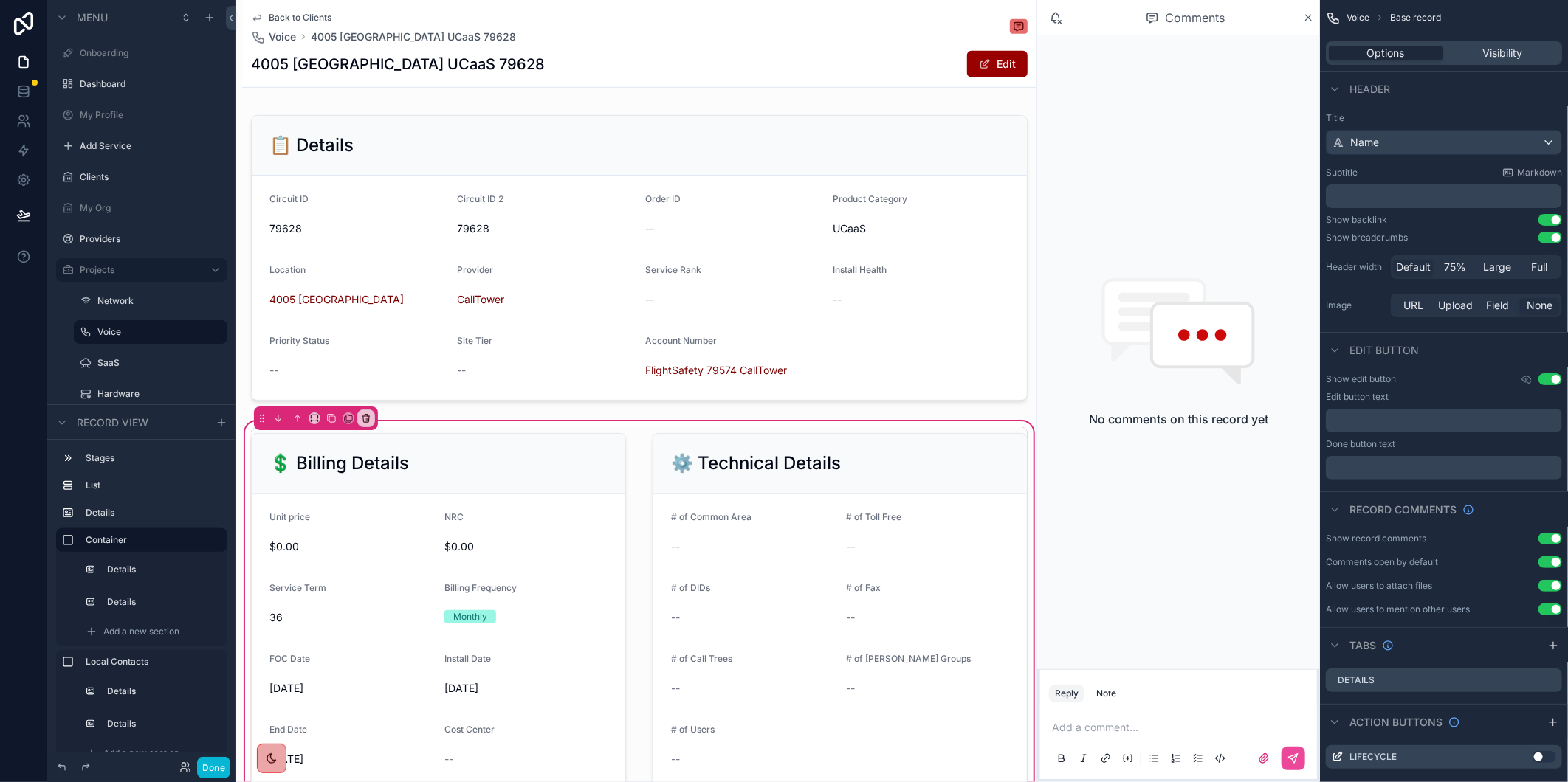
click at [990, 49] on div "Back to Clients Voice 4005 Goldsboro UCaaS 79628 4005 Goldsboro UCaaS 79628 Edit" at bounding box center [640, 43] width 777 height 87
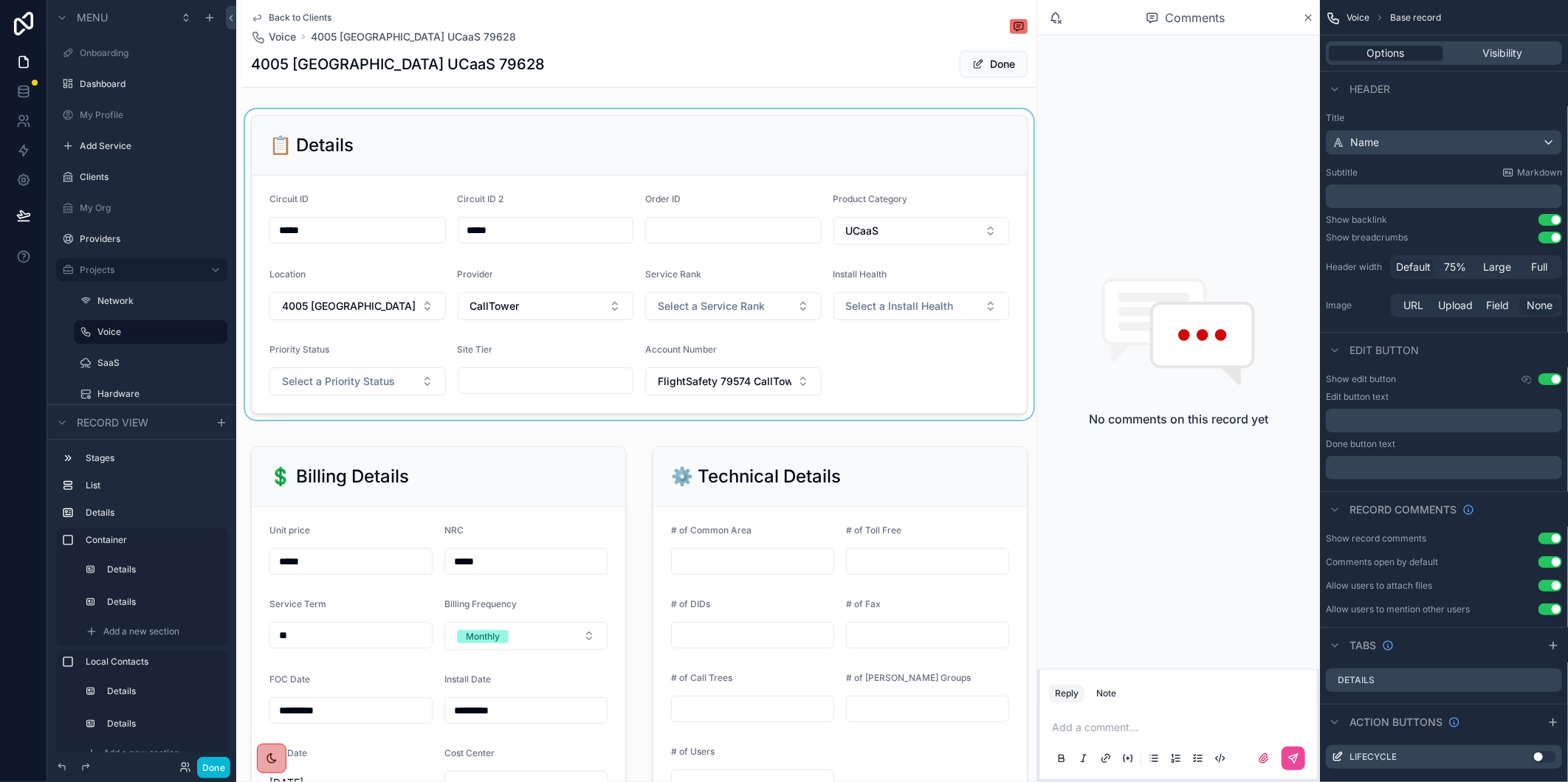
click at [936, 322] on div "scrollable content" at bounding box center [639, 264] width 794 height 311
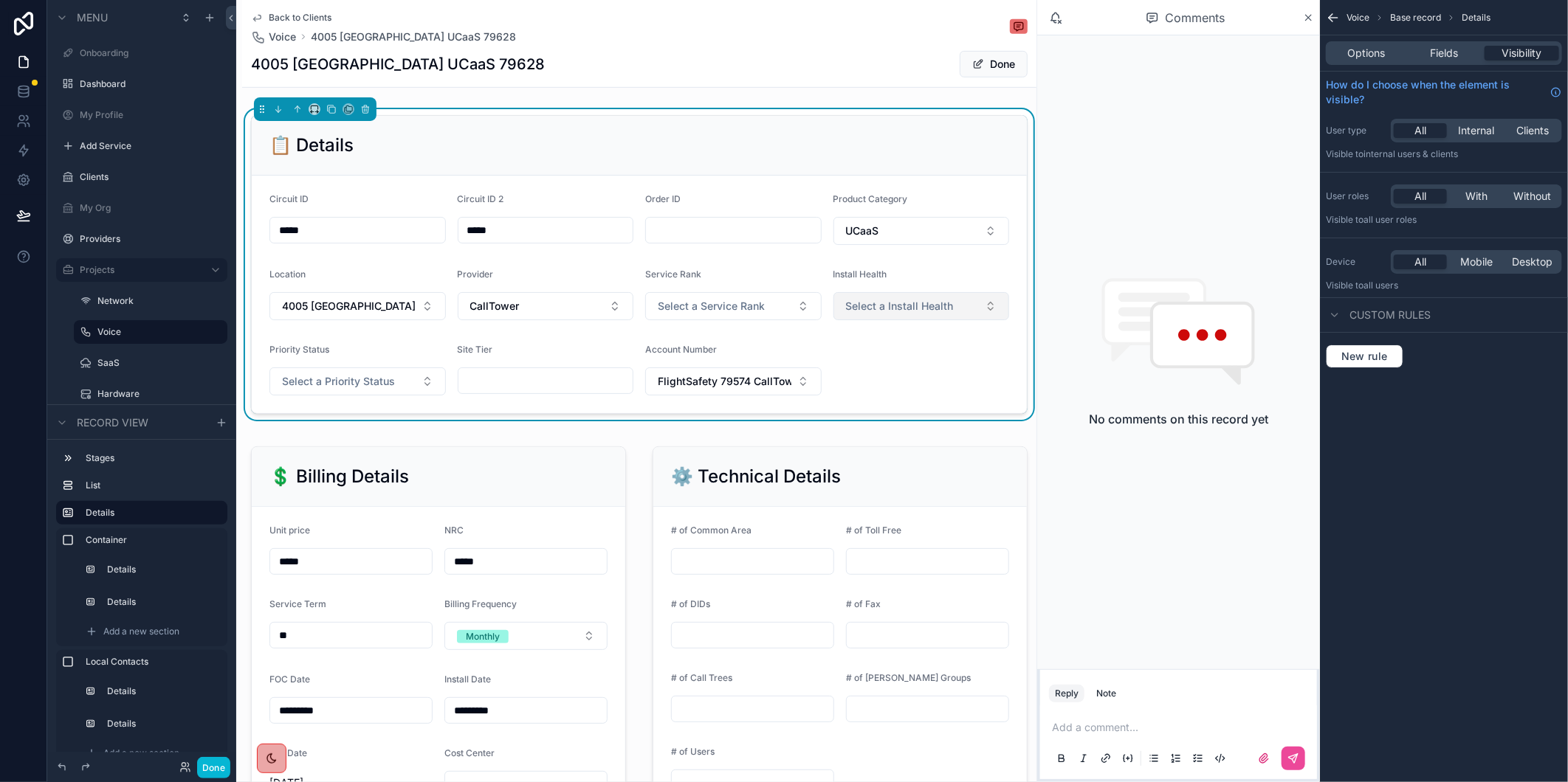
click at [935, 314] on span "Select a Install Health" at bounding box center [900, 306] width 108 height 14
click at [931, 395] on div "On Track" at bounding box center [911, 398] width 178 height 23
click at [340, 379] on button "Select a Priority Status" at bounding box center [358, 381] width 177 height 28
click at [340, 476] on div "Medium" at bounding box center [356, 474] width 178 height 23
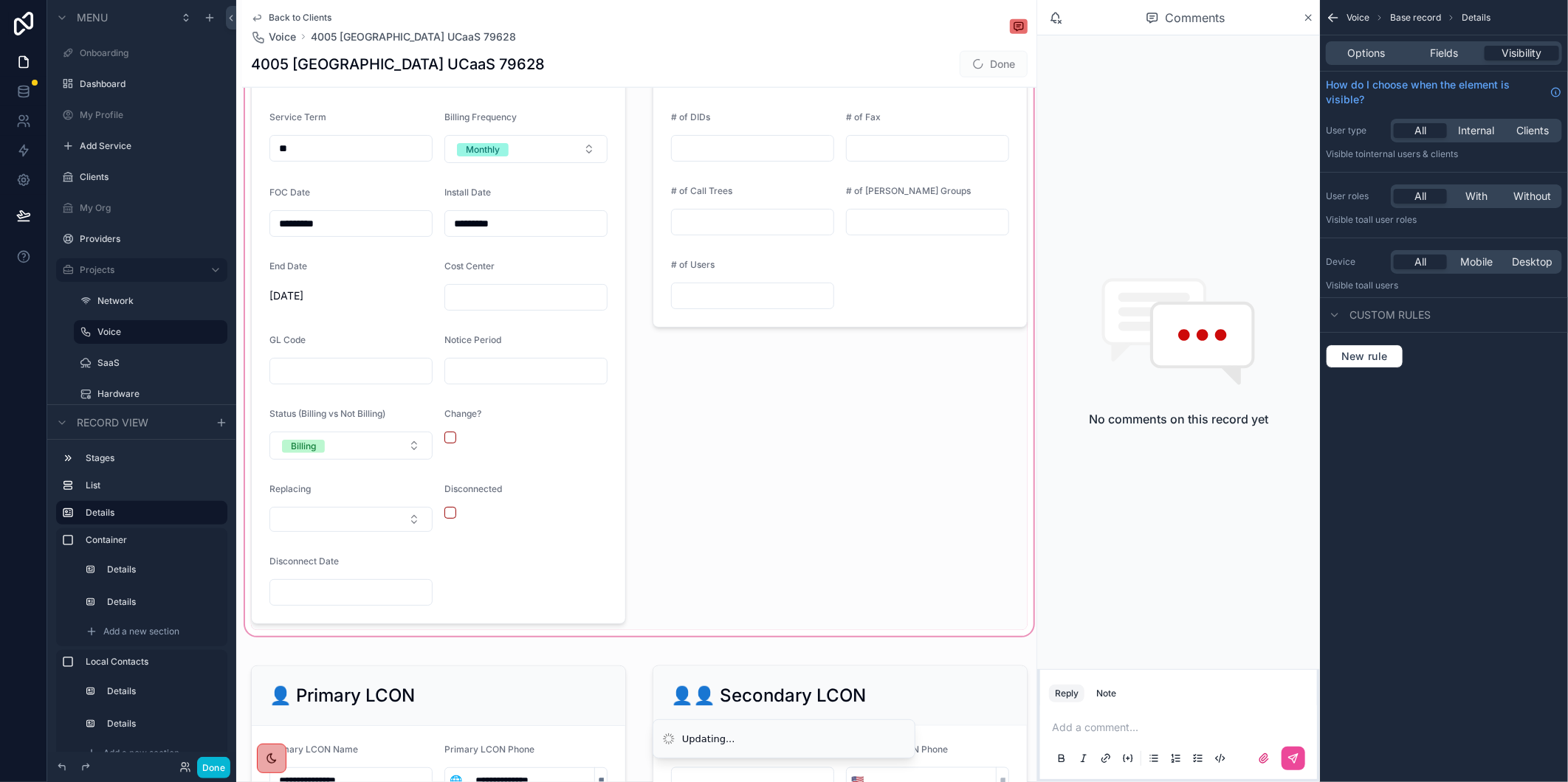
scroll to position [984, 0]
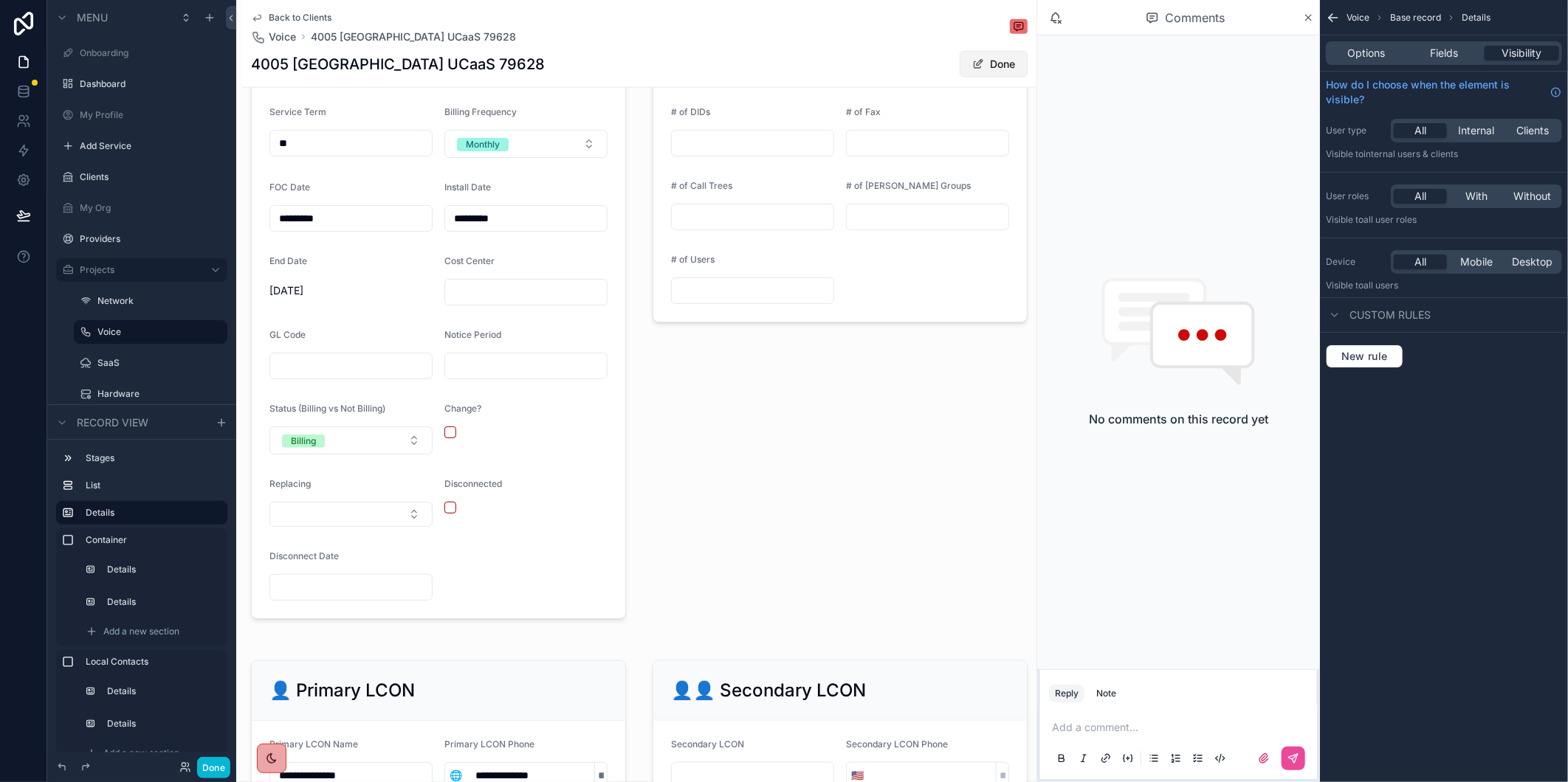
click at [1002, 67] on button "Done" at bounding box center [993, 64] width 68 height 26
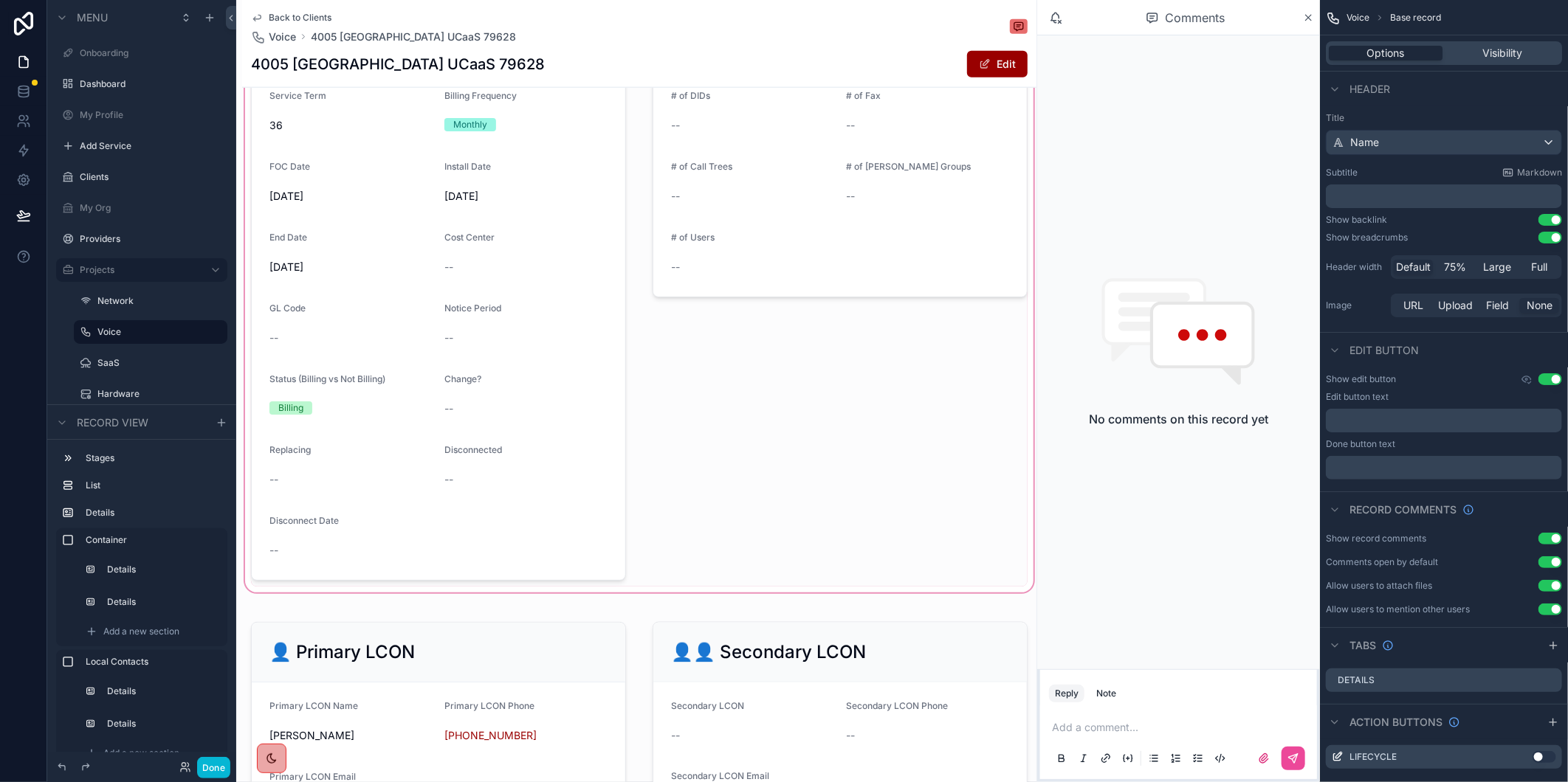
scroll to position [969, 0]
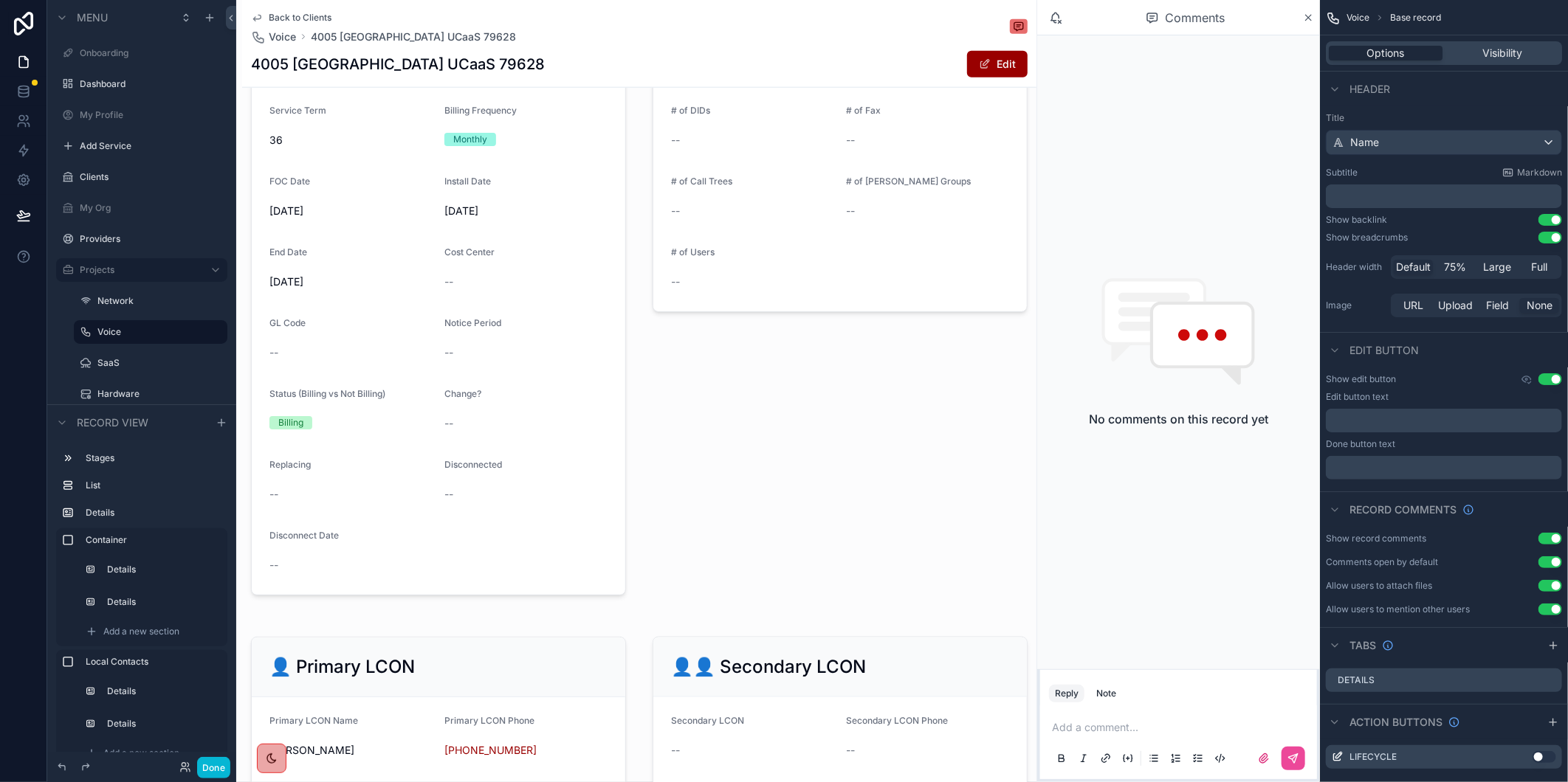
click at [305, 14] on span "Back to Clients" at bounding box center [300, 17] width 63 height 12
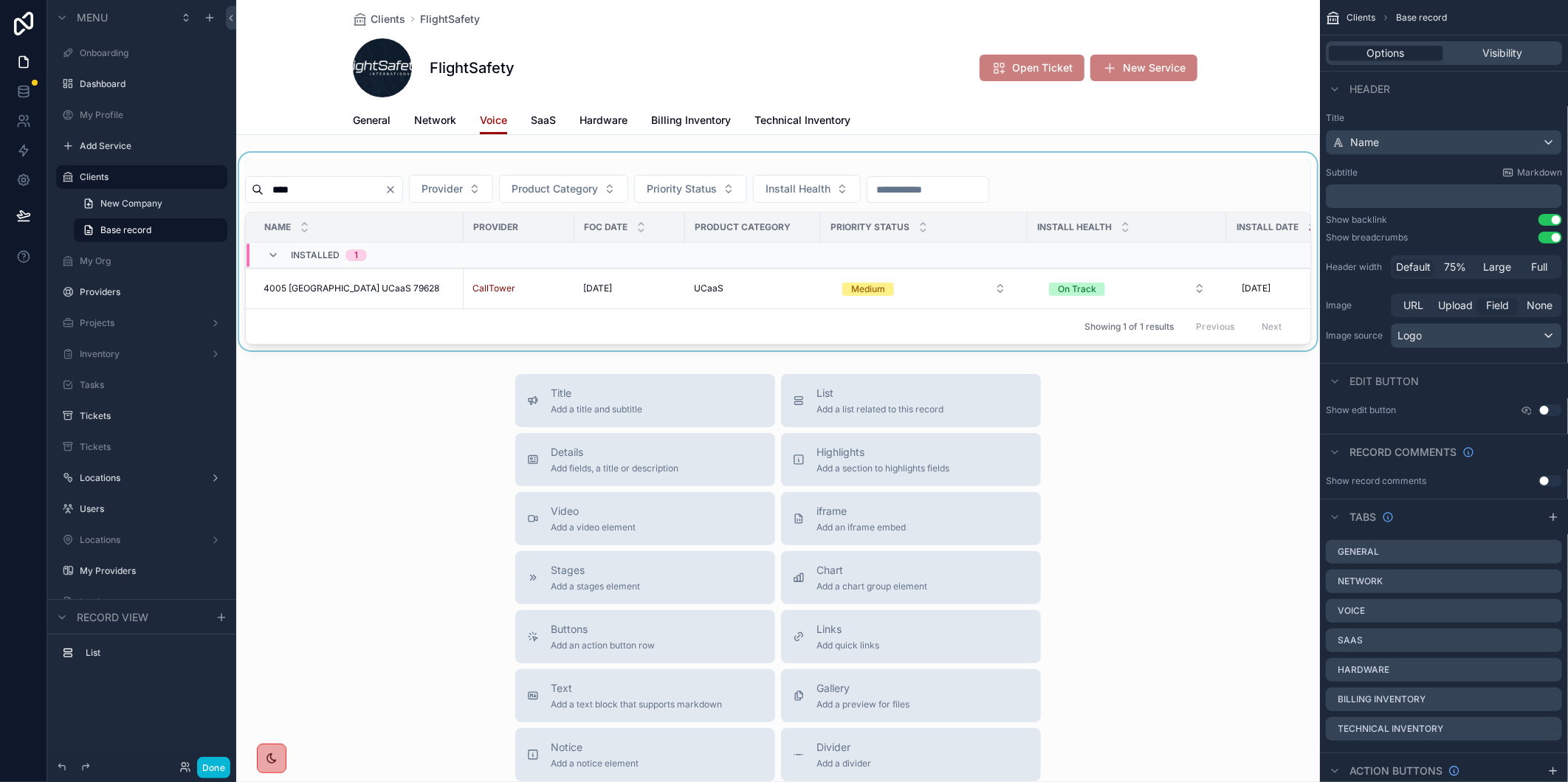
click at [423, 186] on div "scrollable content" at bounding box center [778, 252] width 1083 height 198
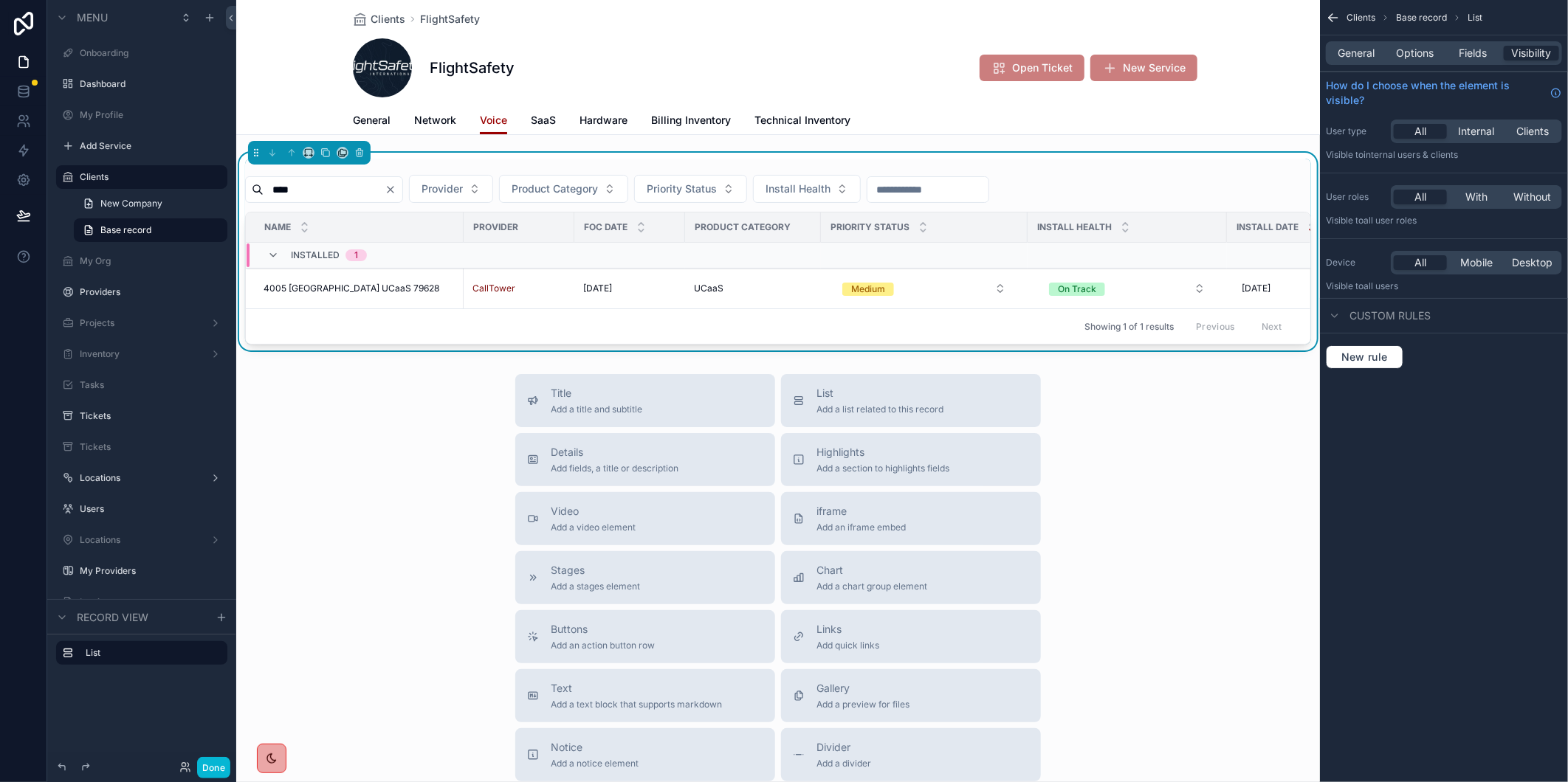
click at [397, 186] on icon "Clear" at bounding box center [390, 189] width 12 height 12
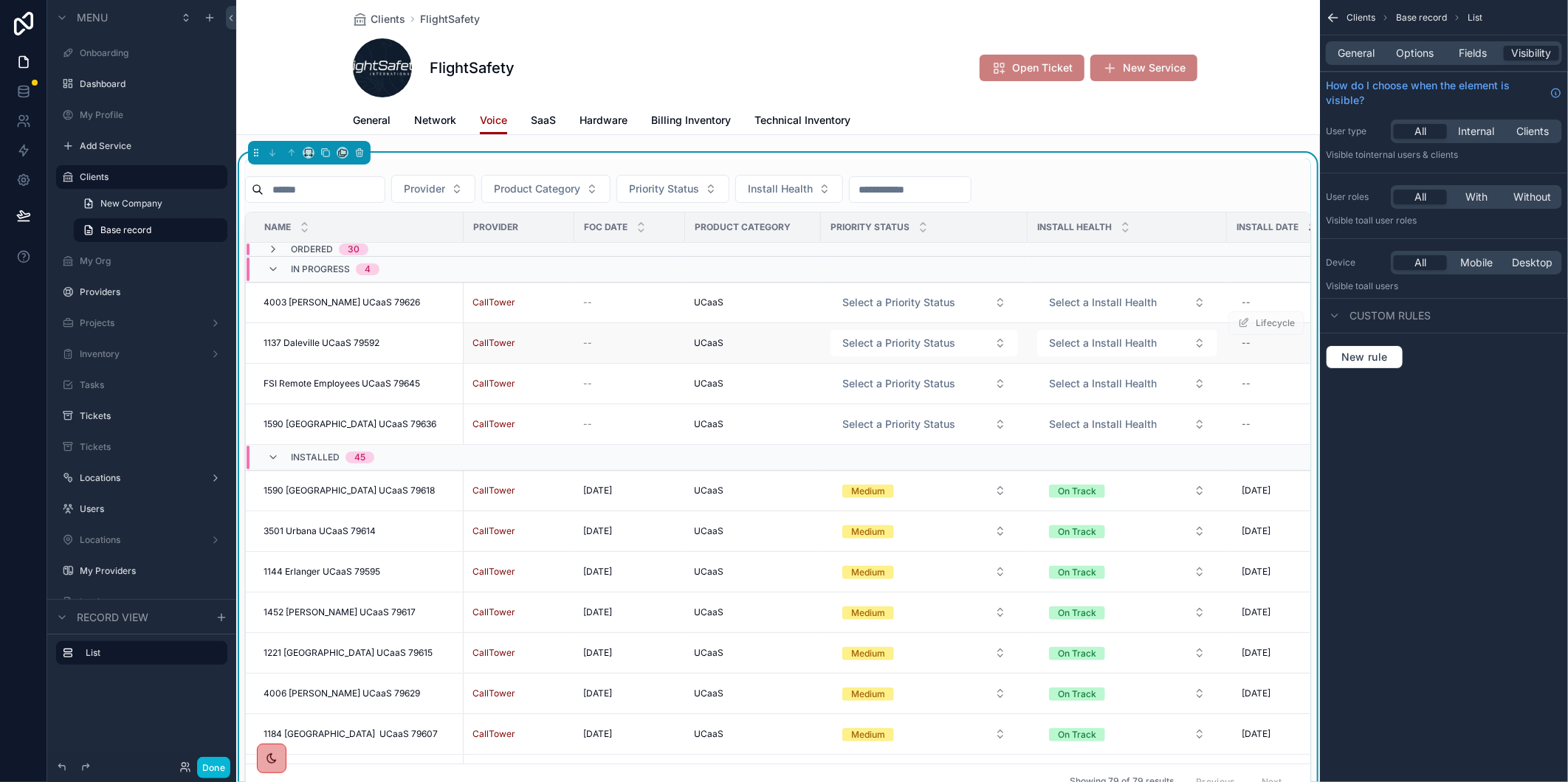
click at [358, 345] on span "1137 Daleville UCaaS 79592" at bounding box center [321, 342] width 116 height 12
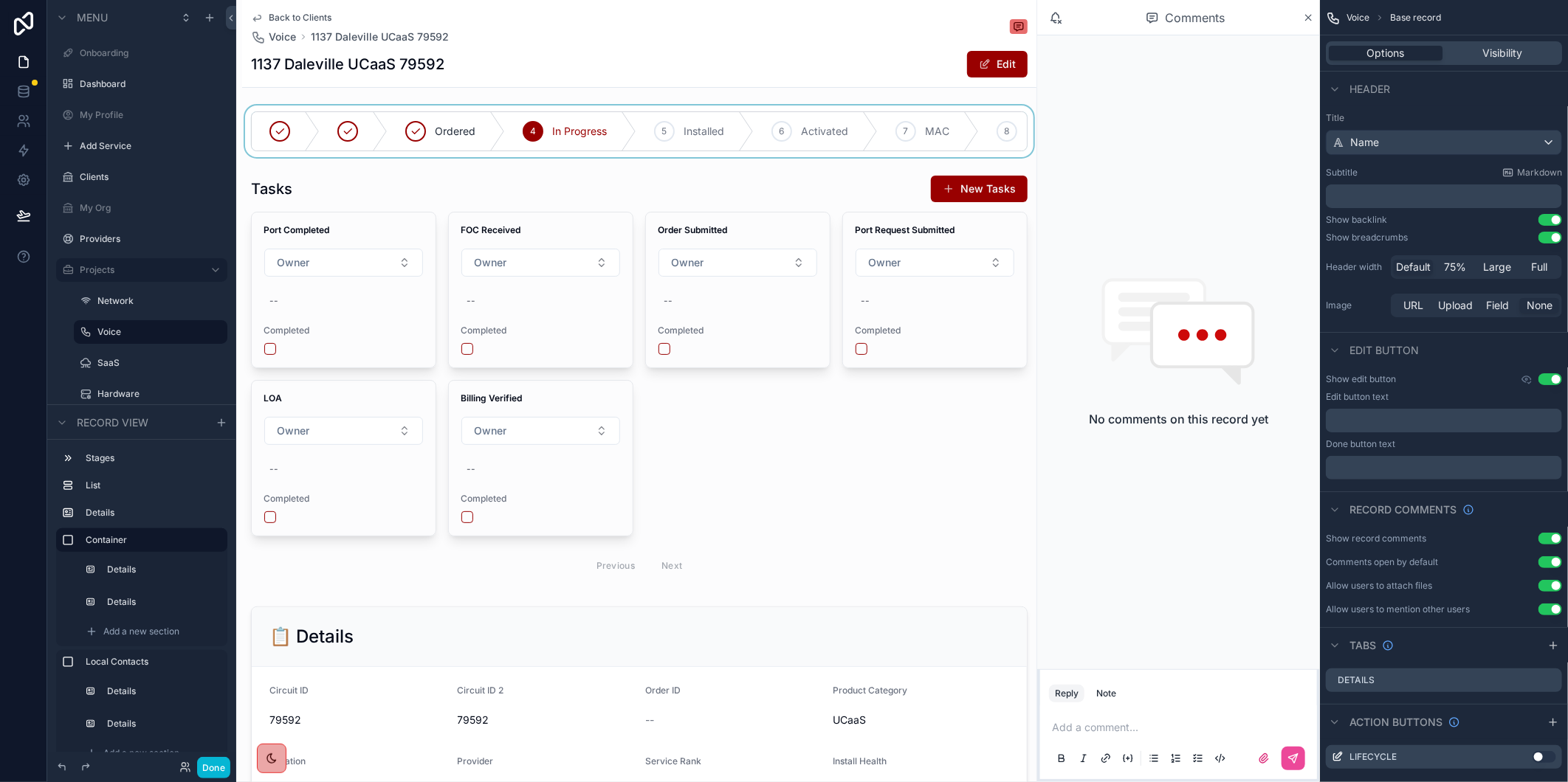
click at [417, 130] on div "scrollable content" at bounding box center [639, 131] width 794 height 51
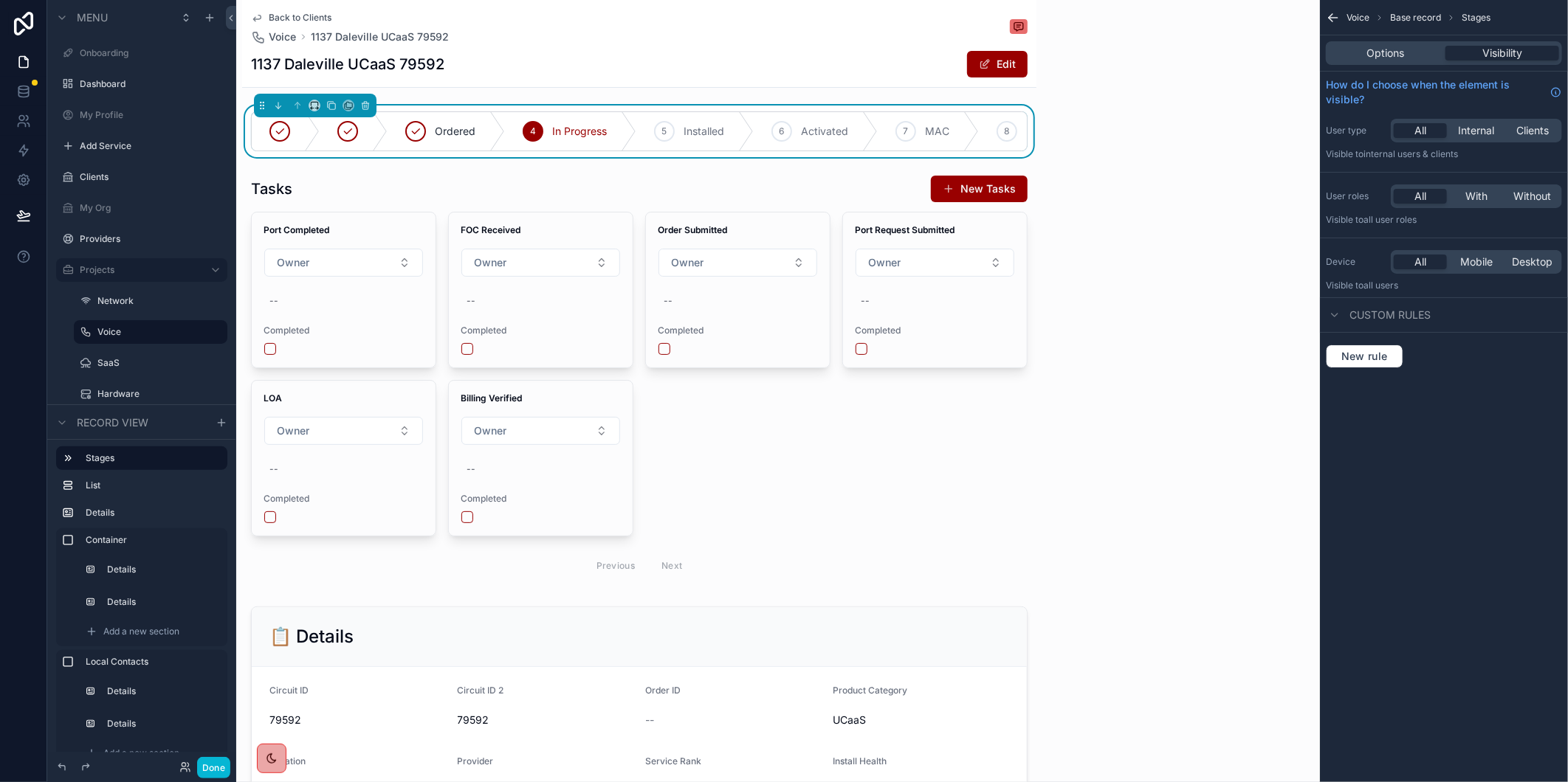
click at [407, 135] on div "scrollable content" at bounding box center [415, 131] width 21 height 21
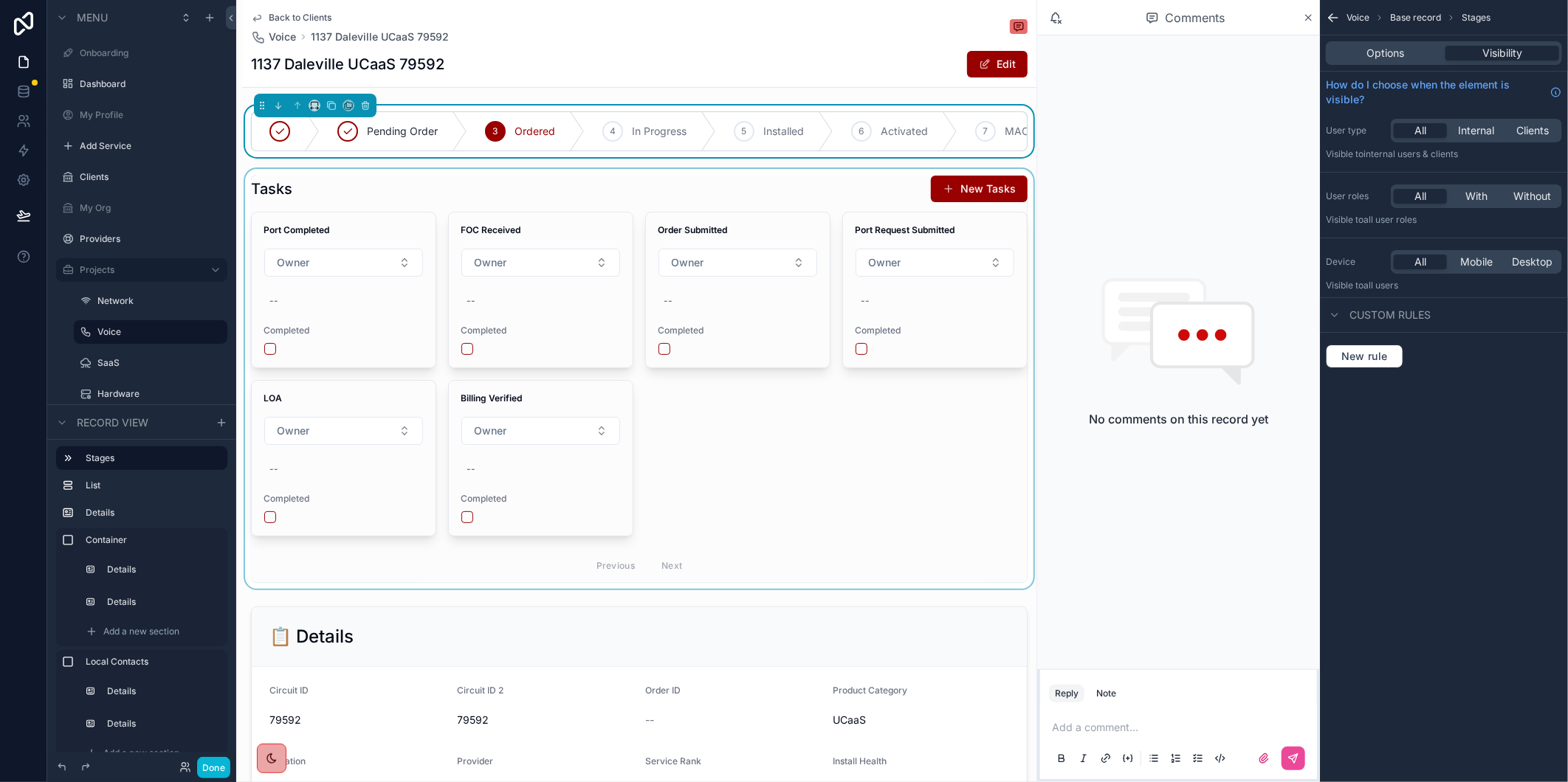
scroll to position [492, 0]
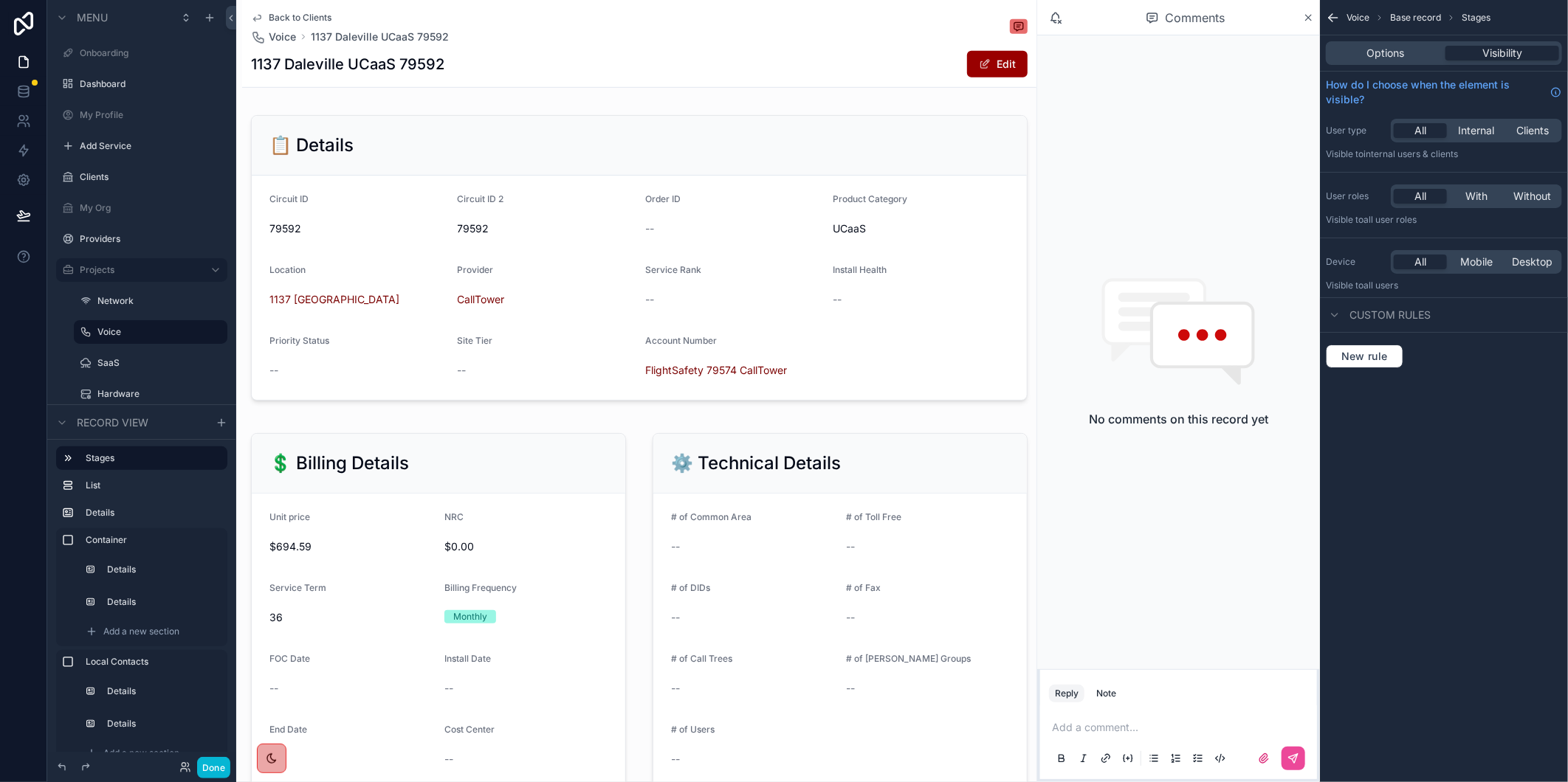
click at [983, 47] on div "Back to Clients Voice 1137 Daleville UCaaS 79592 1137 [GEOGRAPHIC_DATA] UCaaS 7…" at bounding box center [640, 43] width 777 height 87
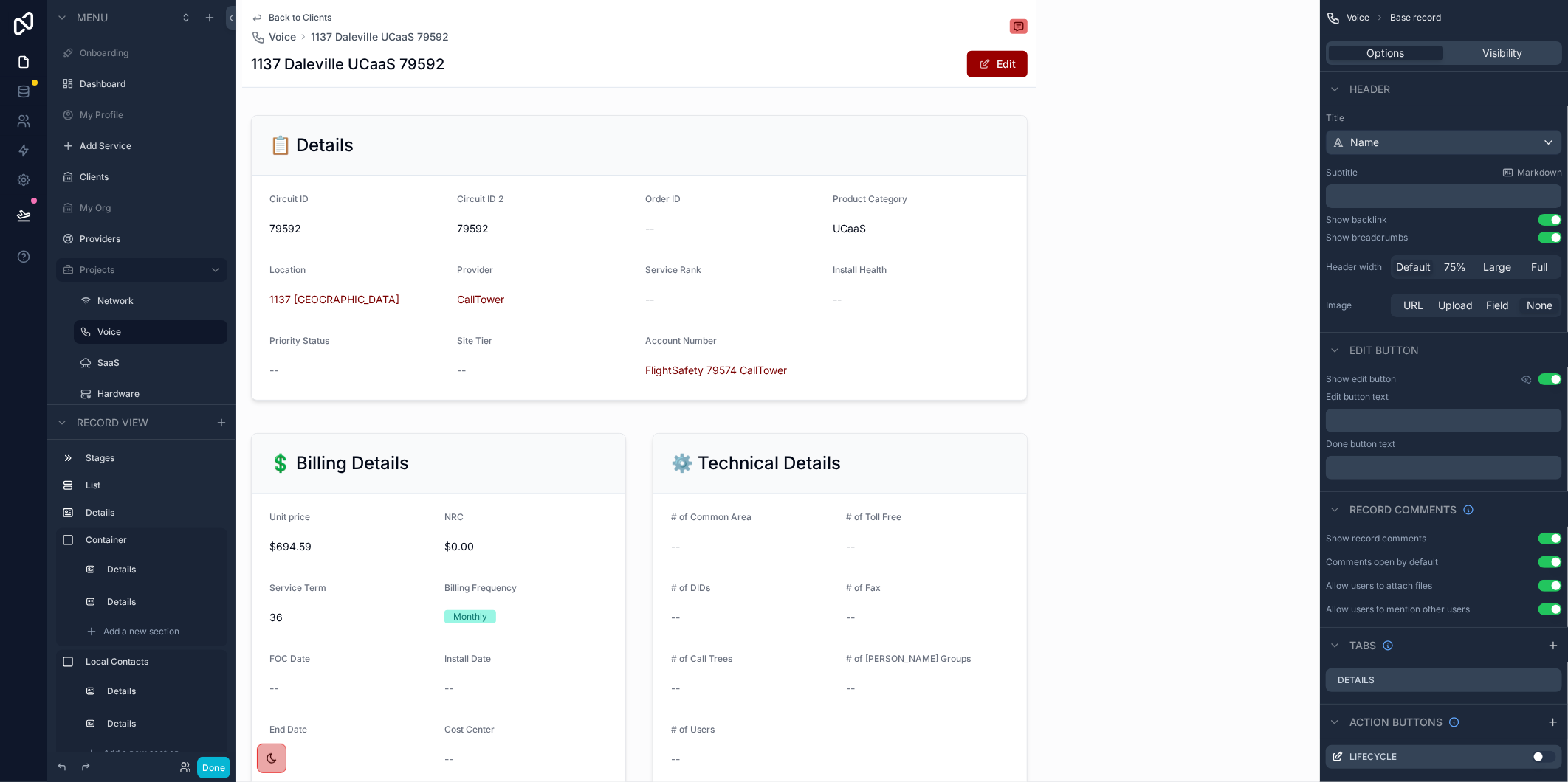
click at [980, 57] on button "Edit" at bounding box center [997, 64] width 60 height 26
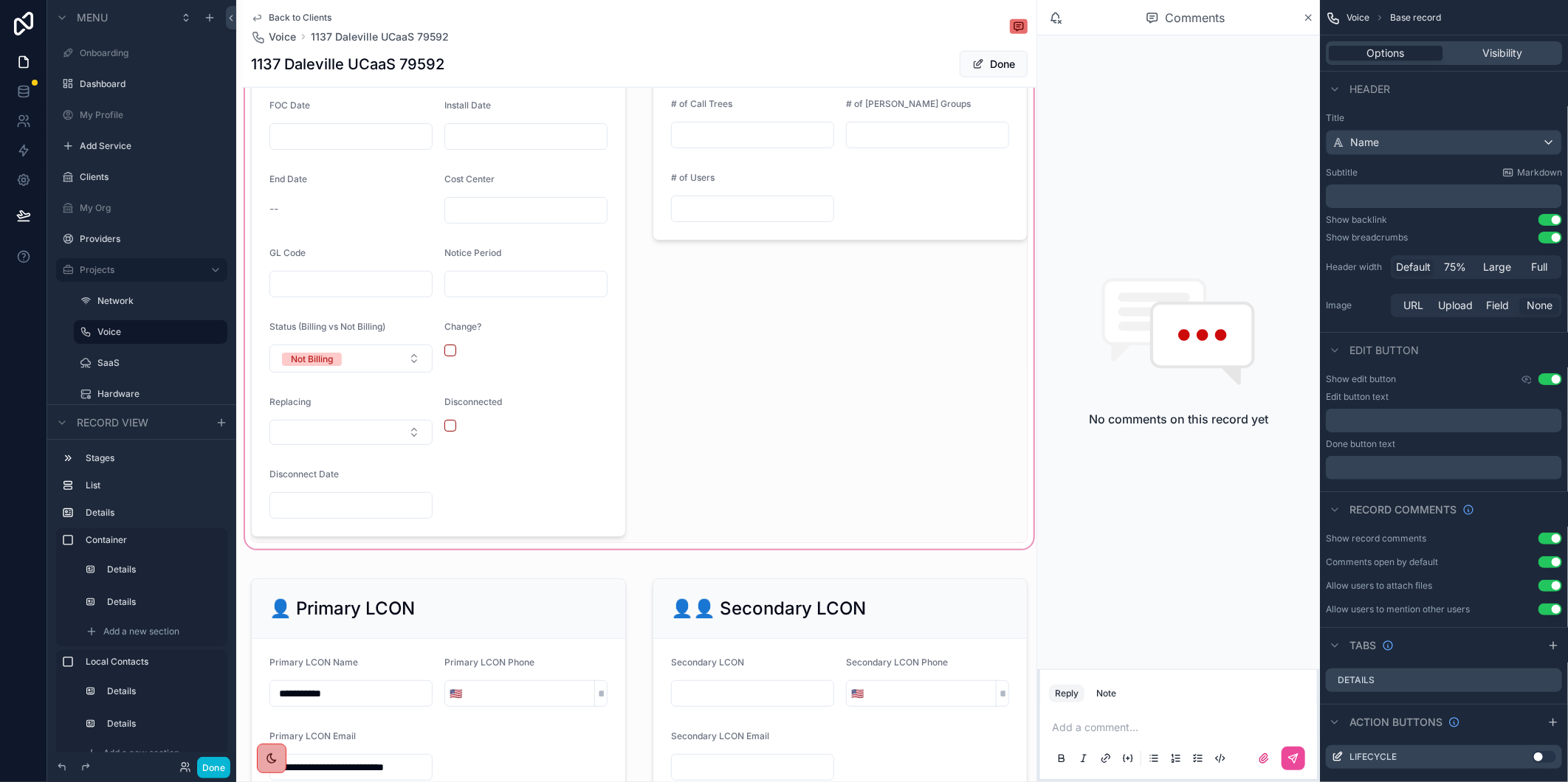
scroll to position [655, 0]
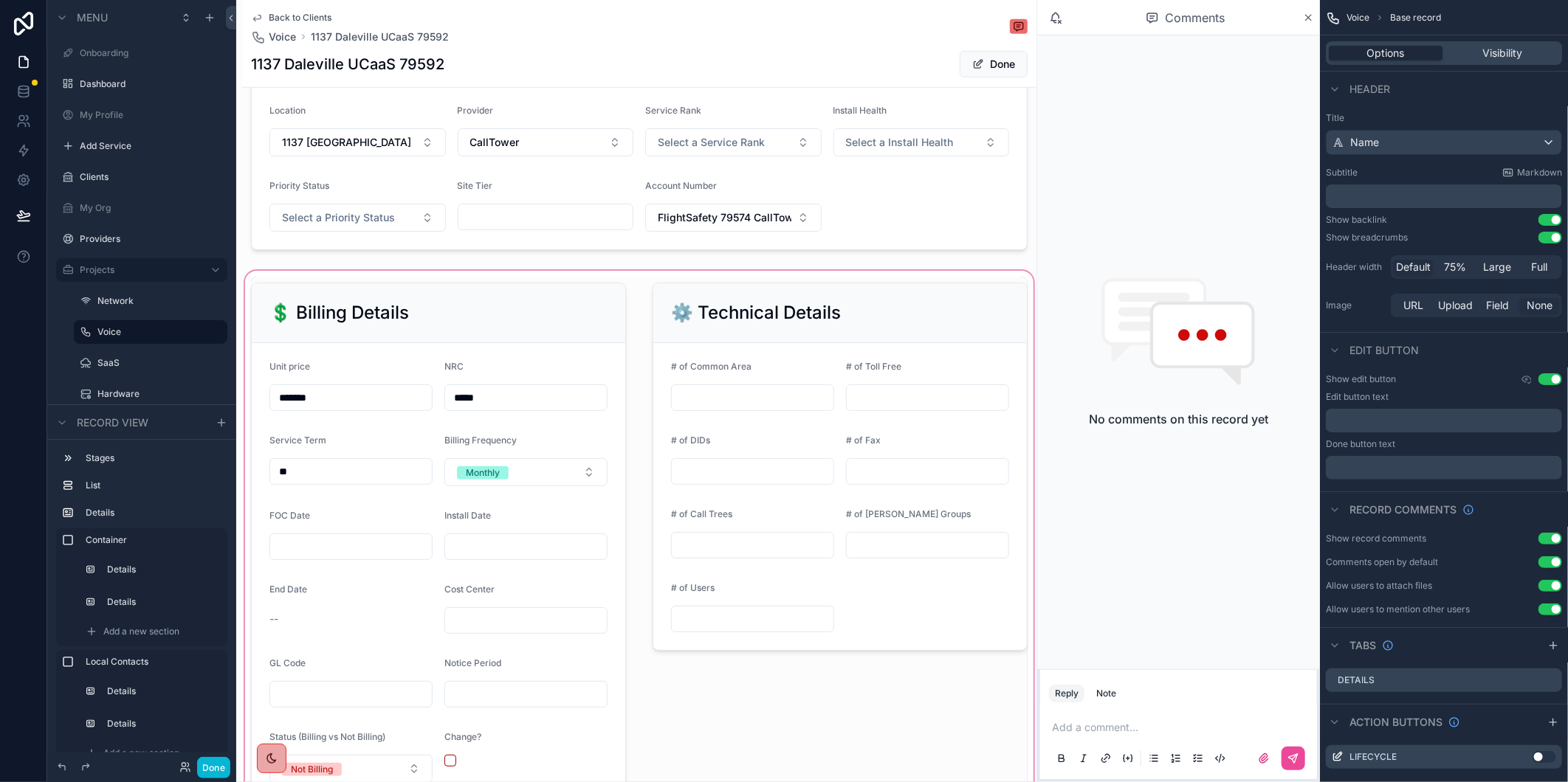
click at [361, 411] on div "scrollable content" at bounding box center [639, 614] width 794 height 695
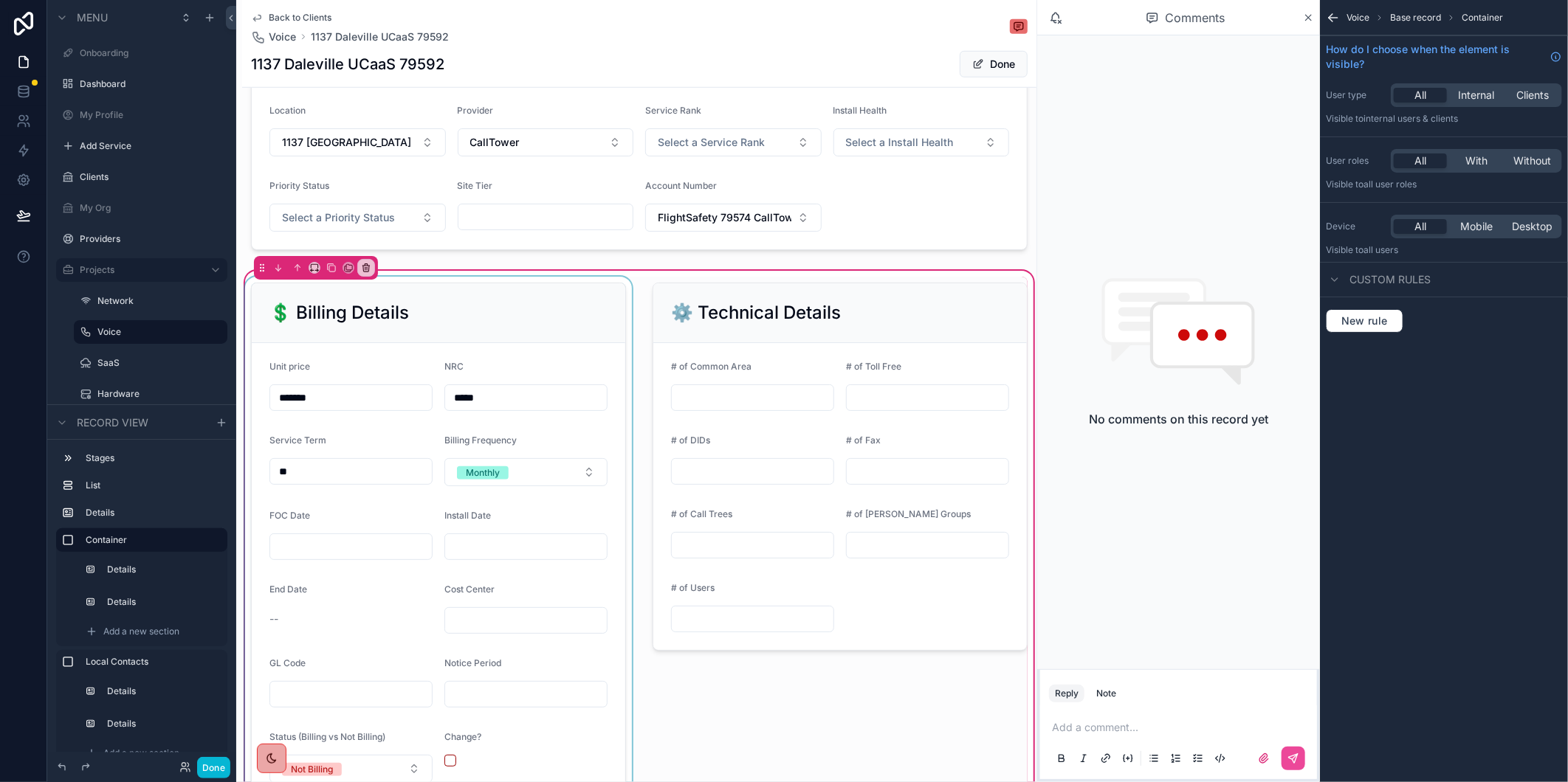
click at [337, 406] on div "scrollable content" at bounding box center [439, 614] width 393 height 677
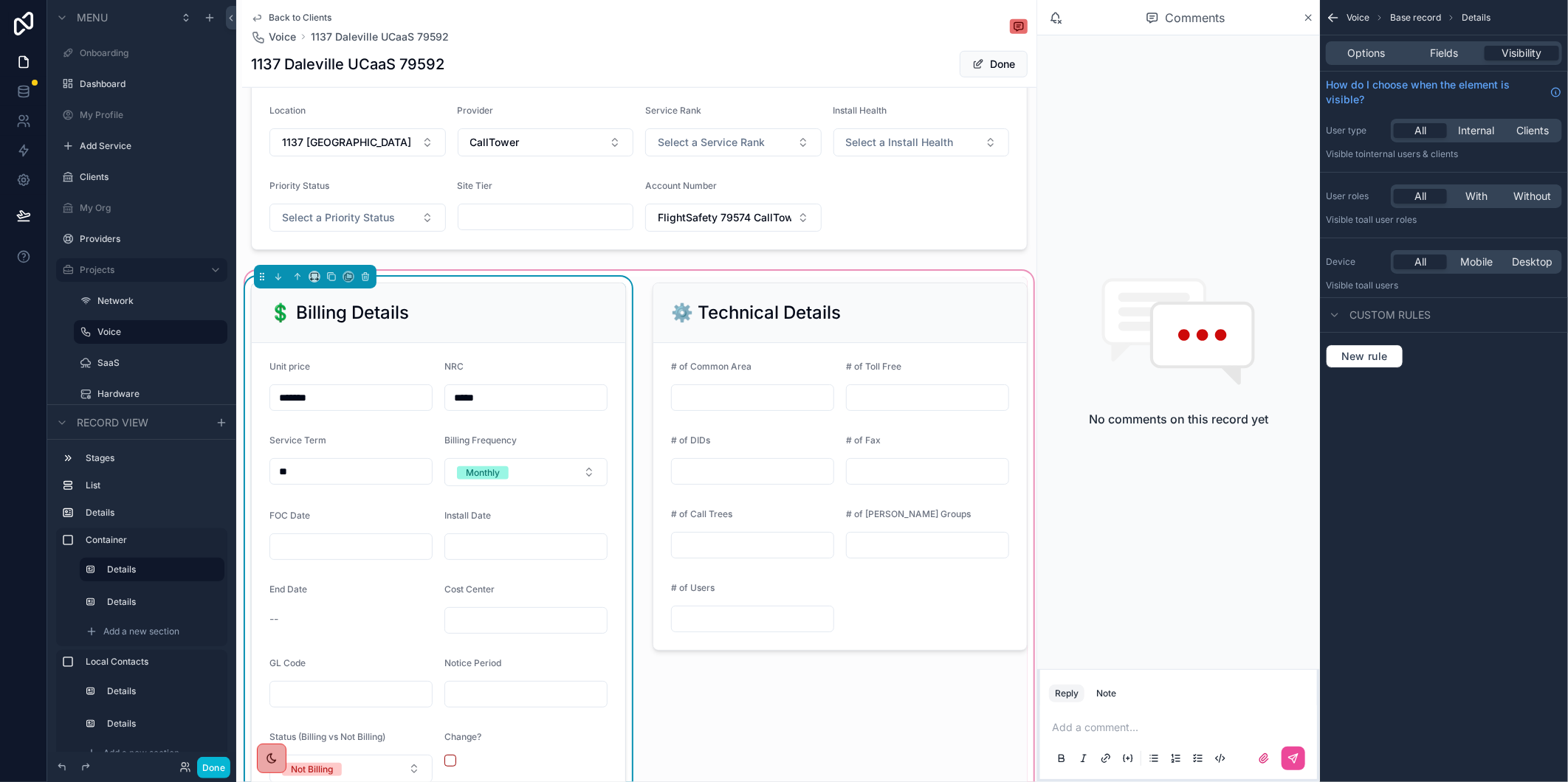
click at [333, 408] on input "*******" at bounding box center [351, 397] width 161 height 21
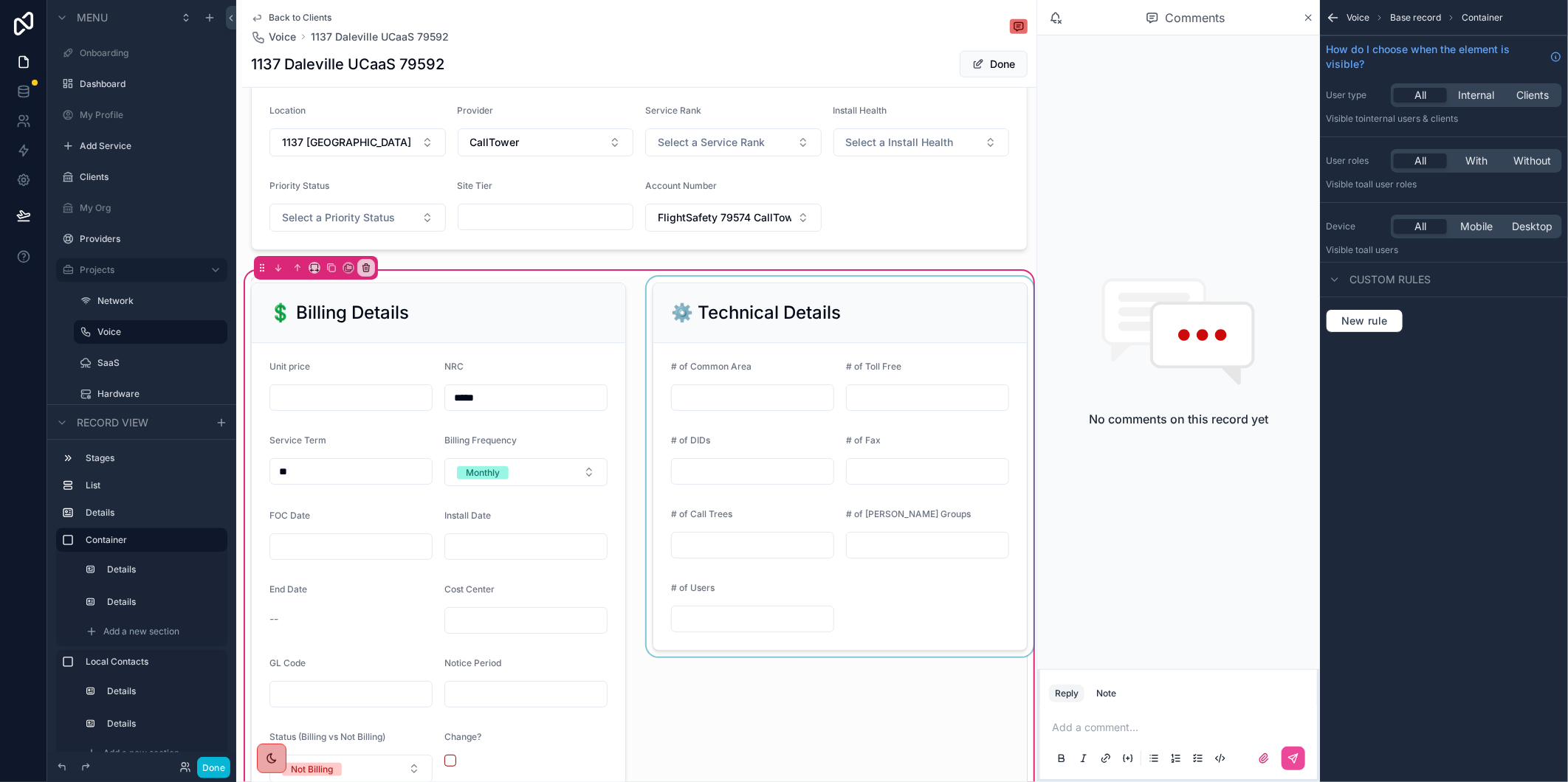
click at [813, 712] on div "scrollable content" at bounding box center [840, 614] width 393 height 677
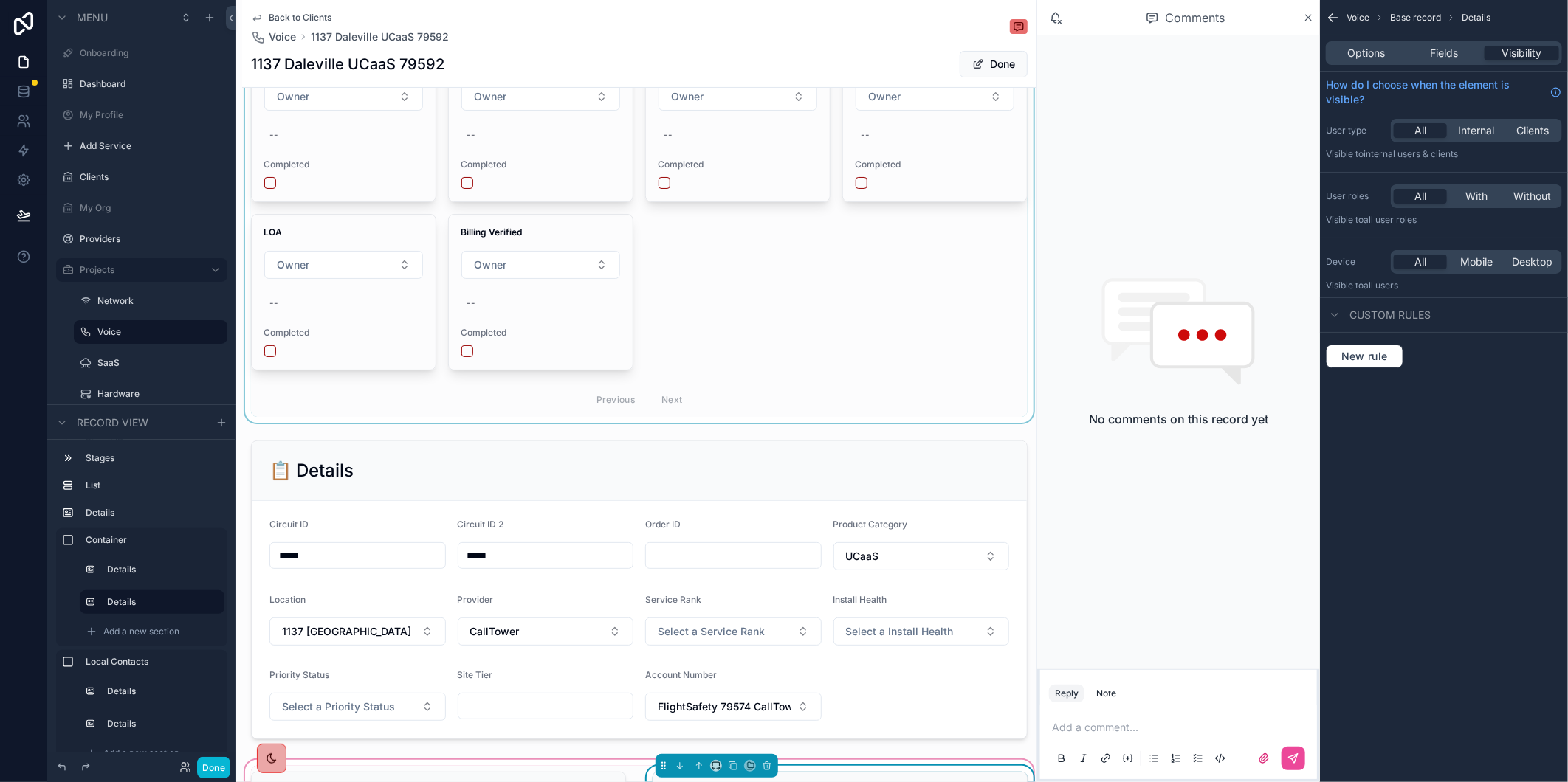
scroll to position [0, 0]
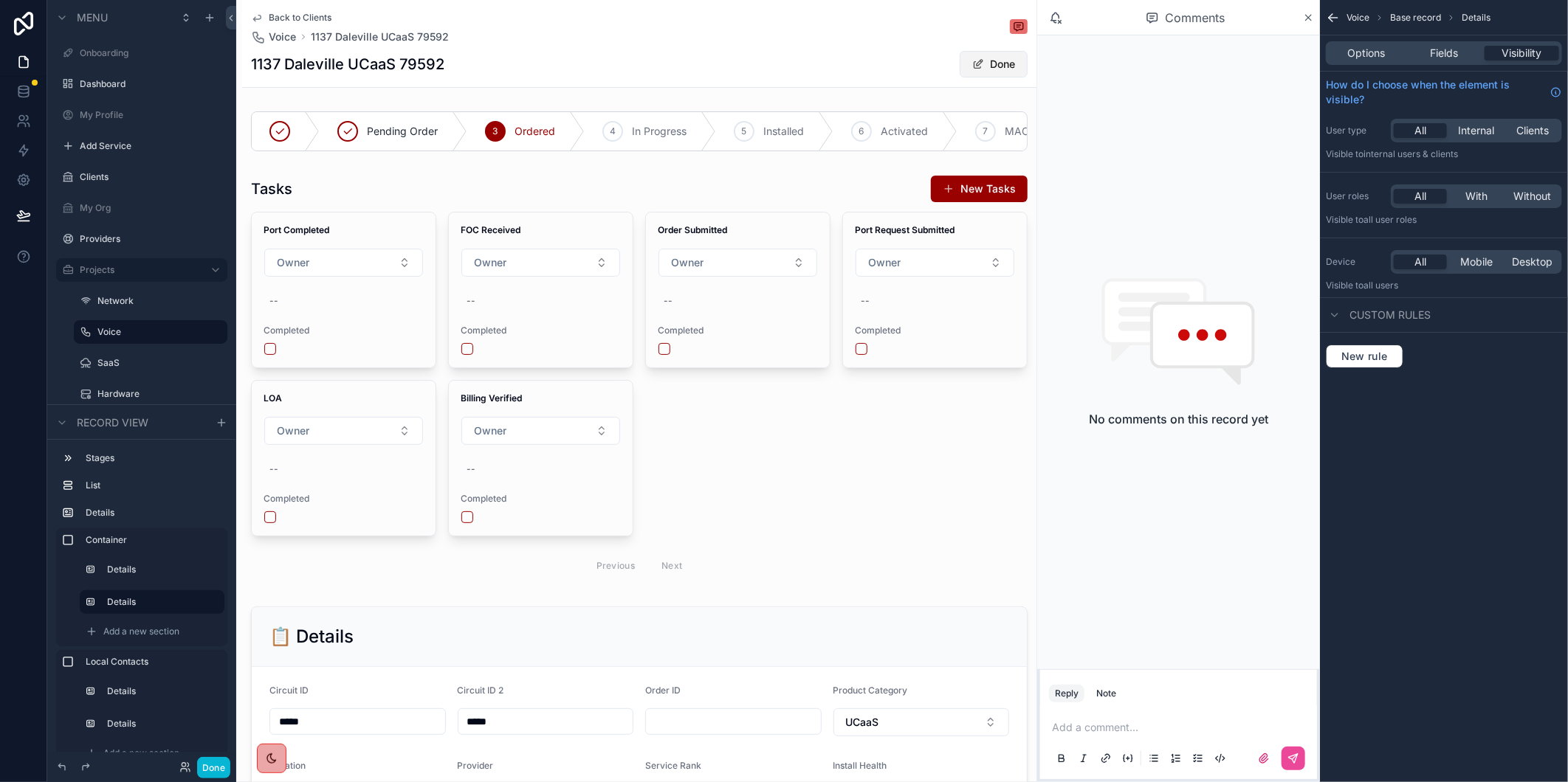
click at [960, 53] on button "Done" at bounding box center [993, 64] width 68 height 26
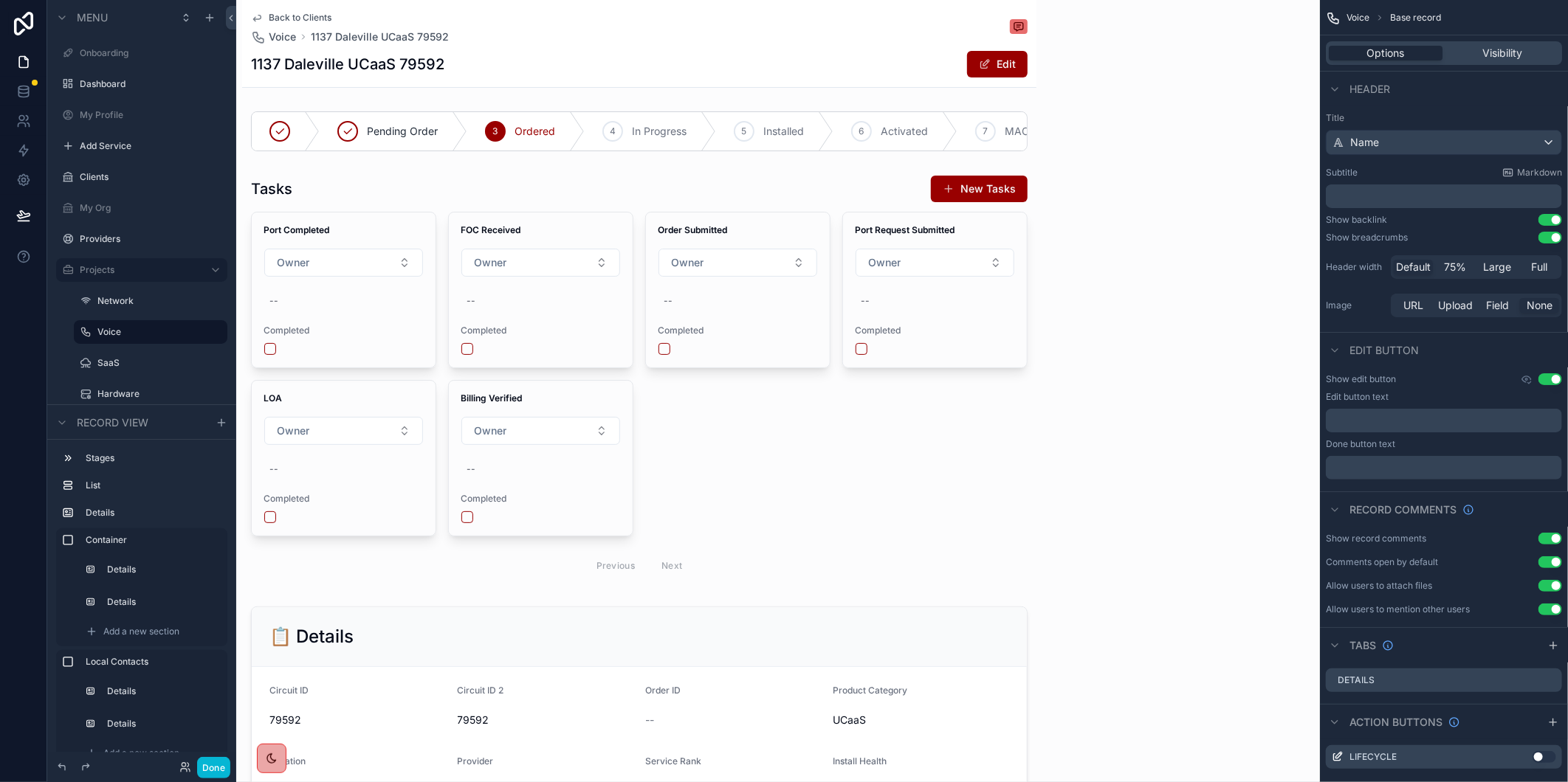
drag, startPoint x: 958, startPoint y: 53, endPoint x: 280, endPoint y: 20, distance: 678.8
click at [280, 20] on span "Back to Clients" at bounding box center [300, 17] width 63 height 12
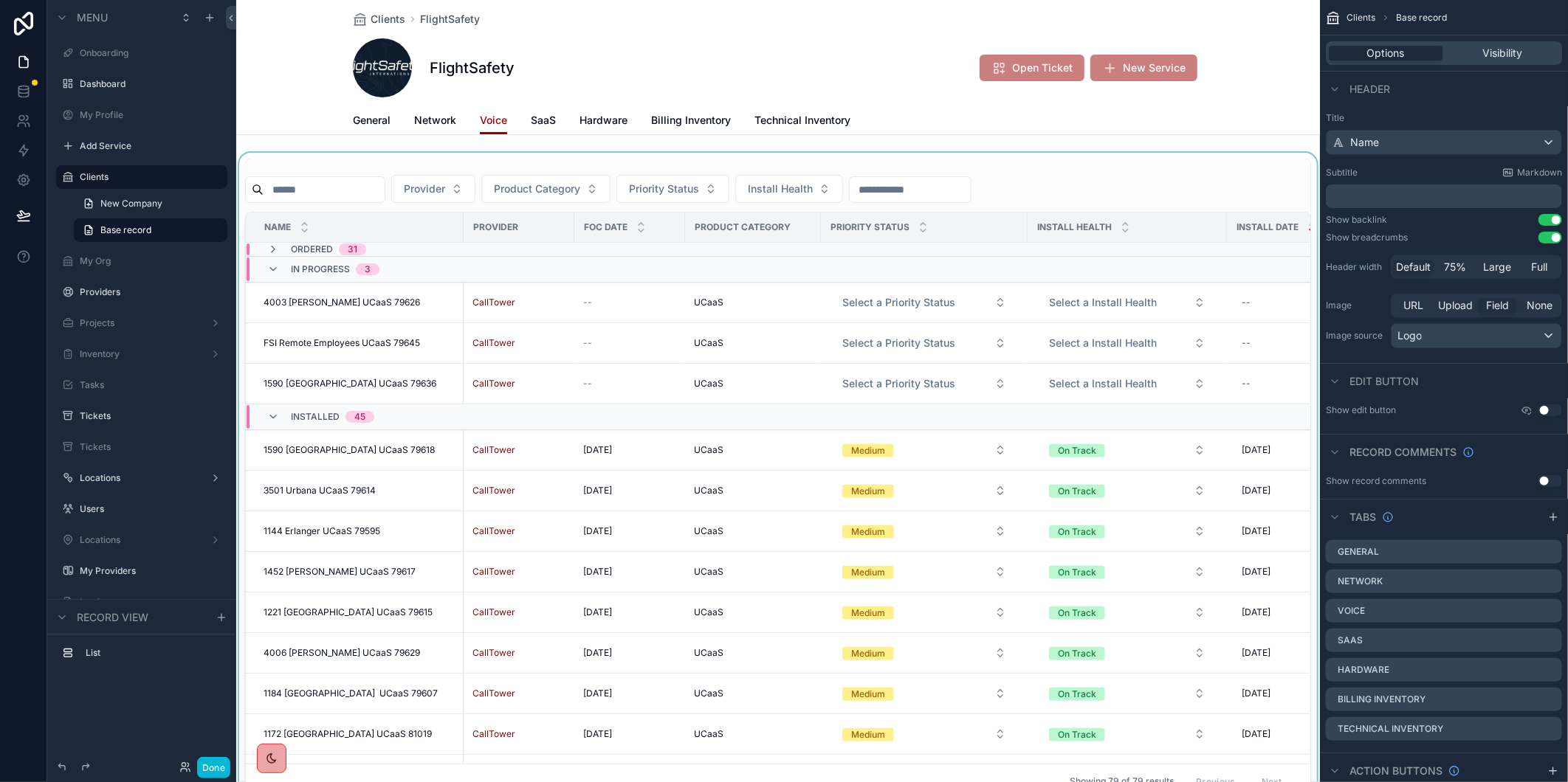
click at [316, 187] on div "scrollable content" at bounding box center [778, 479] width 1083 height 653
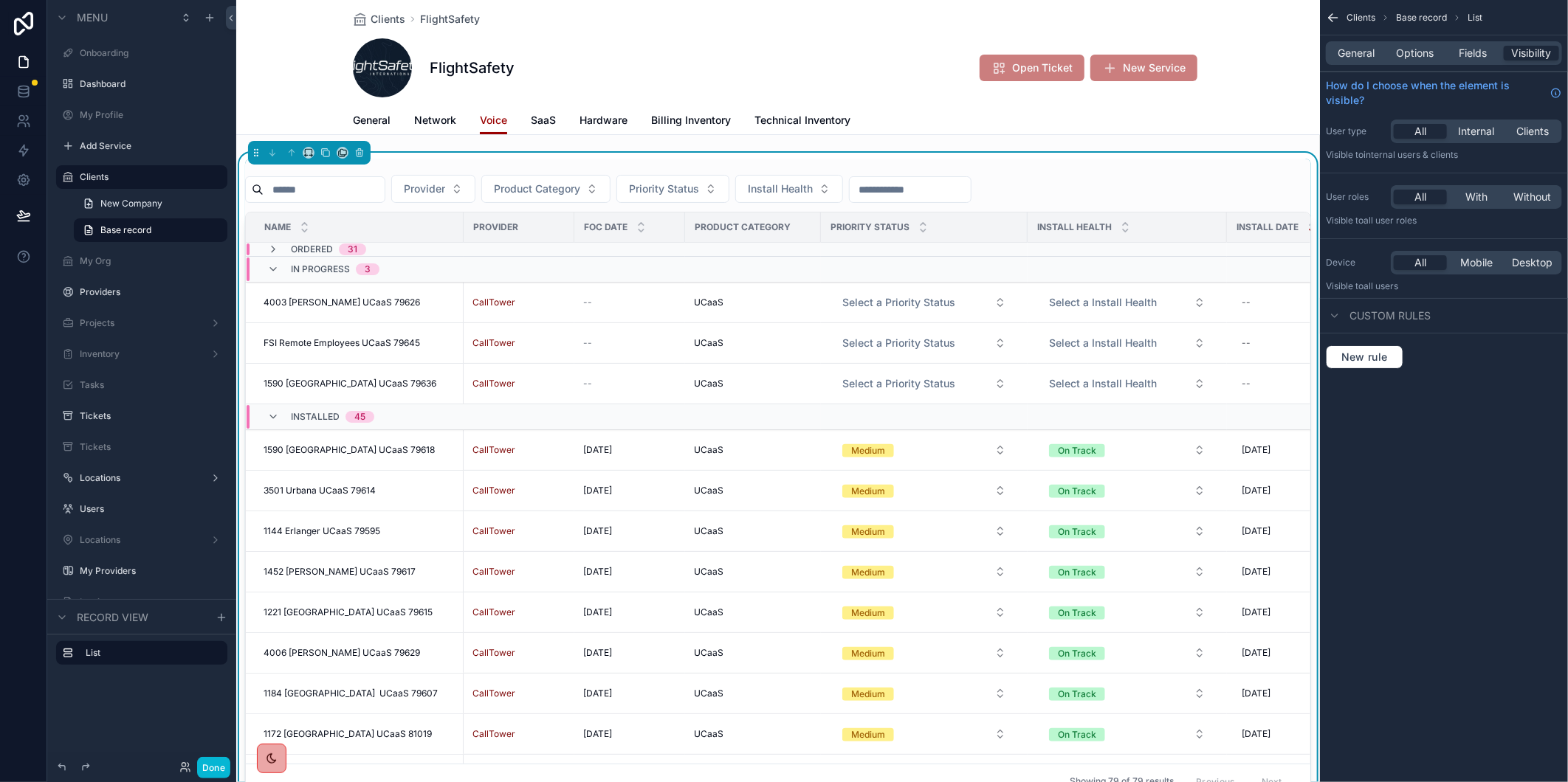
click at [296, 190] on input "scrollable content" at bounding box center [324, 189] width 121 height 21
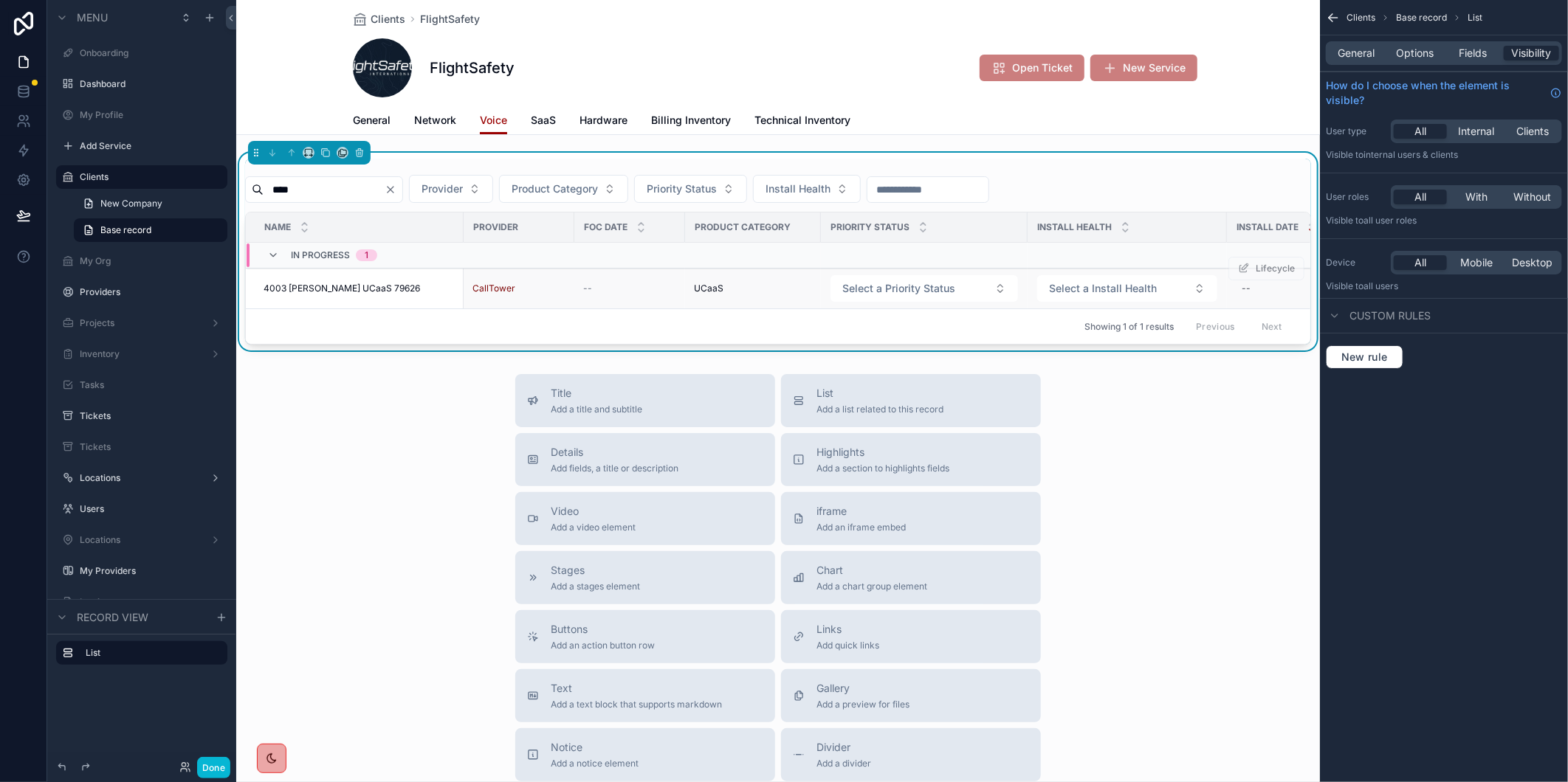
type input "****"
click at [387, 286] on span "4003 [PERSON_NAME] UCaaS 79626" at bounding box center [342, 288] width 157 height 12
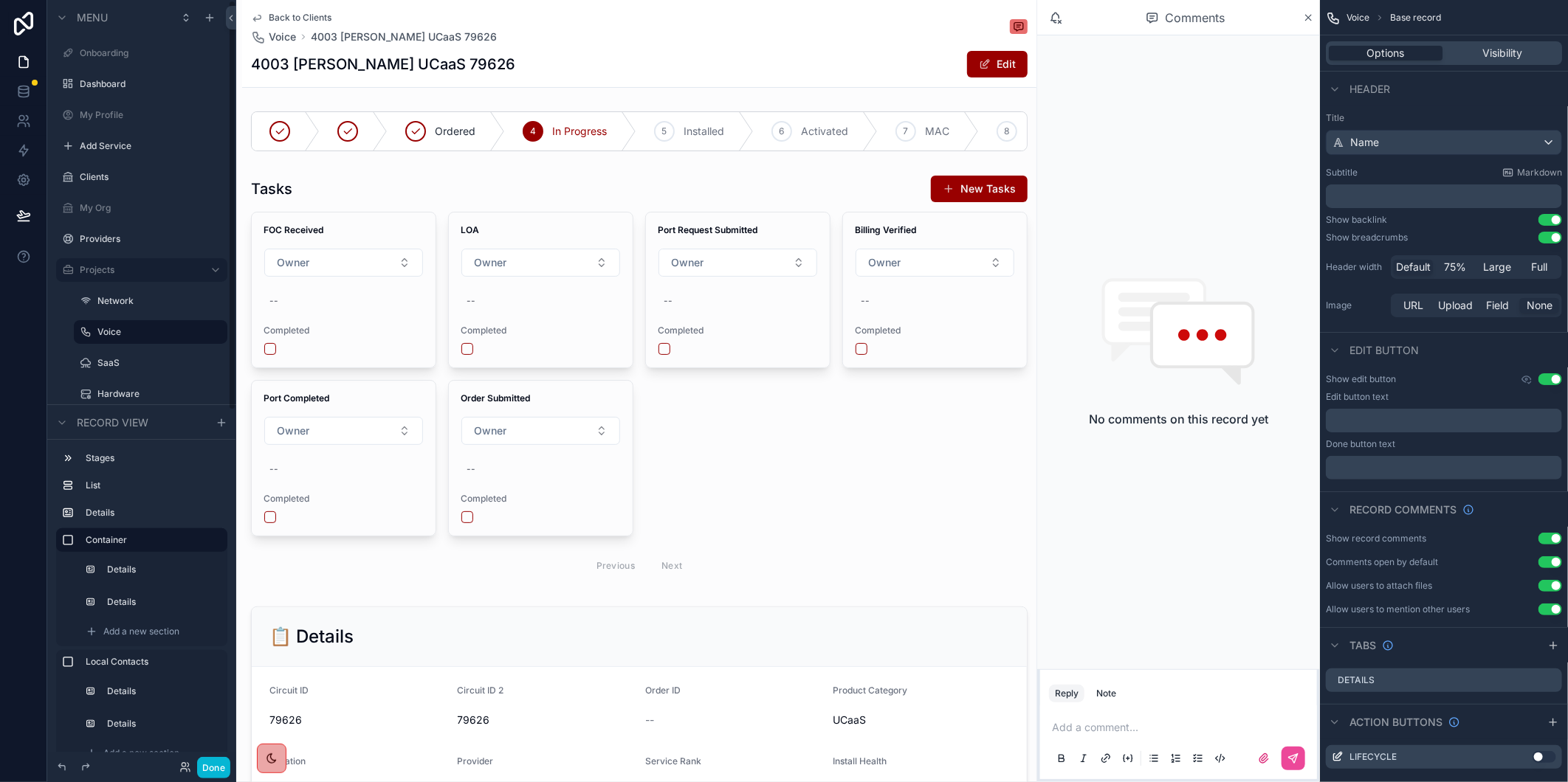
click at [451, 69] on h1 "4003 [PERSON_NAME] UCaaS 79626" at bounding box center [383, 64] width 264 height 21
copy h1 "79626"
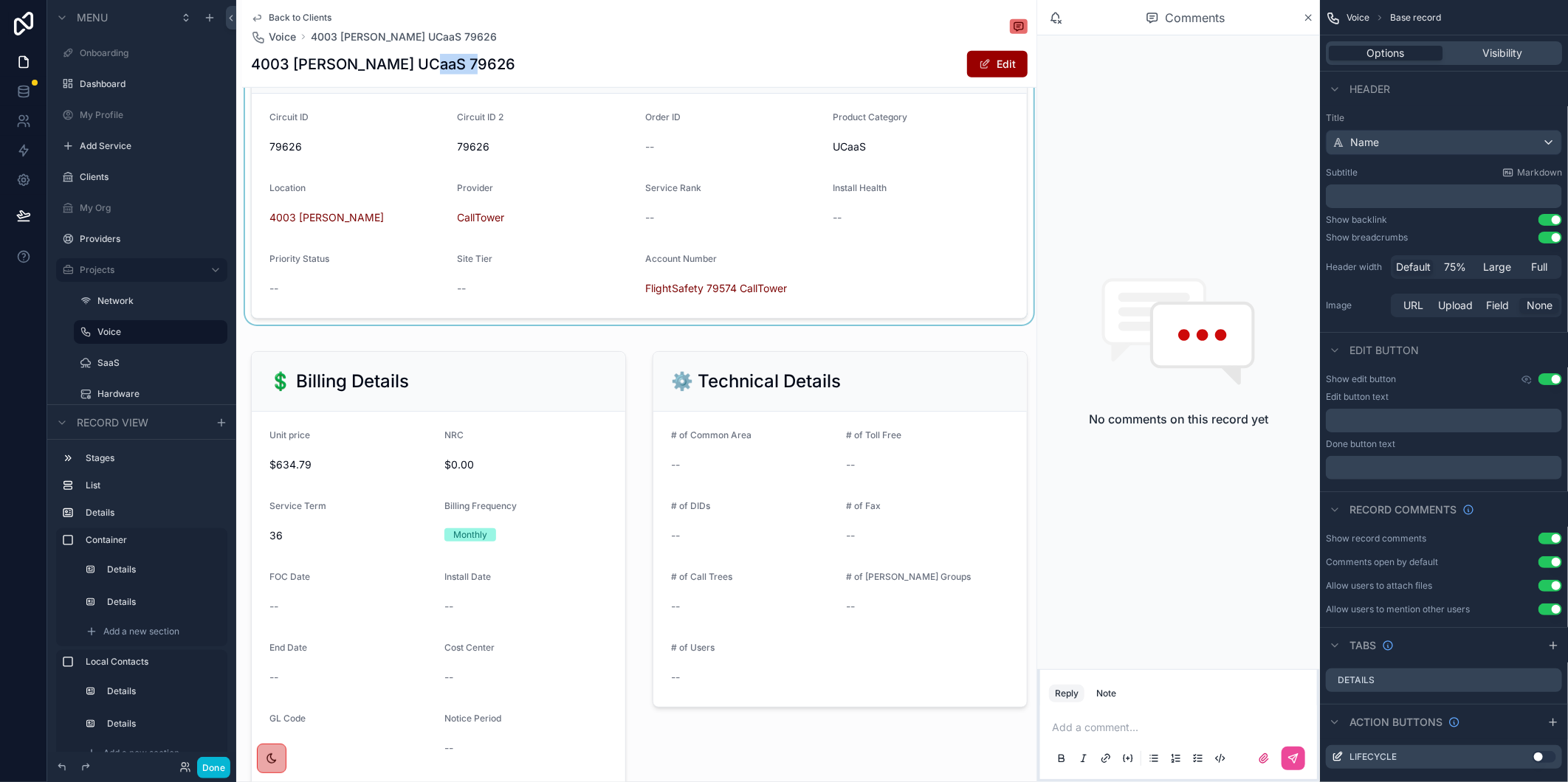
drag, startPoint x: 987, startPoint y: 72, endPoint x: 928, endPoint y: 113, distance: 71.8
click at [987, 72] on button "Edit" at bounding box center [997, 64] width 60 height 26
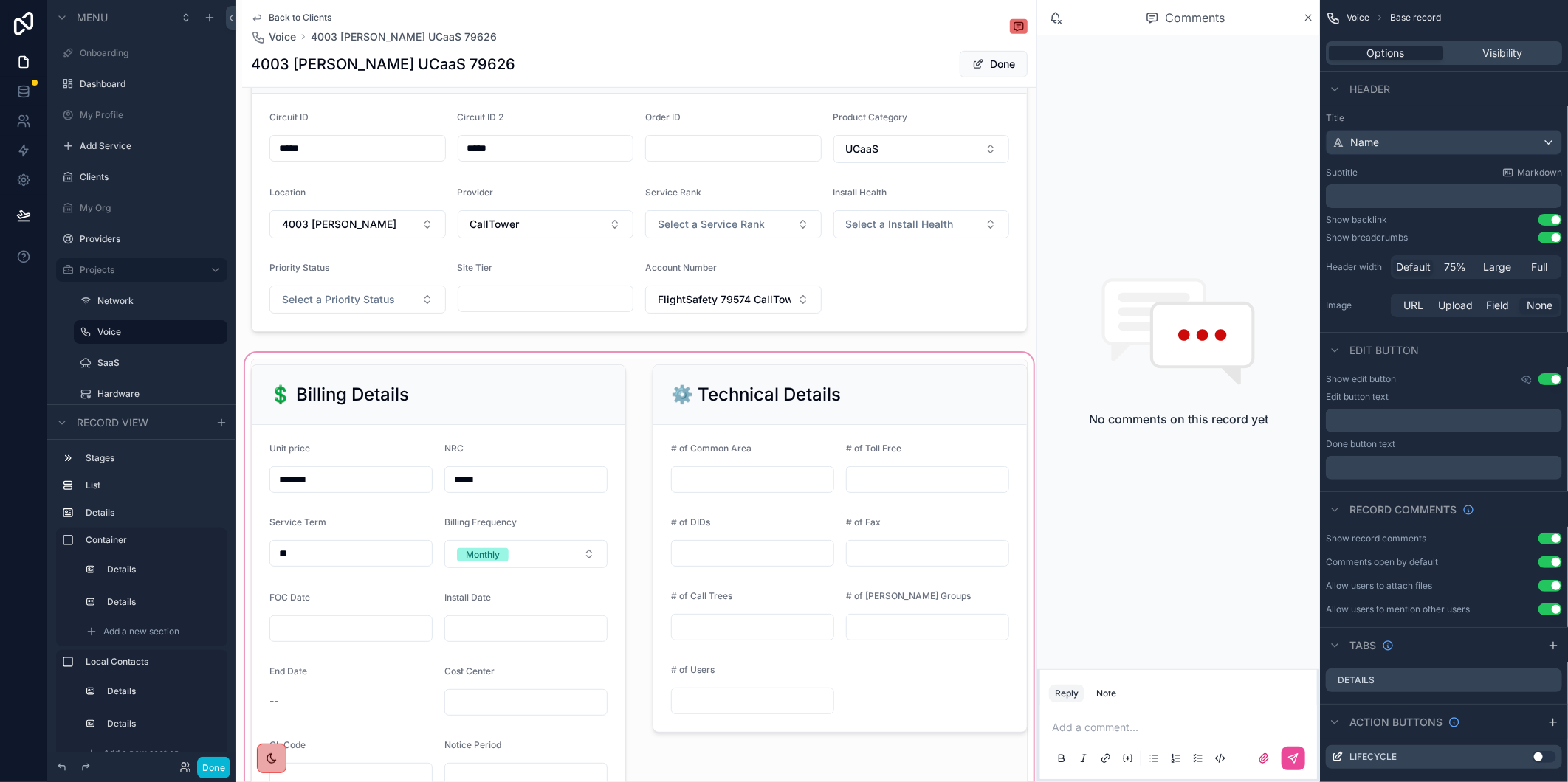
click at [374, 496] on div "scrollable content" at bounding box center [639, 696] width 794 height 695
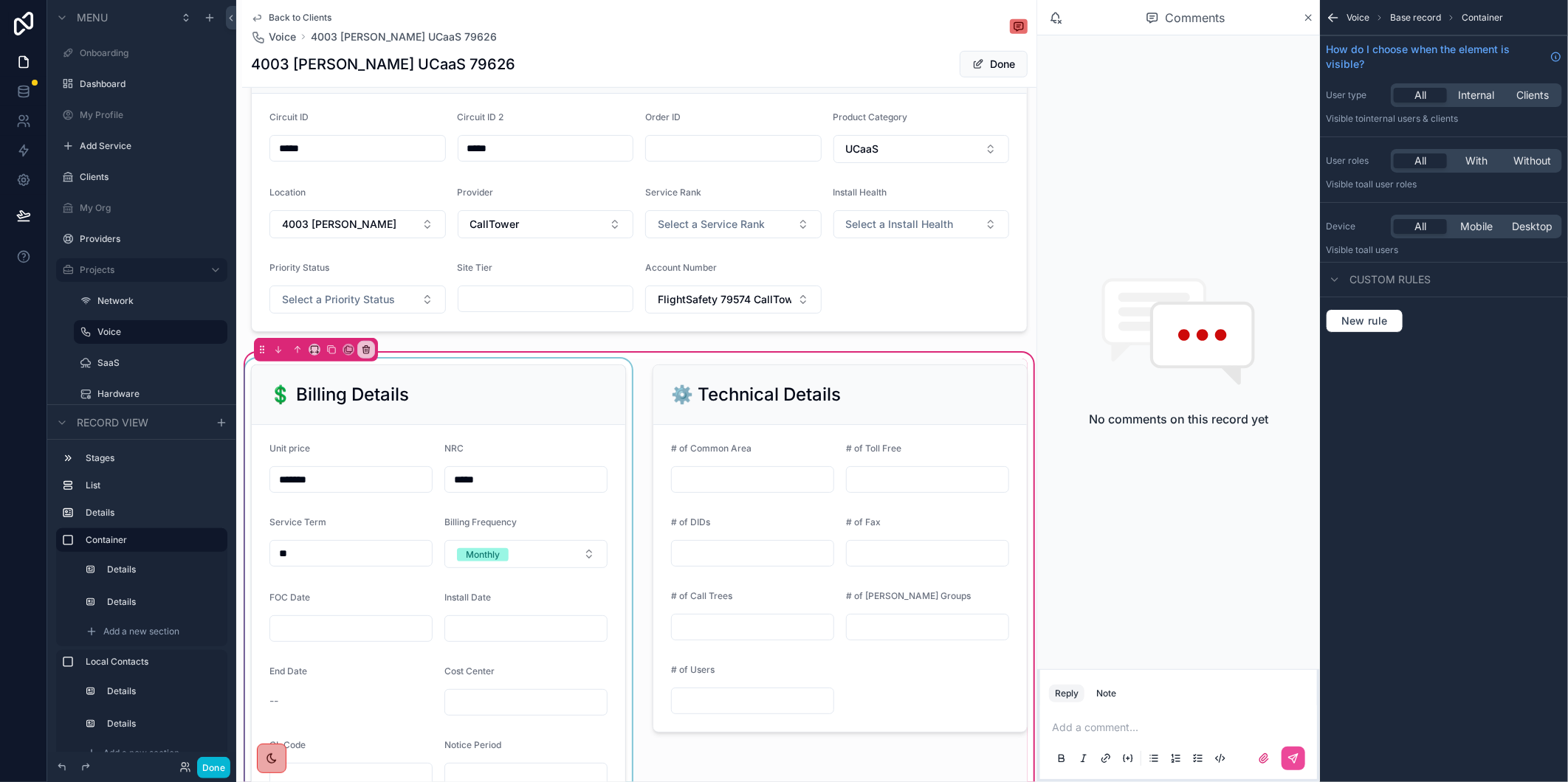
click at [323, 485] on div "scrollable content" at bounding box center [439, 696] width 393 height 677
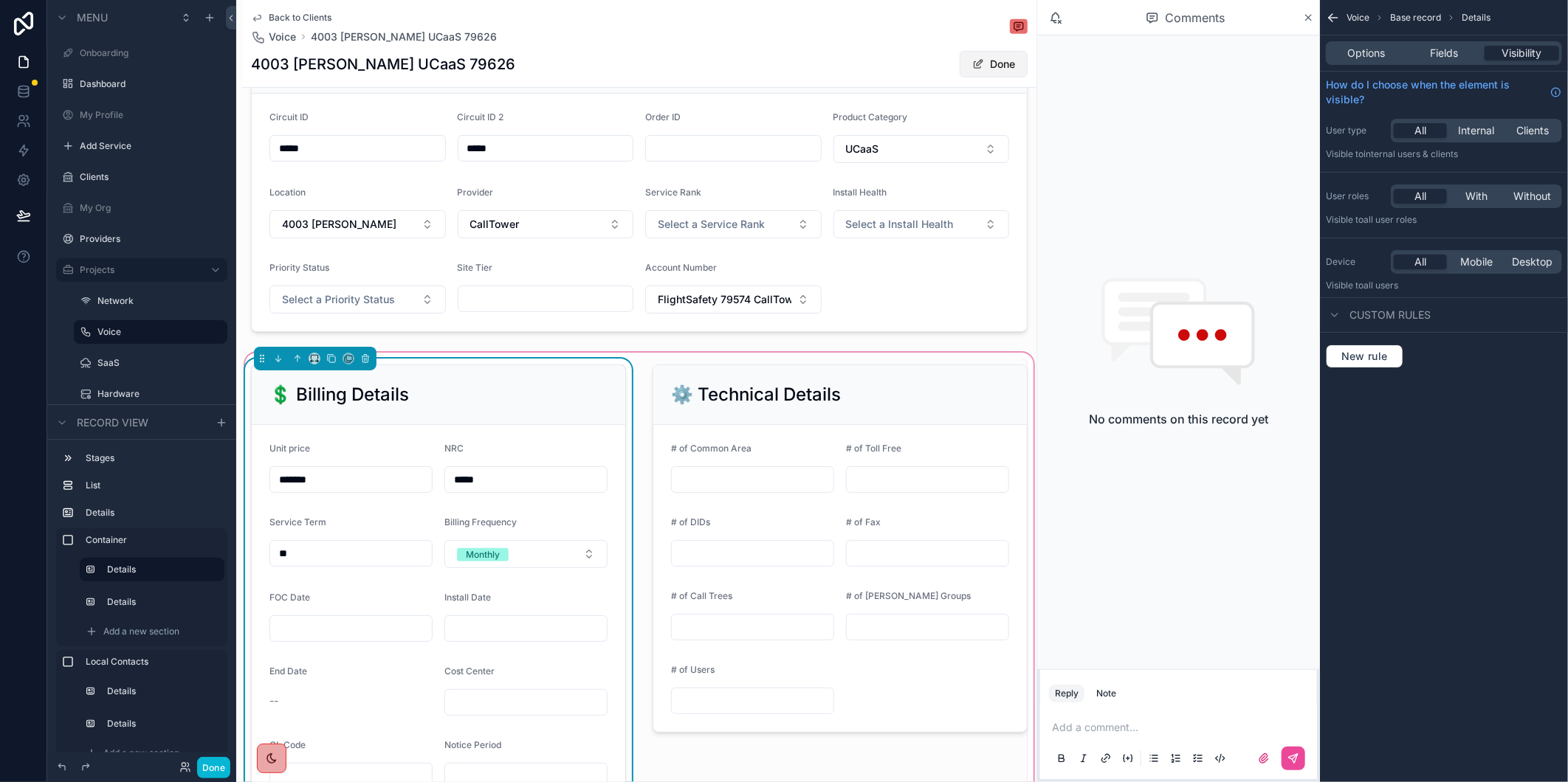
click at [972, 59] on span "scrollable content" at bounding box center [978, 64] width 12 height 12
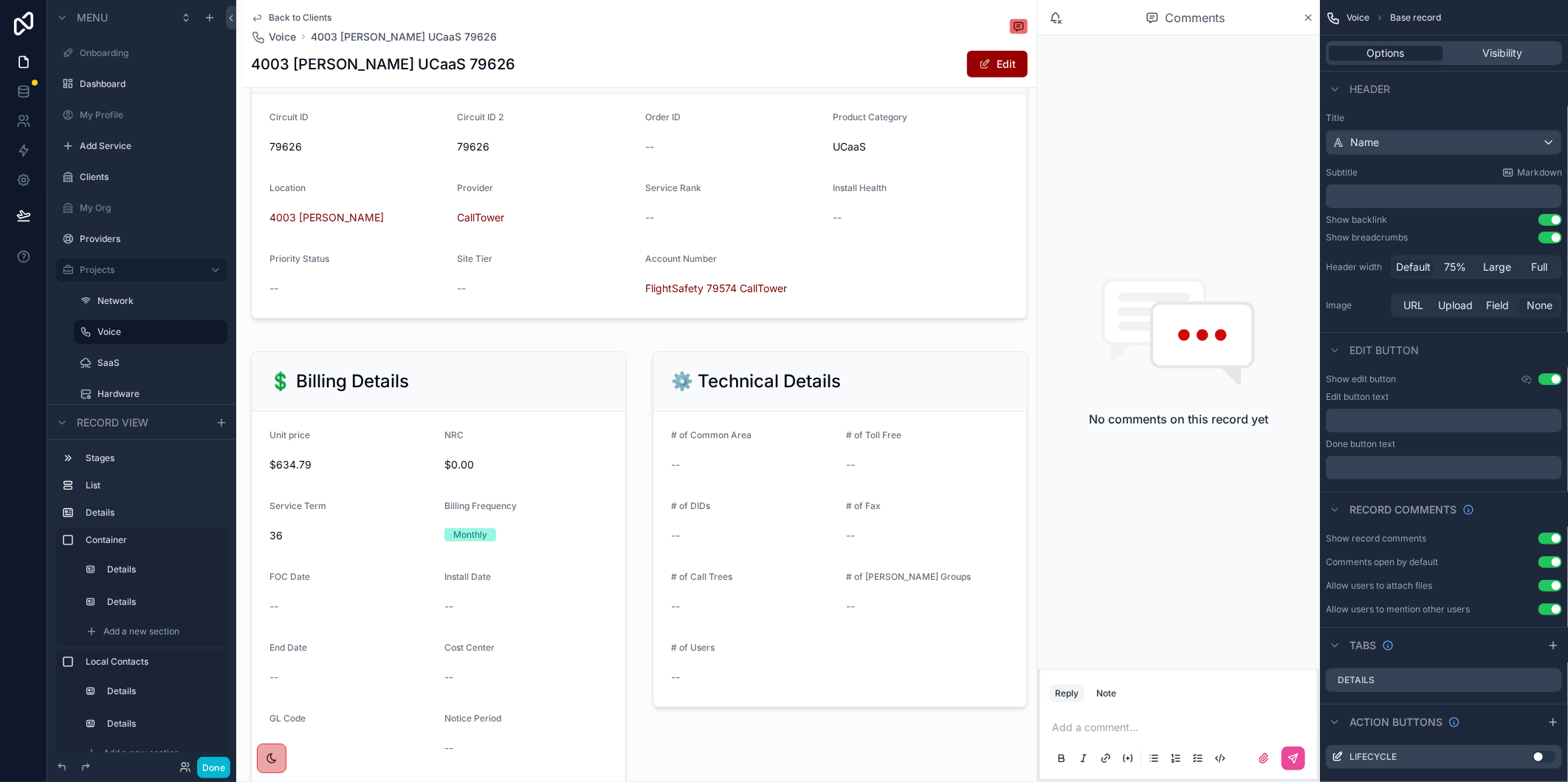
click at [303, 20] on span "Back to Clients" at bounding box center [300, 17] width 63 height 12
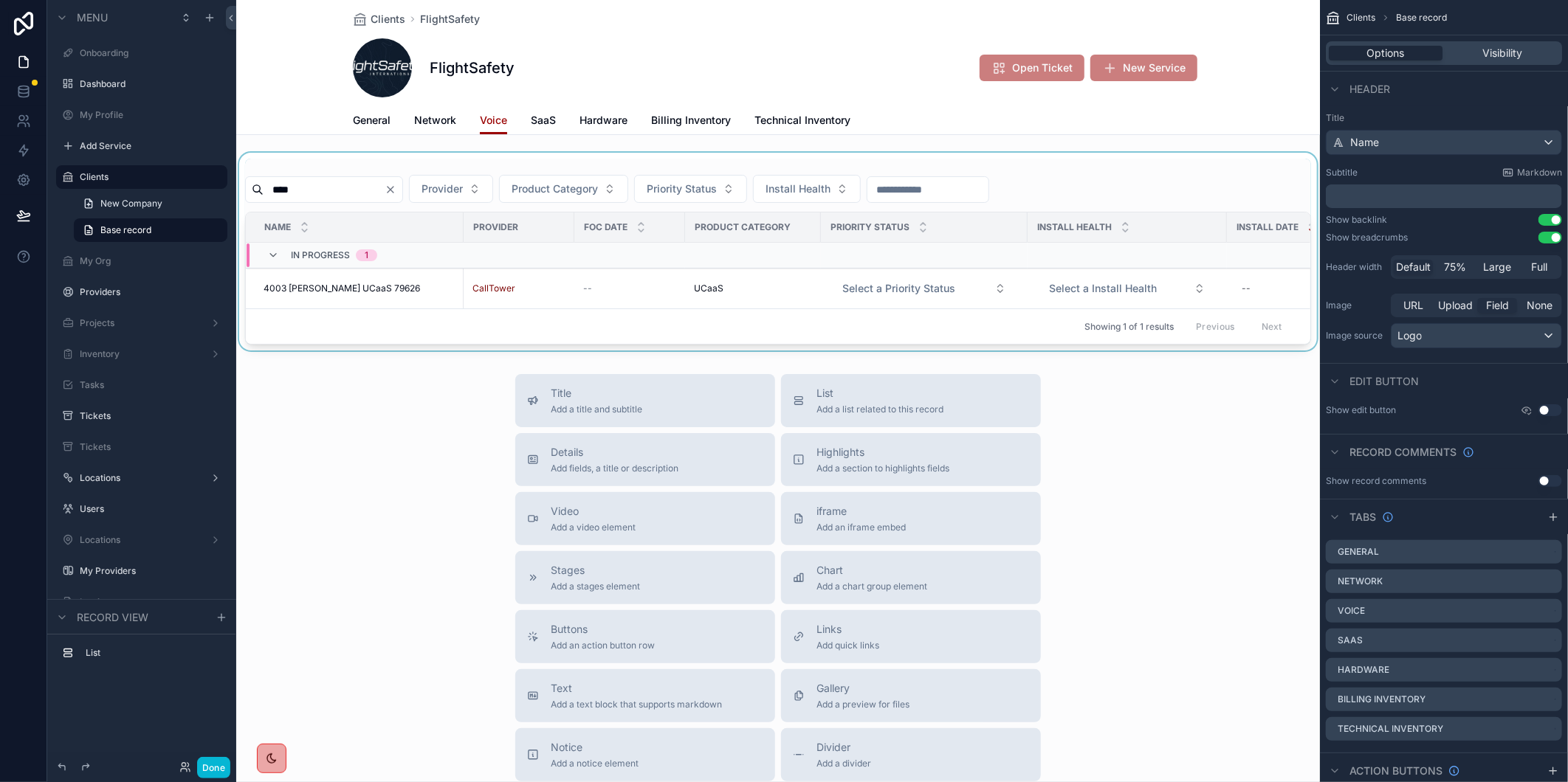
click at [421, 190] on div "scrollable content" at bounding box center [778, 252] width 1083 height 198
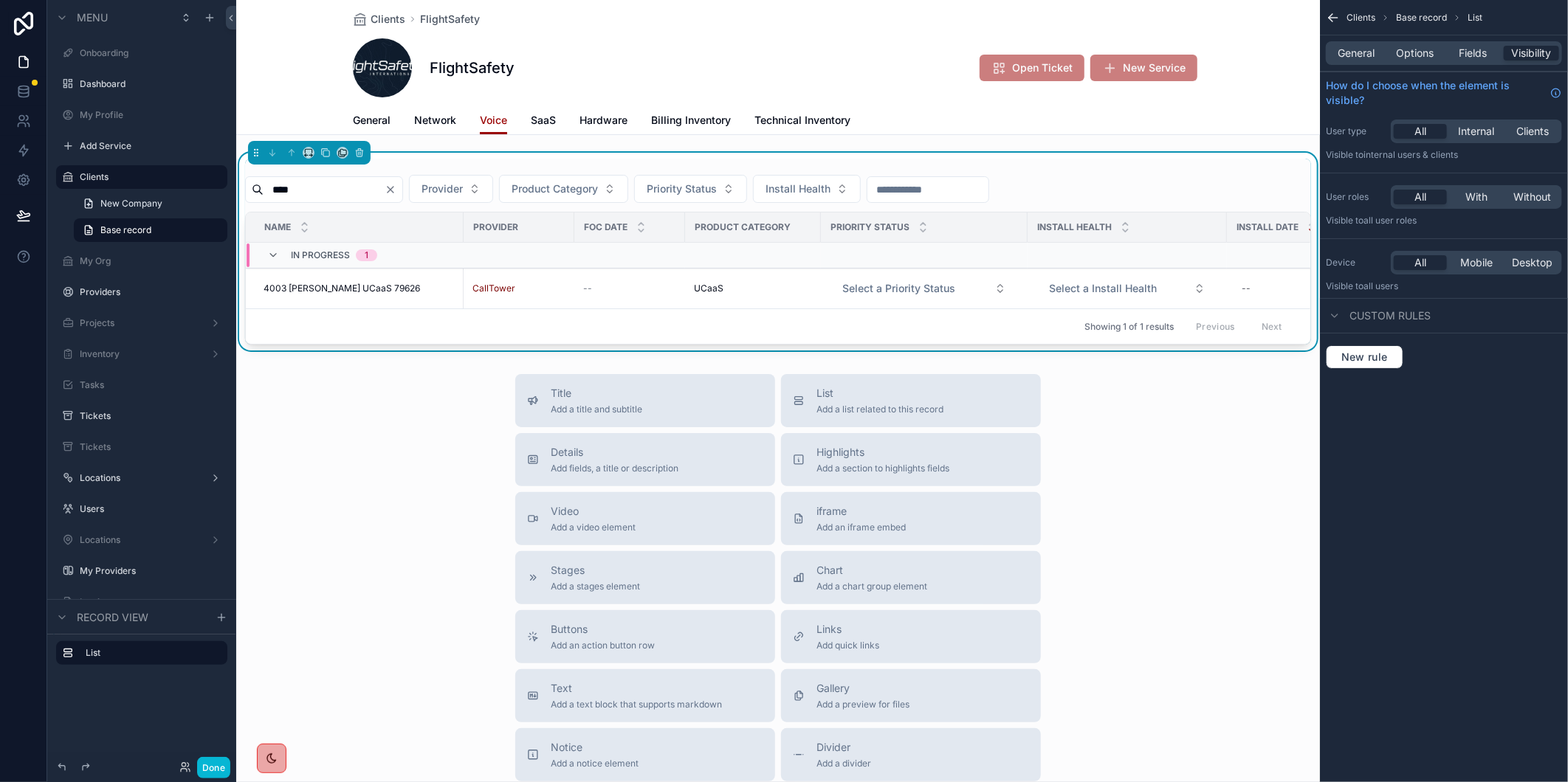
click at [397, 190] on icon "Clear" at bounding box center [390, 189] width 12 height 12
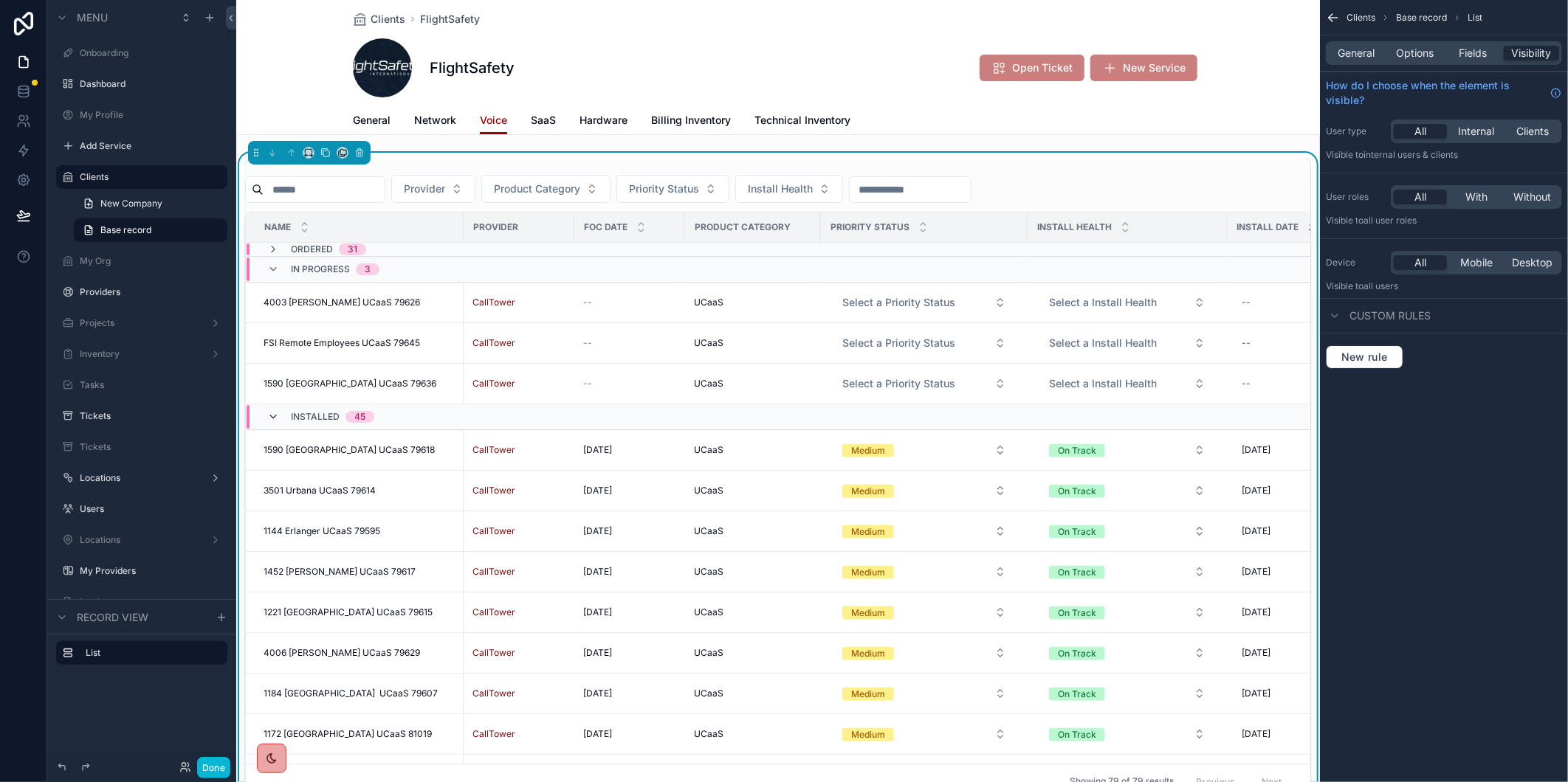
click at [273, 418] on icon "scrollable content" at bounding box center [273, 416] width 12 height 12
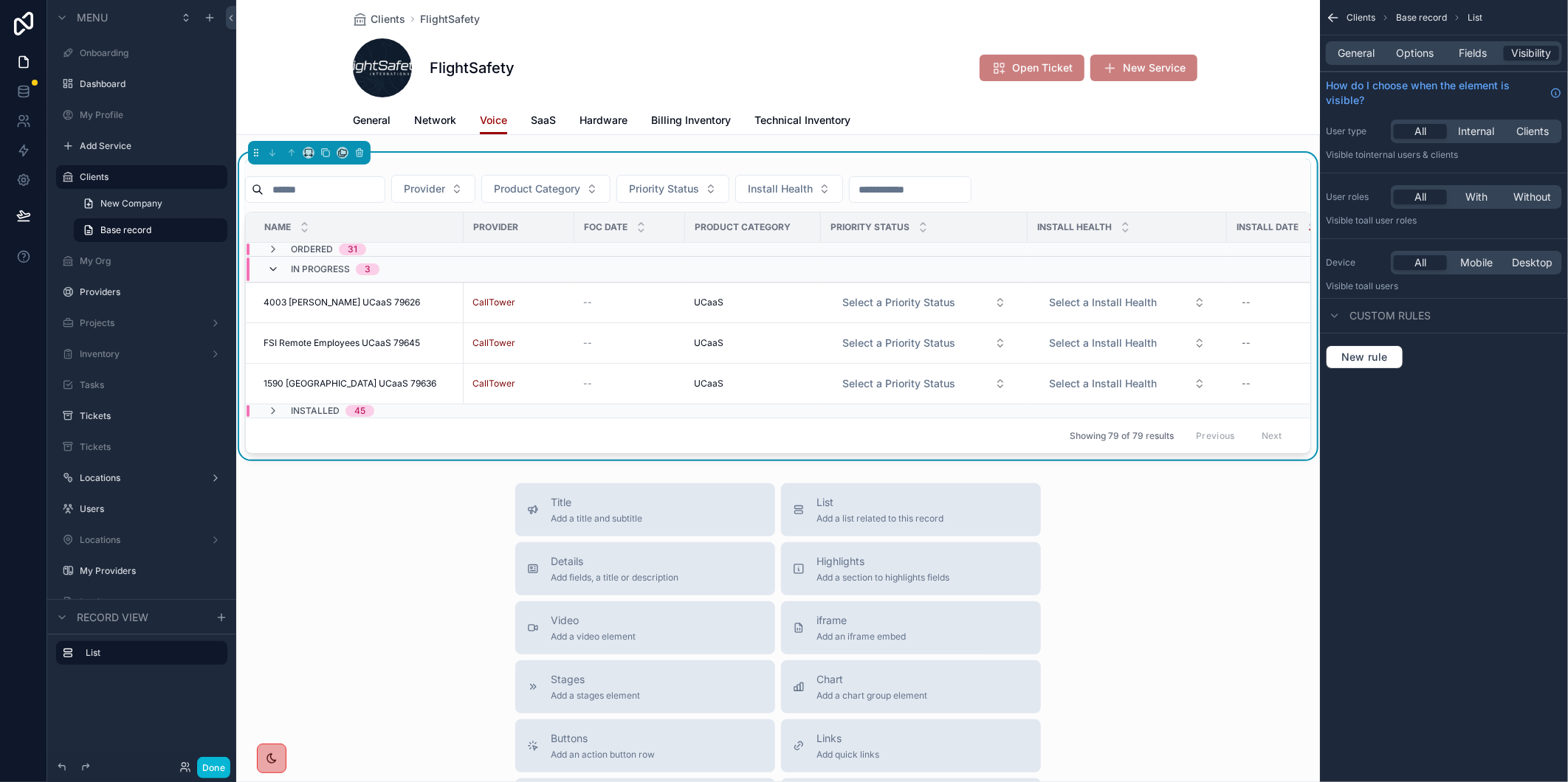
click at [271, 268] on icon "scrollable content" at bounding box center [273, 268] width 12 height 12
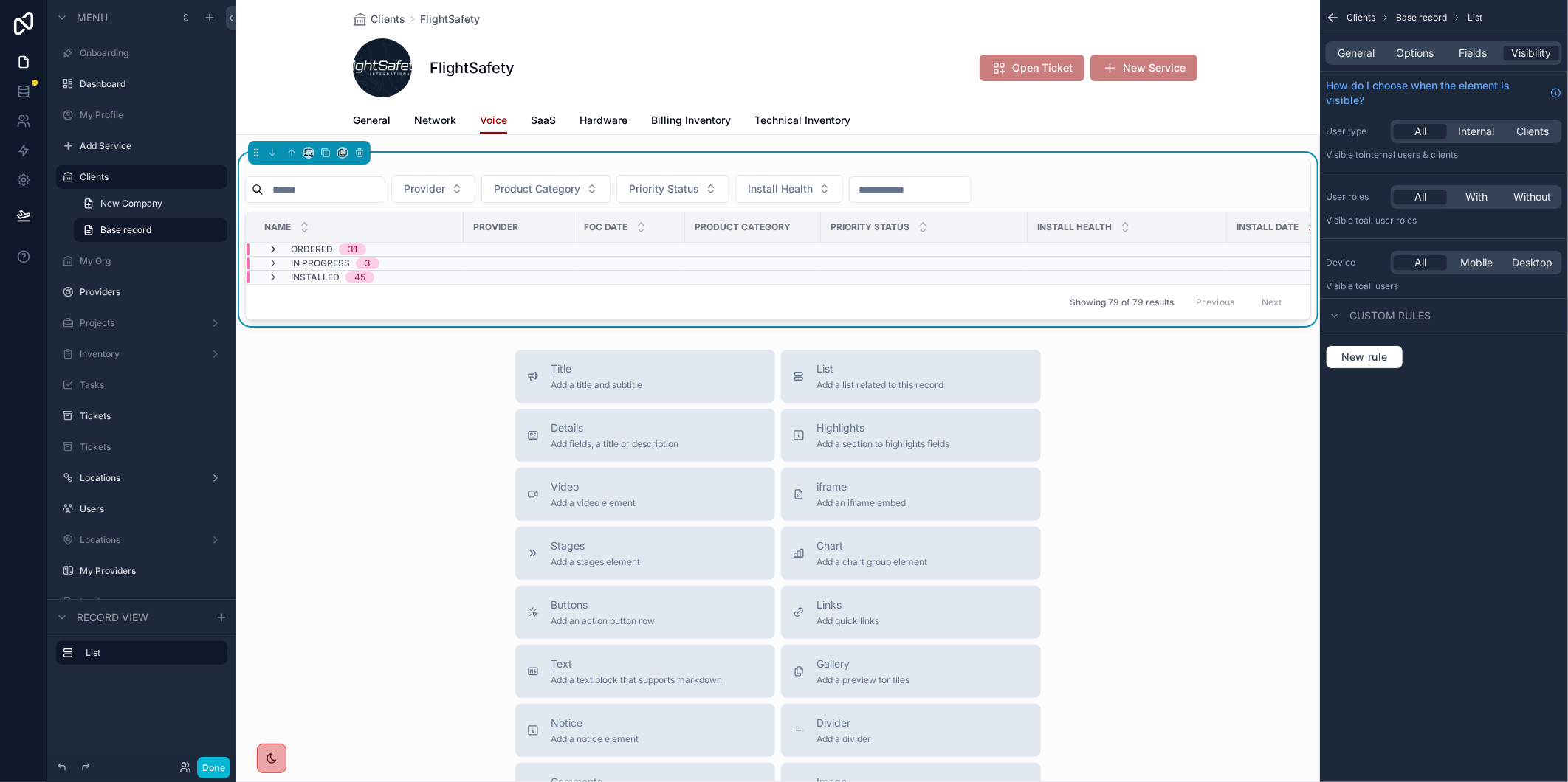
click at [268, 249] on icon "scrollable content" at bounding box center [273, 249] width 12 height 12
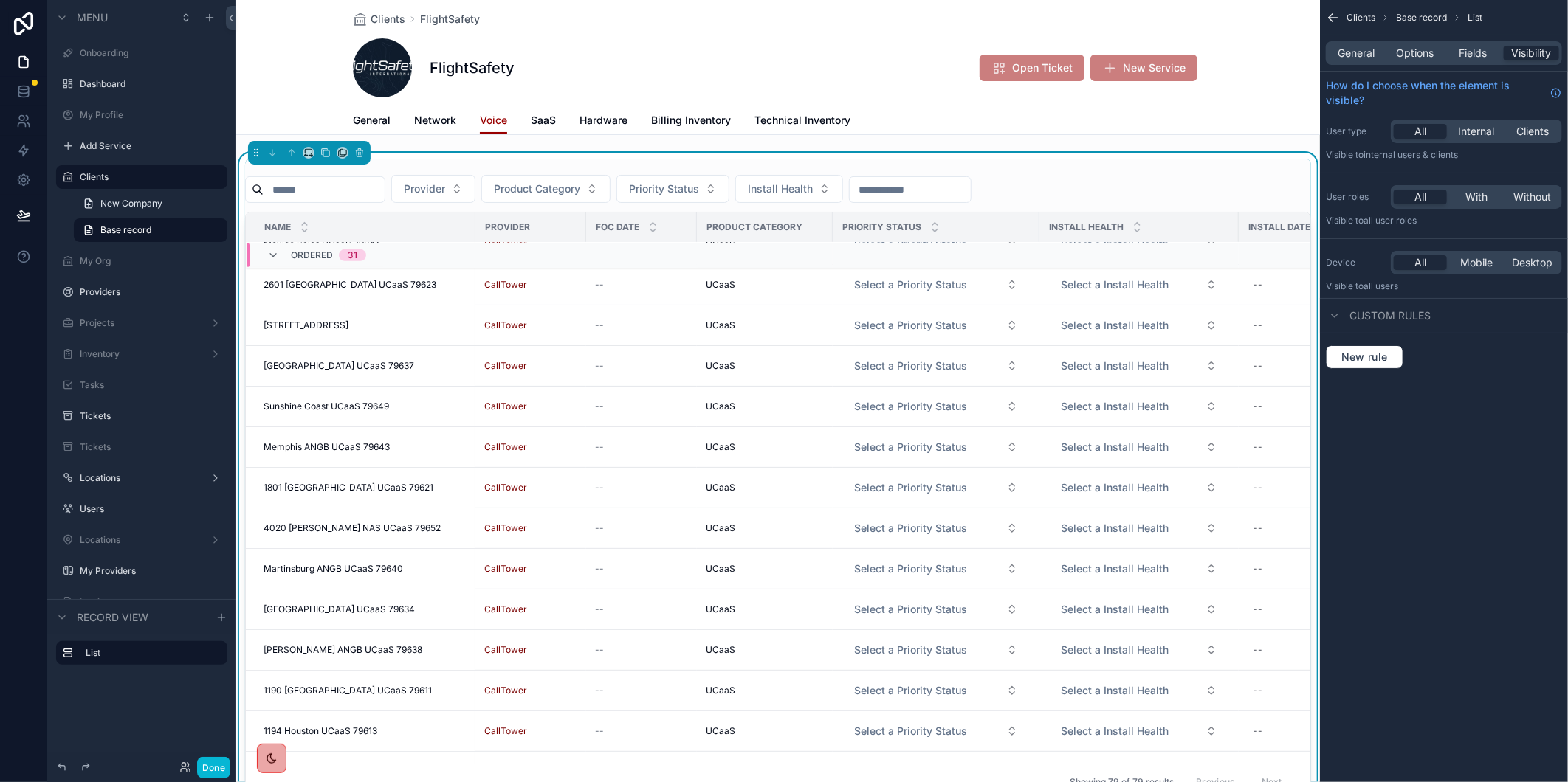
scroll to position [823, 0]
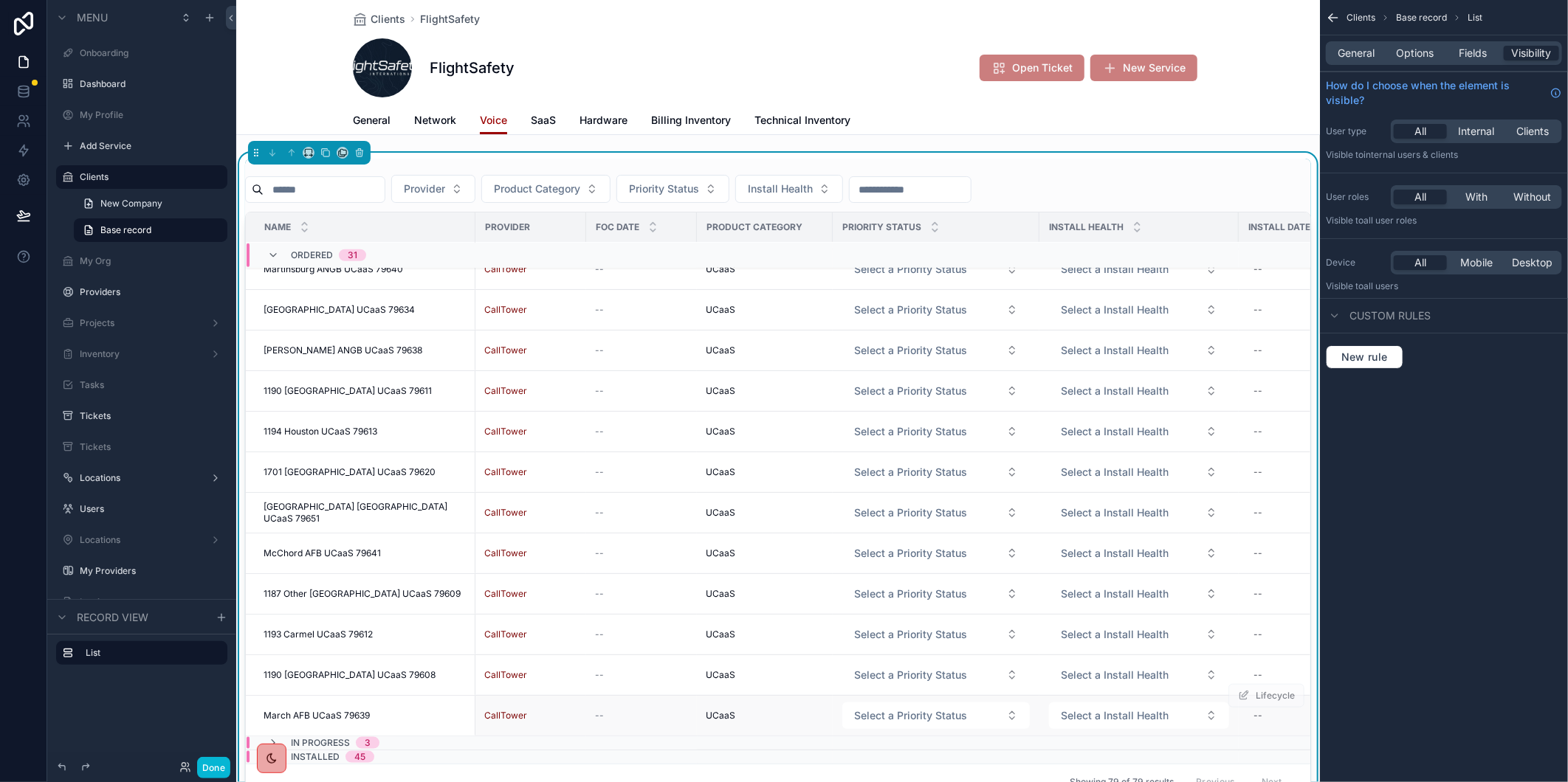
click at [335, 710] on span "March AFB UCaaS 79639" at bounding box center [316, 715] width 106 height 12
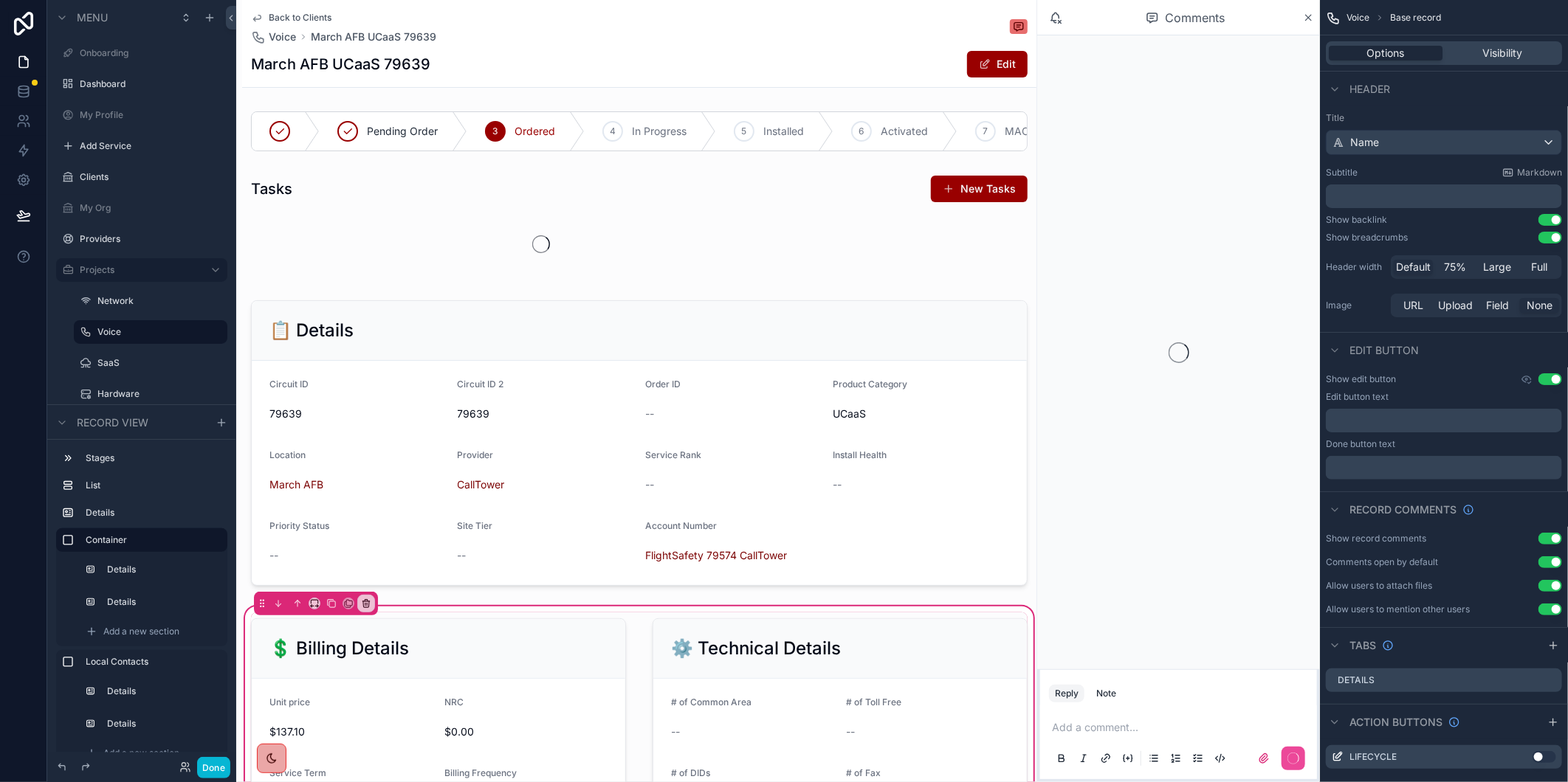
click at [402, 69] on h1 "March AFB UCaaS 79639" at bounding box center [341, 64] width 179 height 21
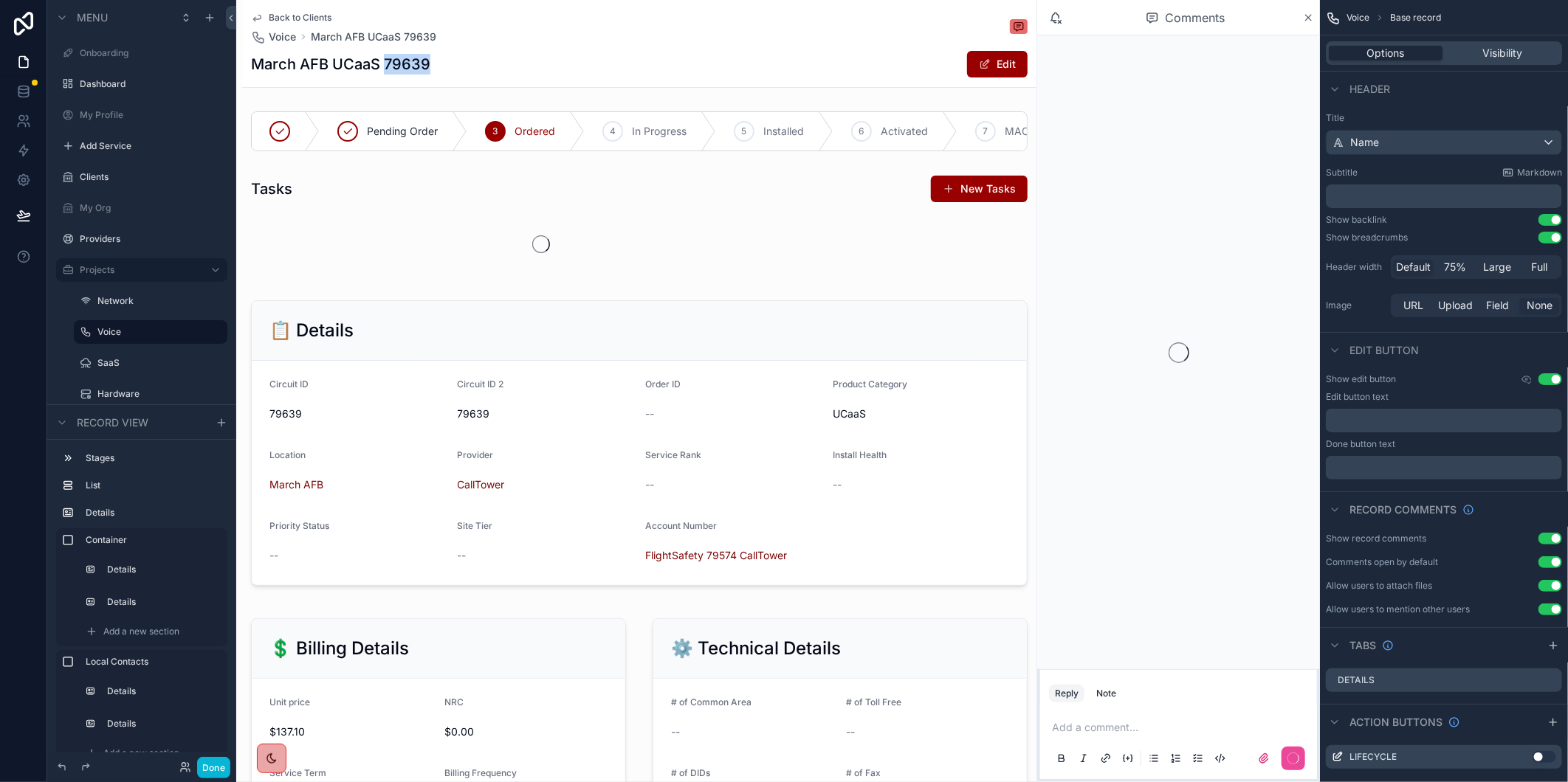
copy h1 "79639"
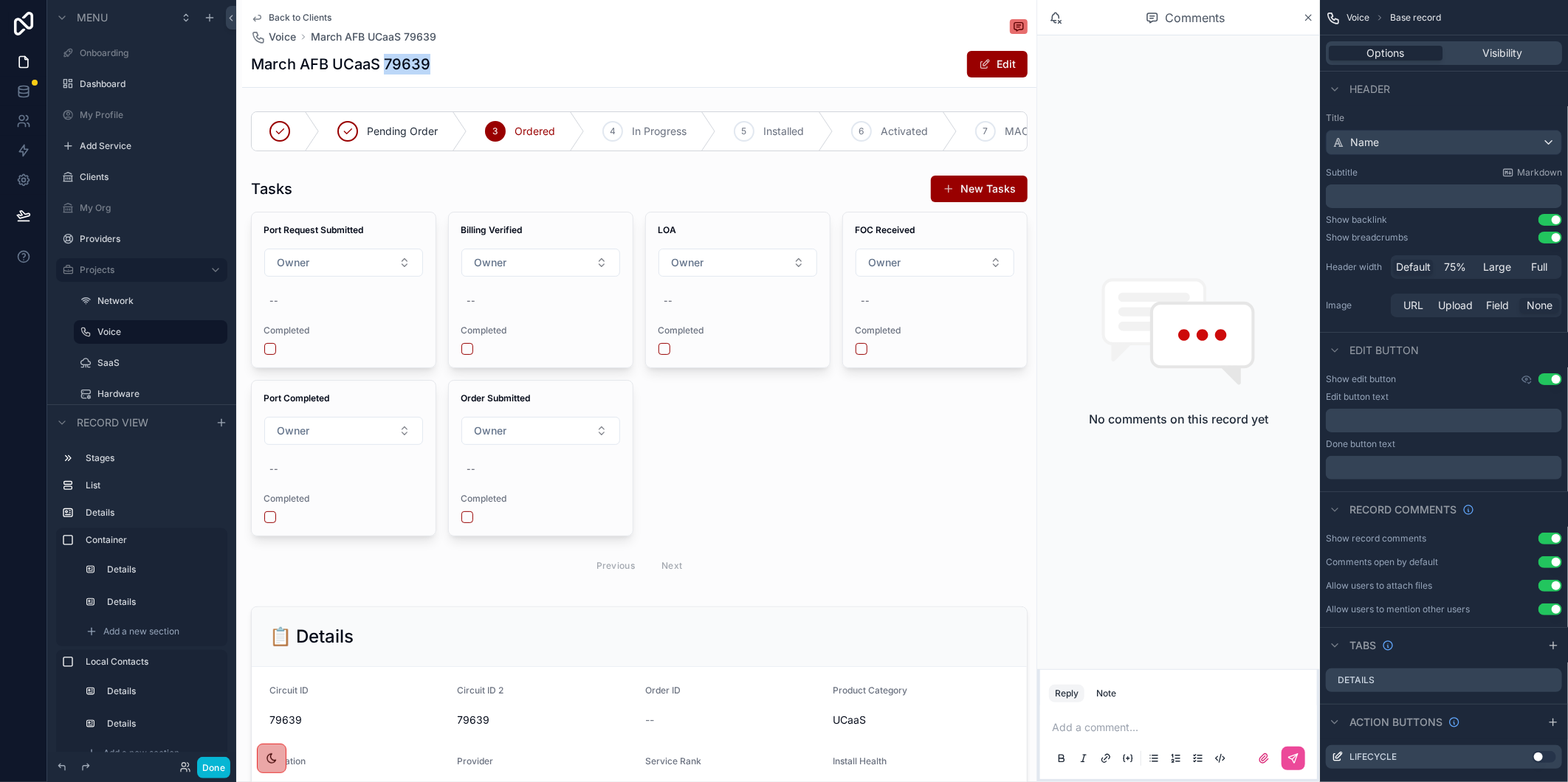
click at [284, 12] on span "Back to Clients" at bounding box center [300, 17] width 63 height 12
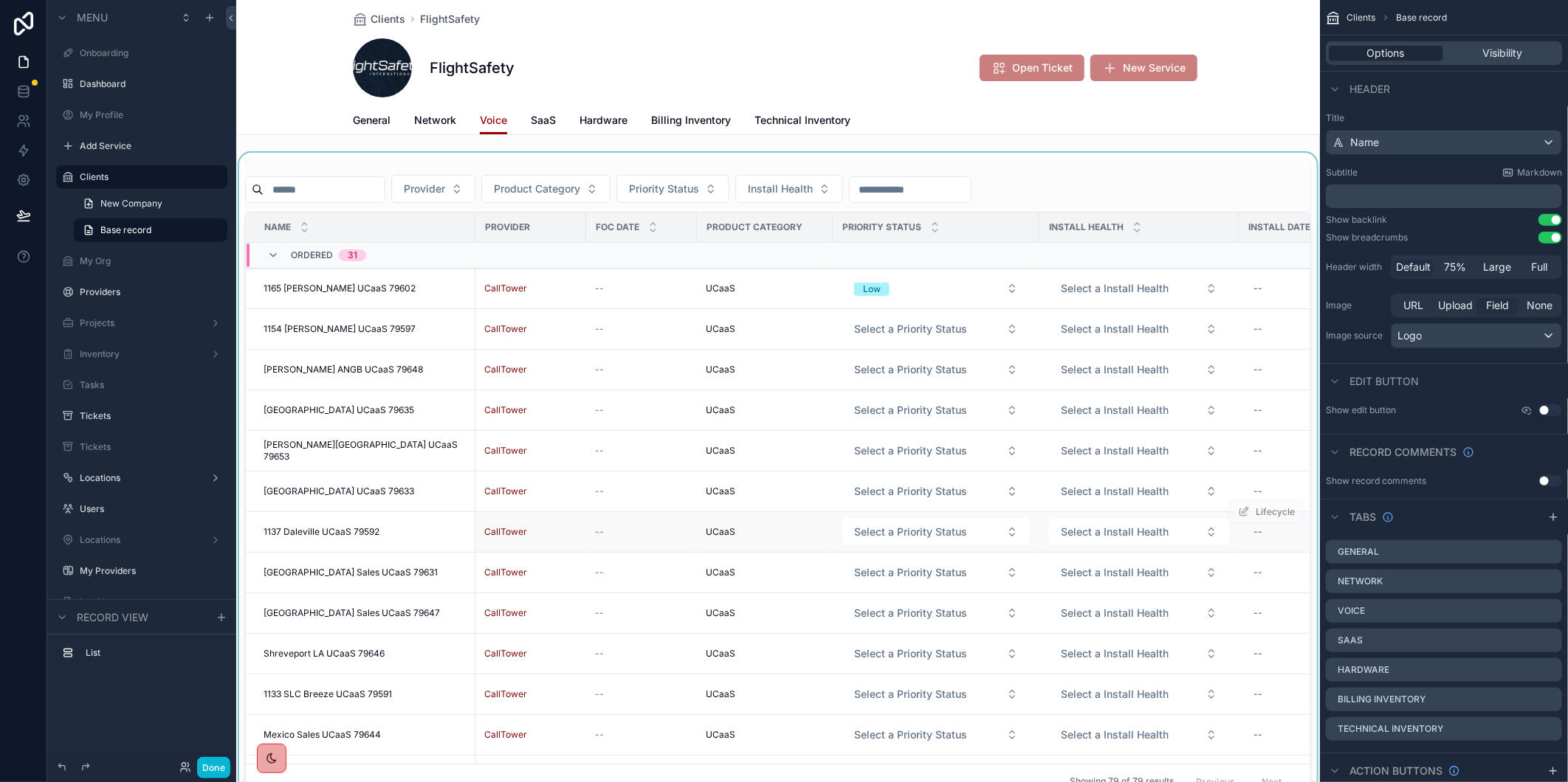
click at [373, 532] on span "1137 Daleville UCaaS 79592" at bounding box center [321, 532] width 116 height 12
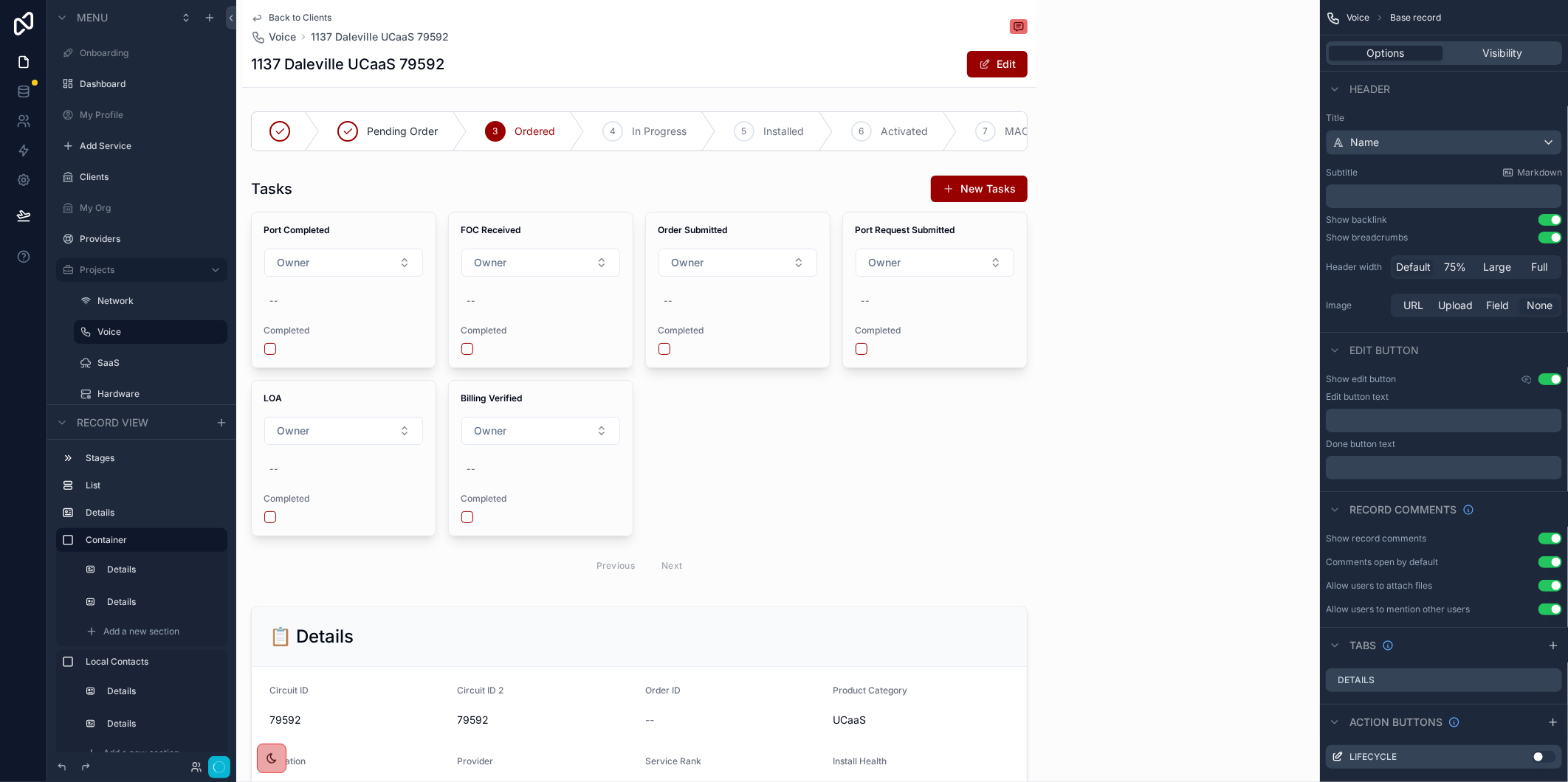
click at [419, 65] on h1 "1137 Daleville UCaaS 79592" at bounding box center [348, 64] width 194 height 21
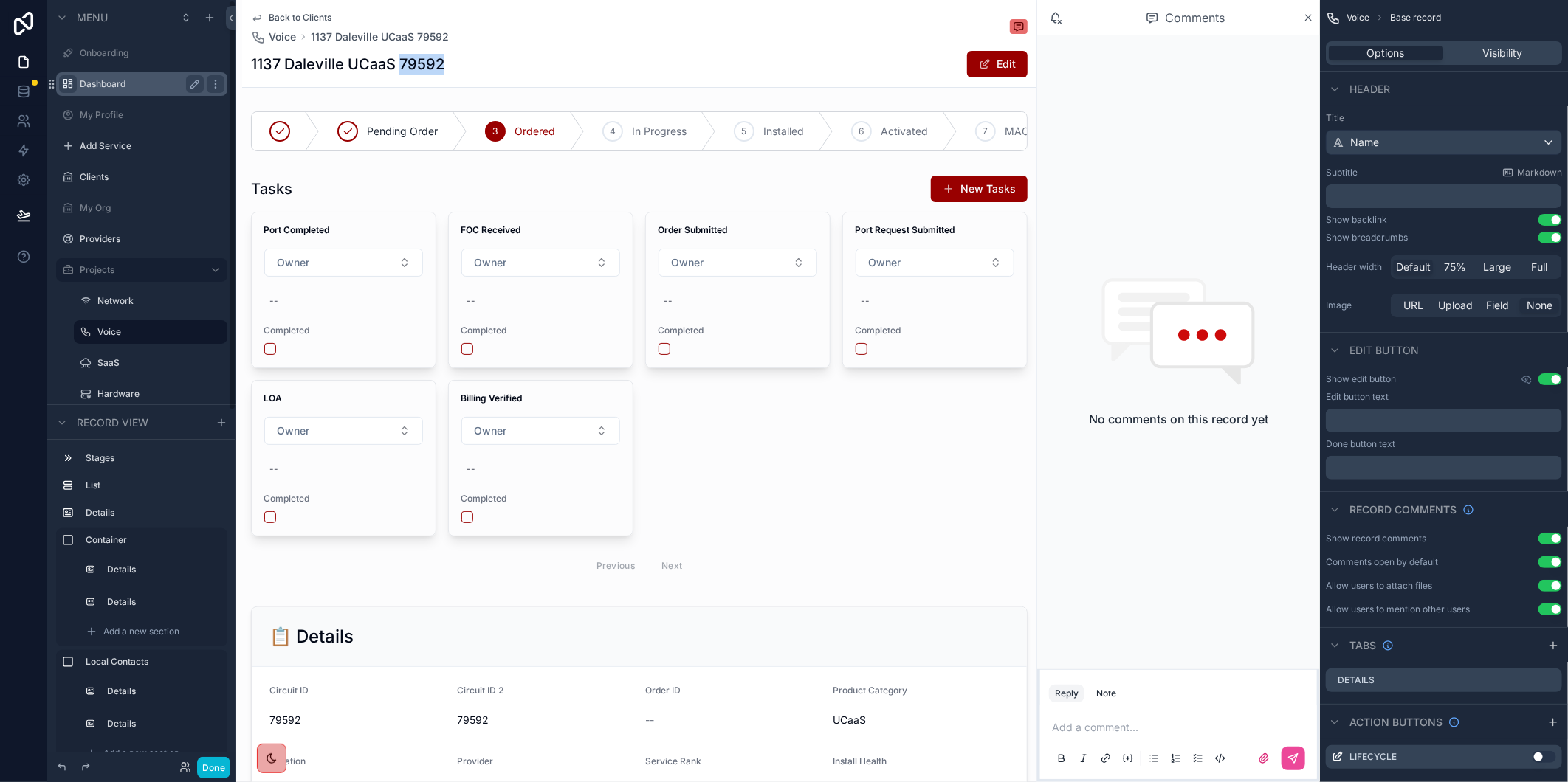
copy h1 "79592"
click at [256, 64] on h1 "1137 Daleville UCaaS 79592" at bounding box center [348, 64] width 194 height 21
copy h1 "1137"
